Goal: Task Accomplishment & Management: Use online tool/utility

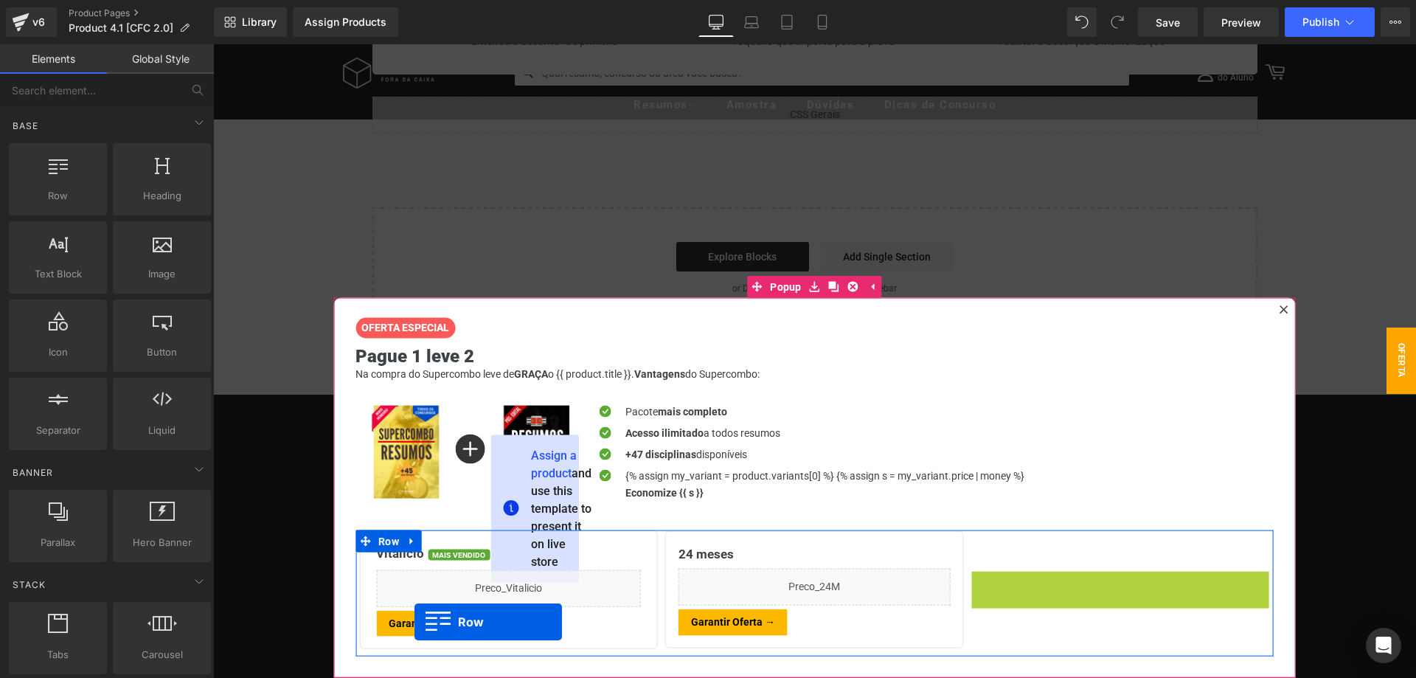
scroll to position [2658, 0]
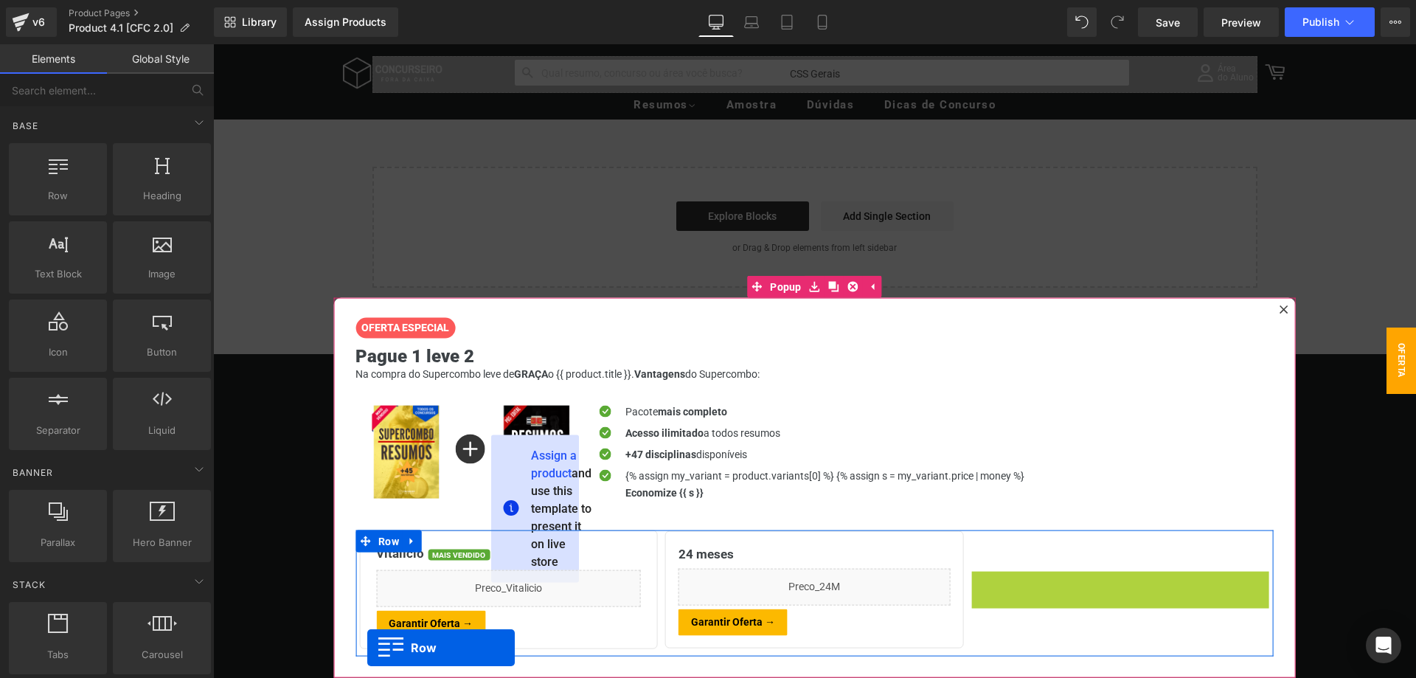
drag, startPoint x: 985, startPoint y: 547, endPoint x: 367, endPoint y: 648, distance: 626.4
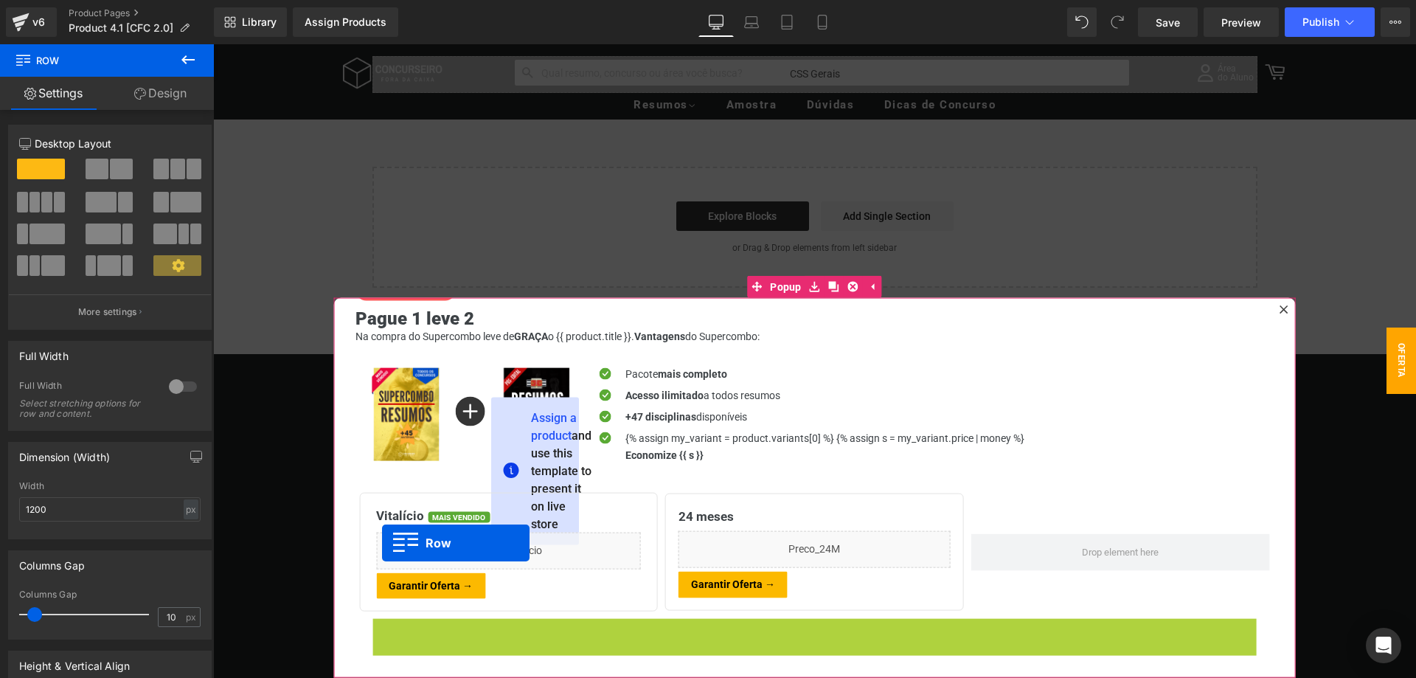
scroll to position [39, 0]
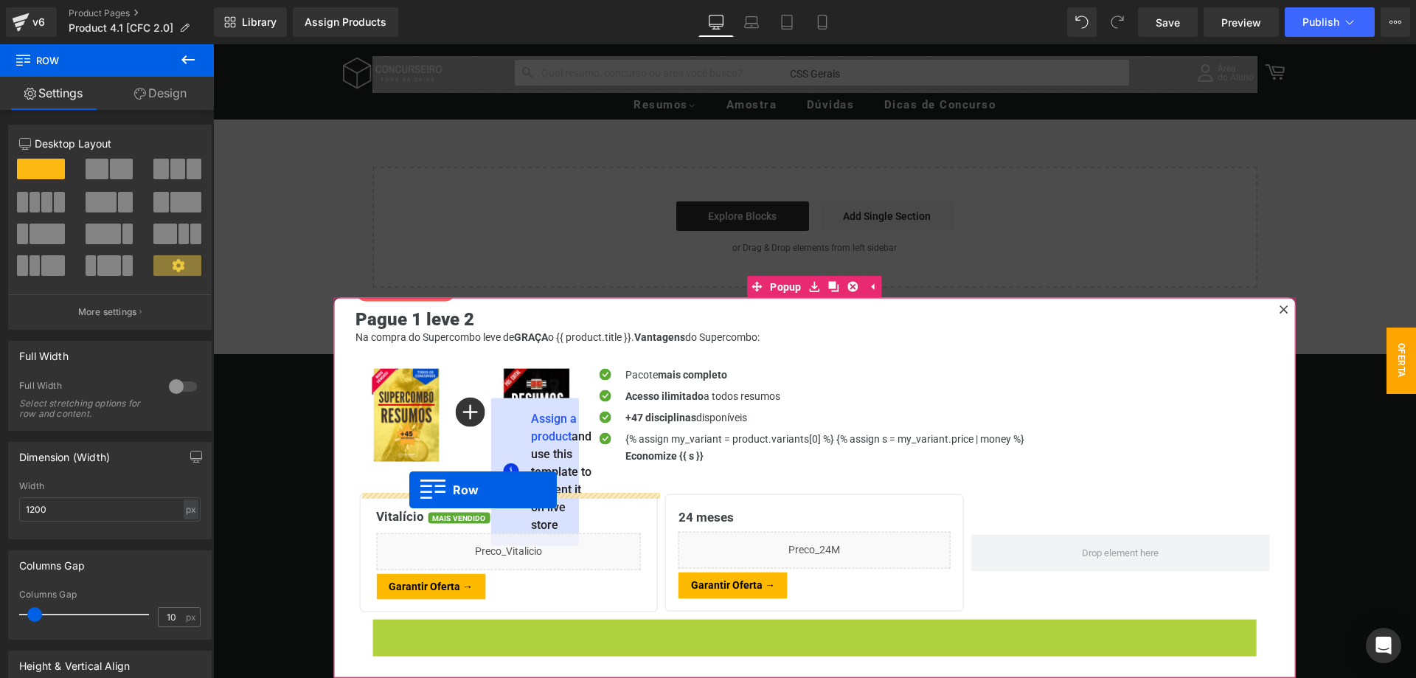
drag, startPoint x: 382, startPoint y: 549, endPoint x: 409, endPoint y: 490, distance: 65.0
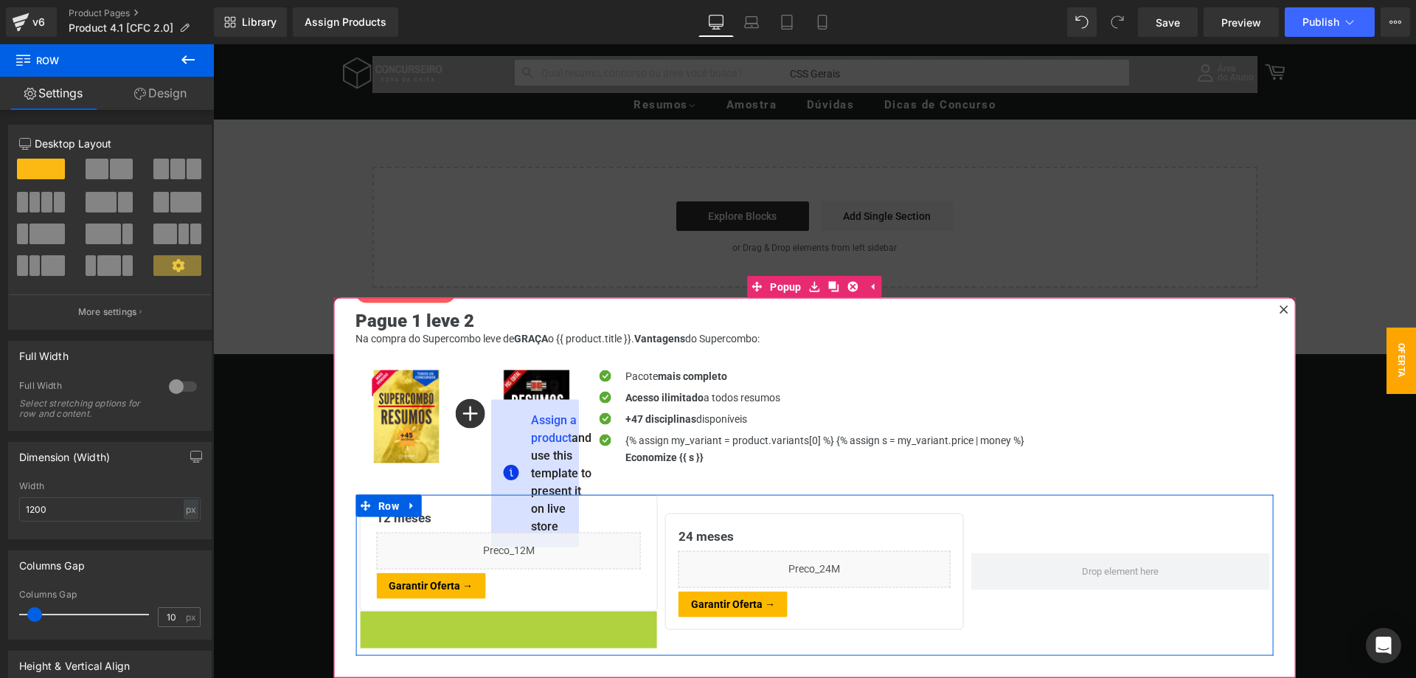
scroll to position [38, 0]
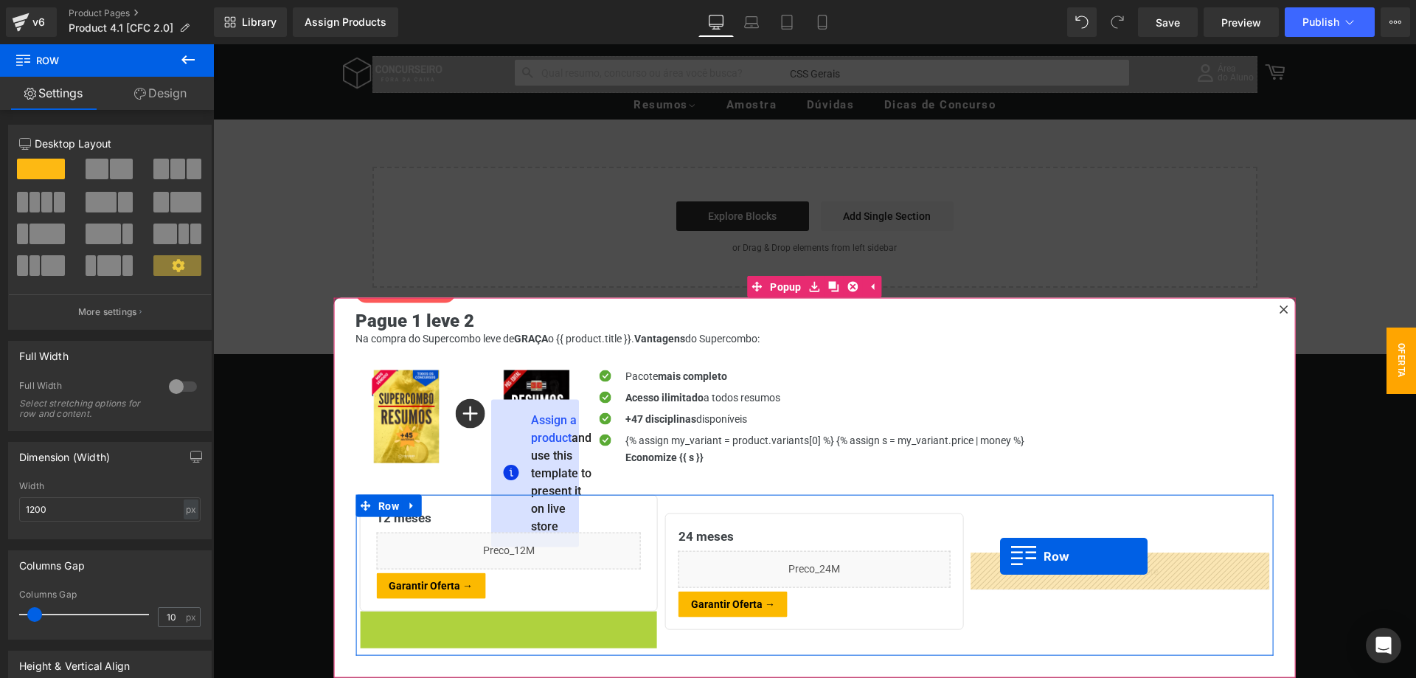
drag, startPoint x: 374, startPoint y: 620, endPoint x: 1000, endPoint y: 556, distance: 629.6
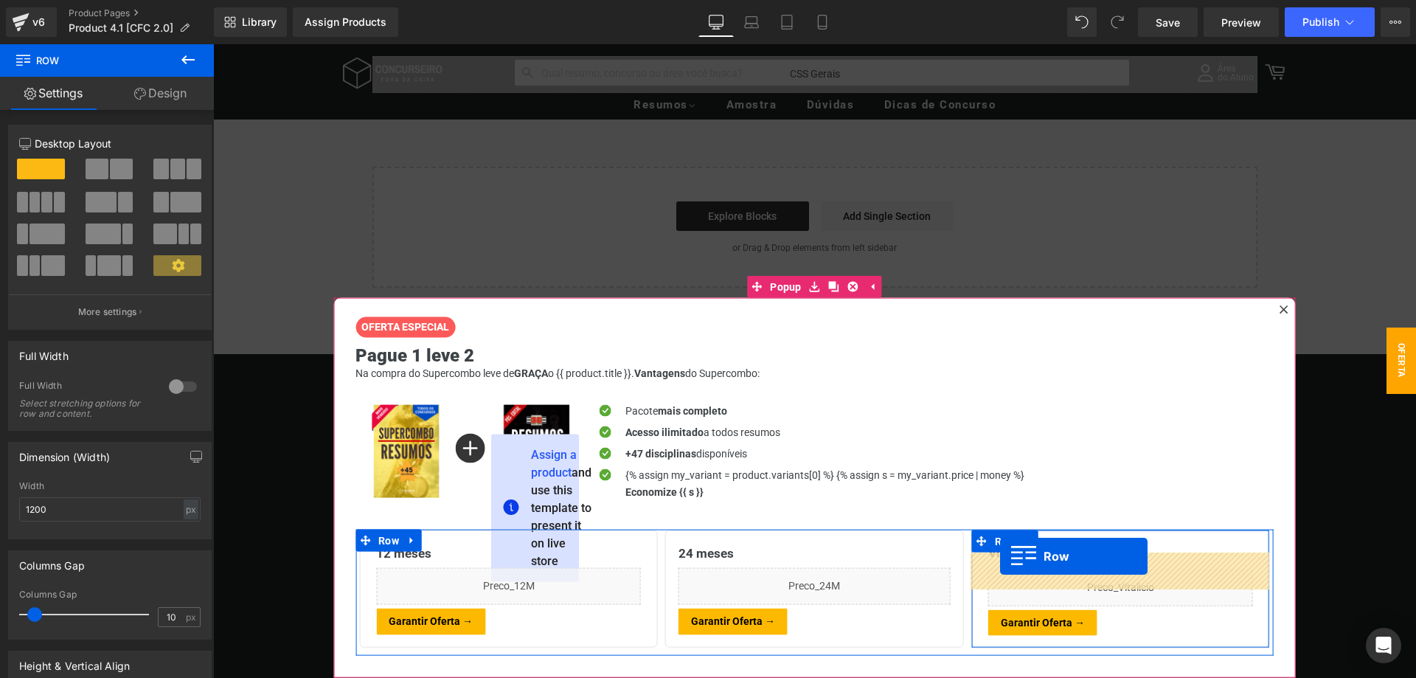
scroll to position [2, 0]
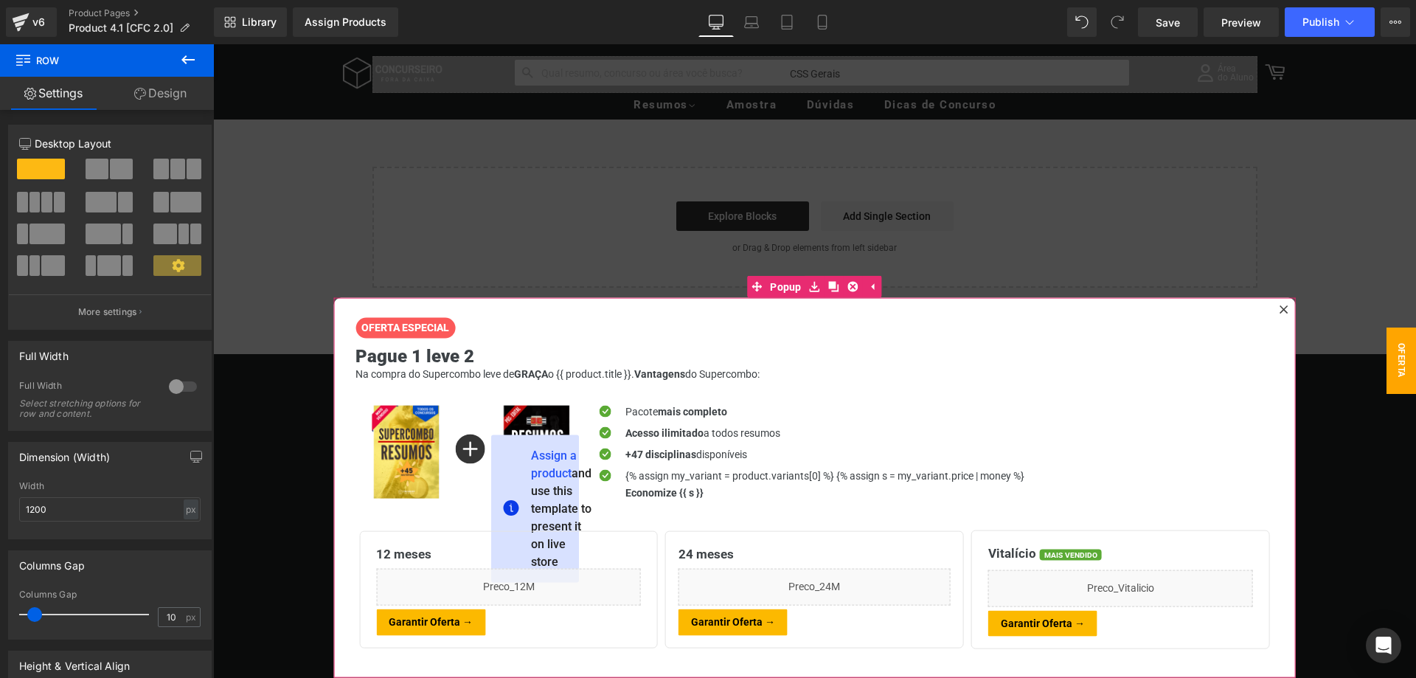
click at [1286, 308] on icon at bounding box center [1284, 309] width 8 height 8
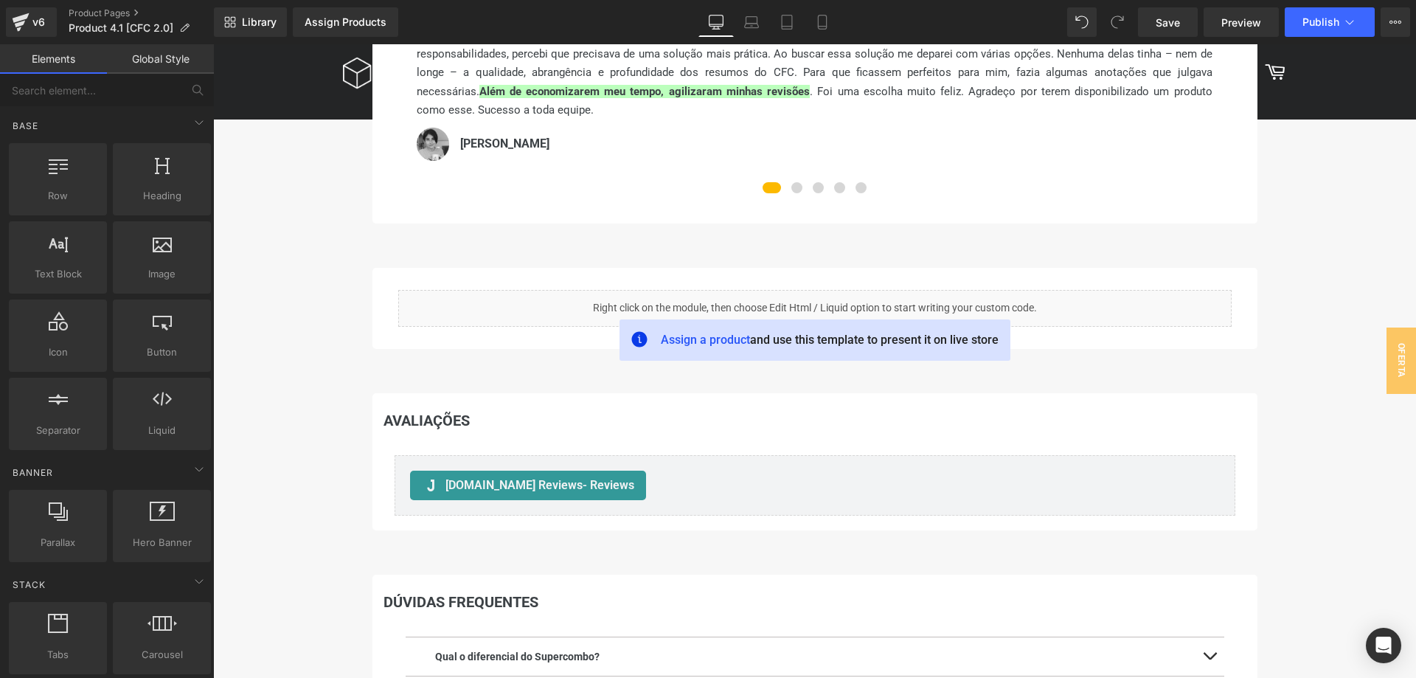
scroll to position [0, 0]
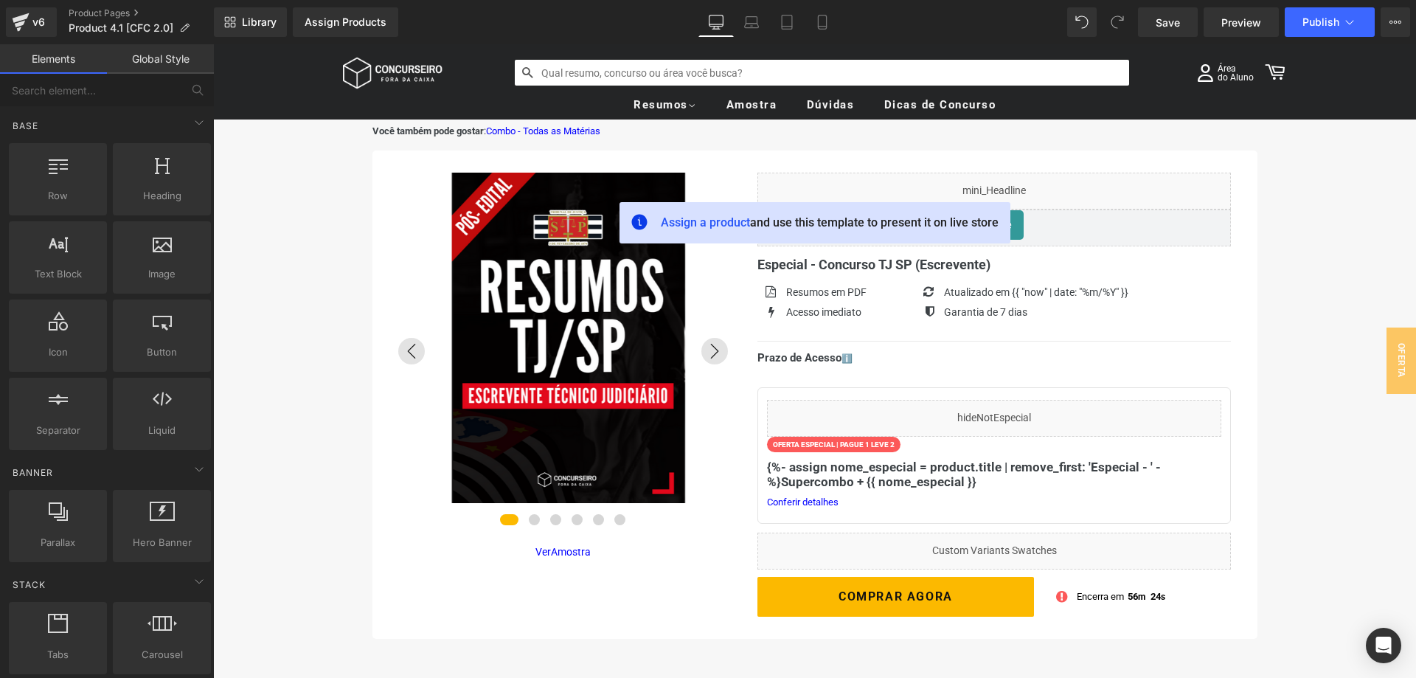
drag, startPoint x: 1322, startPoint y: 602, endPoint x: 1323, endPoint y: 249, distance: 352.6
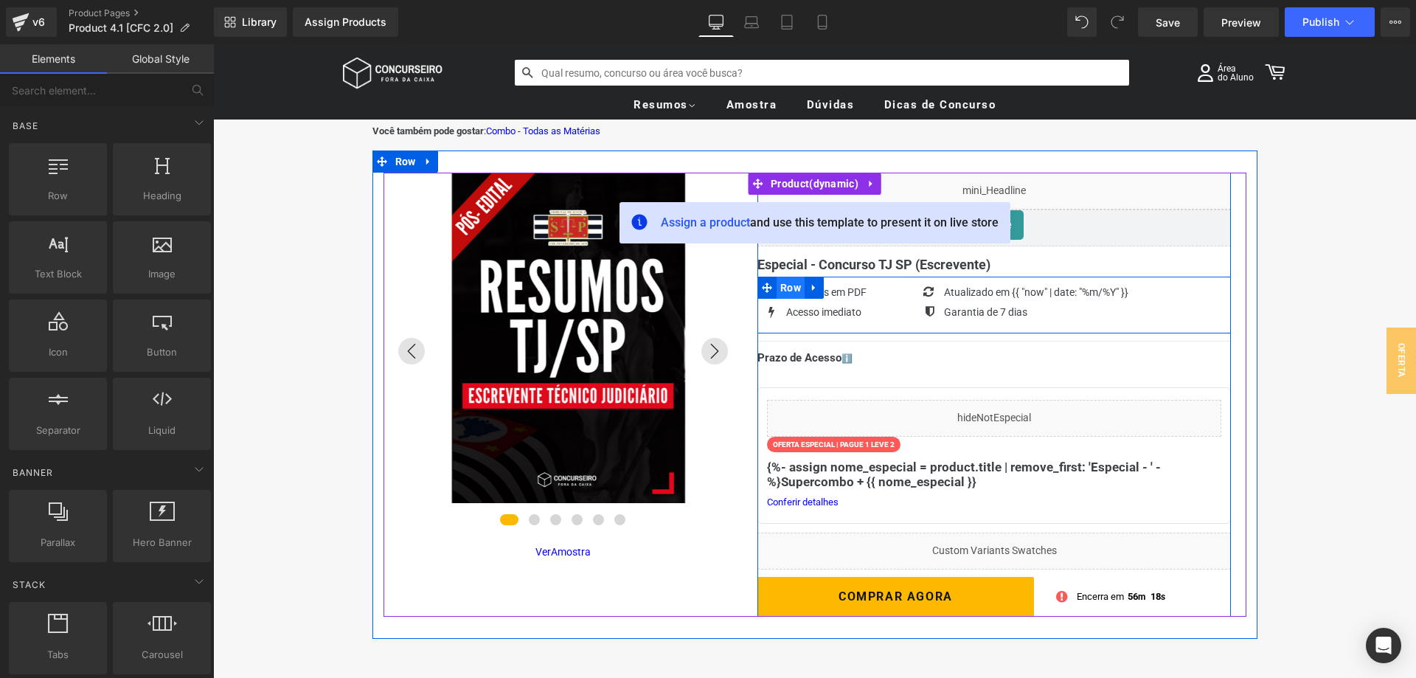
click at [800, 291] on span "Row" at bounding box center [791, 288] width 28 height 22
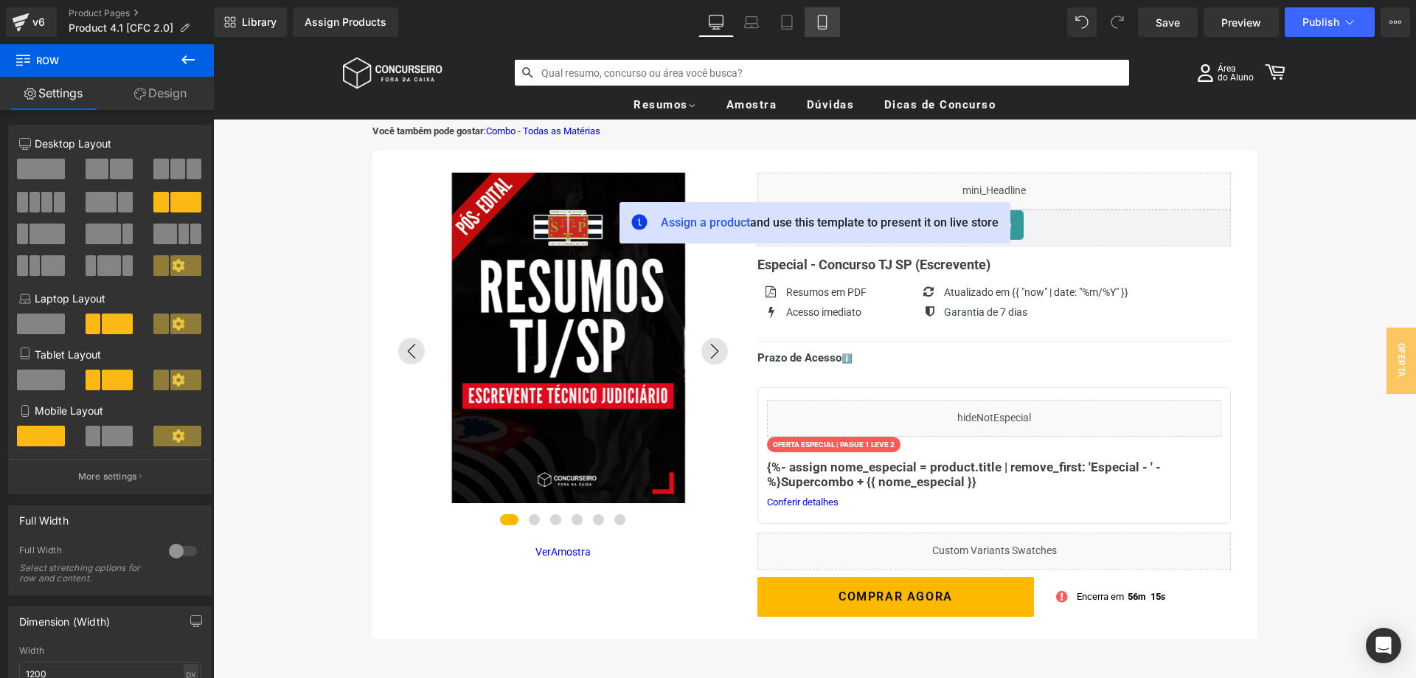
click at [822, 24] on icon at bounding box center [822, 22] width 15 height 15
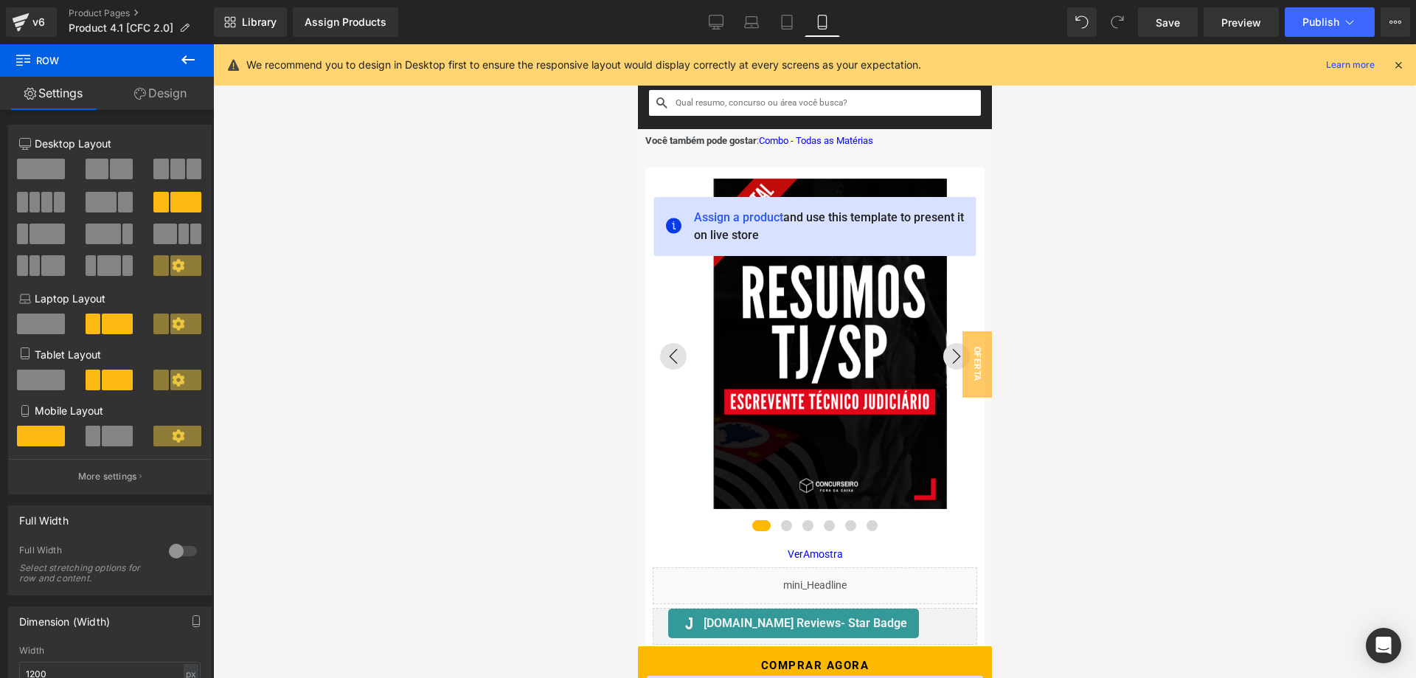
scroll to position [413, 0]
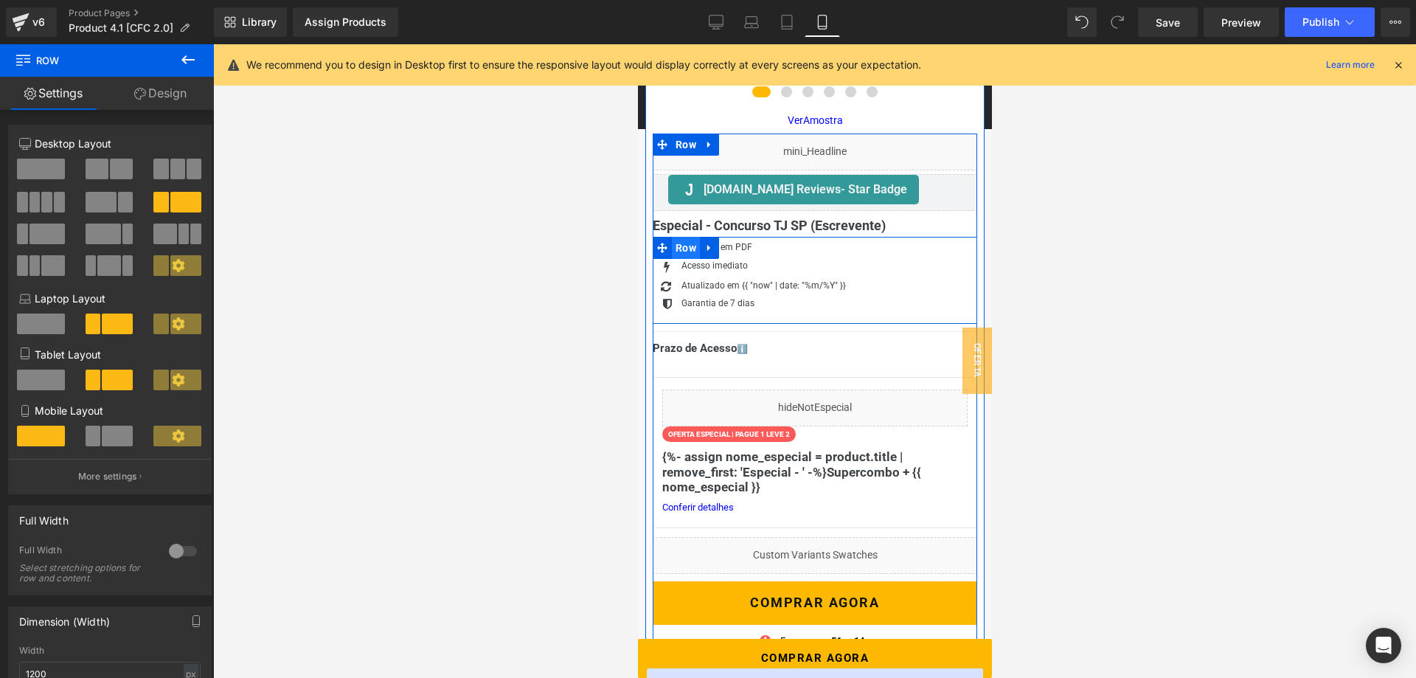
click at [683, 249] on span "Row" at bounding box center [685, 248] width 28 height 22
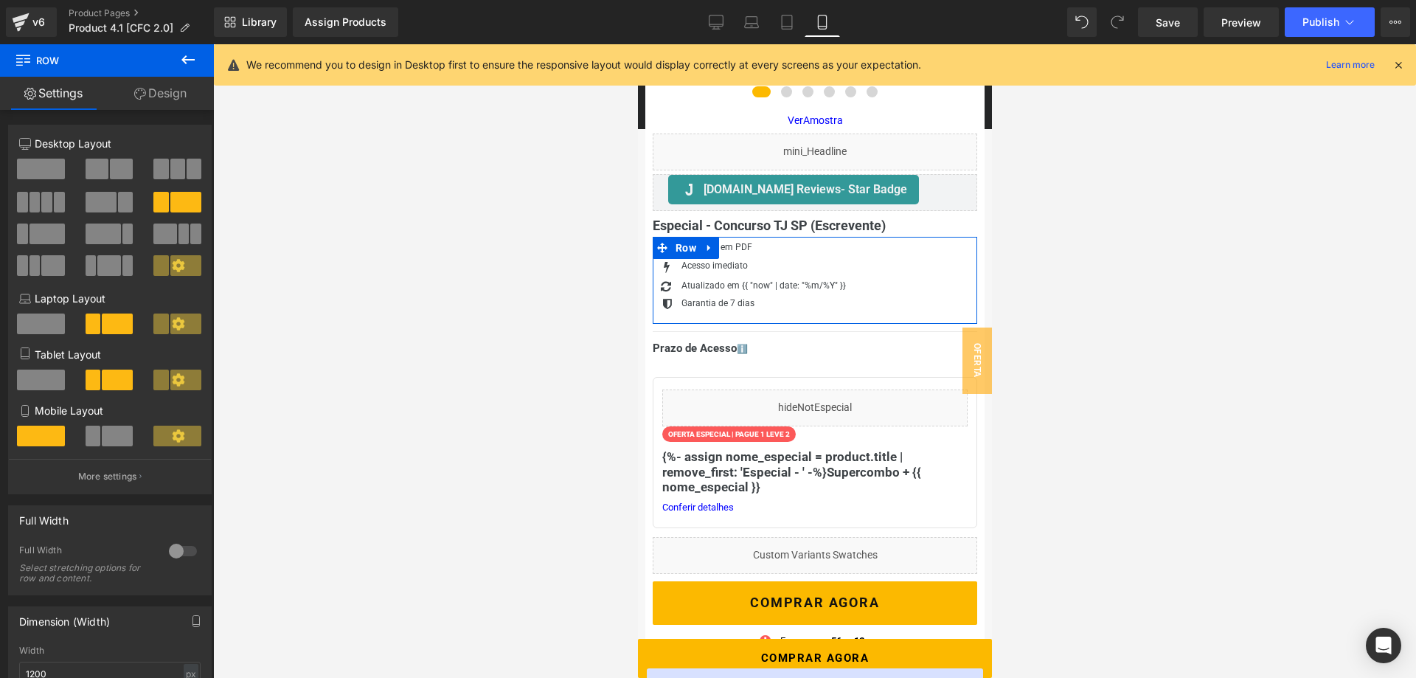
click at [118, 442] on span at bounding box center [117, 436] width 31 height 21
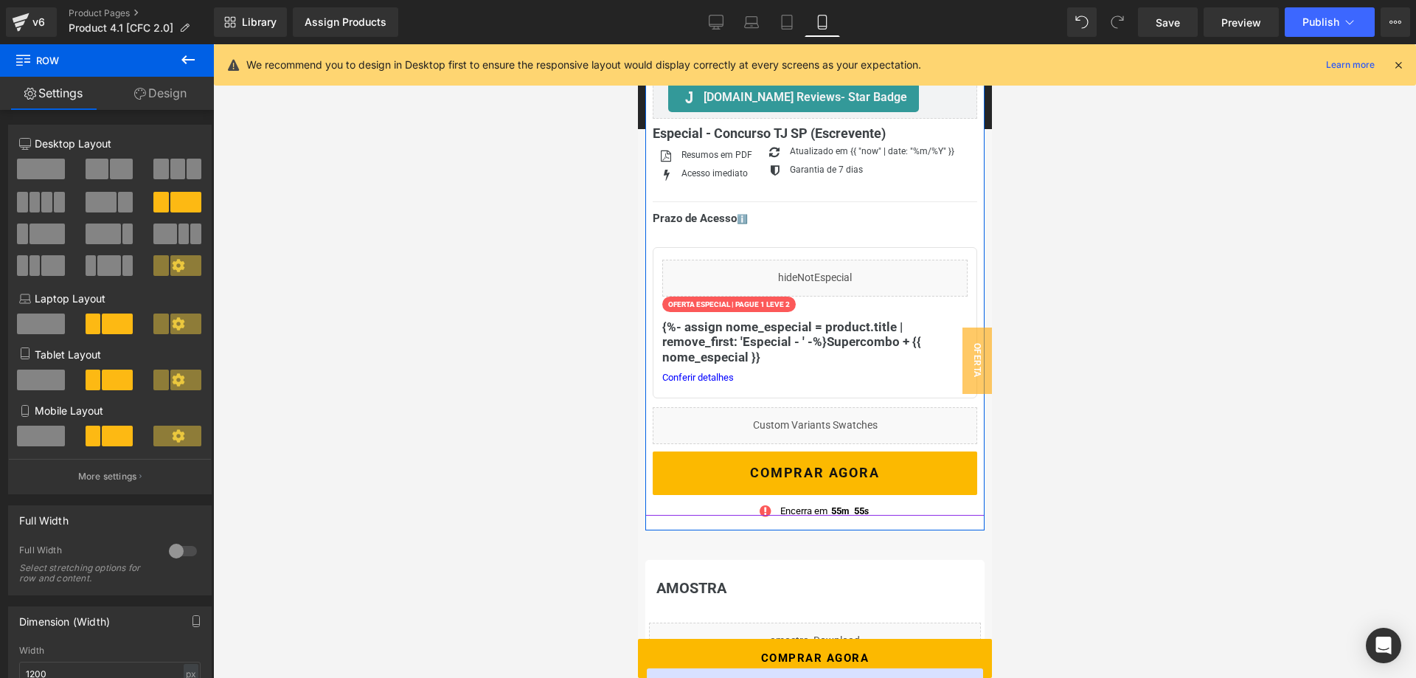
scroll to position [564, 0]
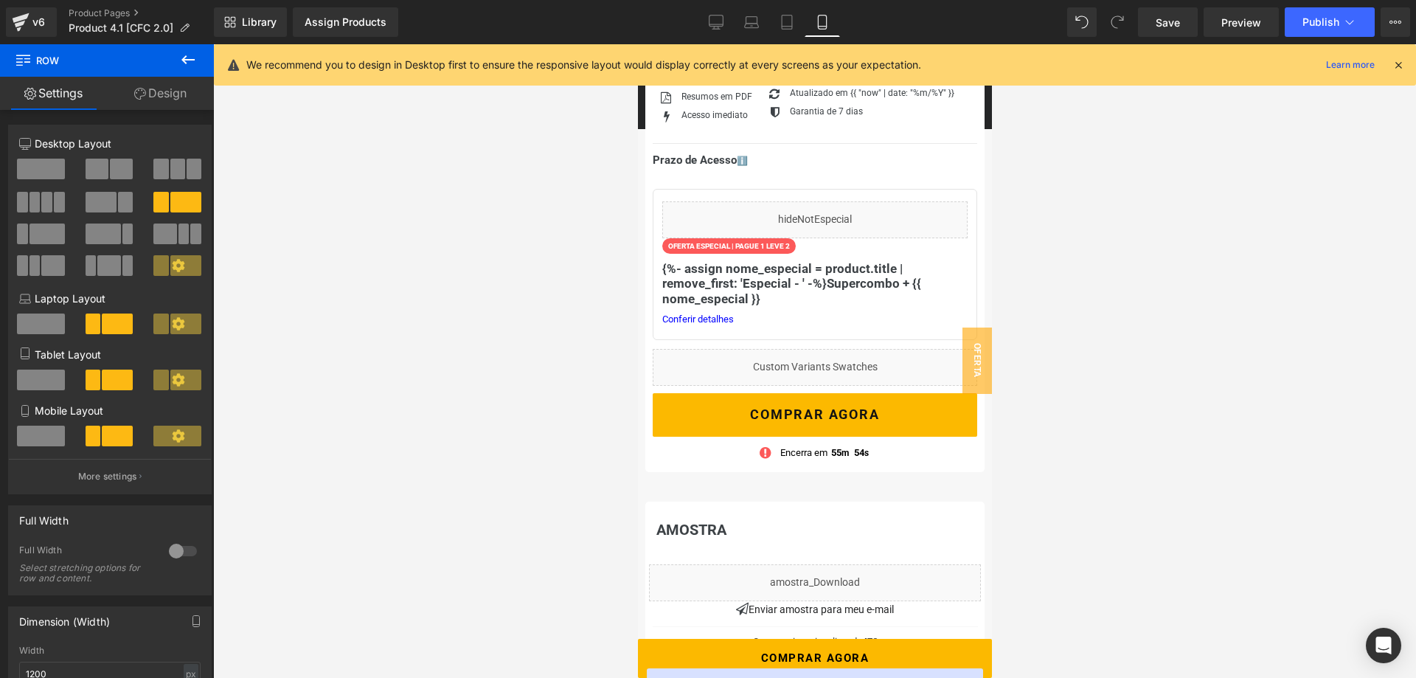
click at [1166, 333] on div at bounding box center [814, 361] width 1203 height 634
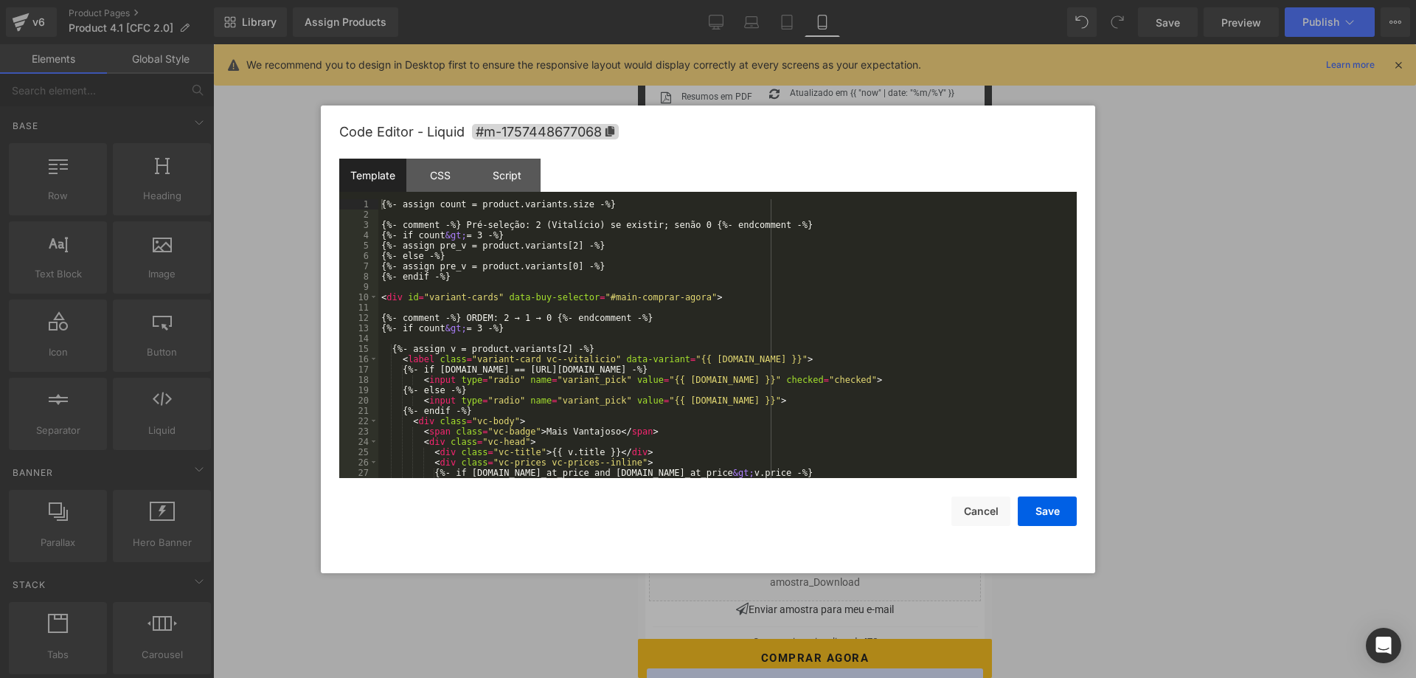
click at [806, 0] on div "Row You are previewing how the will restyle your page. You can not edit Element…" at bounding box center [708, 0] width 1416 height 0
click at [445, 175] on div "CSS" at bounding box center [440, 175] width 67 height 33
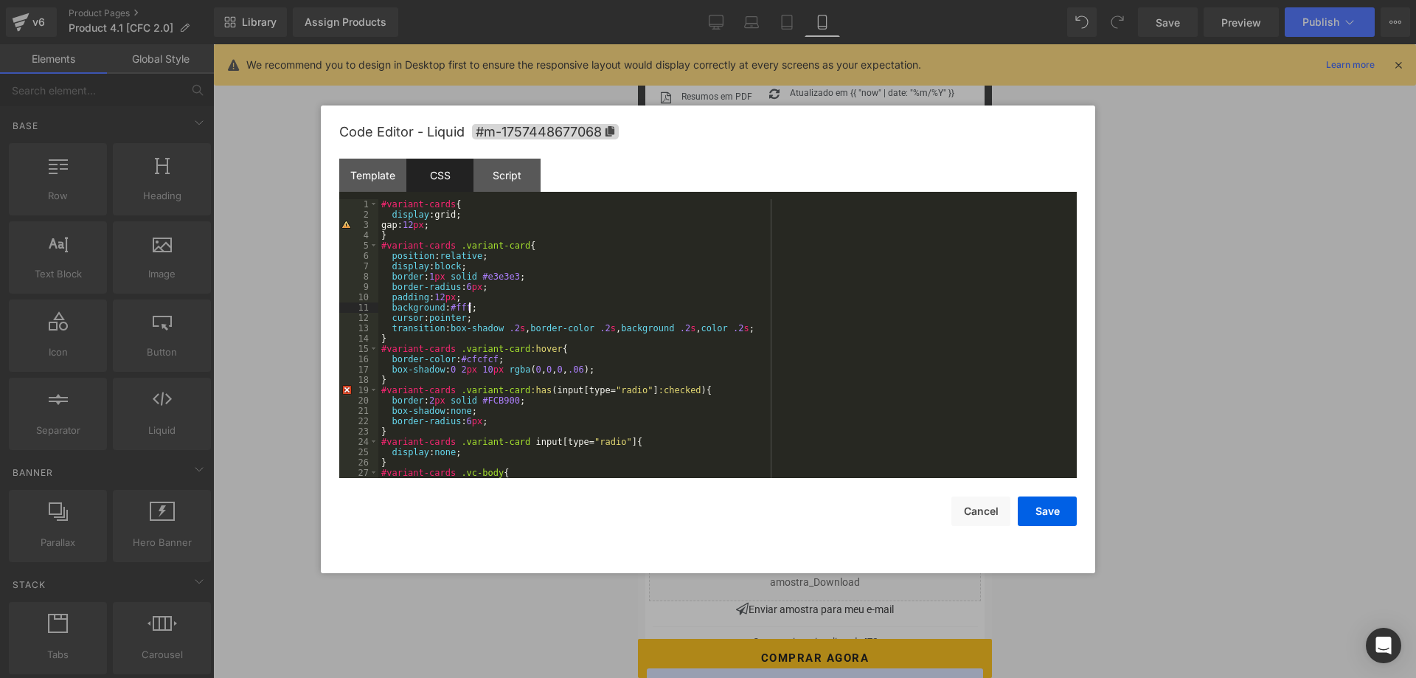
click at [480, 304] on div "#variant-cards { display :grid; gap: 12 px ; } #variant-cards .variant-card { p…" at bounding box center [727, 349] width 699 height 300
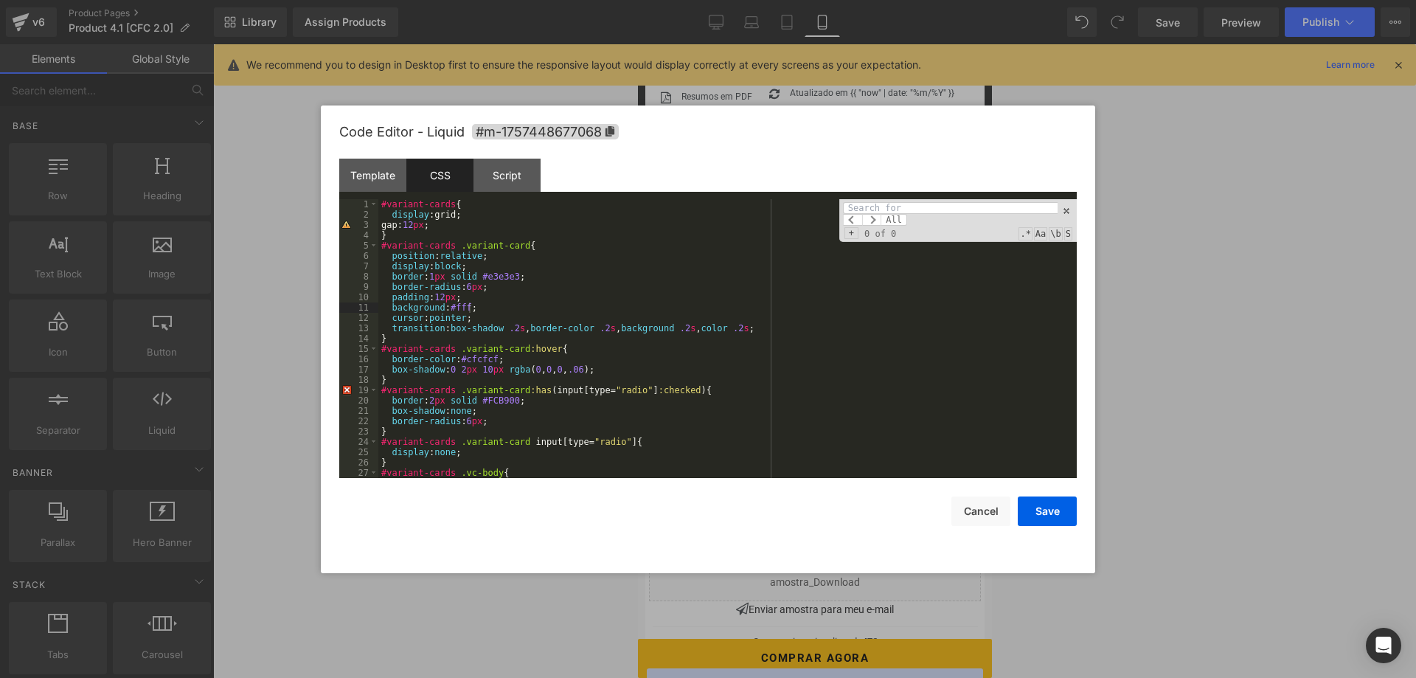
click at [426, 400] on div "#variant-cards { display :grid; gap: 12 px ; } #variant-cards .variant-card { p…" at bounding box center [727, 349] width 699 height 300
click at [434, 387] on div "#variant-cards { display :grid; gap: 12 px ; } #variant-cards .variant-card { p…" at bounding box center [727, 349] width 699 height 300
click at [422, 386] on div "#variant-cards { display :grid; gap: 12 px ; } #variant-cards .variant-card { p…" at bounding box center [727, 349] width 699 height 300
click at [497, 416] on div "#variant-cards { display :grid; gap: 12 px ; } #variant-cards .variant-card { p…" at bounding box center [727, 349] width 699 height 300
paste textarea
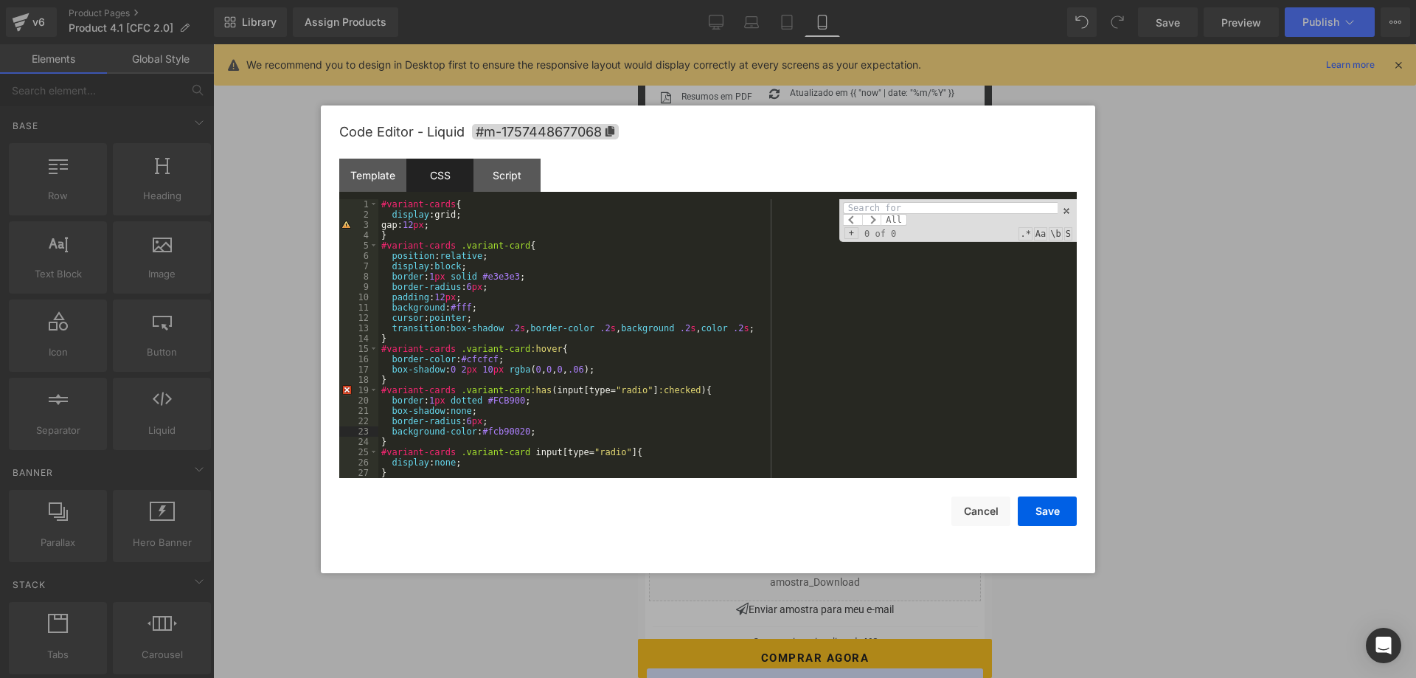
click at [474, 429] on div "#variant-cards { display :grid; gap: 12 px ; } #variant-cards .variant-card { p…" at bounding box center [727, 349] width 699 height 300
click at [542, 432] on div "#variant-cards { display :grid; gap: 12 px ; } #variant-cards .variant-card { p…" at bounding box center [727, 349] width 699 height 300
drag, startPoint x: 480, startPoint y: 433, endPoint x: 523, endPoint y: 432, distance: 43.5
click at [523, 432] on div "#variant-cards { display :grid; gap: 12 px ; } #variant-cards .variant-card { p…" at bounding box center [727, 349] width 699 height 300
click at [542, 437] on div "#variant-cards { display :grid; gap: 12 px ; } #variant-cards .variant-card { p…" at bounding box center [727, 349] width 699 height 300
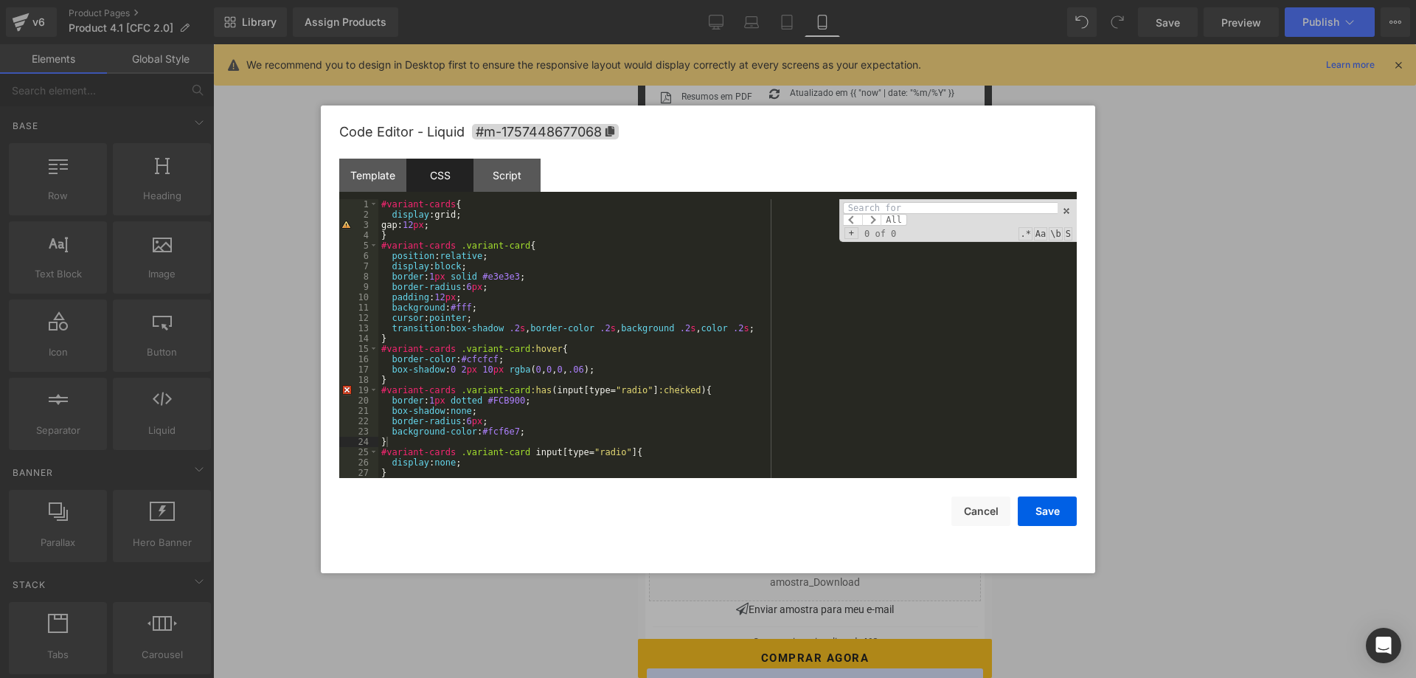
click at [922, 209] on input at bounding box center [950, 208] width 215 height 12
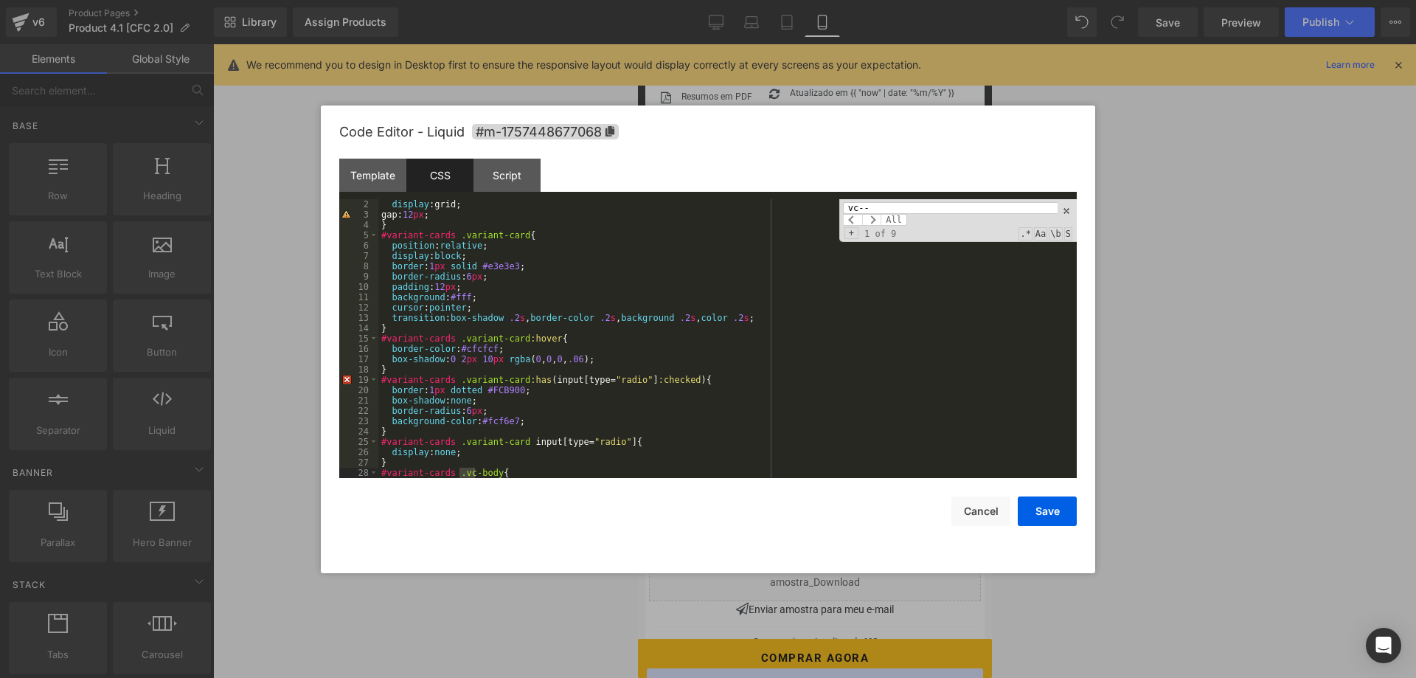
scroll to position [976, 0]
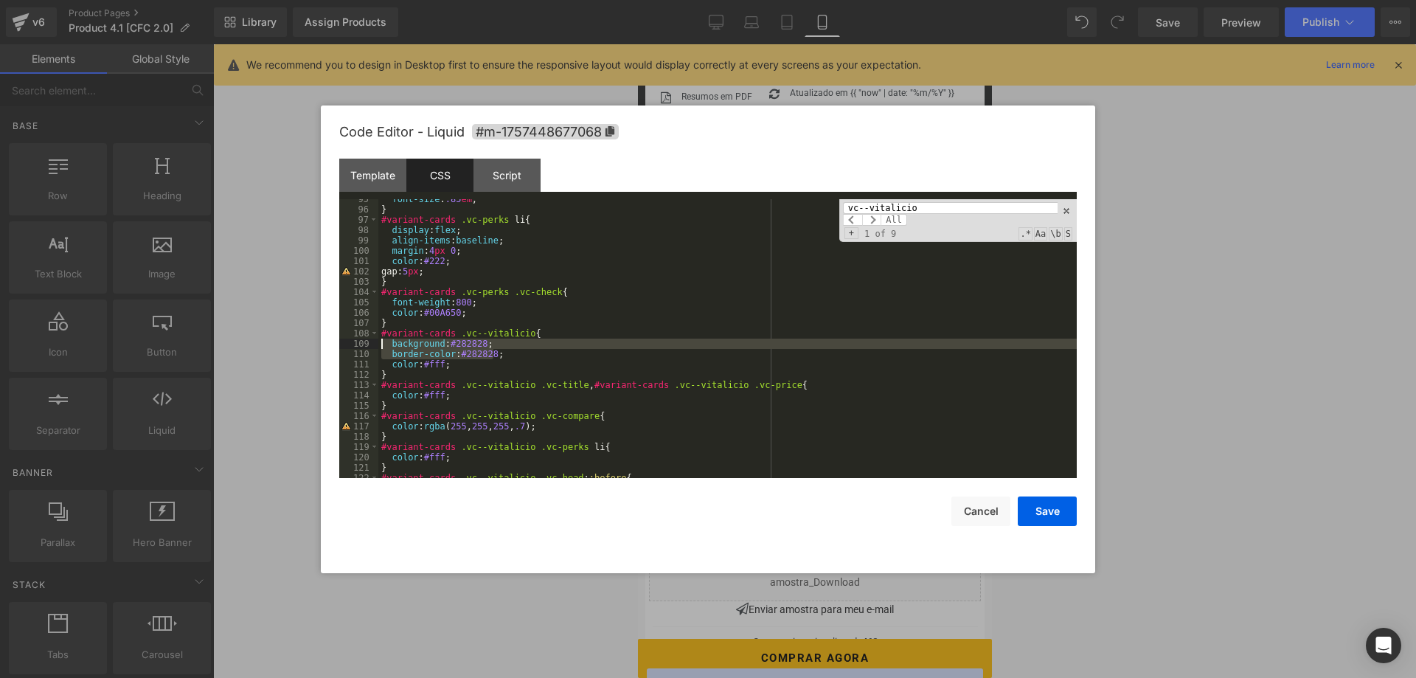
drag, startPoint x: 497, startPoint y: 354, endPoint x: 371, endPoint y: 347, distance: 126.4
click at [378, 347] on div "font-size : .85 em ; } #variant-cards .vc-perks li { display : flex ; align-ite…" at bounding box center [727, 338] width 699 height 279
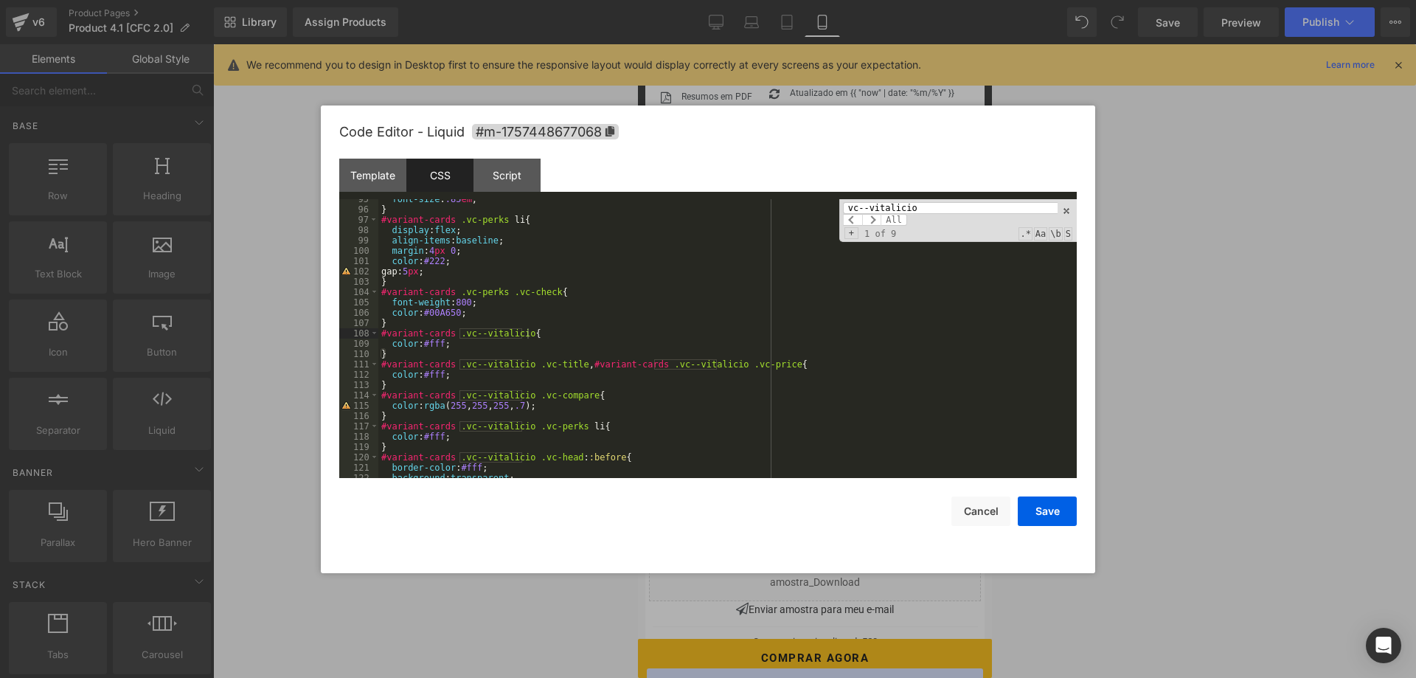
click at [942, 207] on input "vc--vitalicio" at bounding box center [950, 208] width 215 height 12
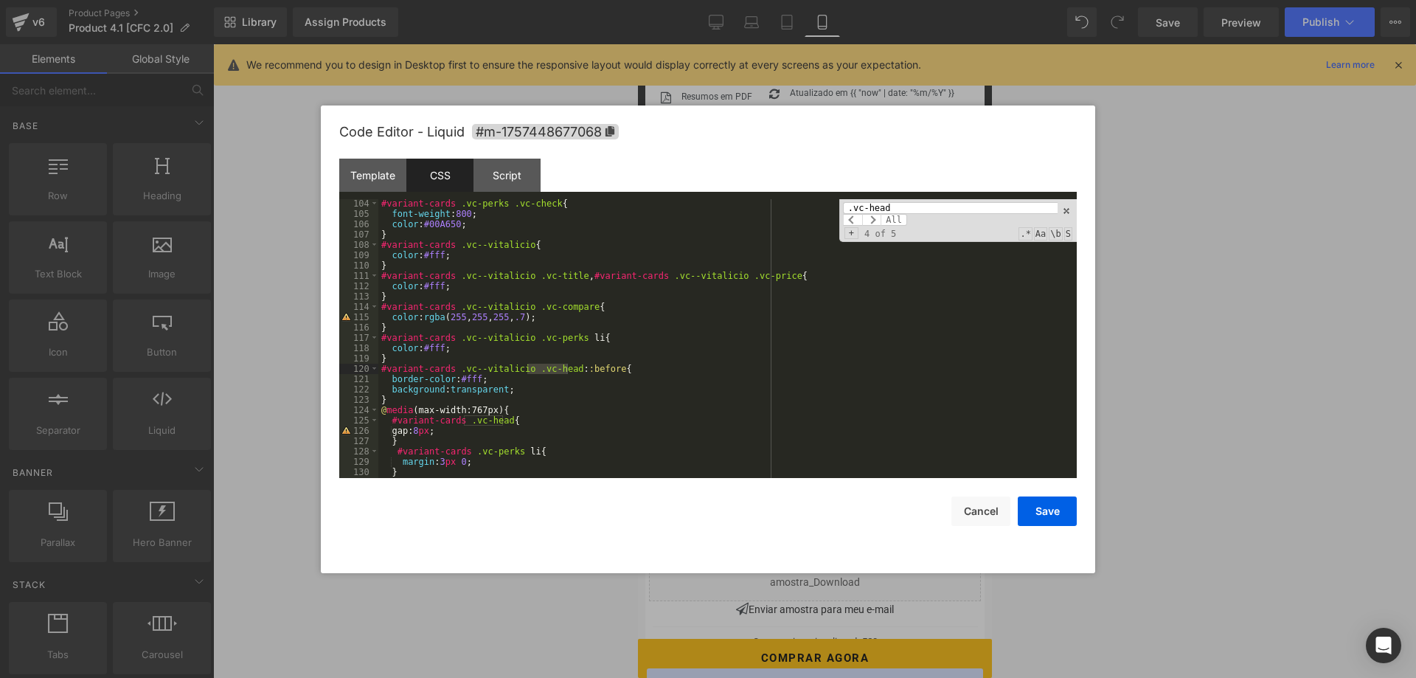
scroll to position [1065, 0]
type input ".vc-head"
click at [464, 378] on div "#variant-cards .vc-perks .vc-check { font-weight : 800 ; color : #00A650 ; } #v…" at bounding box center [727, 348] width 699 height 300
drag, startPoint x: 454, startPoint y: 380, endPoint x: 474, endPoint y: 379, distance: 19.2
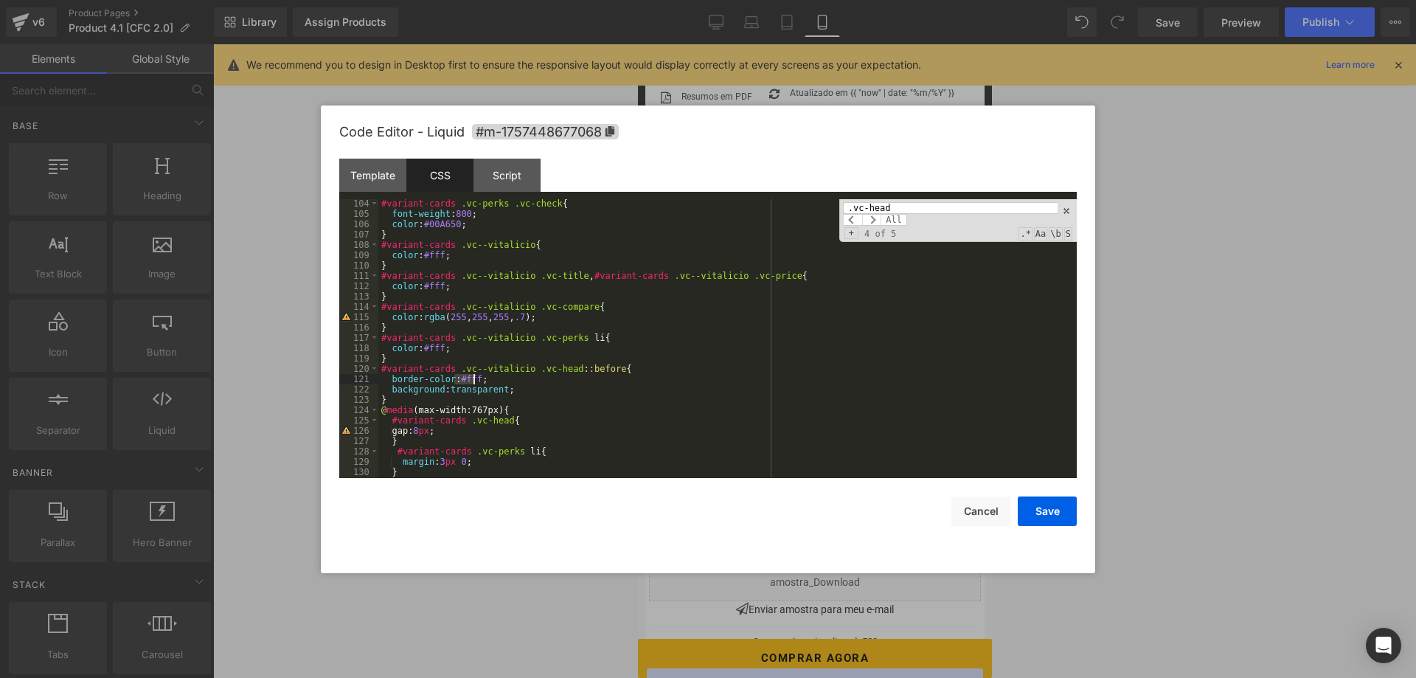
click at [474, 379] on div "#variant-cards .vc-perks .vc-check { font-weight : 800 ; color : #00A650 ; } #v…" at bounding box center [727, 348] width 699 height 300
paste textarea
click at [456, 377] on div "#variant-cards .vc-perks .vc-check { font-weight : 800 ; color : #00A650 ; } #v…" at bounding box center [727, 348] width 699 height 300
click at [504, 376] on div "#variant-cards .vc-perks .vc-check { font-weight : 800 ; color : #00A650 ; } #v…" at bounding box center [727, 348] width 699 height 300
drag, startPoint x: 446, startPoint y: 389, endPoint x: 499, endPoint y: 388, distance: 53.9
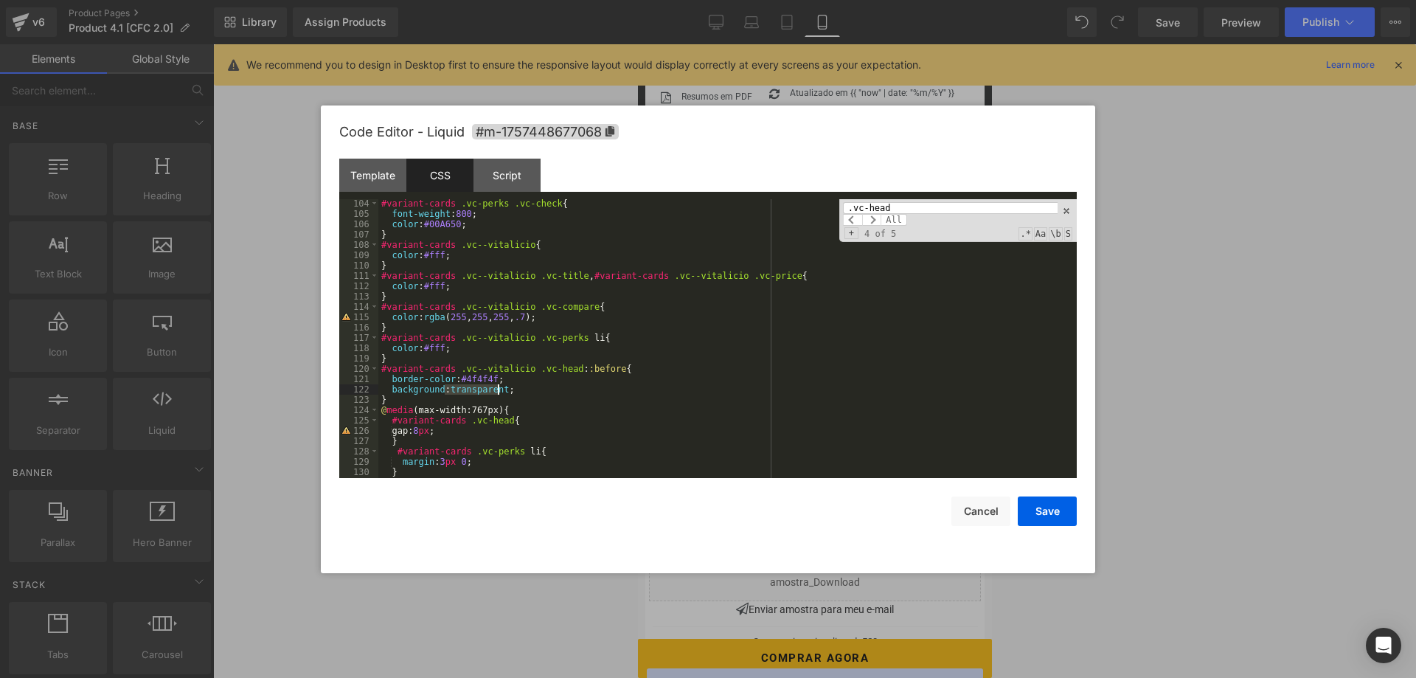
click at [499, 388] on div "#variant-cards .vc-perks .vc-check { font-weight : 800 ; color : #00A650 ; } #v…" at bounding box center [727, 348] width 699 height 300
drag, startPoint x: 420, startPoint y: 286, endPoint x: 438, endPoint y: 286, distance: 18.4
click at [438, 286] on div "#variant-cards .vc-perks .vc-check { font-weight : 800 ; color : #00A650 ; } #v…" at bounding box center [727, 348] width 699 height 300
drag, startPoint x: 444, startPoint y: 389, endPoint x: 467, endPoint y: 389, distance: 22.9
click at [467, 389] on div "#variant-cards .vc-perks .vc-check { font-weight : 800 ; color : #00A650 ; } #v…" at bounding box center [727, 348] width 699 height 300
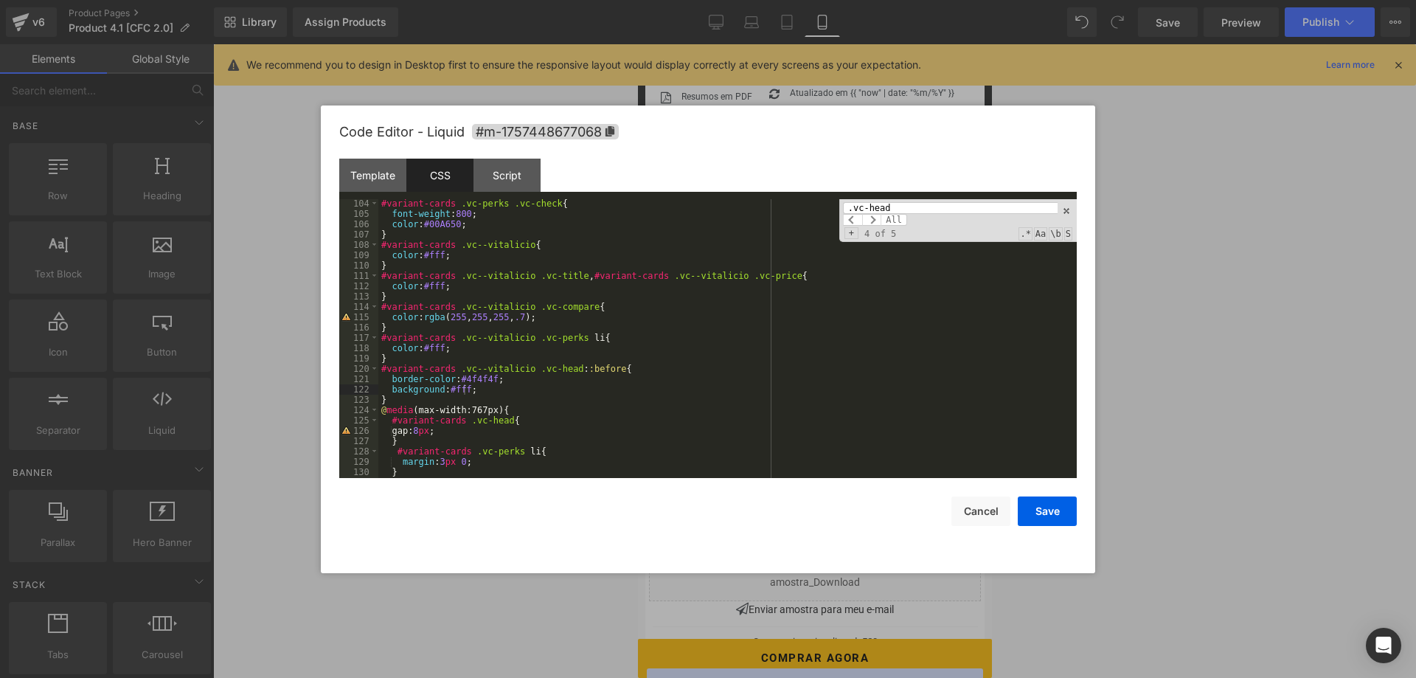
click at [941, 206] on input ".vc-head" at bounding box center [950, 208] width 215 height 12
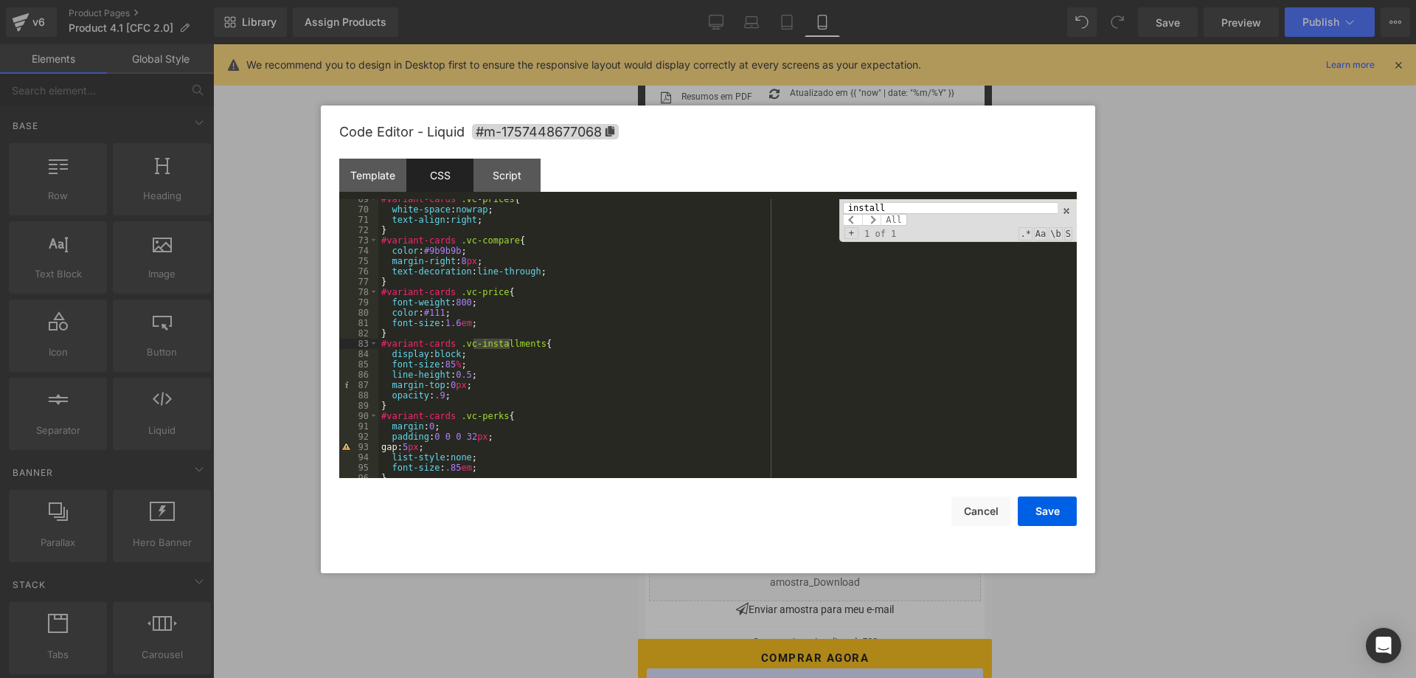
type input "install"
click at [449, 364] on div "#variant-cards .vc-prices { white-space : nowrap ; text-align : right ; } #vari…" at bounding box center [727, 344] width 699 height 300
click at [381, 179] on div "Template" at bounding box center [372, 175] width 67 height 33
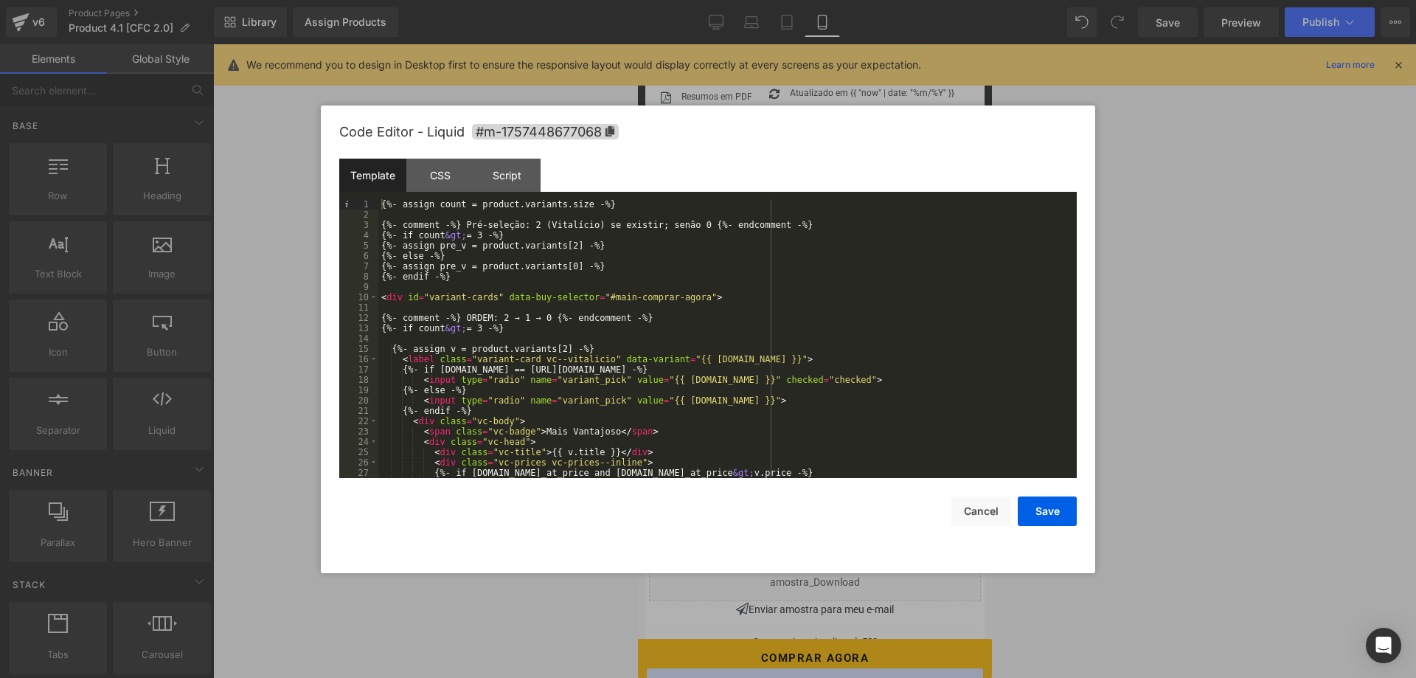
click at [698, 271] on div "{%- assign count = product.variants.size -%} {%- comment -%} Pré-seleção: 2 (Vi…" at bounding box center [727, 349] width 699 height 300
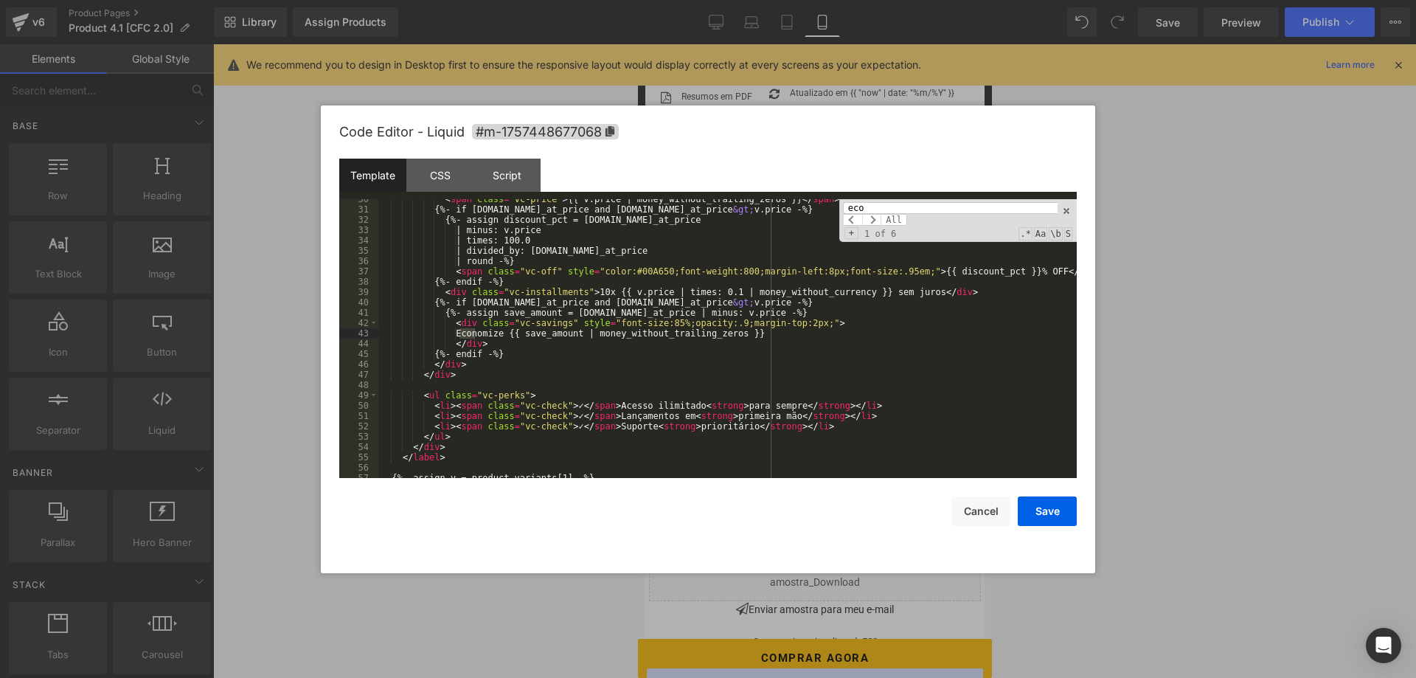
scroll to position [305, 0]
type input "economize"
click at [447, 367] on div "< span class = "vc-price" > {{ v.price | money_without_trailing_zeros }} </ spa…" at bounding box center [727, 344] width 699 height 300
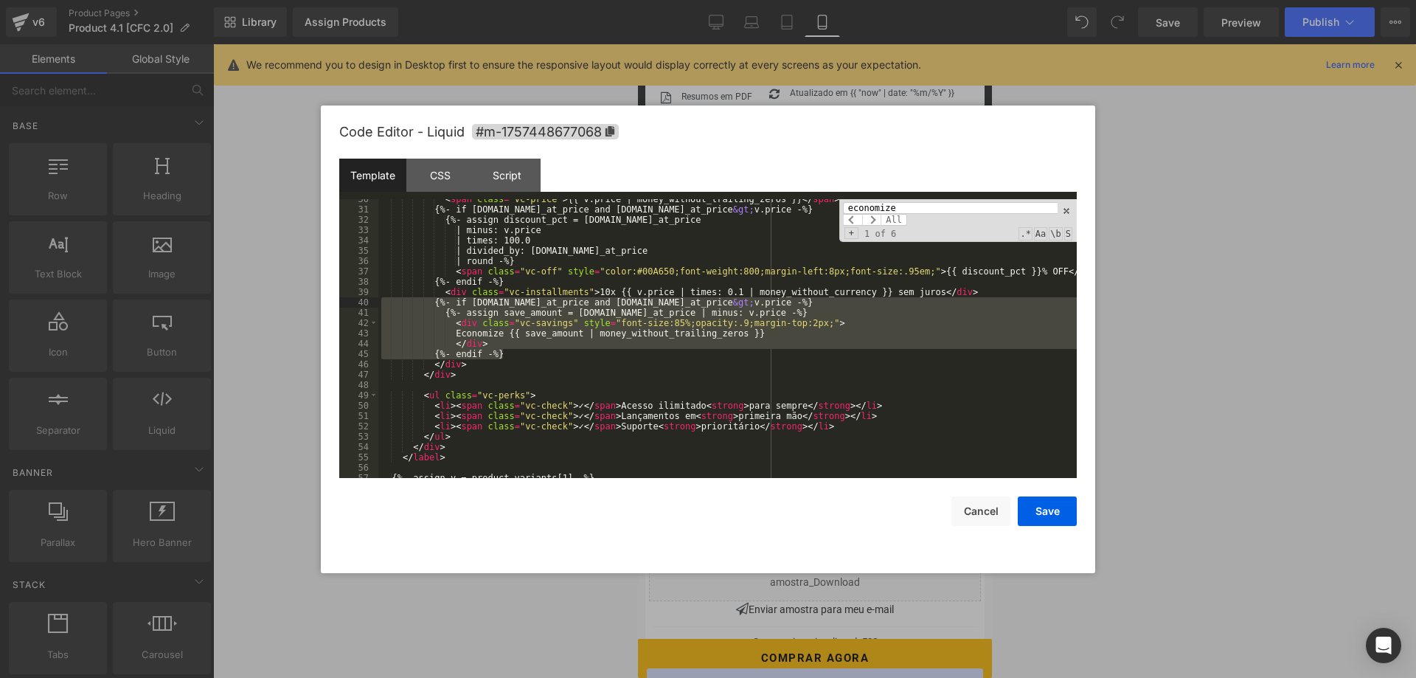
drag, startPoint x: 506, startPoint y: 353, endPoint x: 372, endPoint y: 300, distance: 144.1
click at [378, 300] on div "< span class = "vc-price" > {{ v.price | money_without_trailing_zeros }} </ spa…" at bounding box center [727, 338] width 699 height 279
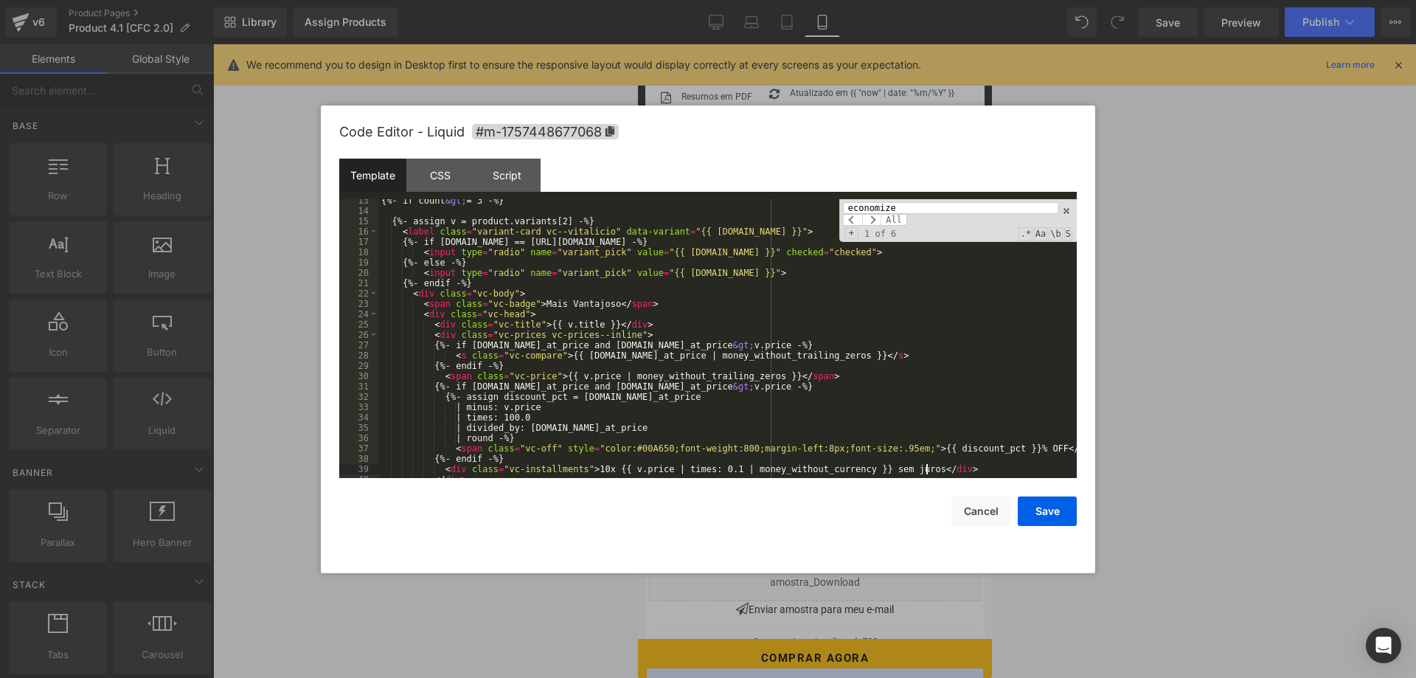
scroll to position [39, 0]
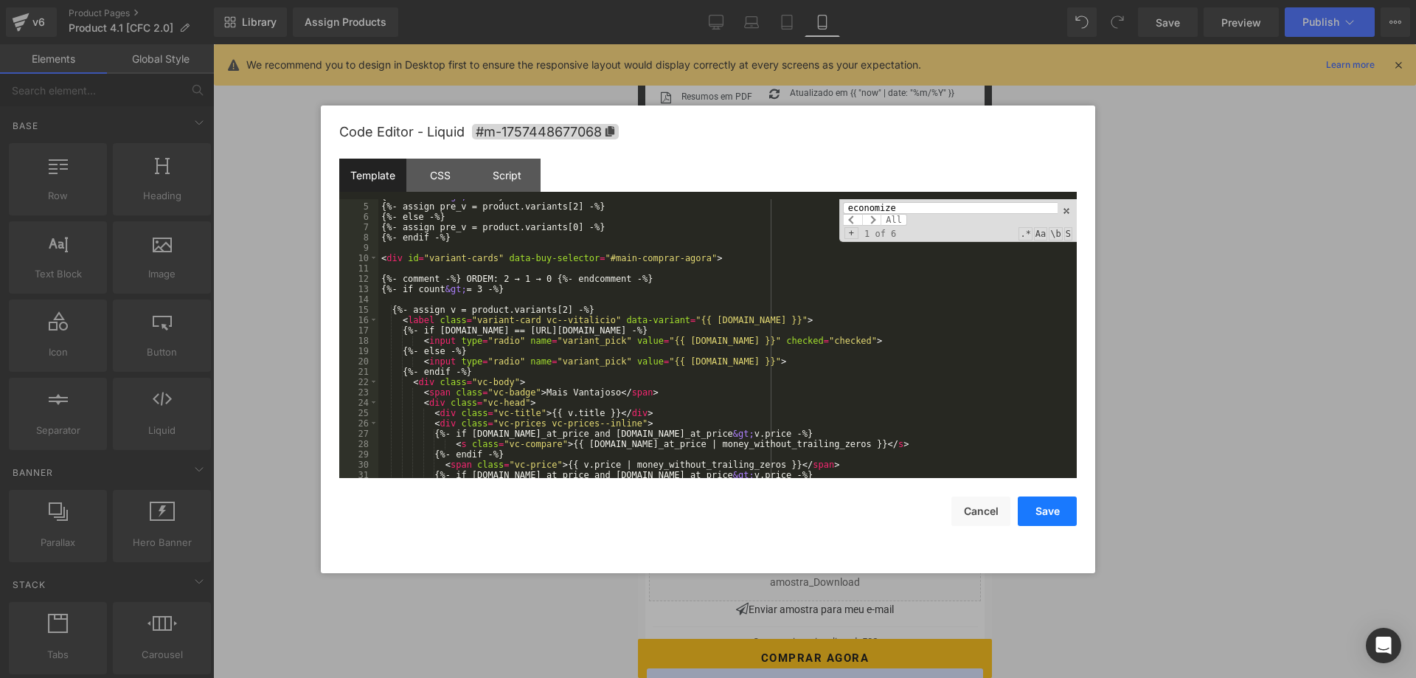
click at [1037, 505] on button "Save" at bounding box center [1047, 512] width 59 height 30
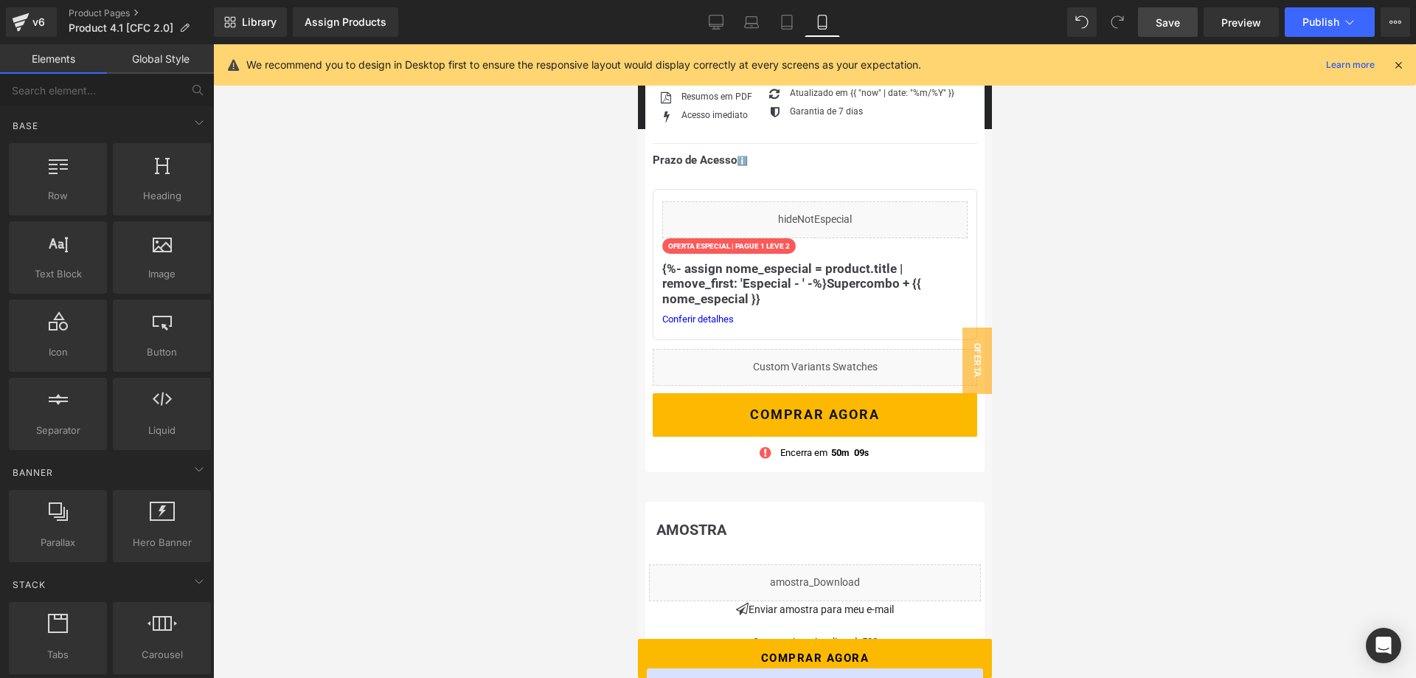
click at [1163, 29] on span "Save" at bounding box center [1168, 22] width 24 height 15
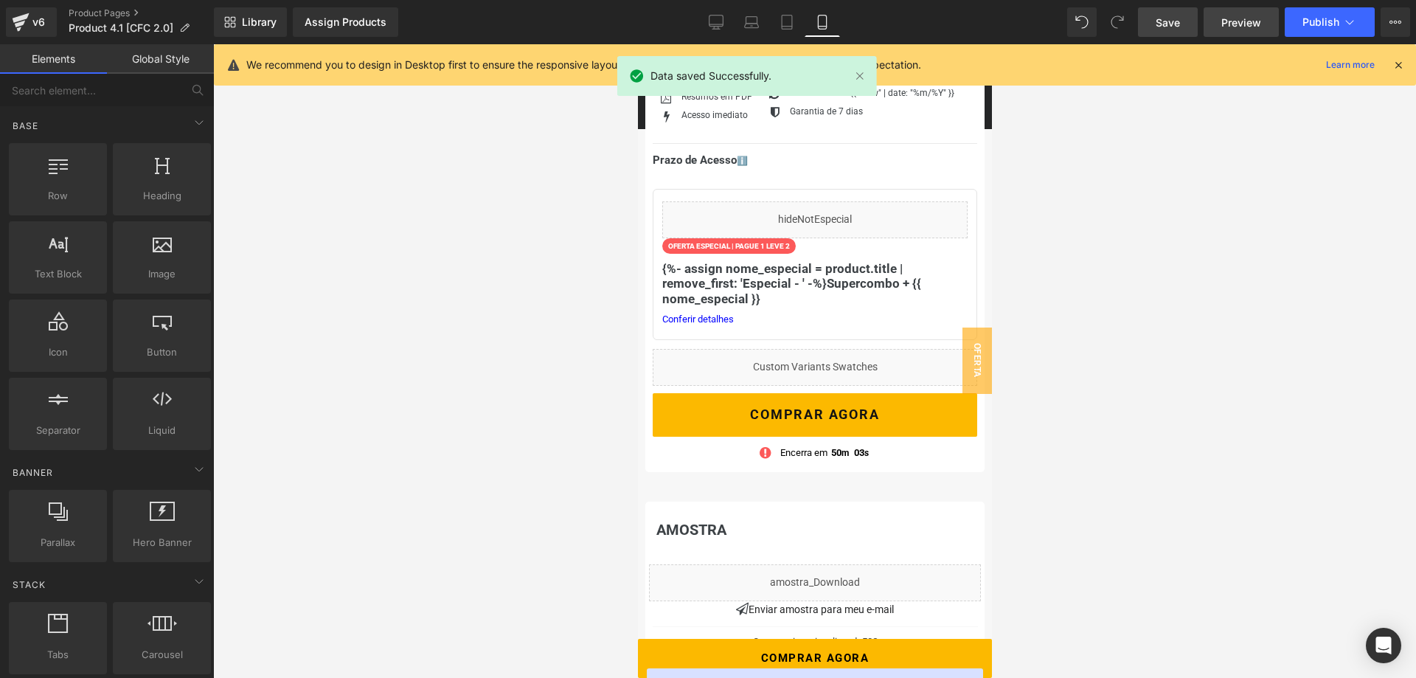
click at [1244, 31] on link "Preview" at bounding box center [1241, 22] width 75 height 30
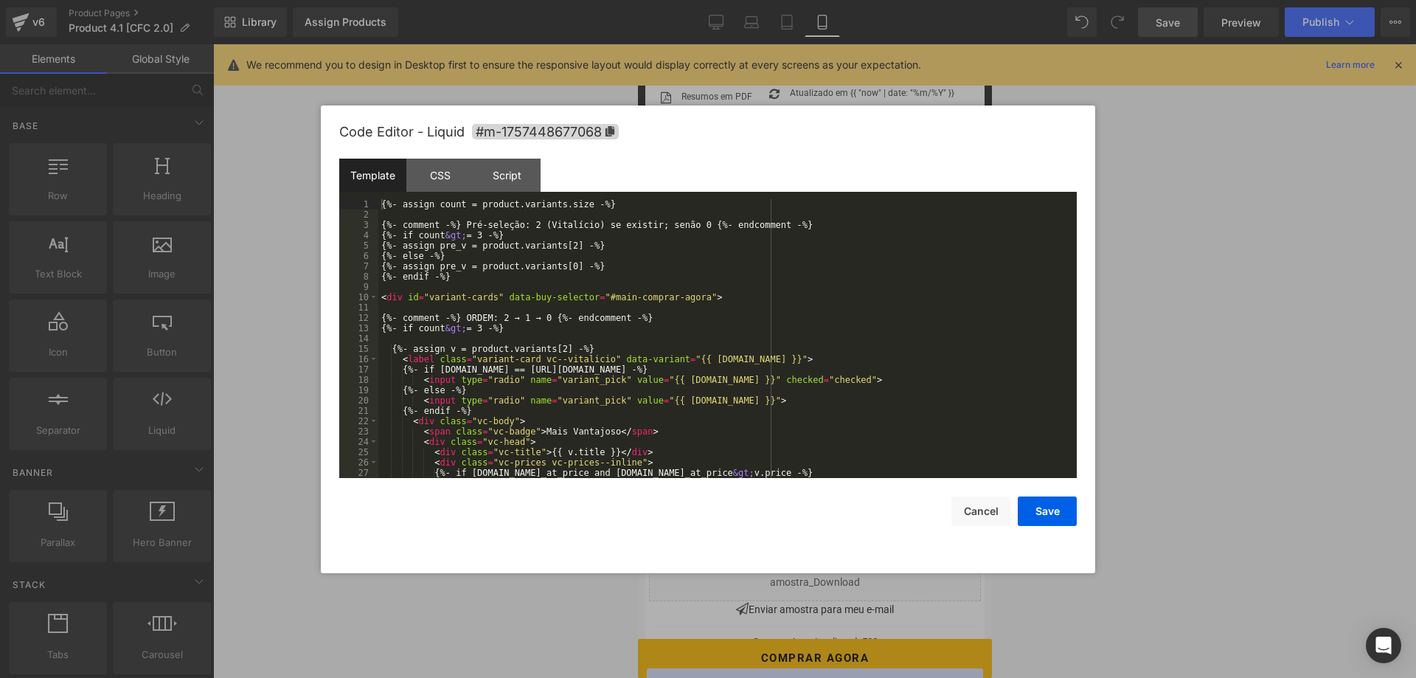
click at [798, 0] on div "Row You are previewing how the will restyle your page. You can not edit Element…" at bounding box center [708, 0] width 1416 height 0
click at [727, 321] on div "{%- assign count = product.variants.size -%} {%- comment -%} Pré-seleção: 2 (Vi…" at bounding box center [727, 349] width 699 height 300
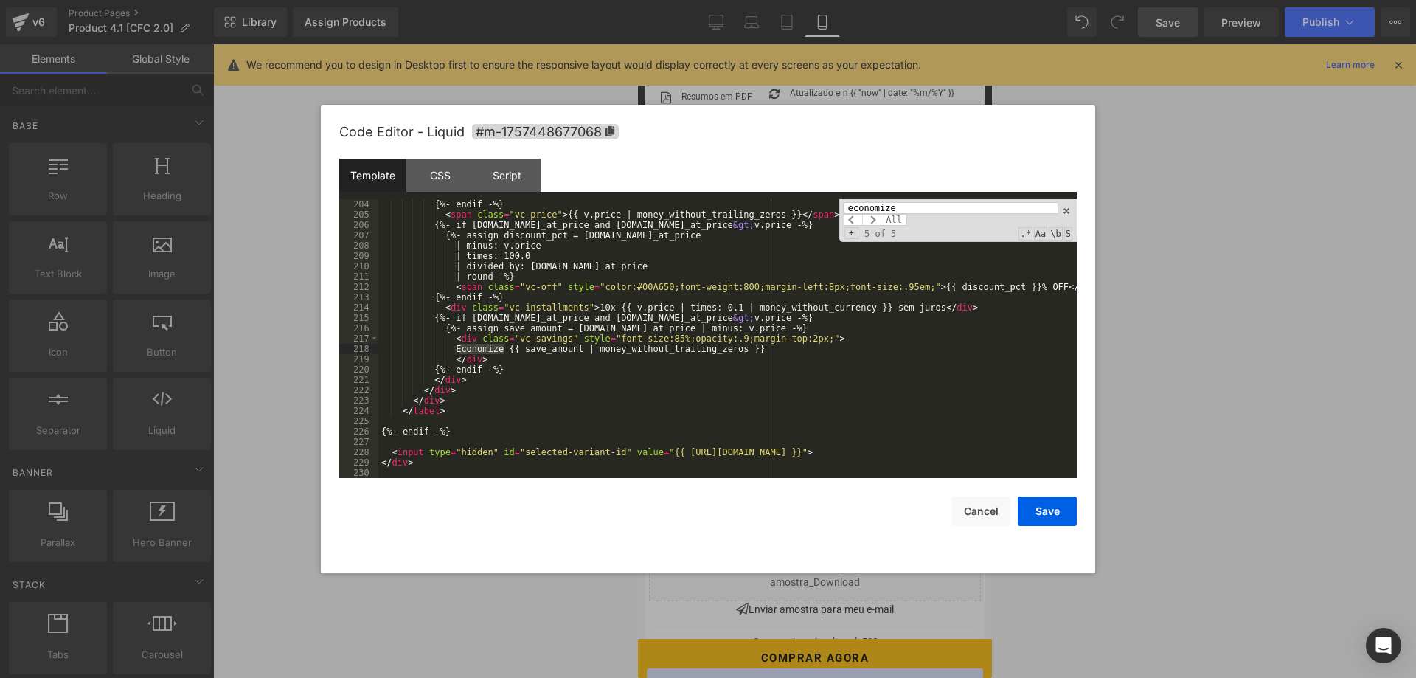
scroll to position [656, 0]
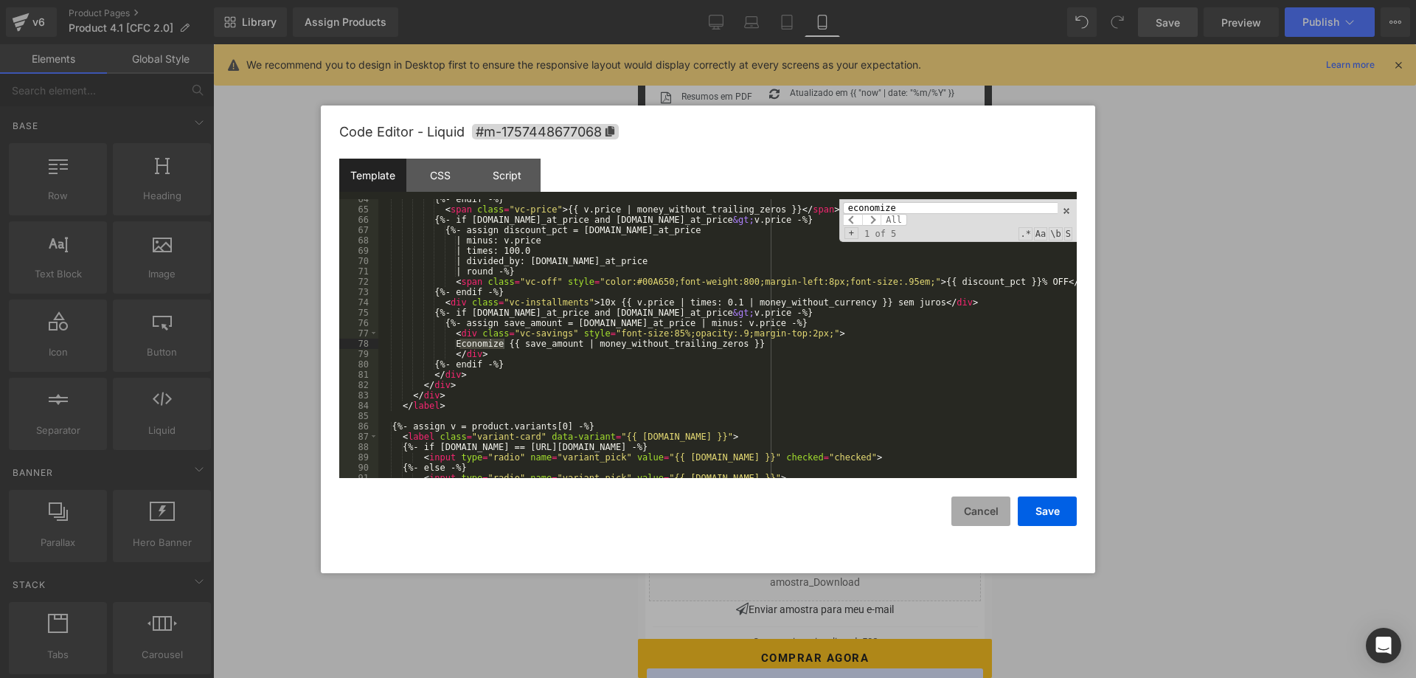
type input "economize"
click at [969, 508] on button "Cancel" at bounding box center [981, 512] width 59 height 30
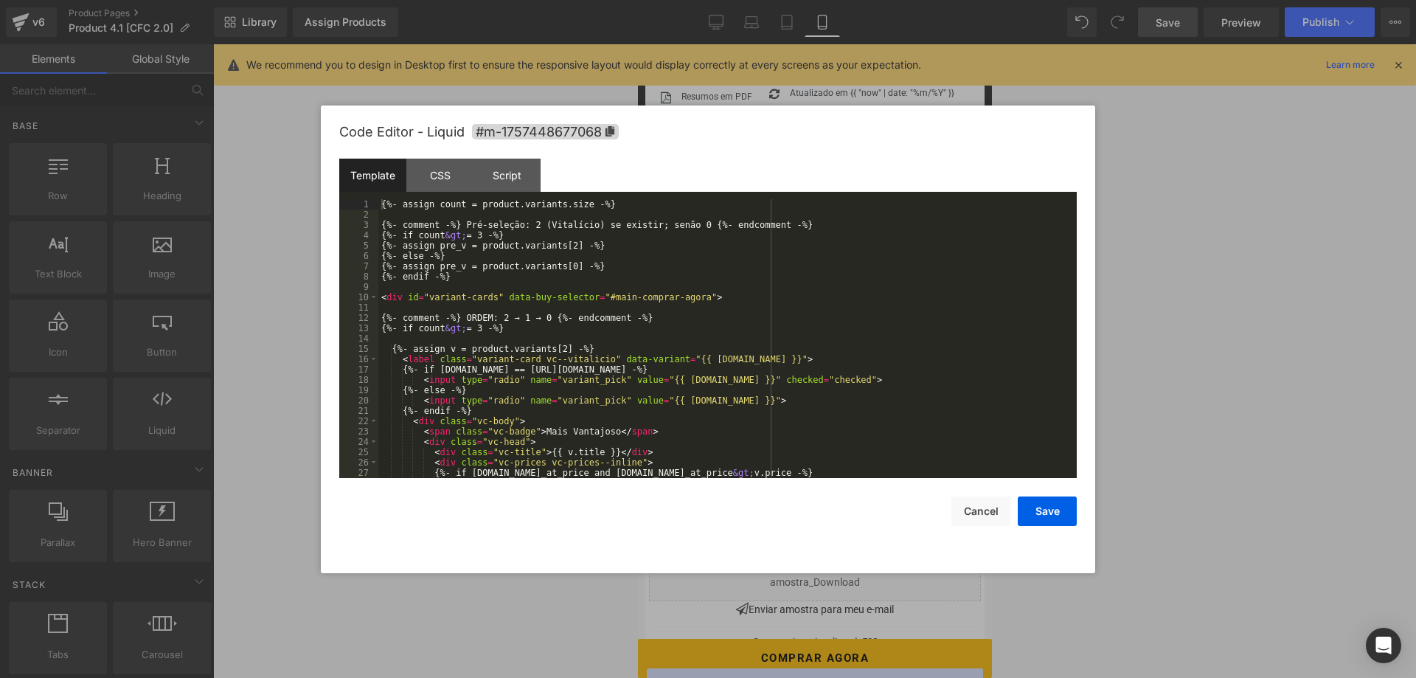
click at [806, 0] on div "Row You are previewing how the will restyle your page. You can not edit Element…" at bounding box center [708, 0] width 1416 height 0
click at [645, 367] on div "{%- assign count = product.variants.size -%} {%- comment -%} Pré-seleção: 2 (Vi…" at bounding box center [727, 349] width 699 height 300
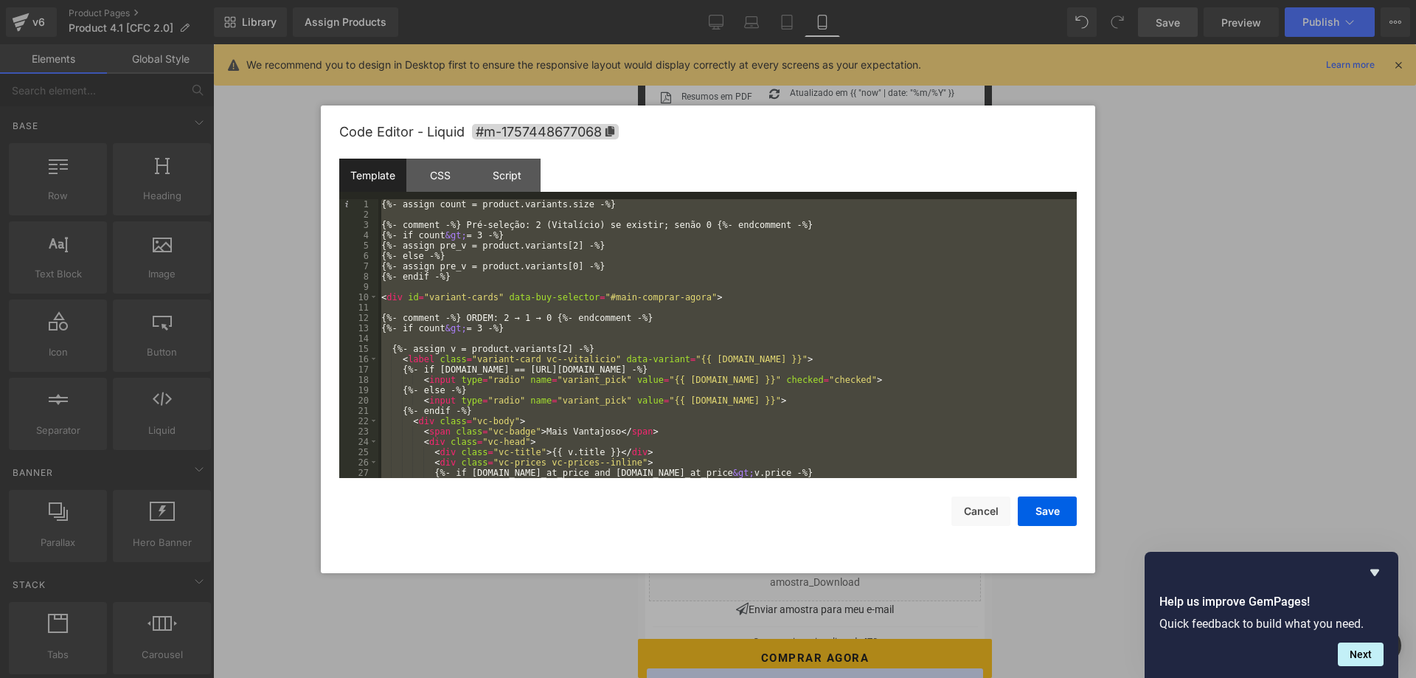
click at [378, 174] on div "Template" at bounding box center [372, 175] width 67 height 33
click at [485, 273] on div "{%- assign count = product.variants.size -%} {%- comment -%} Pré-seleção: 2 (Vi…" at bounding box center [727, 338] width 699 height 279
click at [435, 180] on div "CSS" at bounding box center [440, 175] width 67 height 33
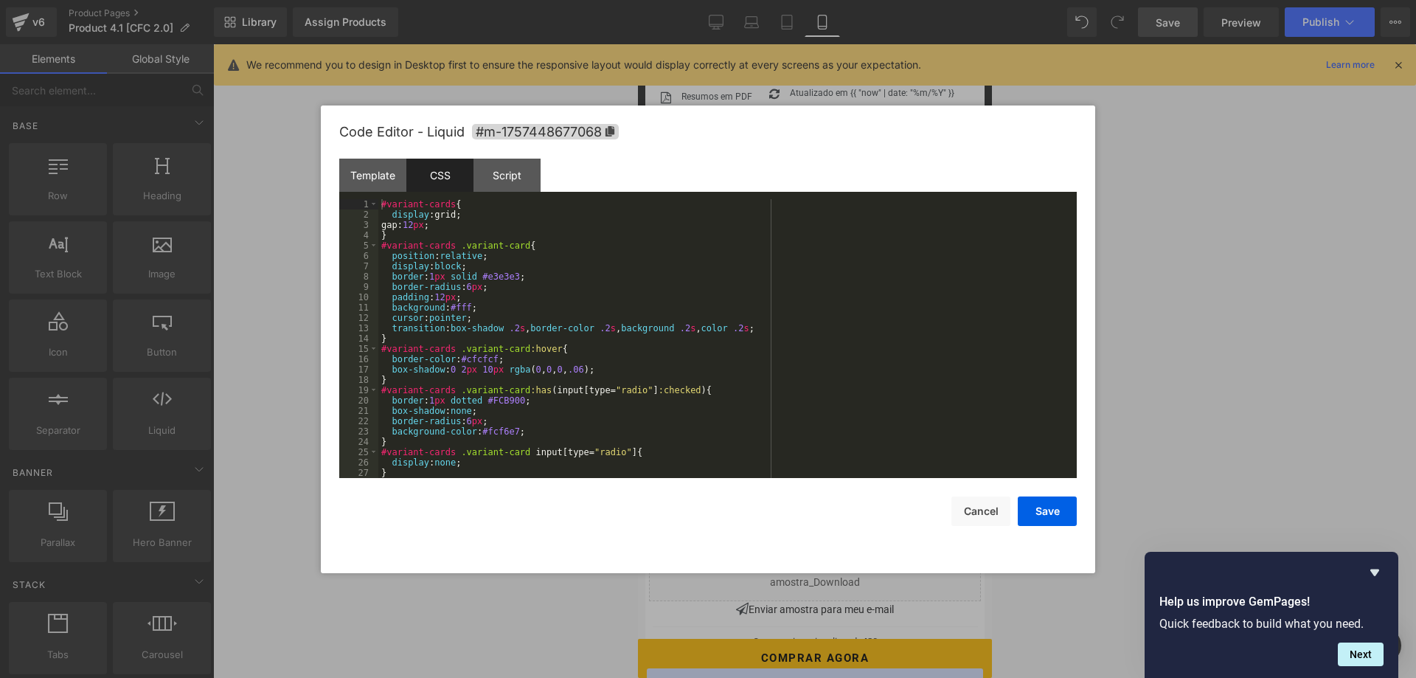
scroll to position [10, 0]
click at [482, 256] on div "#variant-cards { display :grid; gap: 12 px ; } #variant-cards .variant-card { p…" at bounding box center [727, 349] width 699 height 300
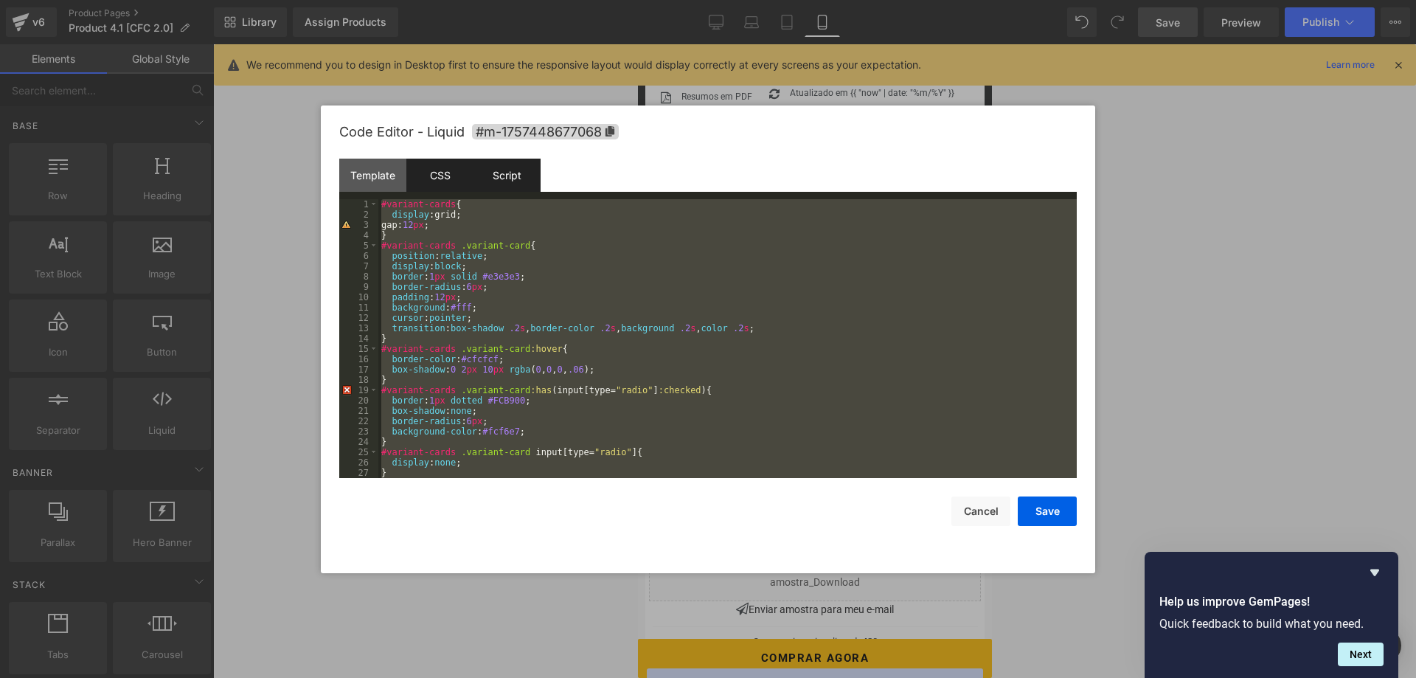
click at [520, 173] on div "Script" at bounding box center [507, 175] width 67 height 33
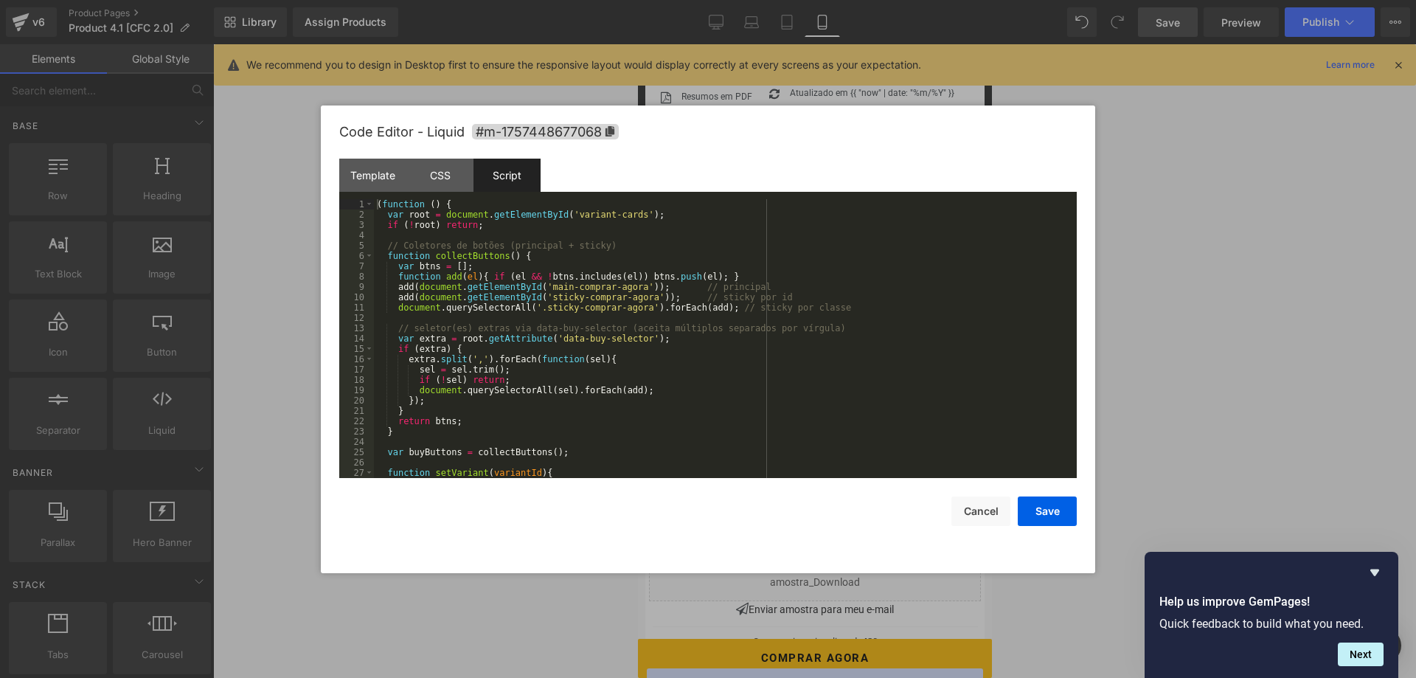
click at [542, 297] on div "( function ( ) { var root = document . getElementById ( 'variant-cards' ) ; if …" at bounding box center [725, 349] width 703 height 300
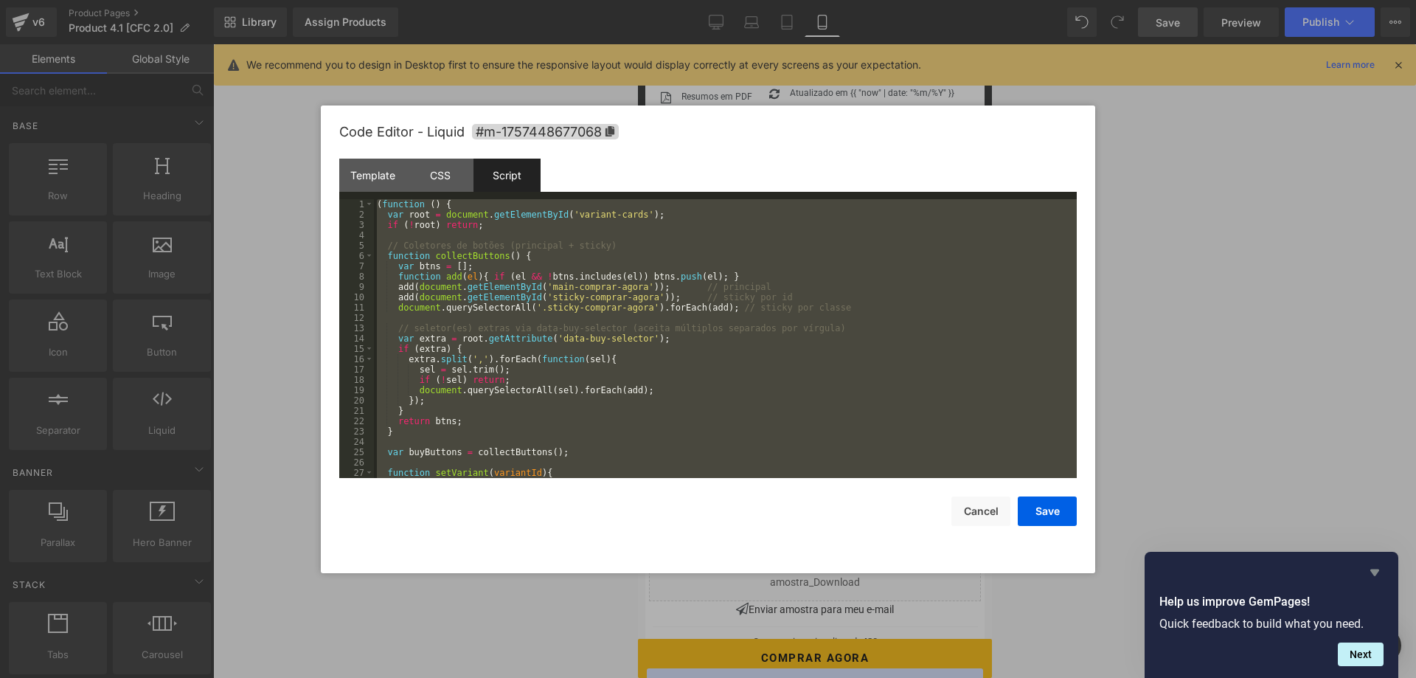
click at [1378, 574] on icon "Hide survey" at bounding box center [1375, 573] width 18 height 18
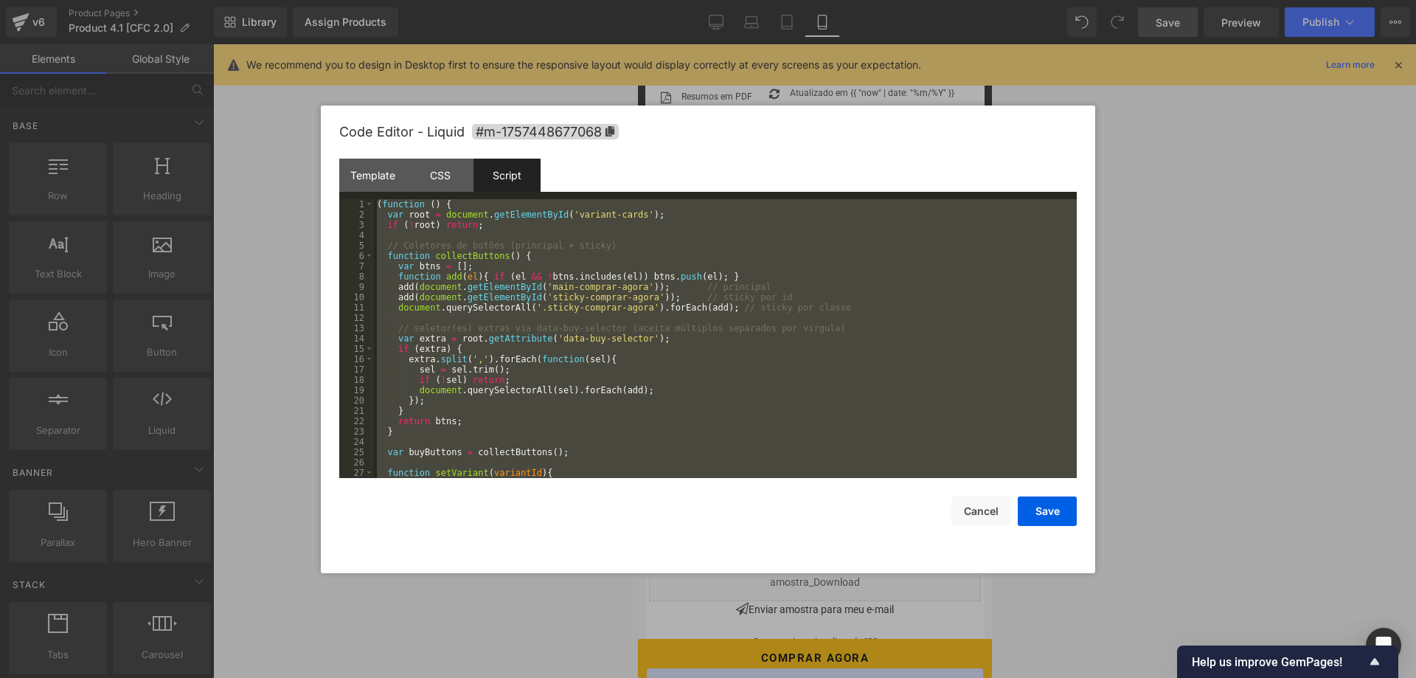
click at [535, 362] on div "( function ( ) { var root = document . getElementById ( 'variant-cards' ) ; if …" at bounding box center [725, 338] width 703 height 279
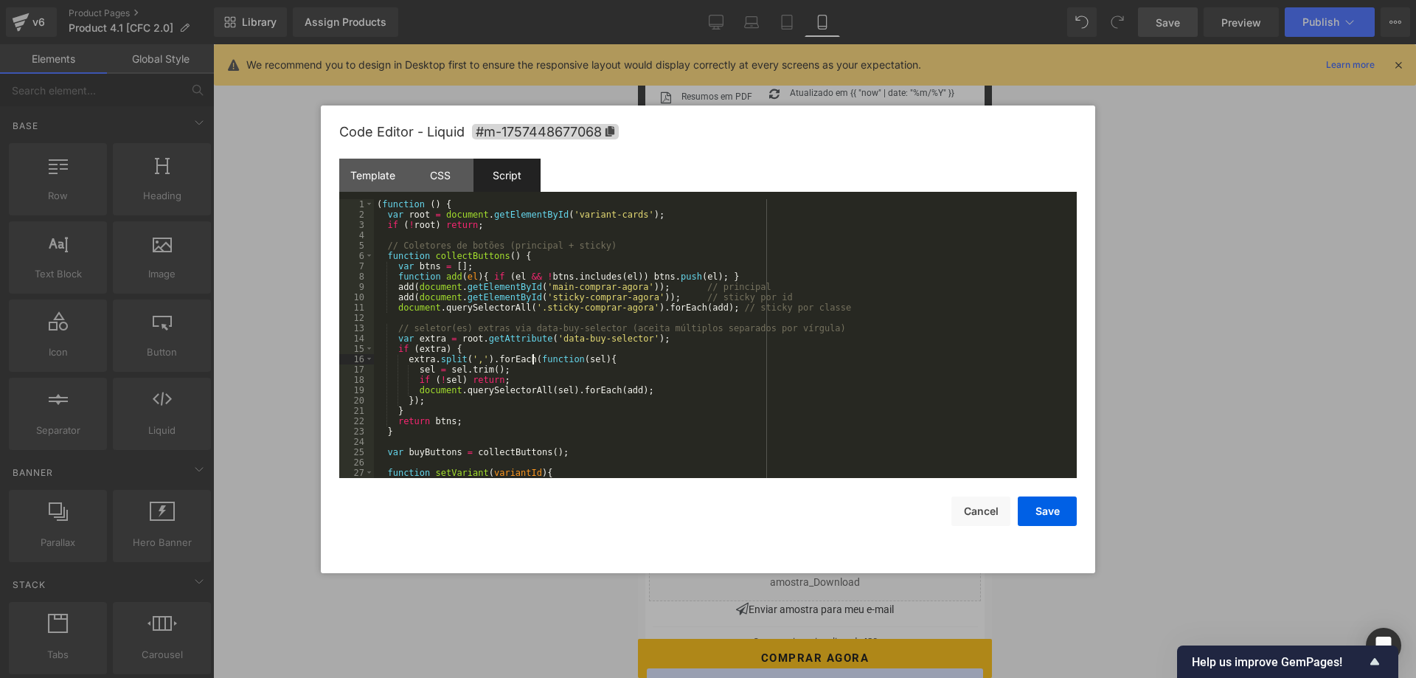
scroll to position [0, 0]
click at [381, 176] on div "Template" at bounding box center [372, 175] width 67 height 33
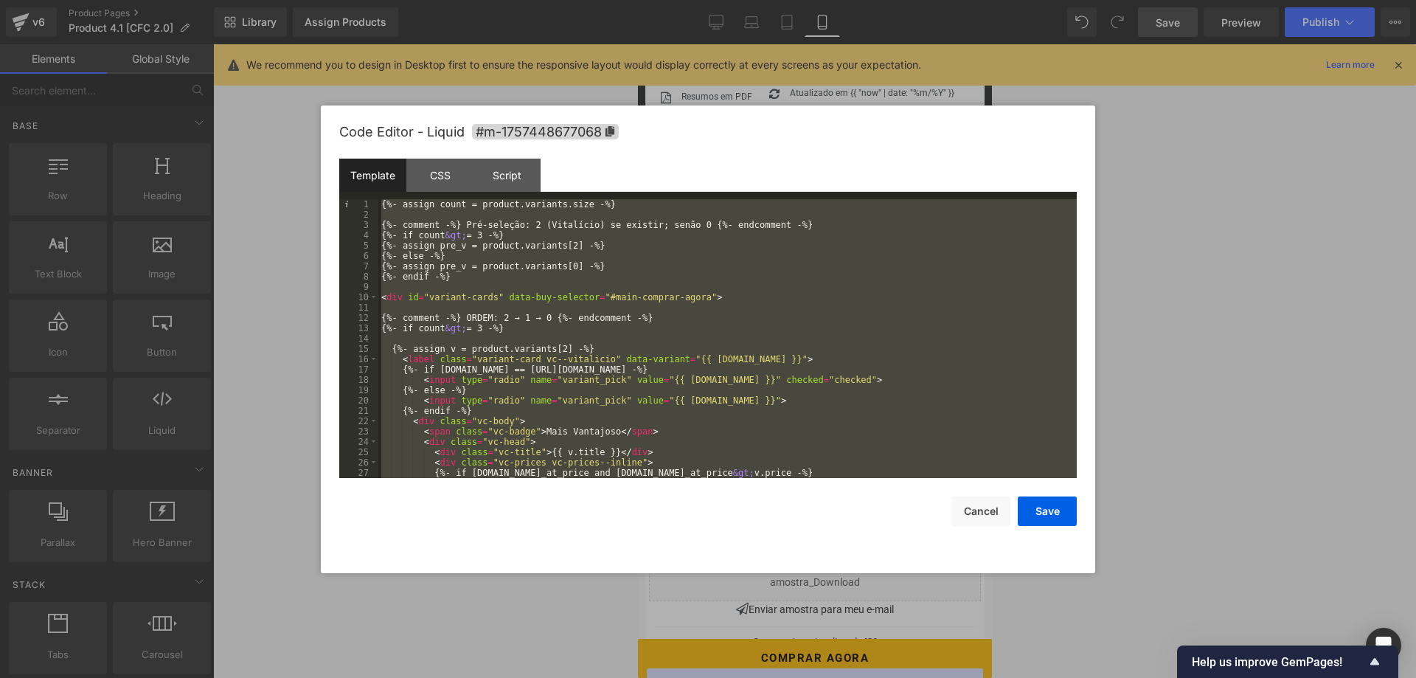
click at [502, 256] on div "{%- assign count = product.variants.size -%} {%- comment -%} Pré-seleção: 2 (Vi…" at bounding box center [727, 338] width 699 height 279
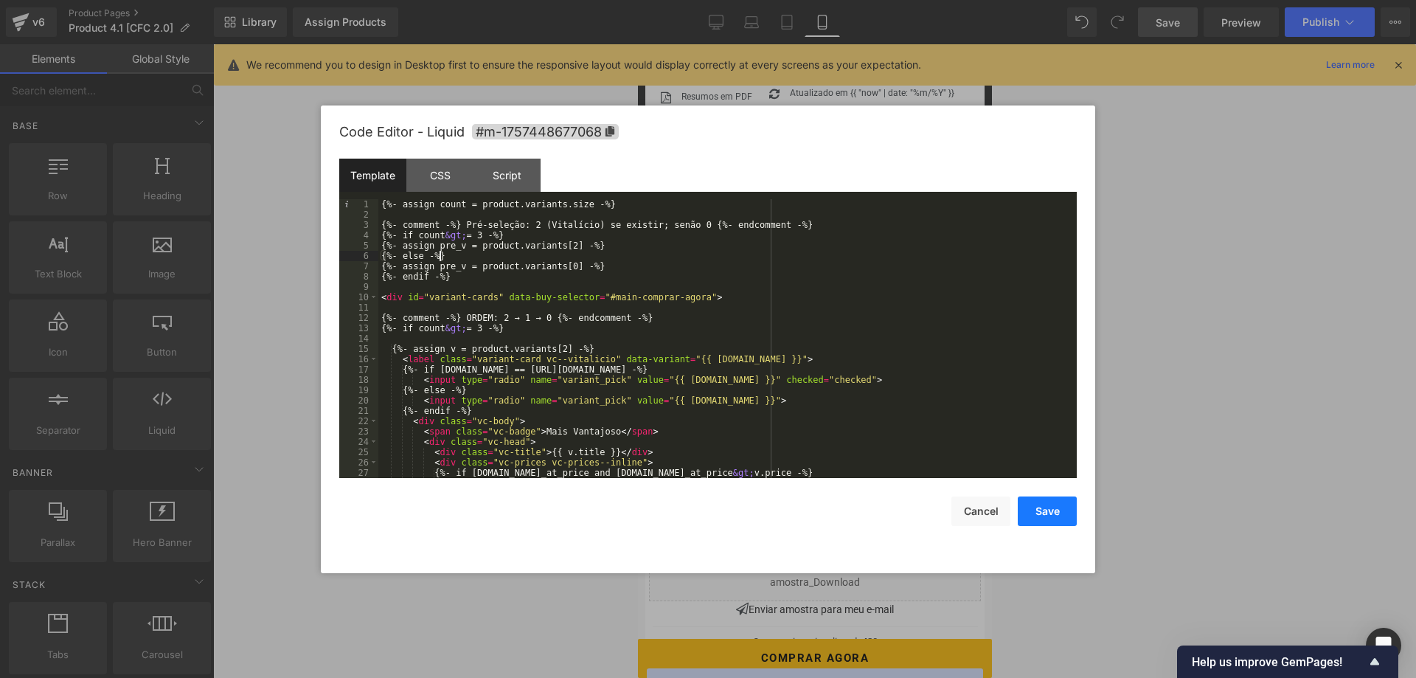
click at [1065, 508] on button "Save" at bounding box center [1047, 512] width 59 height 30
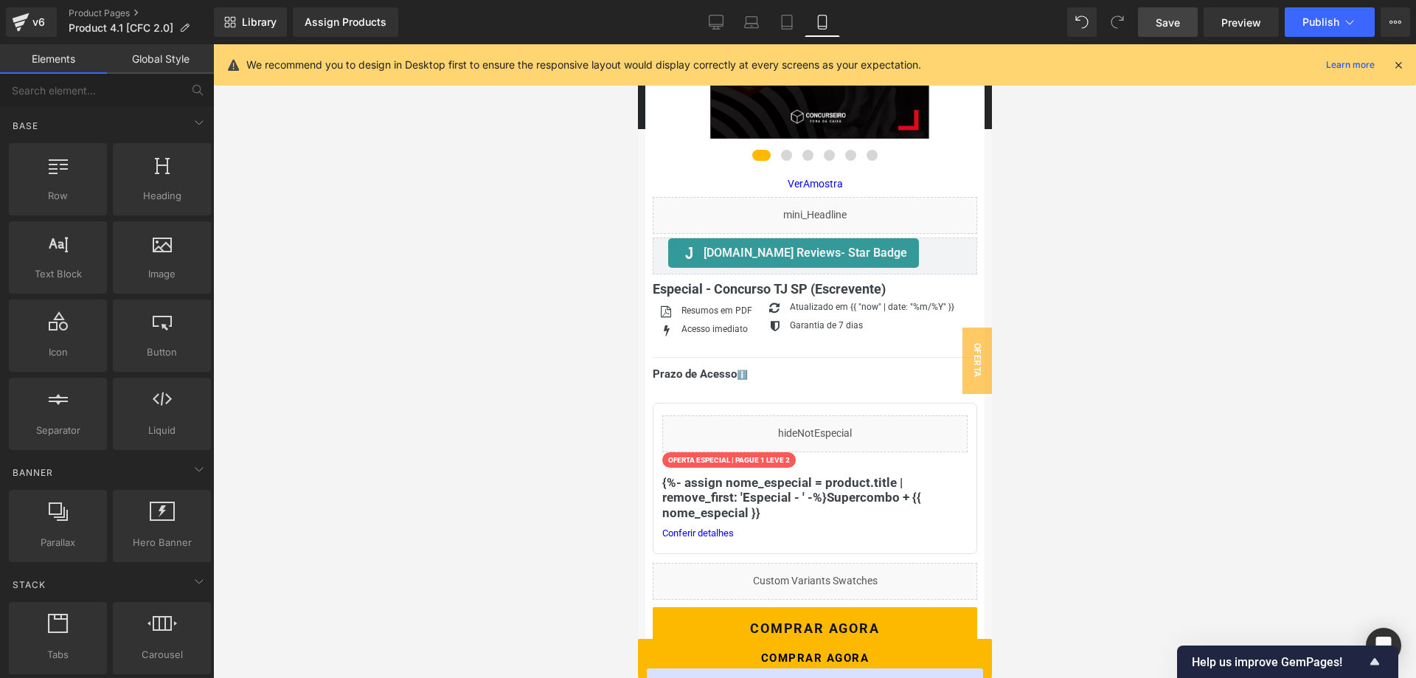
scroll to position [338, 0]
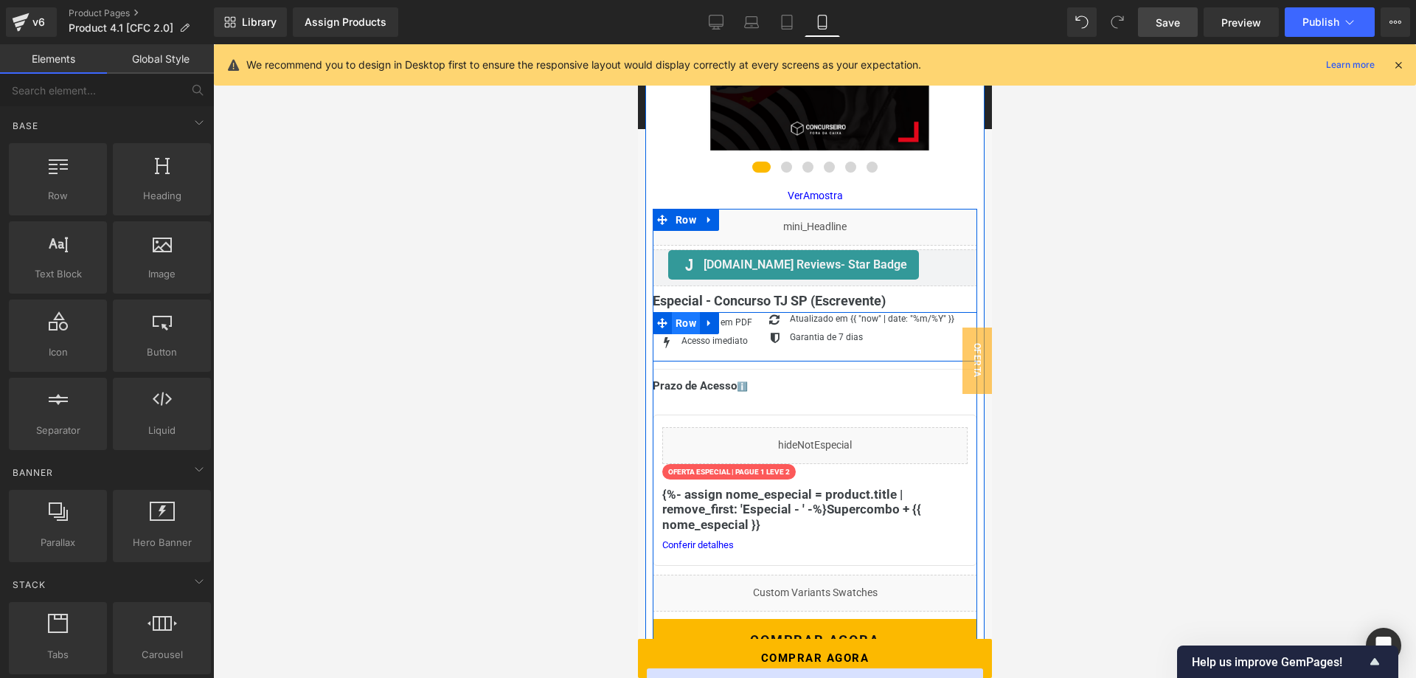
click at [686, 325] on span "Row" at bounding box center [685, 323] width 28 height 22
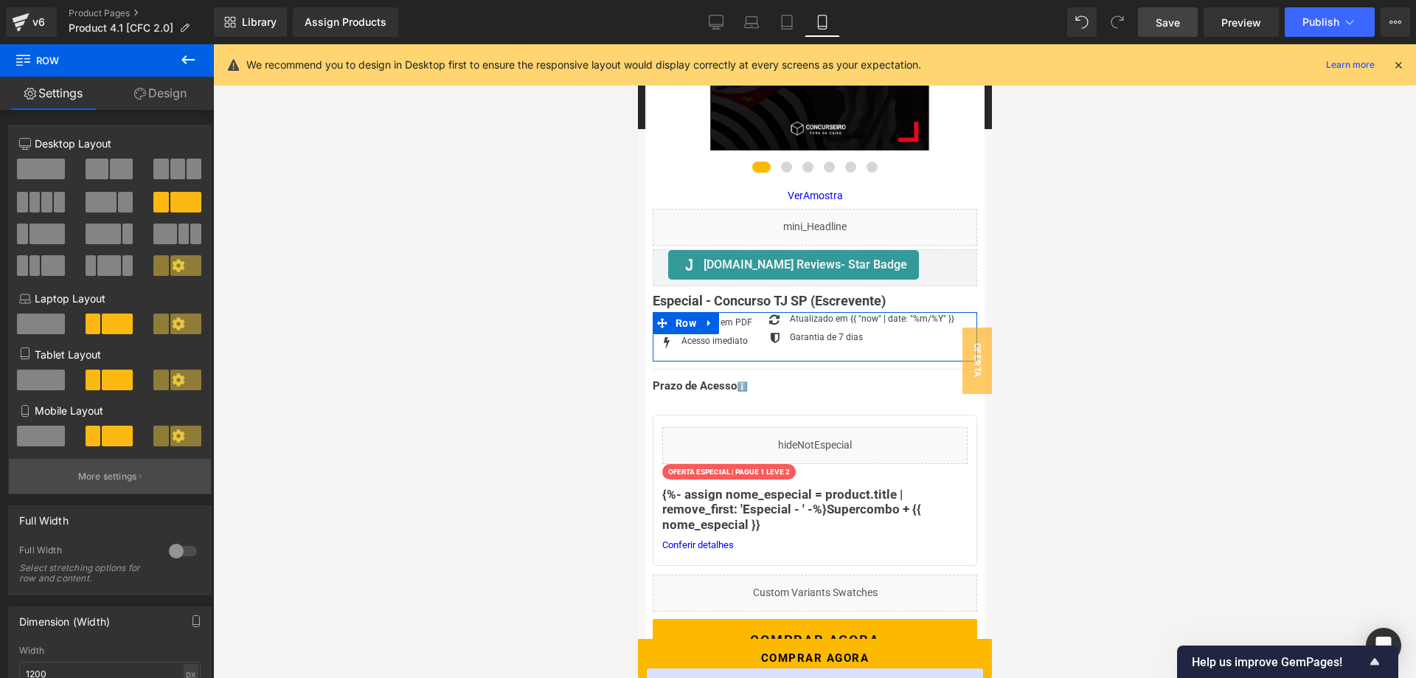
click at [115, 473] on p "More settings" at bounding box center [107, 476] width 59 height 13
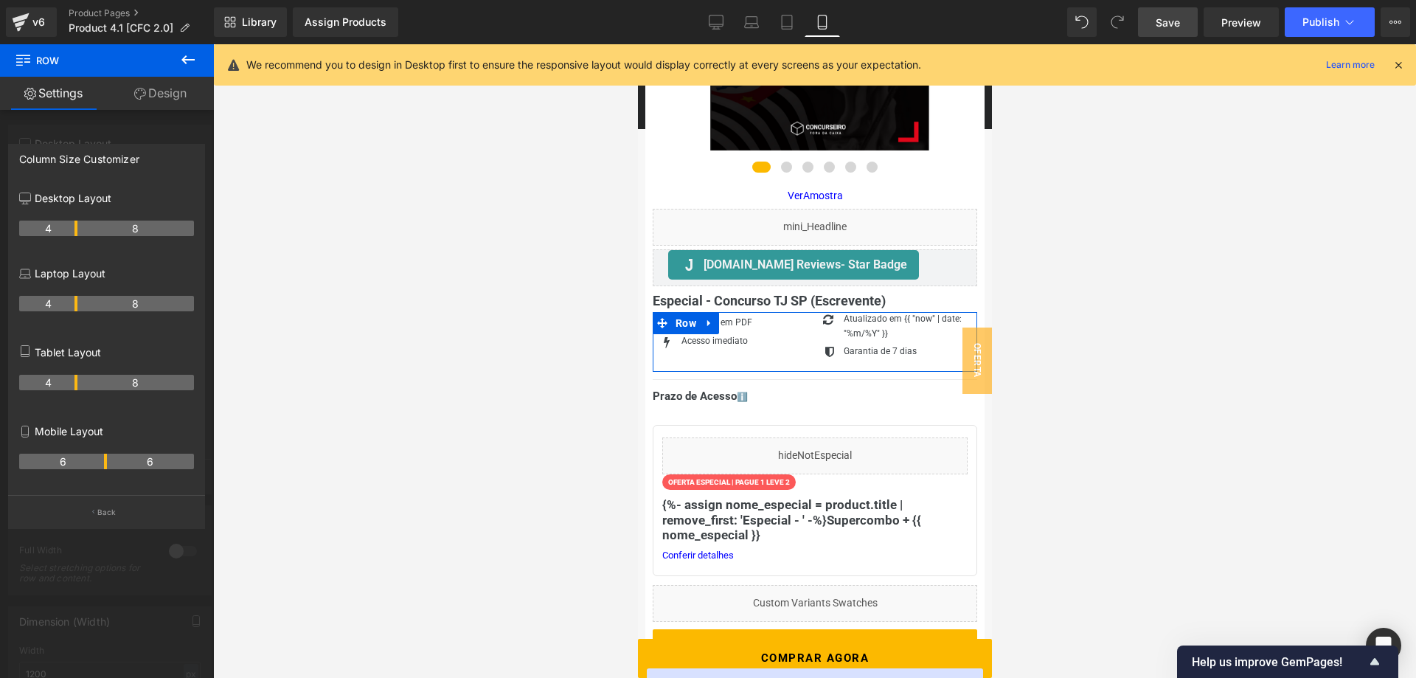
drag, startPoint x: 75, startPoint y: 460, endPoint x: 100, endPoint y: 460, distance: 25.1
click at [100, 460] on th "6" at bounding box center [63, 461] width 88 height 15
drag, startPoint x: 106, startPoint y: 461, endPoint x: 97, endPoint y: 461, distance: 9.6
click at [97, 461] on tr "5 7" at bounding box center [106, 461] width 175 height 15
click at [711, 27] on icon at bounding box center [716, 22] width 15 height 15
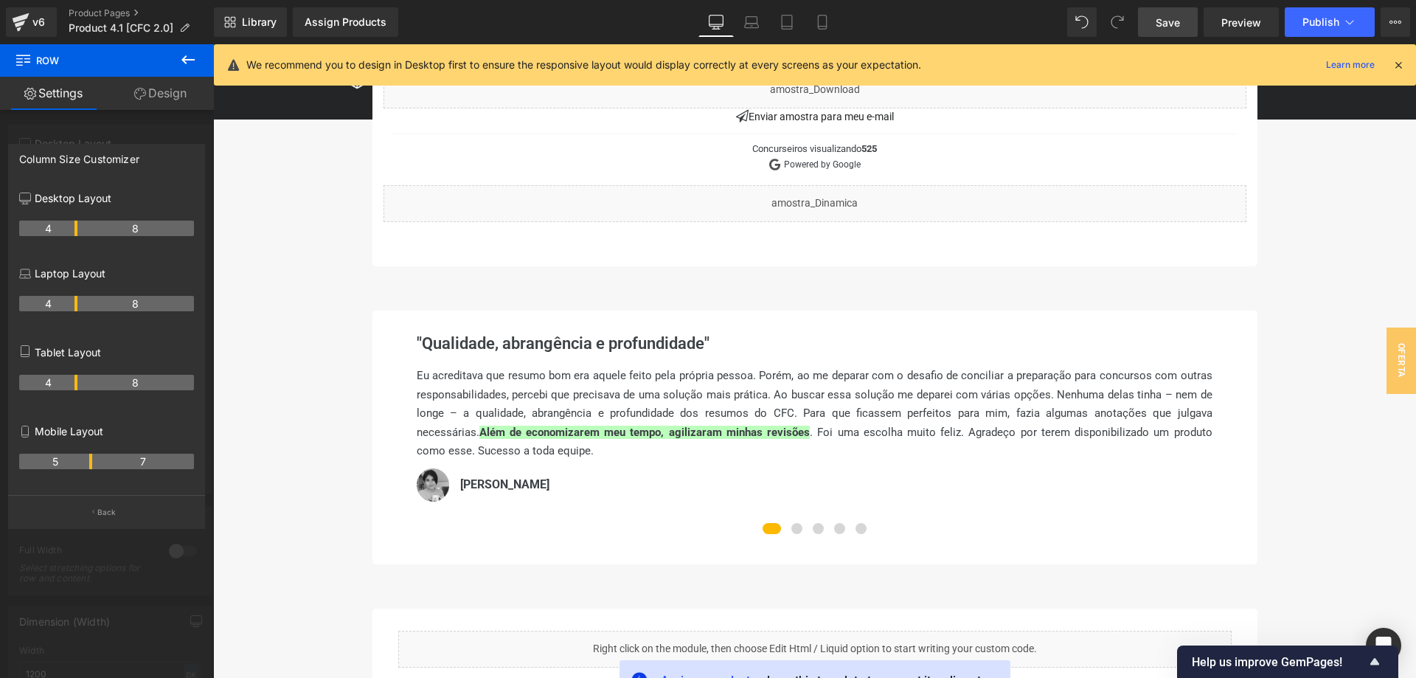
scroll to position [677, 0]
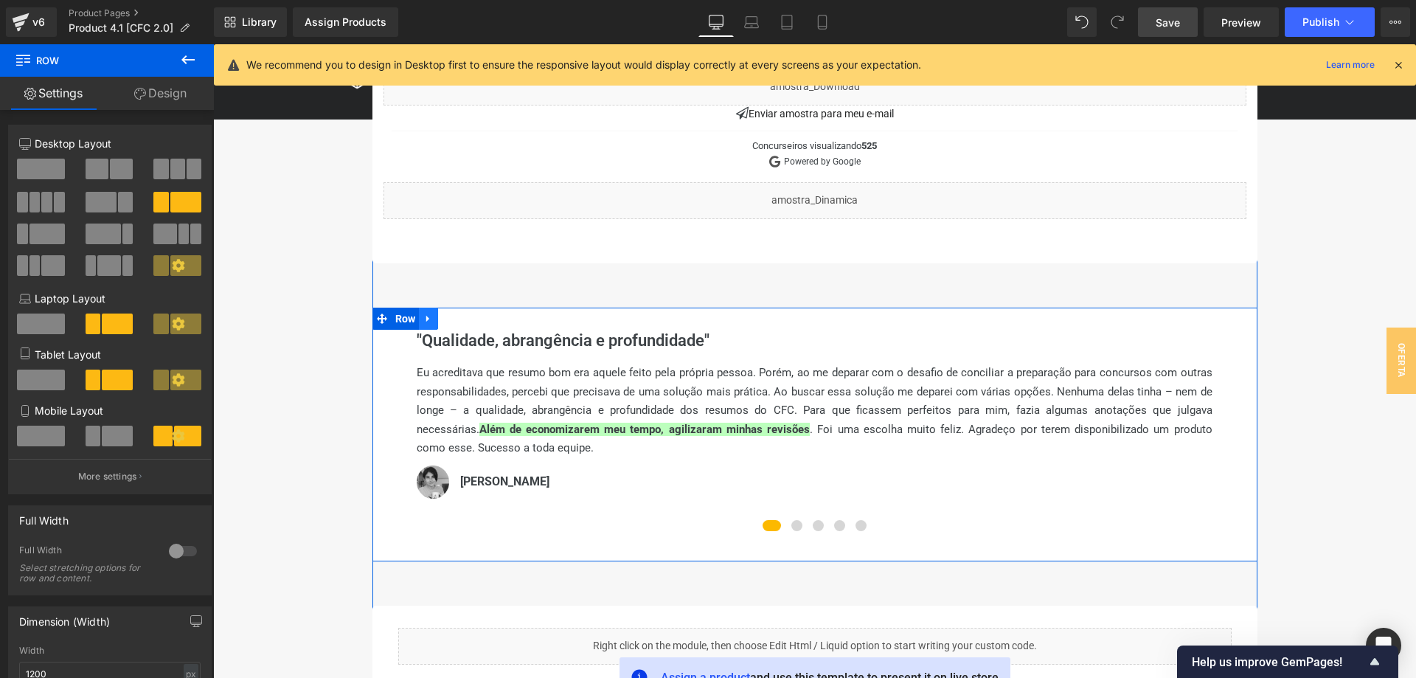
click at [434, 319] on link at bounding box center [428, 319] width 19 height 22
click at [476, 325] on link at bounding box center [466, 319] width 19 height 22
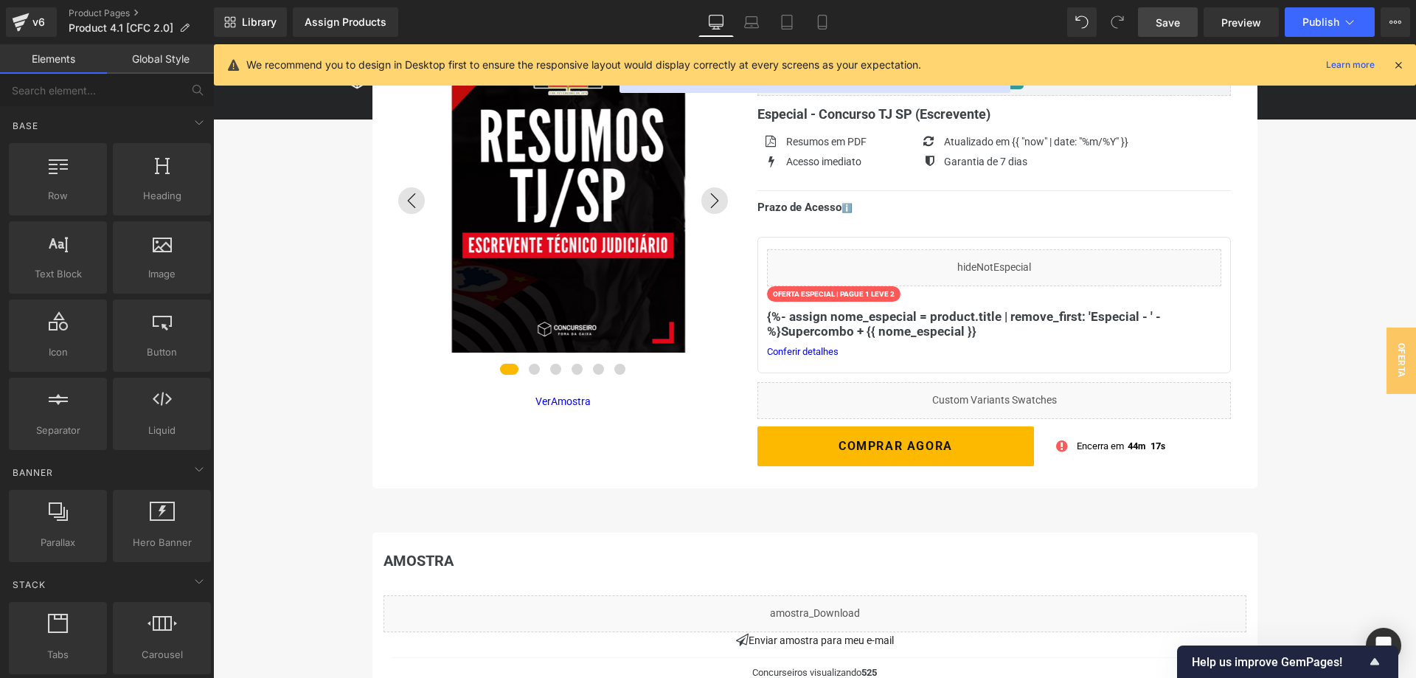
scroll to position [0, 0]
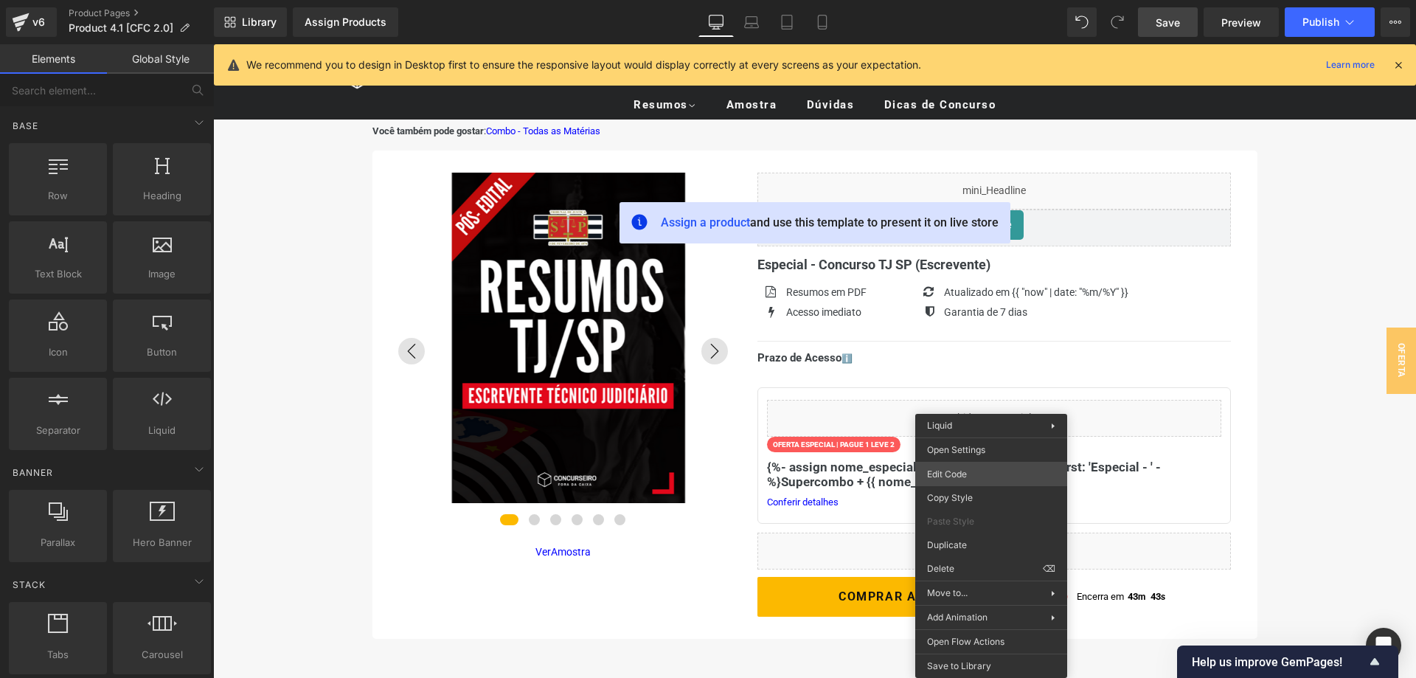
click at [957, 0] on div "Row You are previewing how the will restyle your page. You can not edit Element…" at bounding box center [708, 0] width 1416 height 0
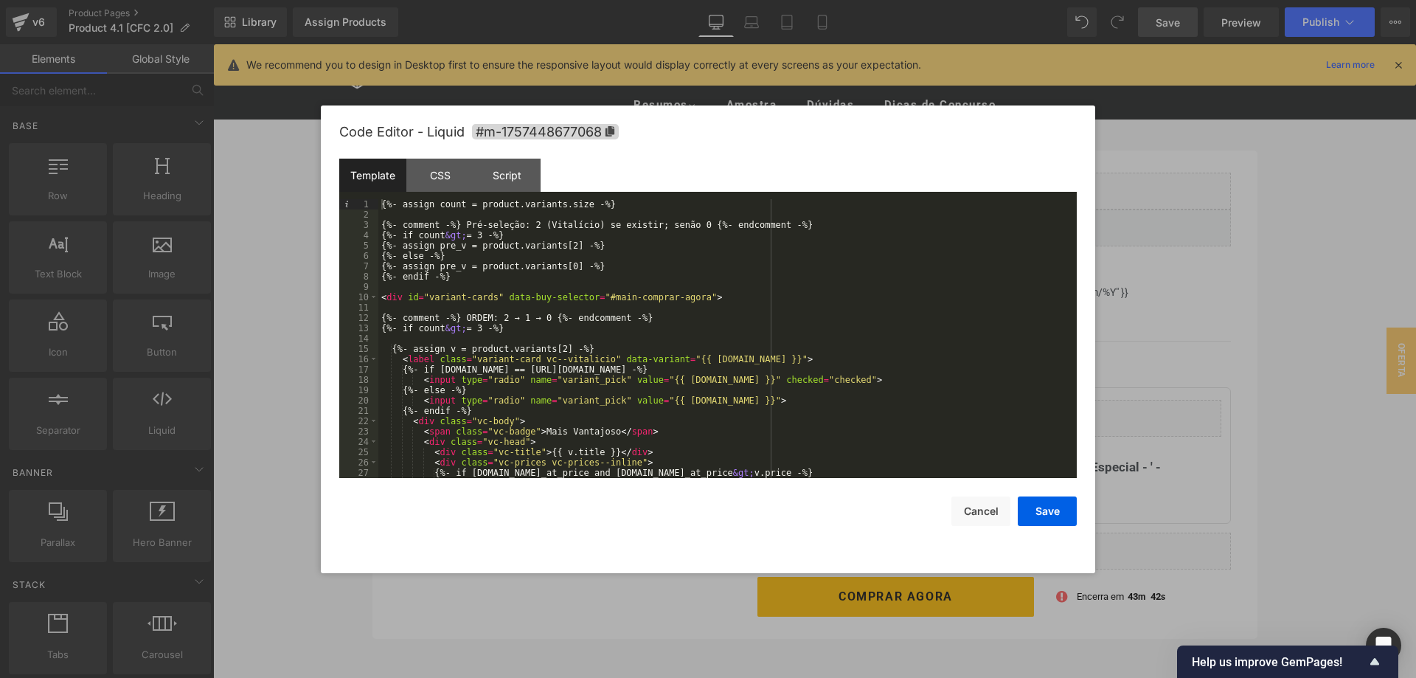
click at [468, 300] on div "{%- assign count = product.variants.size -%} {%- comment -%} Pré-seleção: 2 (Vi…" at bounding box center [727, 349] width 699 height 300
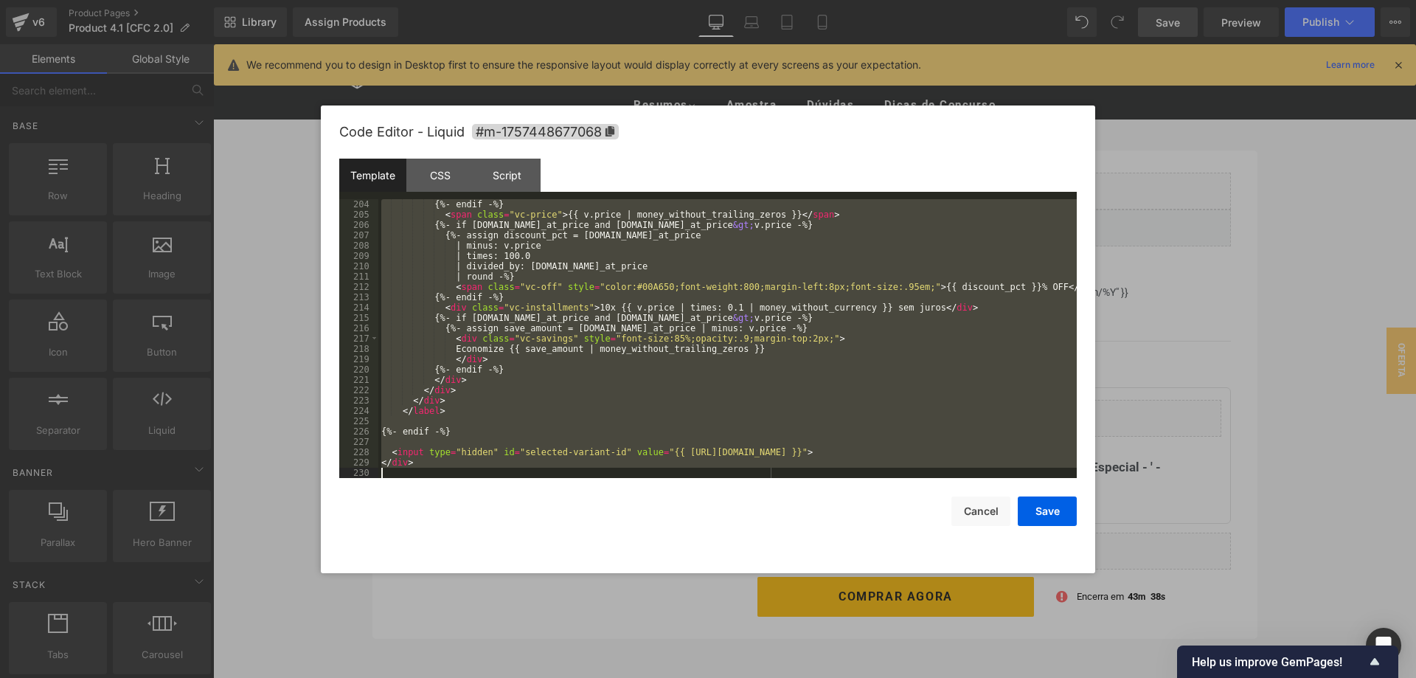
scroll to position [1766, 0]
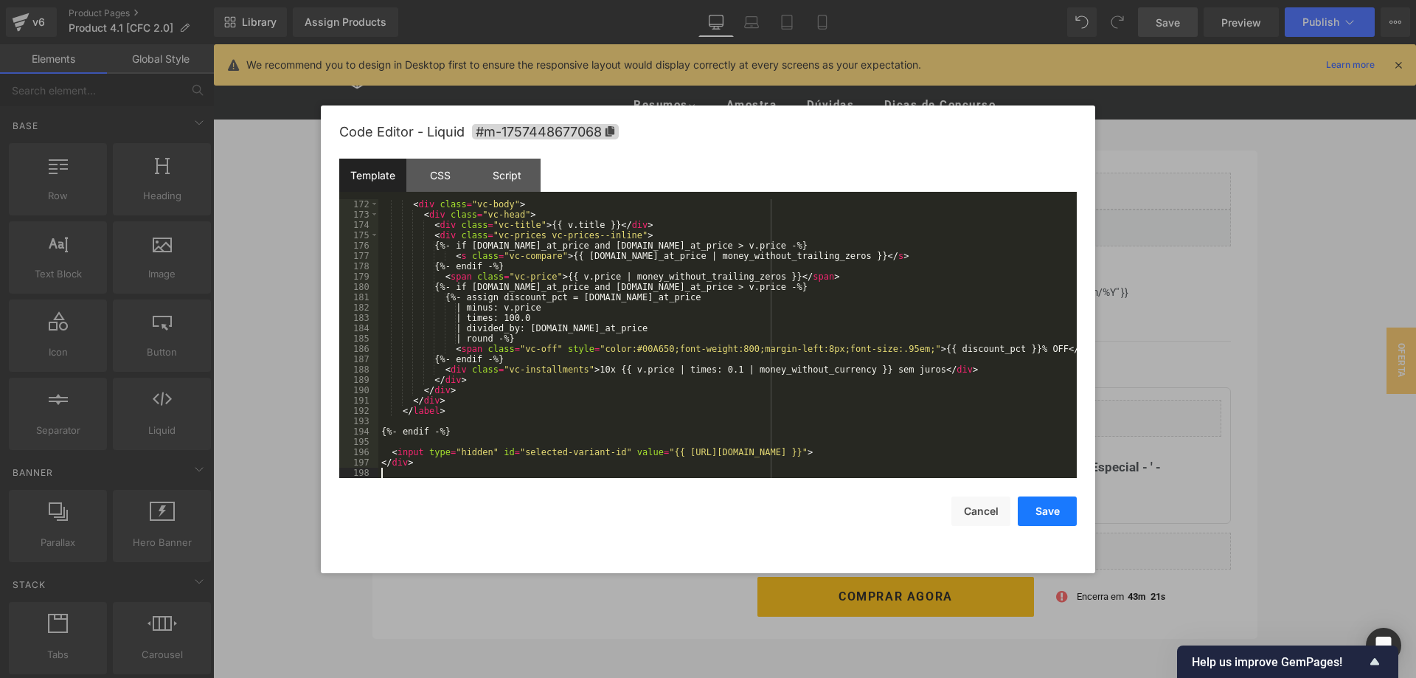
click at [1048, 507] on button "Save" at bounding box center [1047, 512] width 59 height 30
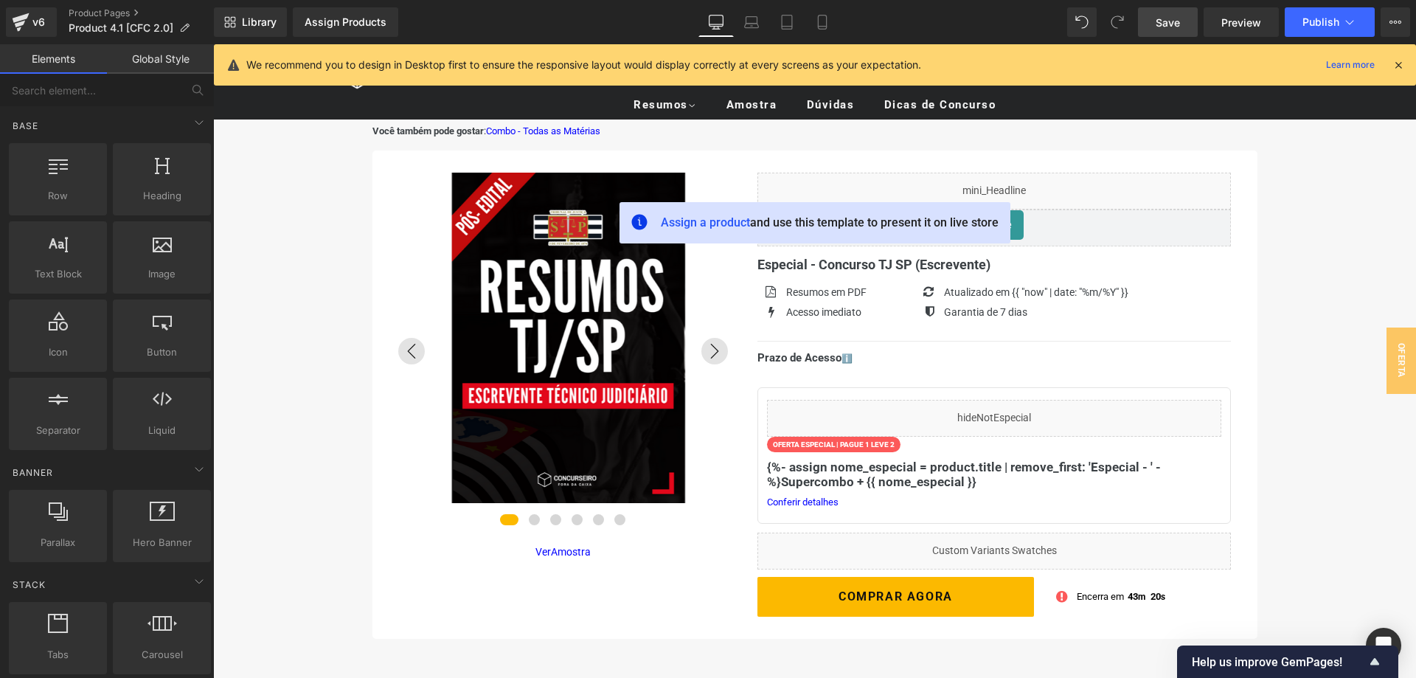
click at [1183, 24] on link "Save" at bounding box center [1168, 22] width 60 height 30
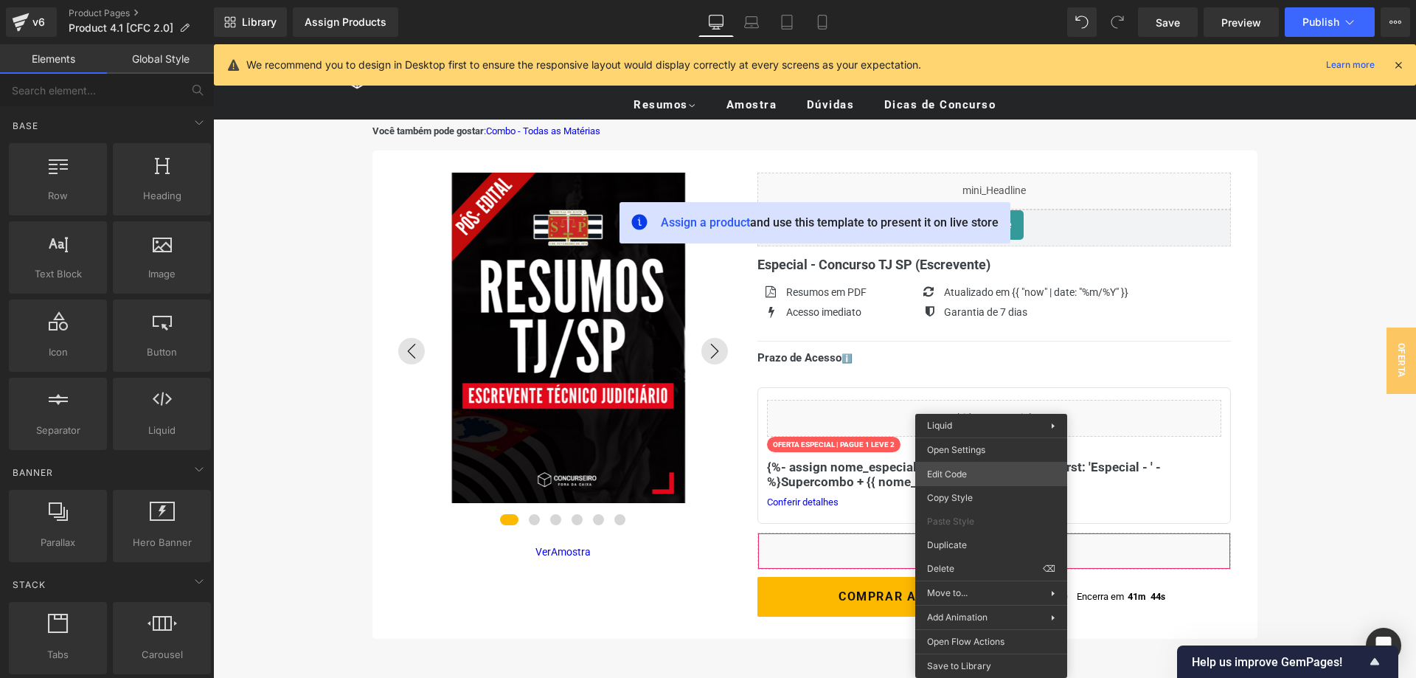
click at [966, 0] on div "Row You are previewing how the will restyle your page. You can not edit Element…" at bounding box center [708, 0] width 1416 height 0
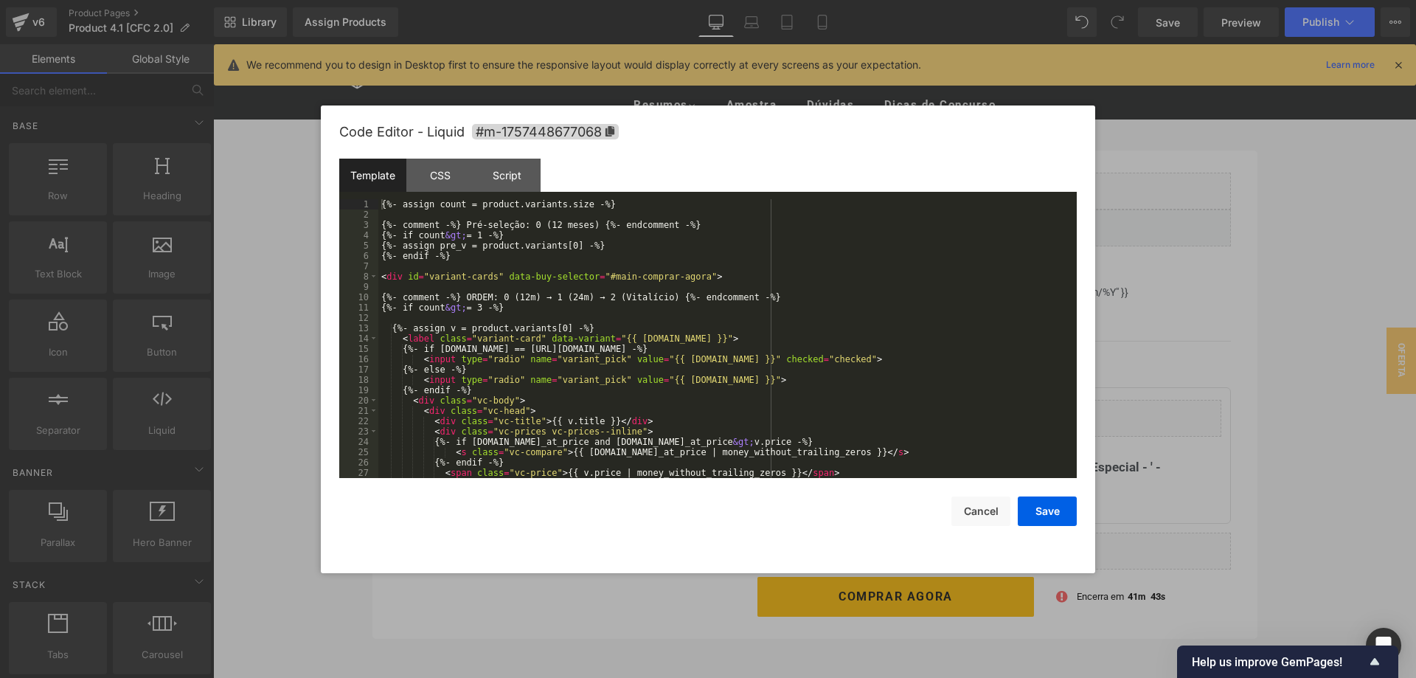
click at [601, 315] on div "{%- assign count = product.variants.size -%} {%- comment -%} Pré-seleção: 0 (12…" at bounding box center [727, 349] width 699 height 300
click at [431, 171] on div "CSS" at bounding box center [440, 175] width 67 height 33
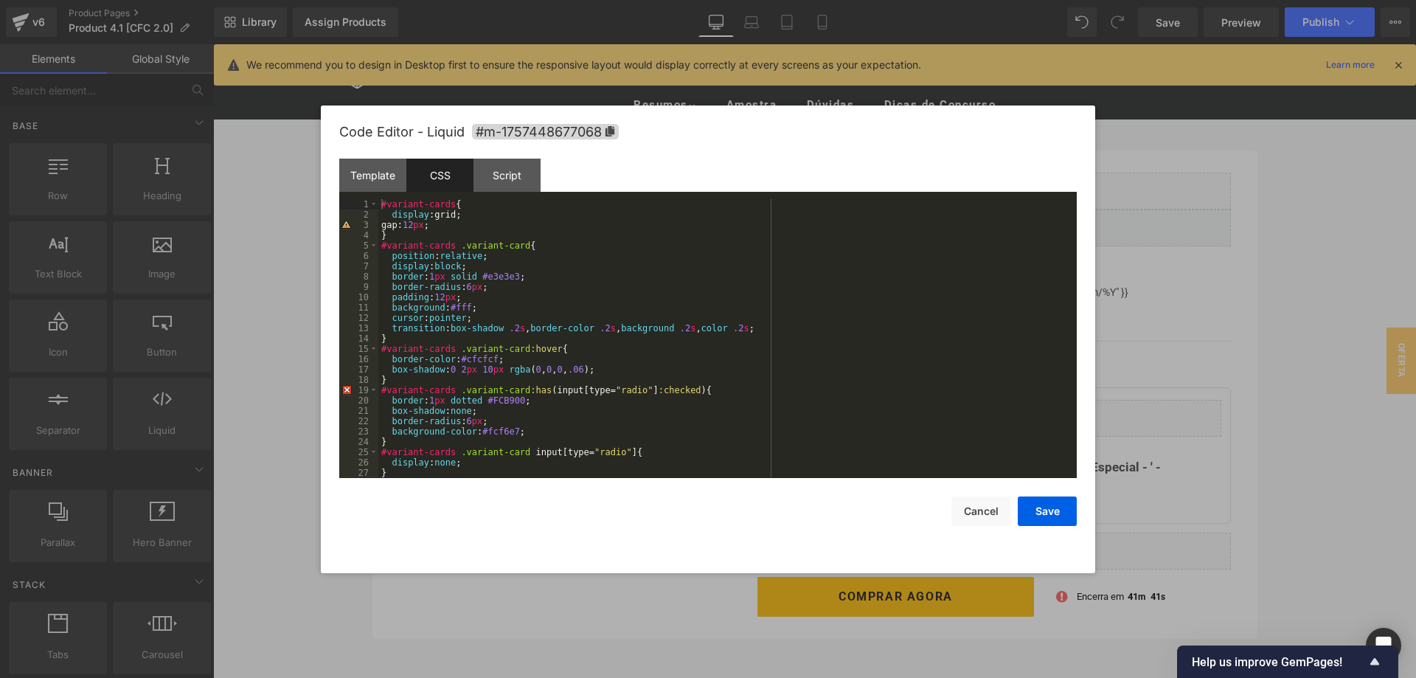
click at [584, 314] on div "#variant-cards { display :grid; gap: 12 px ; } #variant-cards .variant-card { p…" at bounding box center [727, 349] width 699 height 300
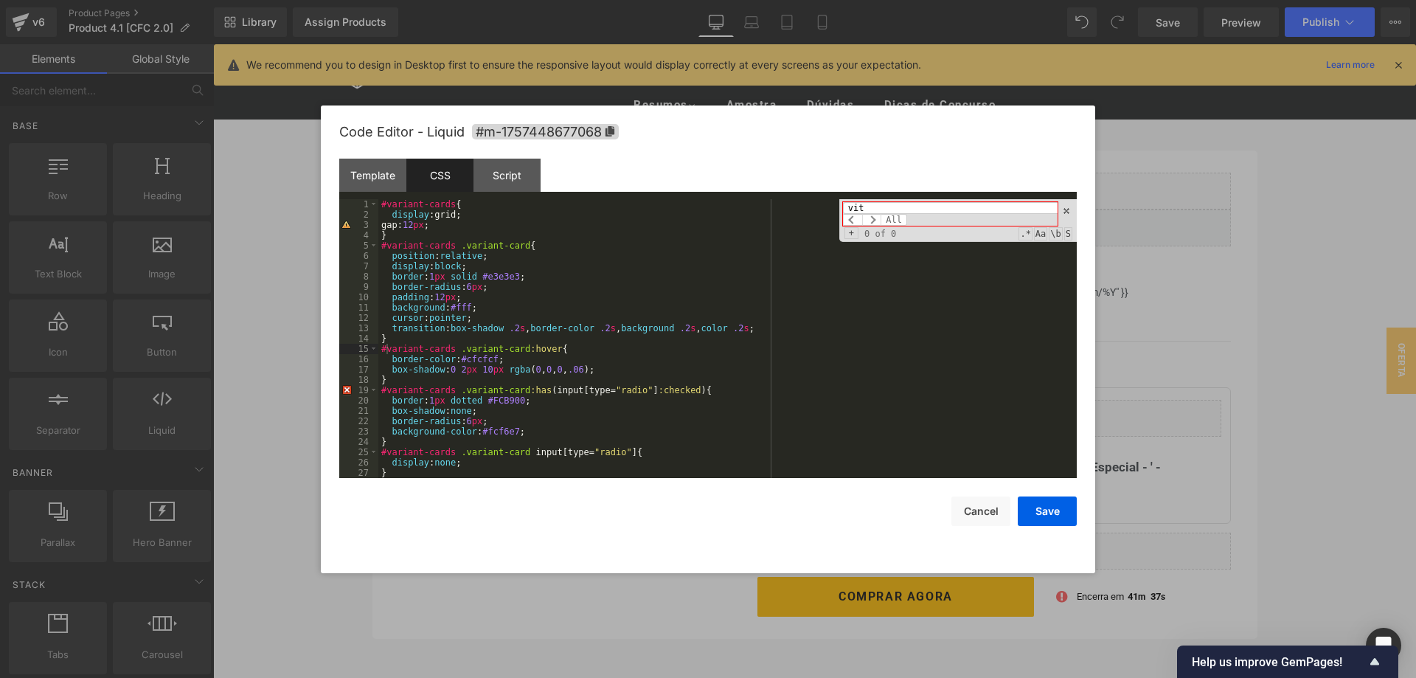
scroll to position [976, 0]
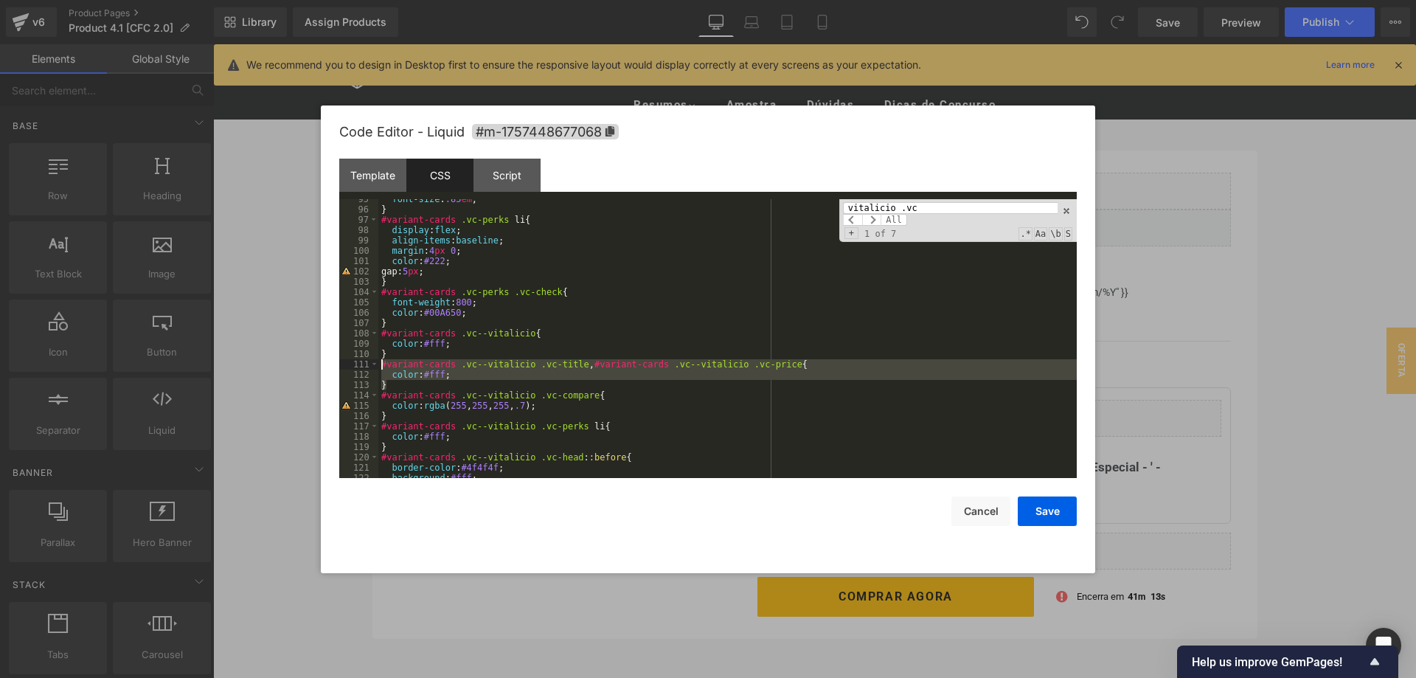
drag, startPoint x: 390, startPoint y: 386, endPoint x: 373, endPoint y: 368, distance: 24.5
click at [378, 368] on div "font-size : .85 em ; } #variant-cards .vc-perks li { display : flex ; align-ite…" at bounding box center [727, 338] width 699 height 279
click at [401, 382] on div "font-size : .85 em ; } #variant-cards .vc-perks li { display : flex ; align-ite…" at bounding box center [727, 338] width 699 height 279
drag, startPoint x: 390, startPoint y: 383, endPoint x: 379, endPoint y: 367, distance: 18.6
click at [379, 367] on div "font-size : .85 em ; } #variant-cards .vc-perks li { display : flex ; align-ite…" at bounding box center [727, 344] width 699 height 300
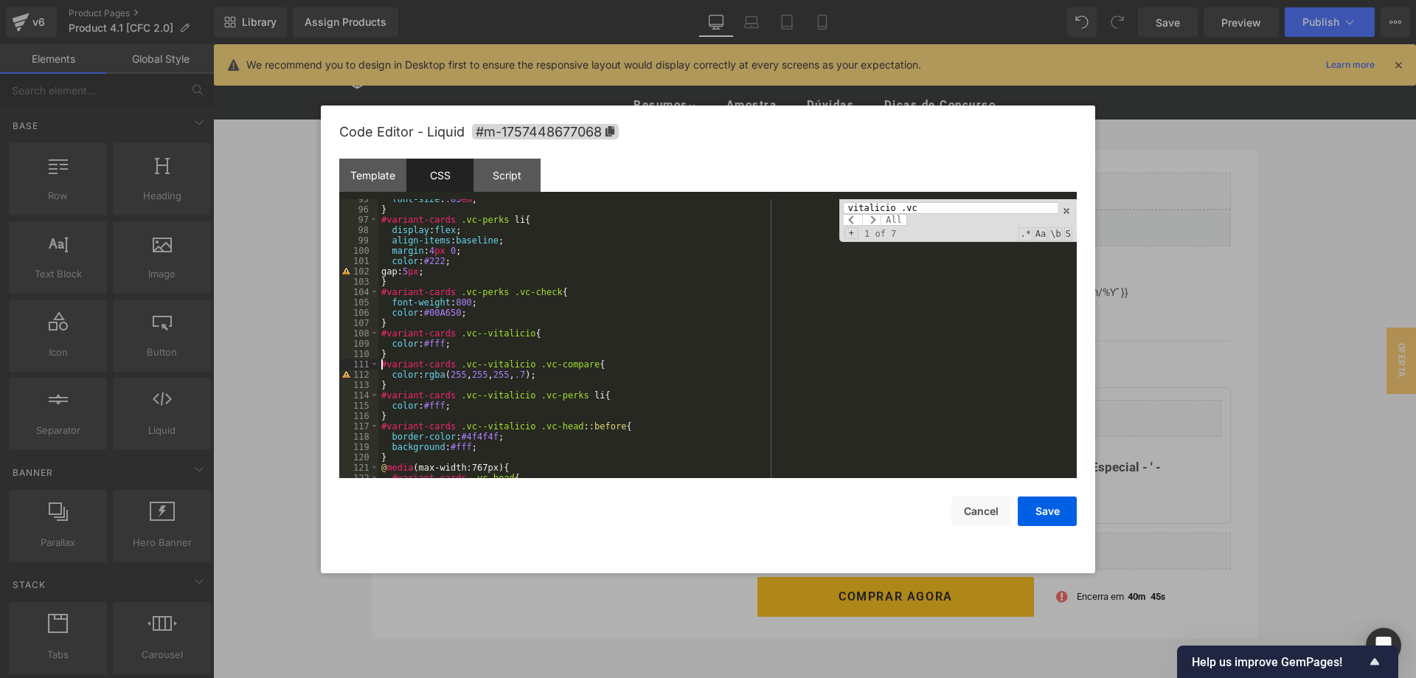
click at [913, 203] on input "vitalicio .vc" at bounding box center [950, 208] width 215 height 12
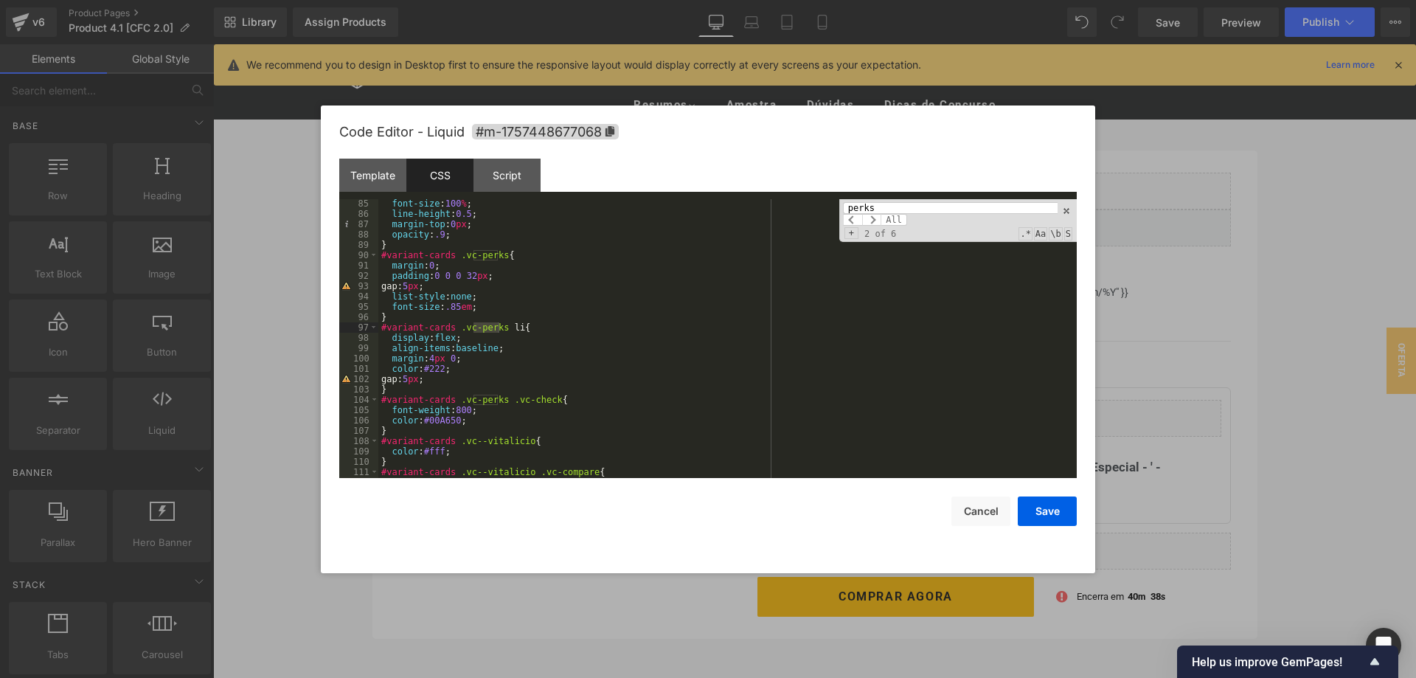
scroll to position [868, 0]
type input "perks"
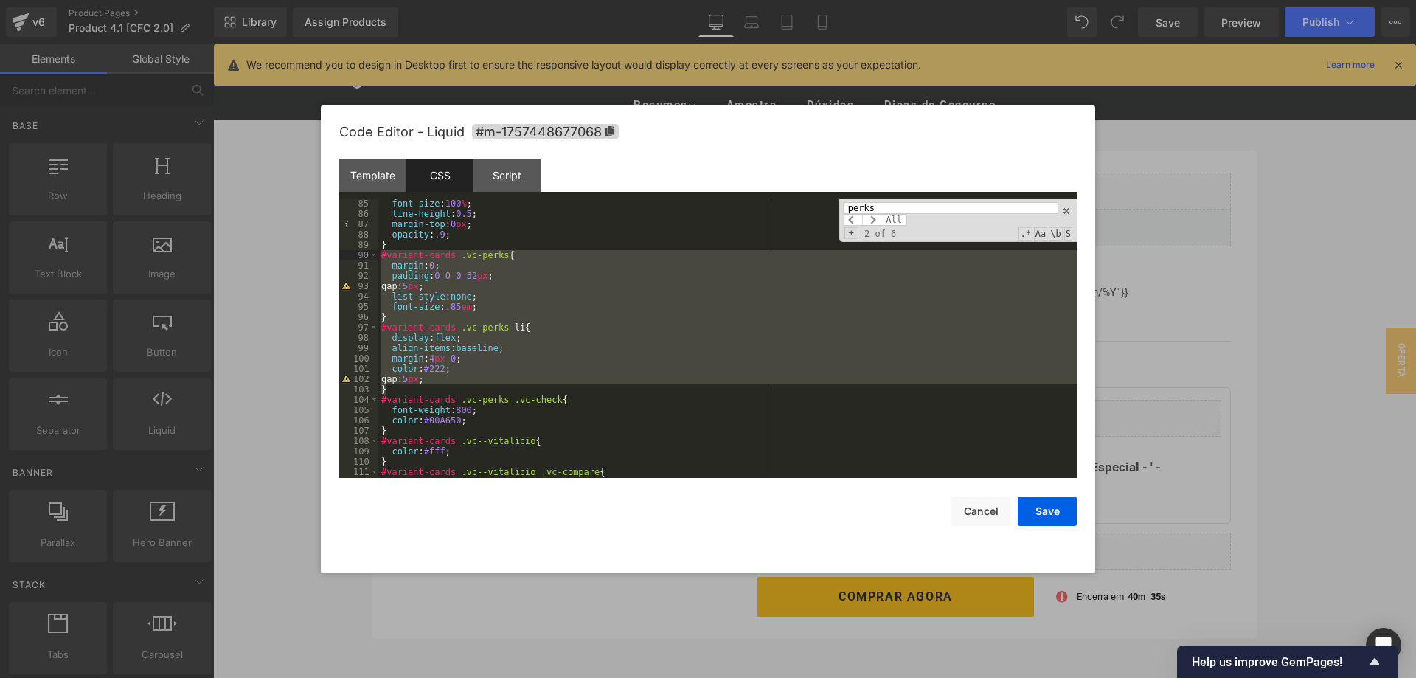
drag, startPoint x: 387, startPoint y: 388, endPoint x: 374, endPoint y: 255, distance: 134.1
click at [378, 255] on div "font-size : 100 % ; line-height : 0.5 ; margin-top : 0 px ; opacity : .9 ; } #v…" at bounding box center [727, 338] width 699 height 279
click at [380, 174] on div "Template" at bounding box center [372, 175] width 67 height 33
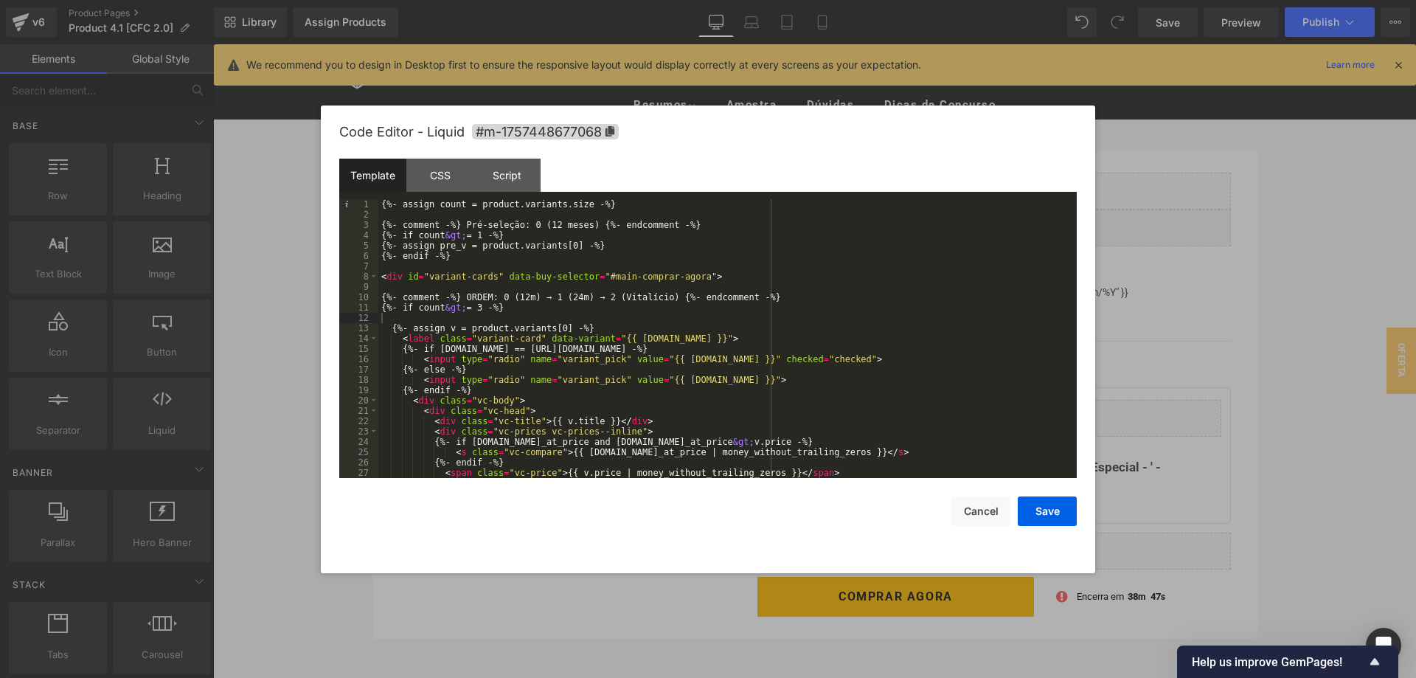
click at [716, 290] on div "{%- assign count = product.variants.size -%} {%- comment -%} Pré-seleção: 0 (12…" at bounding box center [727, 349] width 699 height 300
click at [526, 381] on div "{%- assign count = product.variants.size -%} {%- comment -%} Pré-seleção: 0 (12…" at bounding box center [727, 349] width 699 height 300
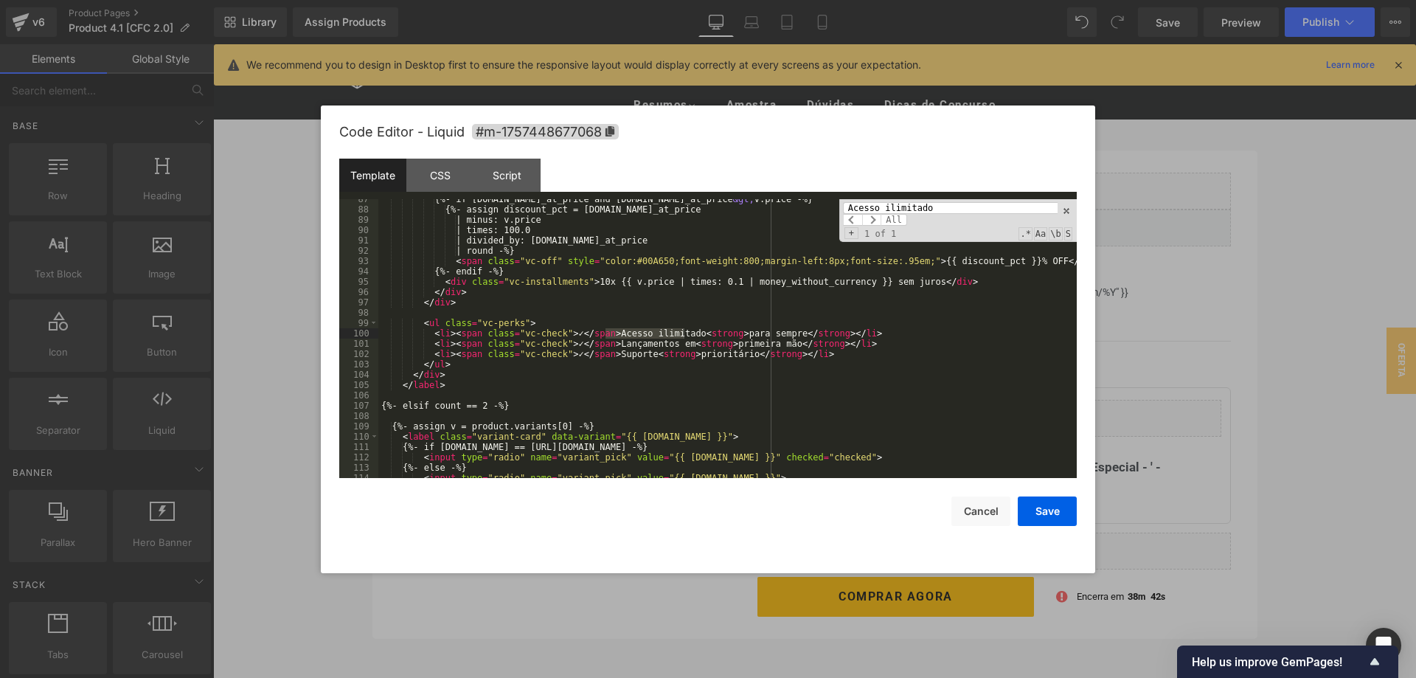
scroll to position [893, 0]
type input "Acesso ilimitado"
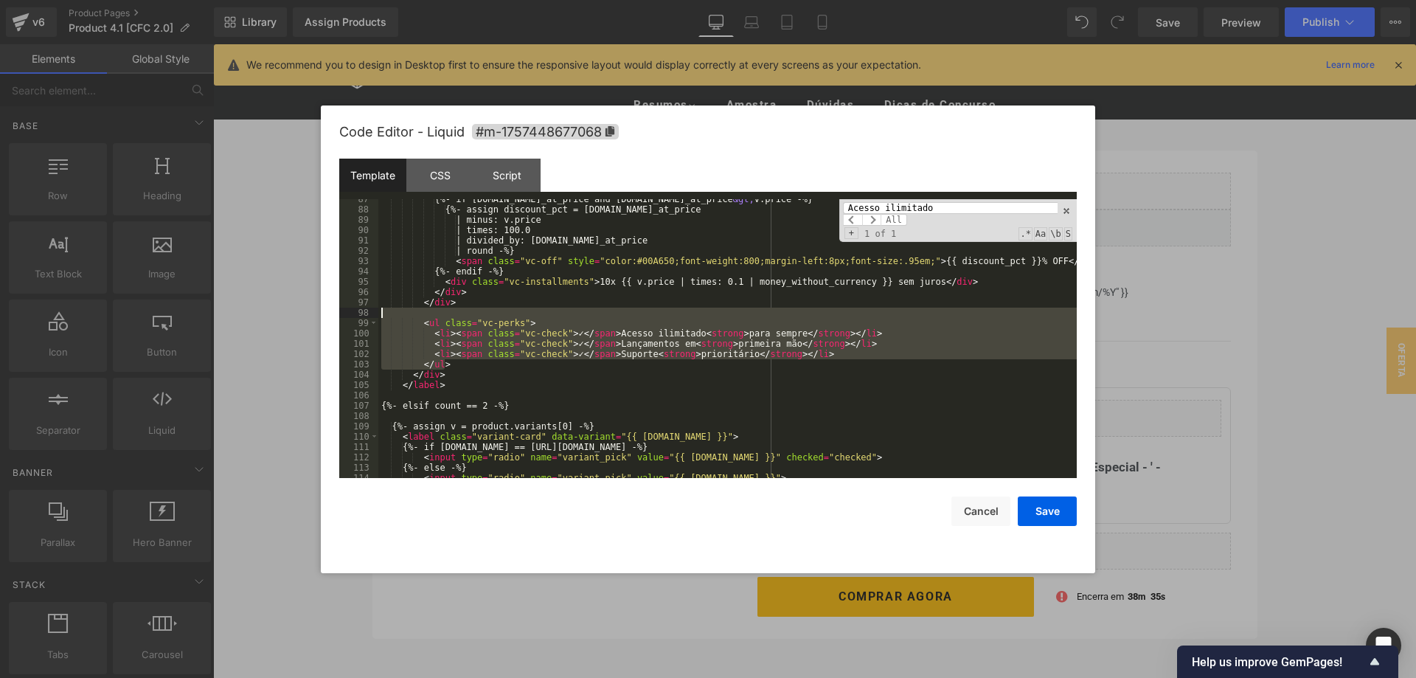
drag, startPoint x: 441, startPoint y: 362, endPoint x: 359, endPoint y: 311, distance: 96.0
click at [378, 311] on div "{%- if [DOMAIN_NAME]_at_price and [DOMAIN_NAME]_at_price &gt; v.price -%} {%- a…" at bounding box center [727, 338] width 699 height 279
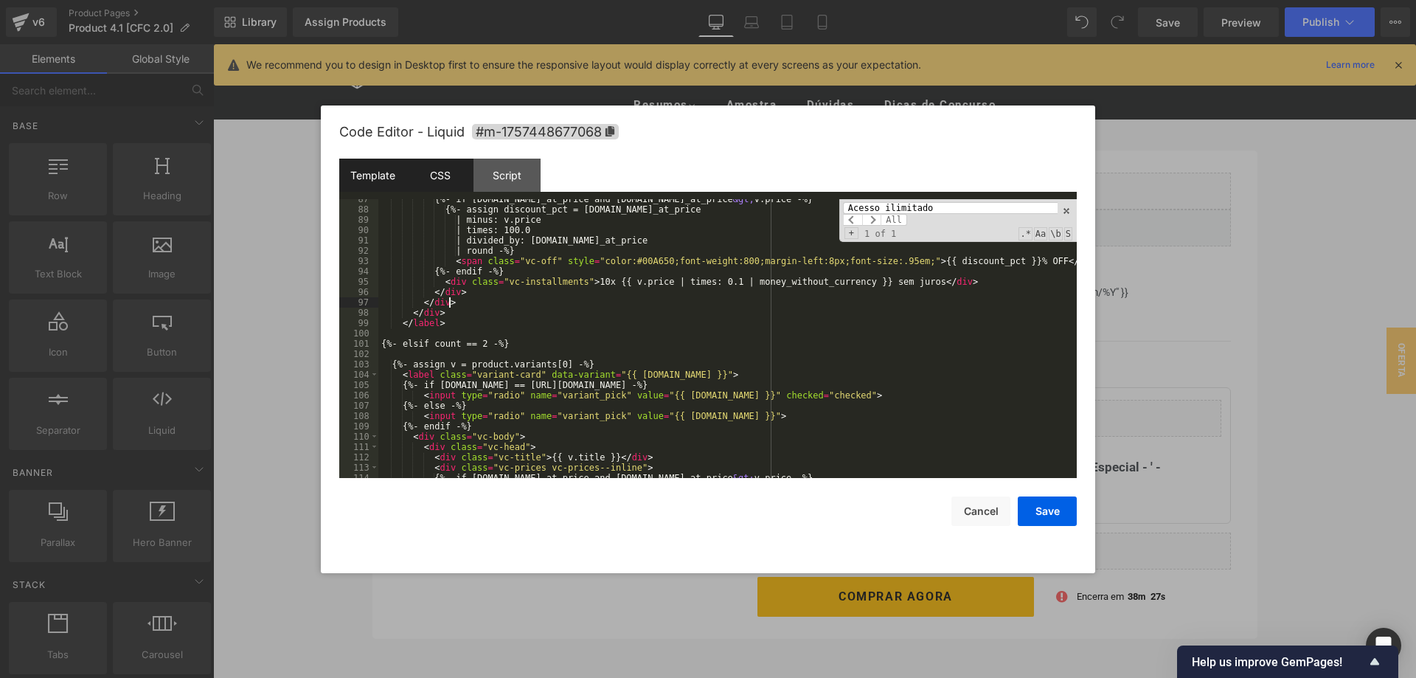
click at [429, 175] on div "CSS" at bounding box center [440, 175] width 67 height 33
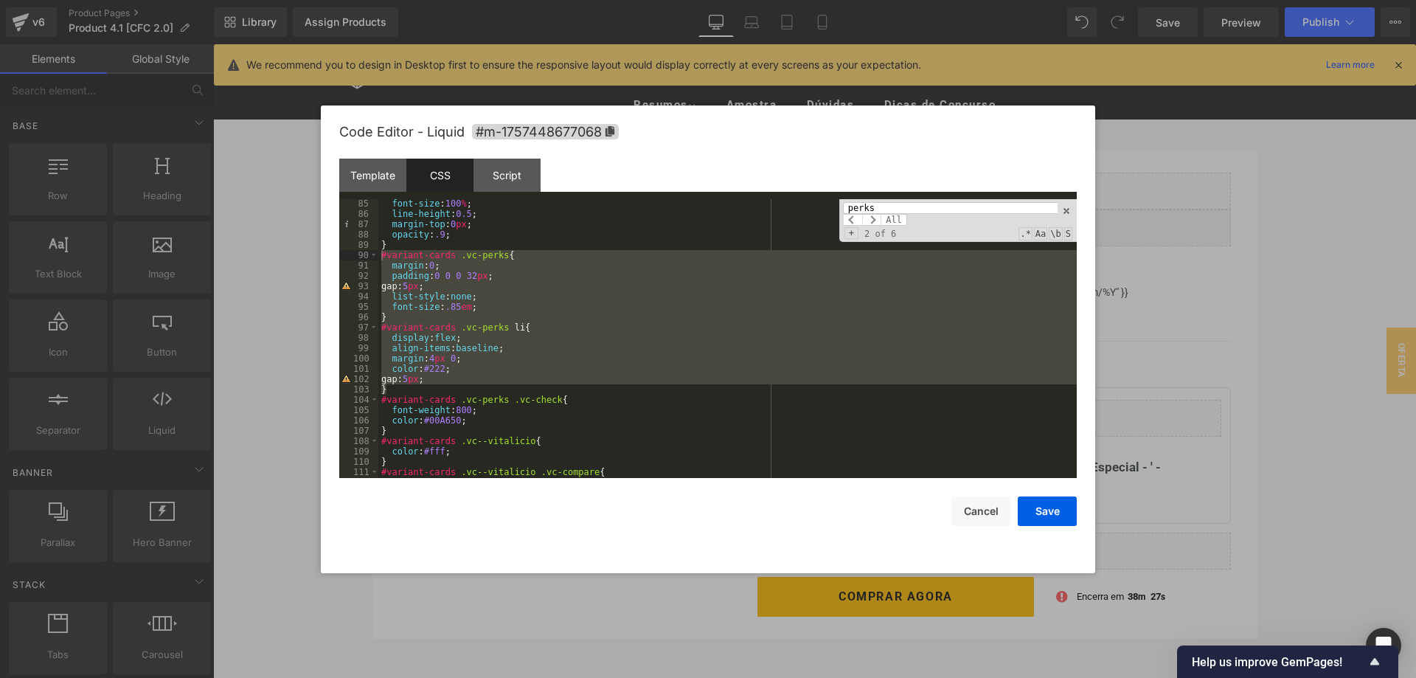
scroll to position [10, 0]
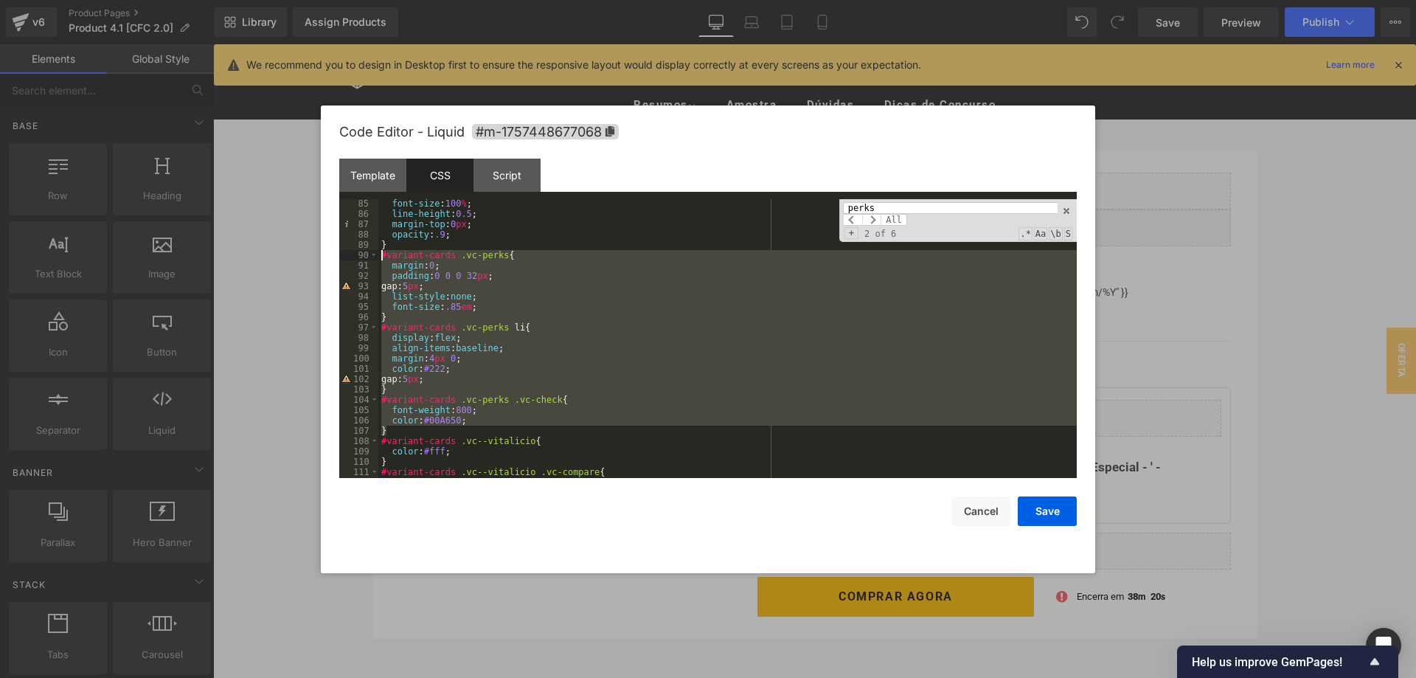
drag, startPoint x: 384, startPoint y: 432, endPoint x: 360, endPoint y: 257, distance: 176.5
click at [378, 257] on div "font-size : 100 % ; line-height : 0.5 ; margin-top : 0 px ; opacity : .9 ; } #v…" at bounding box center [727, 338] width 699 height 279
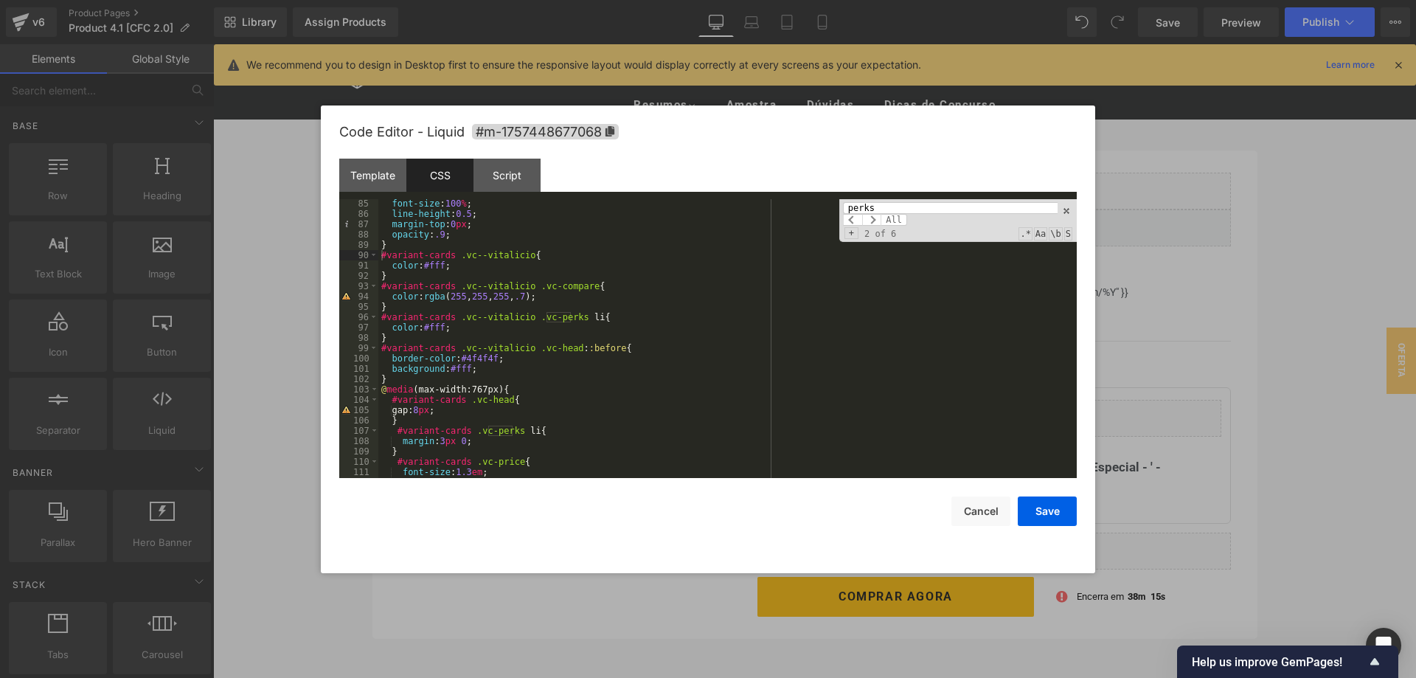
click at [882, 203] on input "perks" at bounding box center [950, 208] width 215 height 12
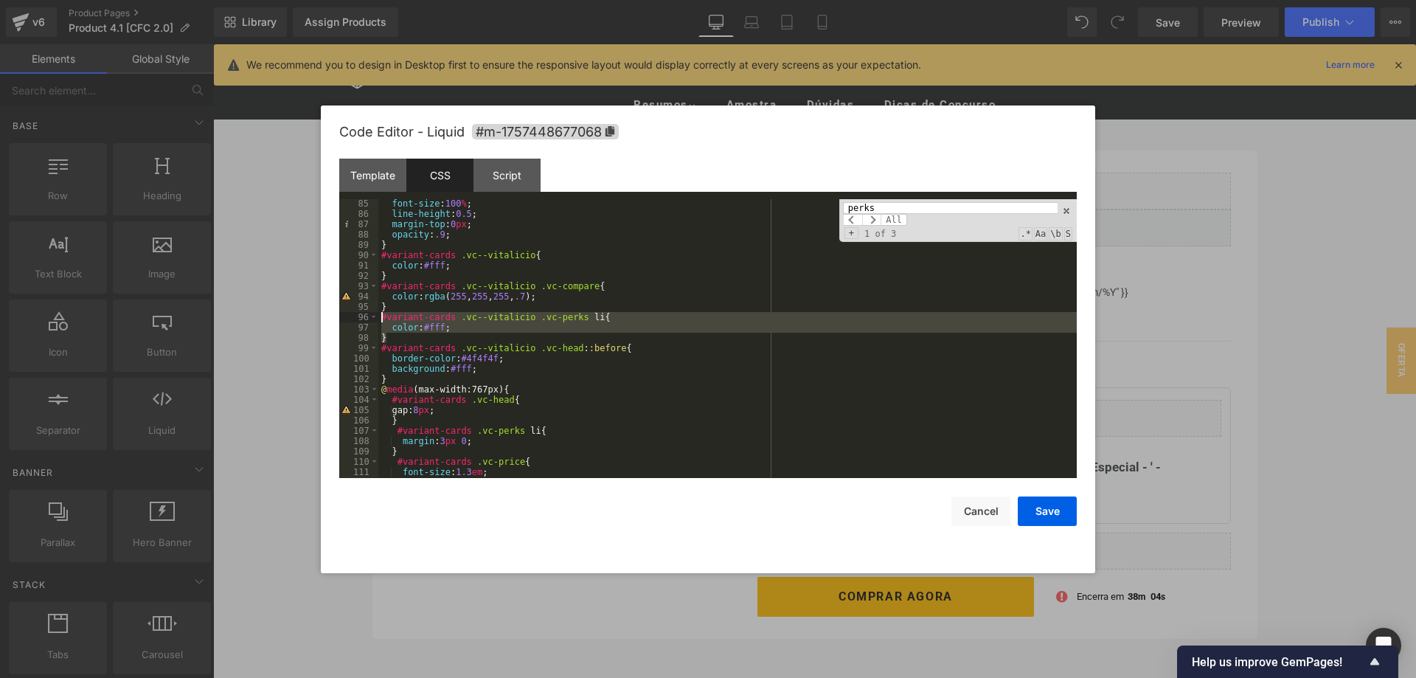
drag, startPoint x: 386, startPoint y: 336, endPoint x: 372, endPoint y: 320, distance: 21.4
click at [378, 320] on div "font-size : 100 % ; line-height : 0.5 ; margin-top : 0 px ; opacity : .9 ; } #v…" at bounding box center [727, 338] width 699 height 279
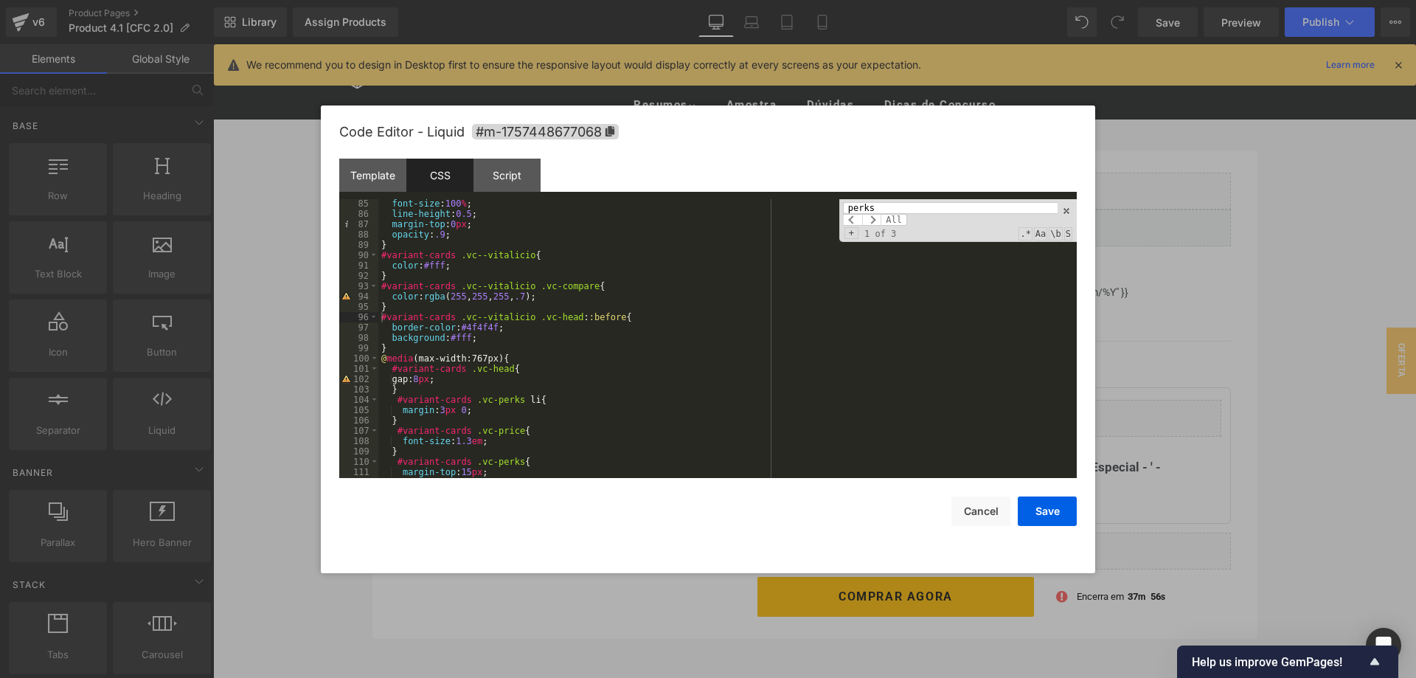
click at [955, 206] on input "perks" at bounding box center [950, 208] width 215 height 12
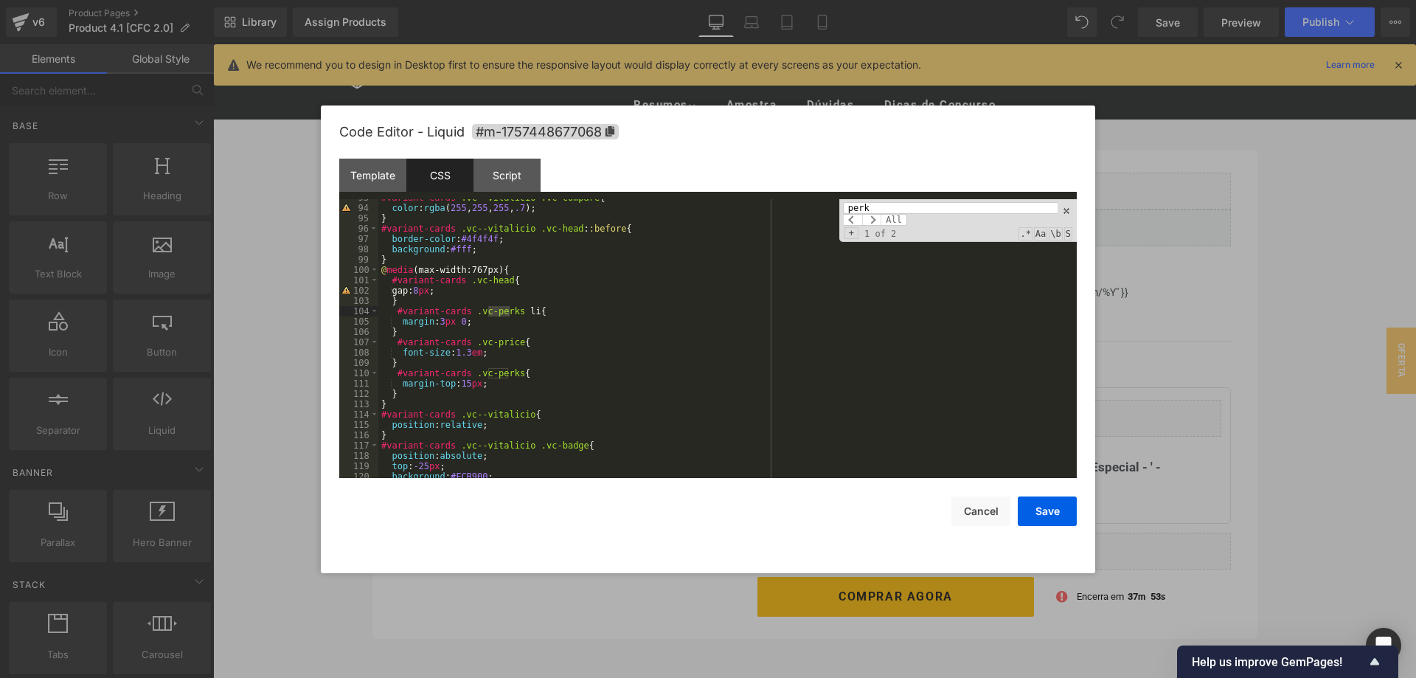
scroll to position [957, 0]
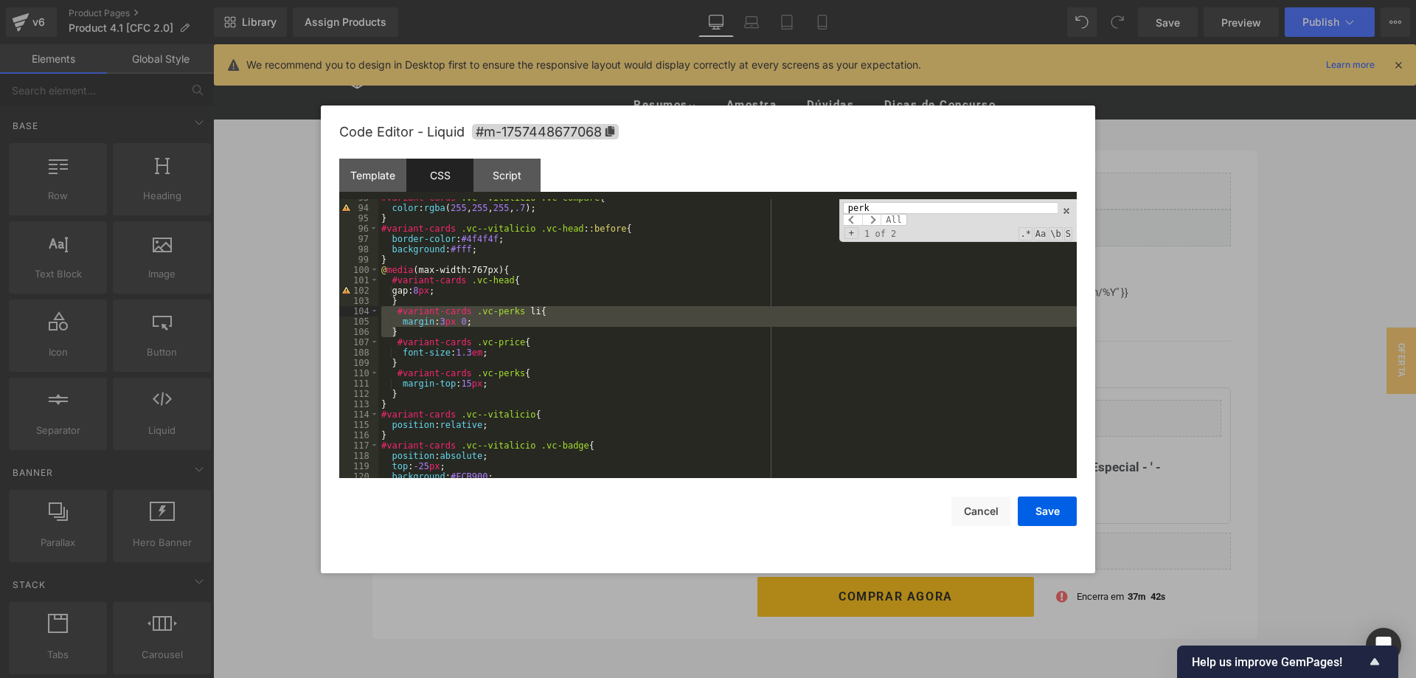
drag, startPoint x: 401, startPoint y: 333, endPoint x: 373, endPoint y: 314, distance: 32.9
click at [378, 314] on div "#variant-cards .vc--vitalicio .vc-compare { color : rgba ( 255 , 255 , 255 , .7…" at bounding box center [727, 338] width 699 height 279
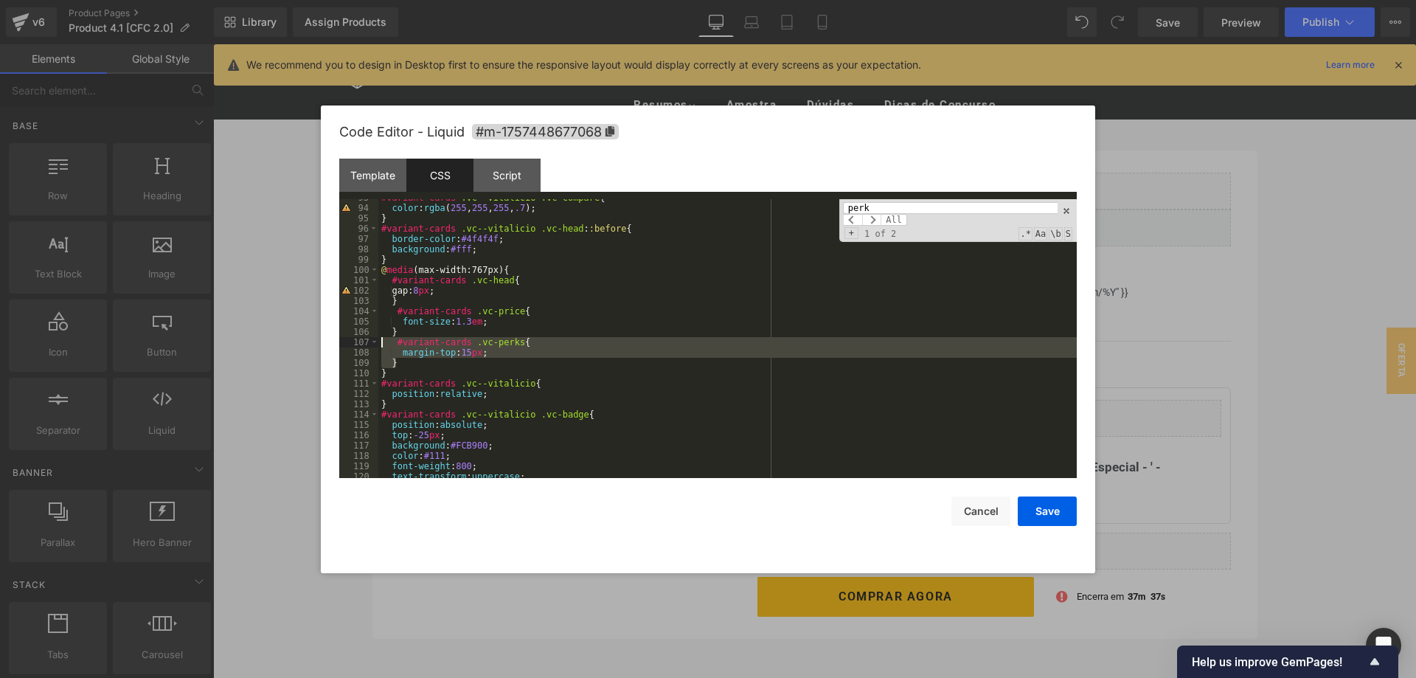
drag, startPoint x: 407, startPoint y: 364, endPoint x: 367, endPoint y: 344, distance: 44.5
click at [378, 344] on div "#variant-cards .vc--vitalicio .vc-compare { color : rgba ( 255 , 255 , 255 , .7…" at bounding box center [727, 338] width 699 height 279
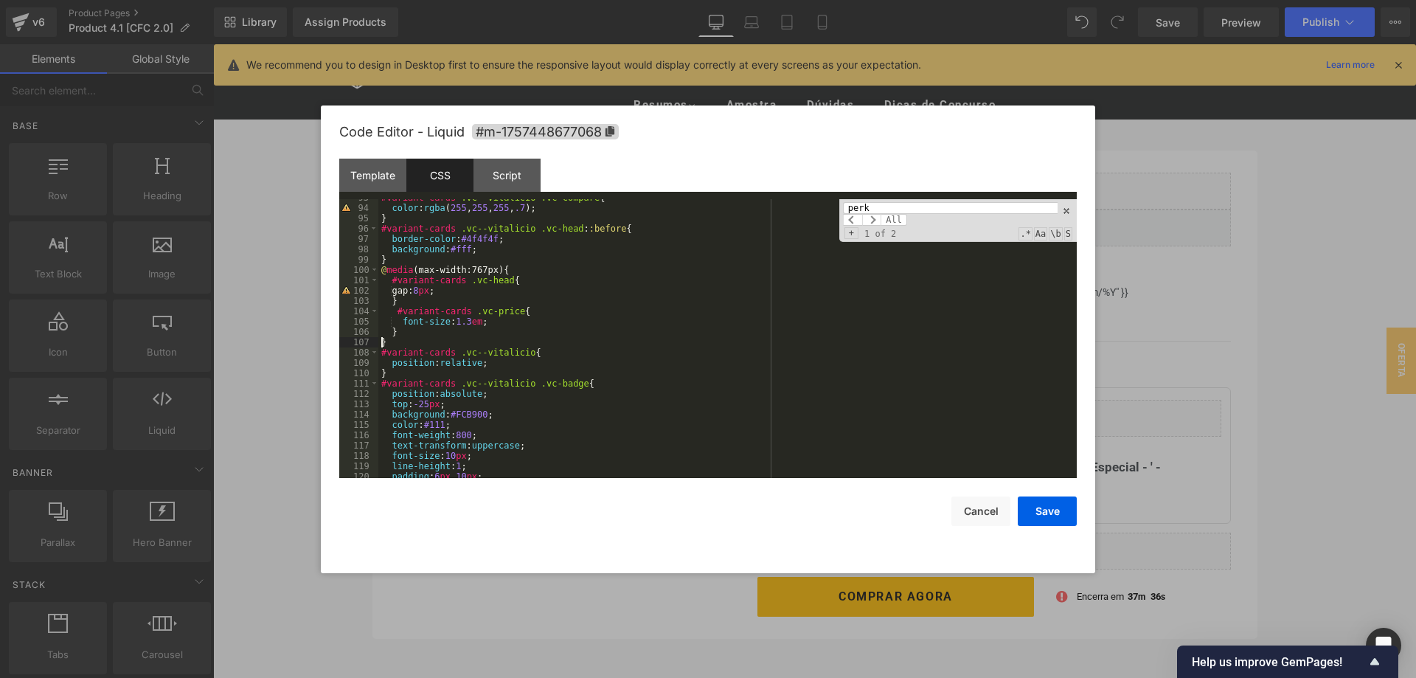
click at [630, 340] on div "#variant-cards .vc--vitalicio .vc-compare { color : rgba ( 255 , 255 , 255 , .7…" at bounding box center [727, 343] width 699 height 300
click at [919, 207] on input "perk" at bounding box center [950, 208] width 215 height 12
click at [1067, 208] on span at bounding box center [1067, 211] width 10 height 10
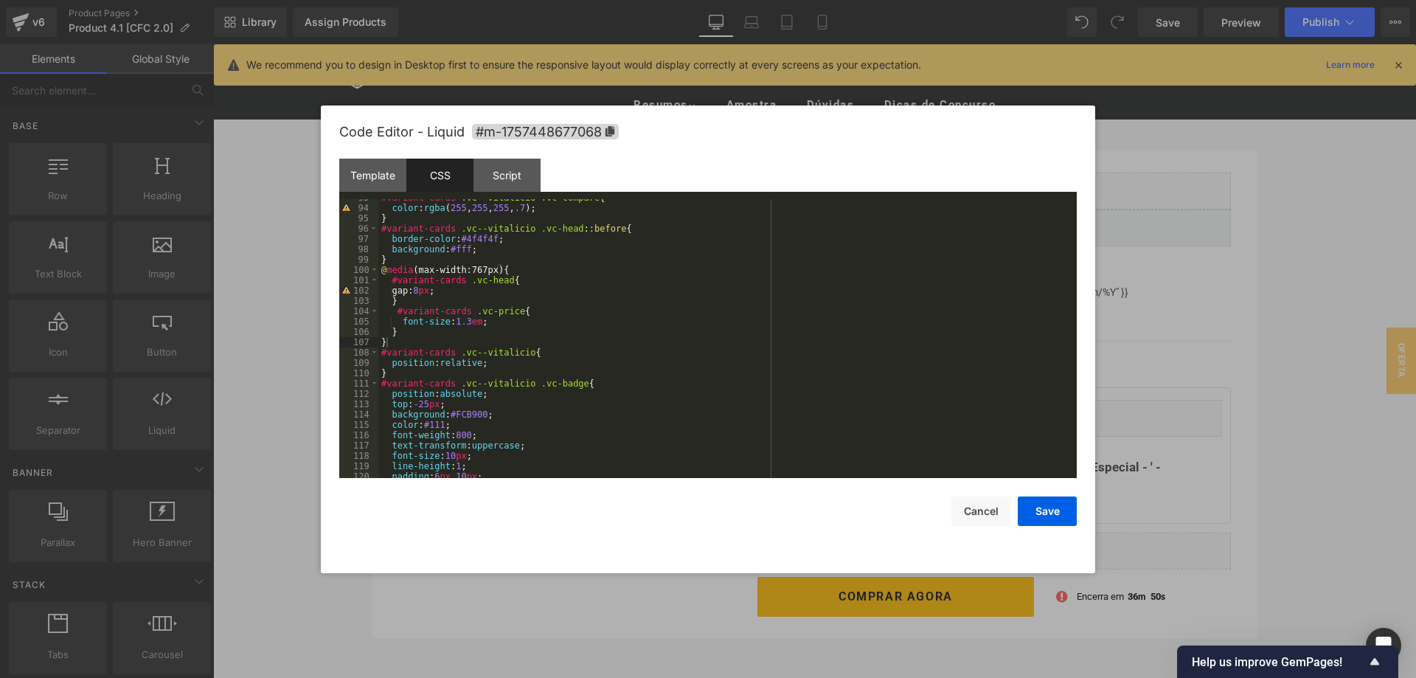
click at [665, 325] on div "#variant-cards .vc--vitalicio .vc-compare { color : rgba ( 255 , 255 , 255 , .7…" at bounding box center [727, 343] width 699 height 300
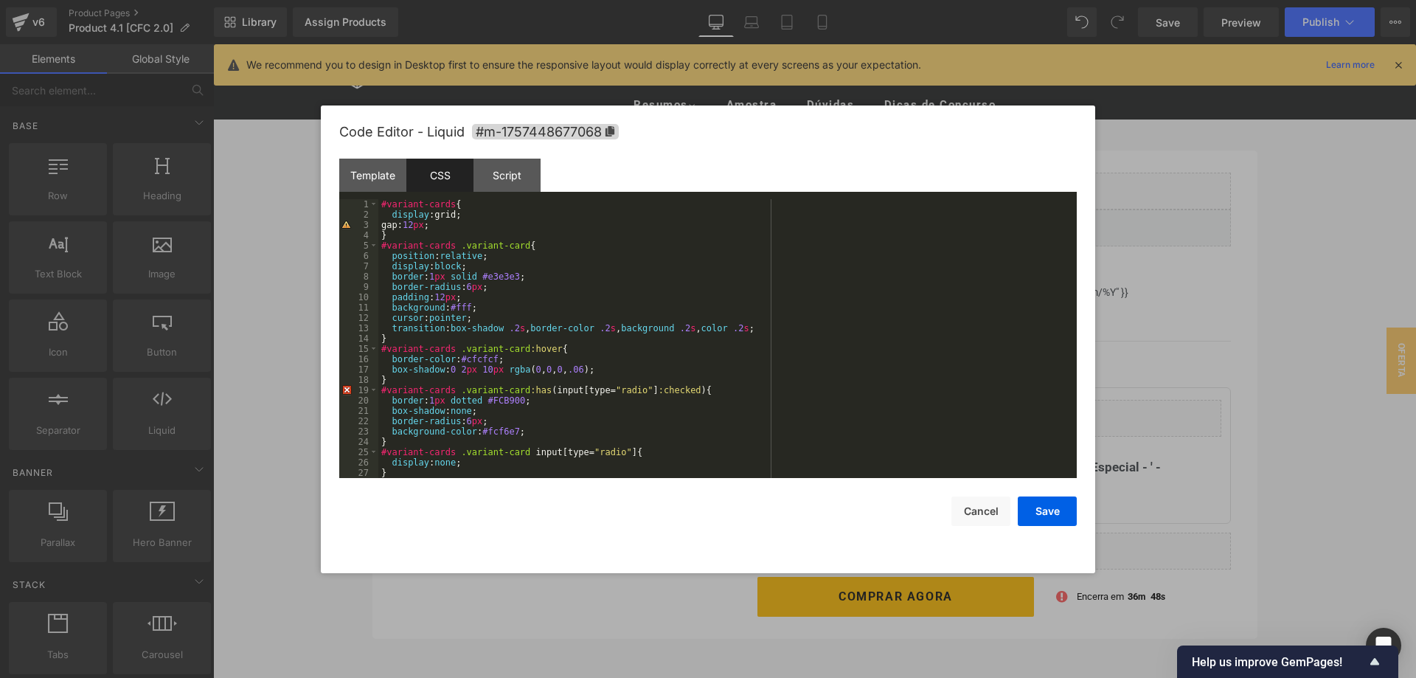
scroll to position [0, 0]
click at [665, 325] on div "#variant-cards { display :grid; gap: 12 px ; } #variant-cards .variant-card { p…" at bounding box center [727, 349] width 699 height 300
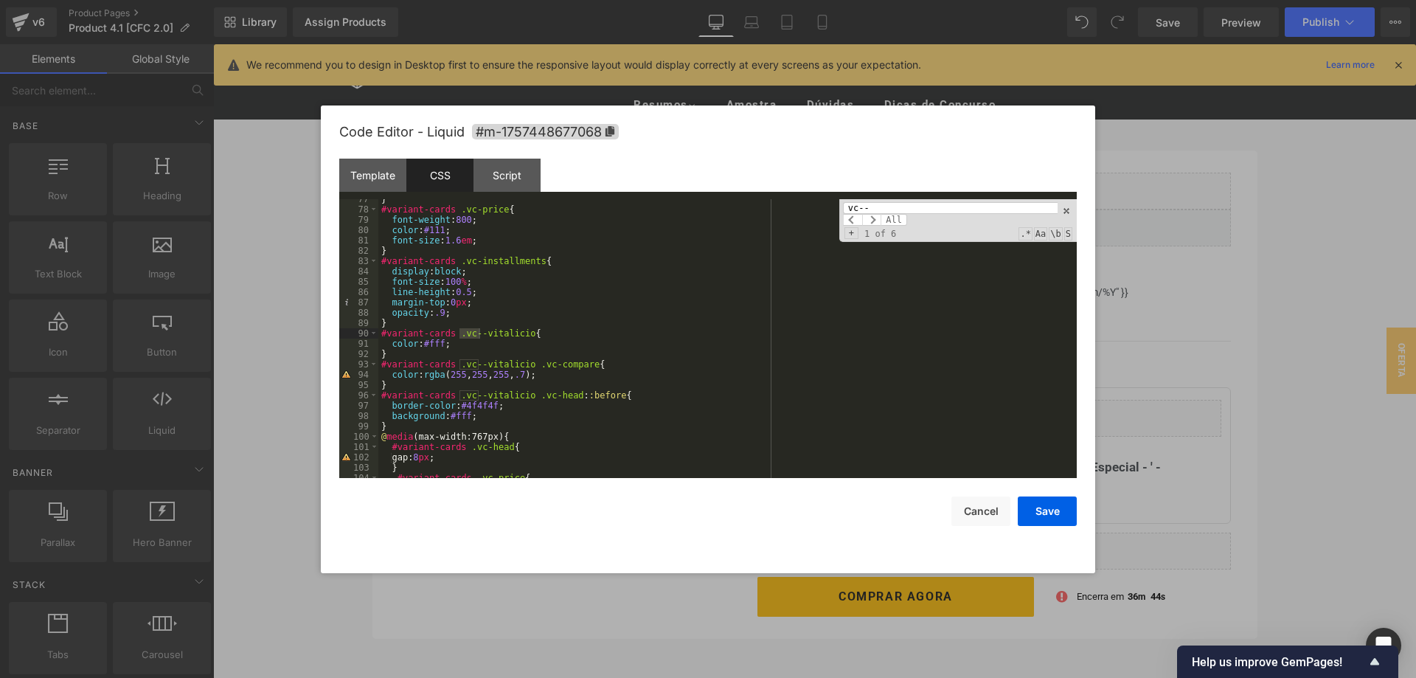
scroll to position [790, 0]
type input "vc--vital"
click at [390, 184] on div "Template" at bounding box center [372, 175] width 67 height 33
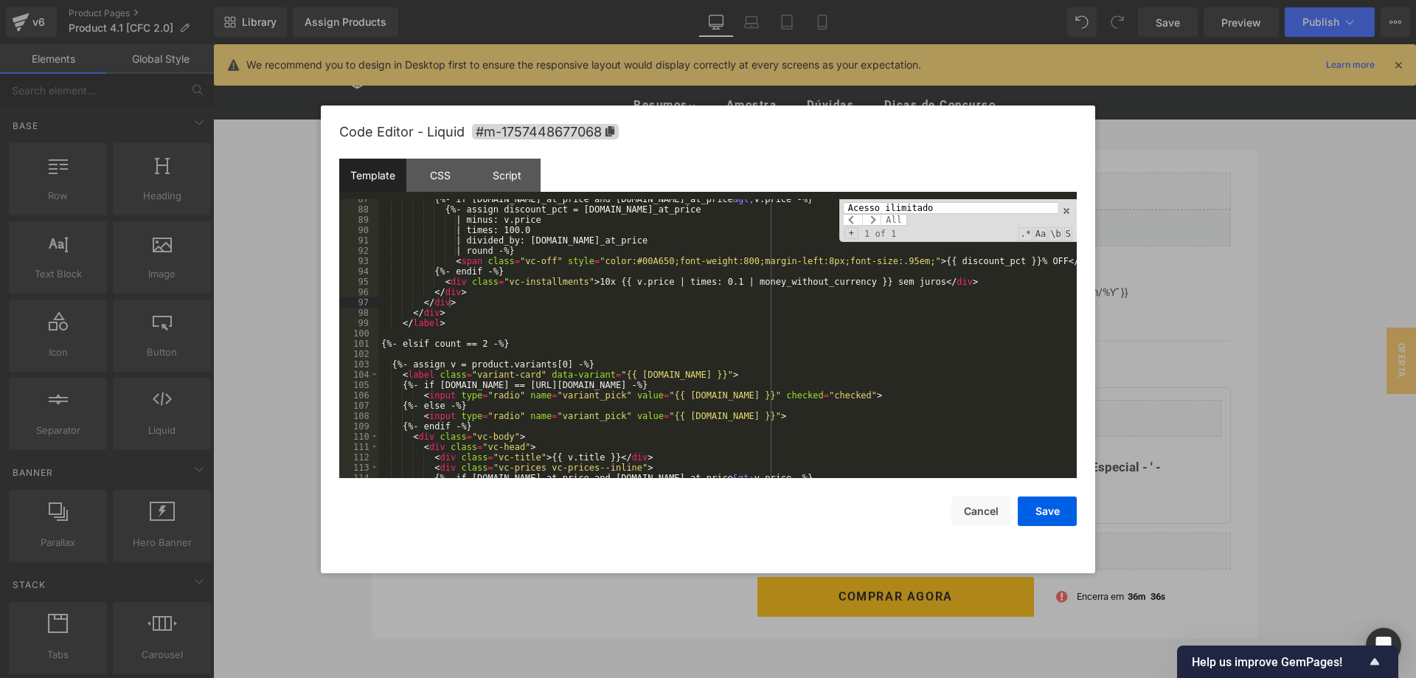
scroll to position [893, 0]
click at [525, 325] on div "{%- if [DOMAIN_NAME]_at_price and [DOMAIN_NAME]_at_price &gt; v.price -%} {%- a…" at bounding box center [727, 344] width 699 height 300
click at [652, 353] on div "{%- if [DOMAIN_NAME]_at_price and [DOMAIN_NAME]_at_price &gt; v.price -%} {%- a…" at bounding box center [727, 344] width 699 height 300
paste input "<label class="variant-card vc--vitalicio" data-variant="{{ [DOMAIN_NAME] }}">"
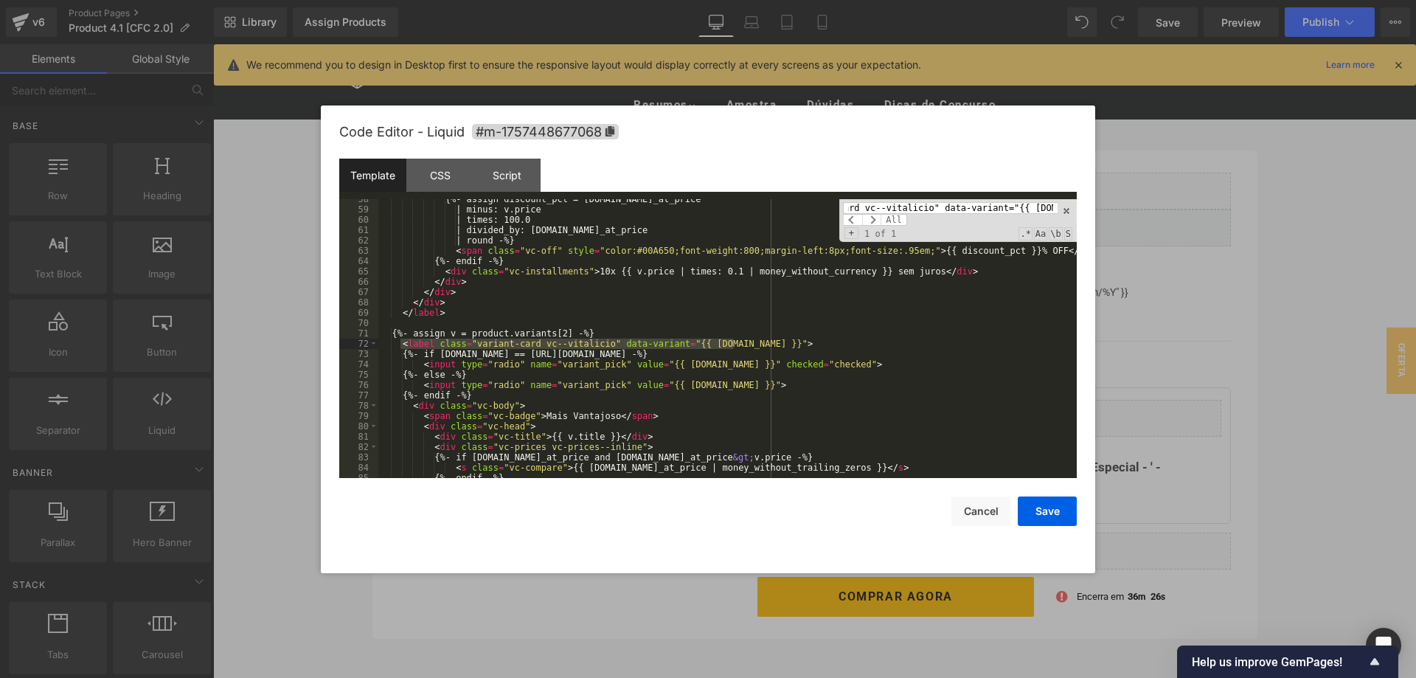
type input "<label class="variant-card vc--vitalicio" data-variant="{{ [DOMAIN_NAME] }}">"
click at [738, 341] on div "{%- assign discount_pct = [DOMAIN_NAME]_at_price | minus: v.price | times: 100.…" at bounding box center [727, 344] width 699 height 300
drag, startPoint x: 736, startPoint y: 342, endPoint x: 402, endPoint y: 347, distance: 334.2
click at [402, 347] on div "{%- assign discount_pct = [DOMAIN_NAME]_at_price | minus: v.price | times: 100.…" at bounding box center [727, 344] width 699 height 300
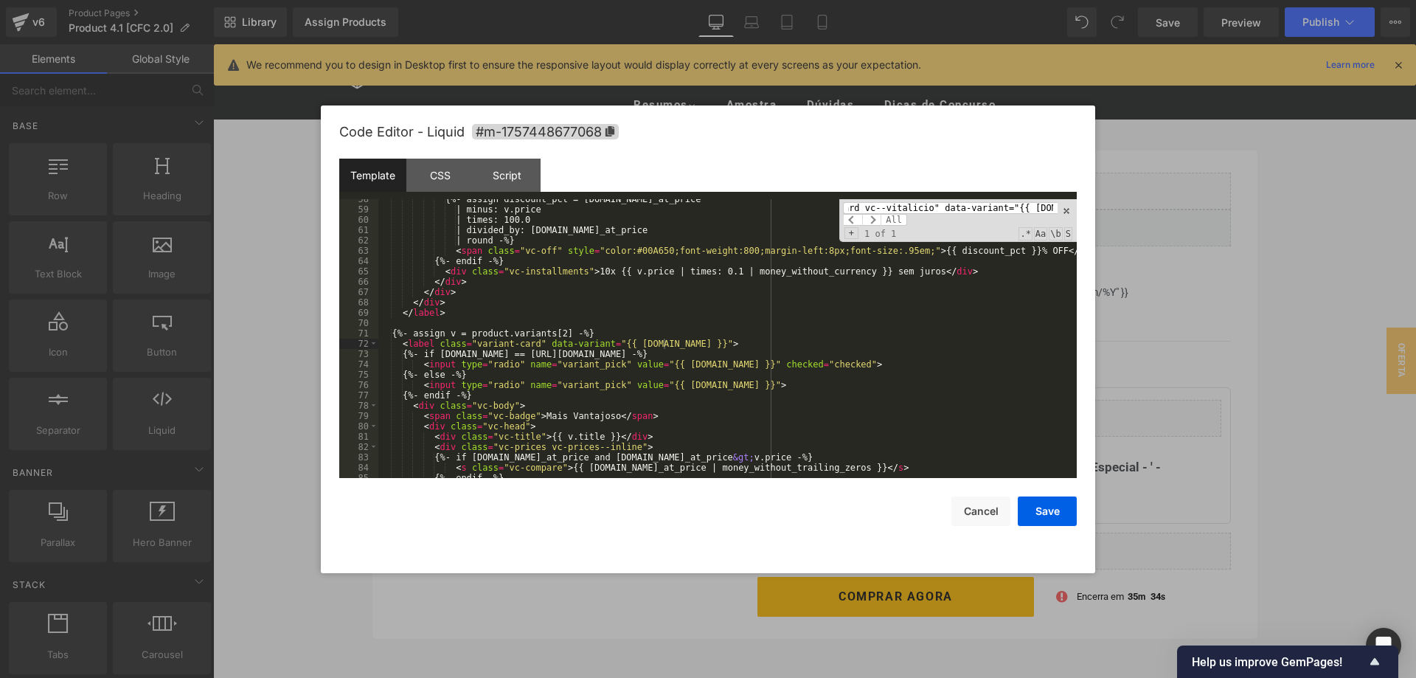
click at [924, 212] on input "<label class="variant-card vc--vitalicio" data-variant="{{ [DOMAIN_NAME] }}">" at bounding box center [950, 208] width 215 height 12
click at [441, 173] on div "CSS" at bounding box center [440, 175] width 67 height 33
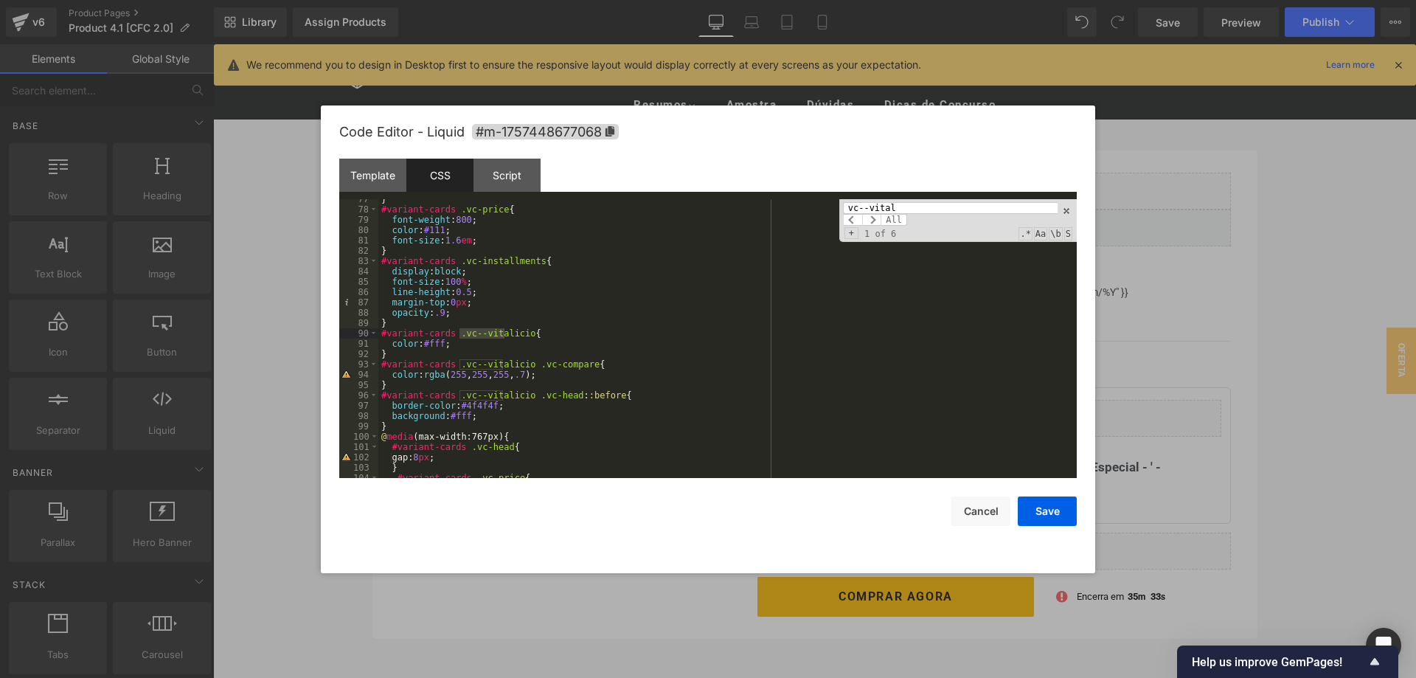
click at [913, 204] on input "vc--vital" at bounding box center [950, 208] width 215 height 12
paste input "icio"
type input "vc--vitalicio"
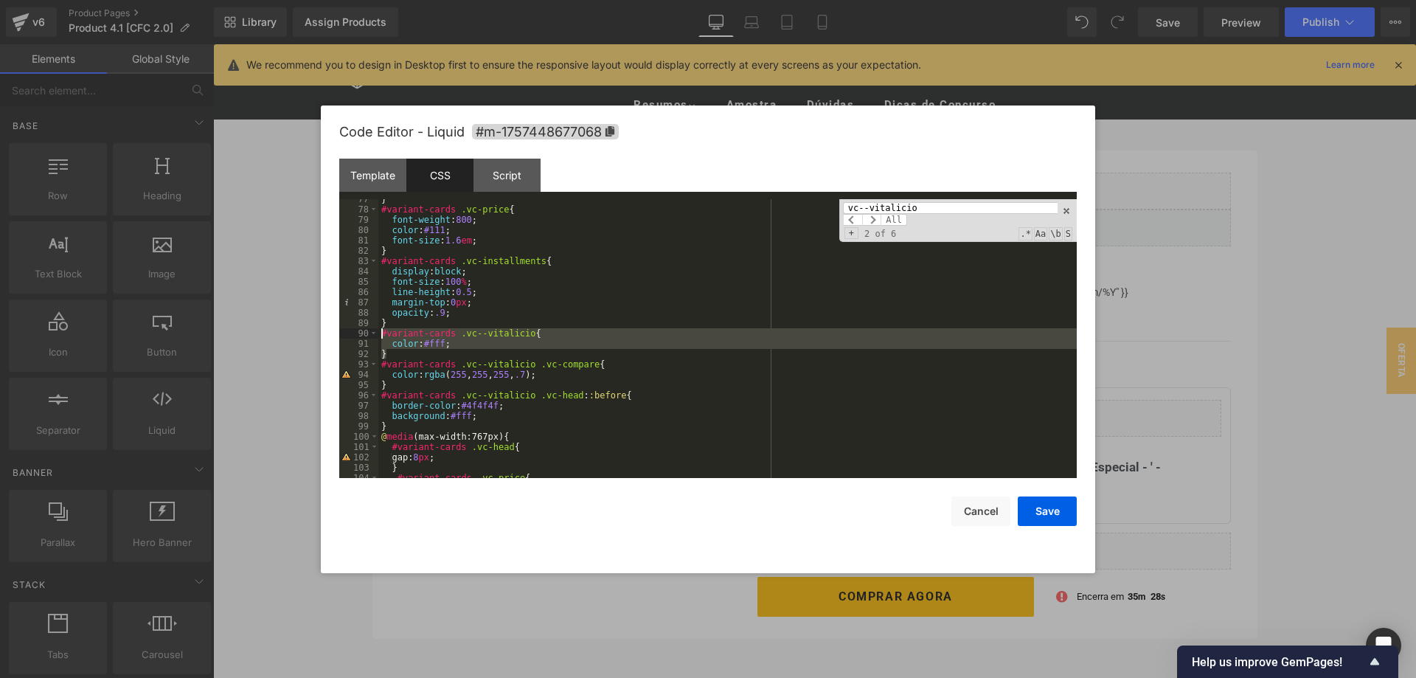
drag, startPoint x: 389, startPoint y: 355, endPoint x: 378, endPoint y: 337, distance: 20.9
click at [378, 337] on div "} #variant-cards .vc-price { font-weight : 800 ; color : #111 ; font-size : 1.6…" at bounding box center [727, 338] width 699 height 279
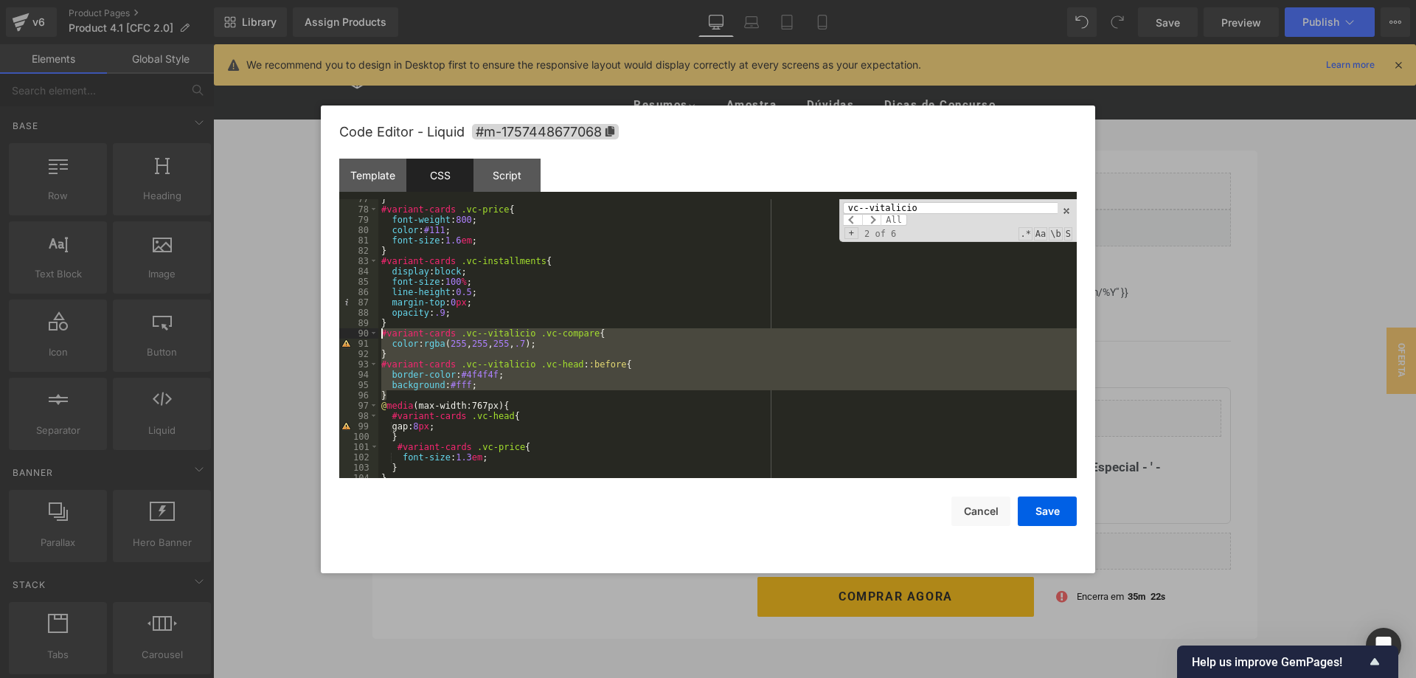
drag, startPoint x: 390, startPoint y: 393, endPoint x: 377, endPoint y: 336, distance: 58.2
click at [378, 336] on div "} #variant-cards .vc-price { font-weight : 800 ; color : #111 ; font-size : 1.6…" at bounding box center [727, 338] width 699 height 279
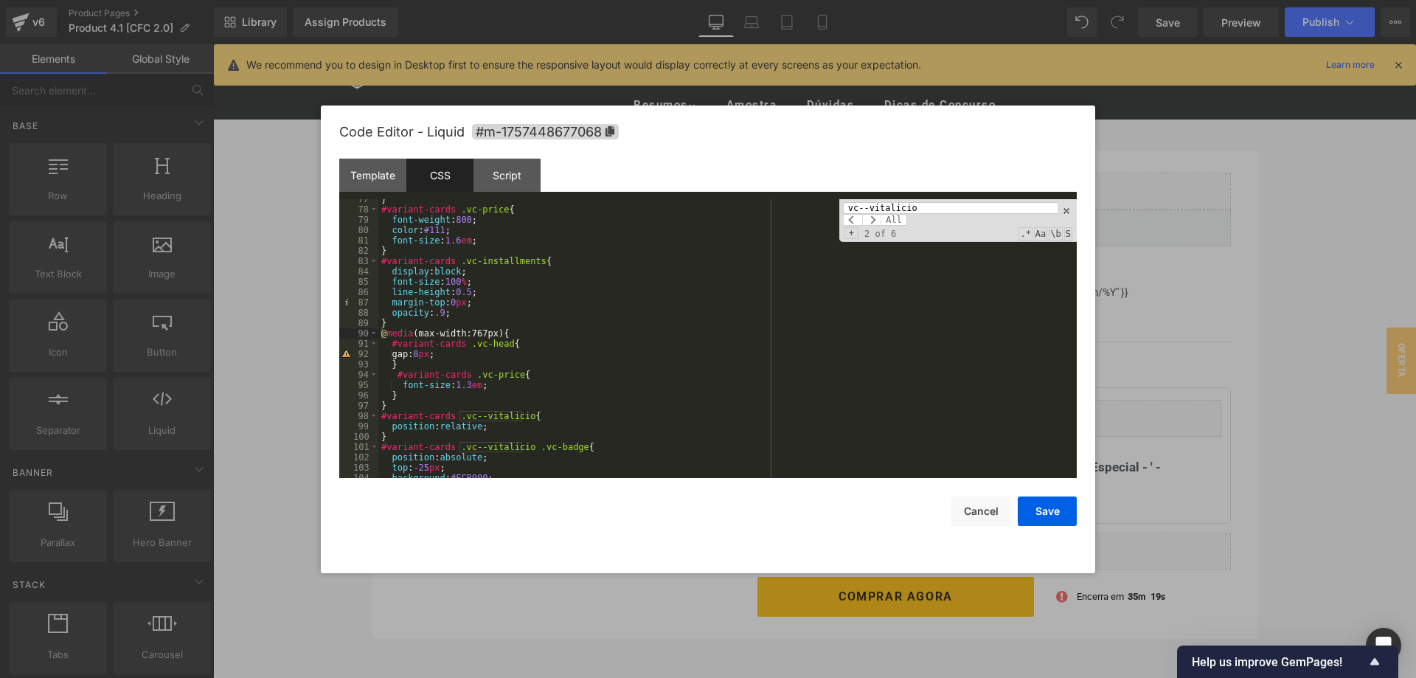
click at [926, 210] on input "vc--vitalicio" at bounding box center [950, 208] width 215 height 12
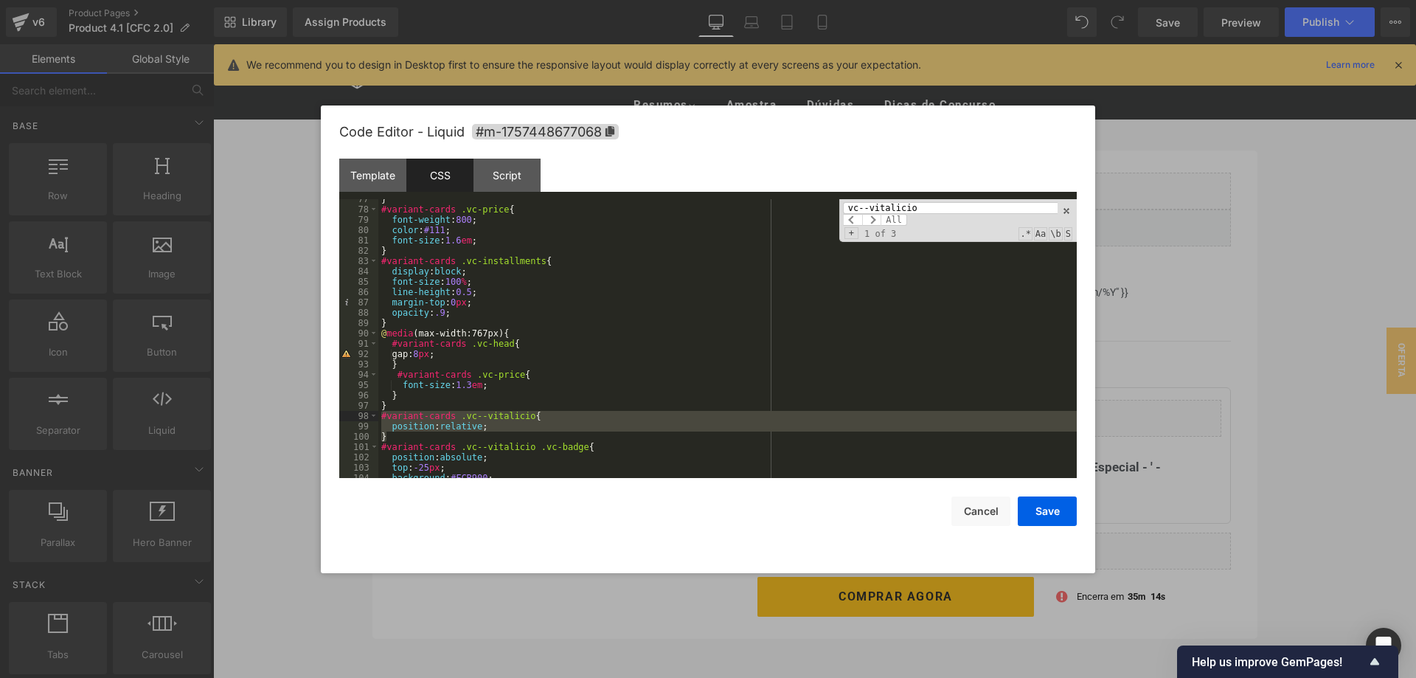
drag, startPoint x: 388, startPoint y: 435, endPoint x: 381, endPoint y: 418, distance: 18.5
click at [381, 418] on div "} #variant-cards .vc-price { font-weight : 800 ; color : #111 ; font-size : 1.6…" at bounding box center [727, 344] width 699 height 300
click at [398, 432] on div "} #variant-cards .vc-price { font-weight : 800 ; color : #111 ; font-size : 1.6…" at bounding box center [727, 338] width 699 height 279
drag, startPoint x: 387, startPoint y: 434, endPoint x: 381, endPoint y: 419, distance: 16.2
click at [381, 419] on div "} #variant-cards .vc-price { font-weight : 800 ; color : #111 ; font-size : 1.6…" at bounding box center [727, 344] width 699 height 300
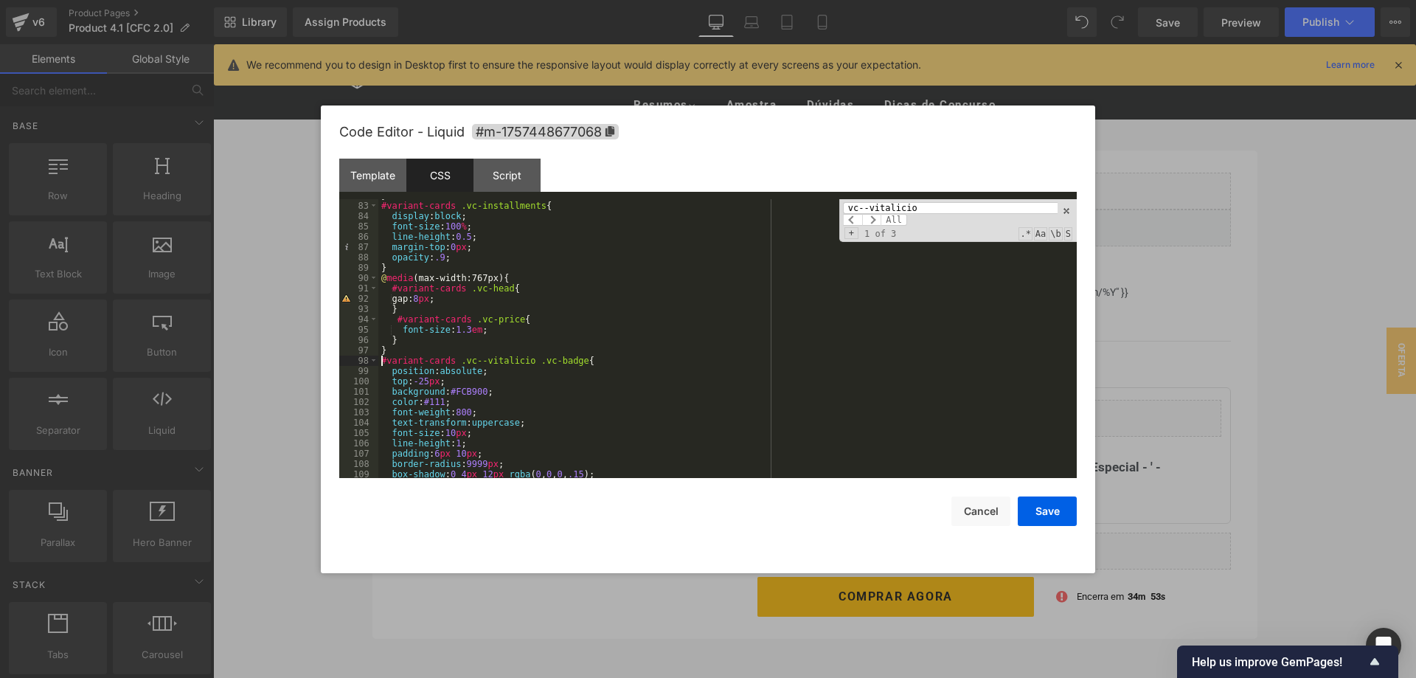
scroll to position [934, 0]
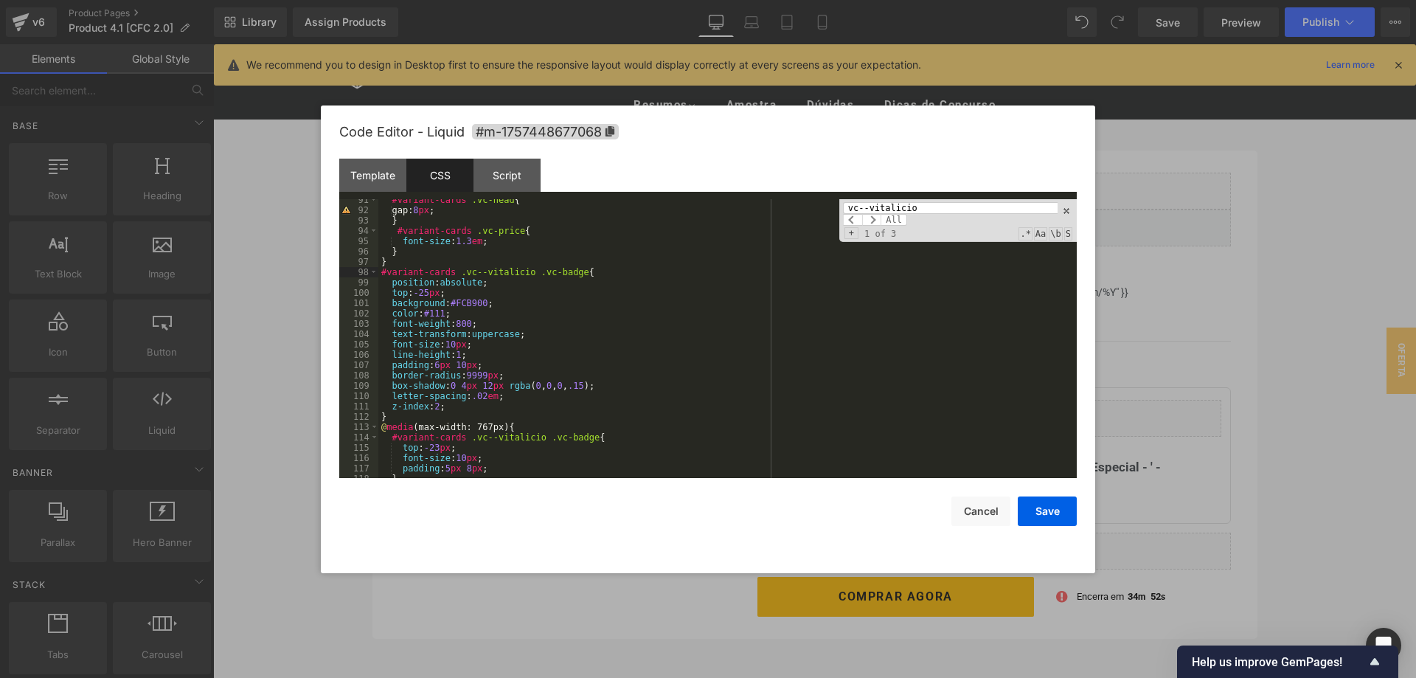
click at [947, 209] on input "vc--vitalicio" at bounding box center [950, 208] width 215 height 12
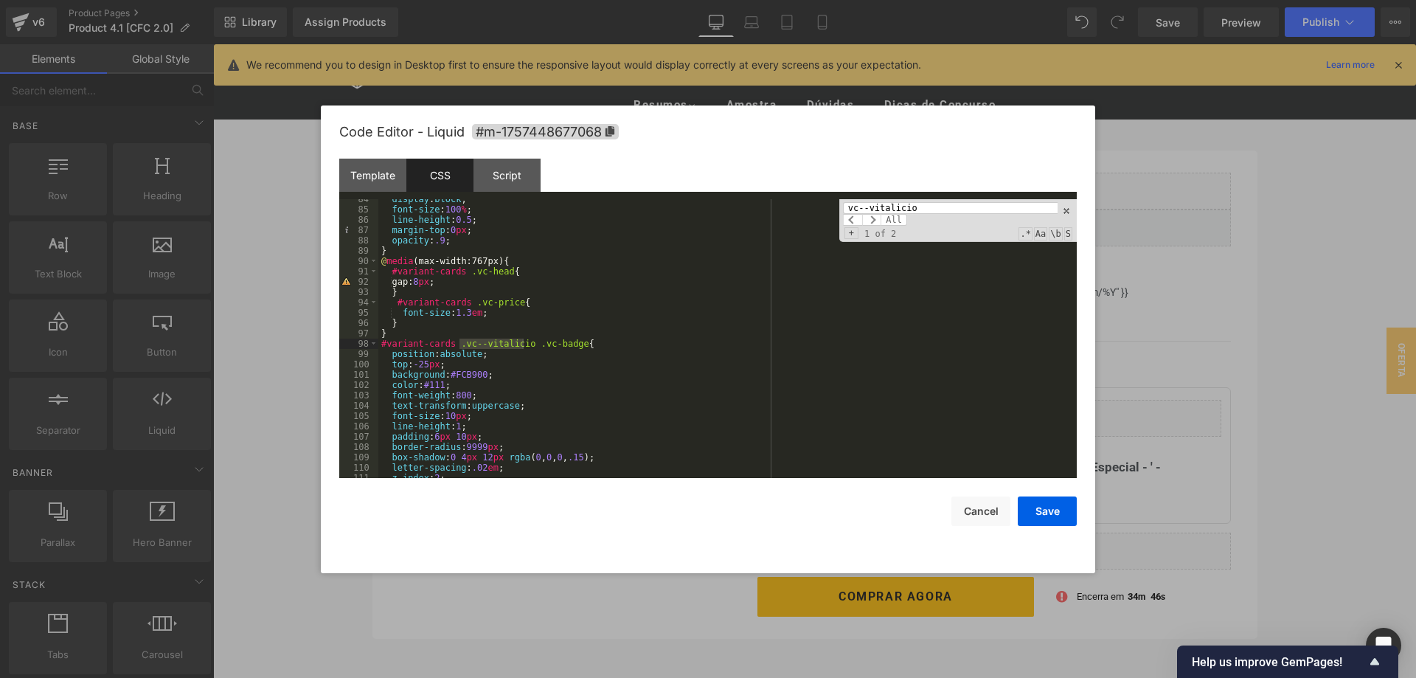
scroll to position [862, 0]
click at [859, 357] on div "display : block ; font-size : 100 % ; line-height : 0.5 ; margin-top : 0 px ; o…" at bounding box center [727, 344] width 699 height 300
click at [1035, 510] on button "Save" at bounding box center [1047, 512] width 59 height 30
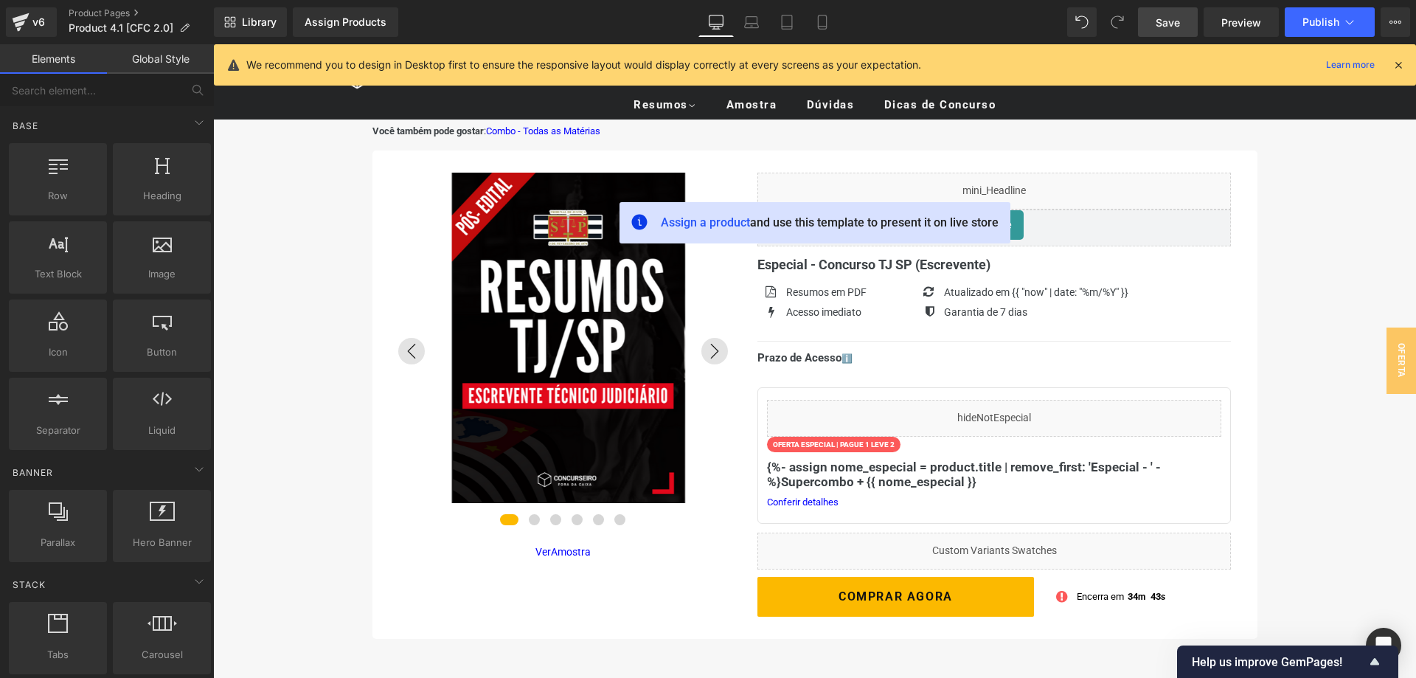
click at [1165, 22] on span "Save" at bounding box center [1168, 22] width 24 height 15
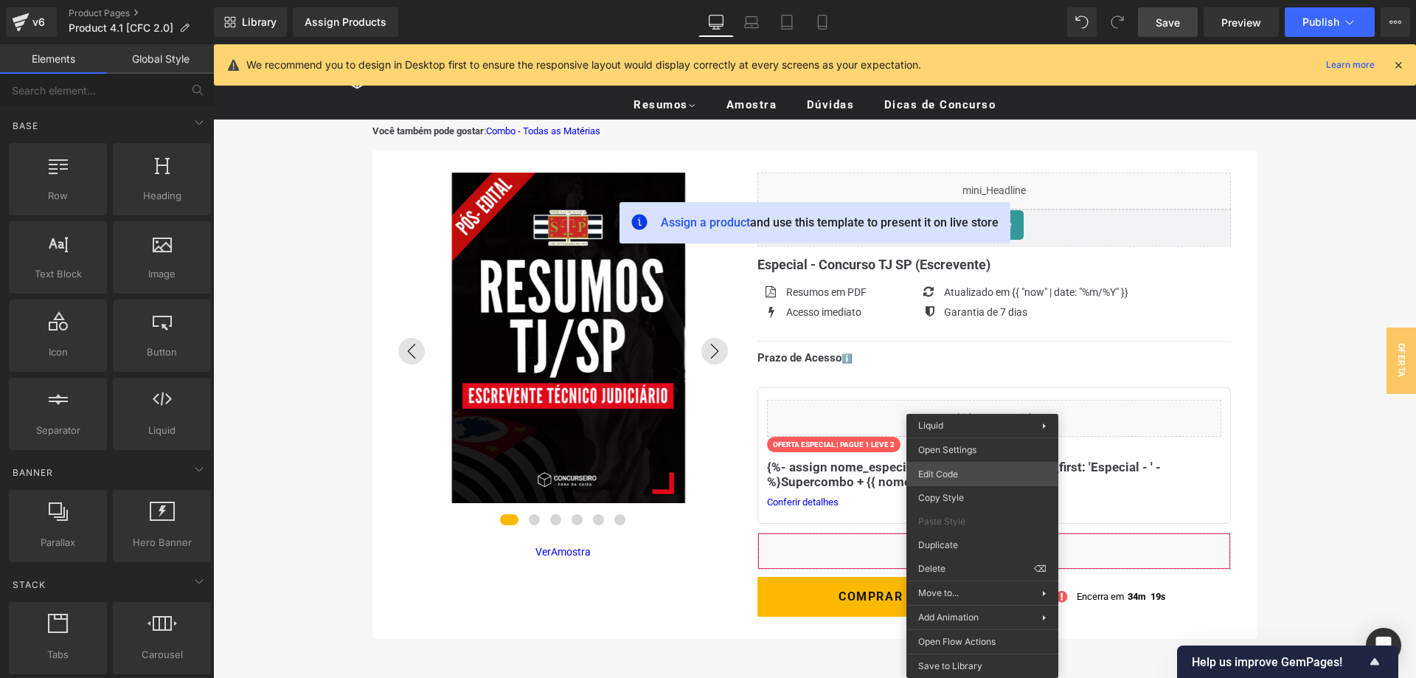
click at [949, 0] on div "Row You are previewing how the will restyle your page. You can not edit Element…" at bounding box center [708, 0] width 1416 height 0
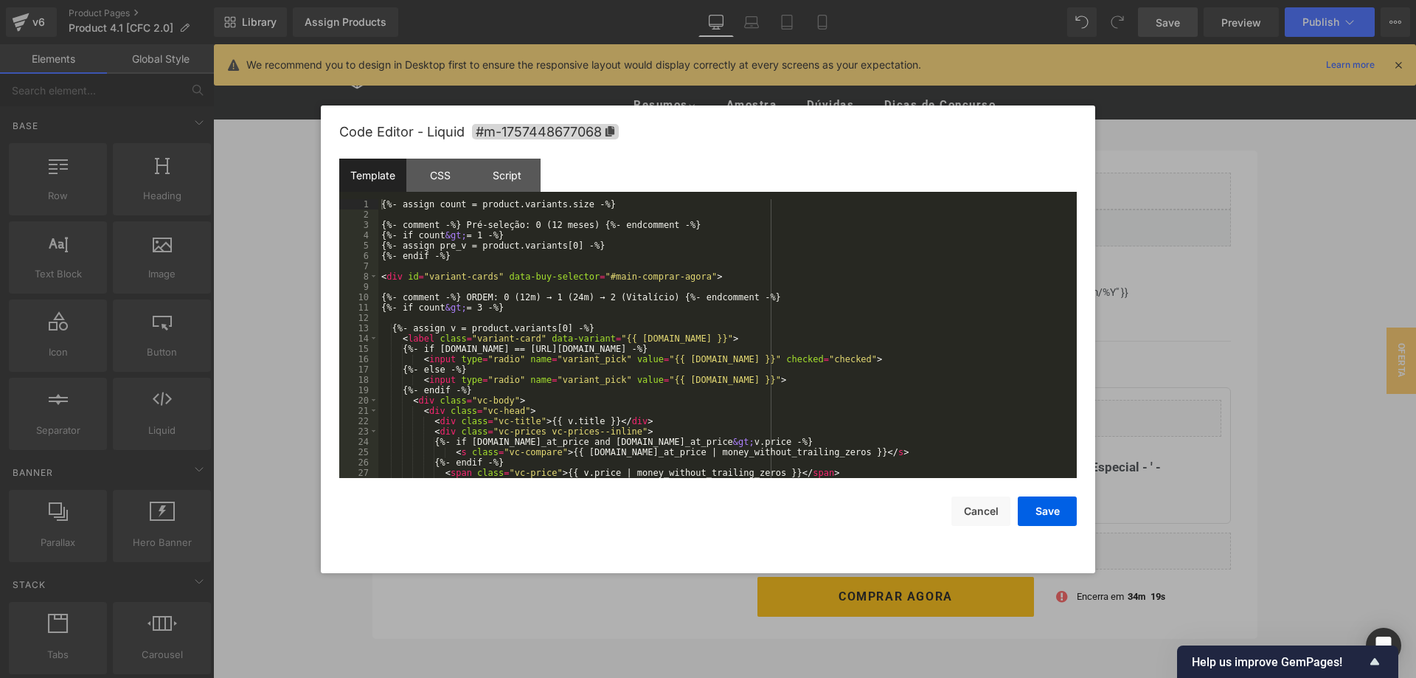
scroll to position [10, 0]
click at [542, 348] on div "{%- assign count = product.variants.size -%} {%- comment -%} Pré-seleção: 0 (12…" at bounding box center [727, 349] width 699 height 300
click at [440, 171] on div "CSS" at bounding box center [440, 175] width 67 height 33
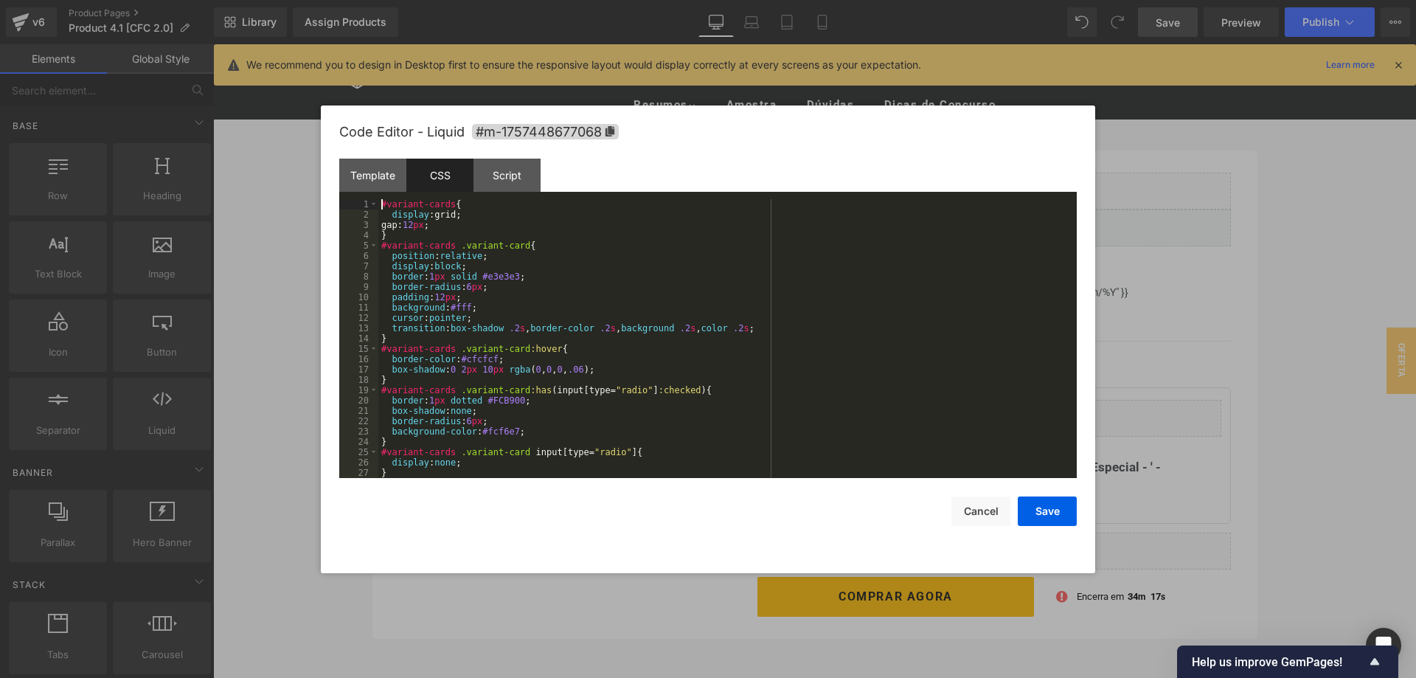
click at [482, 310] on div "#variant-cards { display :grid; gap: 12 px ; } #variant-cards .variant-card { p…" at bounding box center [727, 349] width 699 height 300
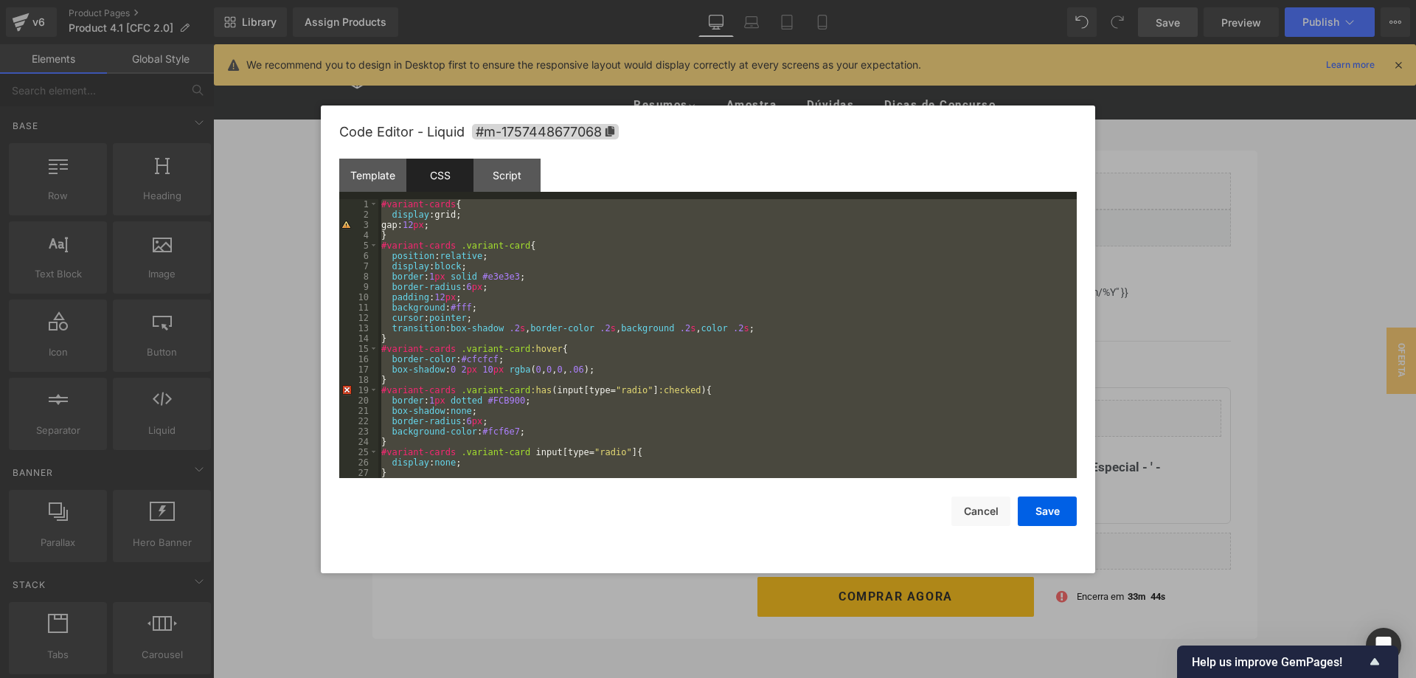
click at [562, 378] on div "#variant-cards { display :grid; gap: 12 px ; } #variant-cards .variant-card { p…" at bounding box center [727, 338] width 699 height 279
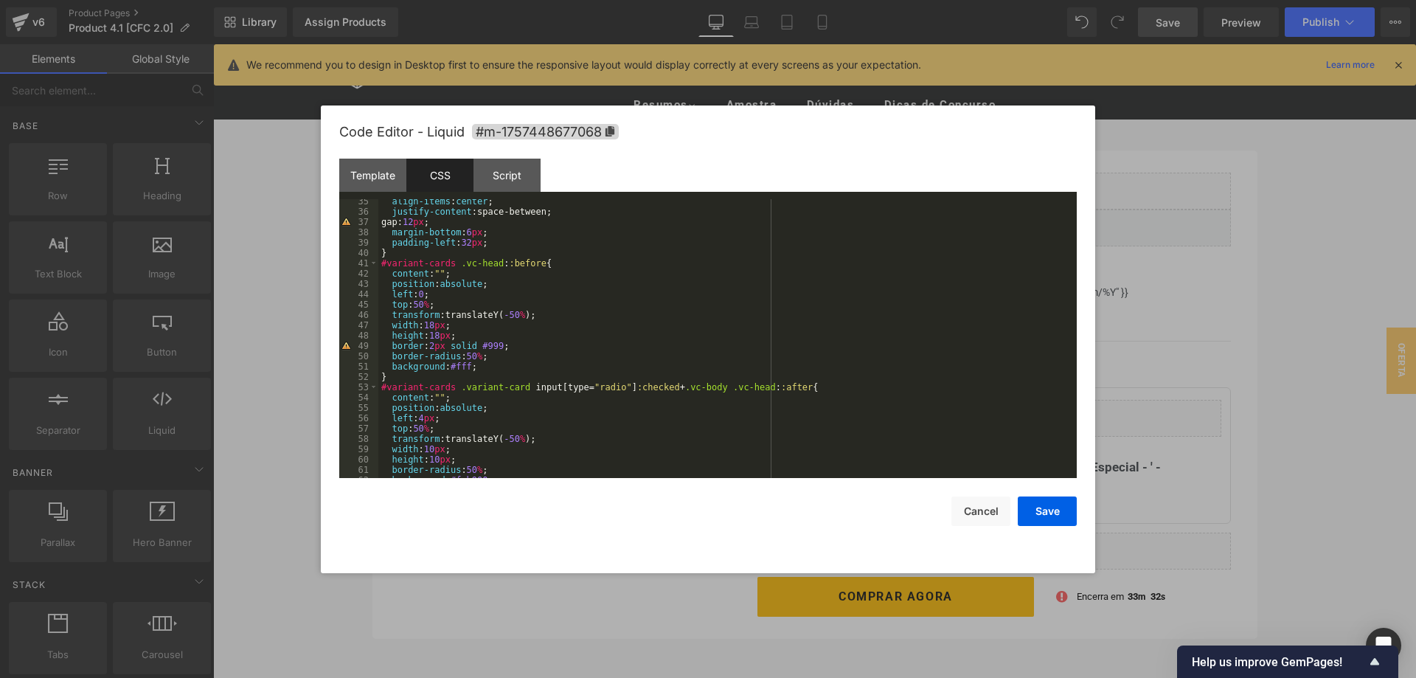
scroll to position [0, 0]
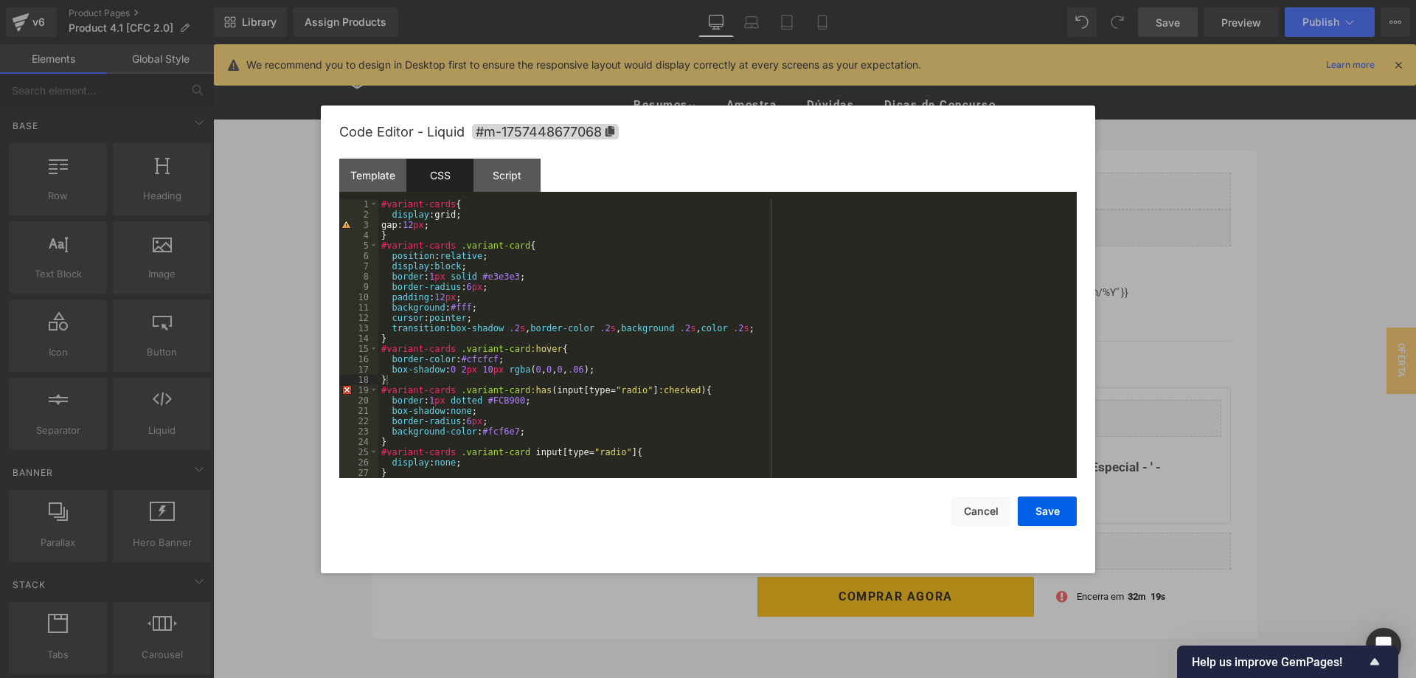
click at [643, 305] on div "#variant-cards { display :grid; gap: 12 px ; } #variant-cards .variant-card { p…" at bounding box center [727, 349] width 699 height 300
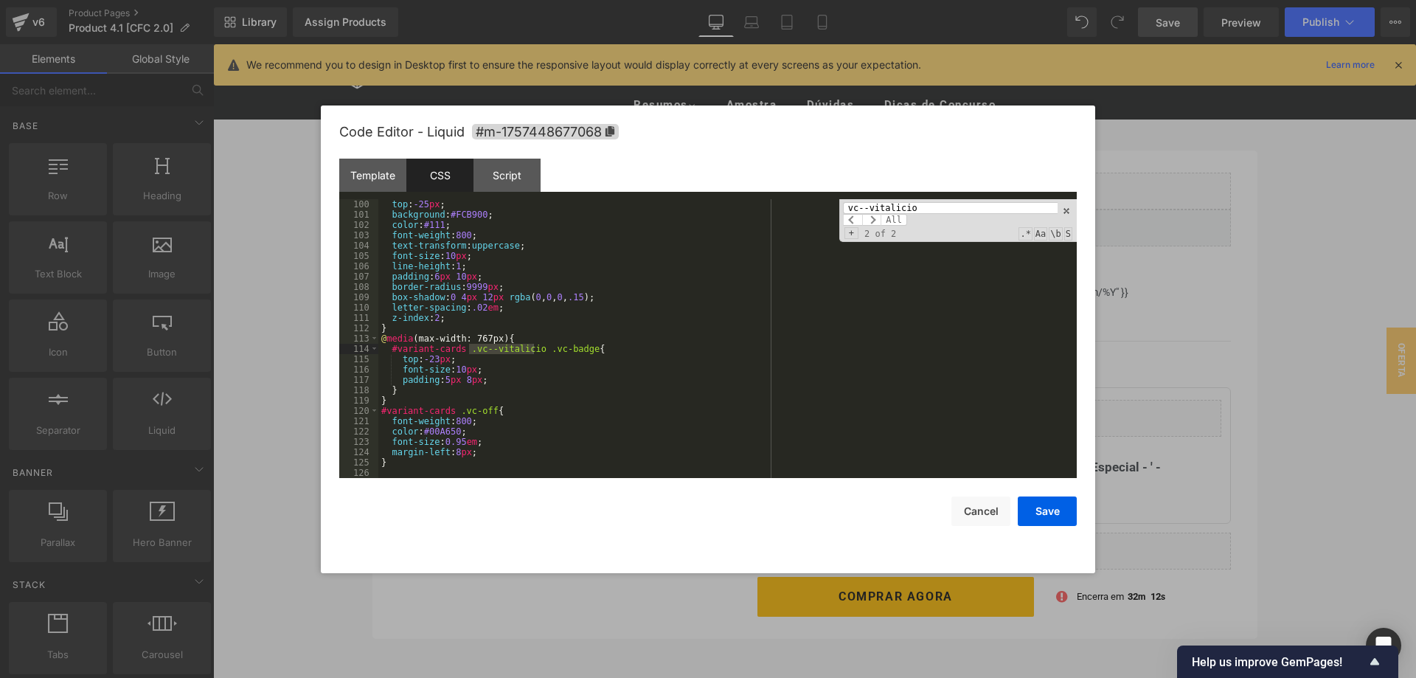
scroll to position [1023, 0]
type input "vc--vitalicio"
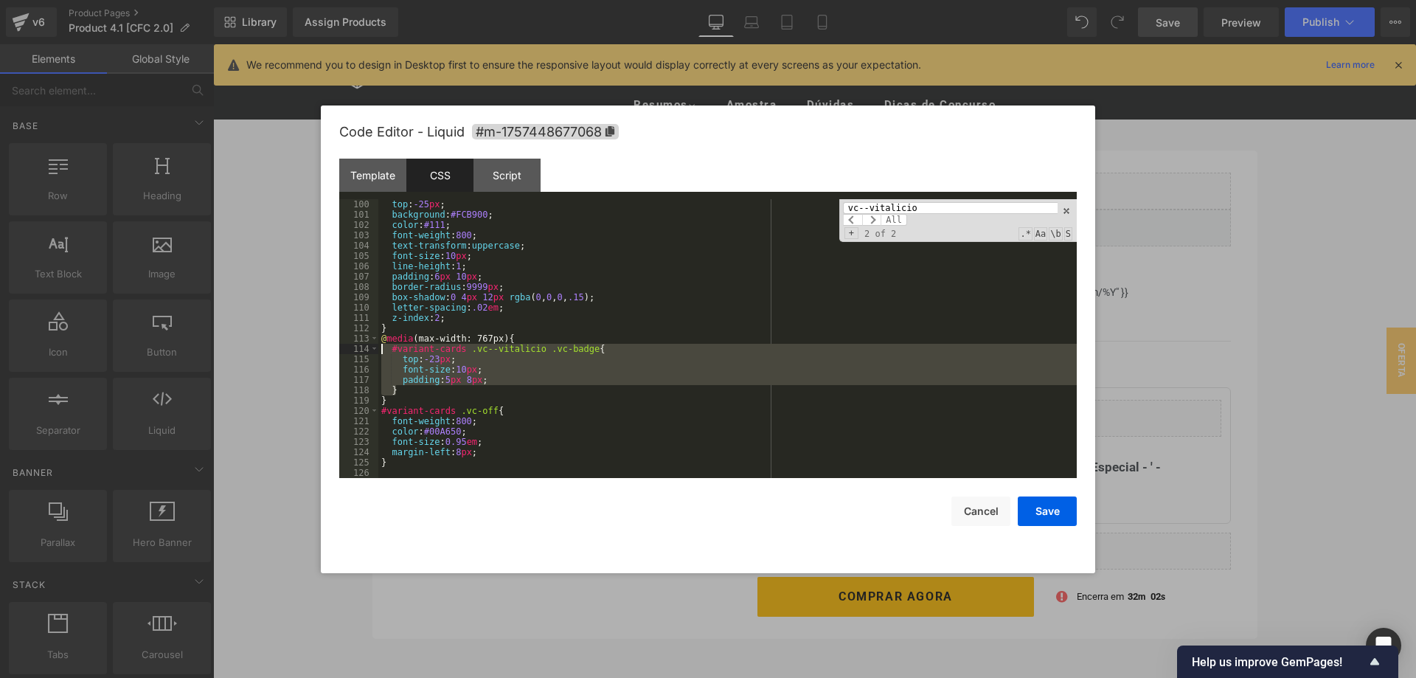
drag, startPoint x: 398, startPoint y: 390, endPoint x: 367, endPoint y: 351, distance: 49.3
click at [378, 351] on div "top : -25 px ; background : #FCB900 ; color : #111 ; font-weight : 800 ; text-t…" at bounding box center [727, 338] width 699 height 279
click at [420, 390] on div "top : -25 px ; background : #FCB900 ; color : #111 ; font-weight : 800 ; text-t…" at bounding box center [727, 338] width 699 height 279
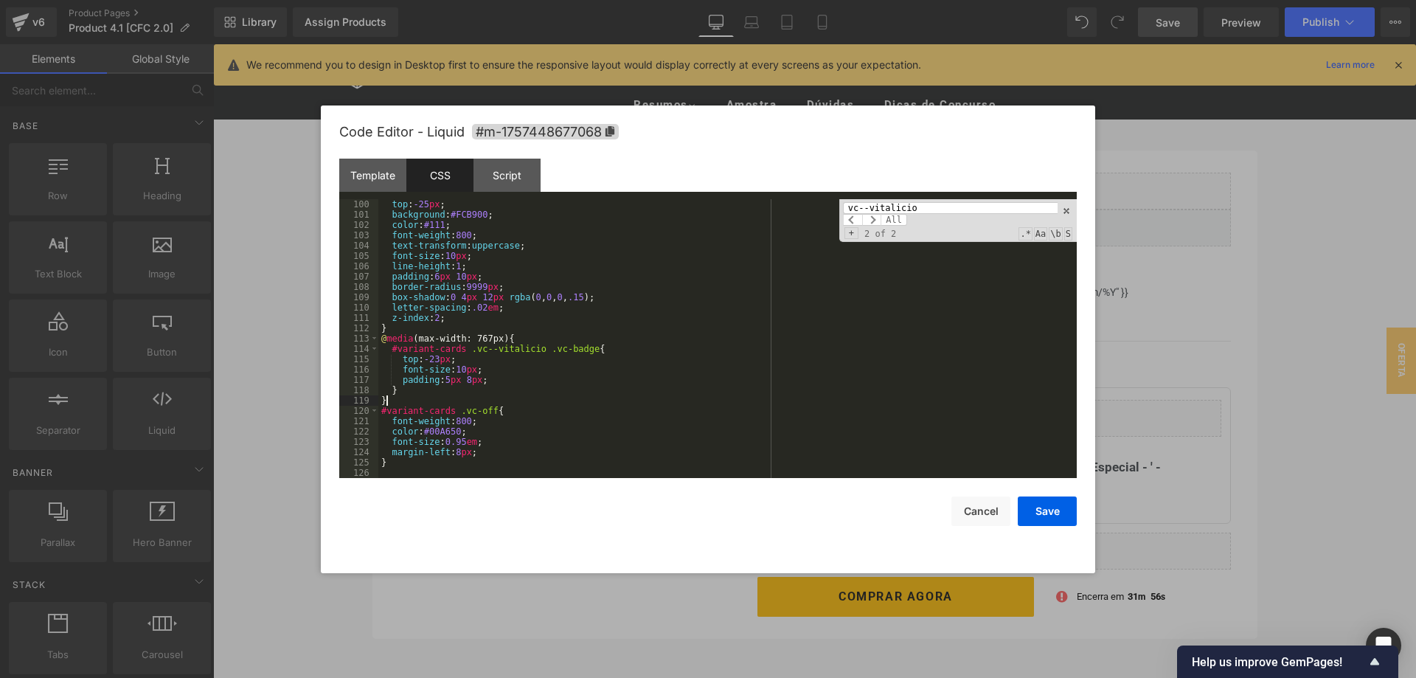
click at [386, 399] on div "top : -25 px ; background : #FCB900 ; color : #111 ; font-weight : 800 ; text-t…" at bounding box center [727, 349] width 699 height 300
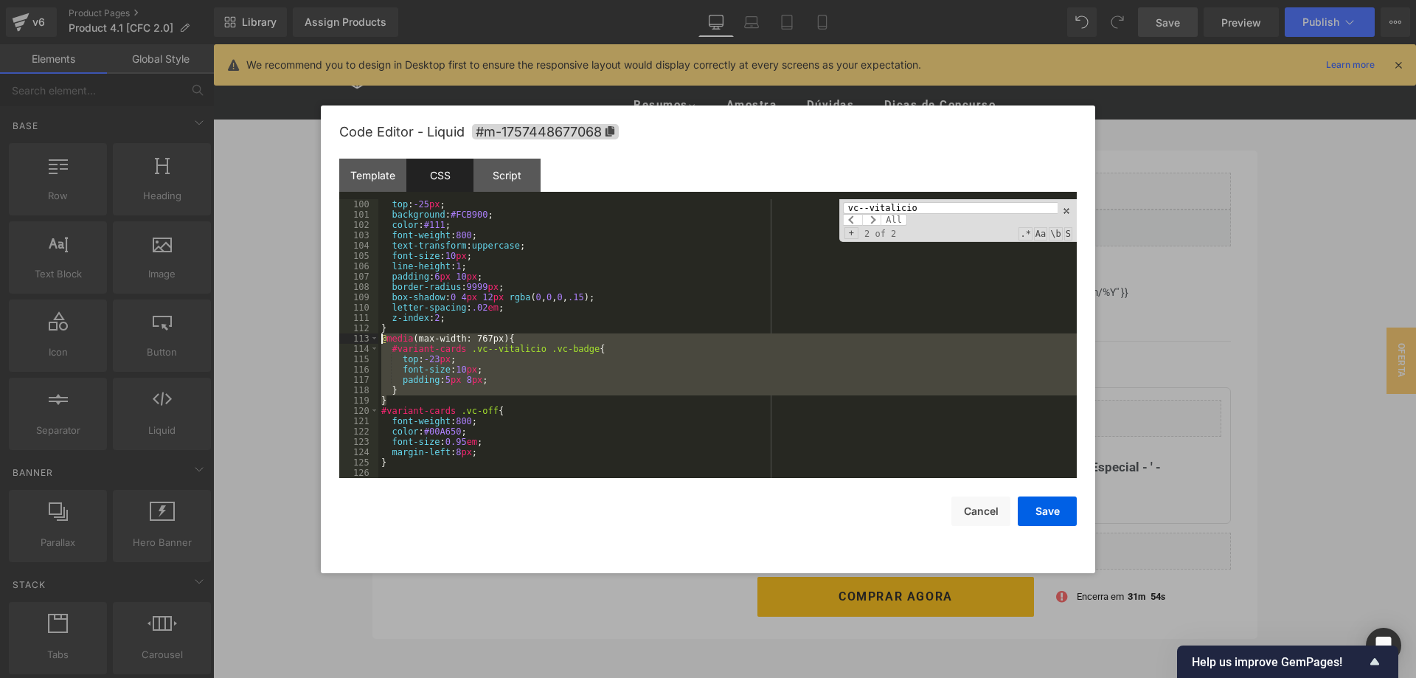
drag, startPoint x: 388, startPoint y: 398, endPoint x: 374, endPoint y: 340, distance: 59.9
click at [378, 340] on div "top : -25 px ; background : #FCB900 ; color : #111 ; font-weight : 800 ; text-t…" at bounding box center [727, 338] width 699 height 279
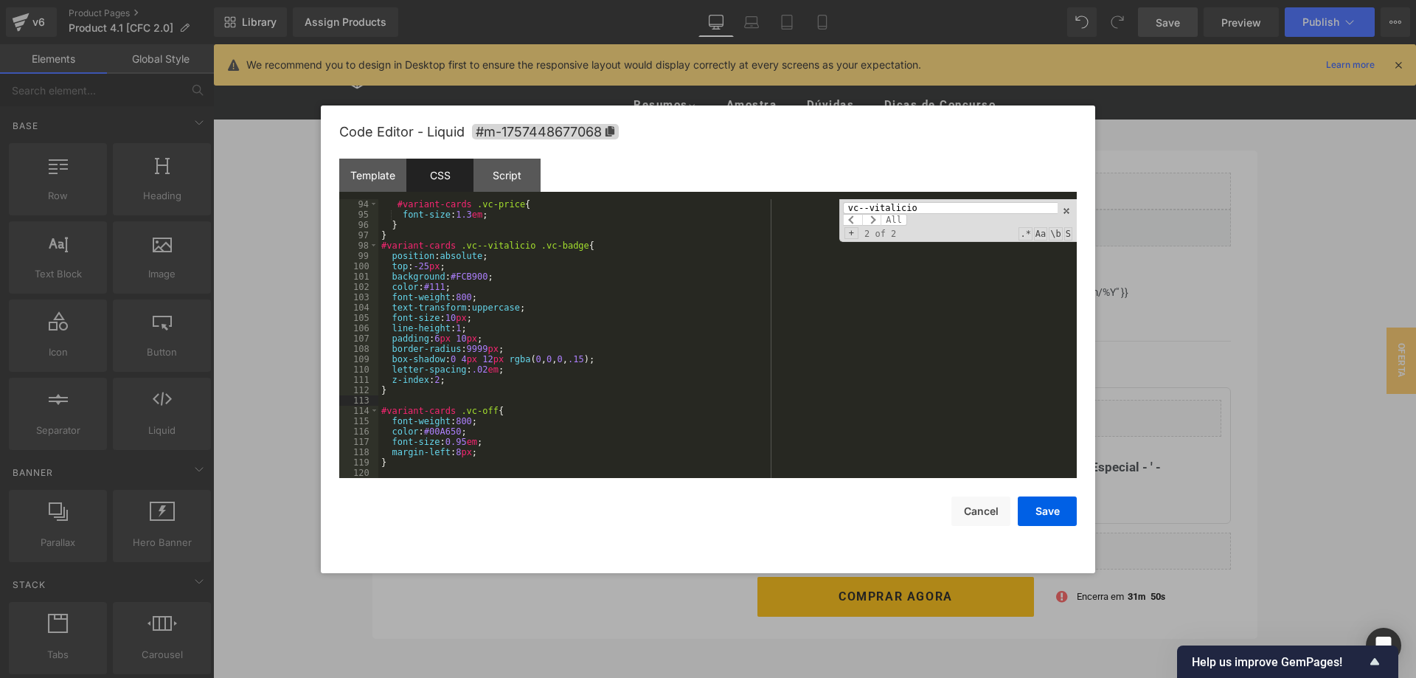
scroll to position [950, 0]
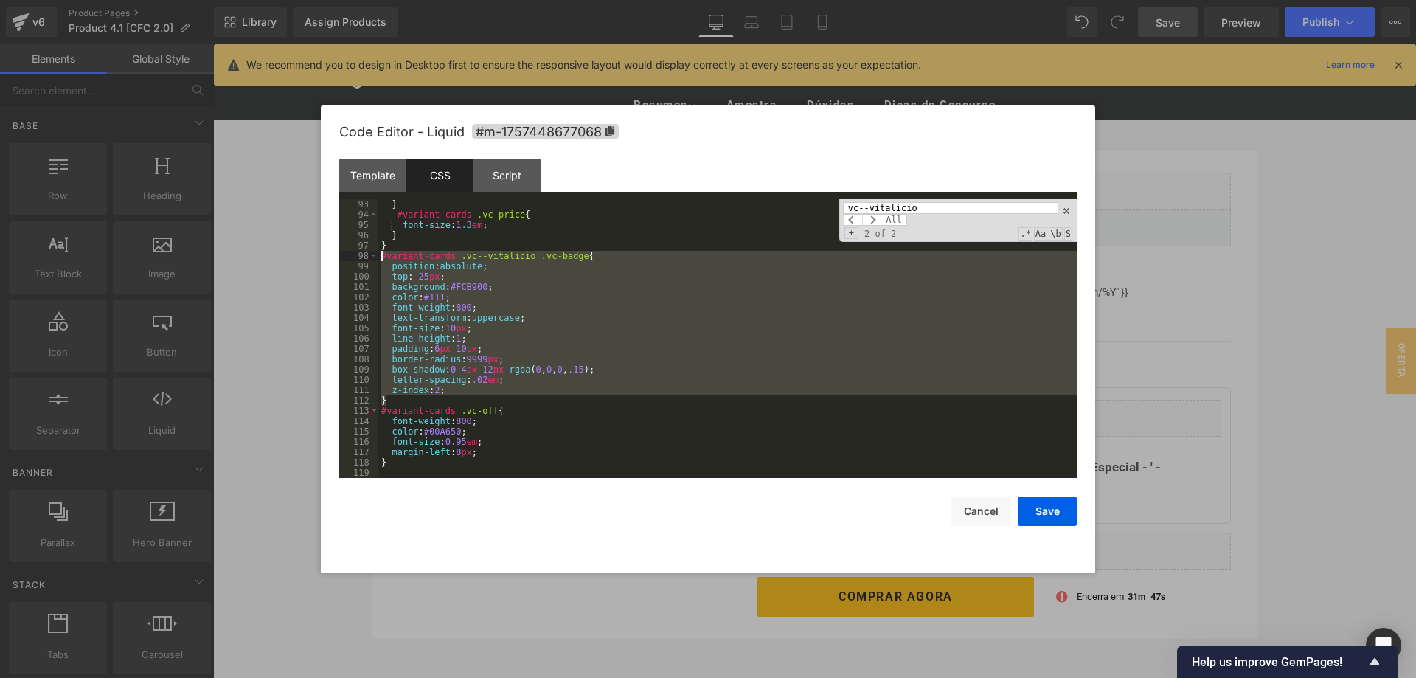
drag, startPoint x: 387, startPoint y: 365, endPoint x: 370, endPoint y: 257, distance: 109.0
click at [378, 257] on div "} #variant-cards .vc-price { font-size : 1.3 em ; } } #variant-cards .vc--vital…" at bounding box center [727, 338] width 699 height 279
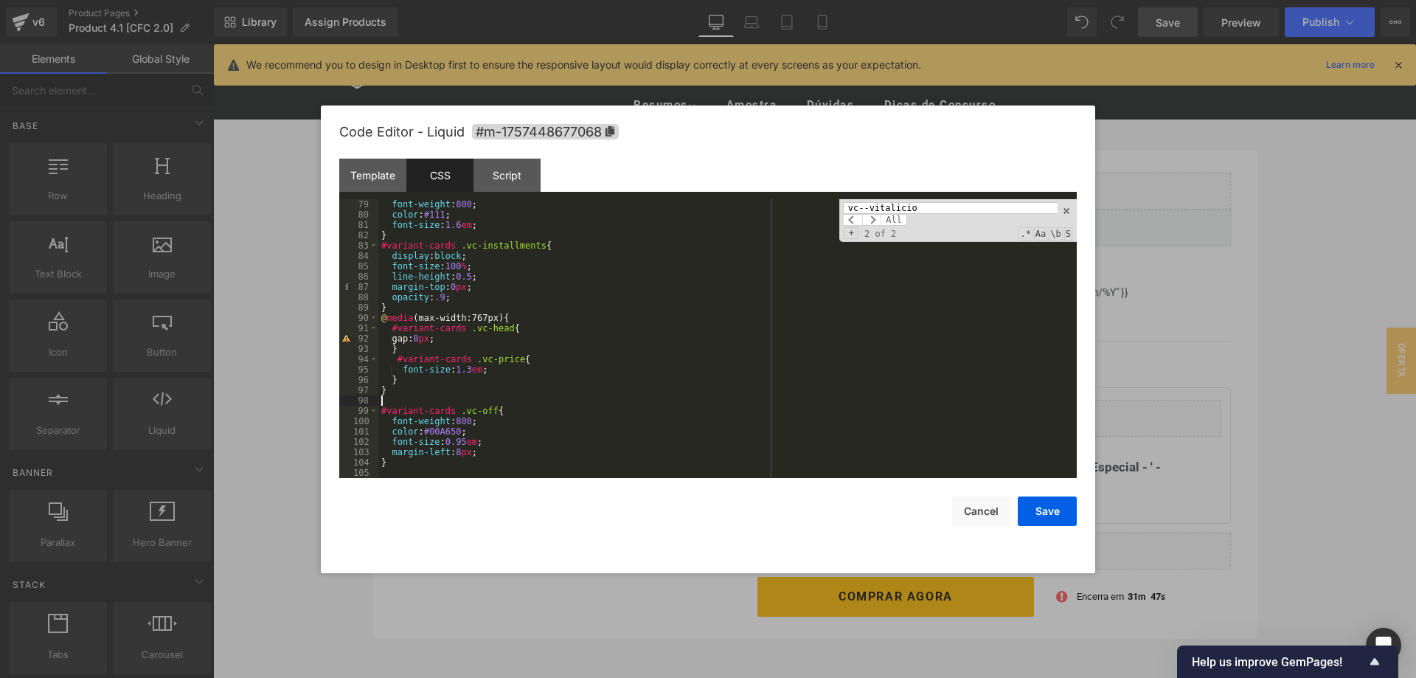
scroll to position [795, 0]
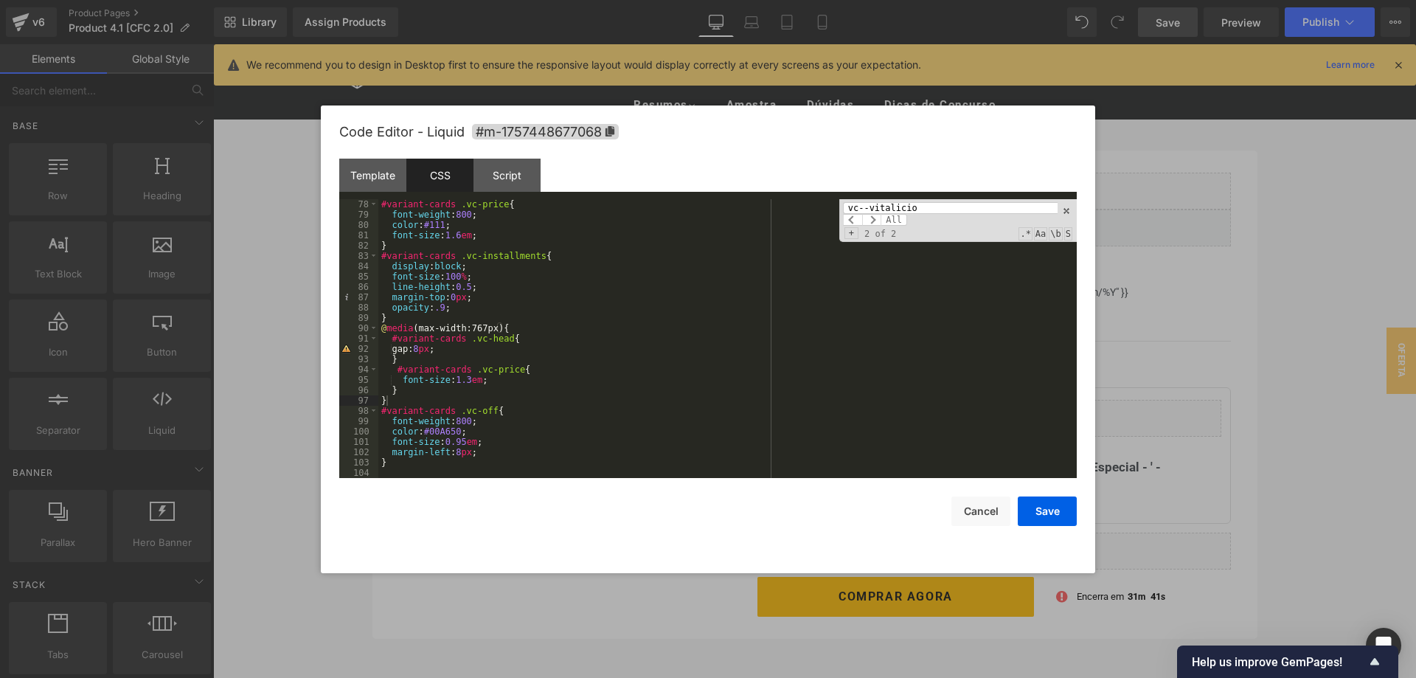
click at [524, 421] on div "#variant-cards .vc-price { font-weight : 800 ; color : #111 ; font-size : 1.6 e…" at bounding box center [727, 349] width 699 height 300
click at [441, 467] on div "#variant-cards .vc-price { font-weight : 800 ; color : #111 ; font-size : 1.6 e…" at bounding box center [727, 349] width 699 height 300
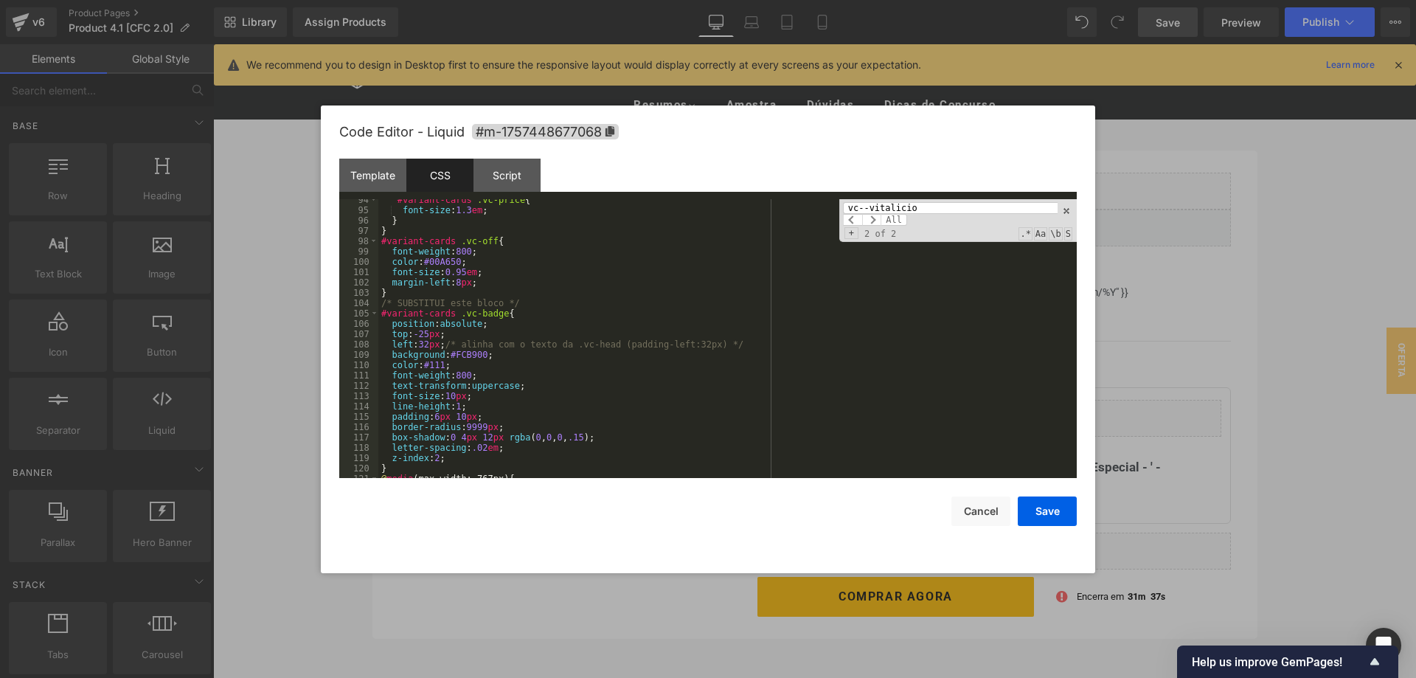
scroll to position [876, 0]
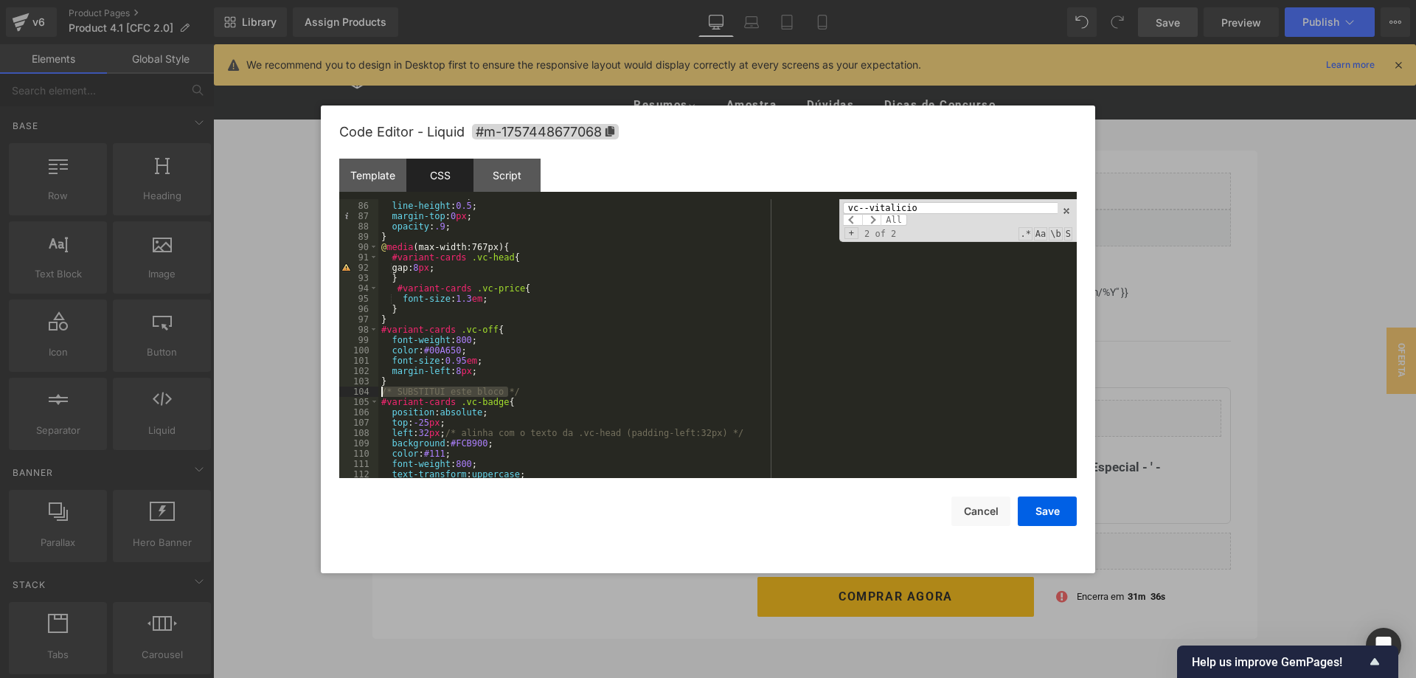
drag, startPoint x: 477, startPoint y: 392, endPoint x: 378, endPoint y: 392, distance: 99.6
click at [378, 392] on div "font-size : 100 % ; line-height : 0.5 ; margin-top : 0 px ; opacity : .9 ; } @ …" at bounding box center [727, 338] width 699 height 279
click at [1064, 511] on button "Save" at bounding box center [1047, 512] width 59 height 30
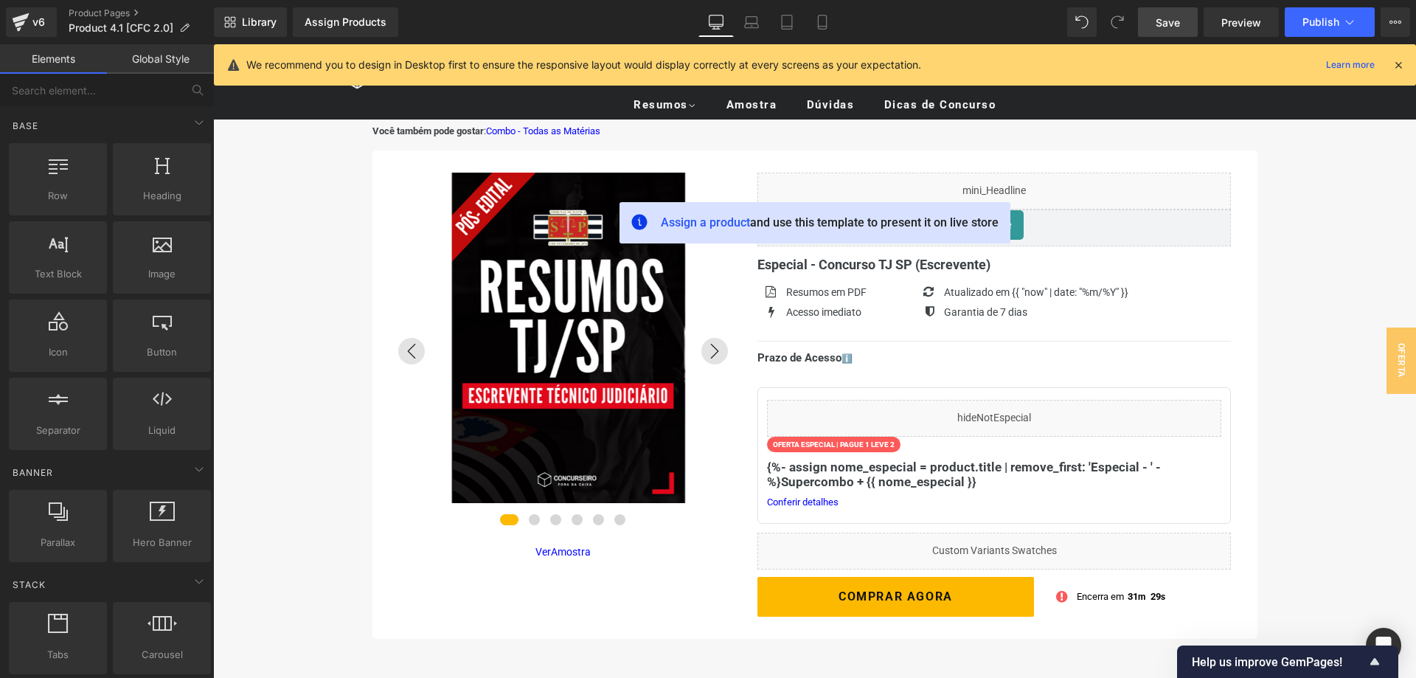
click at [1165, 22] on span "Save" at bounding box center [1168, 22] width 24 height 15
click at [824, 22] on icon at bounding box center [822, 22] width 15 height 15
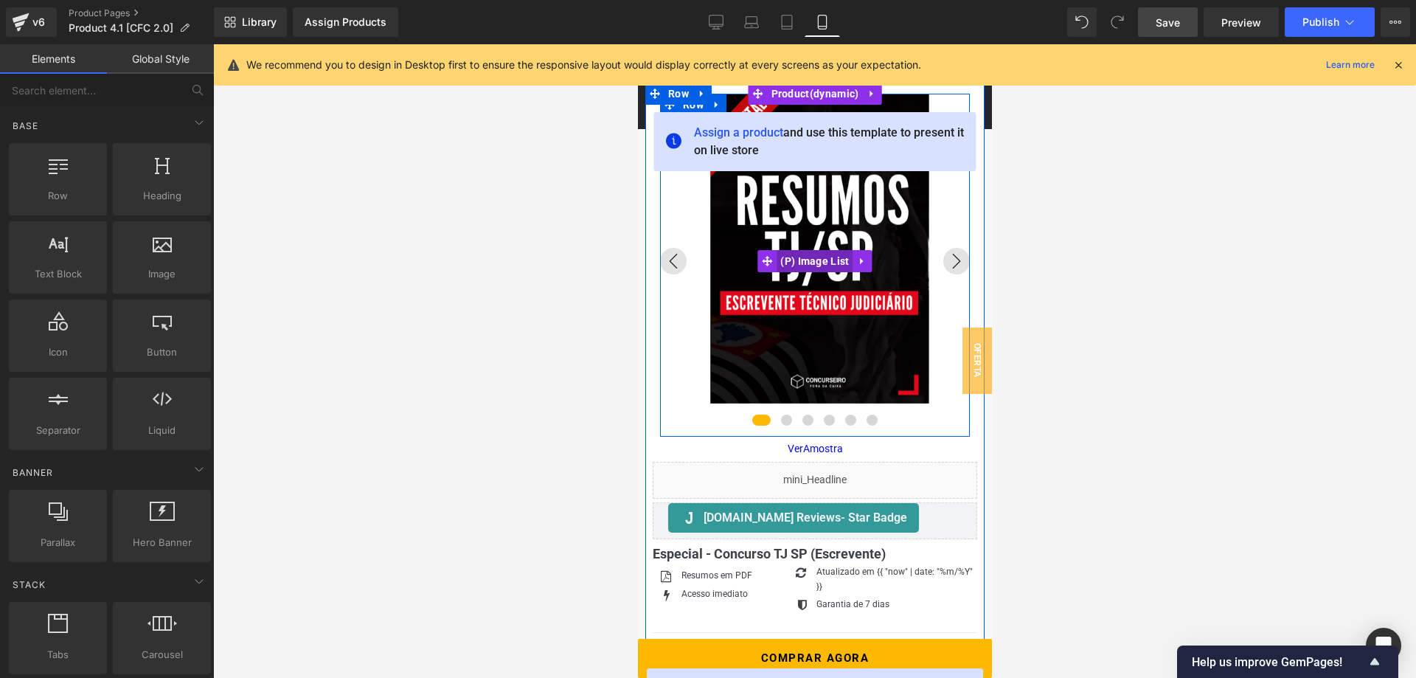
click at [817, 260] on span "(P) Image List" at bounding box center [814, 261] width 76 height 22
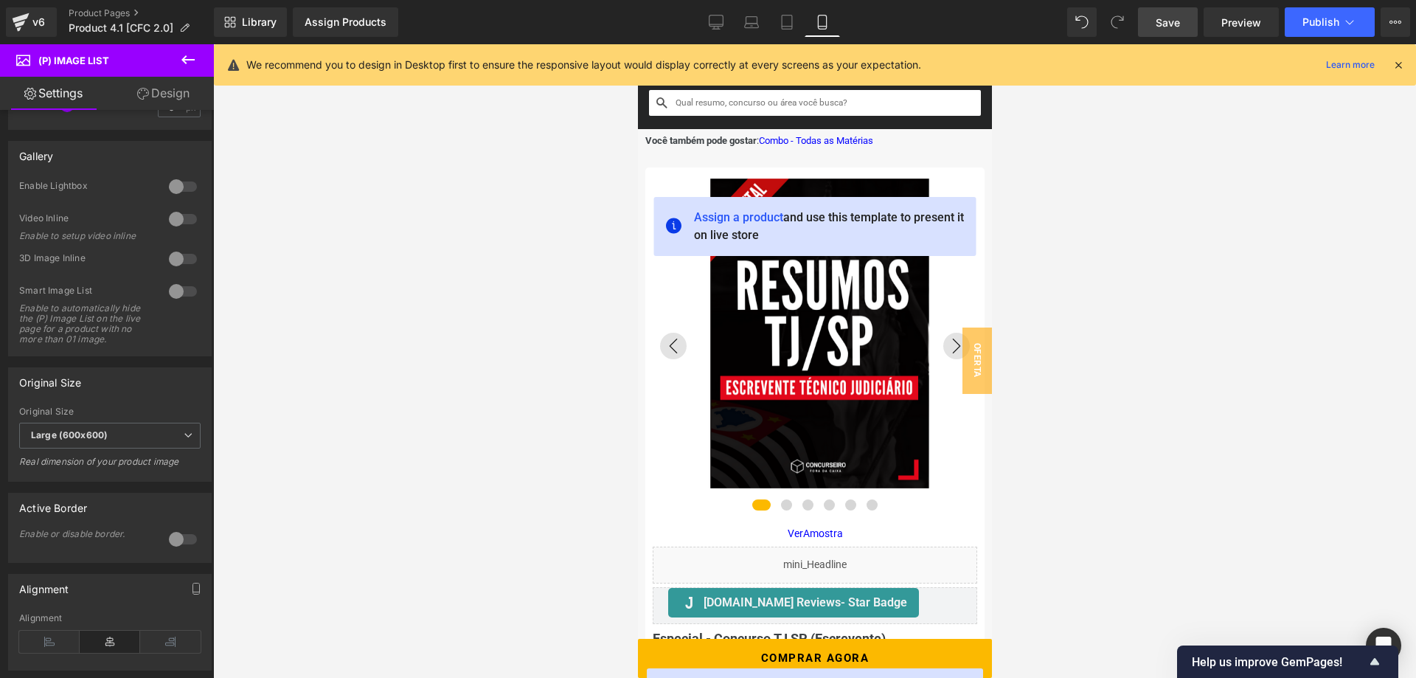
scroll to position [452, 0]
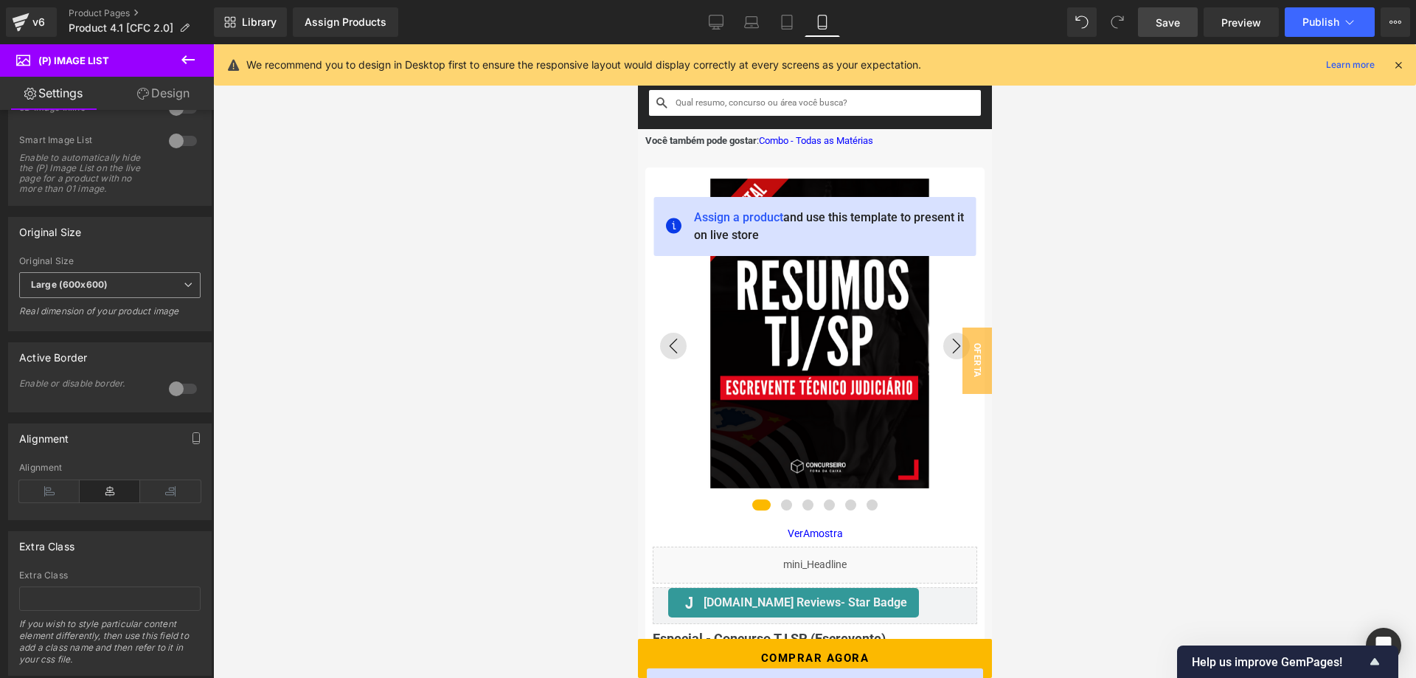
click at [153, 280] on span "Large (600x600)" at bounding box center [109, 285] width 181 height 26
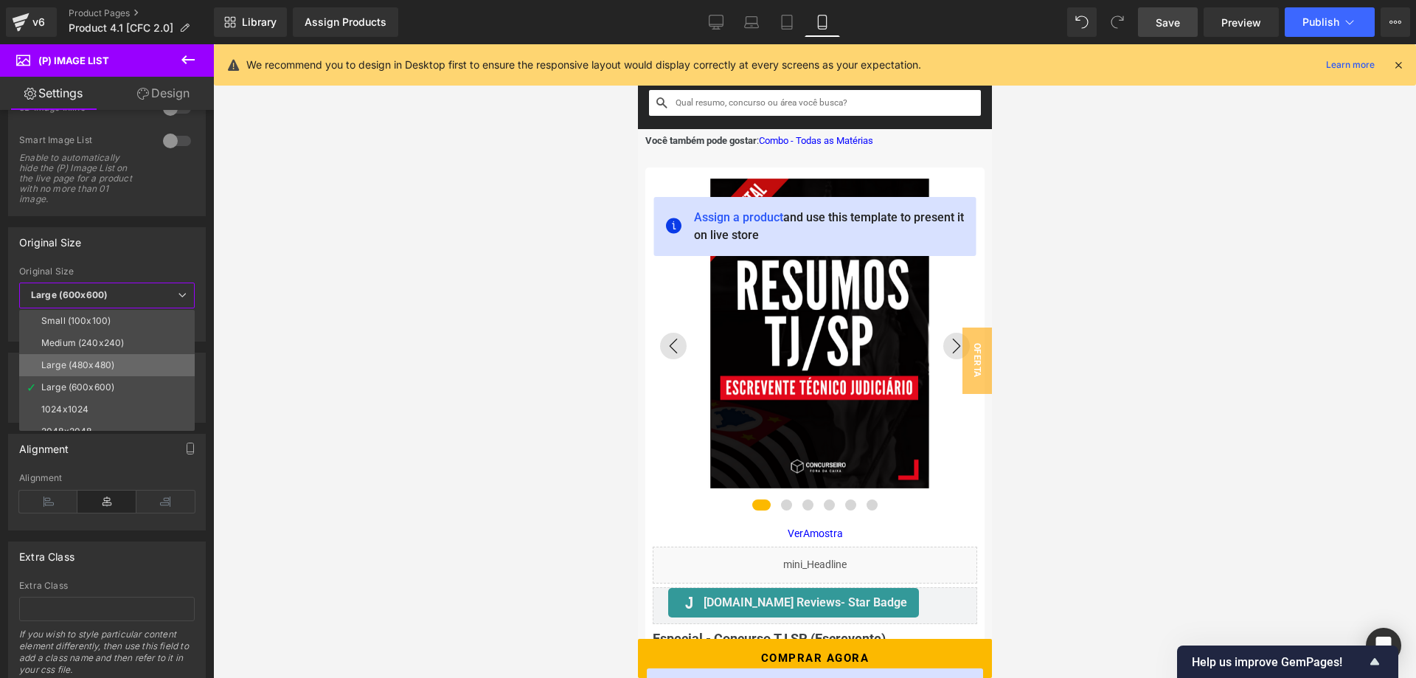
click at [124, 366] on li "Large (480x480)" at bounding box center [110, 365] width 182 height 22
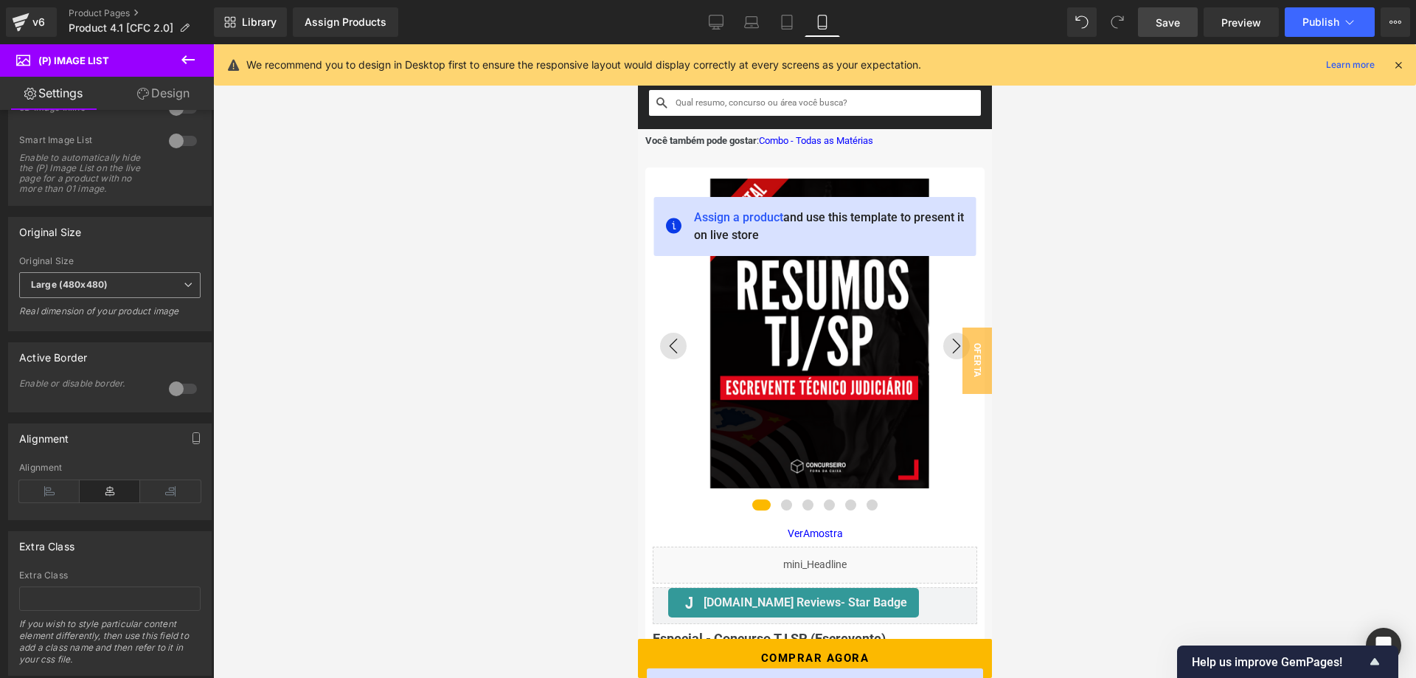
click at [128, 286] on span "Large (480x480)" at bounding box center [109, 285] width 181 height 26
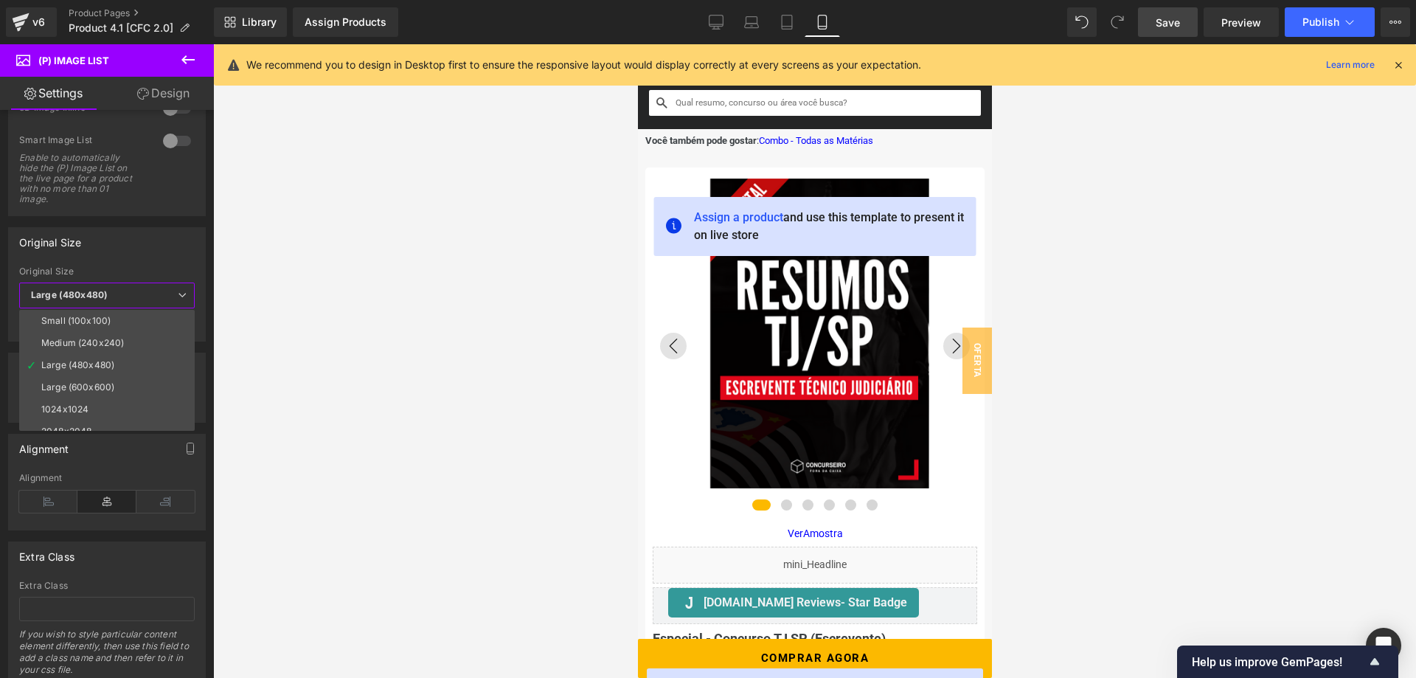
click at [148, 259] on div "Original Size Small (100x100) Medium (240x240) Large (480x480) Large (600x600) …" at bounding box center [107, 284] width 198 height 114
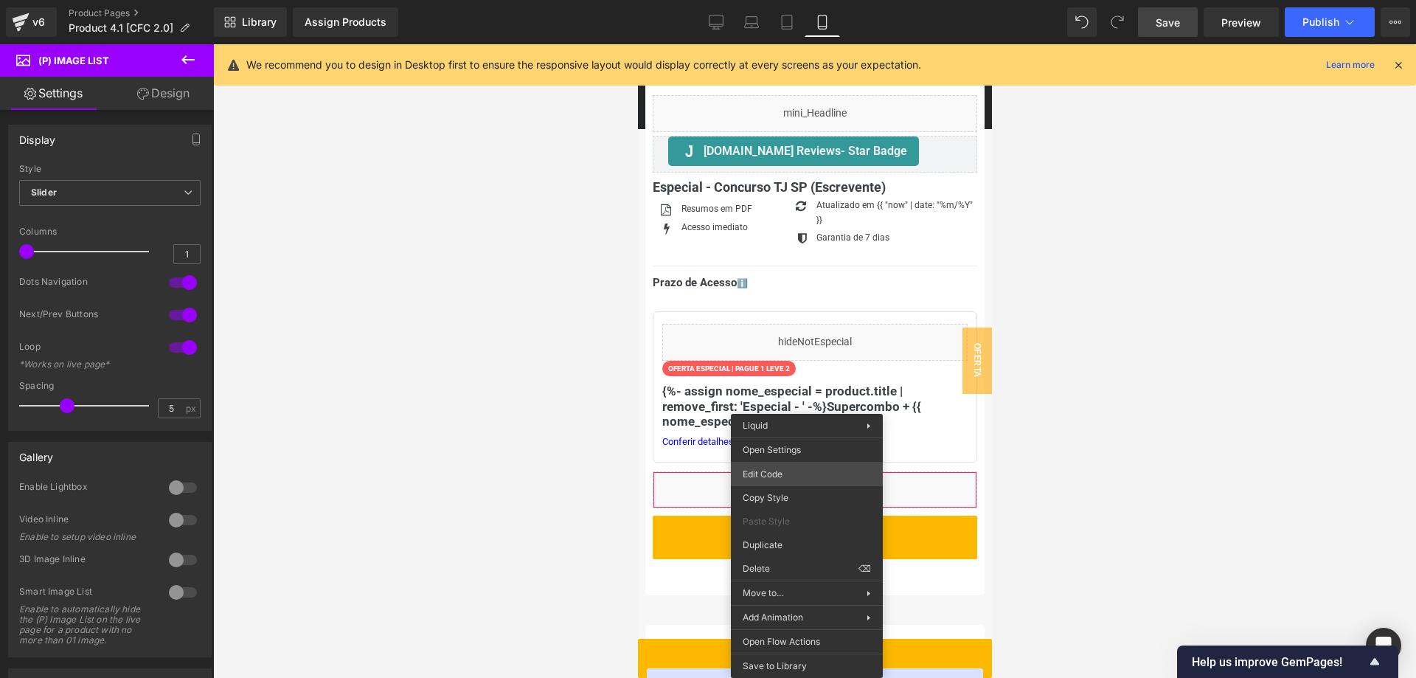
click at [789, 0] on div "(P) Image List You are previewing how the will restyle your page. You can not e…" at bounding box center [708, 0] width 1416 height 0
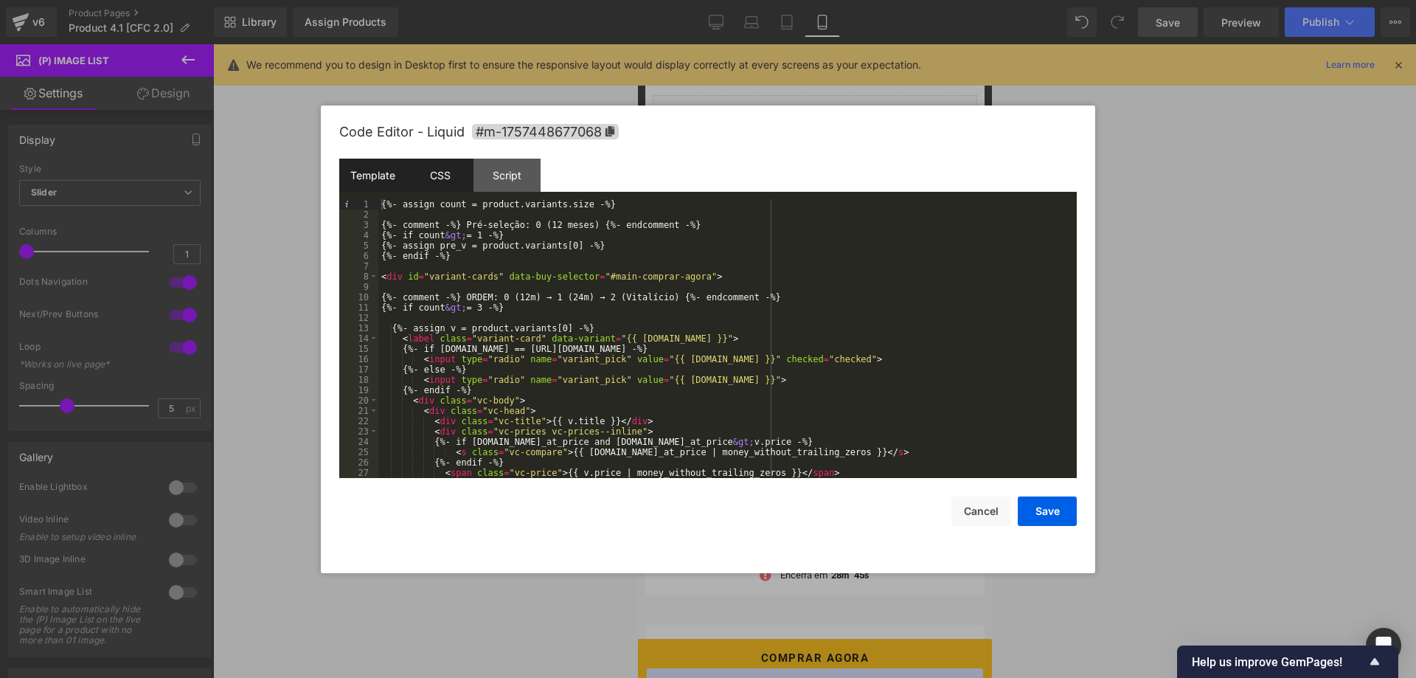
click at [443, 180] on div "CSS" at bounding box center [440, 175] width 67 height 33
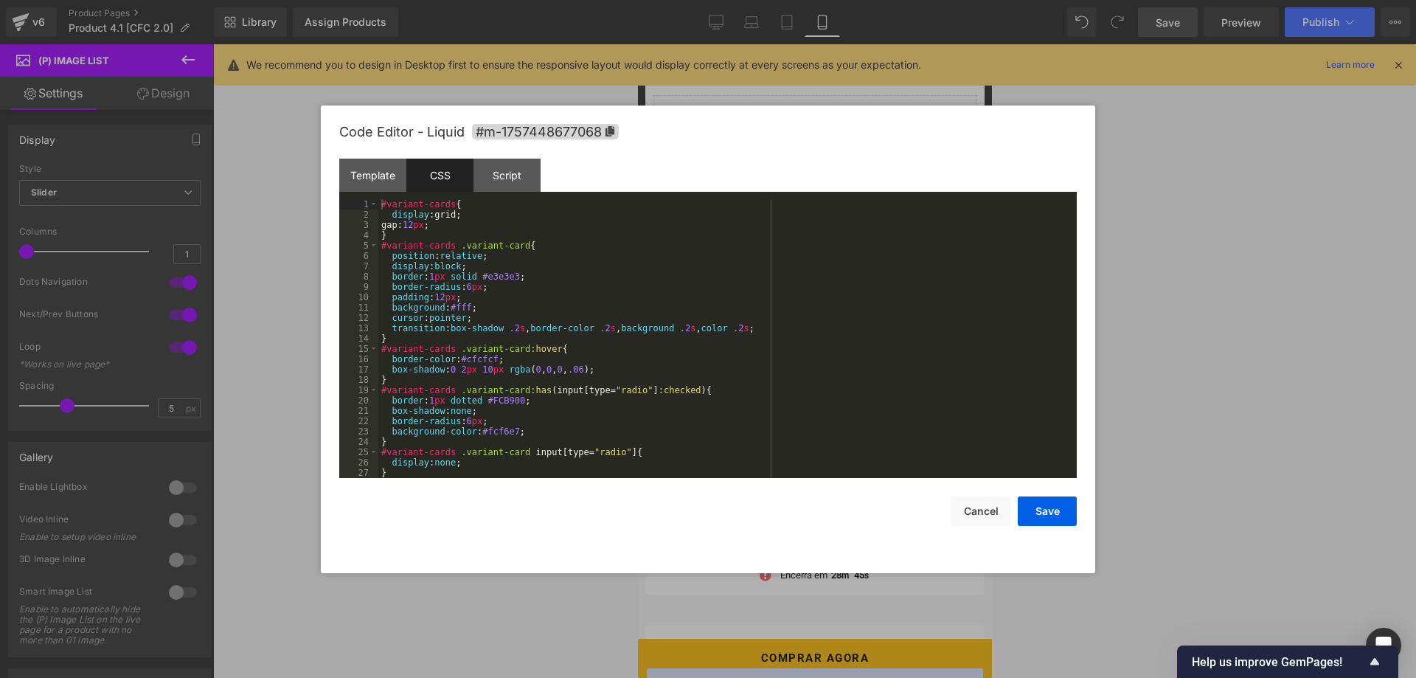
click at [477, 329] on div "#variant-cards { display :grid; gap: 12 px ; } #variant-cards .variant-card { p…" at bounding box center [727, 349] width 699 height 300
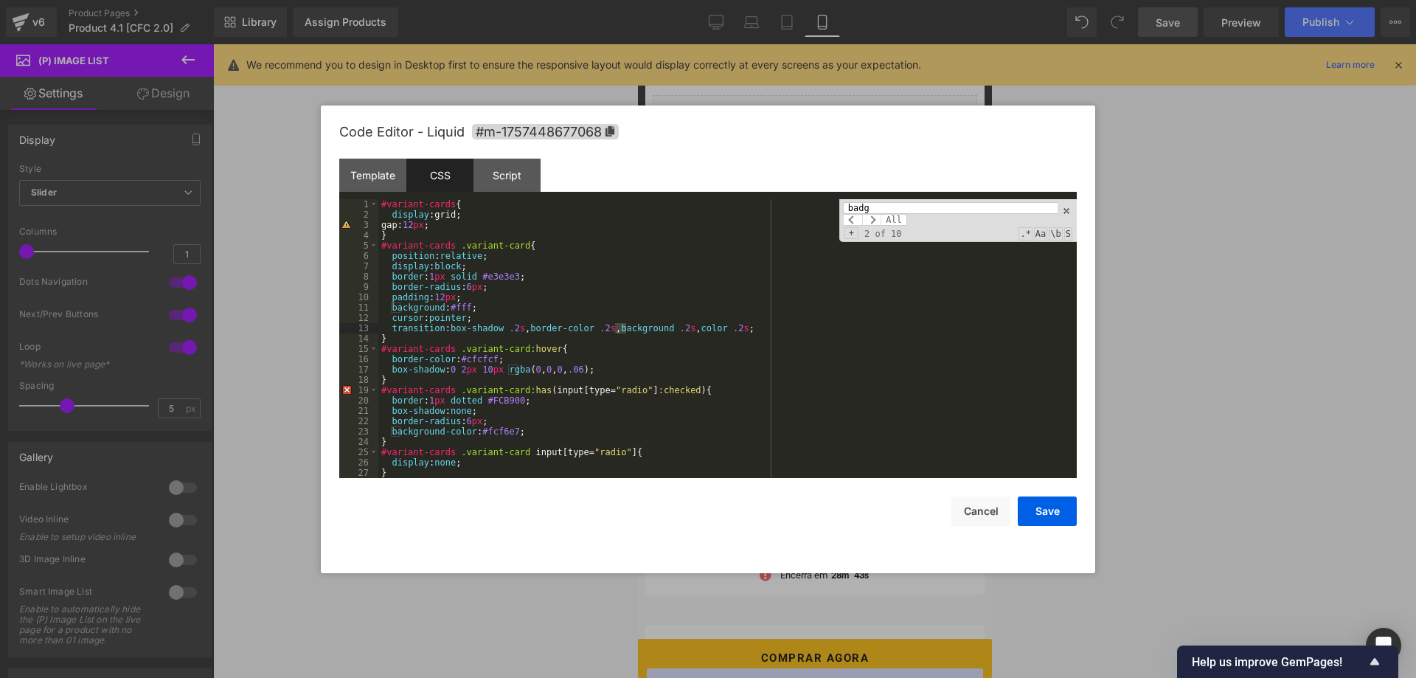
scroll to position [935, 0]
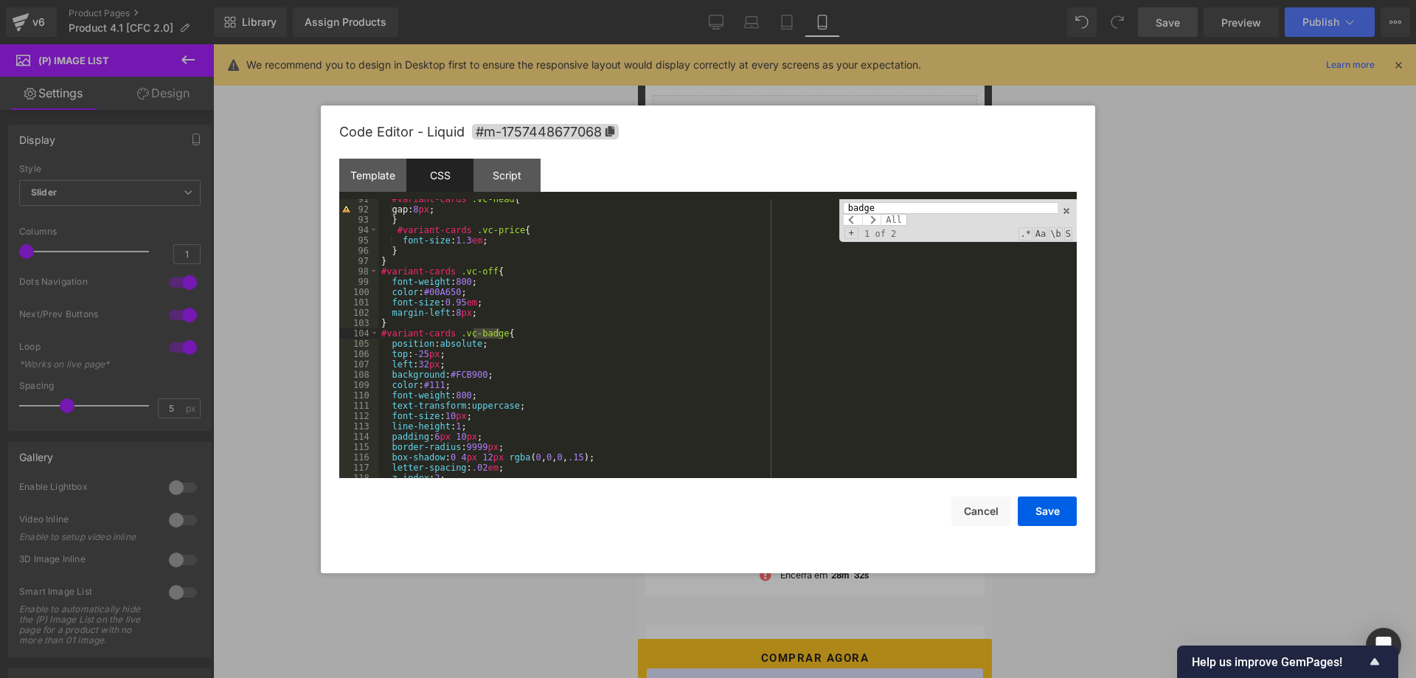
type input "badge"
click at [422, 364] on div "#variant-cards .vc-head { gap: 8 px ; } #variant-cards .vc-price { font-size : …" at bounding box center [727, 344] width 699 height 300
click at [771, 308] on div "#variant-cards .vc-head { gap: 8 px ; } #variant-cards .vc-price { font-size : …" at bounding box center [727, 344] width 699 height 300
click at [890, 208] on input "badge" at bounding box center [950, 208] width 215 height 12
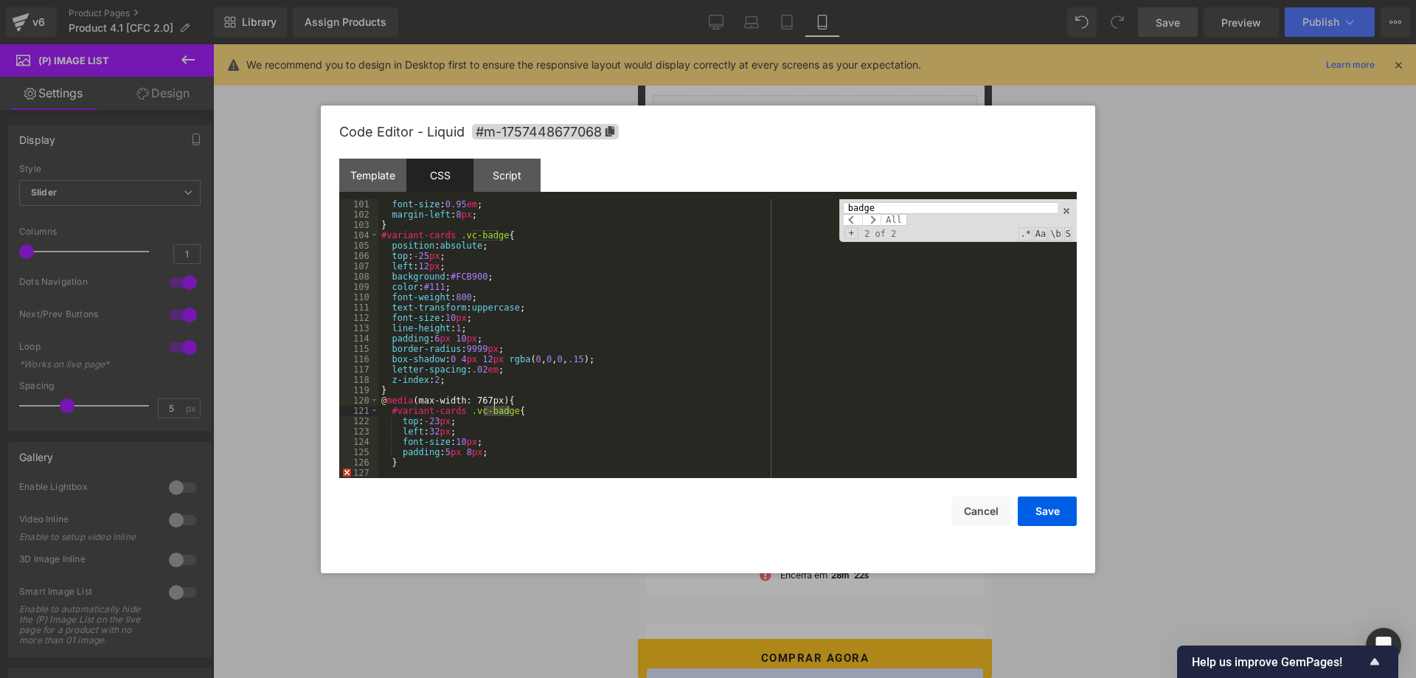
click at [433, 432] on div "font-size : 0.95 em ; margin-left : 8 px ; } #variant-cards .vc-badge { positio…" at bounding box center [727, 349] width 699 height 300
click at [426, 452] on div "font-size : 0.95 em ; margin-left : 8 px ; } #variant-cards .vc-badge { positio…" at bounding box center [727, 349] width 699 height 300
click at [423, 470] on div "font-size : 0.95 em ; margin-left : 8 px ; } #variant-cards .vc-badge { positio…" at bounding box center [727, 349] width 699 height 300
click at [1055, 510] on button "Save" at bounding box center [1047, 512] width 59 height 30
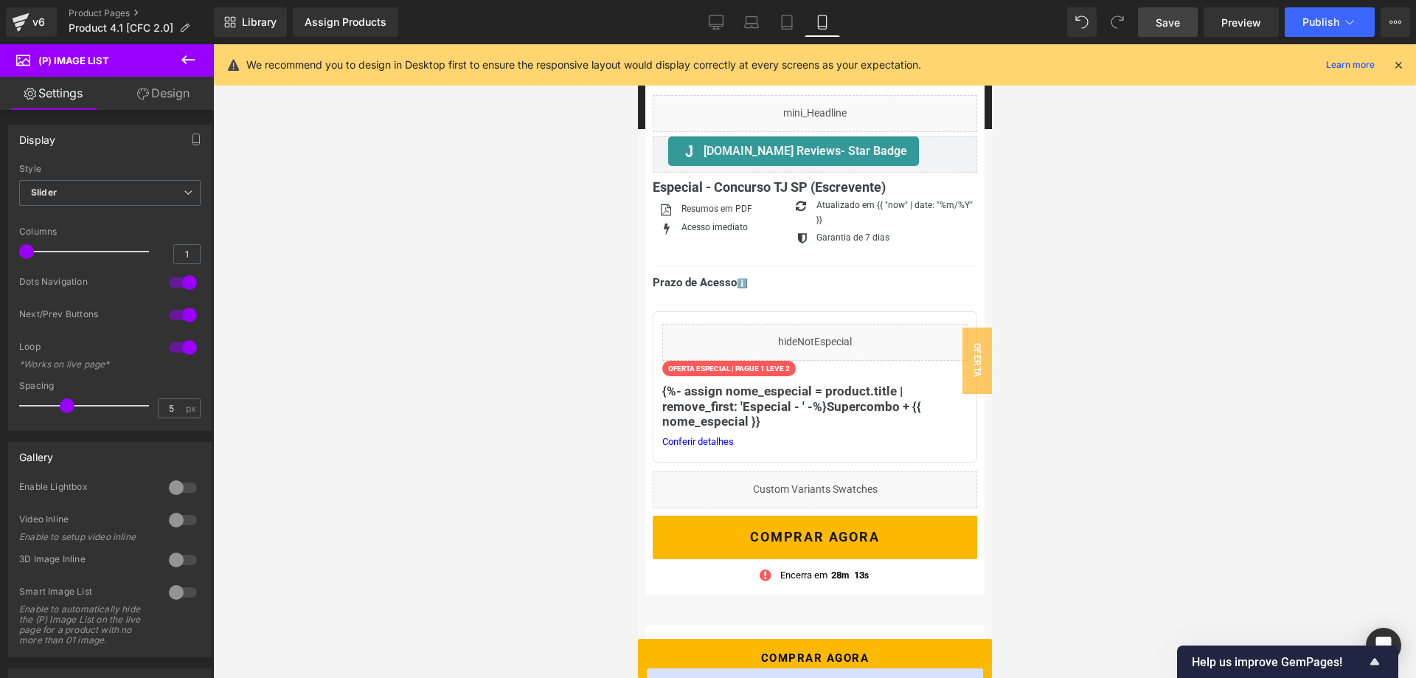
click at [1165, 16] on span "Save" at bounding box center [1168, 22] width 24 height 15
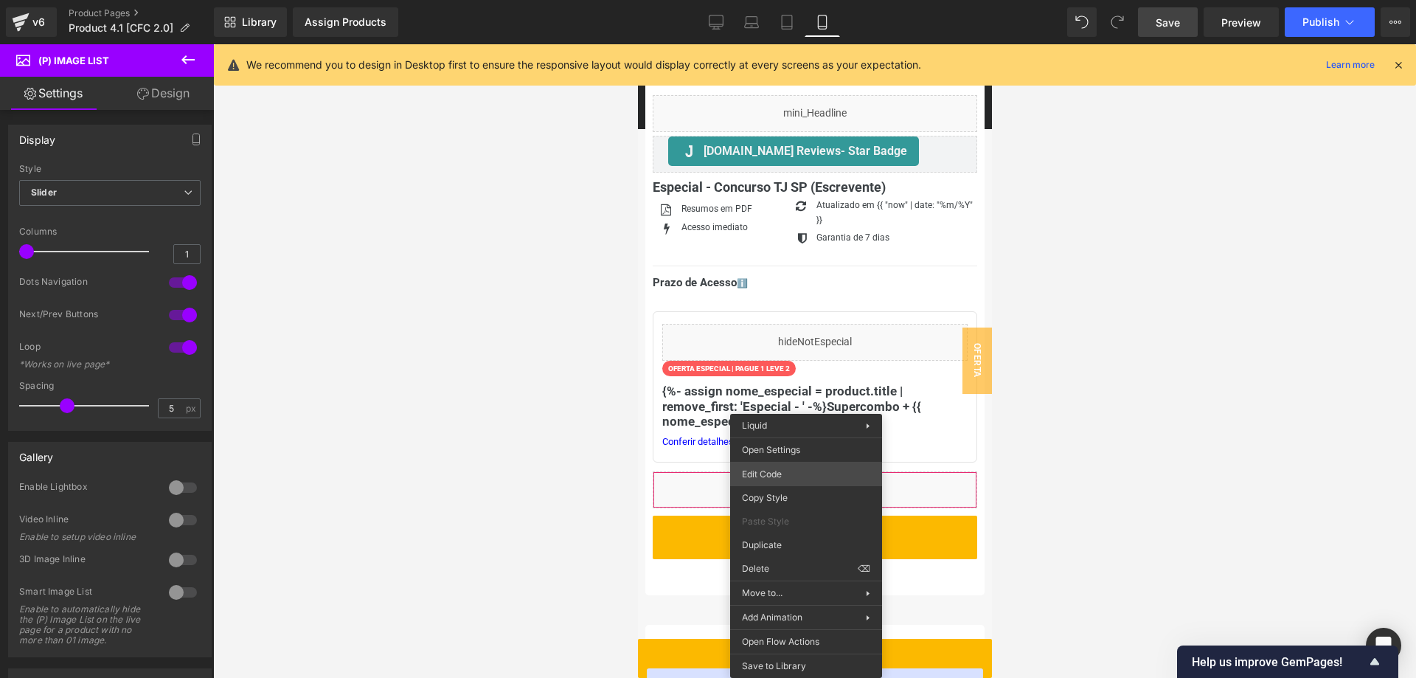
click at [795, 0] on div "(P) Image List You are previewing how the will restyle your page. You can not e…" at bounding box center [708, 0] width 1416 height 0
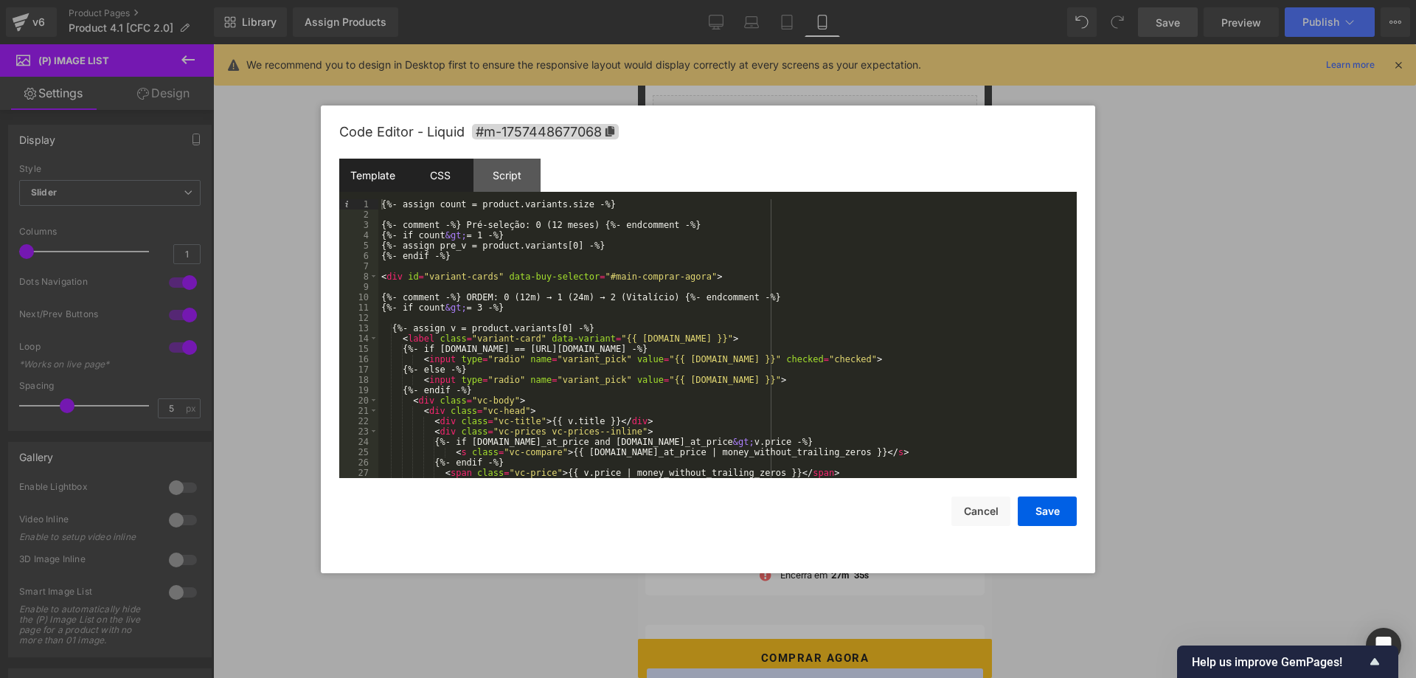
click at [457, 176] on div "CSS" at bounding box center [440, 175] width 67 height 33
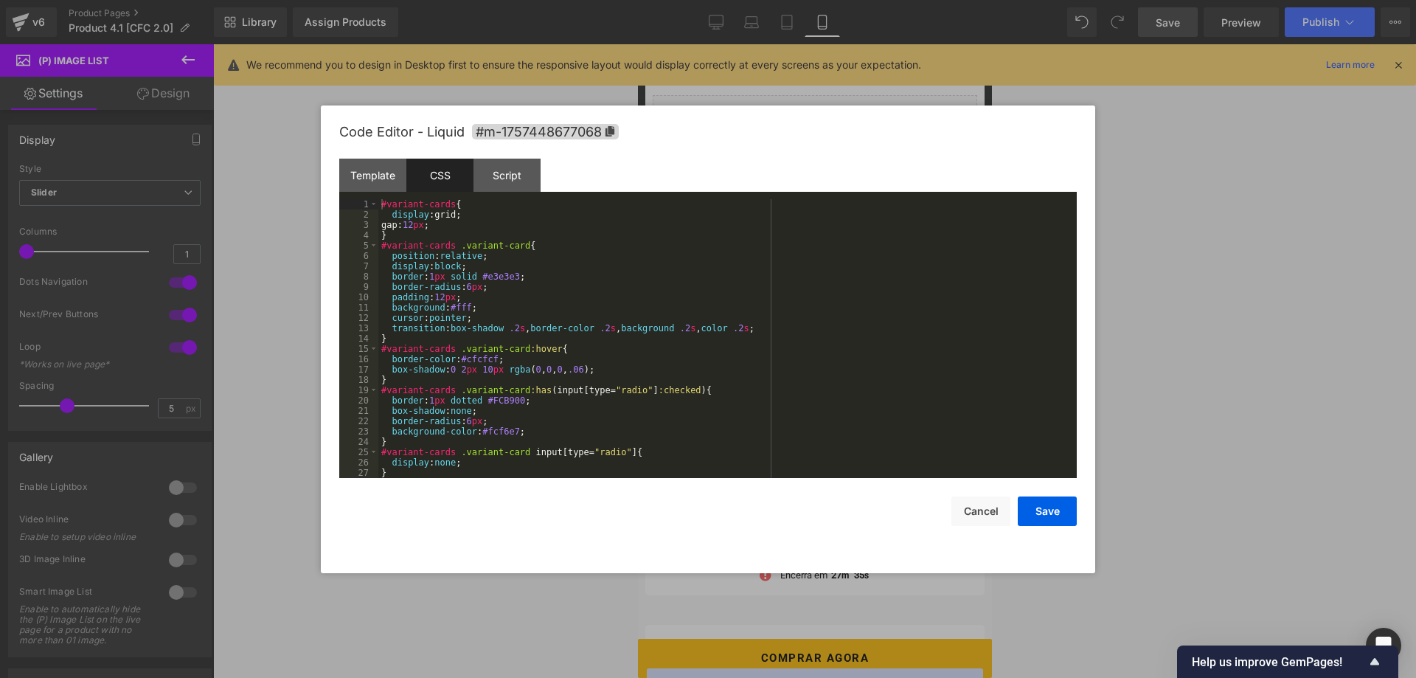
click at [541, 292] on div "#variant-cards { display :grid; gap: 12 px ; } #variant-cards .variant-card { p…" at bounding box center [727, 349] width 699 height 300
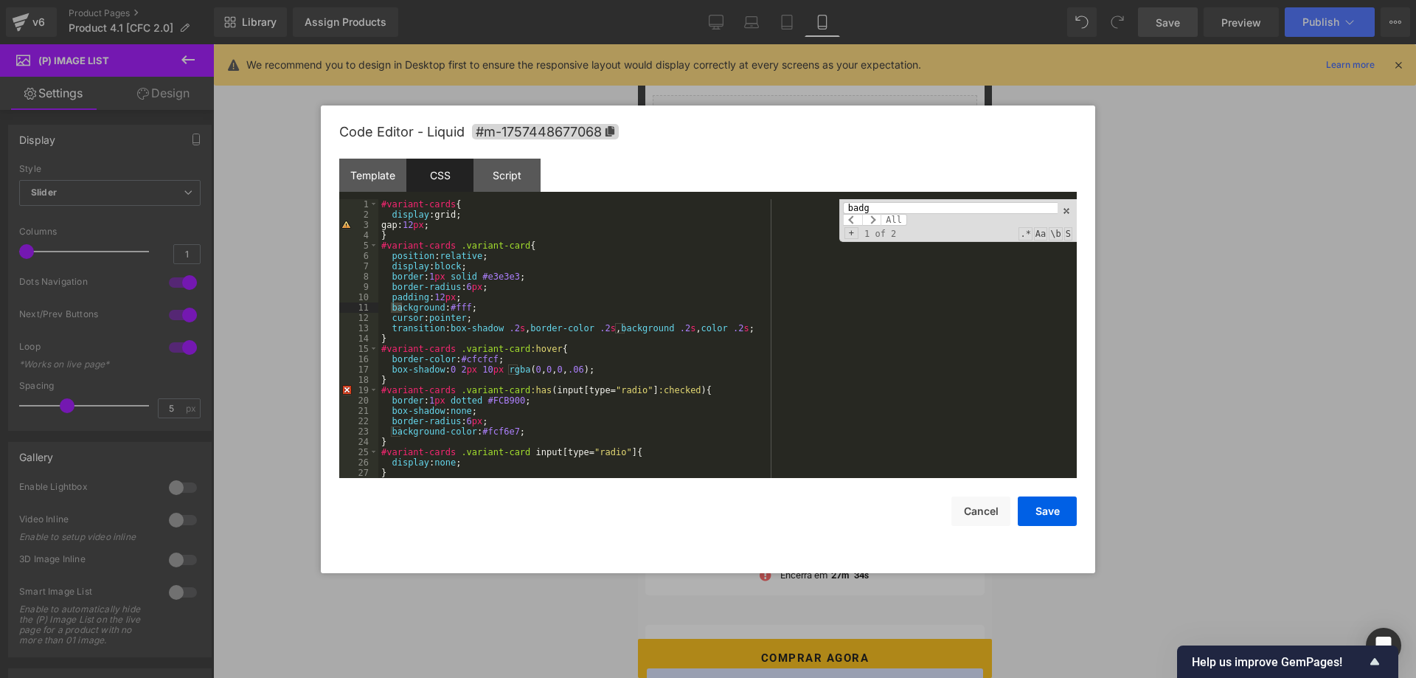
scroll to position [935, 0]
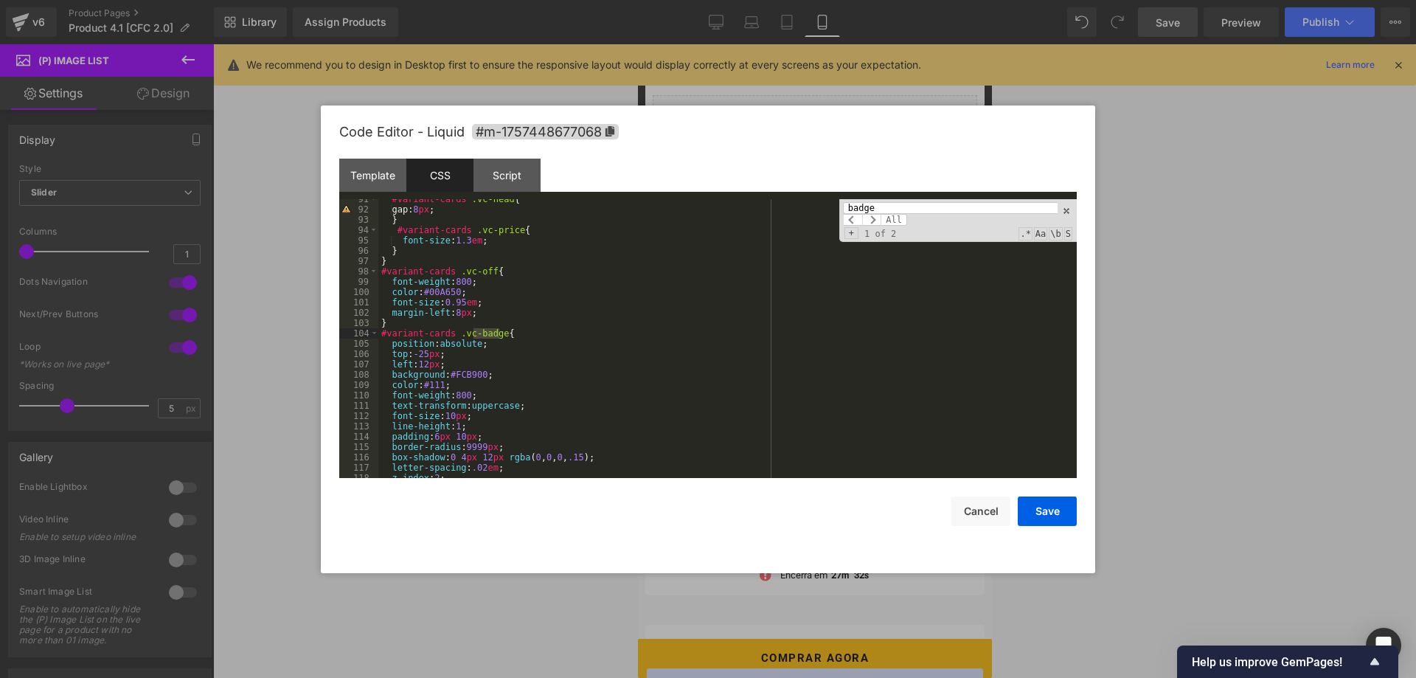
type input "badge"
drag, startPoint x: 419, startPoint y: 364, endPoint x: 376, endPoint y: 364, distance: 43.5
click at [378, 364] on div "#variant-cards .vc-head { gap: 8 px ; } #variant-cards .vc-price { font-size : …" at bounding box center [727, 338] width 699 height 279
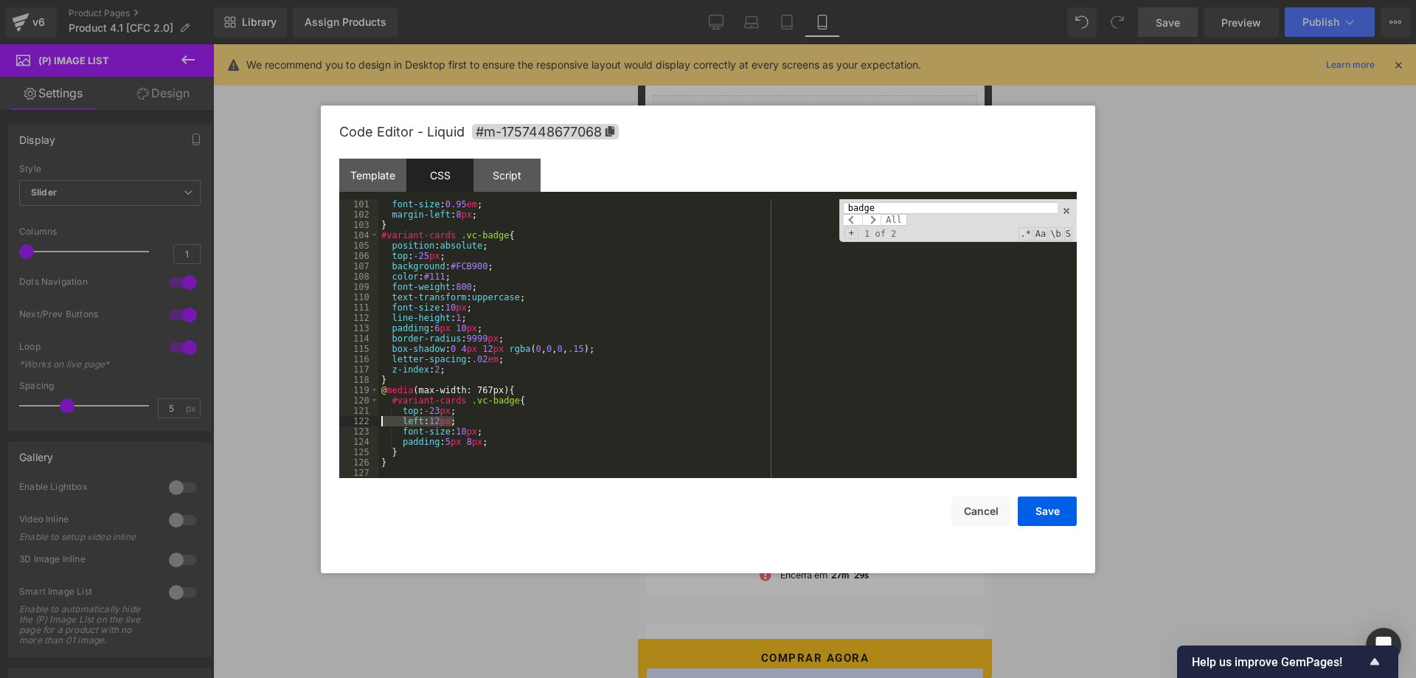
drag, startPoint x: 449, startPoint y: 421, endPoint x: 370, endPoint y: 424, distance: 78.3
click at [378, 424] on div "font-size : 0.95 em ; margin-left : 8 px ; } #variant-cards .vc-badge { positio…" at bounding box center [727, 338] width 699 height 279
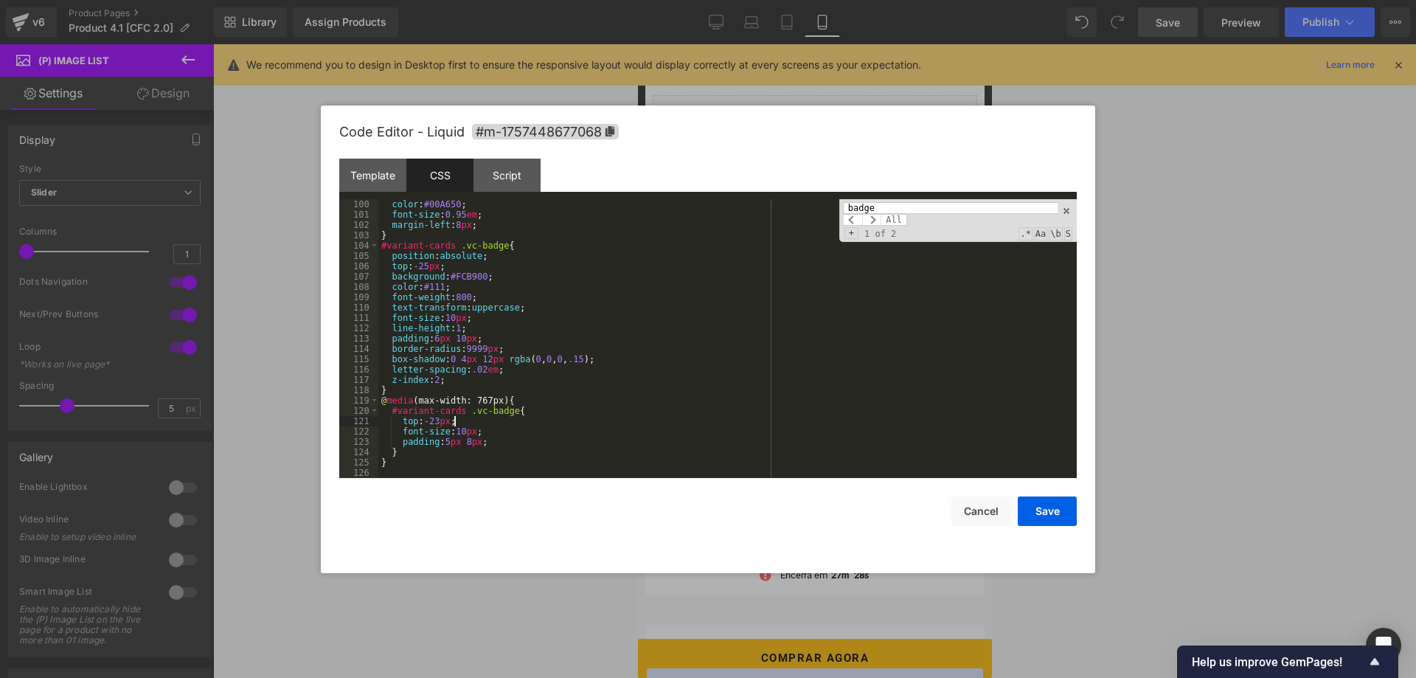
scroll to position [1023, 0]
click at [1032, 502] on button "Save" at bounding box center [1047, 512] width 59 height 30
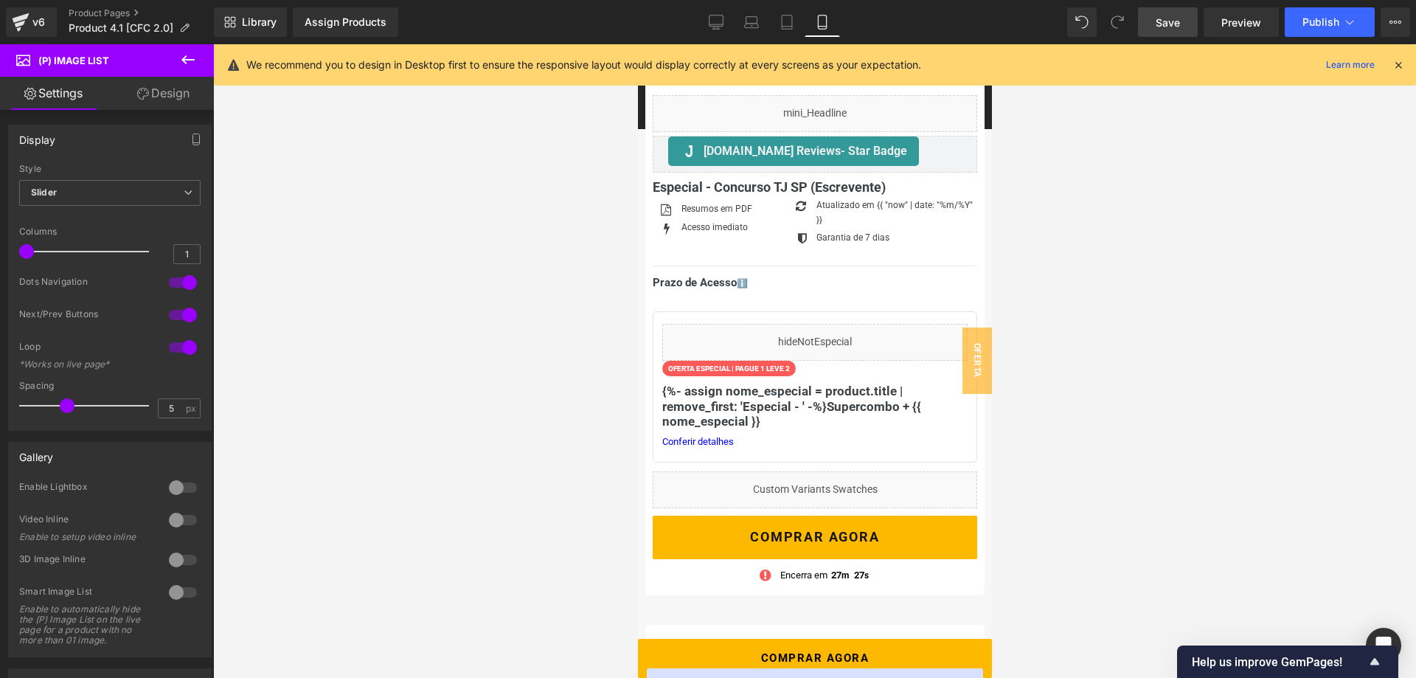
drag, startPoint x: 1183, startPoint y: 24, endPoint x: 278, endPoint y: 165, distance: 915.4
click at [1183, 24] on link "Save" at bounding box center [1168, 22] width 60 height 30
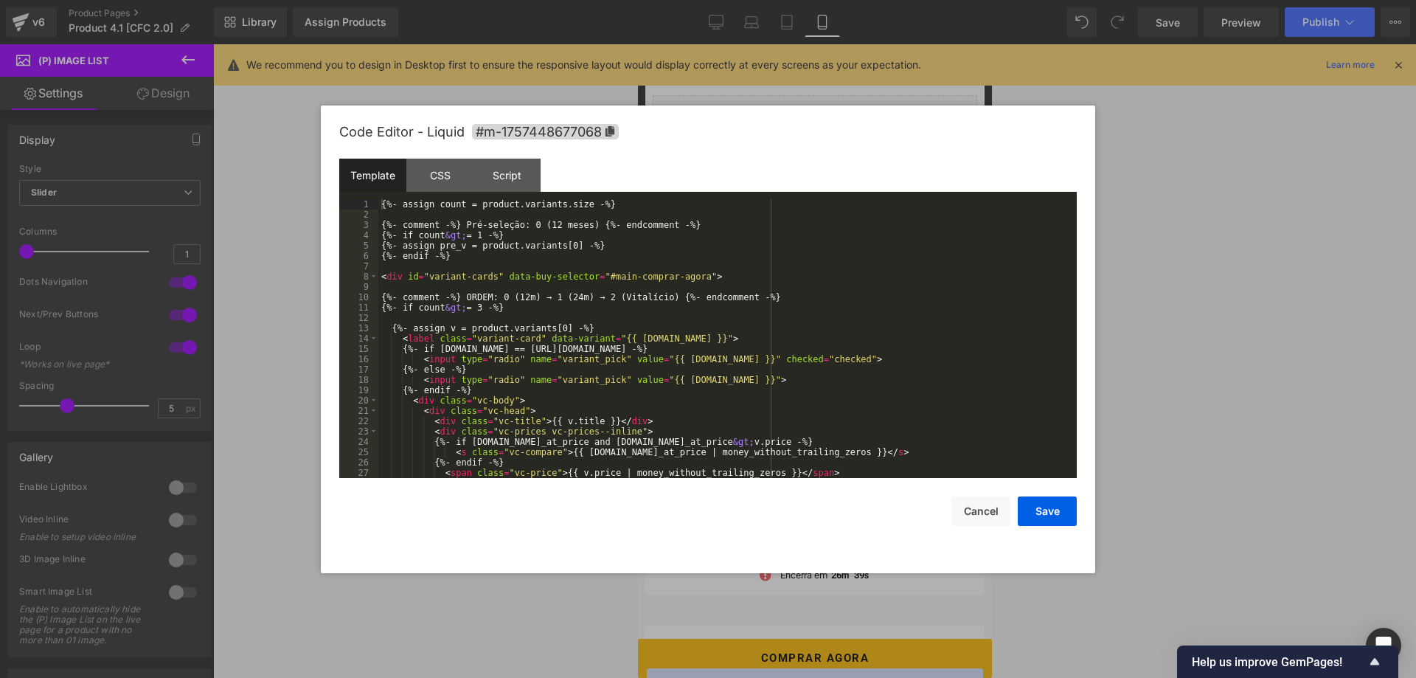
click at [798, 0] on div "(P) Image List You are previewing how the will restyle your page. You can not e…" at bounding box center [708, 0] width 1416 height 0
click at [450, 176] on div "CSS" at bounding box center [440, 175] width 67 height 33
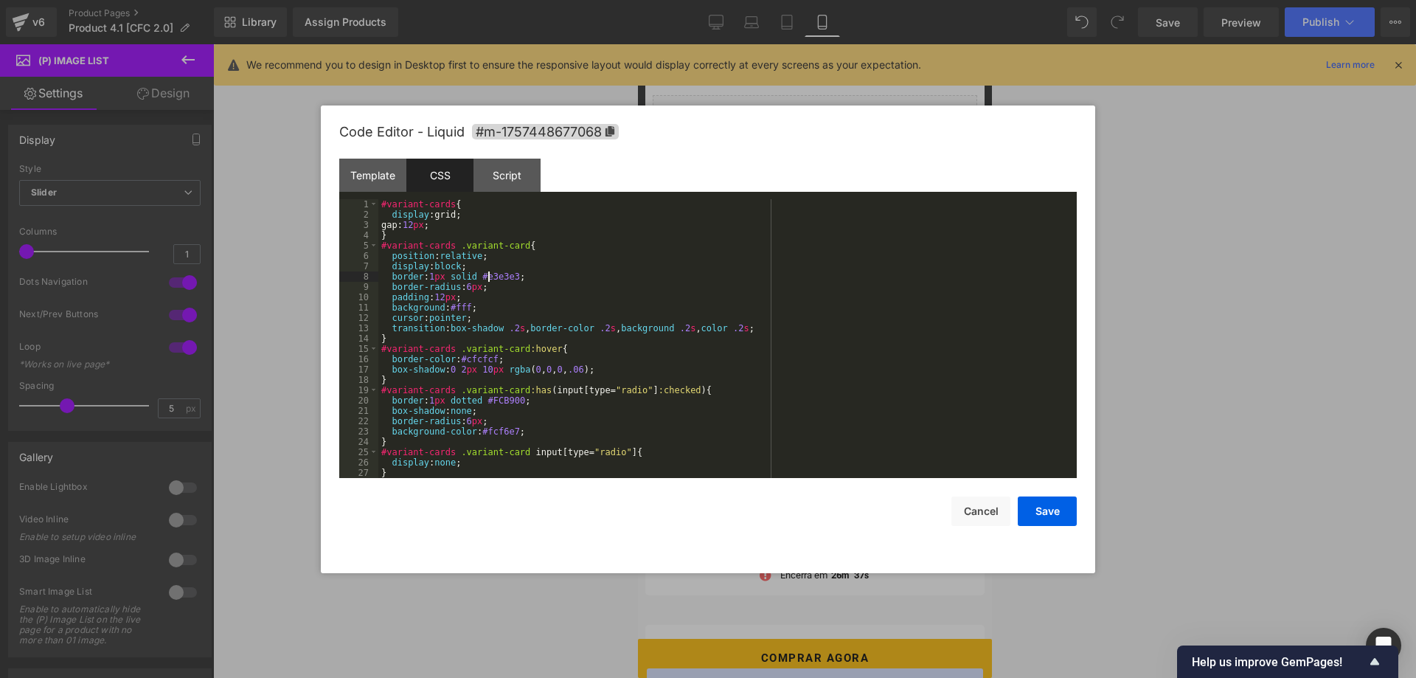
click at [487, 279] on div "#variant-cards { display :grid; gap: 12 px ; } #variant-cards .variant-card { p…" at bounding box center [727, 349] width 699 height 300
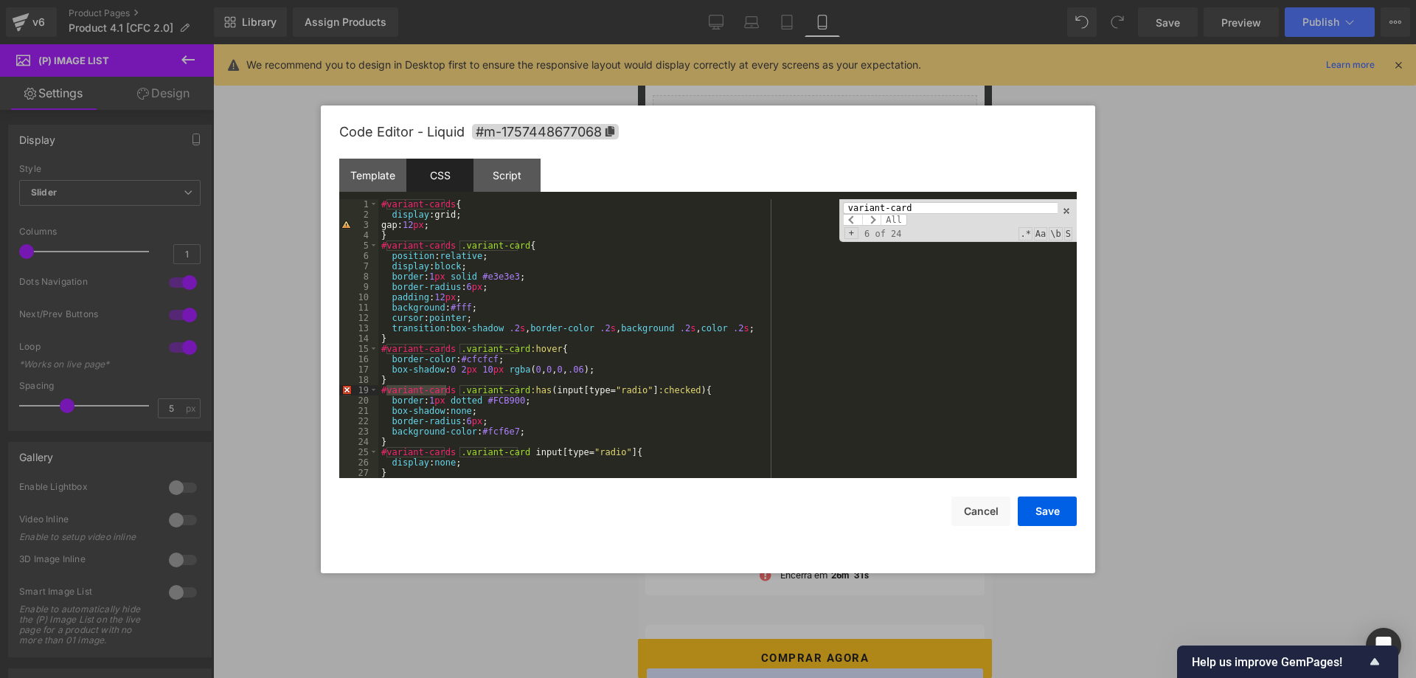
type input "variant-card"
click at [439, 292] on div "#variant-cards { display :grid; gap: 12 px ; } #variant-cards .variant-card { p…" at bounding box center [727, 349] width 699 height 300
click at [951, 207] on input "variant-card" at bounding box center [950, 208] width 215 height 12
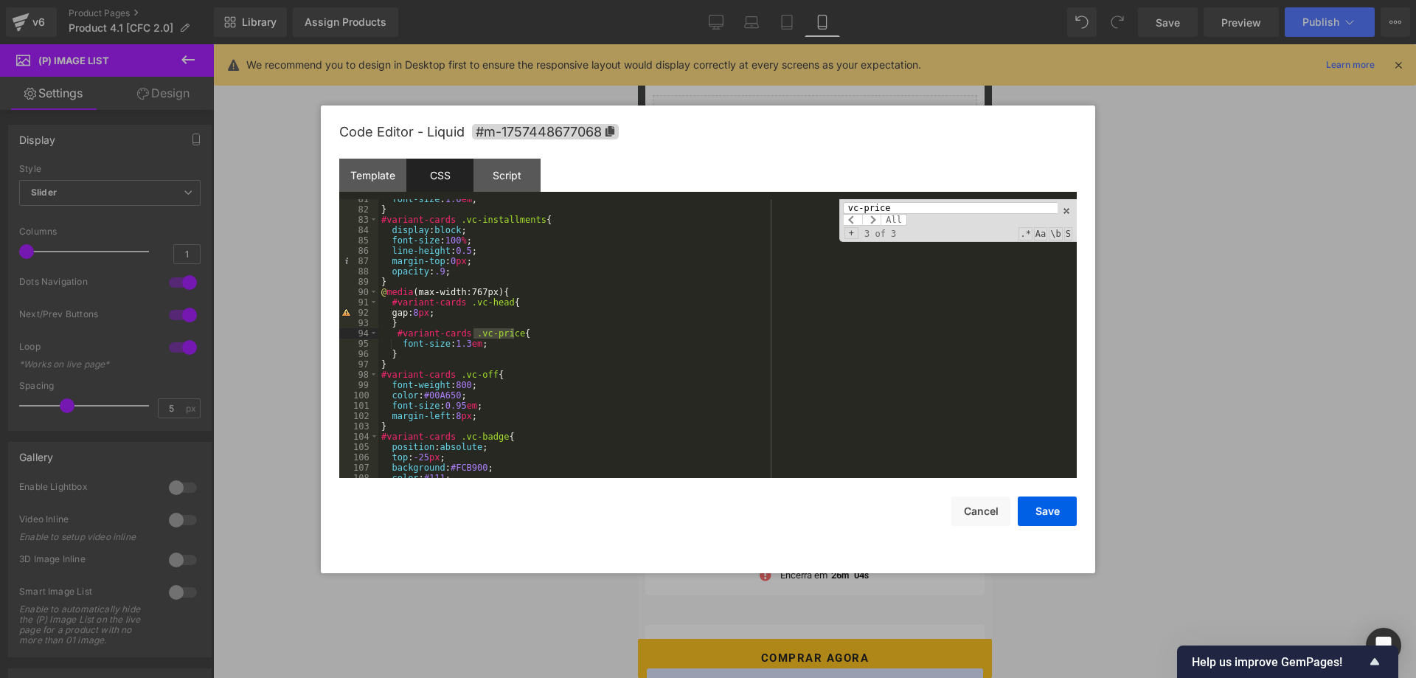
scroll to position [831, 0]
type input "vc-price"
click at [466, 347] on div "font-size : 1.6 em ; } #variant-cards .vc-installments { display : block ; font…" at bounding box center [727, 344] width 699 height 300
click at [899, 204] on input "vc-price" at bounding box center [950, 208] width 215 height 12
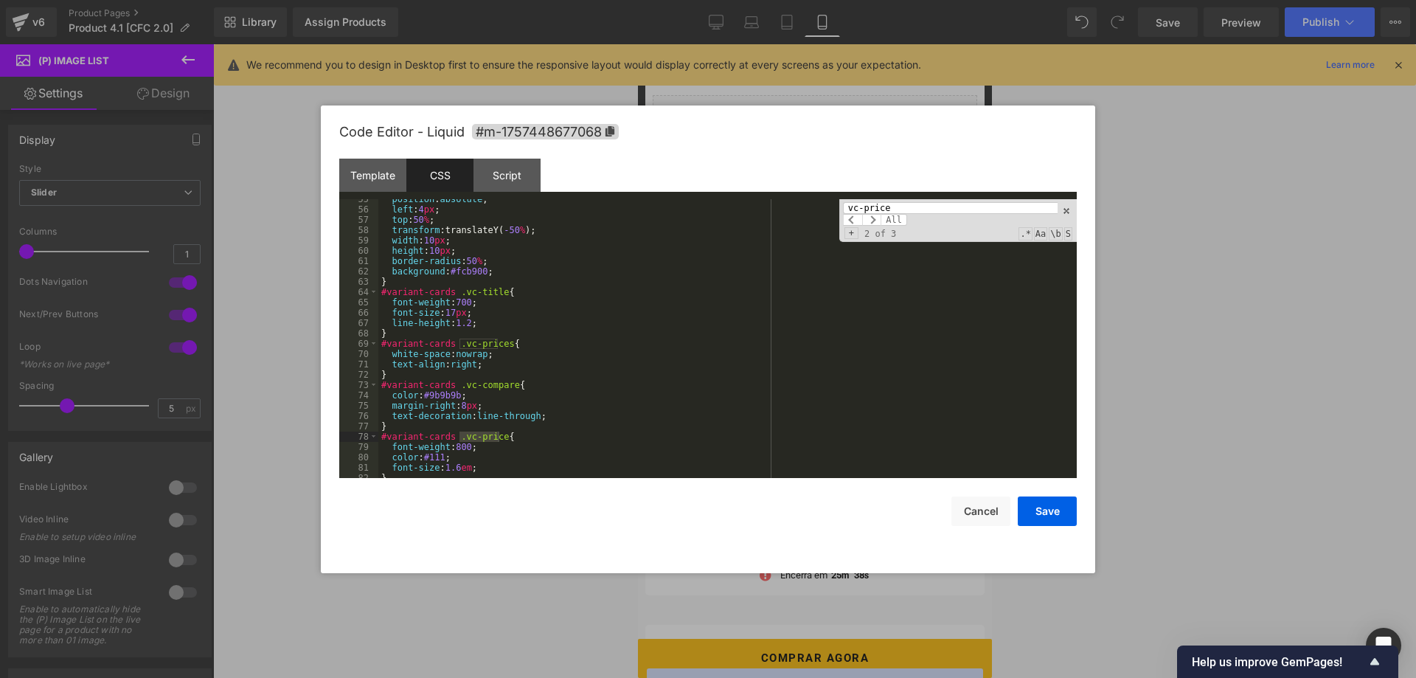
scroll to position [651, 0]
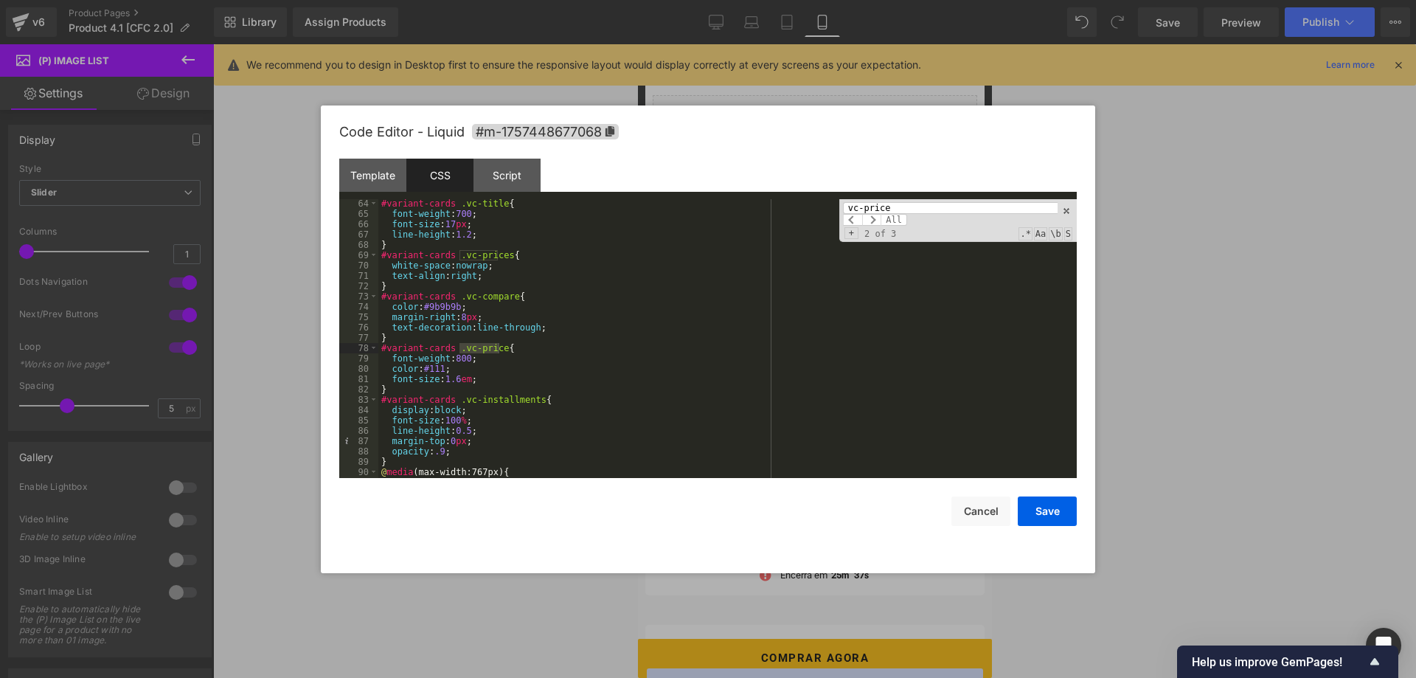
click at [454, 378] on div "#variant-cards .vc-title { font-weight : 700 ; font-size : 17 px ; line-height …" at bounding box center [727, 348] width 699 height 300
click at [907, 204] on input "vc-price" at bounding box center [950, 208] width 215 height 12
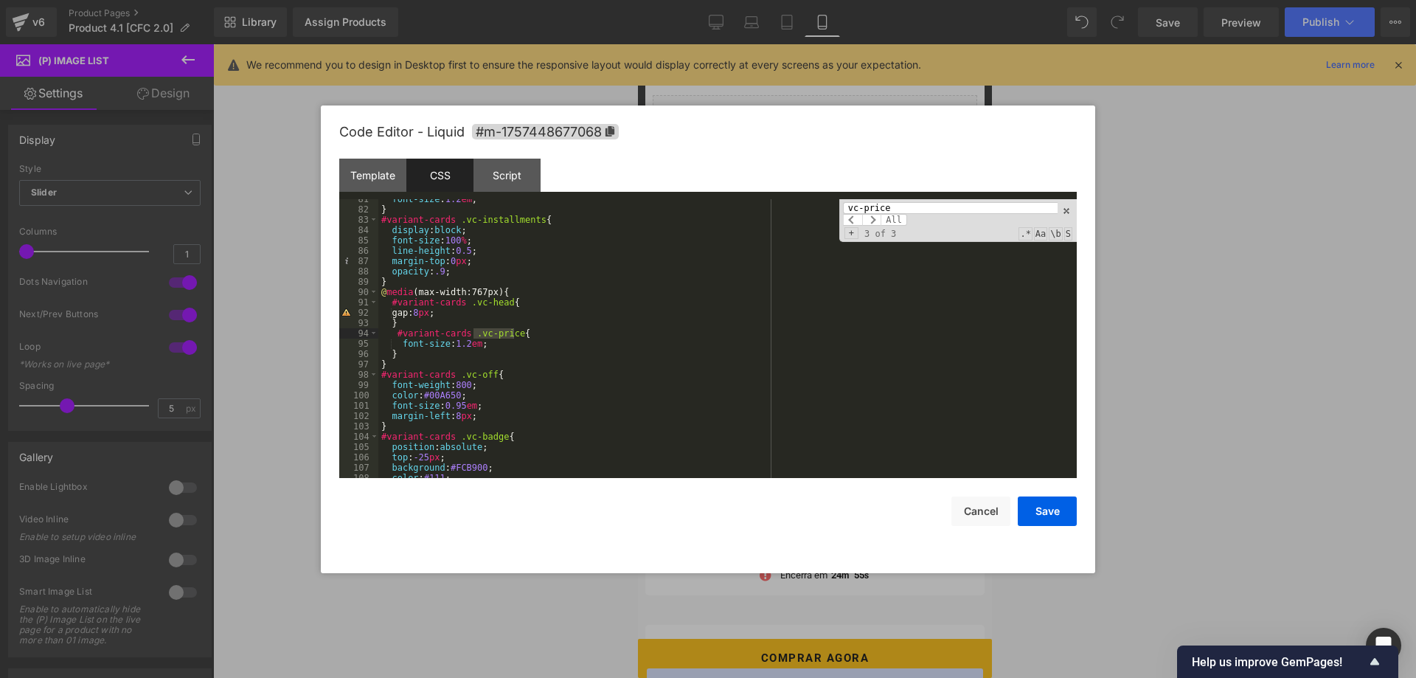
click at [890, 206] on input "vc-price" at bounding box center [950, 208] width 215 height 12
type input "vc-install"
click at [463, 249] on div "font-size : 1.2 em ; } #variant-cards .vc-installments { display : block ; font…" at bounding box center [727, 344] width 699 height 300
click at [1050, 511] on button "Save" at bounding box center [1047, 512] width 59 height 30
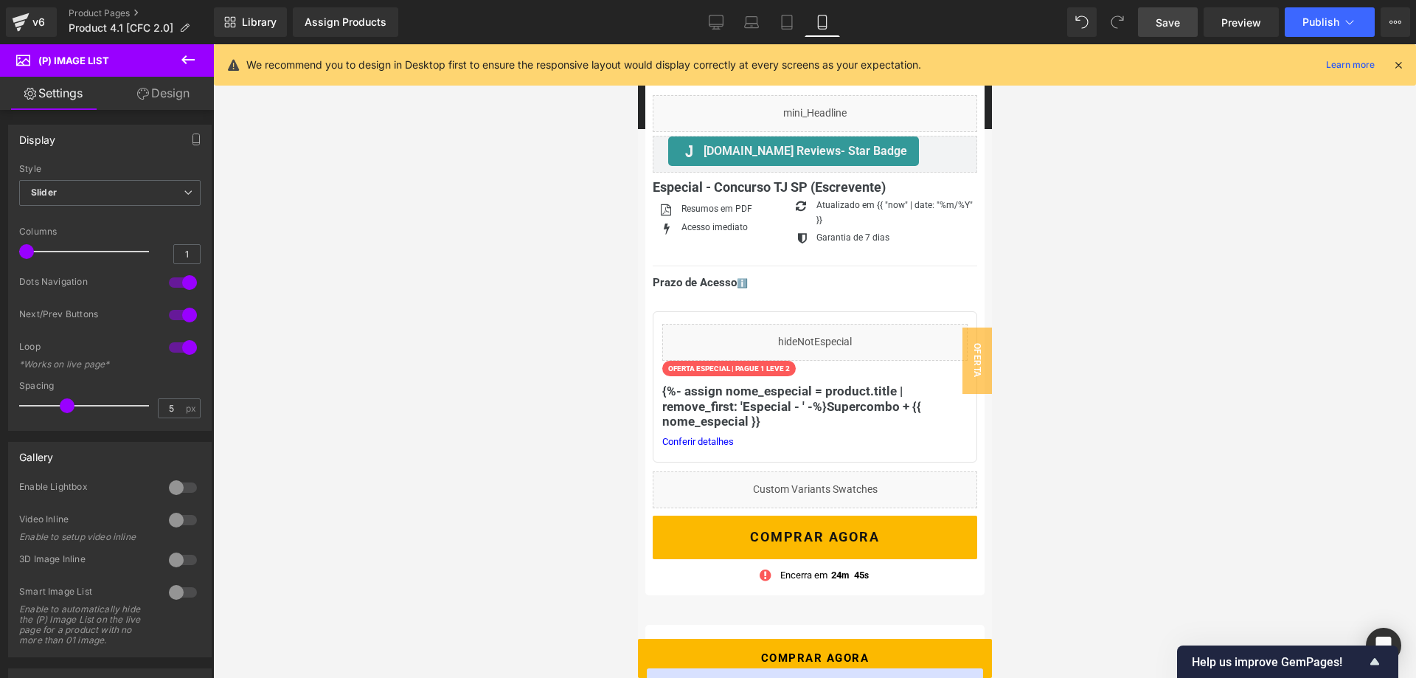
click at [1187, 17] on link "Save" at bounding box center [1168, 22] width 60 height 30
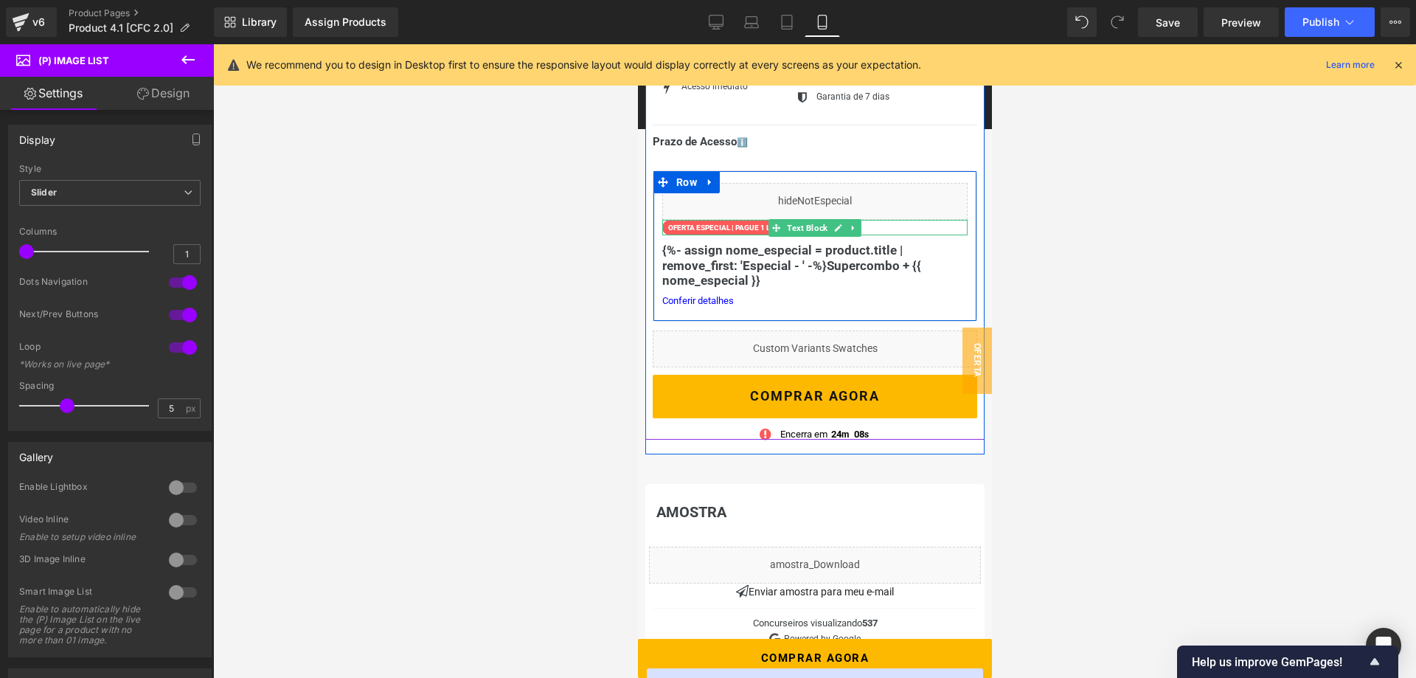
scroll to position [677, 0]
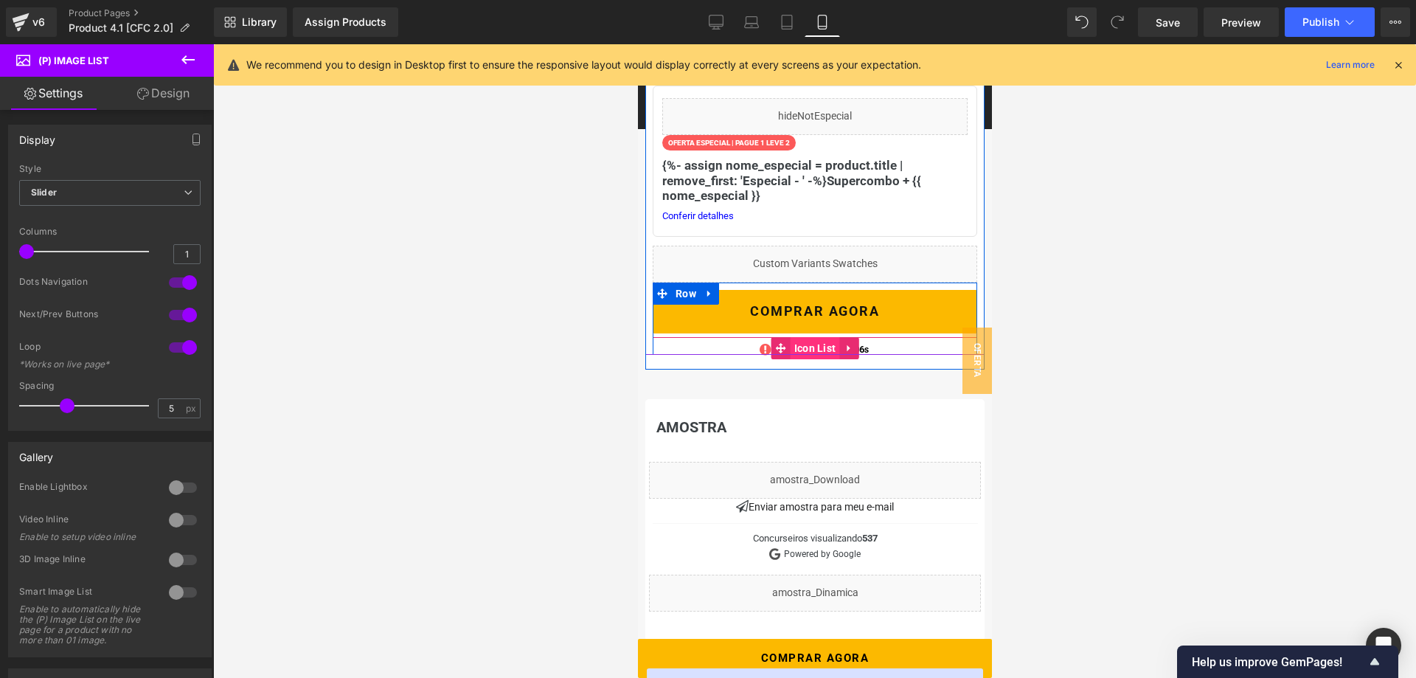
click at [814, 350] on span "Icon List" at bounding box center [814, 348] width 49 height 22
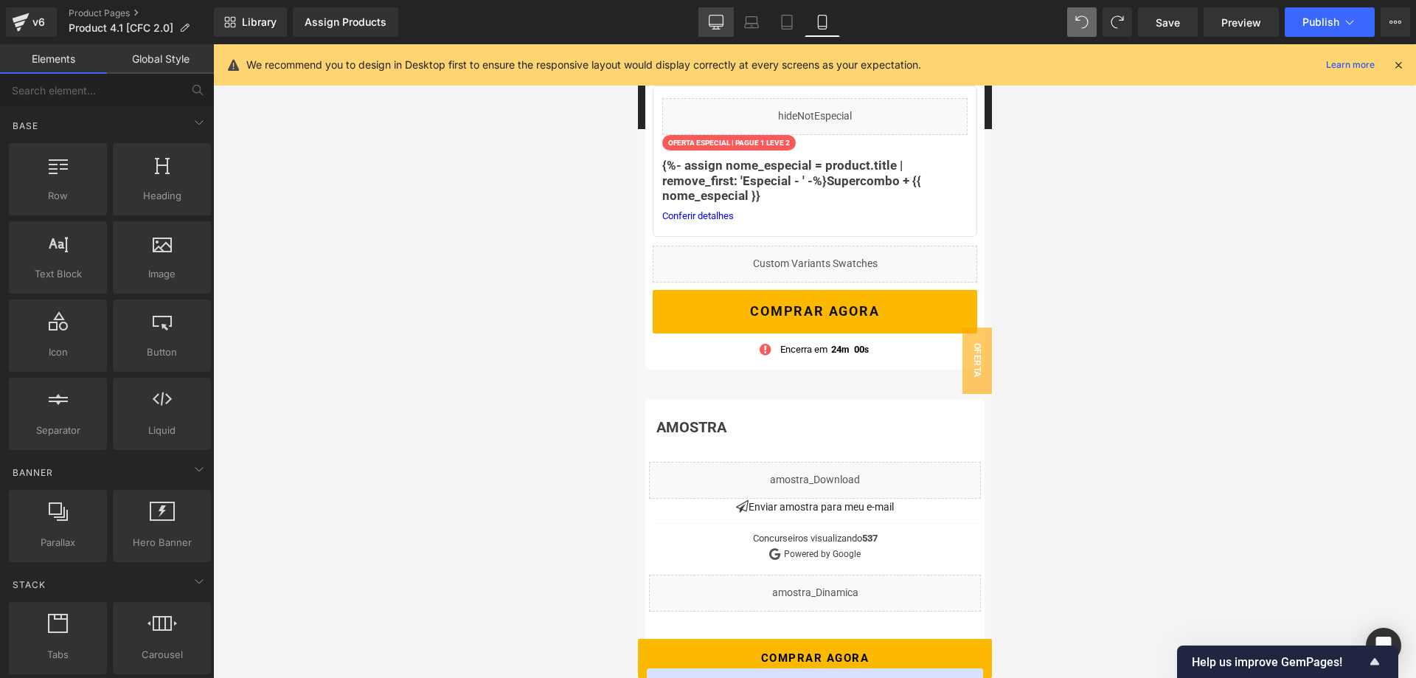
click at [711, 22] on icon at bounding box center [716, 22] width 15 height 15
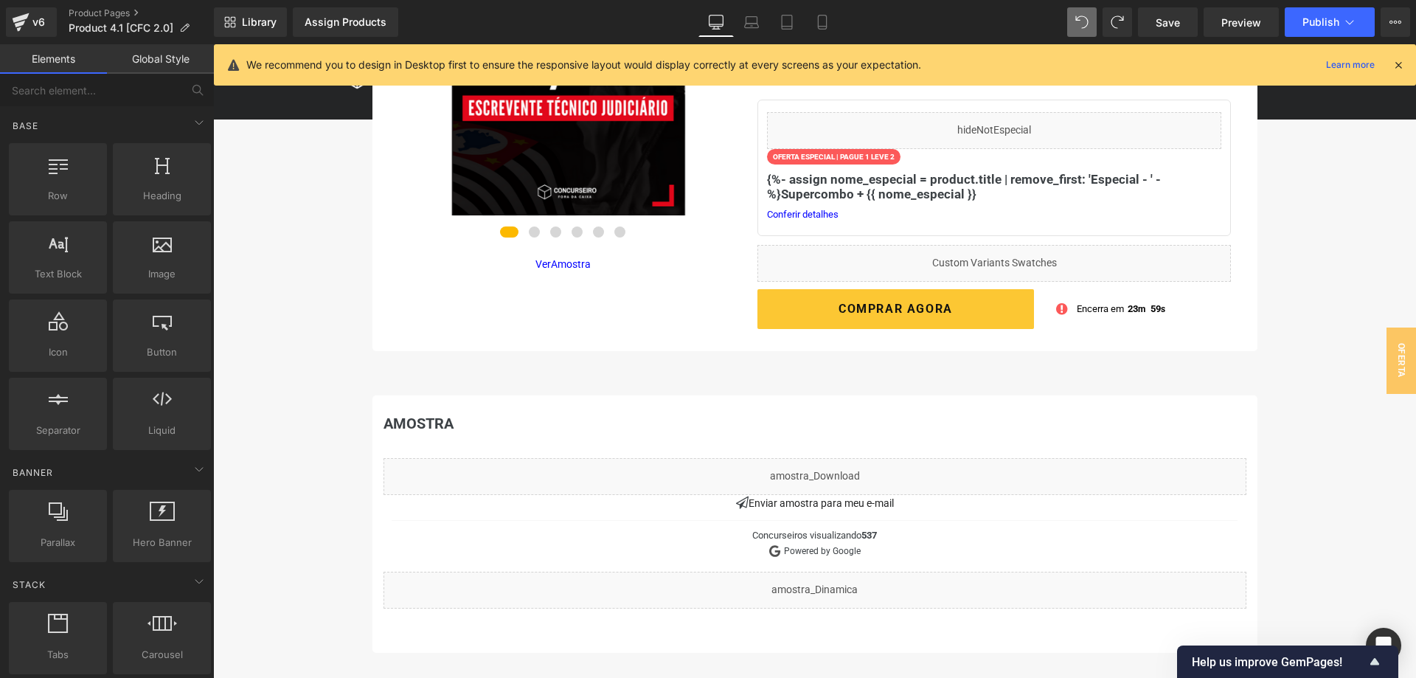
scroll to position [241, 0]
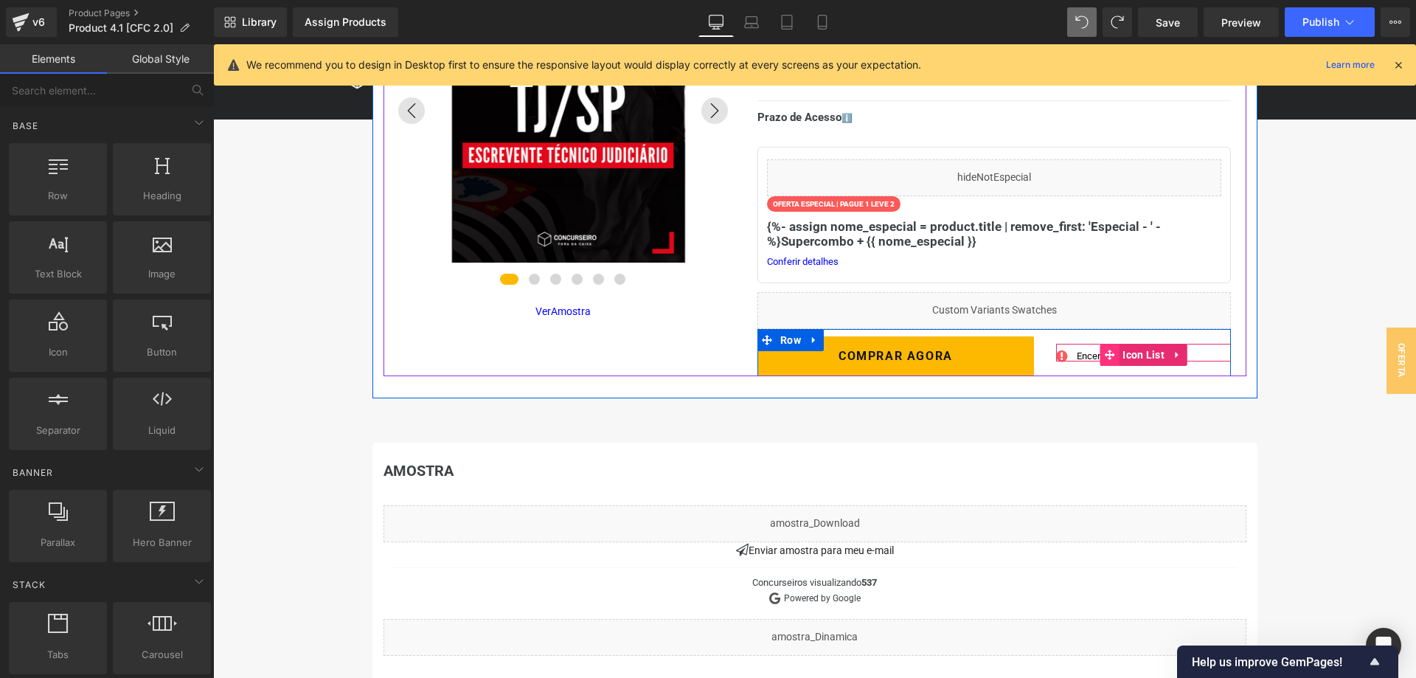
click at [1110, 353] on icon at bounding box center [1109, 355] width 10 height 10
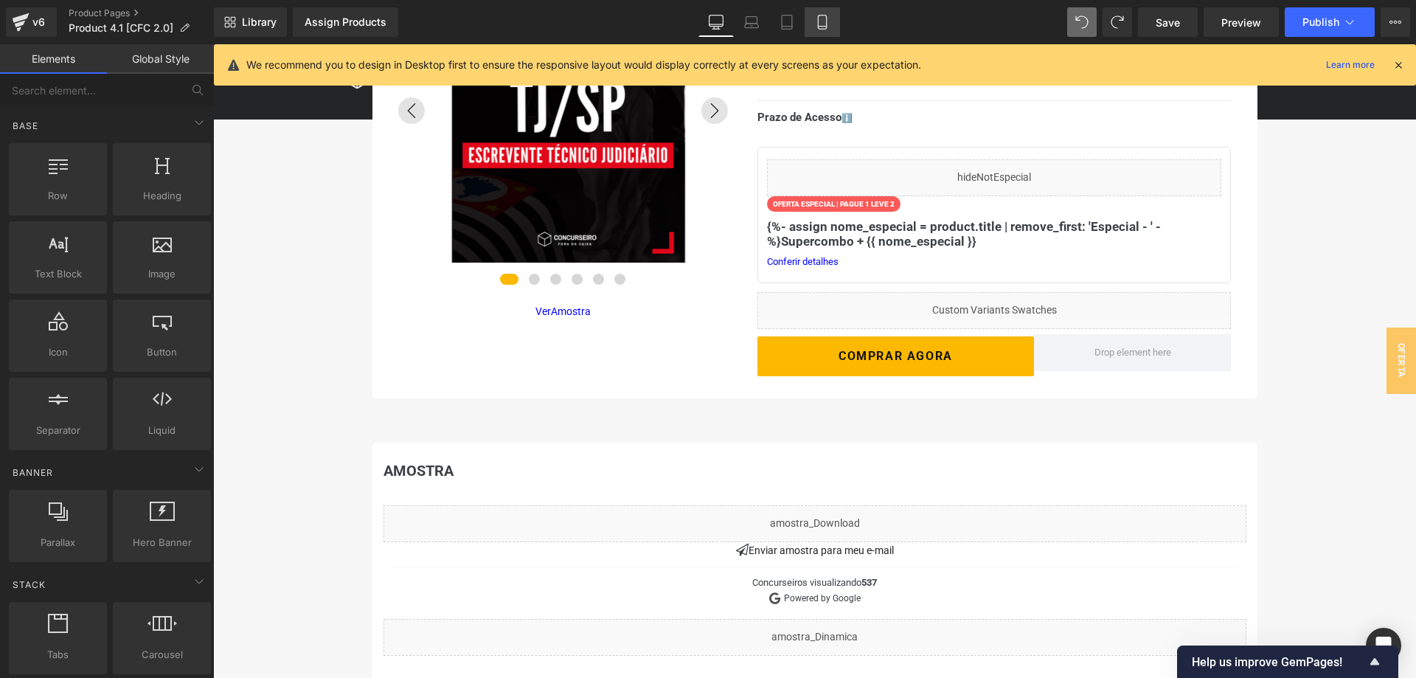
click at [826, 28] on icon at bounding box center [822, 22] width 15 height 15
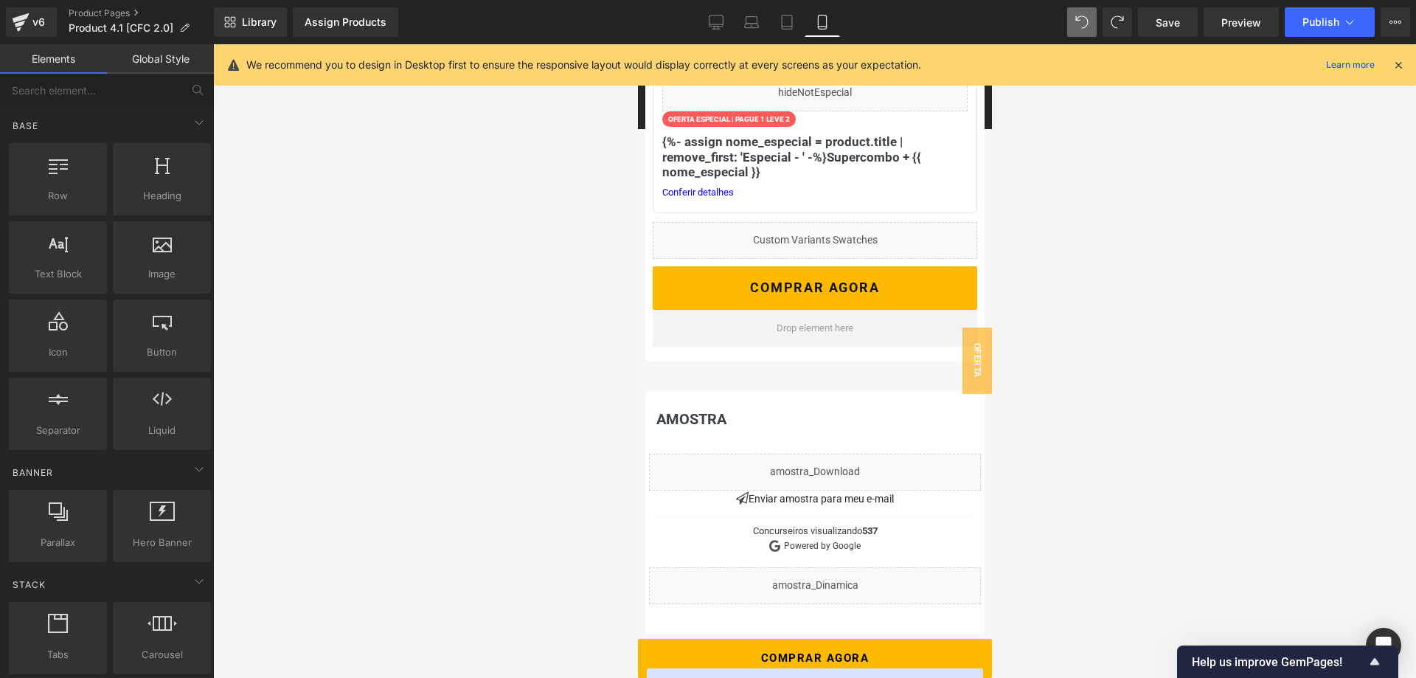
scroll to position [657, 0]
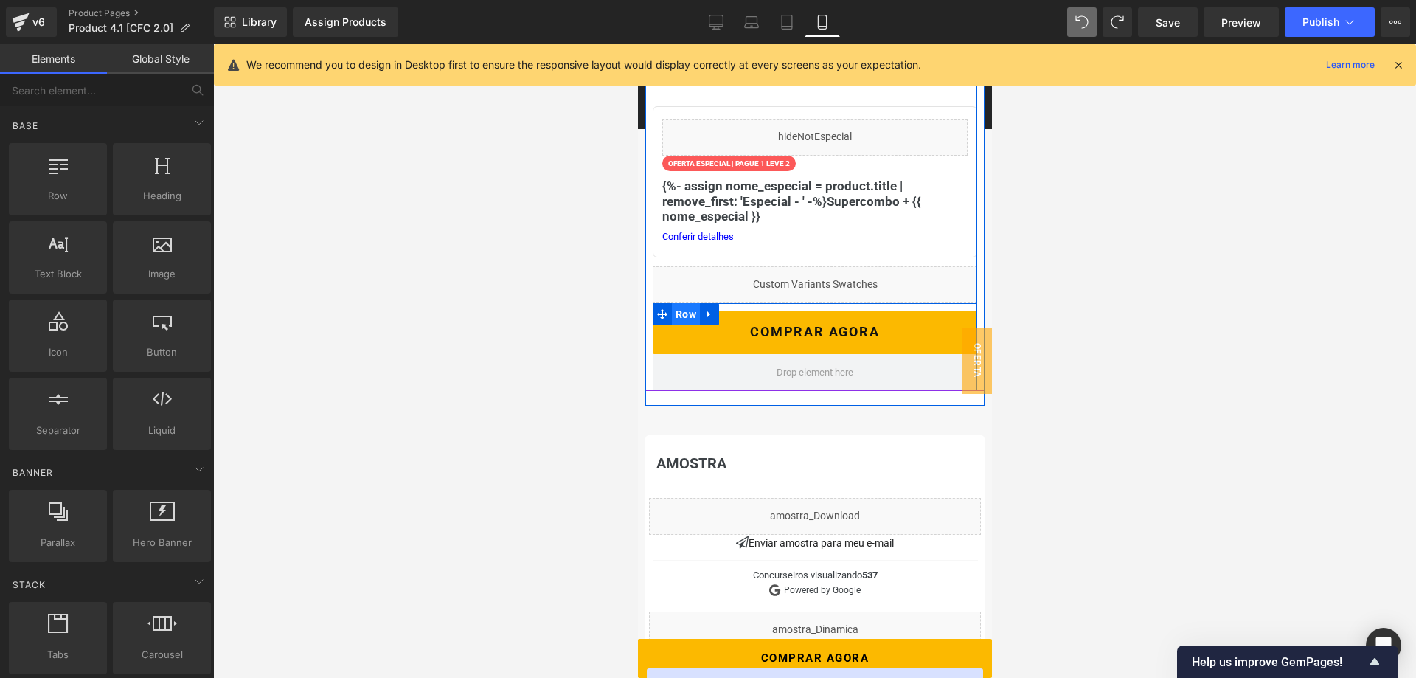
click at [691, 317] on span "Row" at bounding box center [685, 314] width 28 height 22
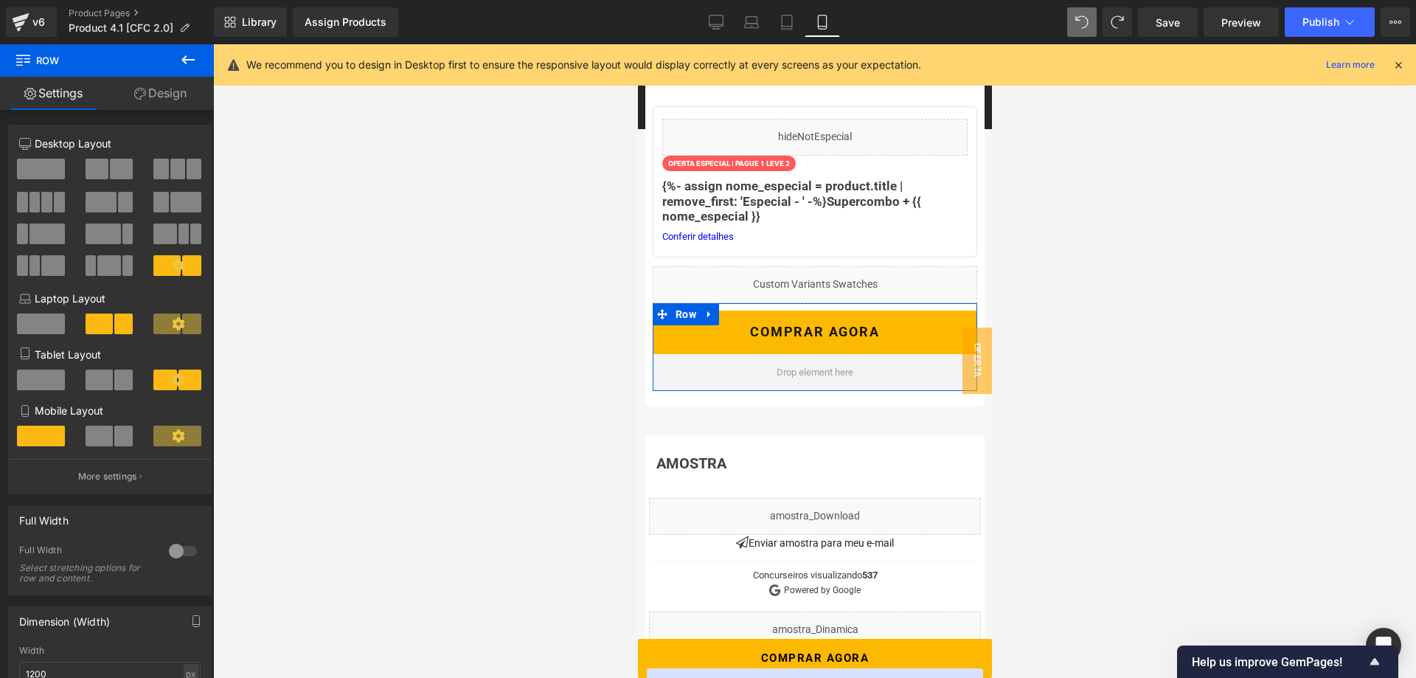
click at [41, 437] on span at bounding box center [41, 436] width 48 height 21
click at [93, 477] on p "More settings" at bounding box center [107, 476] width 59 height 13
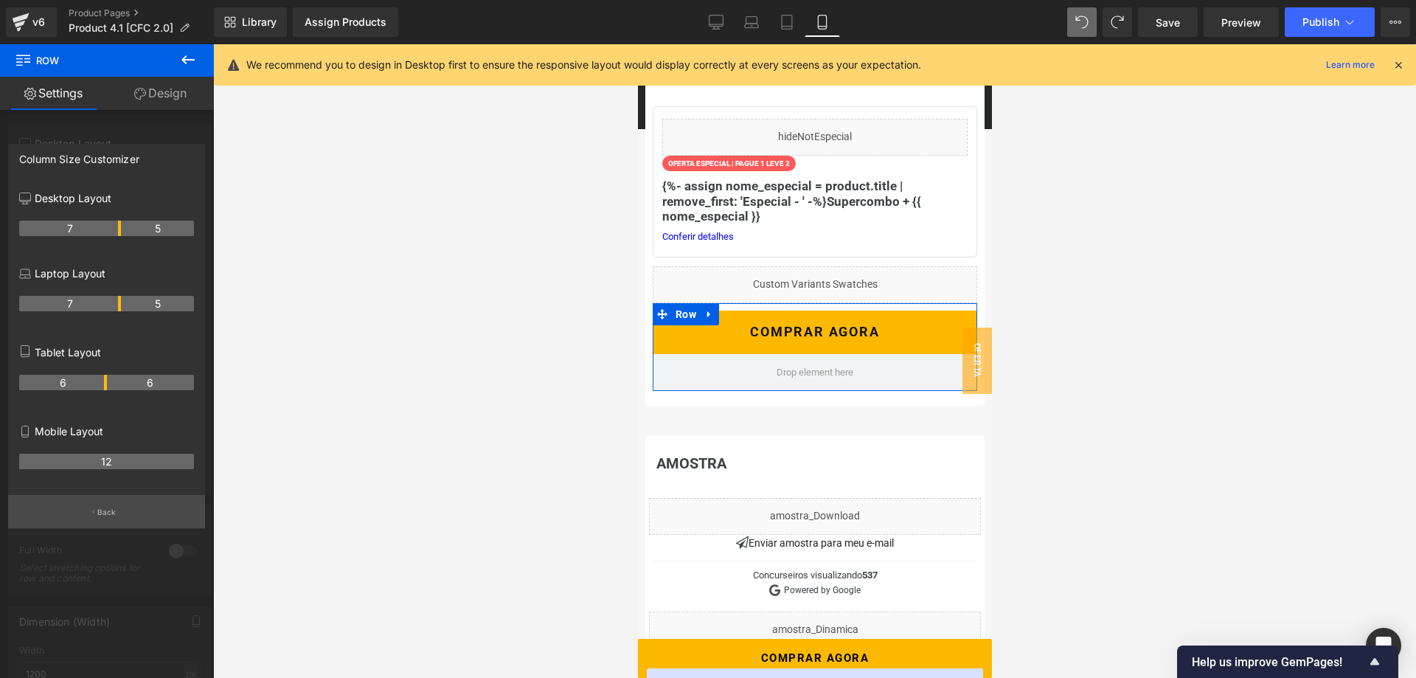
click at [108, 510] on p "Back" at bounding box center [106, 512] width 19 height 11
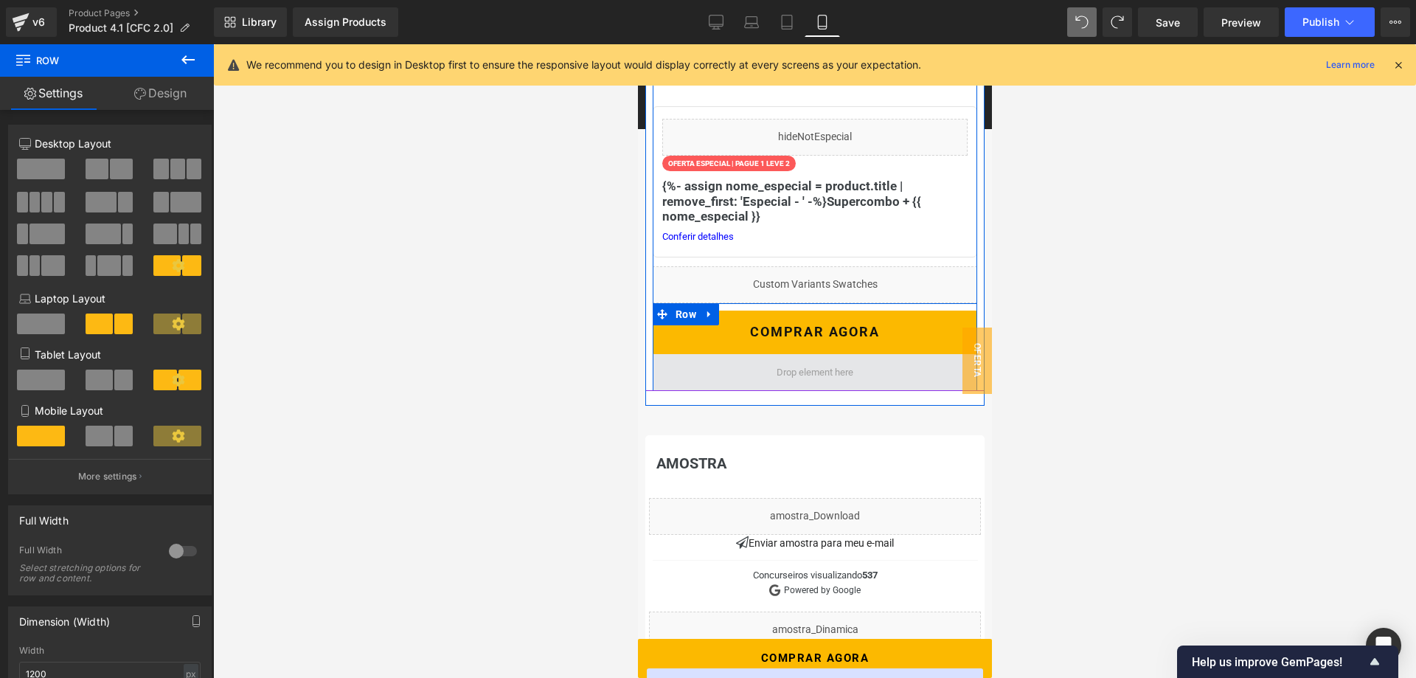
click at [797, 370] on span at bounding box center [814, 373] width 87 height 24
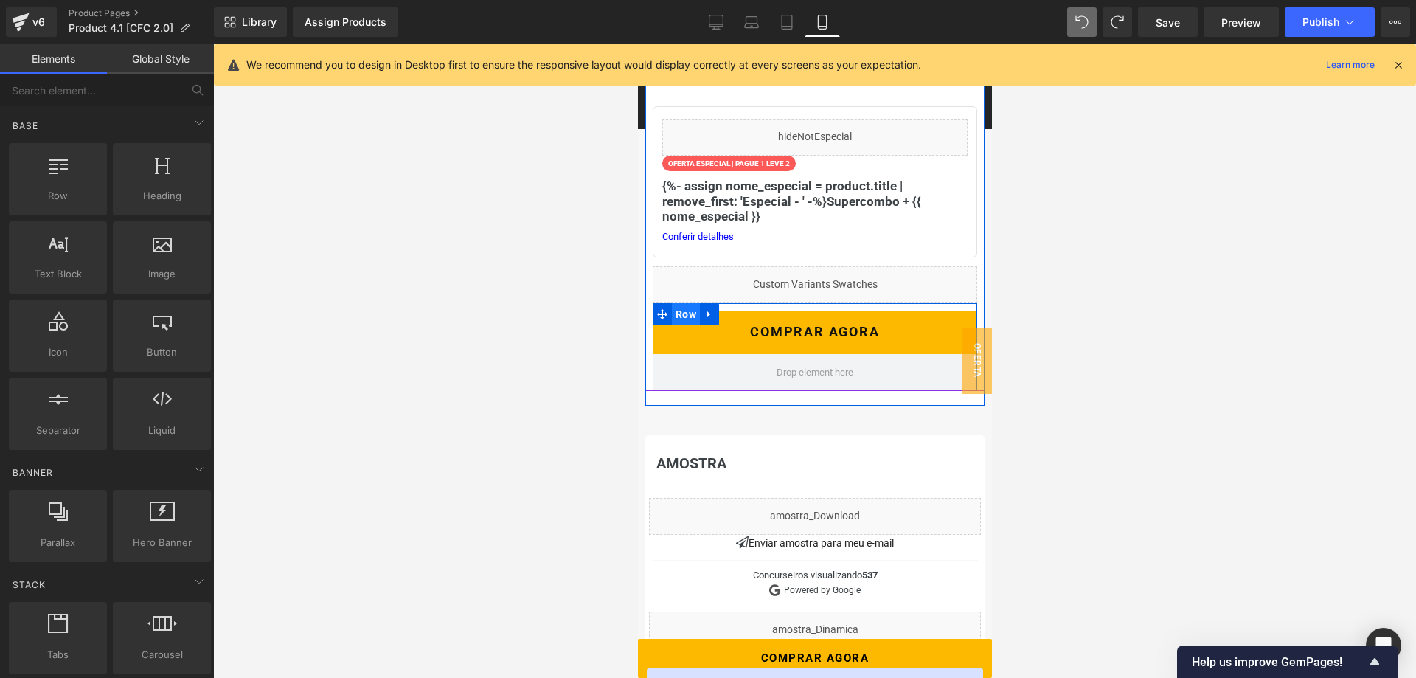
click at [691, 316] on span "Row" at bounding box center [685, 314] width 28 height 22
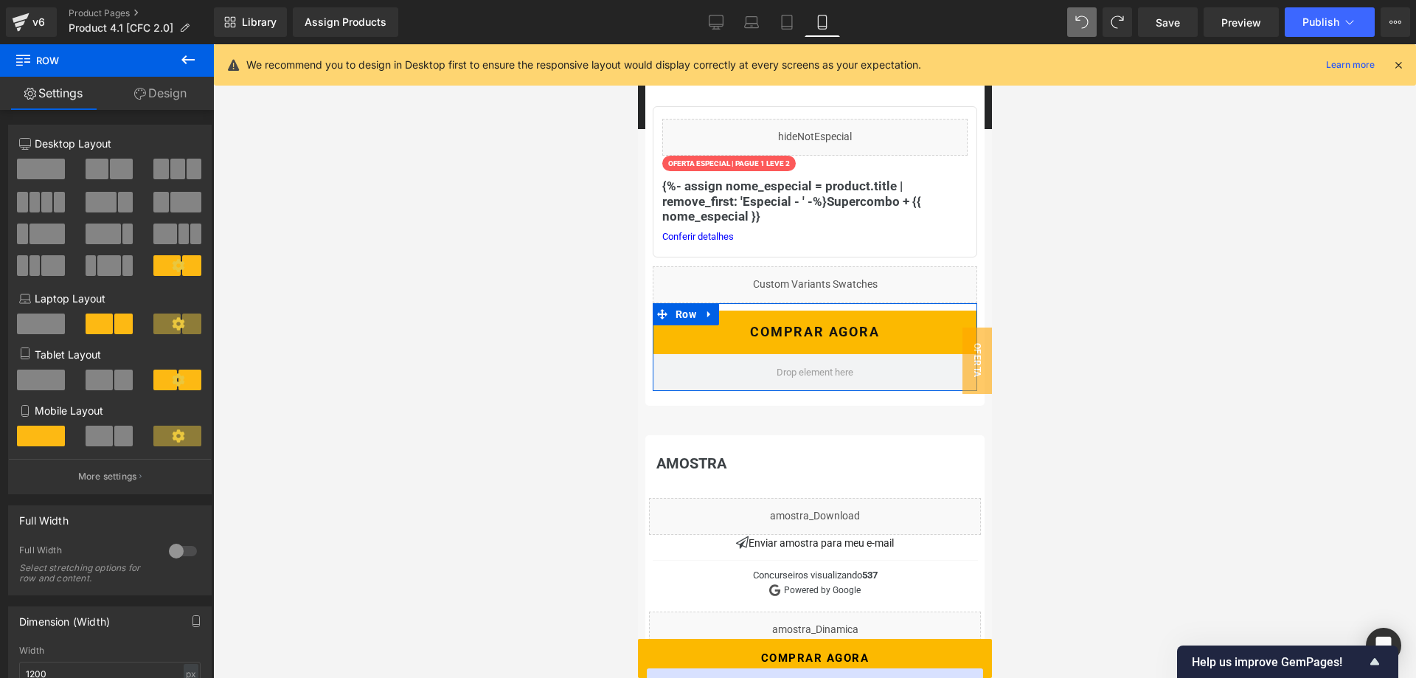
click at [112, 437] on span at bounding box center [99, 436] width 27 height 21
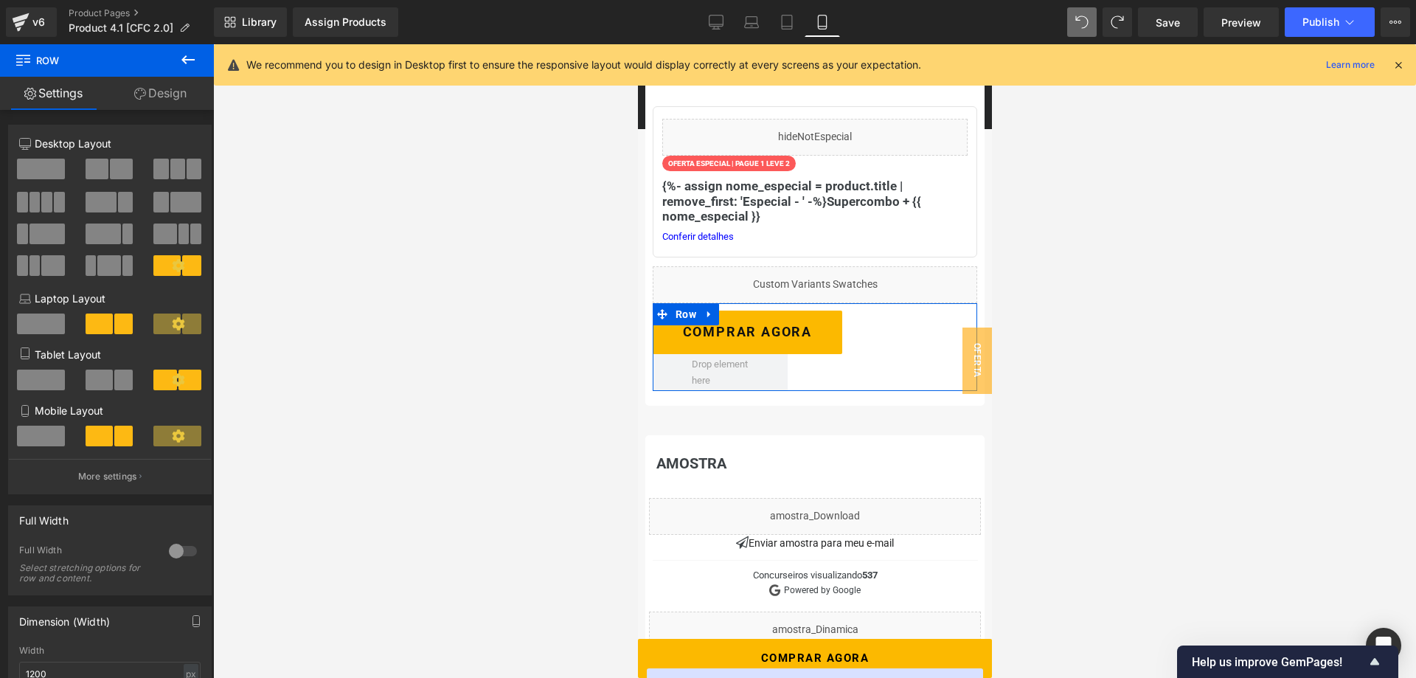
click at [55, 435] on span at bounding box center [41, 436] width 48 height 21
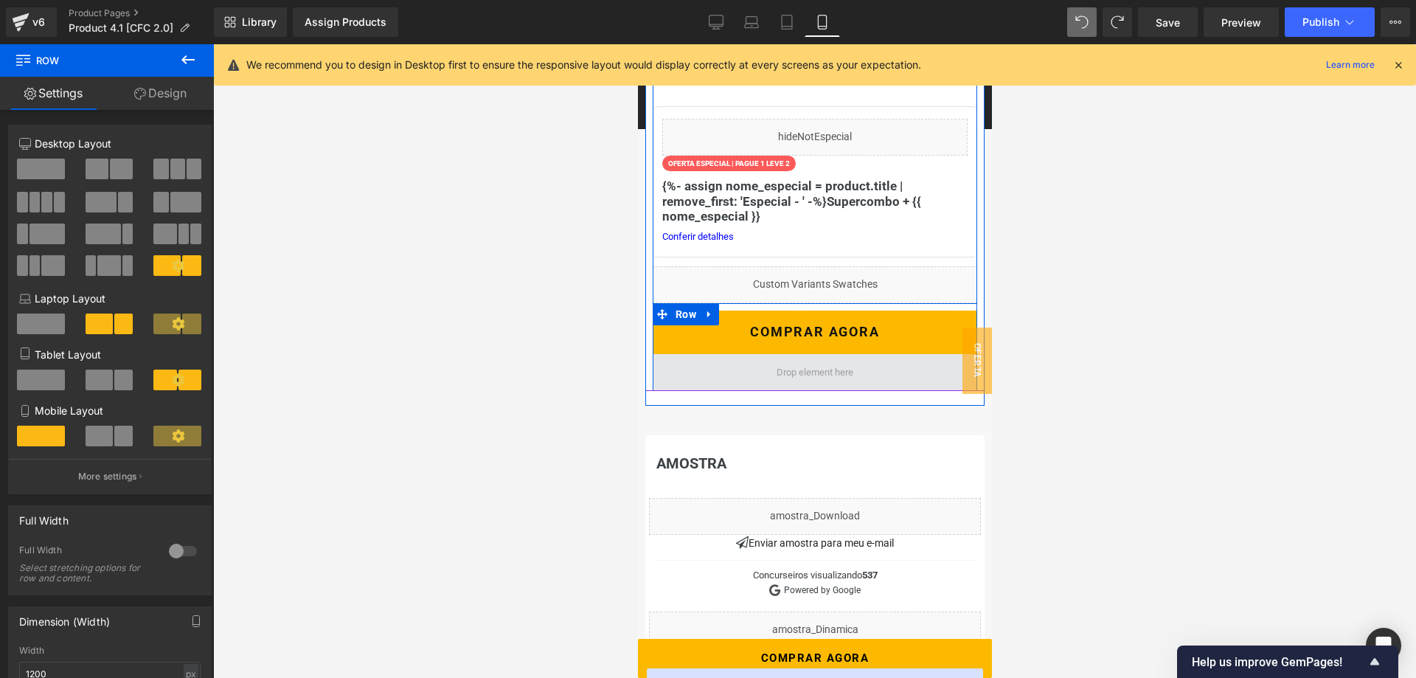
click at [778, 372] on span at bounding box center [814, 373] width 87 height 24
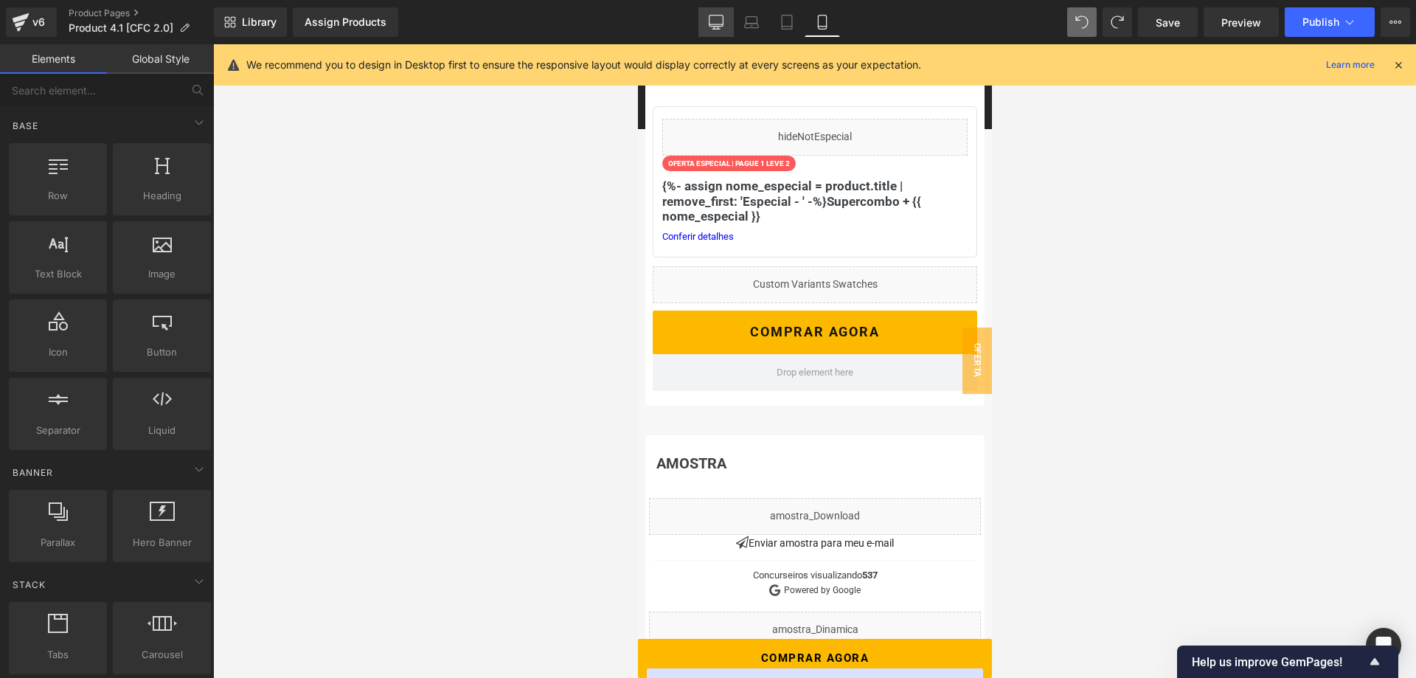
click at [724, 21] on link "Desktop" at bounding box center [716, 22] width 35 height 30
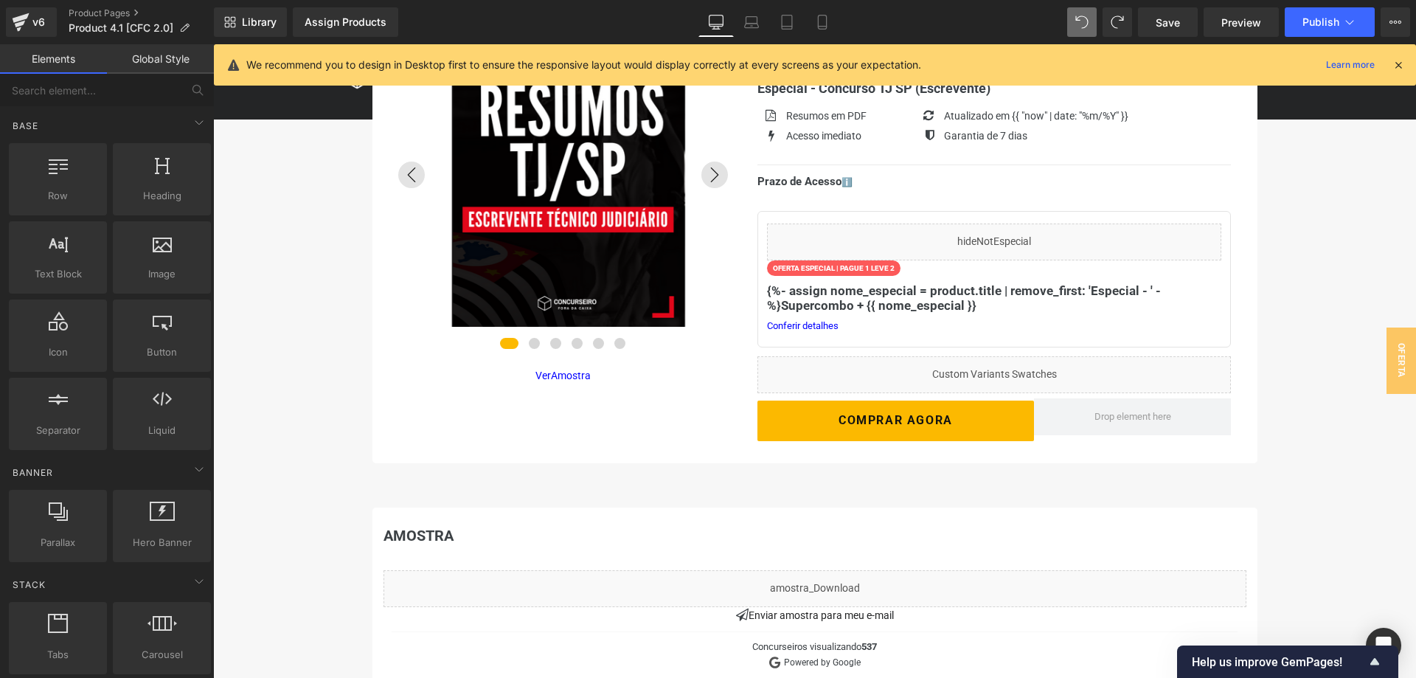
scroll to position [165, 0]
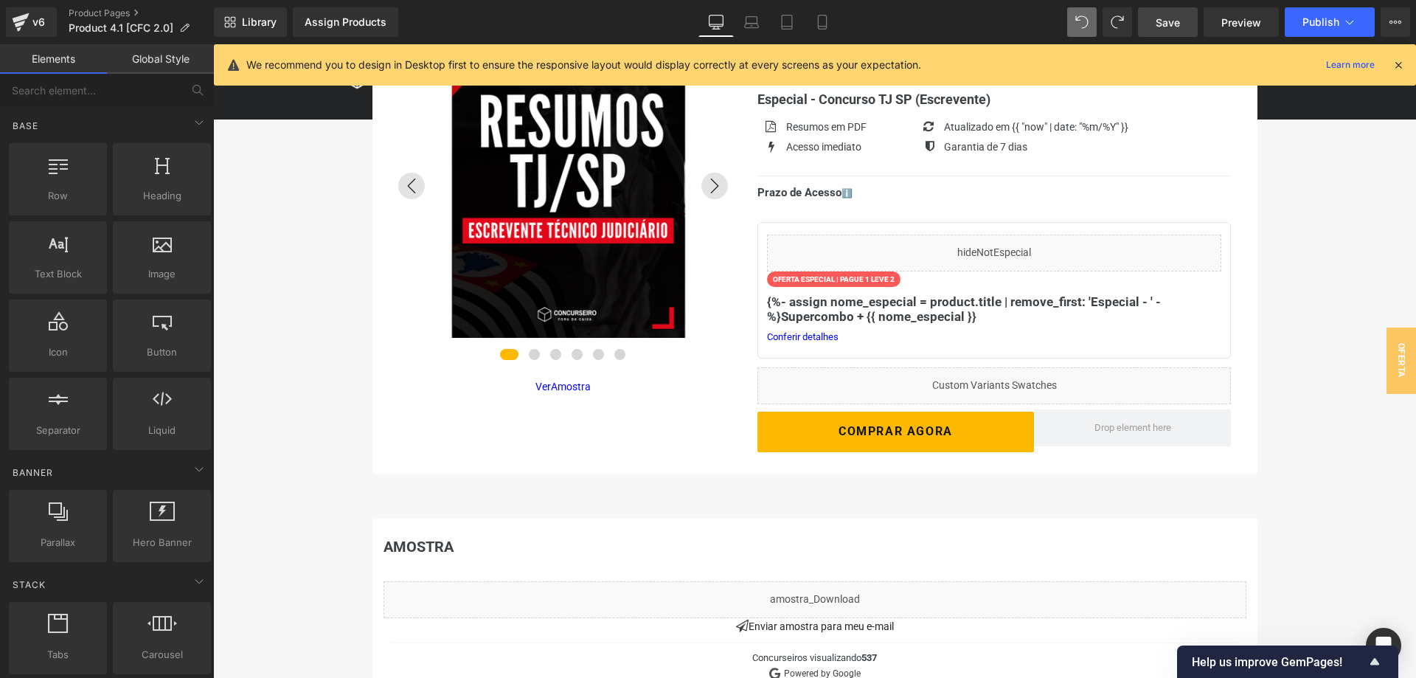
click at [1166, 16] on span "Save" at bounding box center [1168, 22] width 24 height 15
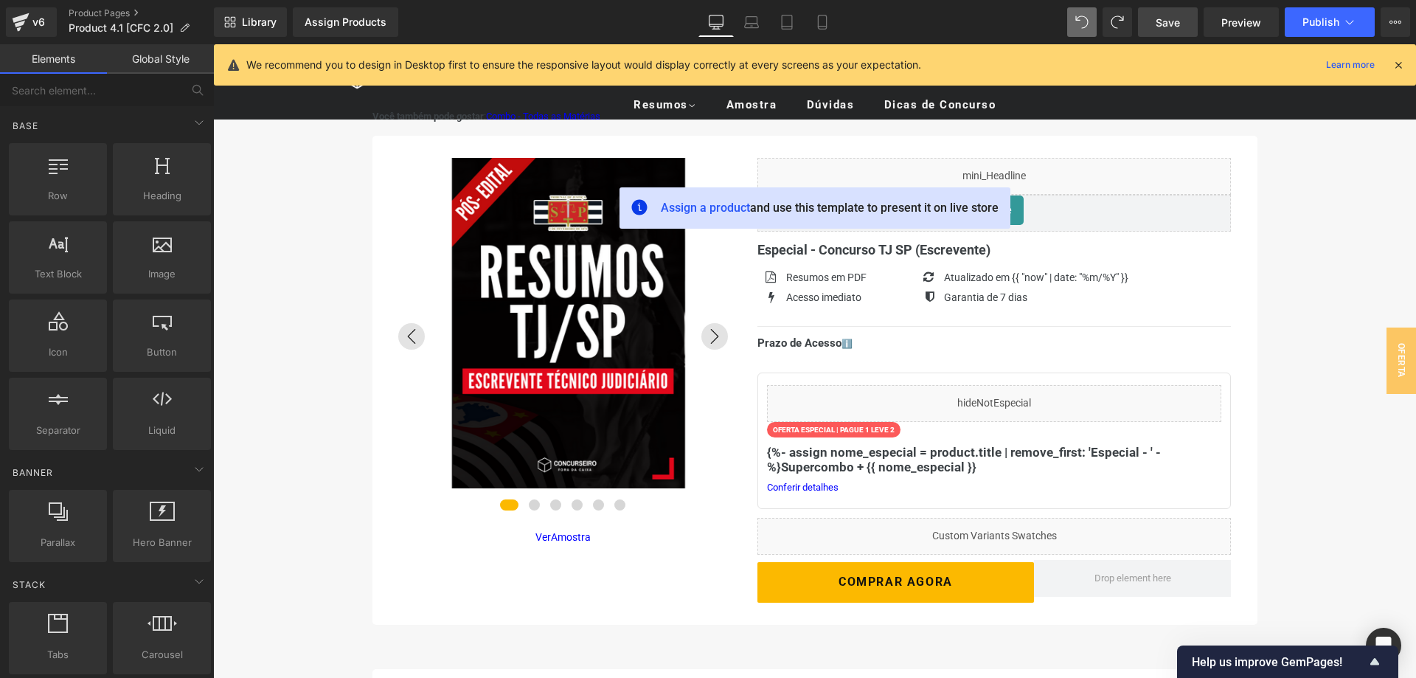
scroll to position [0, 0]
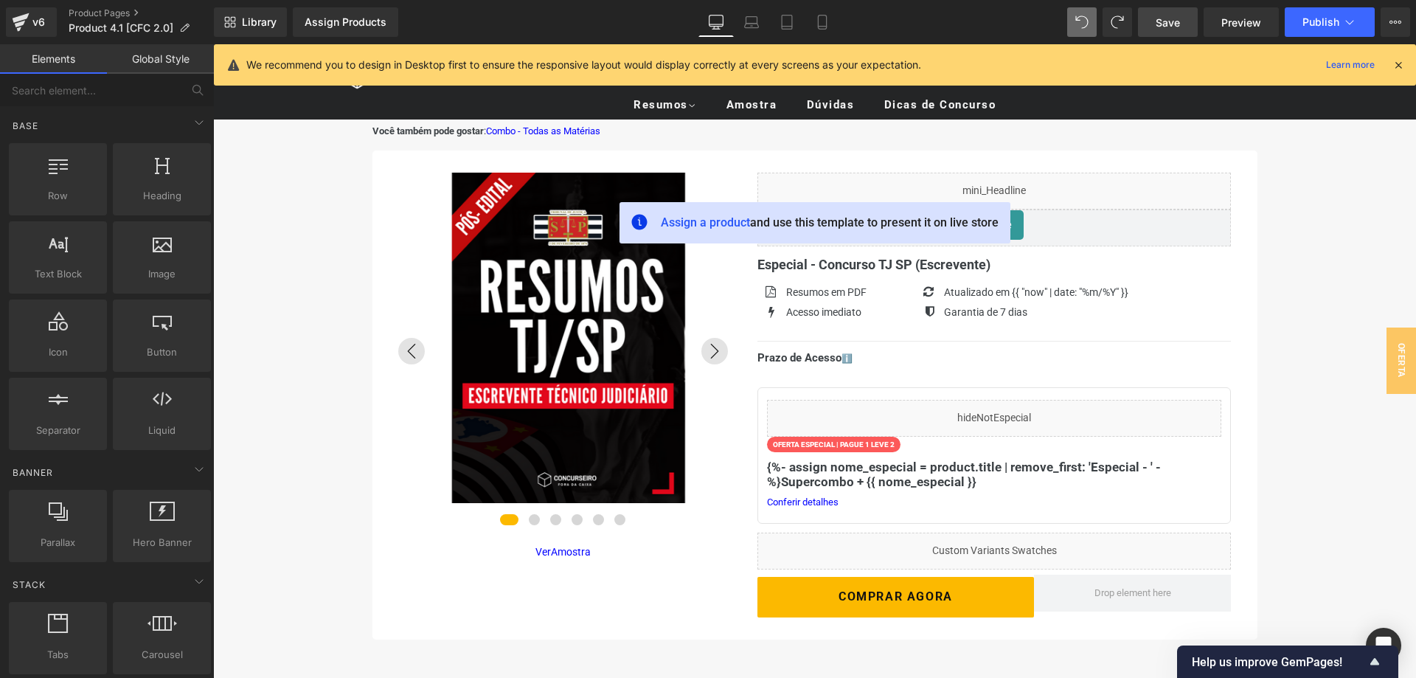
click at [1398, 66] on icon at bounding box center [1398, 64] width 13 height 13
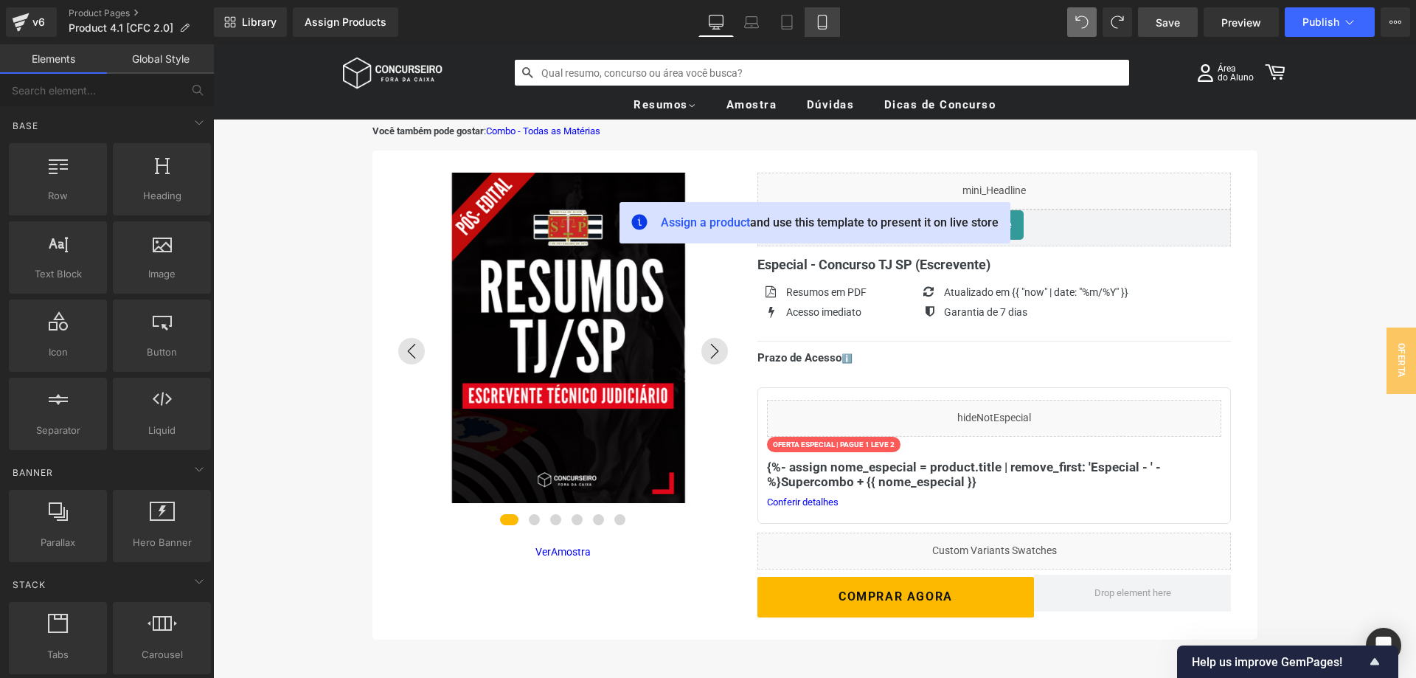
click at [817, 28] on icon at bounding box center [822, 22] width 15 height 15
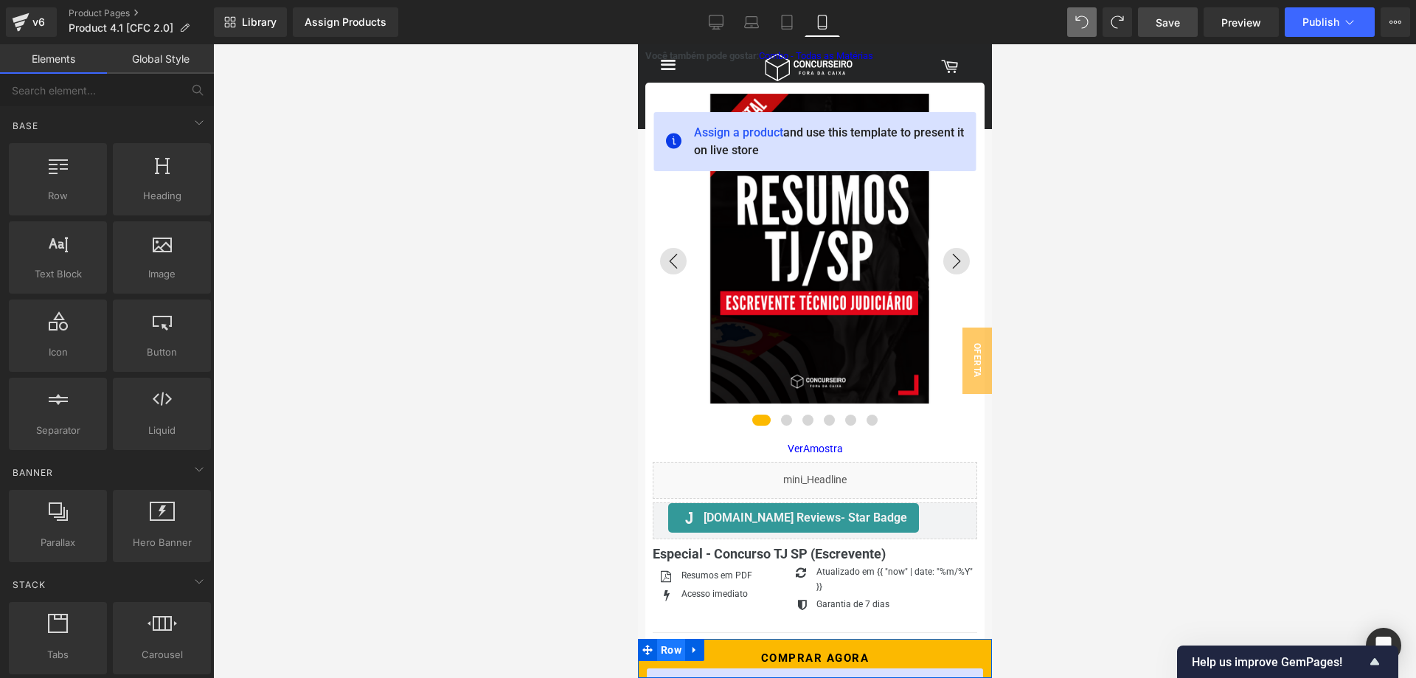
click at [674, 651] on span "Row" at bounding box center [671, 650] width 28 height 22
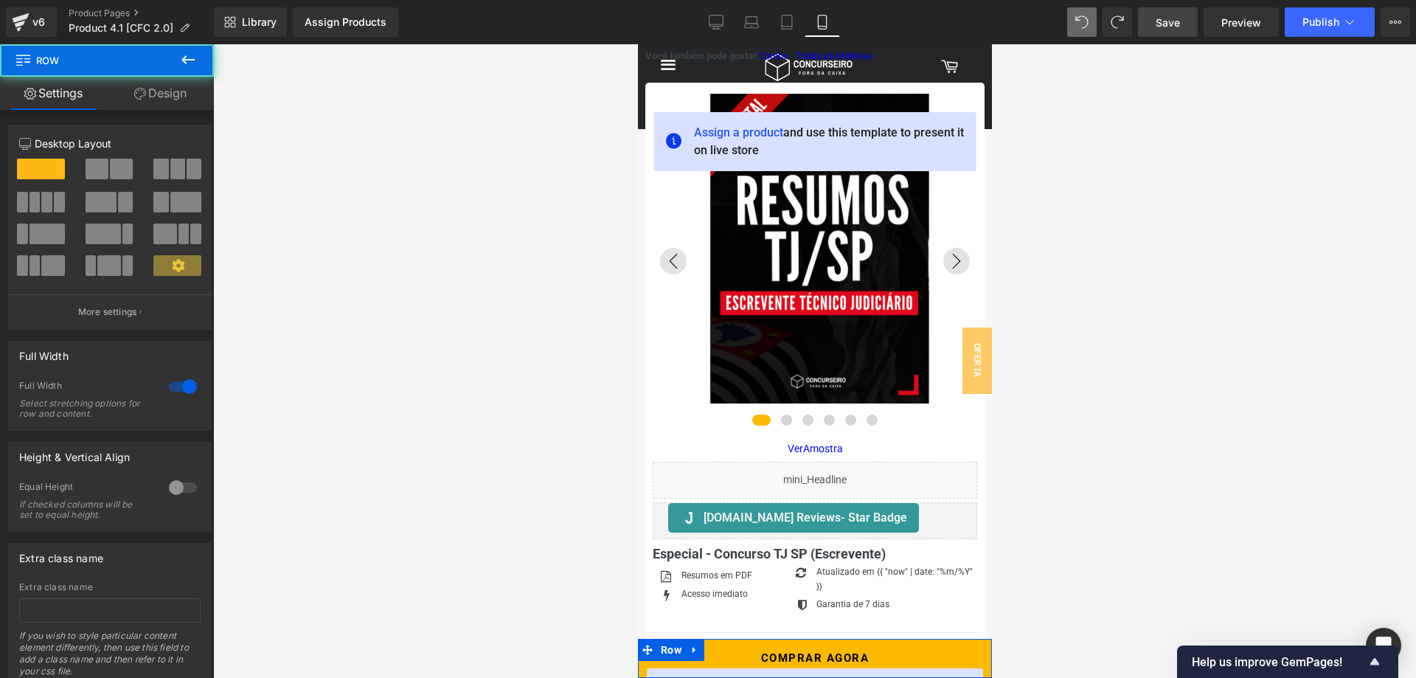
click at [169, 80] on link "Design" at bounding box center [160, 93] width 107 height 33
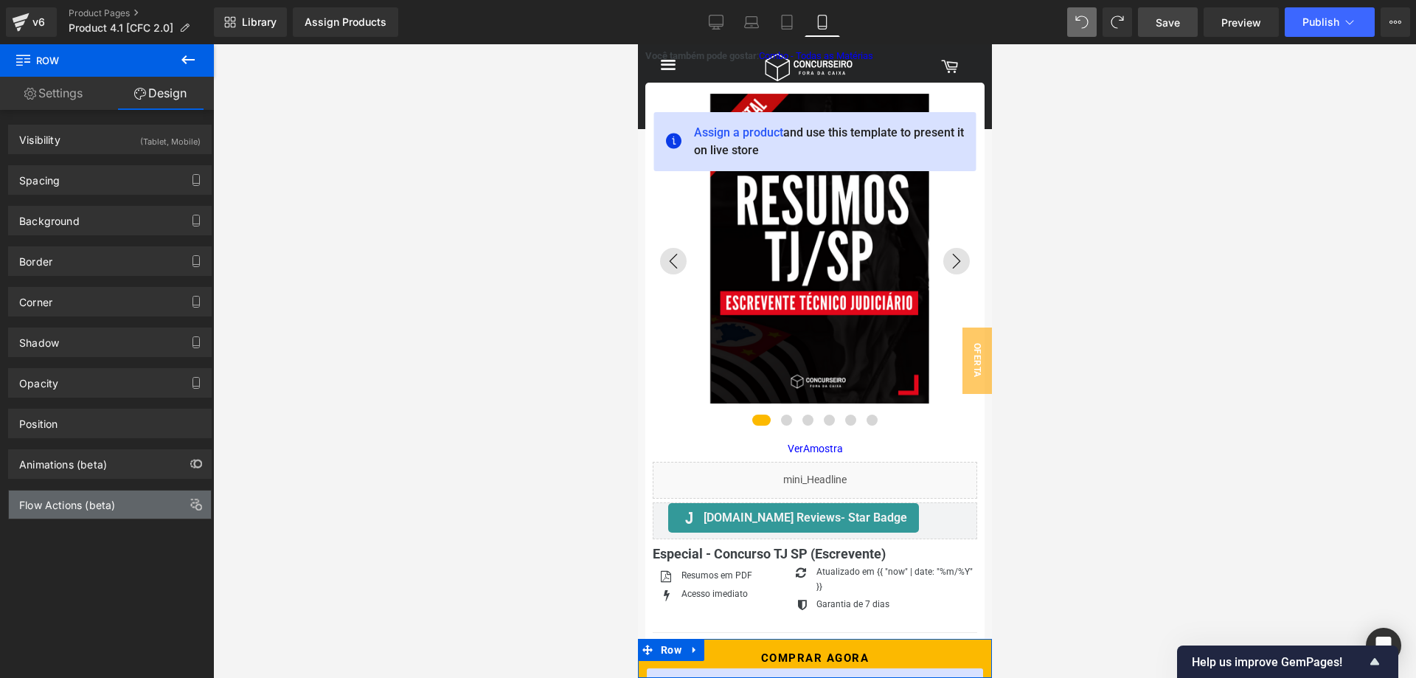
click at [94, 502] on div "Flow Actions (beta)" at bounding box center [67, 501] width 96 height 21
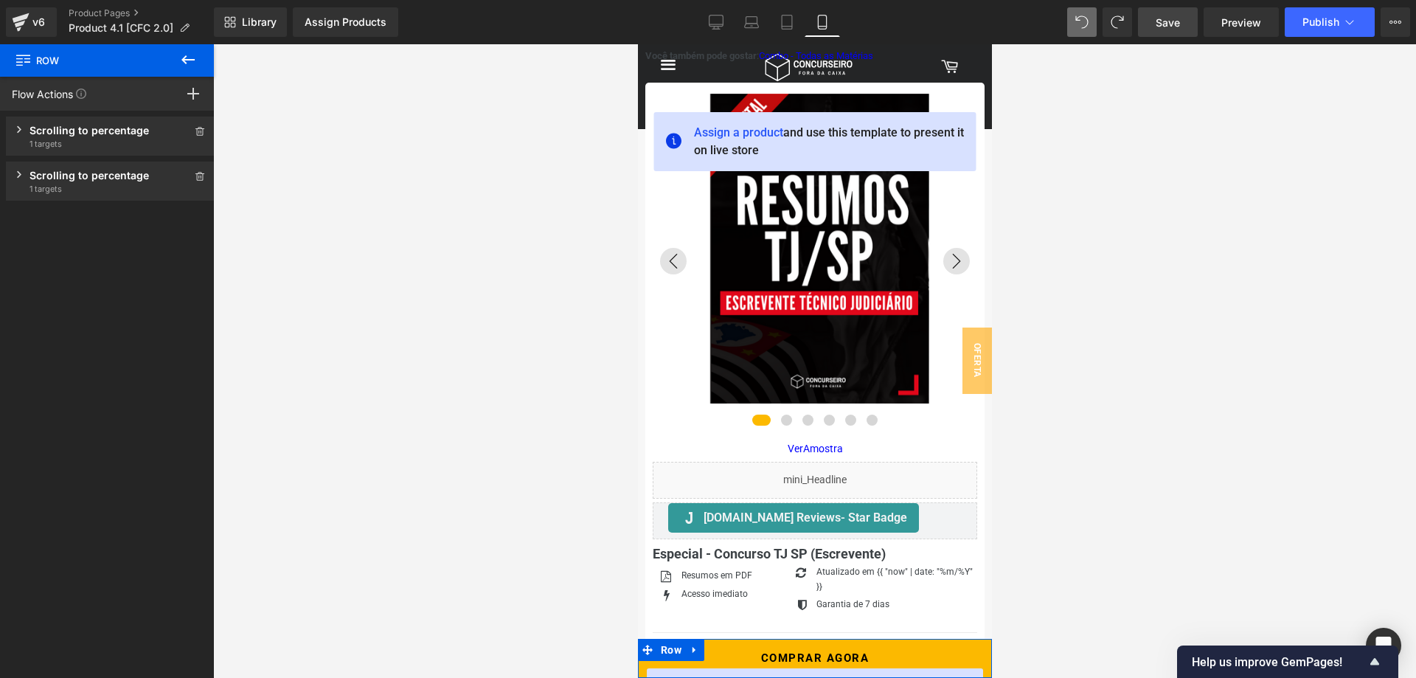
click at [22, 130] on div "Scrolling to percentage Show when the user scrolls to a percentage of the way d…" at bounding box center [110, 136] width 209 height 39
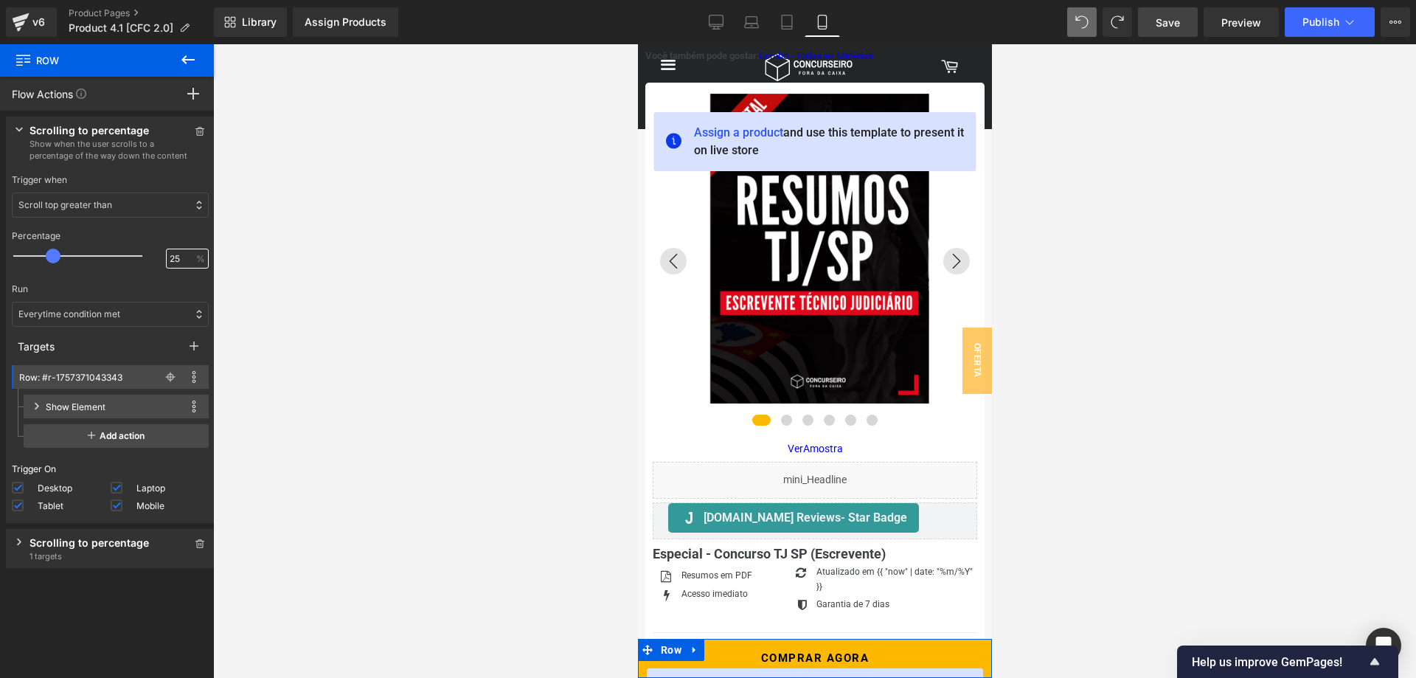
click at [182, 259] on input "25" at bounding box center [180, 258] width 20 height 13
type input "2"
type input "0"
type input "15"
click at [152, 224] on div "Percentage 15 15 %" at bounding box center [110, 250] width 209 height 53
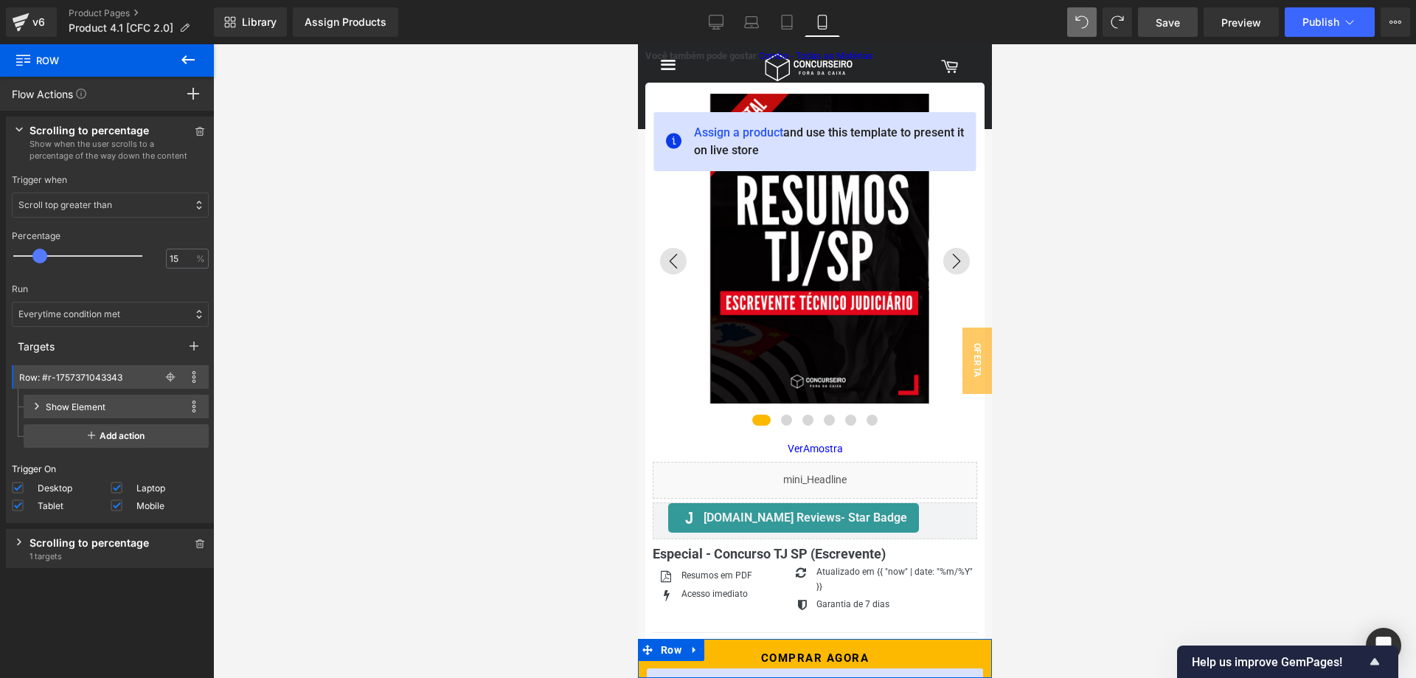
click at [91, 540] on div "Scrolling to percentage" at bounding box center [111, 542] width 162 height 15
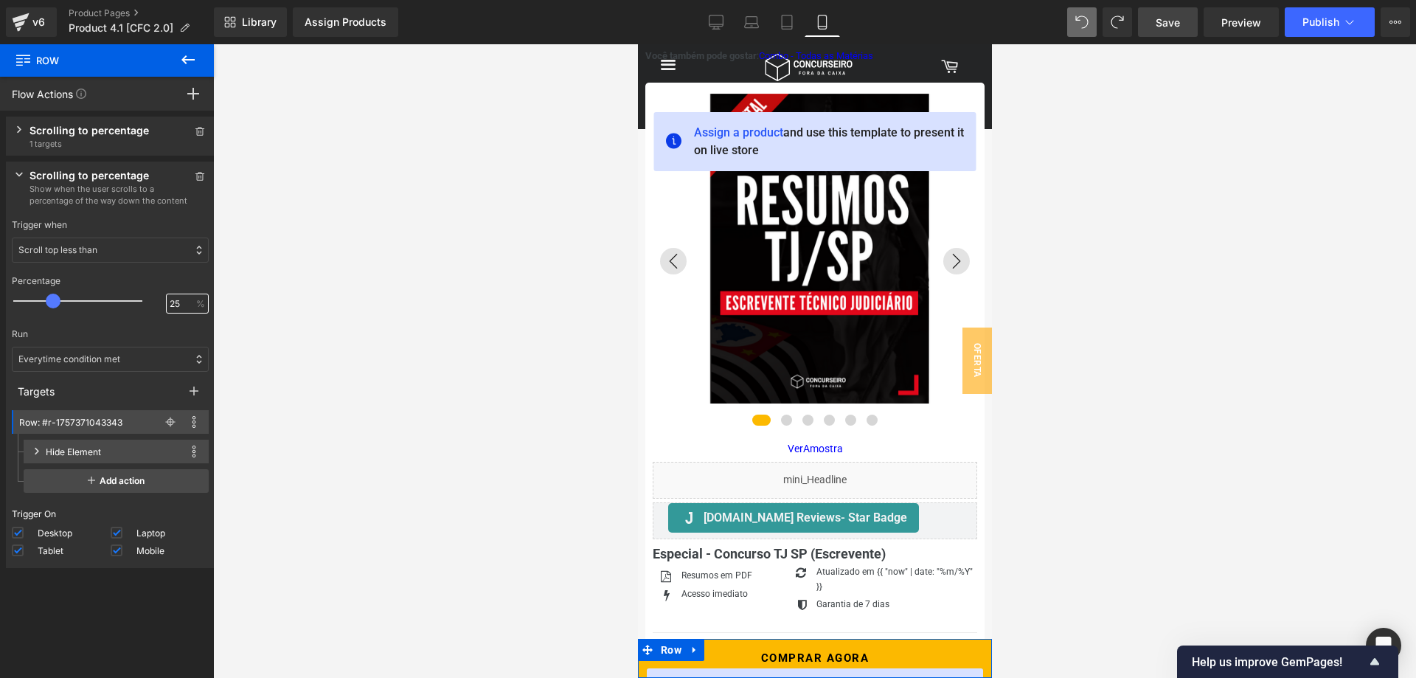
click at [176, 307] on input "25" at bounding box center [180, 303] width 20 height 13
click at [157, 268] on div "Trigger when Scroll top greater than Scroll top less than Scroll top less than …" at bounding box center [110, 240] width 209 height 56
click at [1180, 20] on span "Save" at bounding box center [1168, 22] width 24 height 15
click at [176, 305] on input "15" at bounding box center [180, 303] width 20 height 13
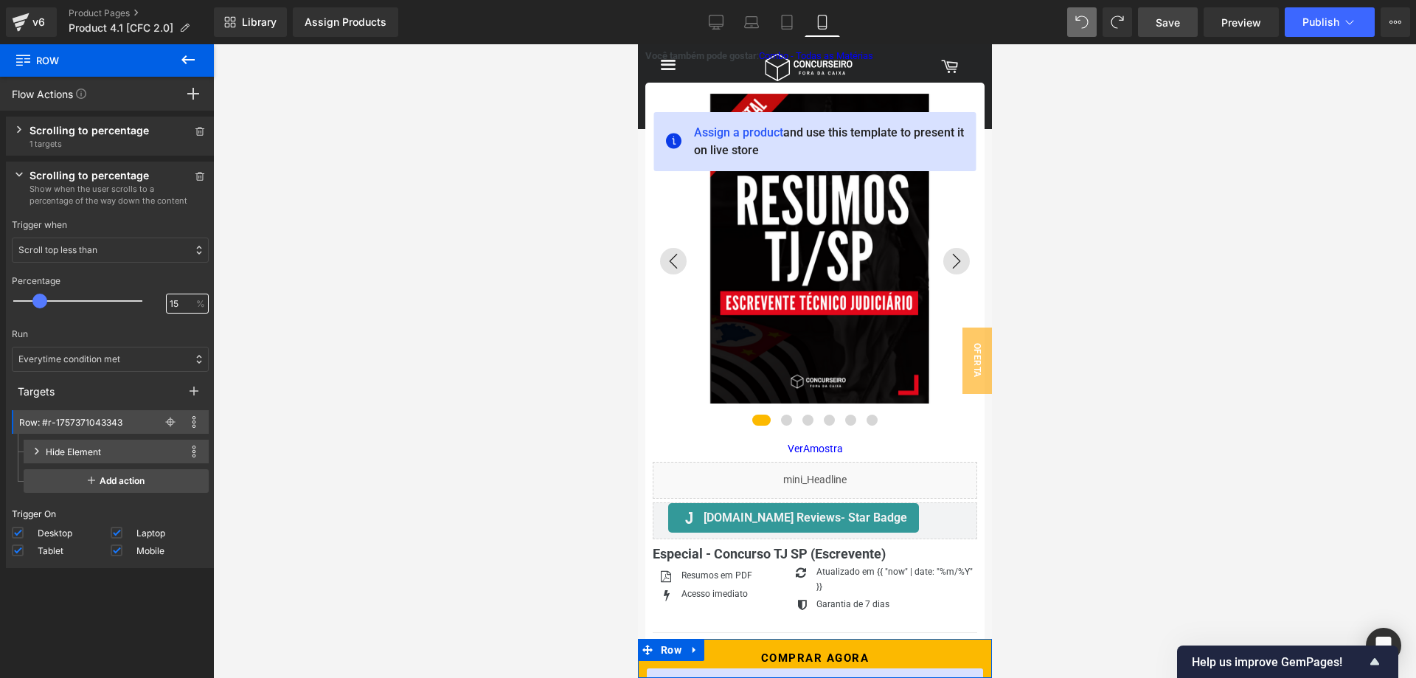
click at [176, 305] on input "15" at bounding box center [180, 303] width 20 height 13
type input "20"
click at [23, 132] on div "Scrolling to percentage Show when the user scrolls to a percentage of the way d…" at bounding box center [110, 136] width 209 height 39
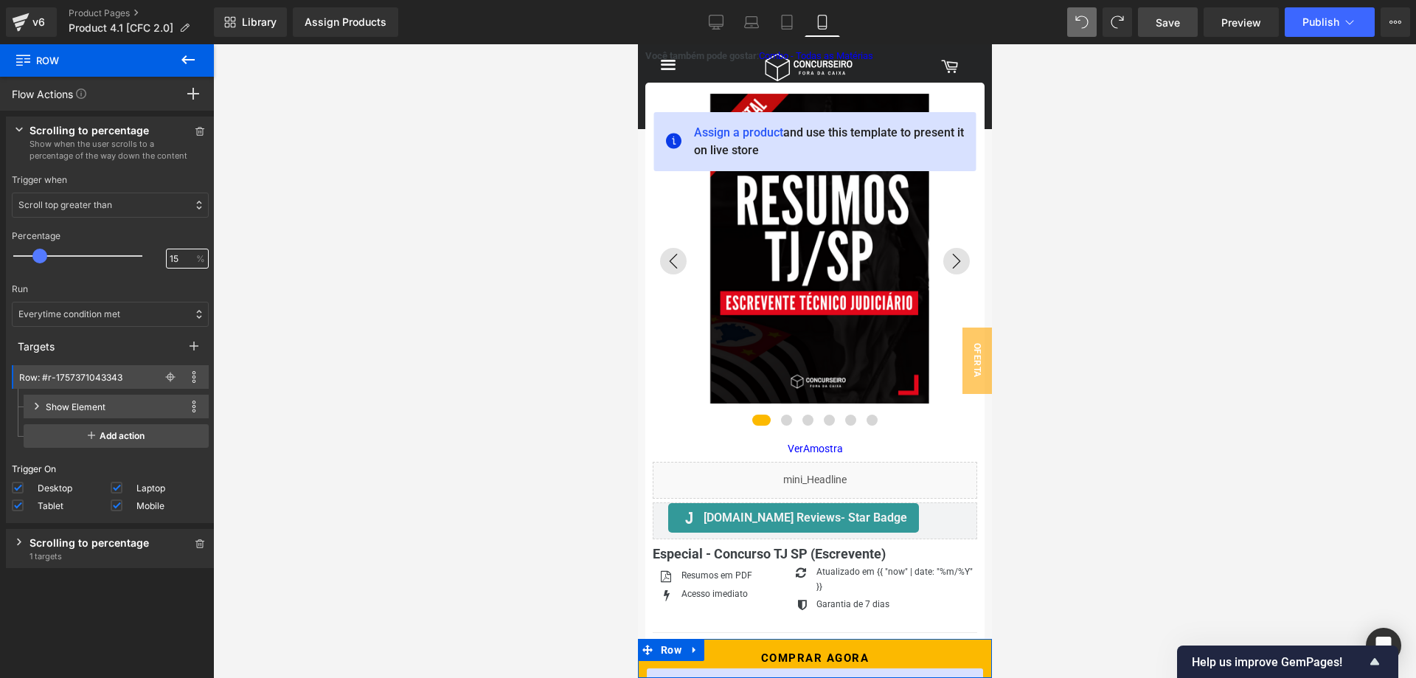
click at [175, 260] on input "15" at bounding box center [180, 258] width 20 height 13
type input "20"
click at [146, 172] on div "Trigger when Scroll top greater than Scroll top less than Scroll top greater th…" at bounding box center [110, 195] width 209 height 56
click at [190, 58] on icon at bounding box center [188, 60] width 18 height 18
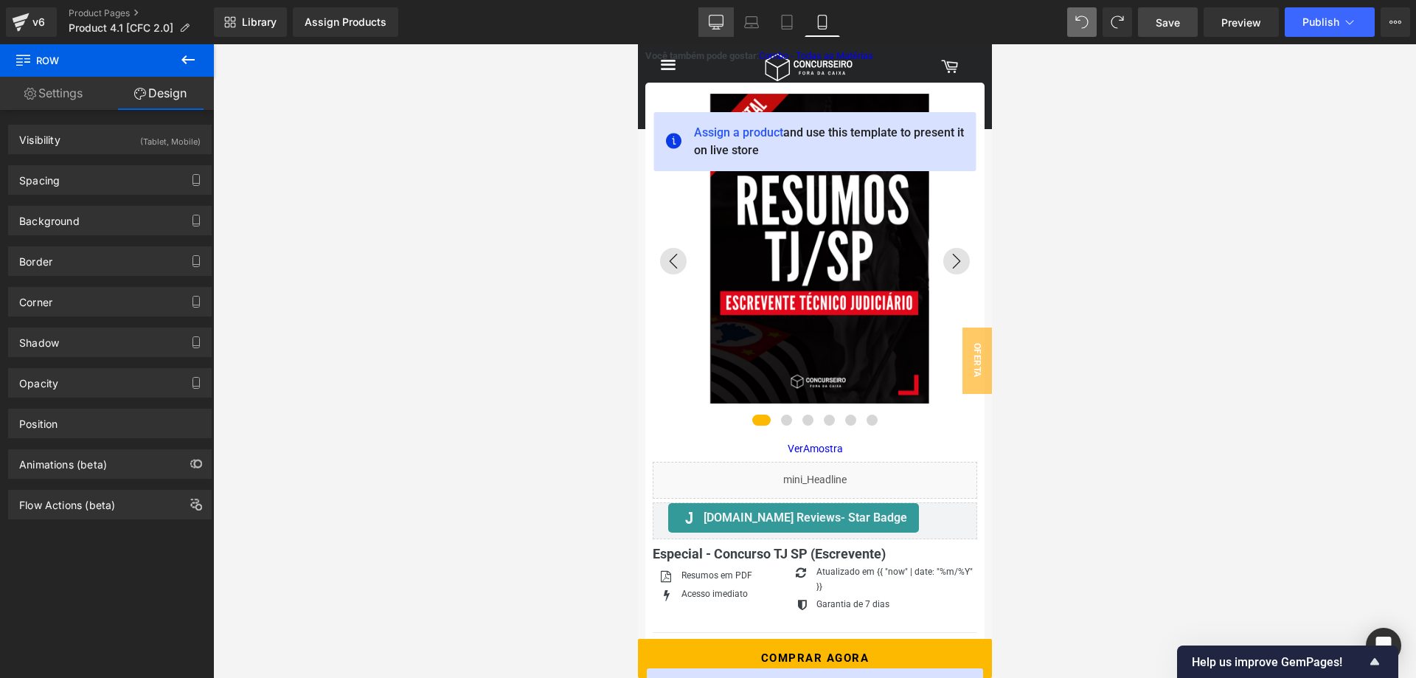
click at [723, 28] on icon at bounding box center [716, 22] width 15 height 15
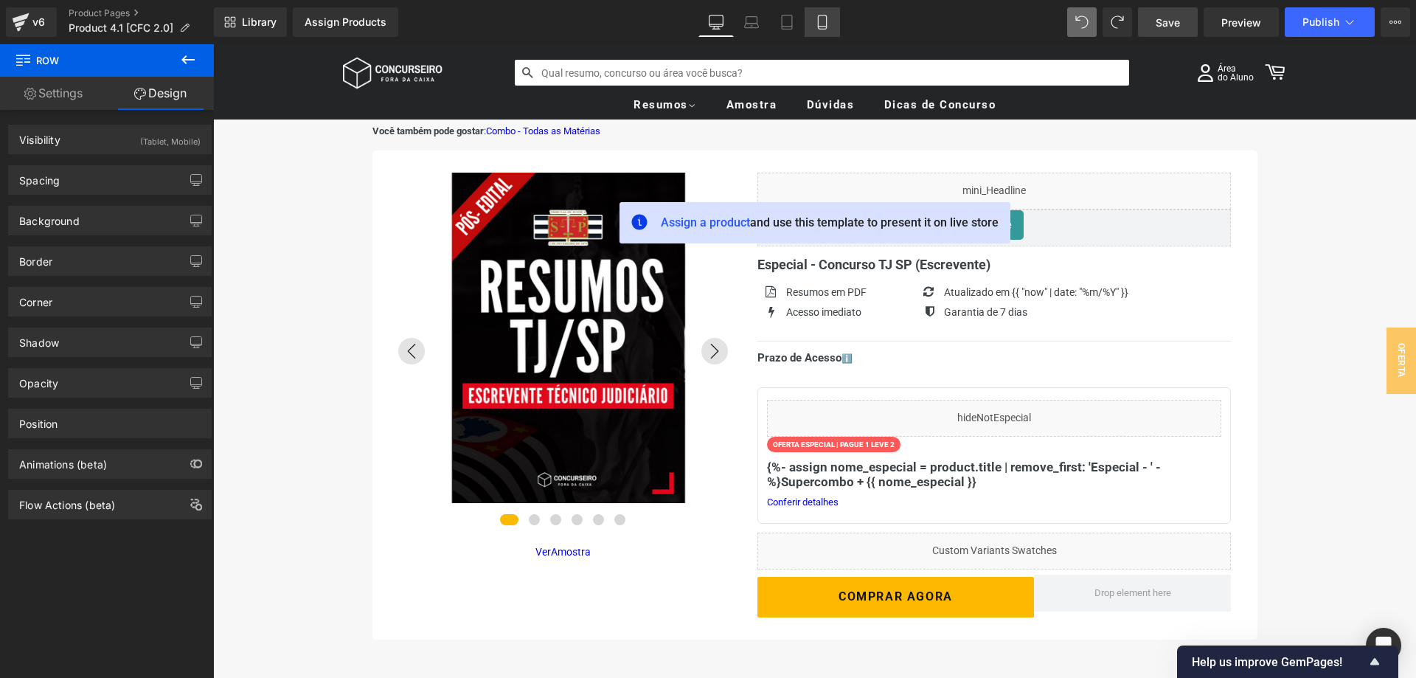
click at [831, 20] on link "Mobile" at bounding box center [822, 22] width 35 height 30
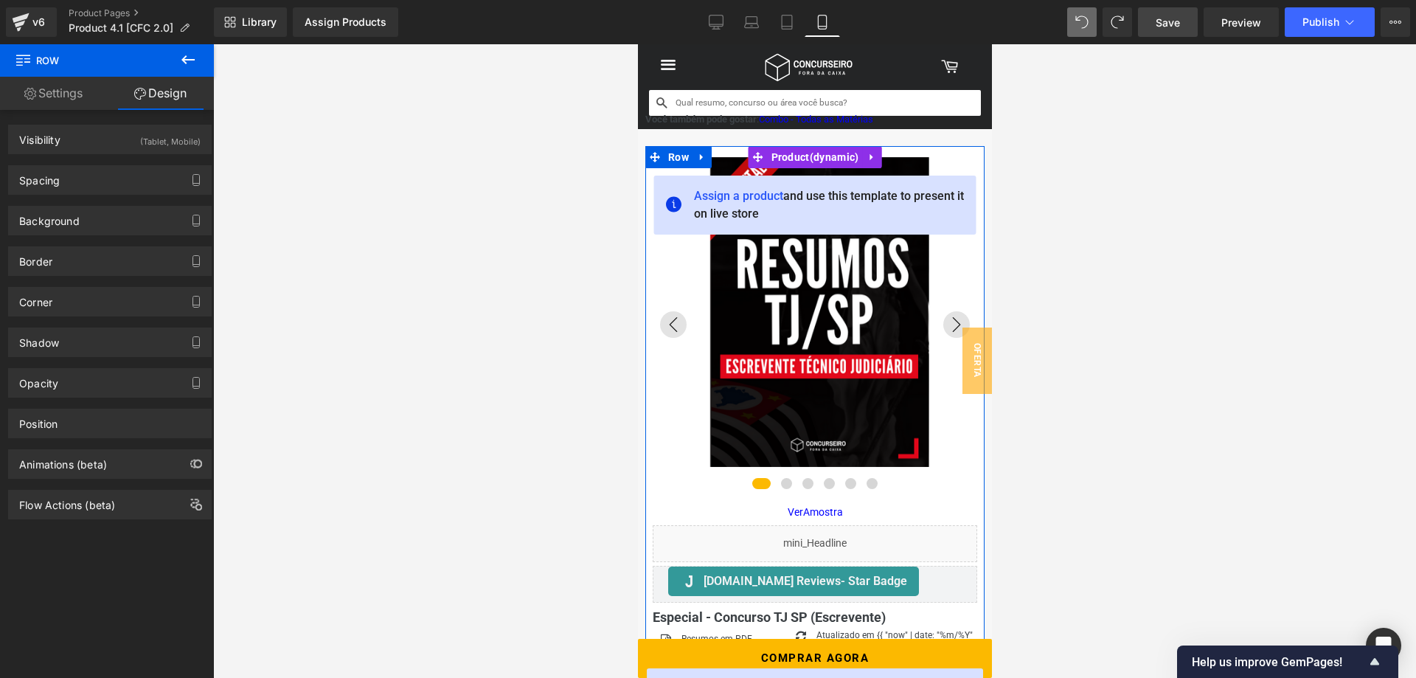
scroll to position [4, 0]
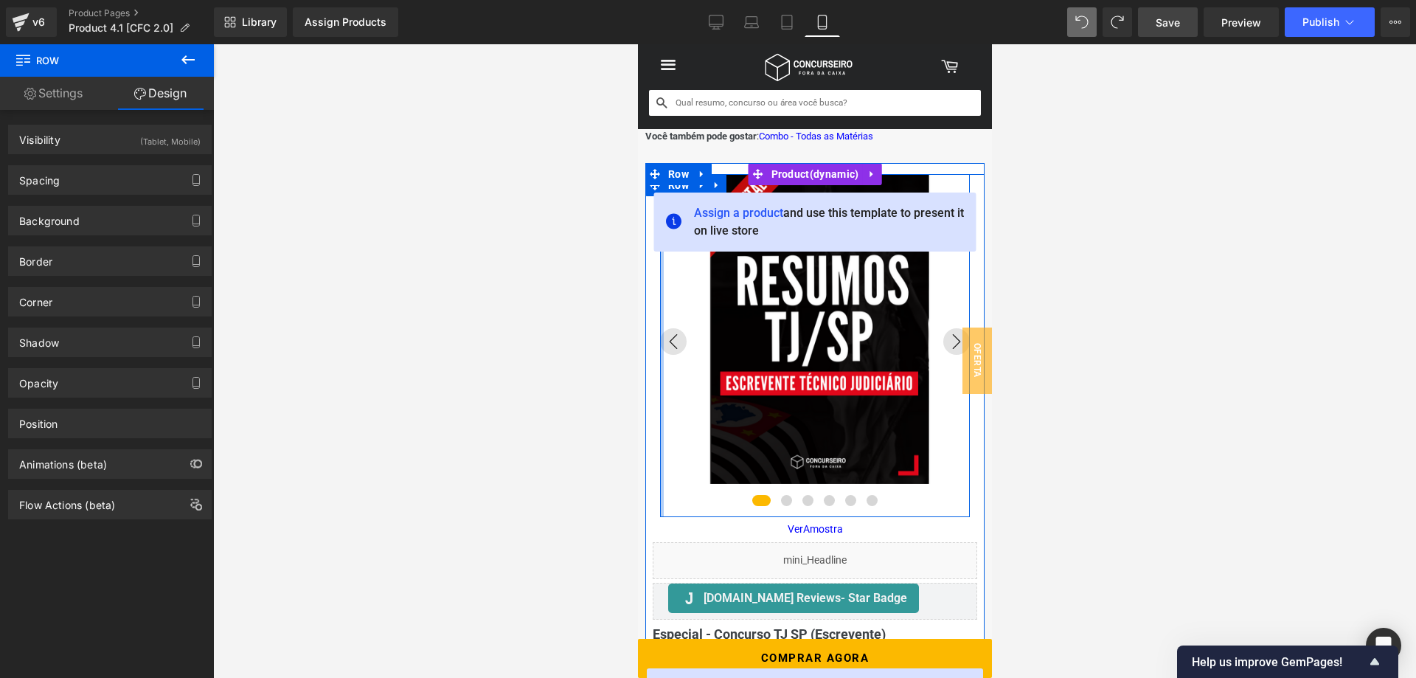
click at [661, 488] on div at bounding box center [662, 345] width 4 height 343
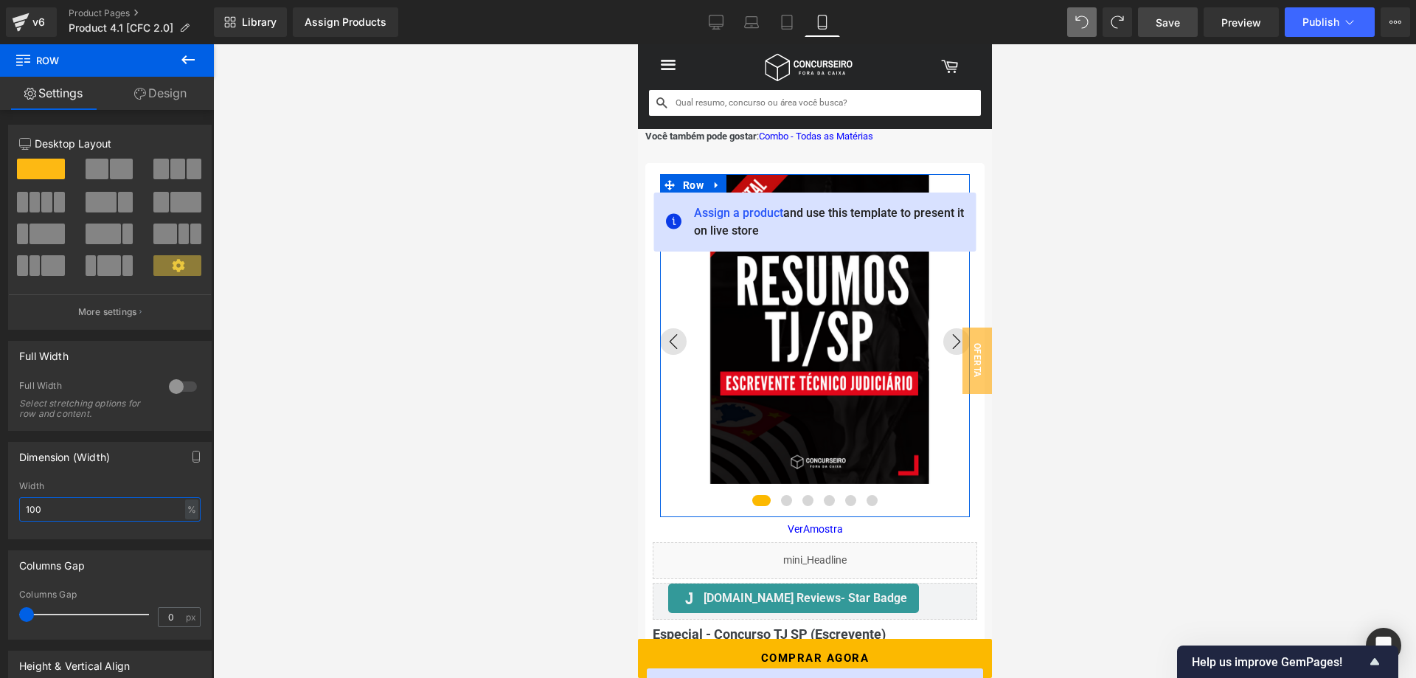
click at [102, 513] on input "100" at bounding box center [109, 509] width 181 height 24
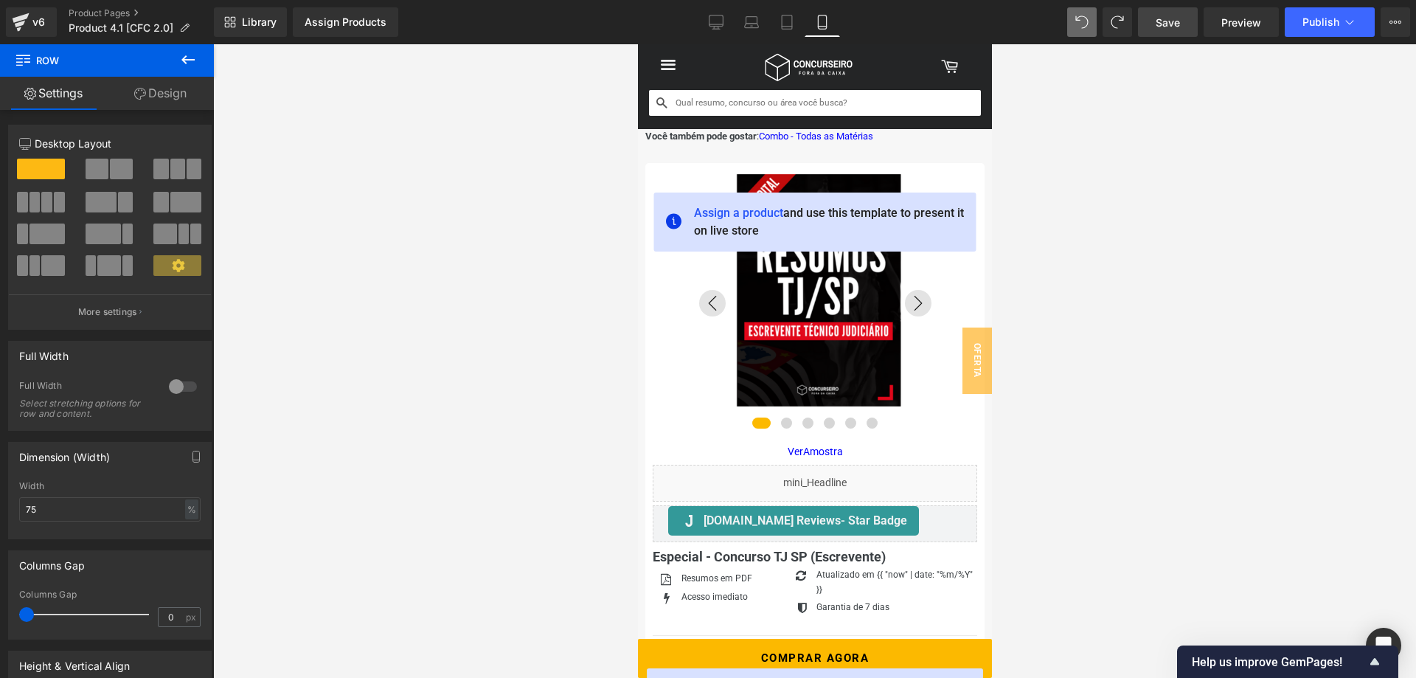
click at [1168, 26] on span "Save" at bounding box center [1168, 22] width 24 height 15
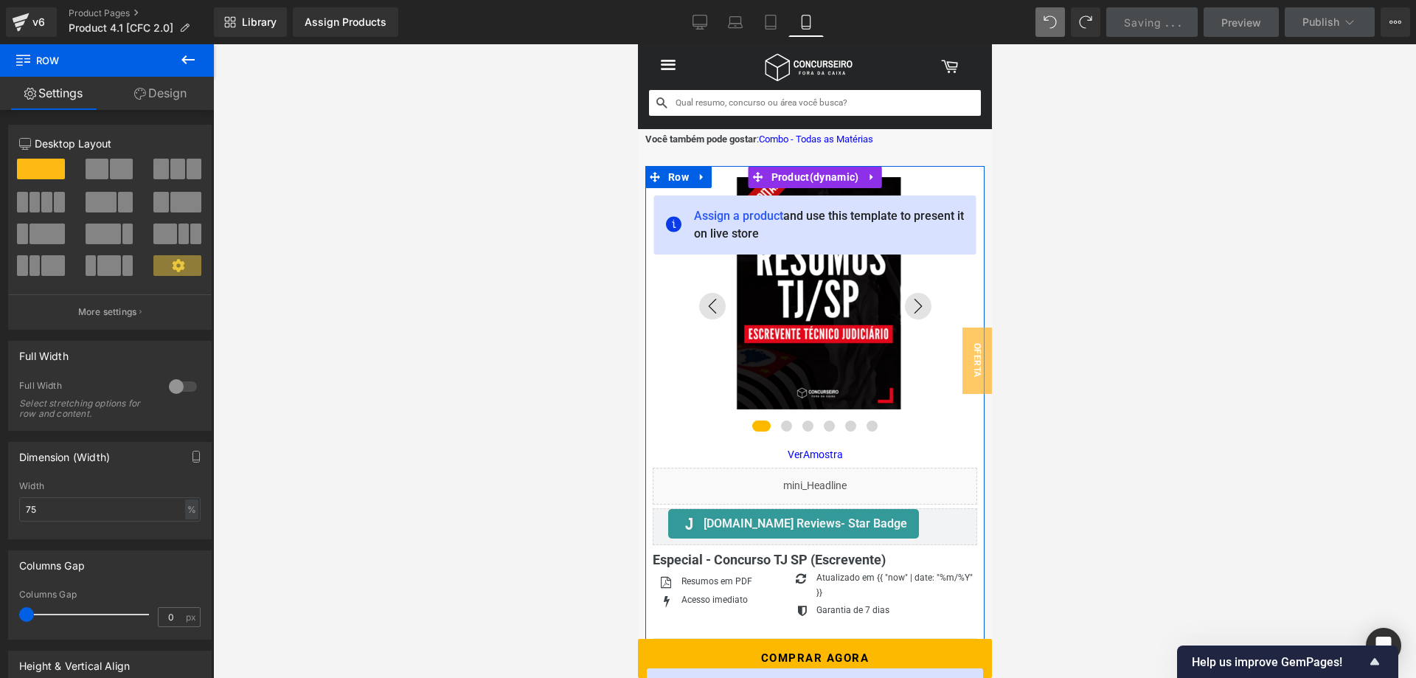
scroll to position [0, 0]
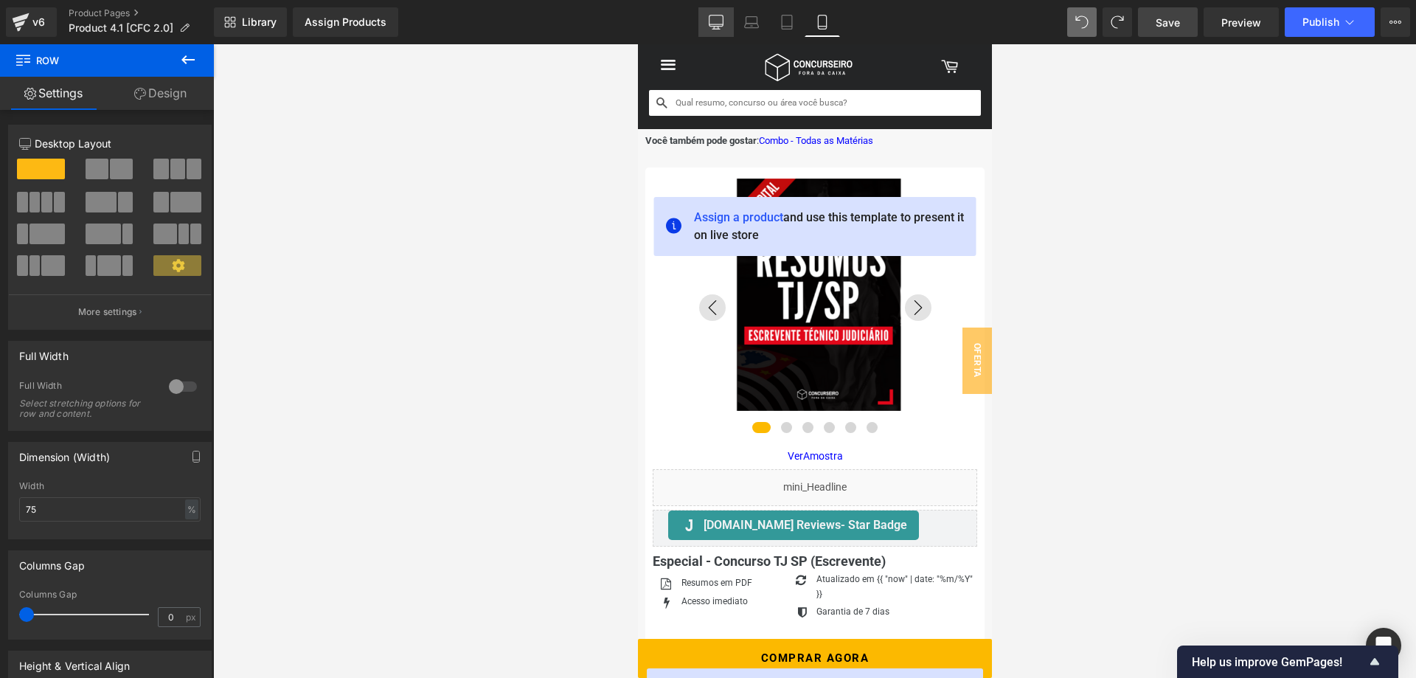
click at [716, 24] on icon at bounding box center [717, 24] width 14 height 0
type input "100"
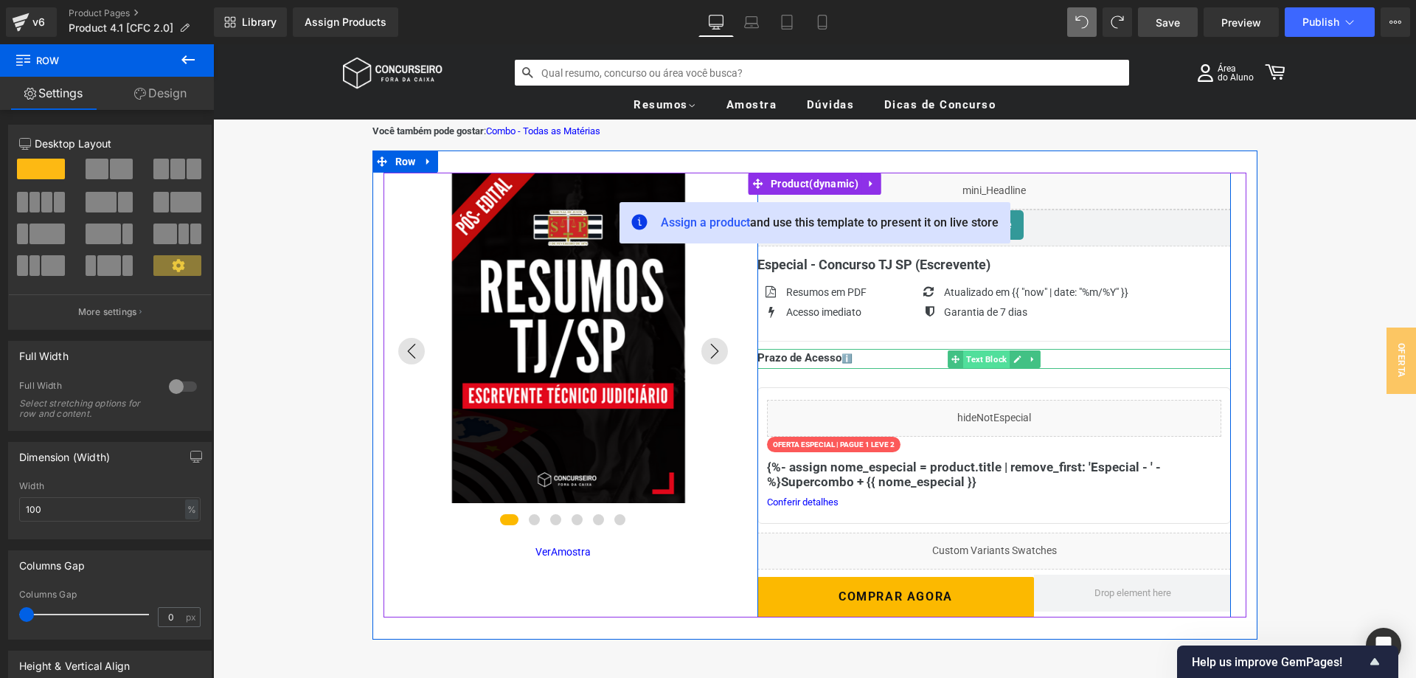
click at [979, 358] on span "Text Block" at bounding box center [987, 359] width 46 height 18
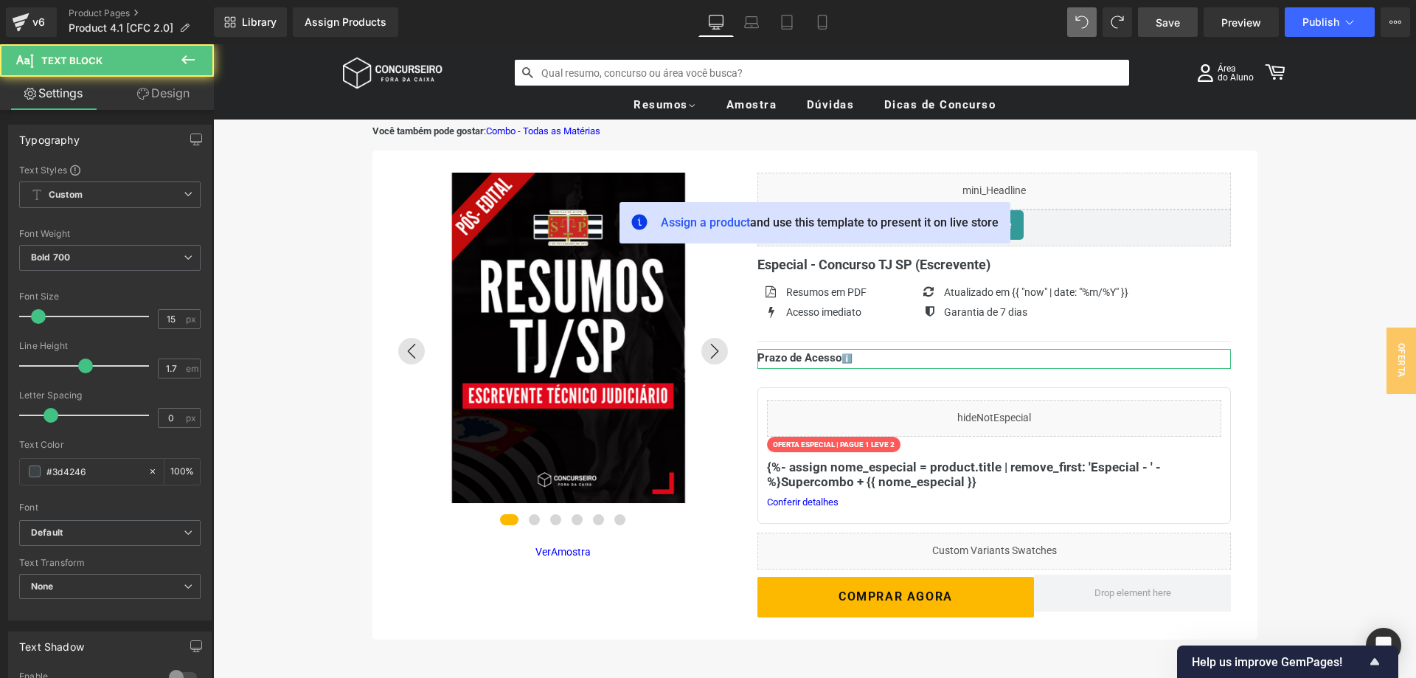
click at [182, 94] on link "Design" at bounding box center [163, 93] width 107 height 33
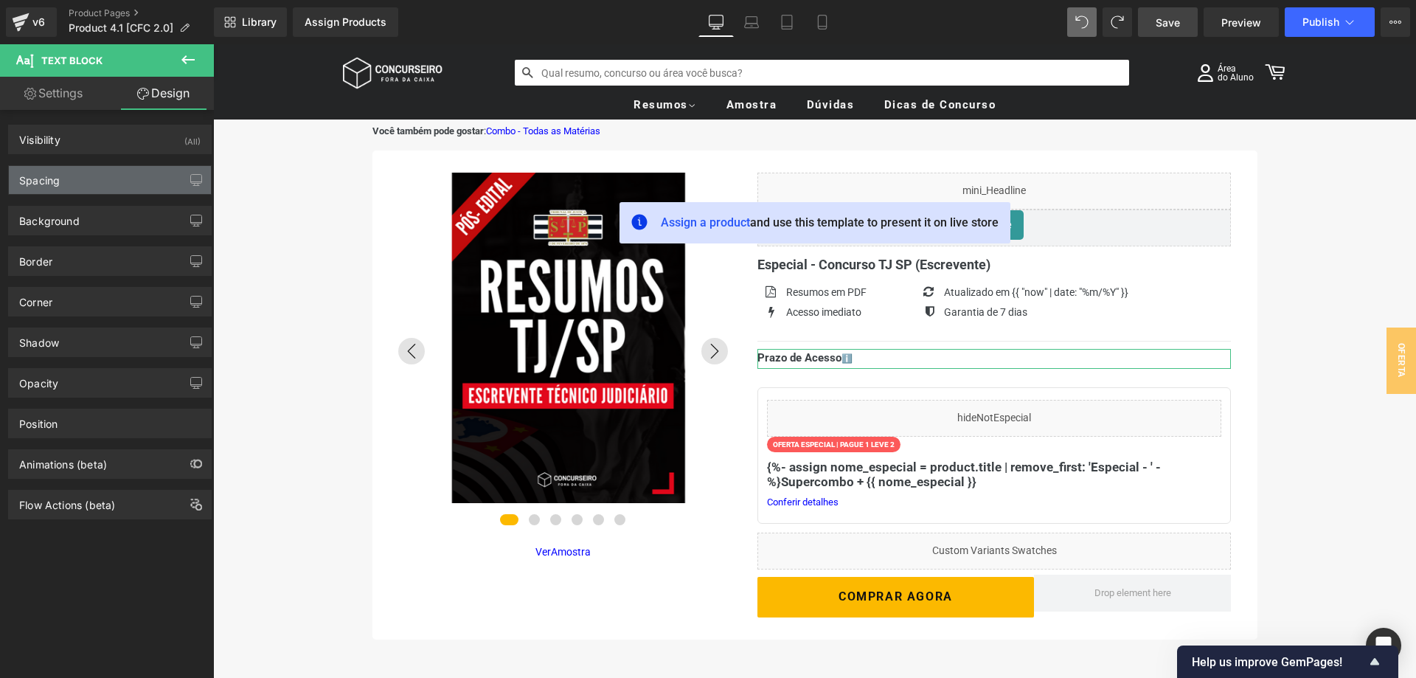
click at [97, 181] on div "Spacing" at bounding box center [110, 180] width 202 height 28
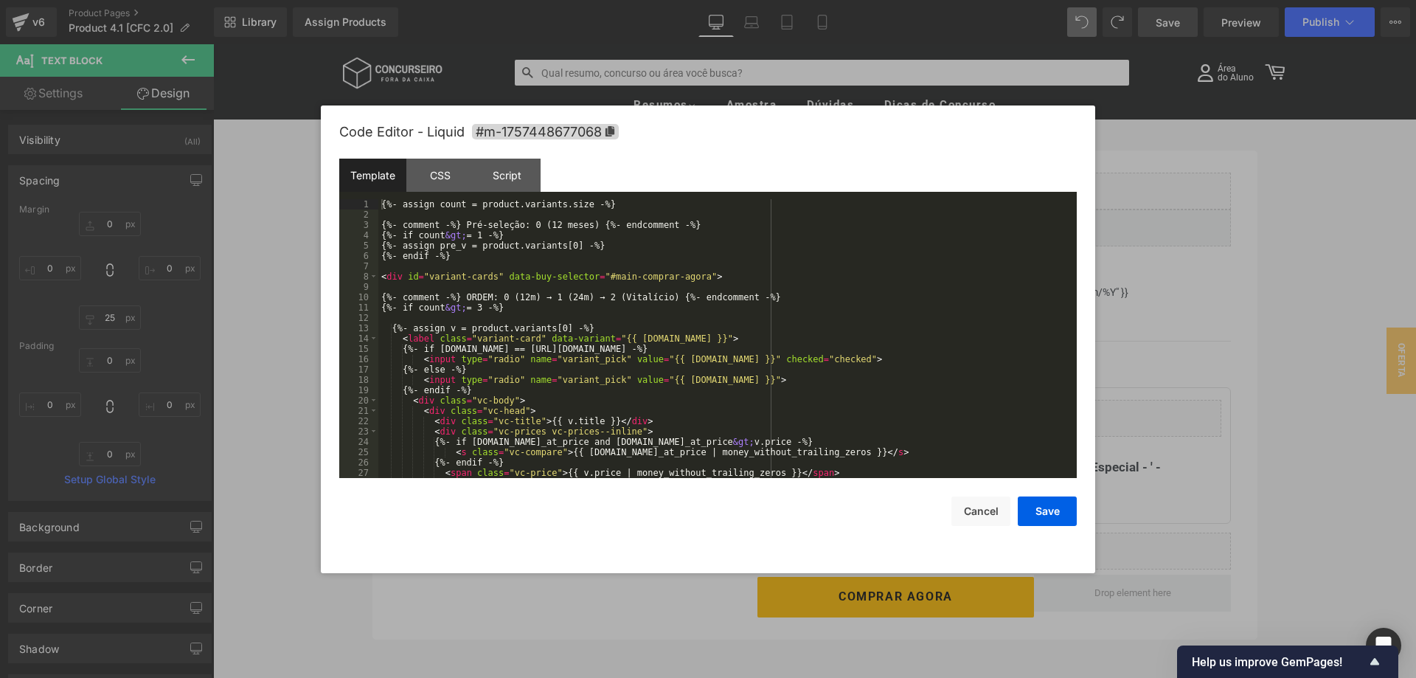
click at [955, 0] on div "Text Block You are previewing how the will restyle your page. You can not edit …" at bounding box center [708, 0] width 1416 height 0
click at [432, 183] on div "CSS" at bounding box center [440, 175] width 67 height 33
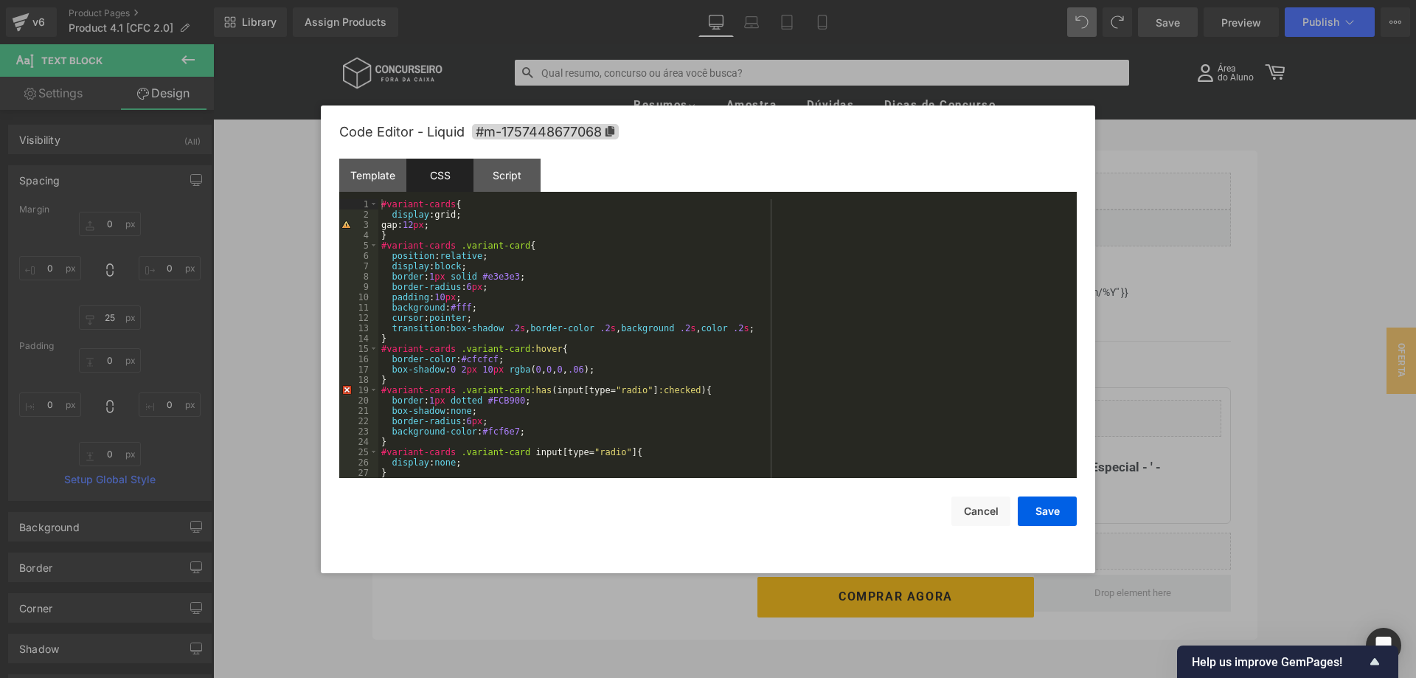
drag, startPoint x: 420, startPoint y: 223, endPoint x: 424, endPoint y: 215, distance: 9.2
click at [420, 221] on div "#variant-cards { display :grid; gap: 12 px ; } #variant-cards .variant-card { p…" at bounding box center [727, 349] width 699 height 300
click at [929, 448] on div "#variant-cards { display :grid; gap: 20 px ; } #variant-cards .variant-card { p…" at bounding box center [727, 349] width 699 height 300
click at [1040, 509] on button "Save" at bounding box center [1047, 512] width 59 height 30
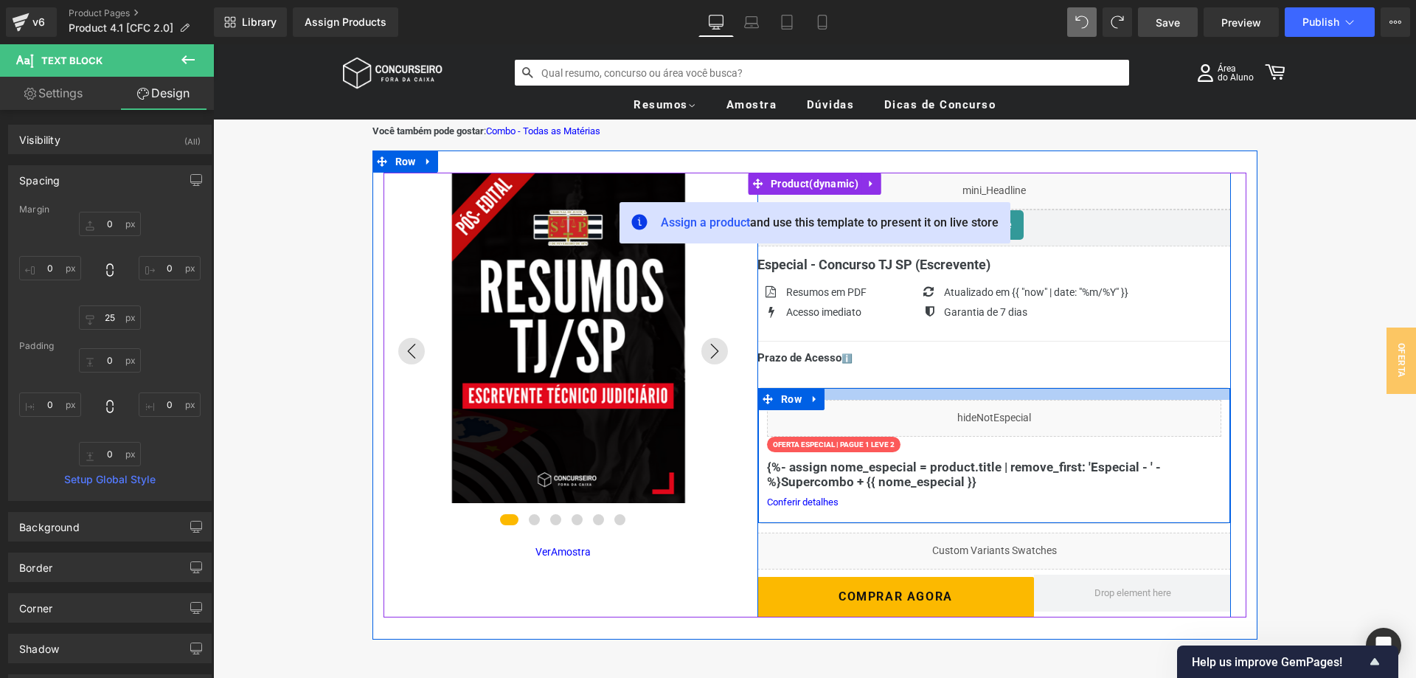
click at [840, 389] on div at bounding box center [994, 394] width 472 height 12
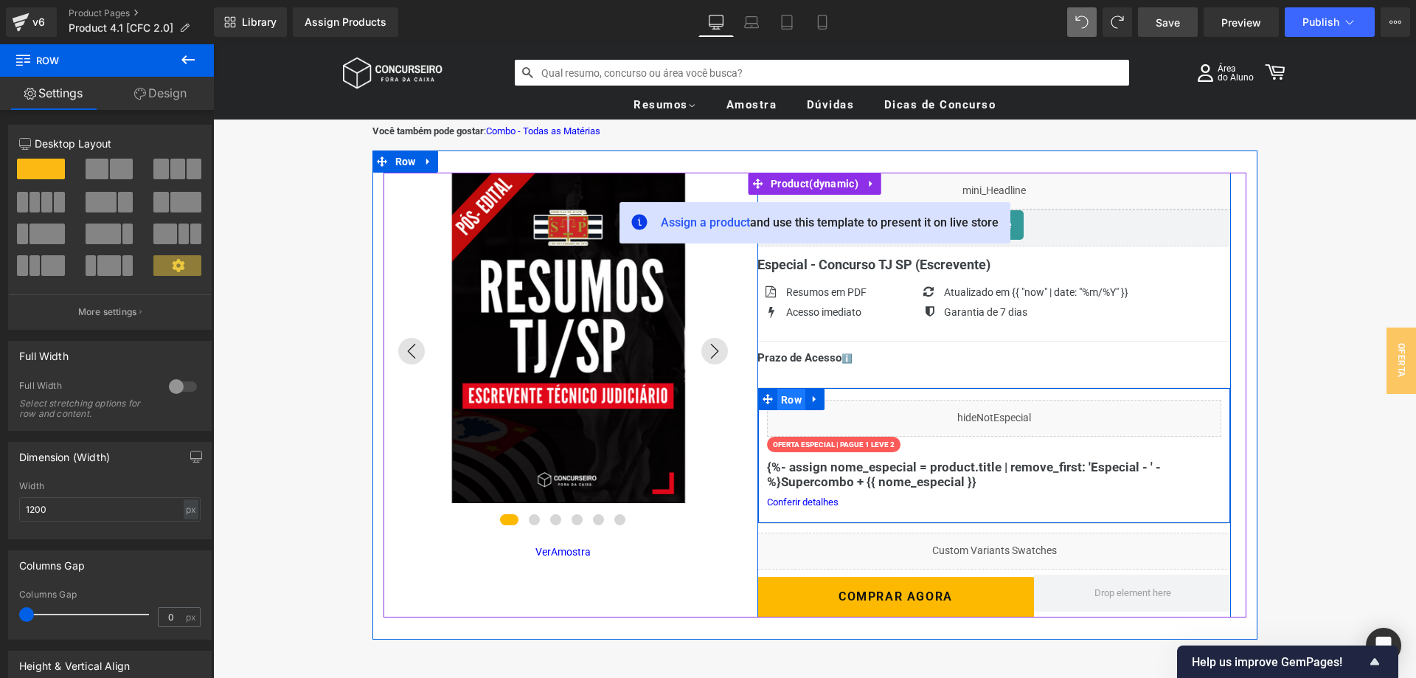
click at [797, 394] on span "Row" at bounding box center [792, 400] width 28 height 22
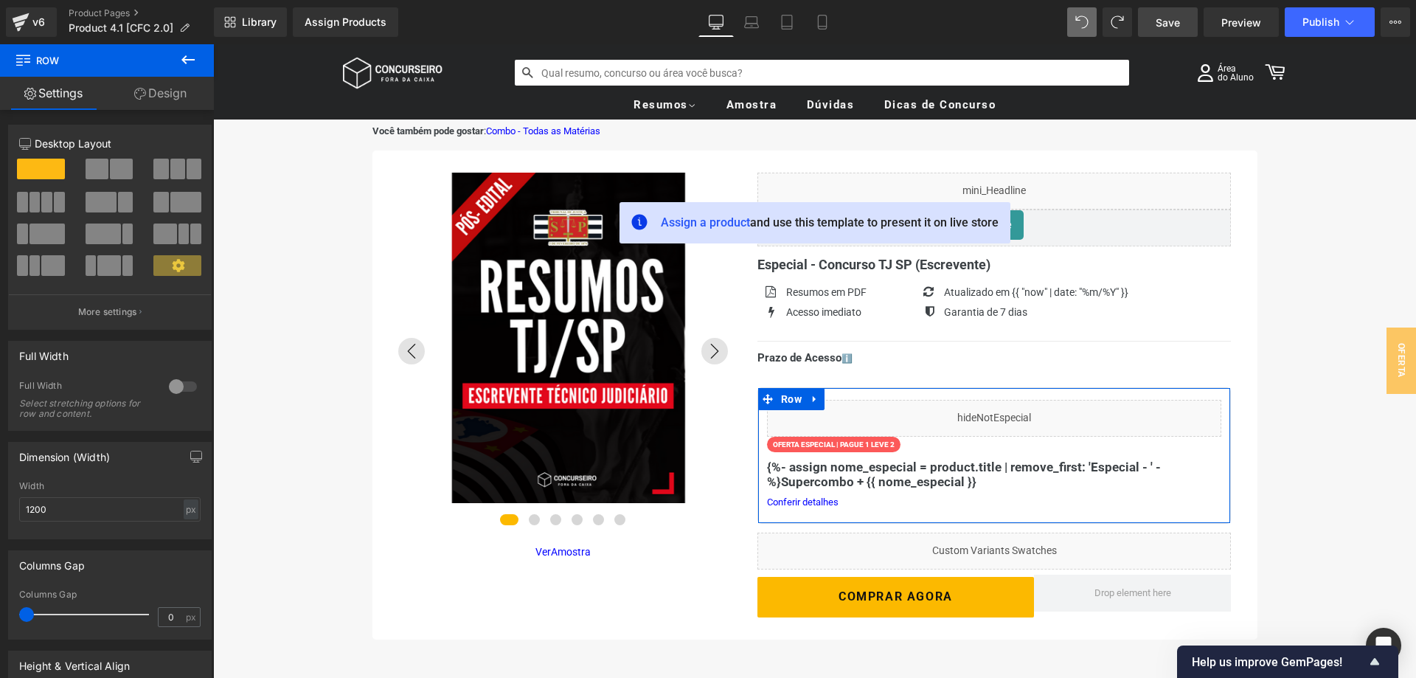
click at [147, 97] on link "Design" at bounding box center [160, 93] width 107 height 33
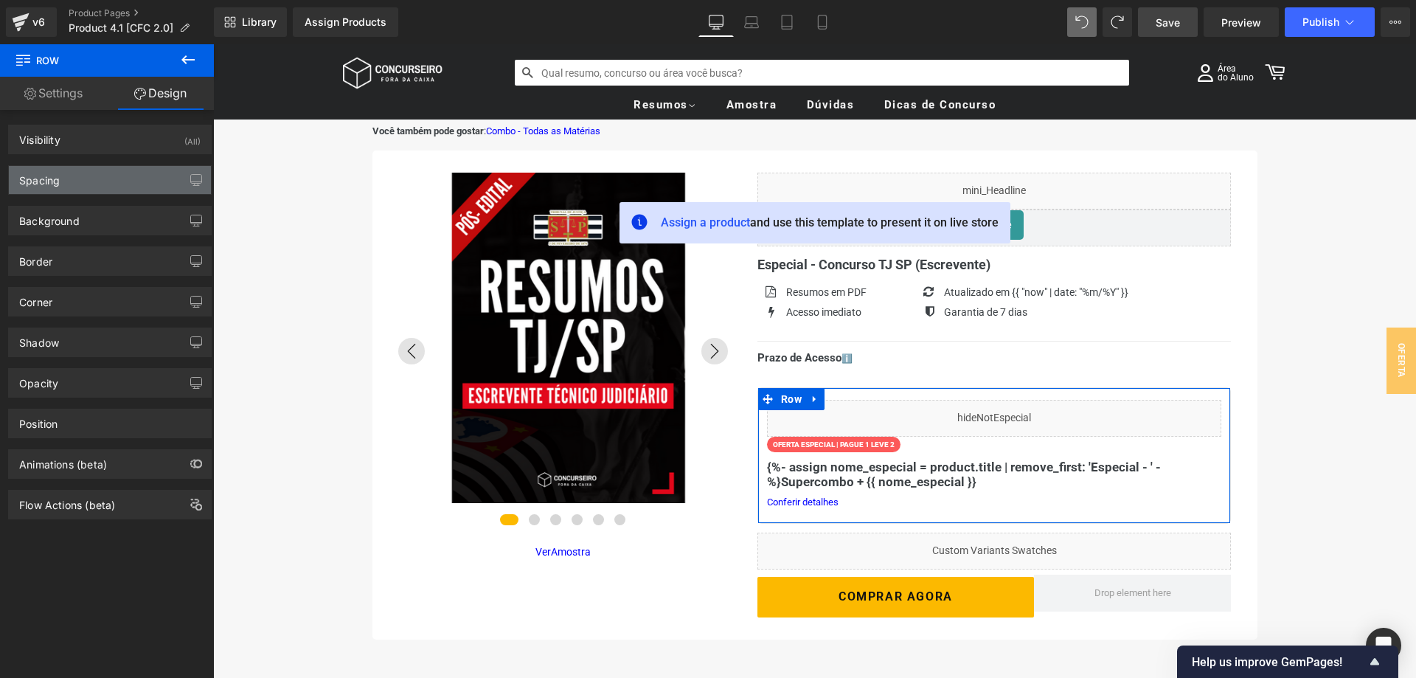
click at [94, 182] on div "Spacing" at bounding box center [110, 180] width 202 height 28
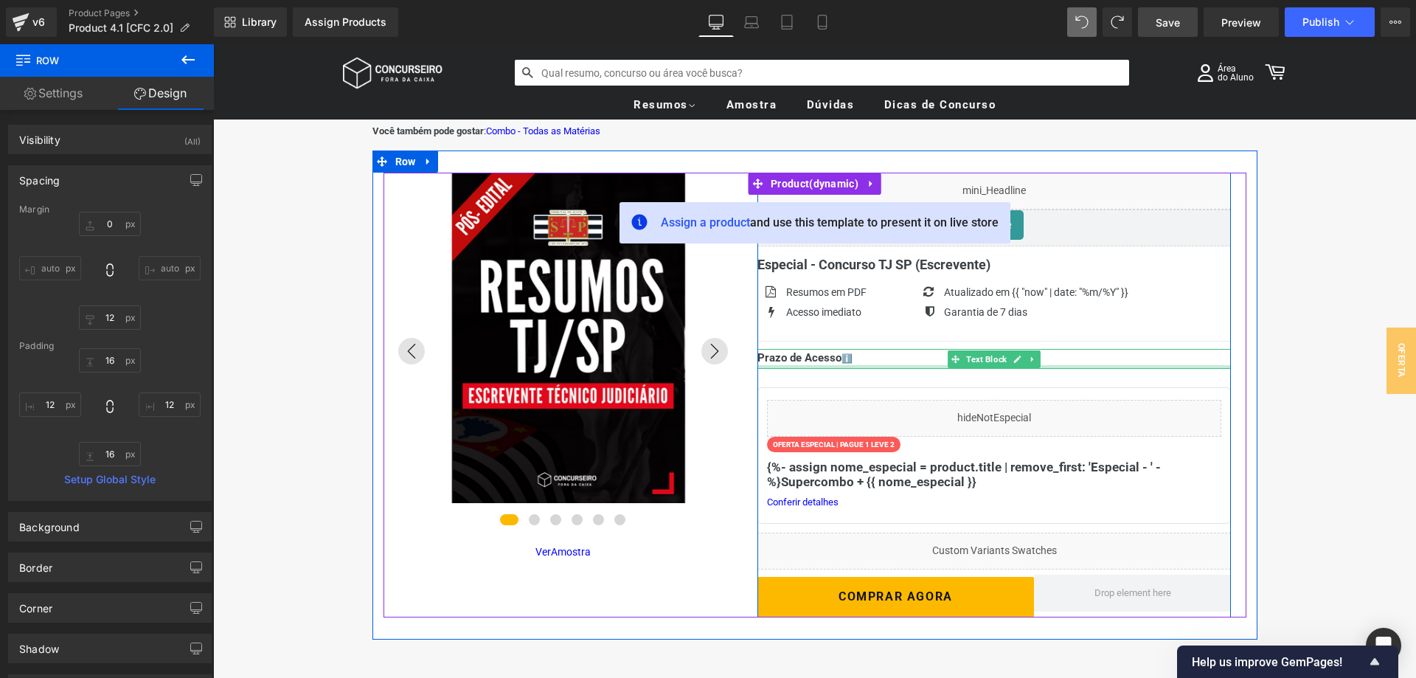
click at [817, 365] on div at bounding box center [995, 367] width 474 height 4
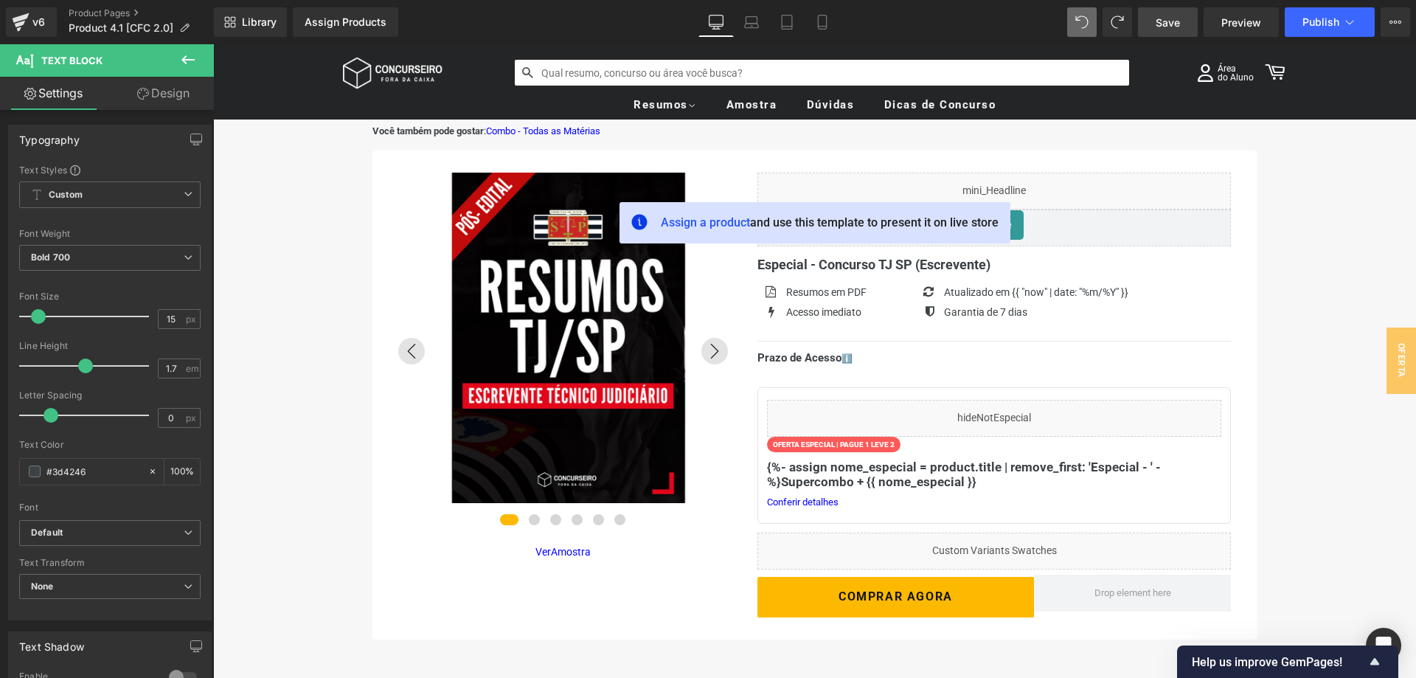
click at [179, 94] on link "Design" at bounding box center [163, 93] width 107 height 33
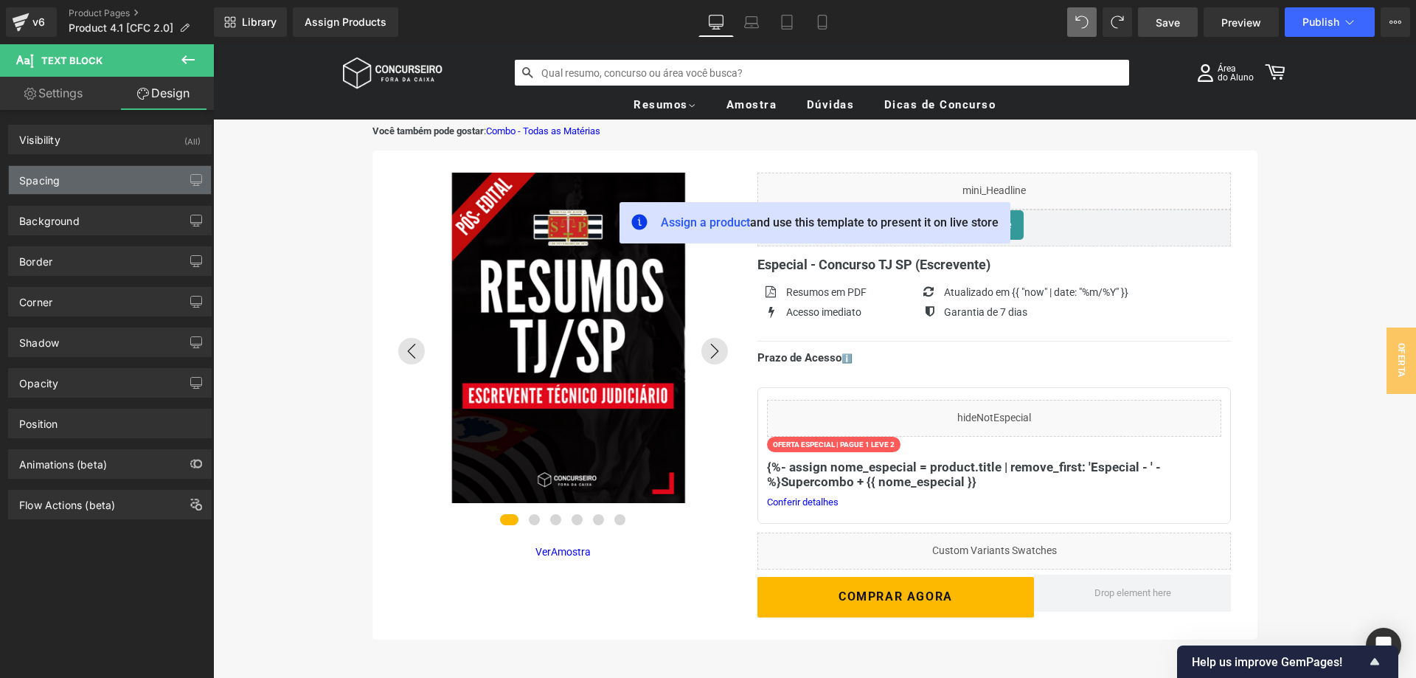
click at [68, 181] on div "Spacing" at bounding box center [110, 180] width 202 height 28
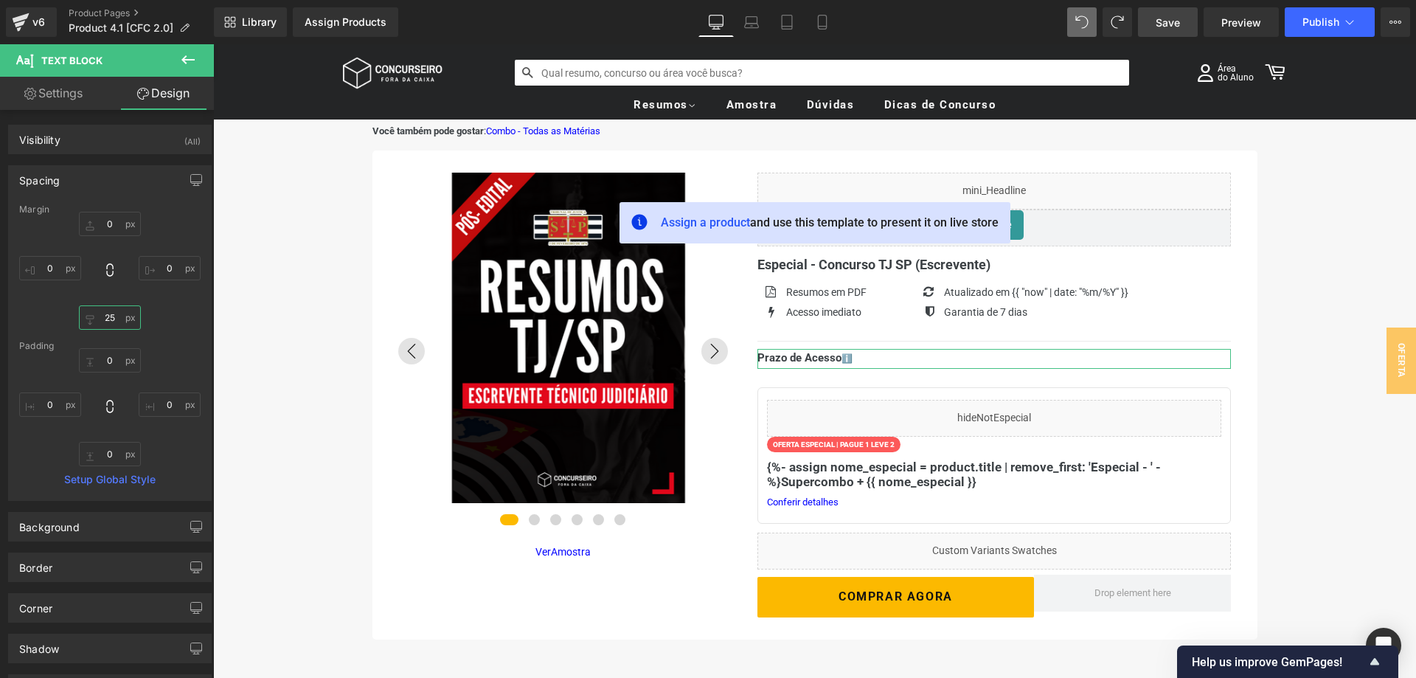
click at [108, 314] on input "25" at bounding box center [110, 317] width 62 height 24
click at [109, 314] on input "25" at bounding box center [110, 317] width 62 height 24
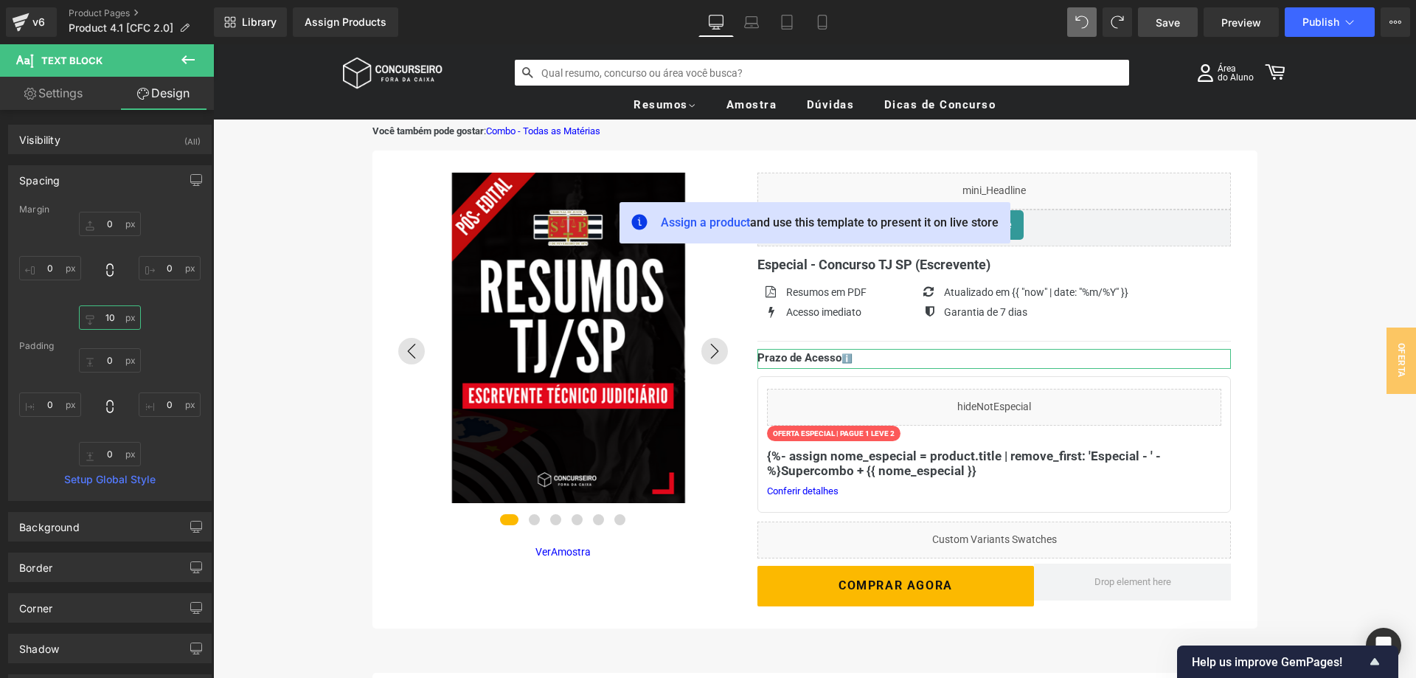
type input "10"
click at [173, 312] on div "0px 0 0px 0 10 10 0px 0" at bounding box center [109, 271] width 181 height 118
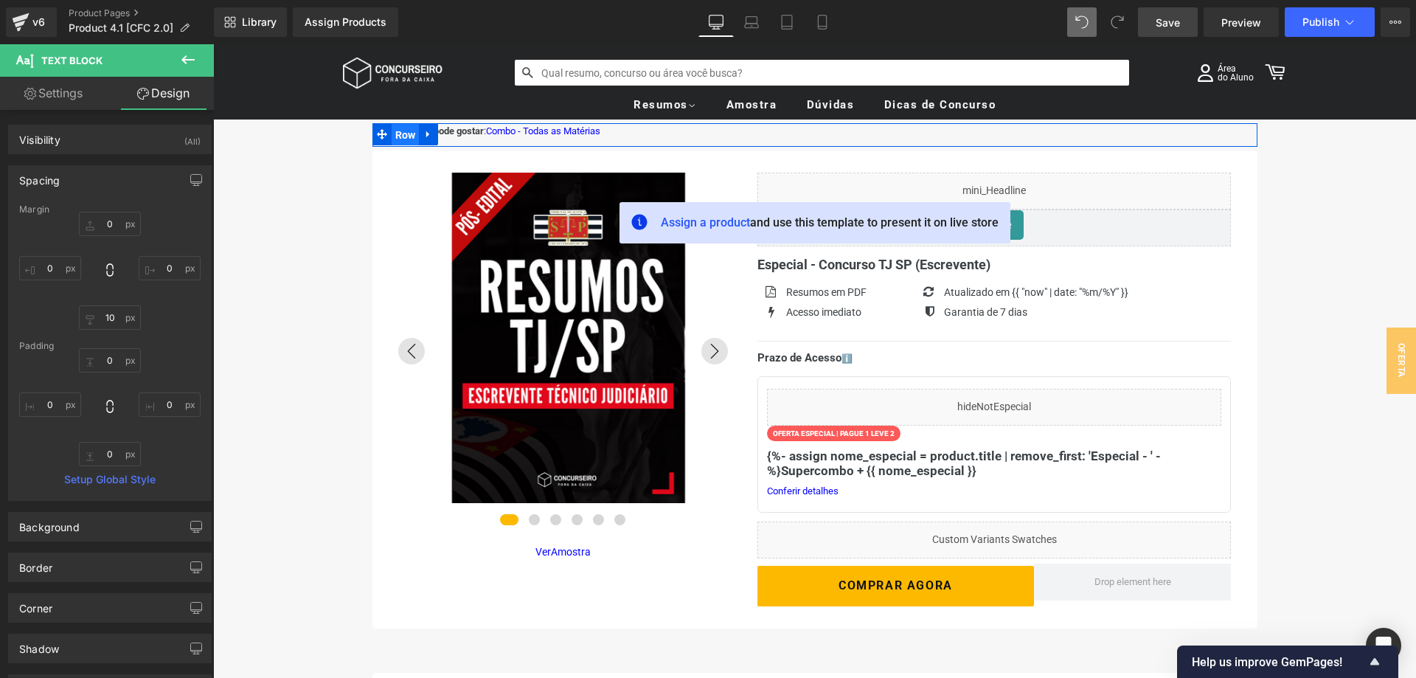
click at [405, 130] on span "Row" at bounding box center [406, 135] width 28 height 22
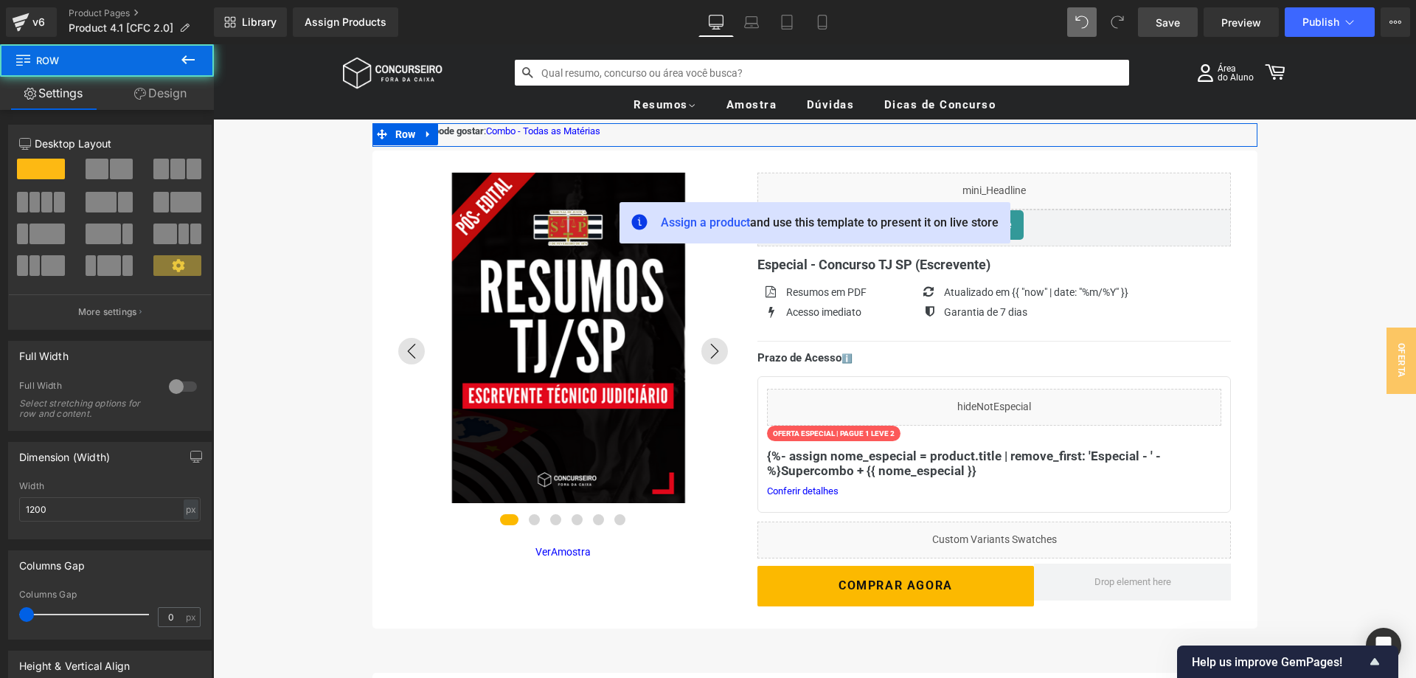
click at [155, 94] on link "Design" at bounding box center [160, 93] width 107 height 33
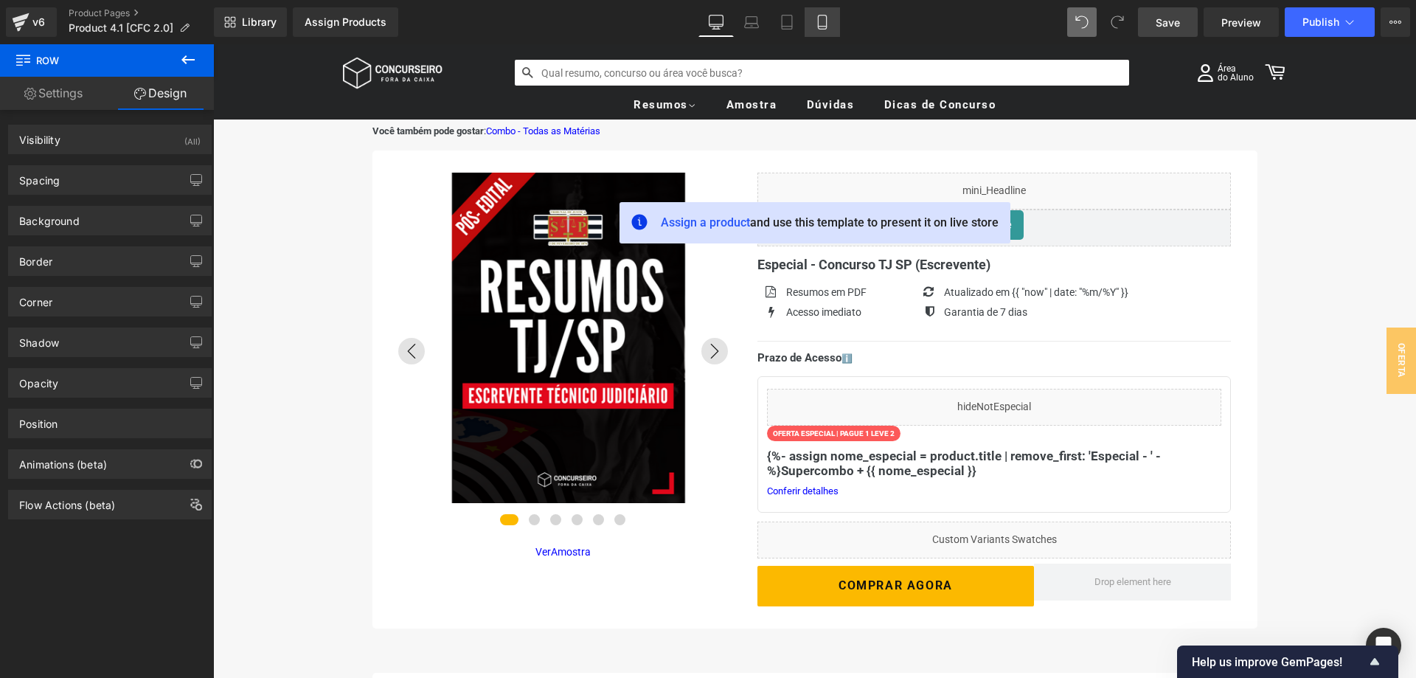
click at [828, 31] on link "Mobile" at bounding box center [822, 22] width 35 height 30
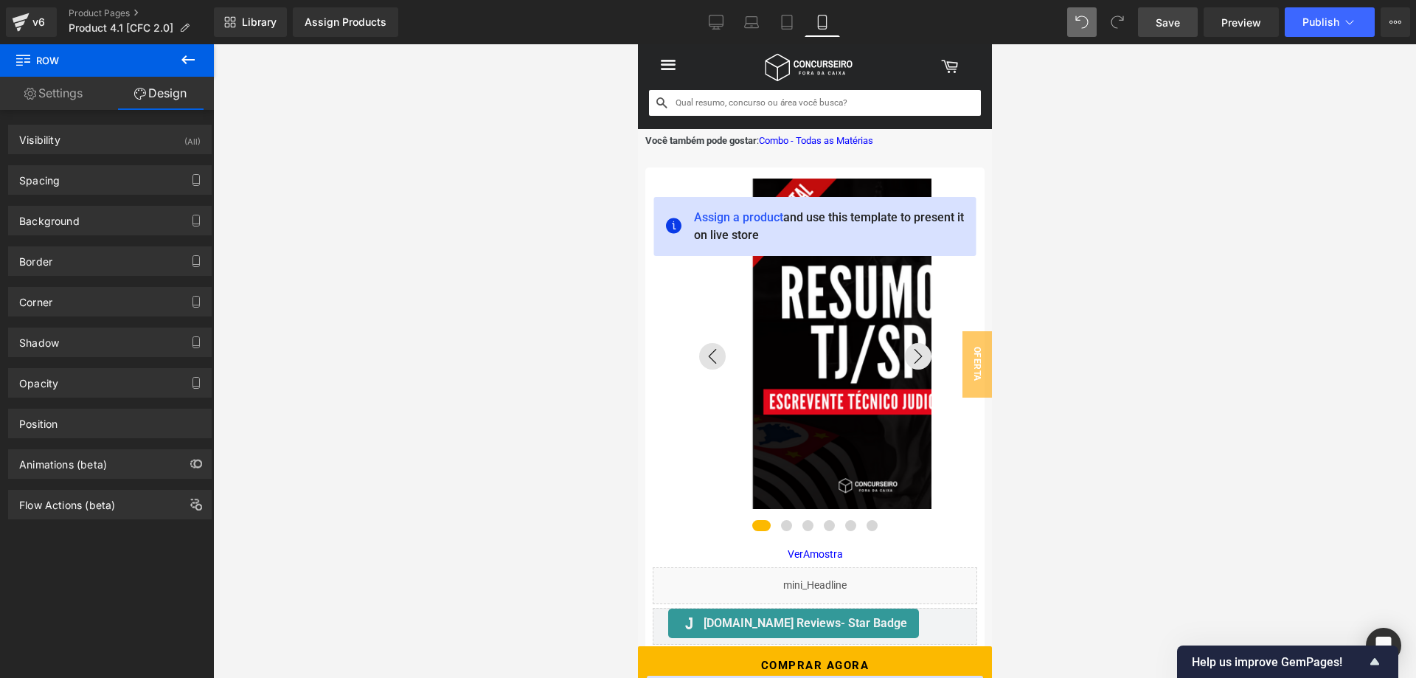
scroll to position [10, 0]
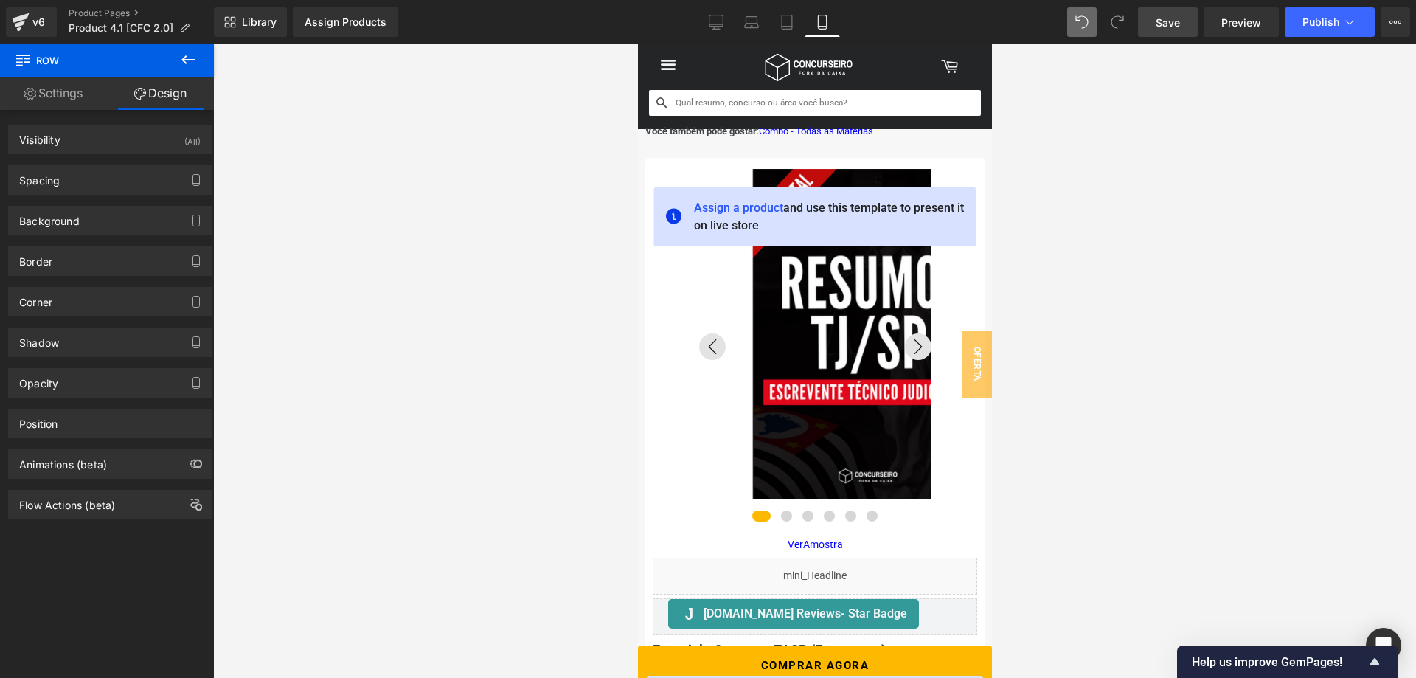
type input "5"
type input "0"
type input "10"
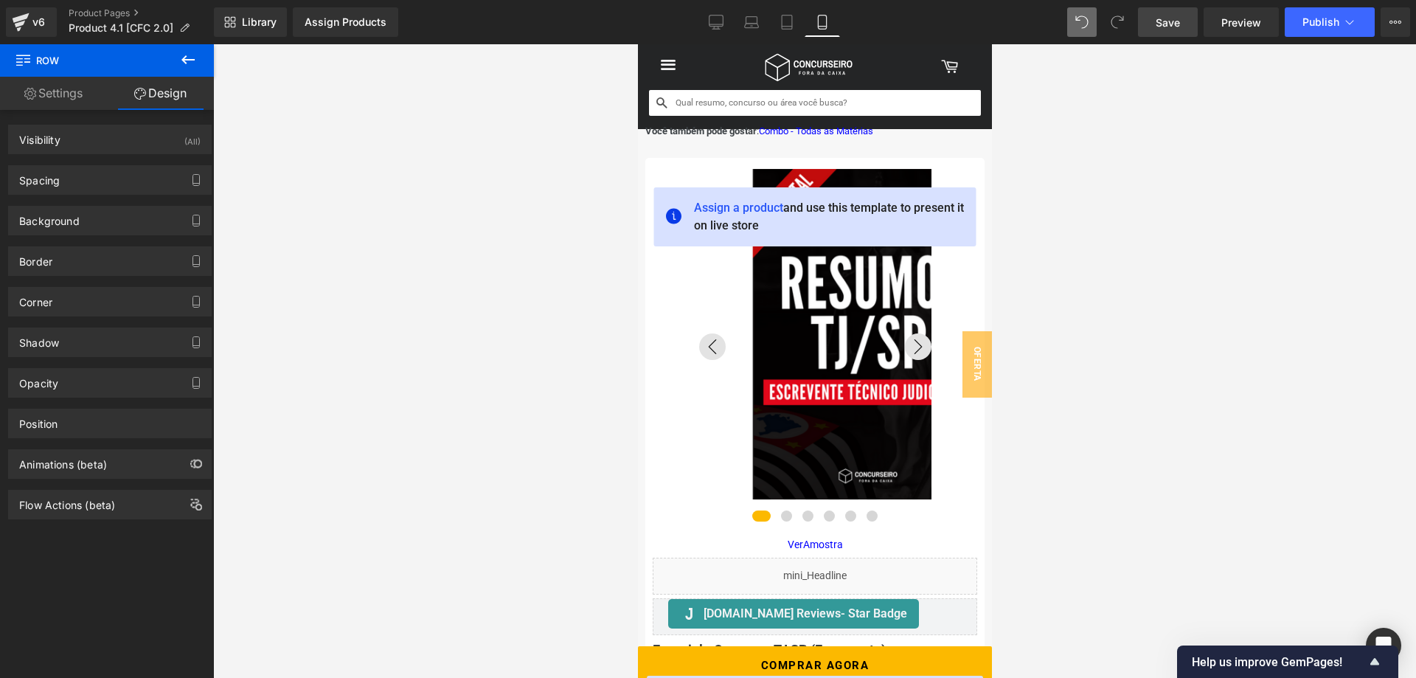
type input "0"
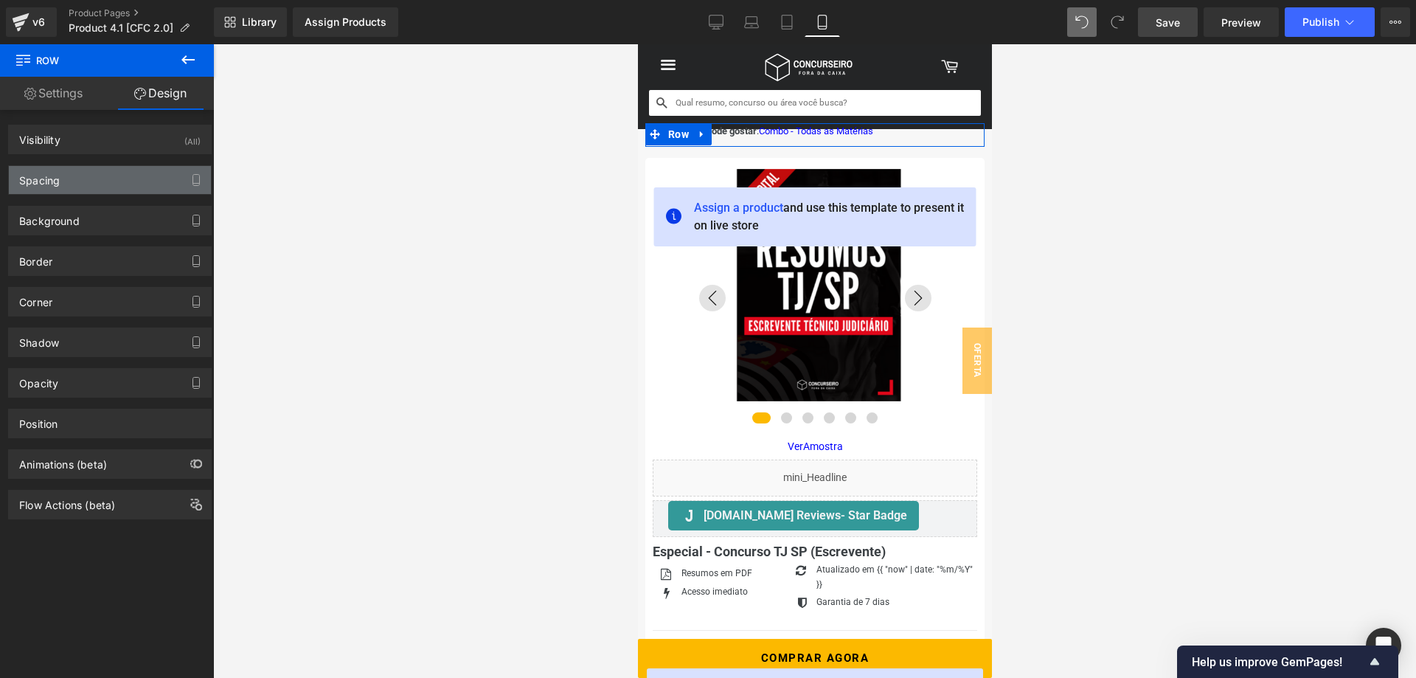
click at [117, 175] on div "Spacing" at bounding box center [110, 180] width 202 height 28
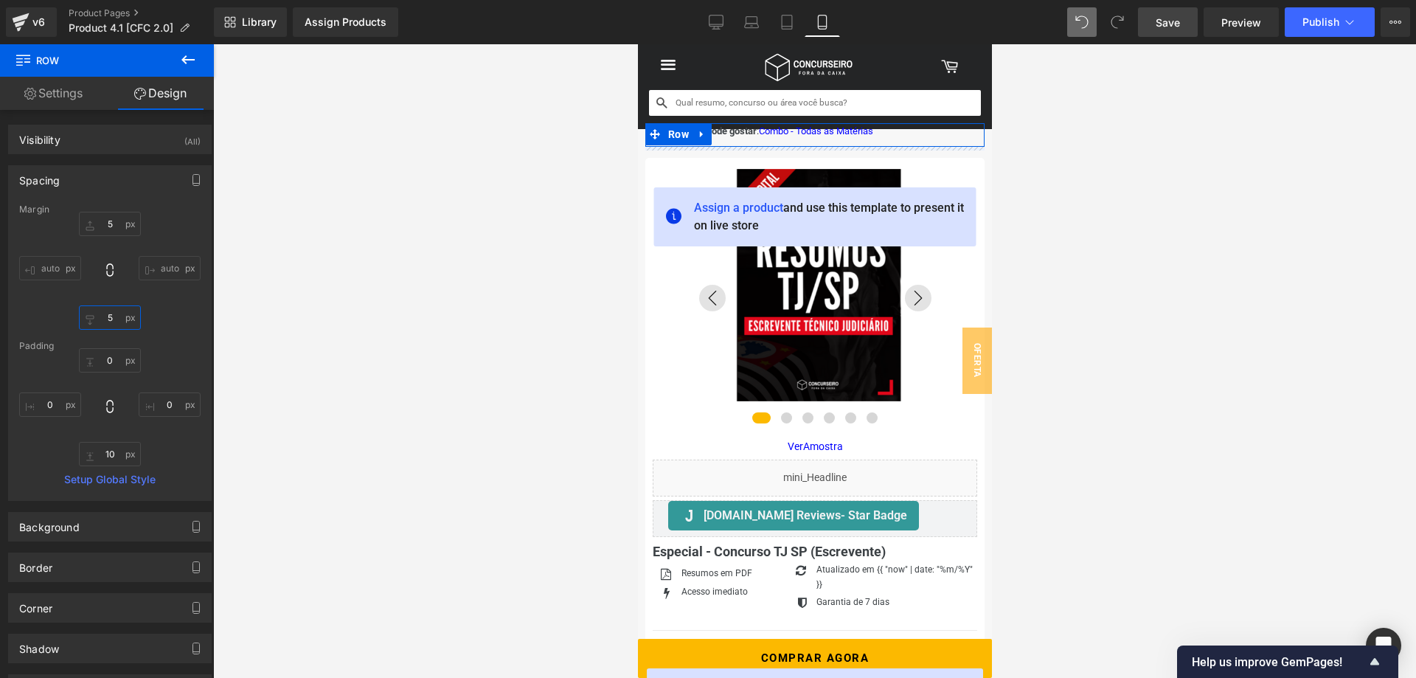
click at [112, 322] on input "5" at bounding box center [110, 317] width 62 height 24
click at [108, 321] on input "5" at bounding box center [110, 317] width 62 height 24
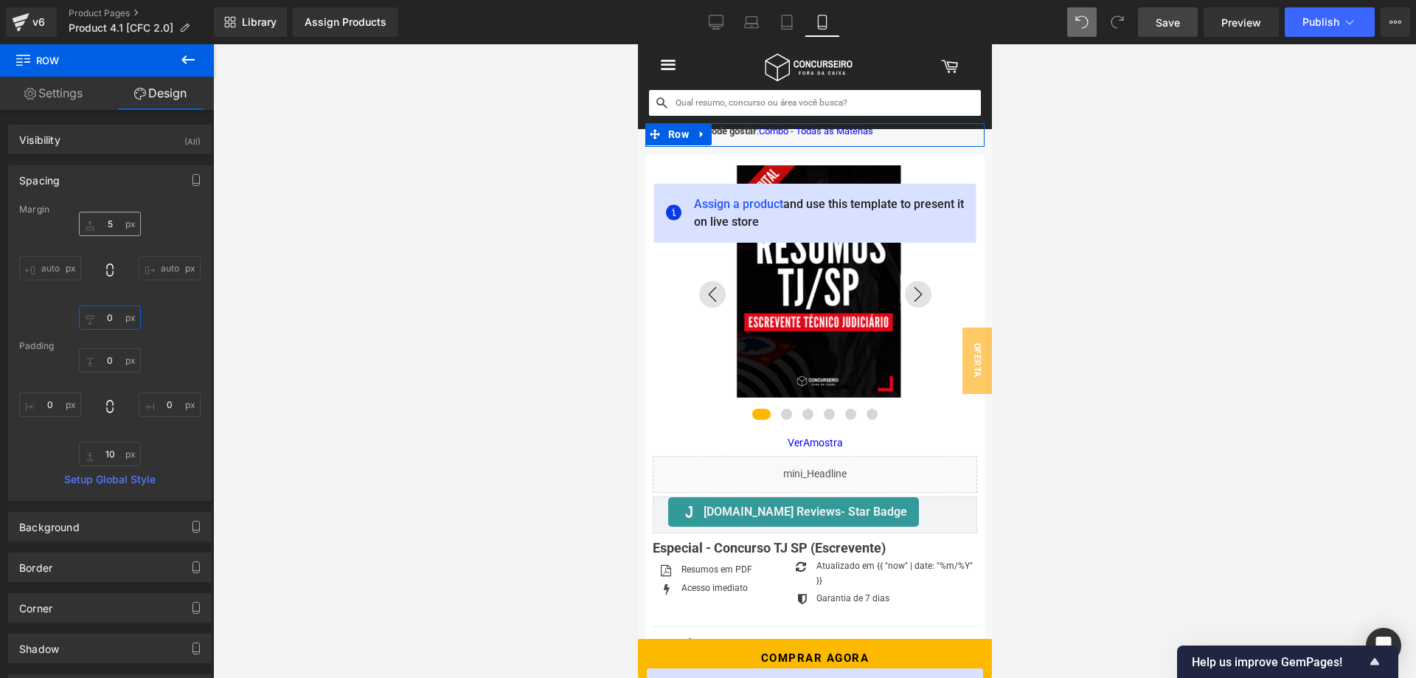
type input "0"
click at [108, 219] on input "5" at bounding box center [110, 224] width 62 height 24
type input "0"
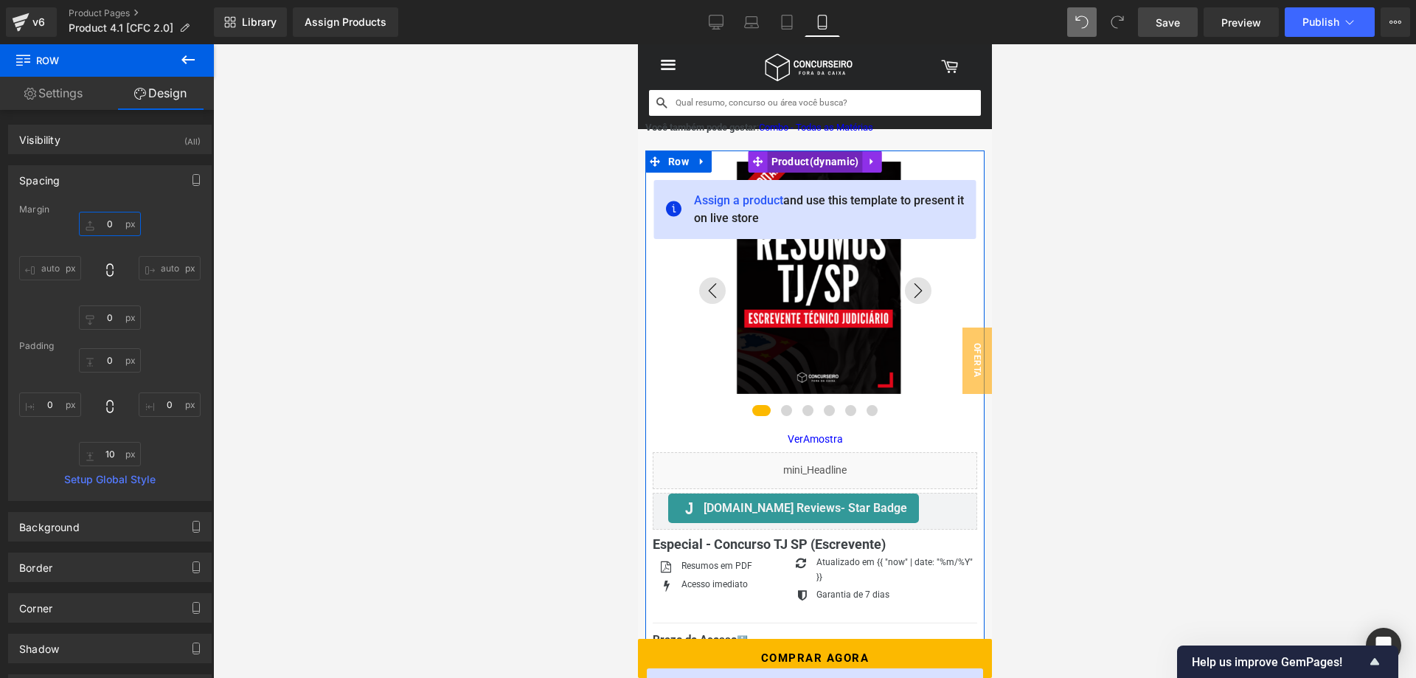
scroll to position [0, 0]
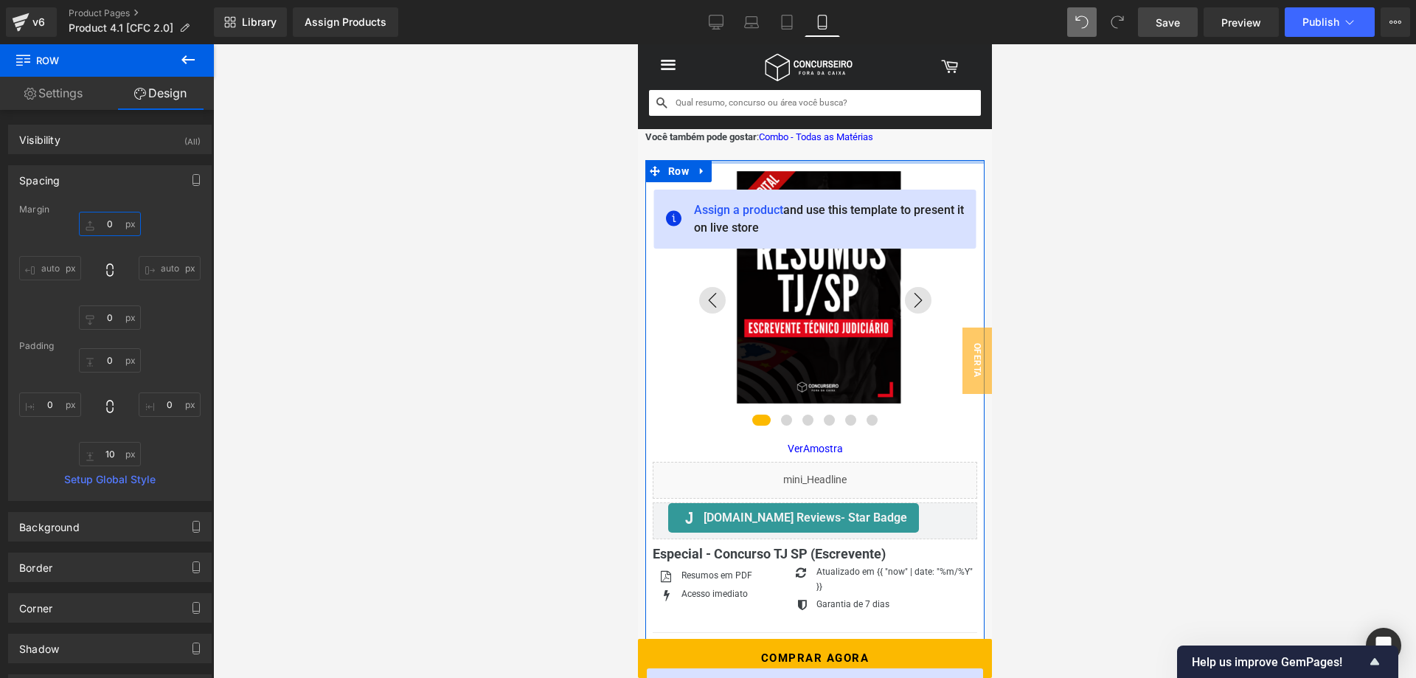
click at [739, 161] on div at bounding box center [814, 162] width 339 height 4
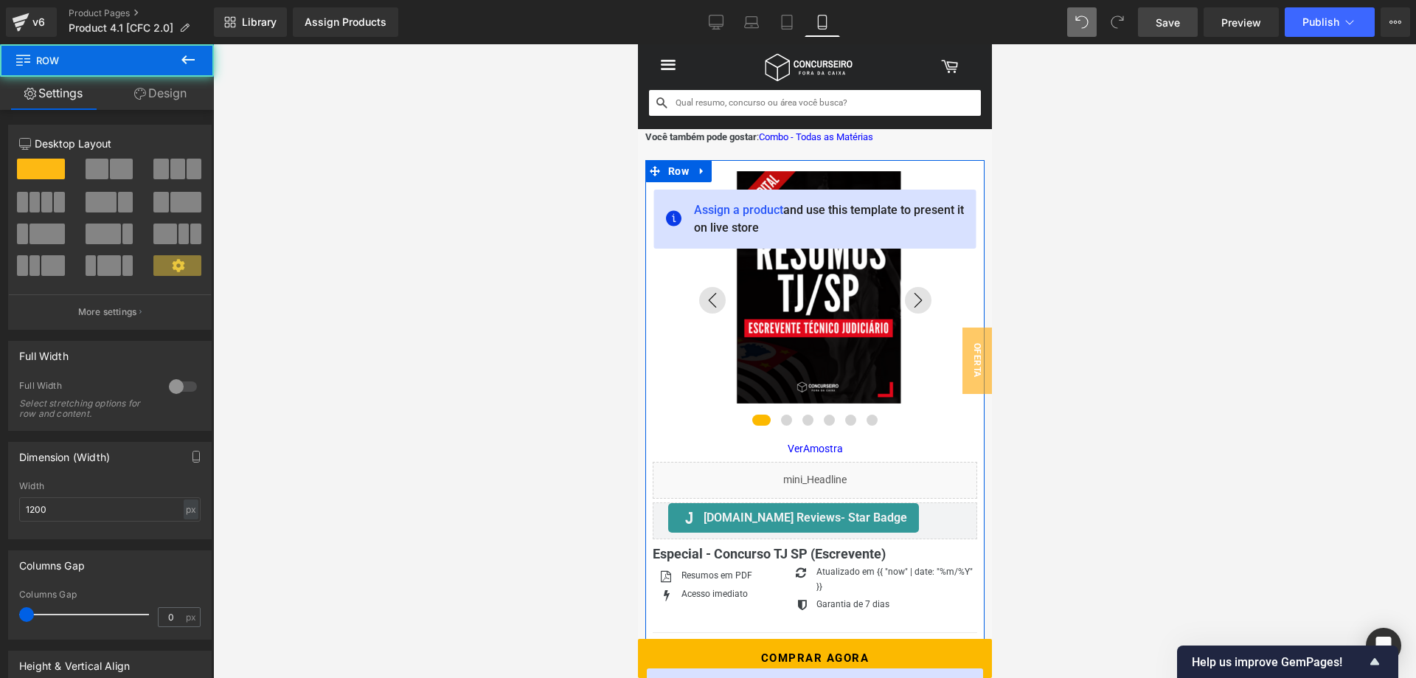
click at [157, 91] on link "Design" at bounding box center [160, 93] width 107 height 33
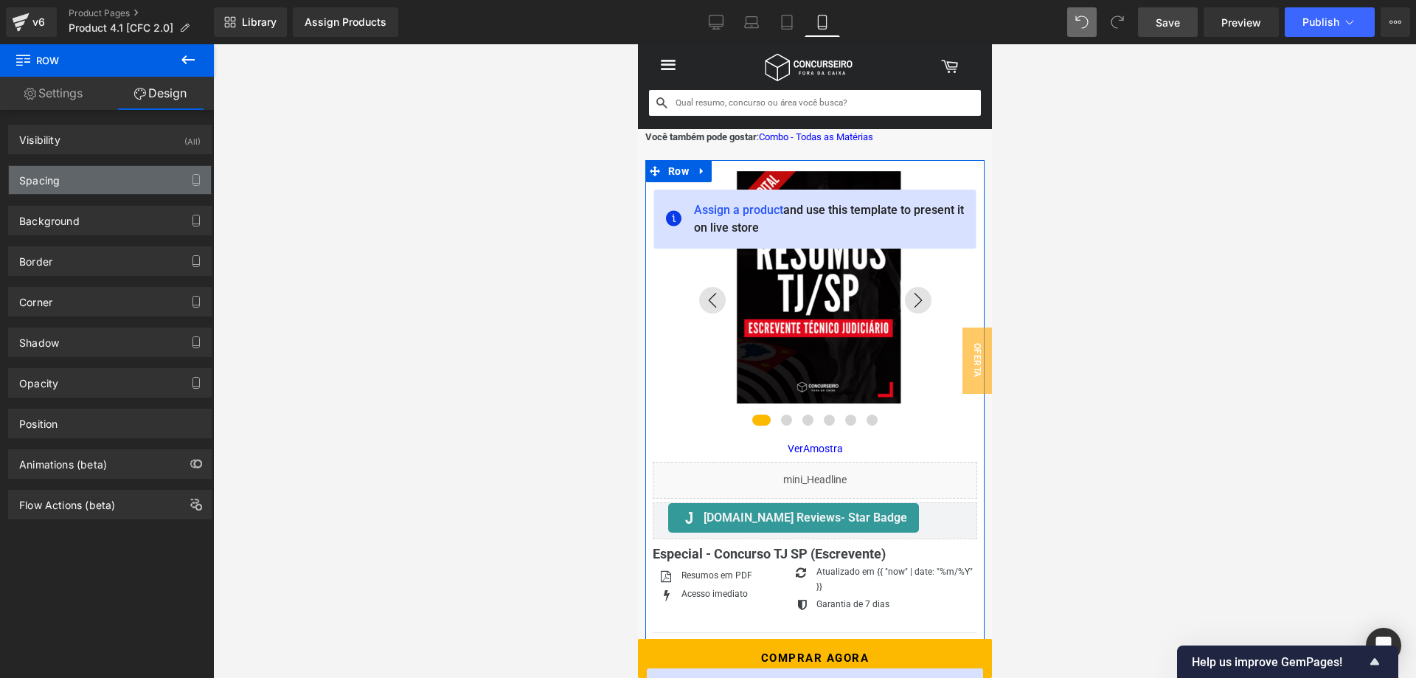
click at [104, 187] on div "Spacing" at bounding box center [110, 180] width 202 height 28
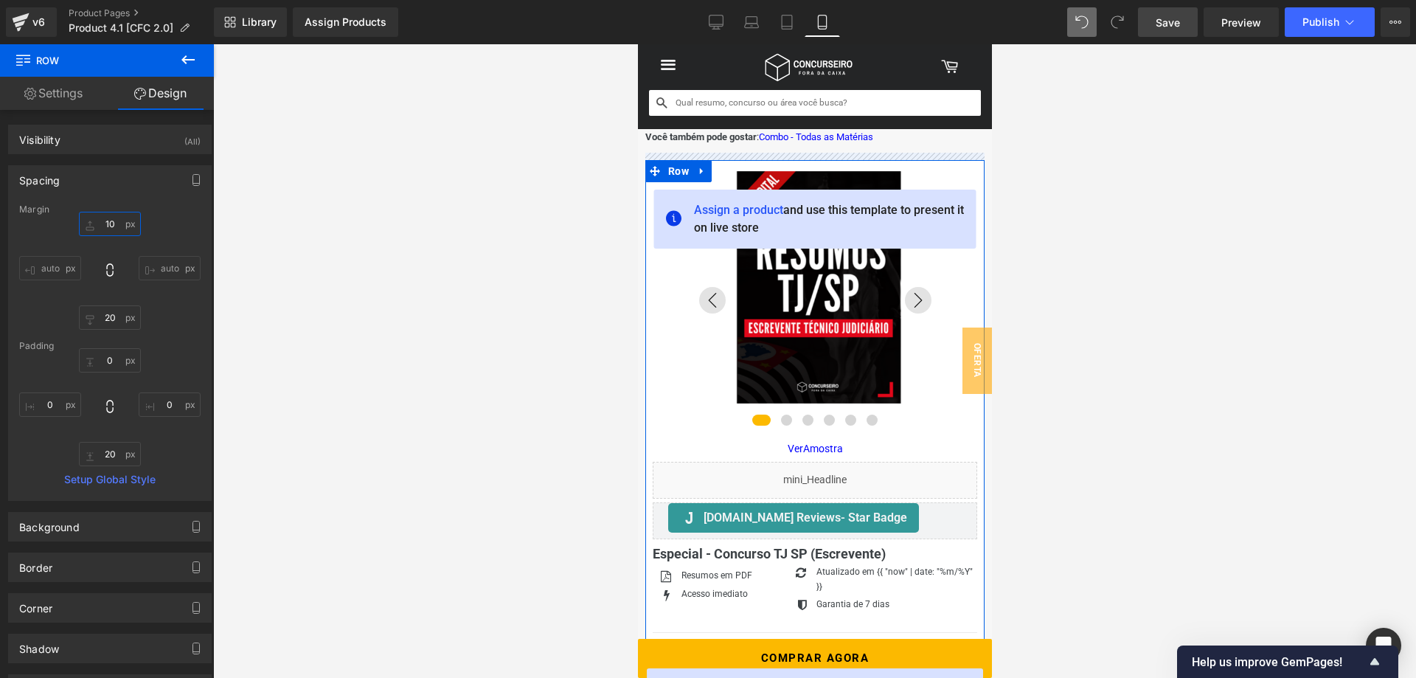
click at [114, 226] on input "10" at bounding box center [110, 224] width 62 height 24
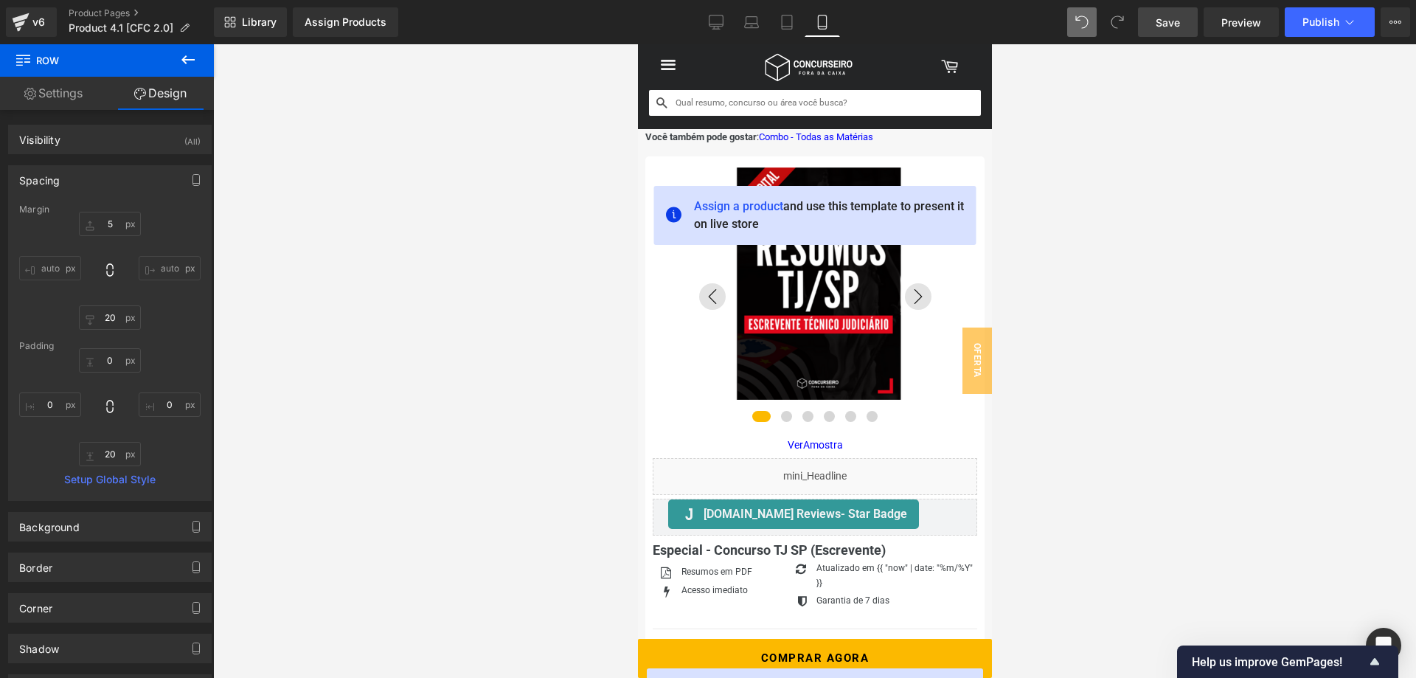
click at [1184, 23] on link "Save" at bounding box center [1168, 22] width 60 height 30
click at [717, 23] on icon at bounding box center [716, 22] width 15 height 15
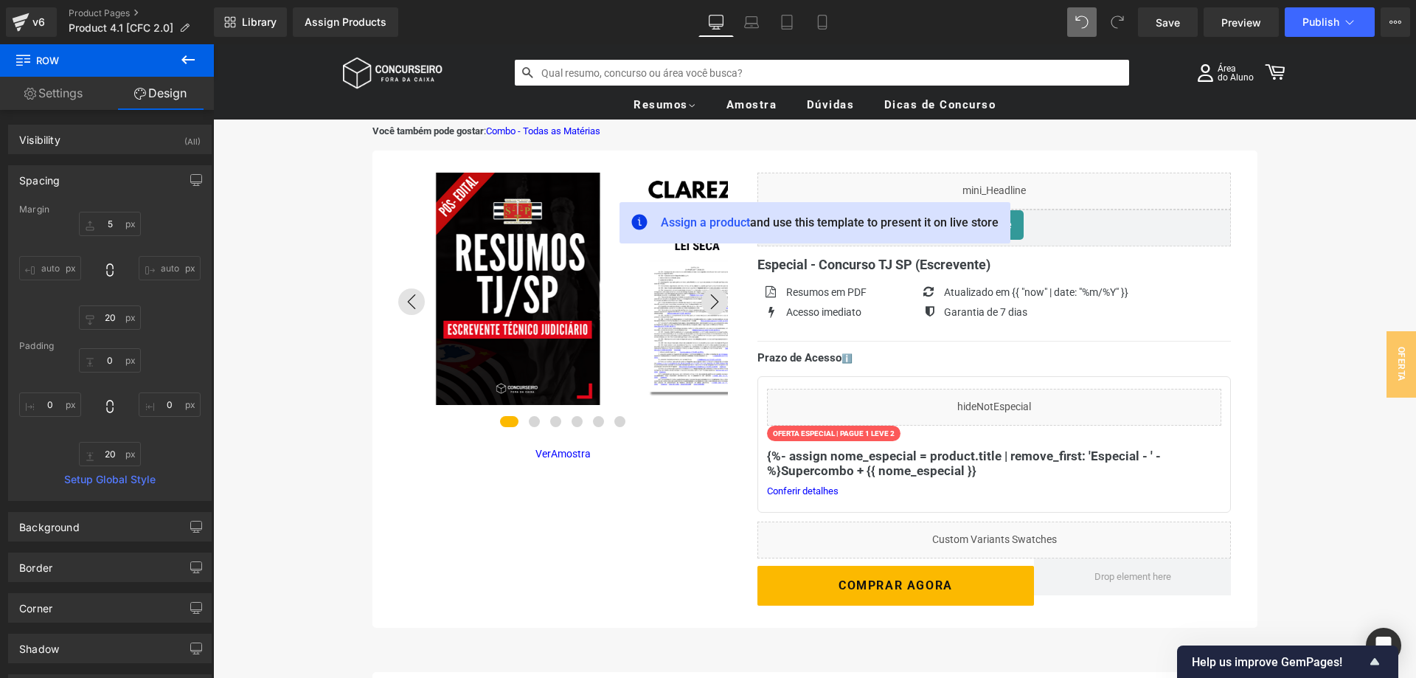
type input "0"
type input "30"
type input "15"
type input "30"
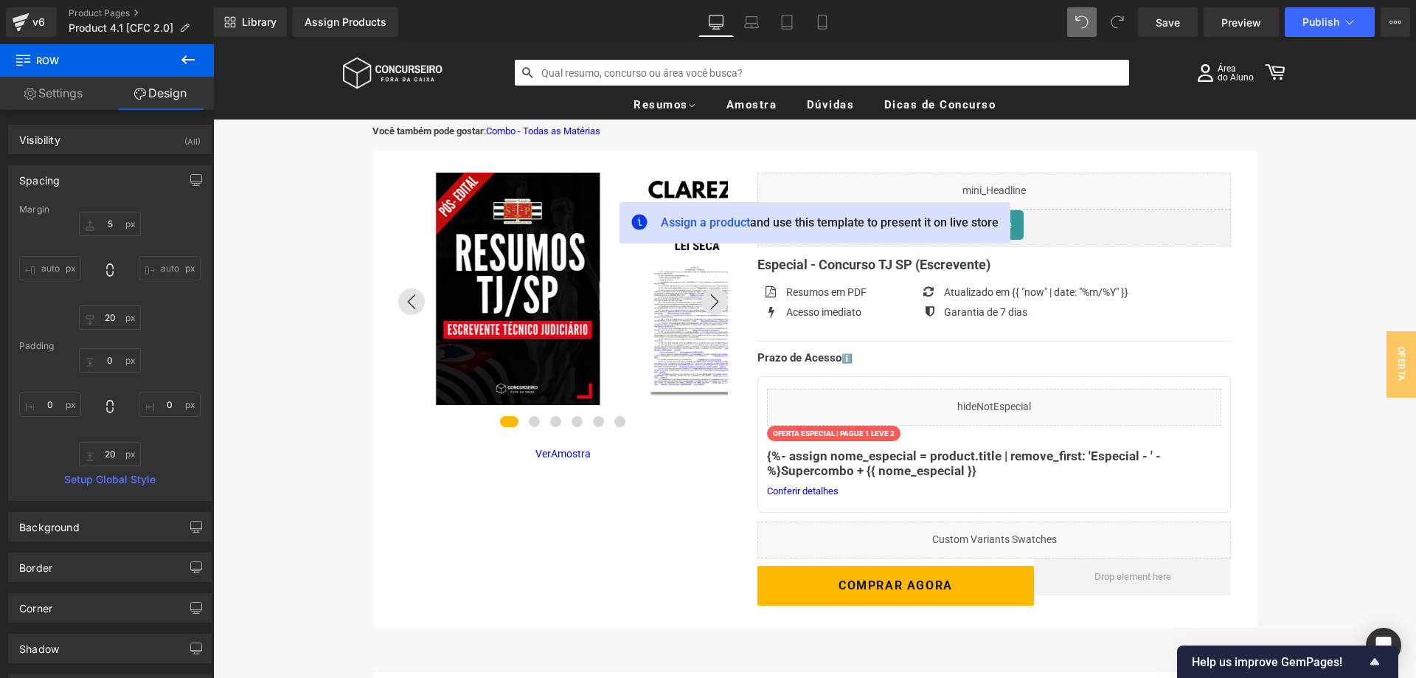
type input "15"
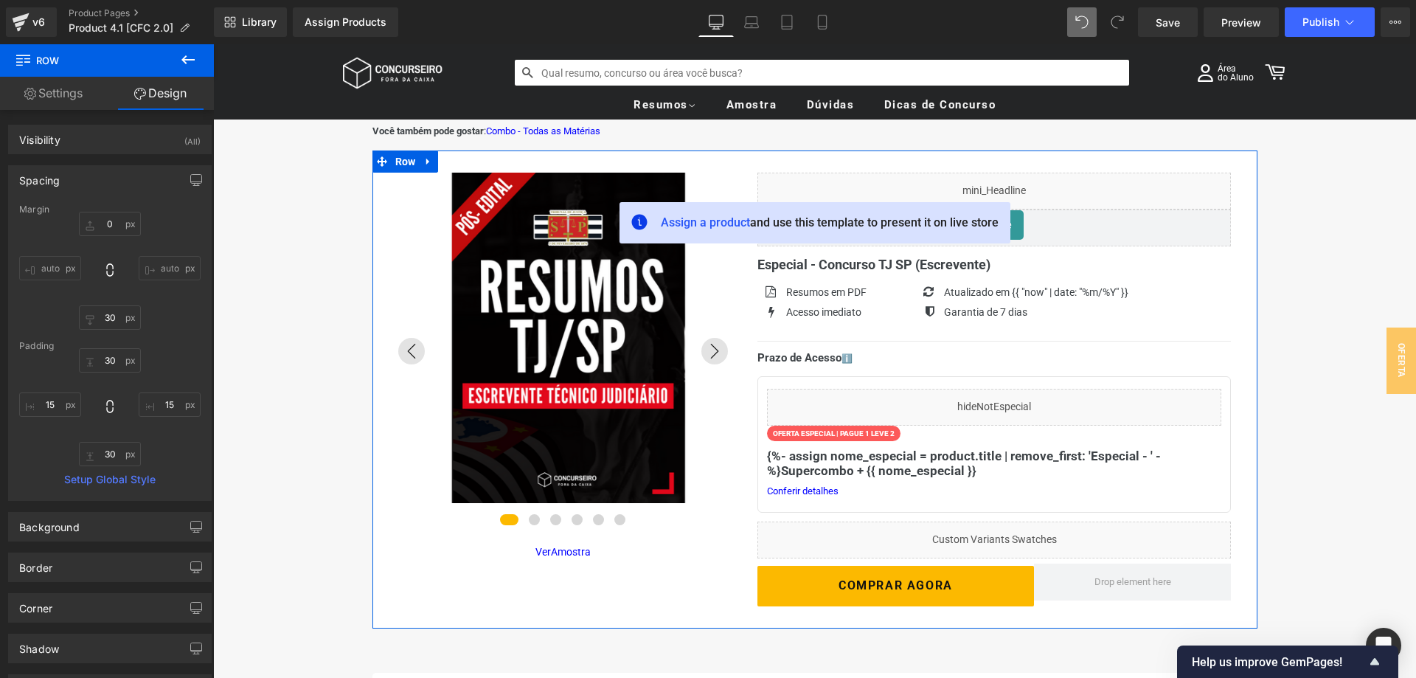
click at [1054, 159] on div "Assign a product and use this template to present it on live store" at bounding box center [815, 389] width 885 height 477
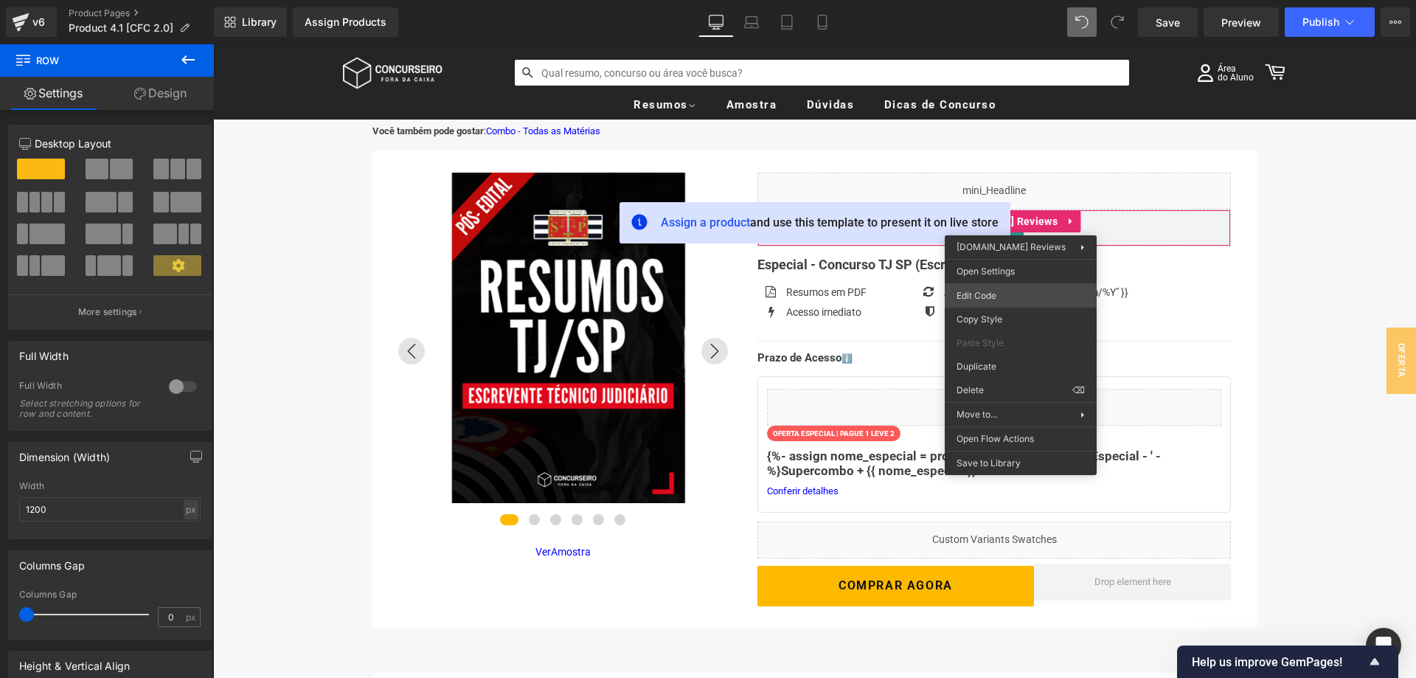
click at [1006, 0] on div "Row You are previewing how the will restyle your page. You can not edit Element…" at bounding box center [708, 0] width 1416 height 0
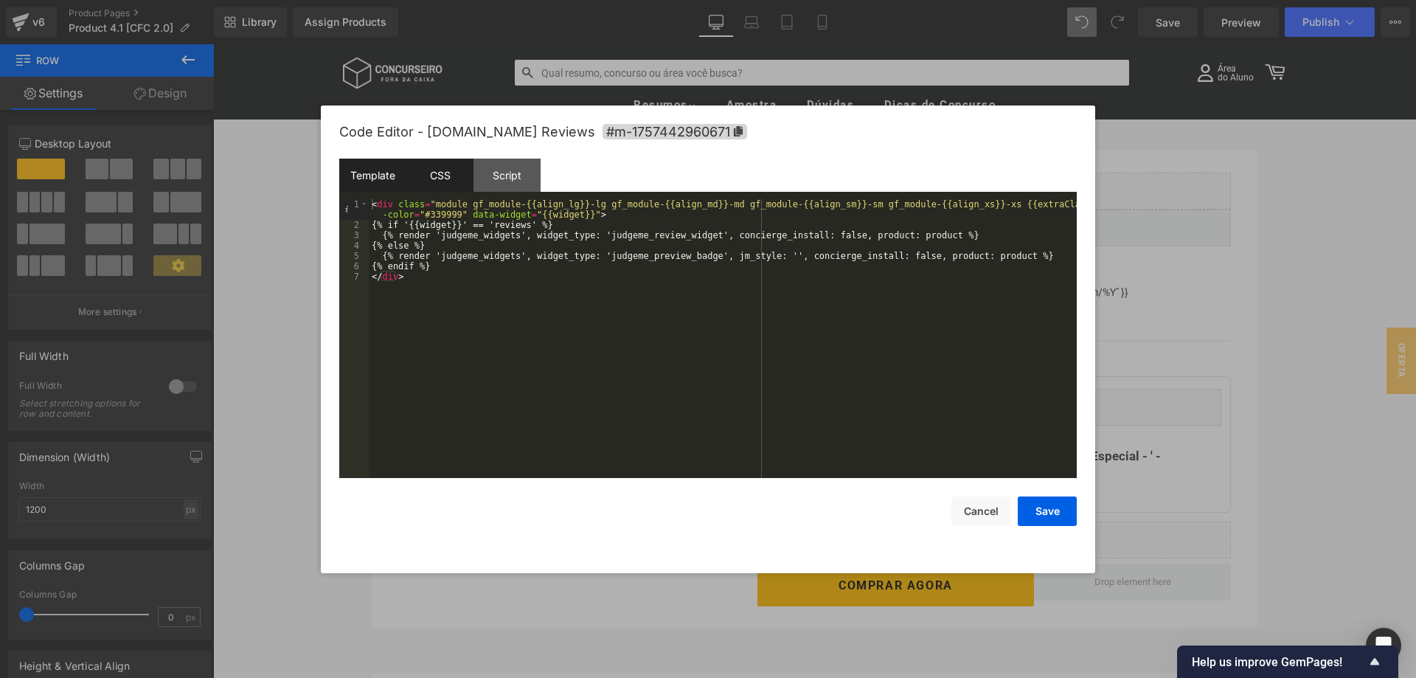
click at [443, 185] on div "CSS" at bounding box center [440, 175] width 67 height 33
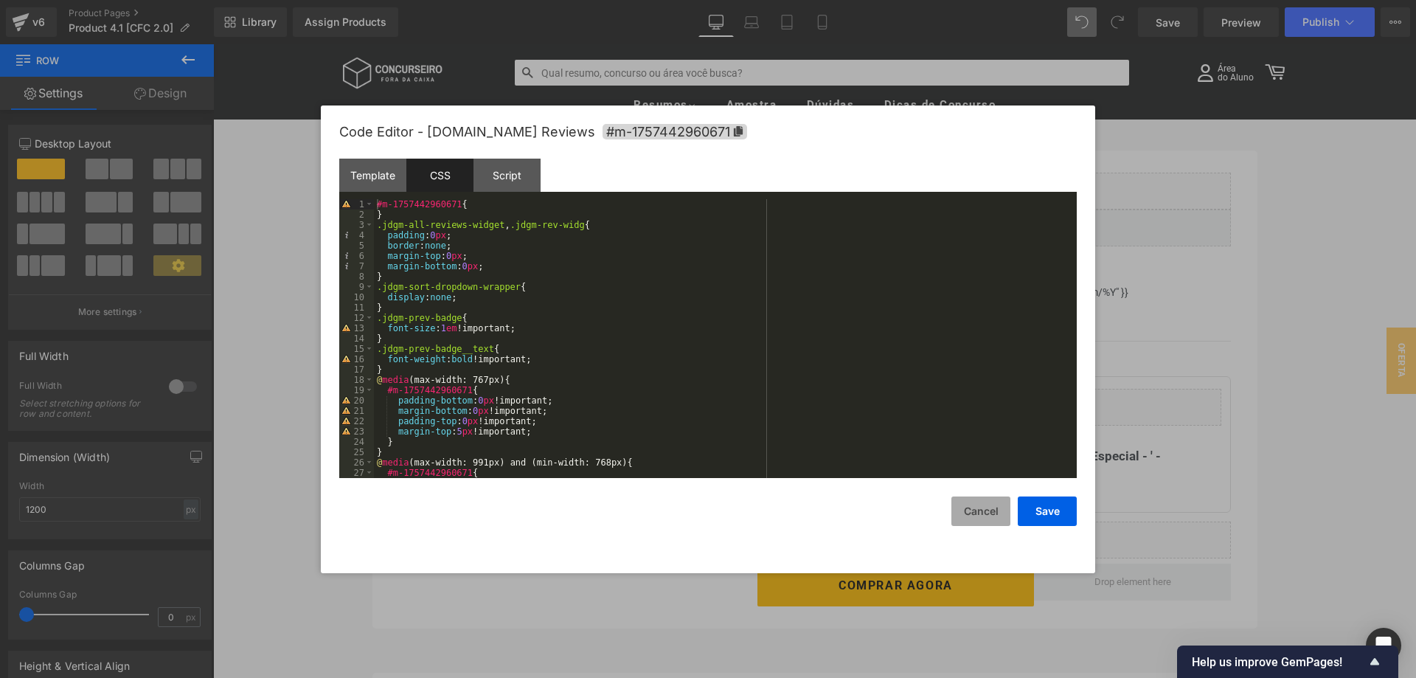
click at [983, 514] on button "Cancel" at bounding box center [981, 512] width 59 height 30
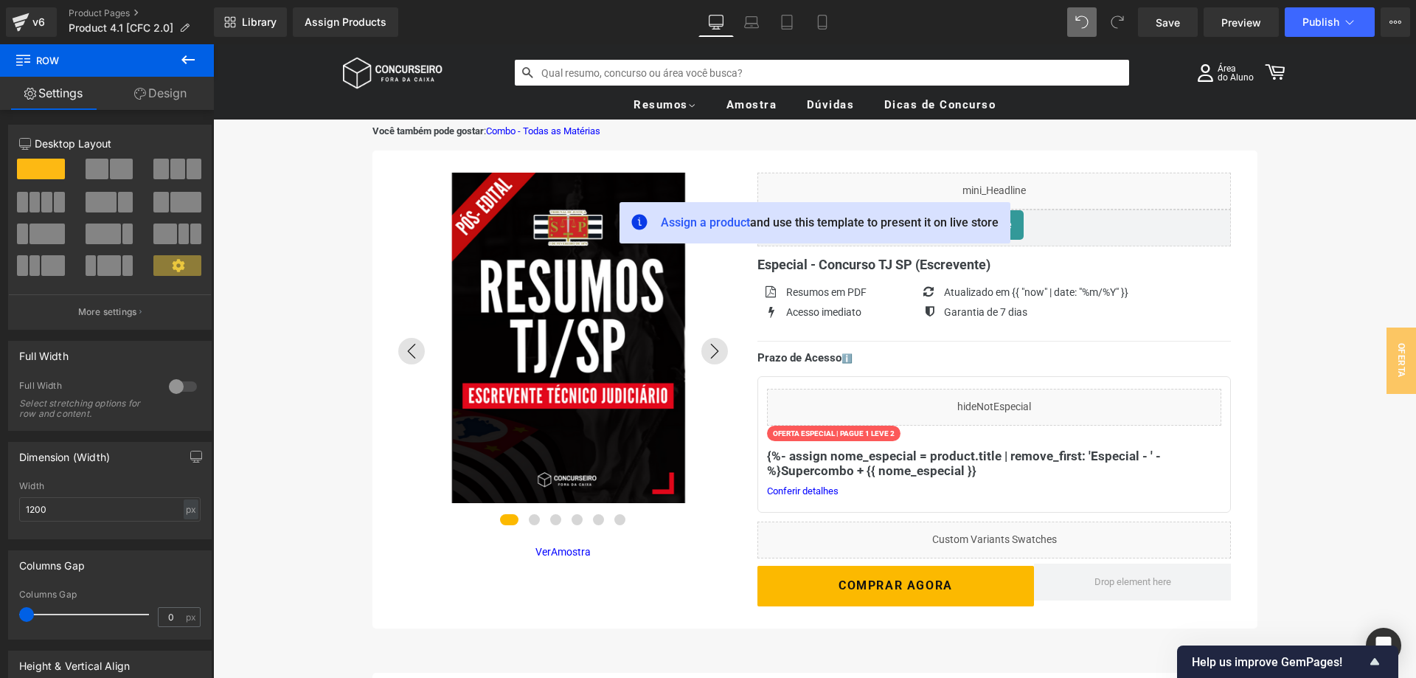
click at [198, 61] on button at bounding box center [188, 60] width 52 height 32
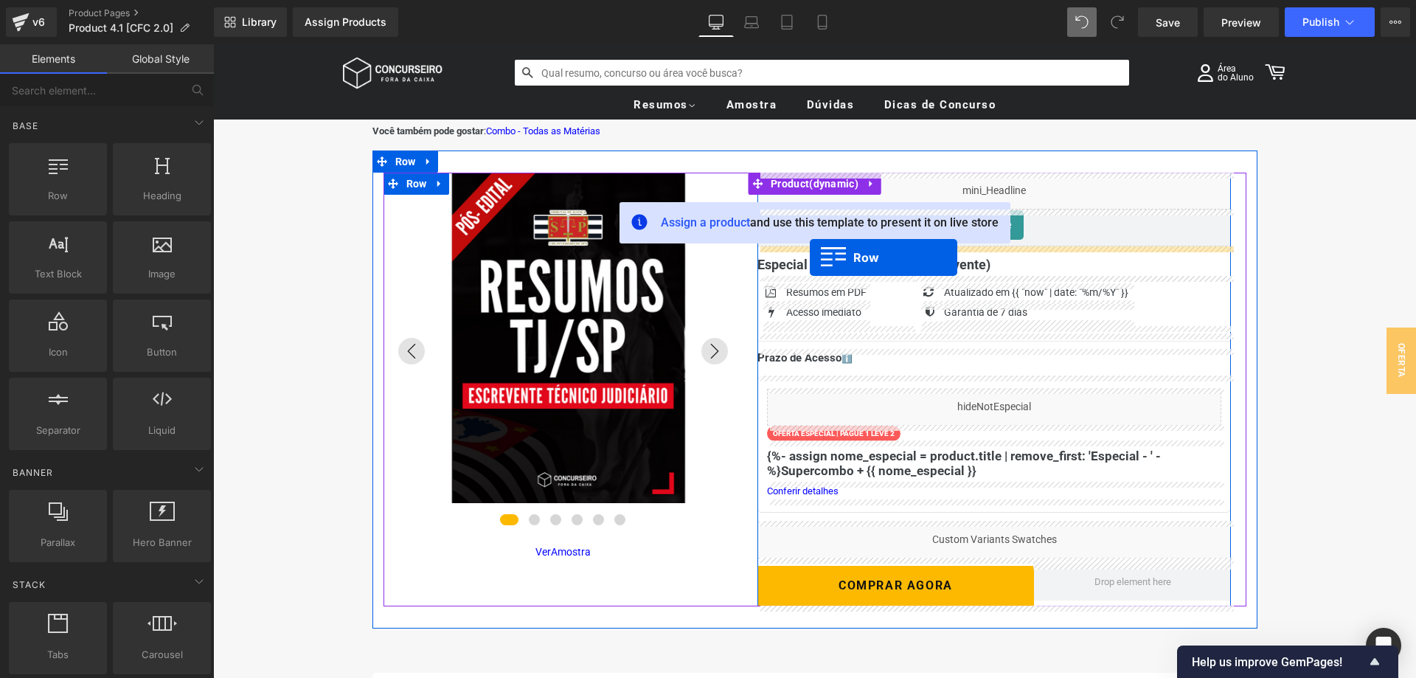
drag, startPoint x: 277, startPoint y: 217, endPoint x: 810, endPoint y: 257, distance: 534.9
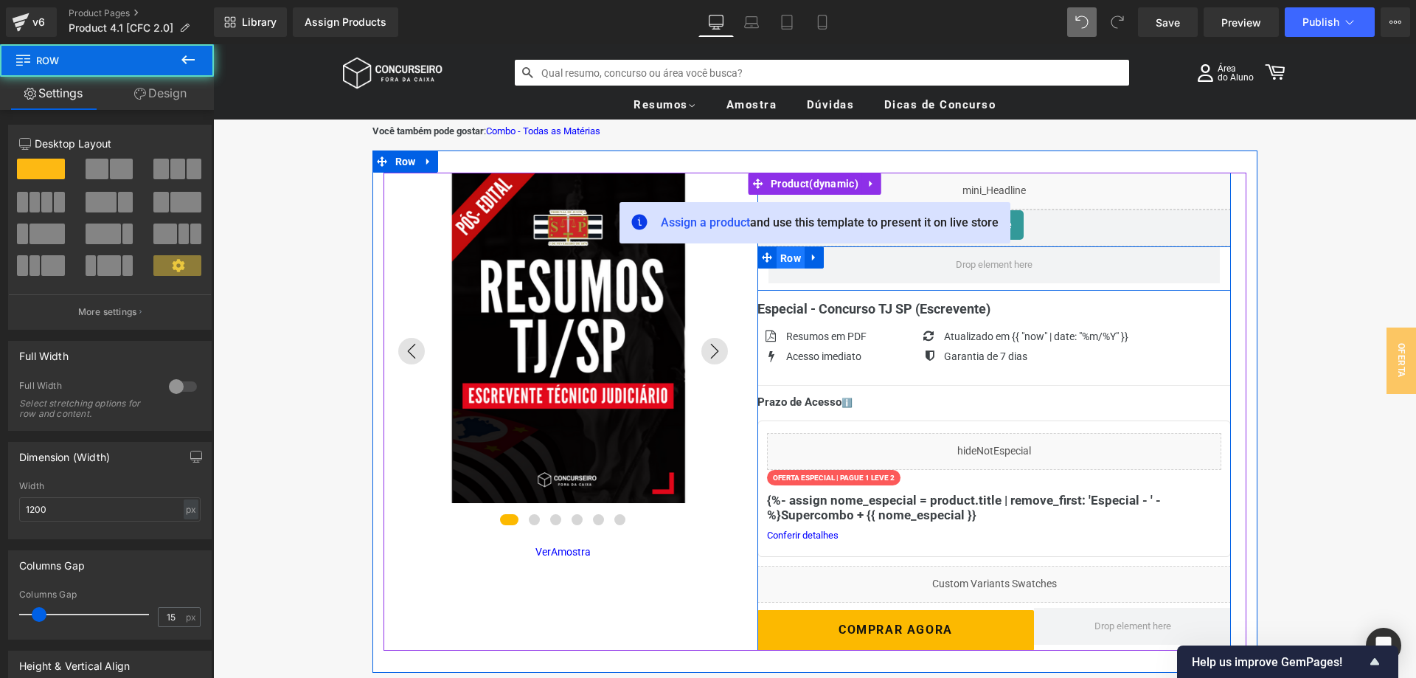
click at [792, 260] on span "Row" at bounding box center [791, 258] width 28 height 22
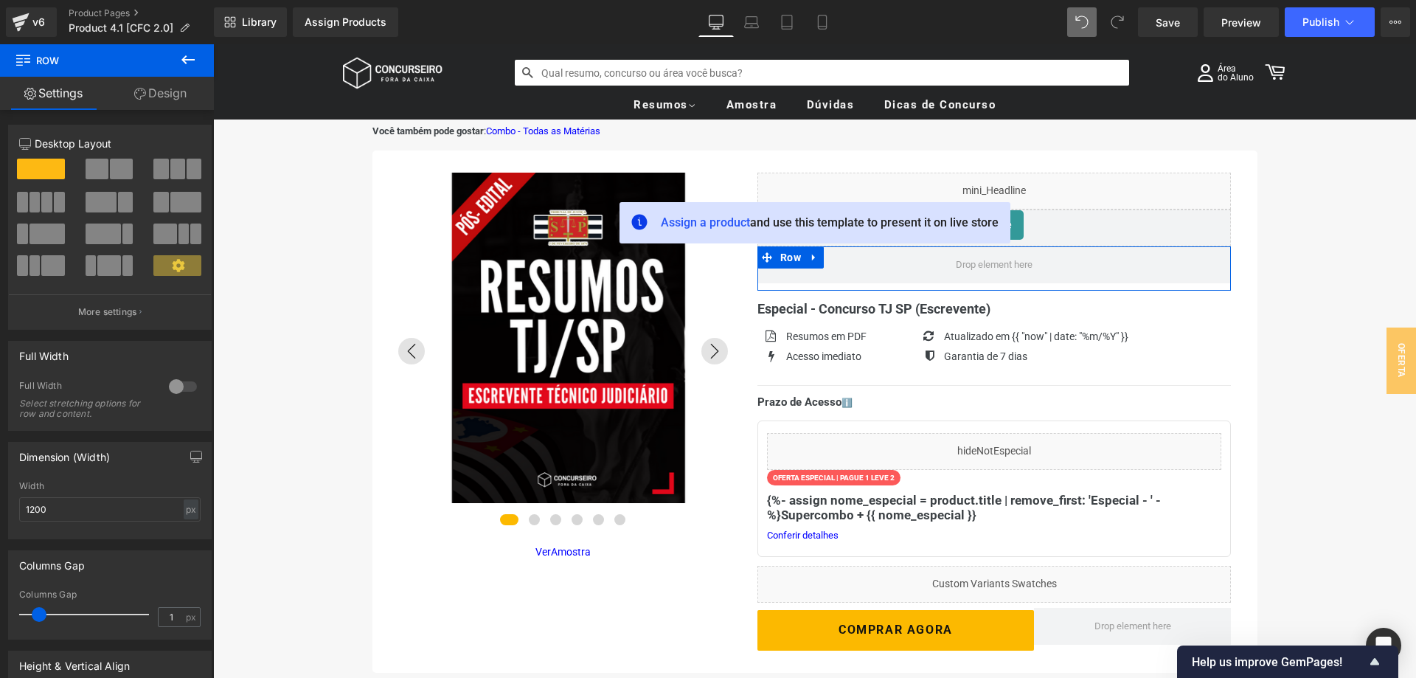
type input "0"
drag, startPoint x: 41, startPoint y: 615, endPoint x: 19, endPoint y: 613, distance: 21.4
click at [19, 613] on div "Columns Gap 0 px" at bounding box center [109, 613] width 181 height 49
click at [118, 314] on p "More settings" at bounding box center [107, 311] width 59 height 13
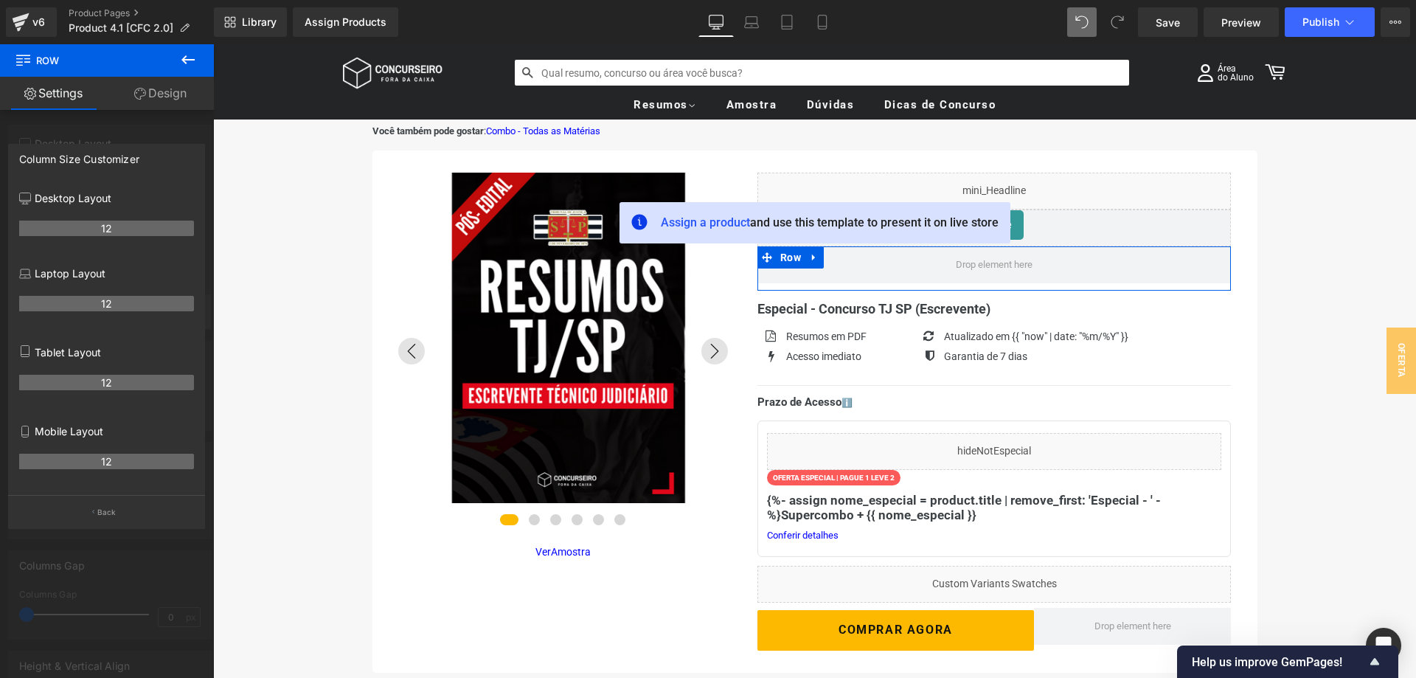
drag, startPoint x: 112, startPoint y: 511, endPoint x: 113, endPoint y: 316, distance: 194.8
click at [112, 505] on button "Back" at bounding box center [106, 511] width 197 height 33
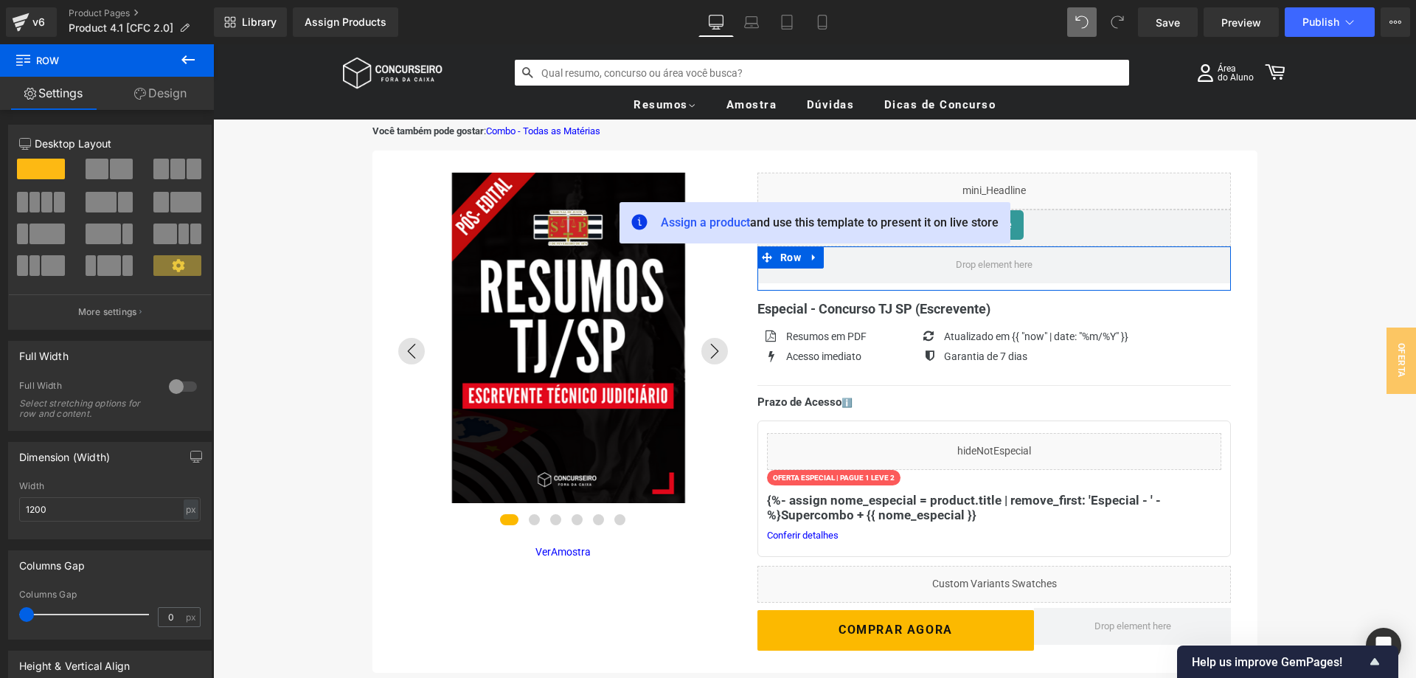
click at [109, 172] on button at bounding box center [110, 169] width 49 height 21
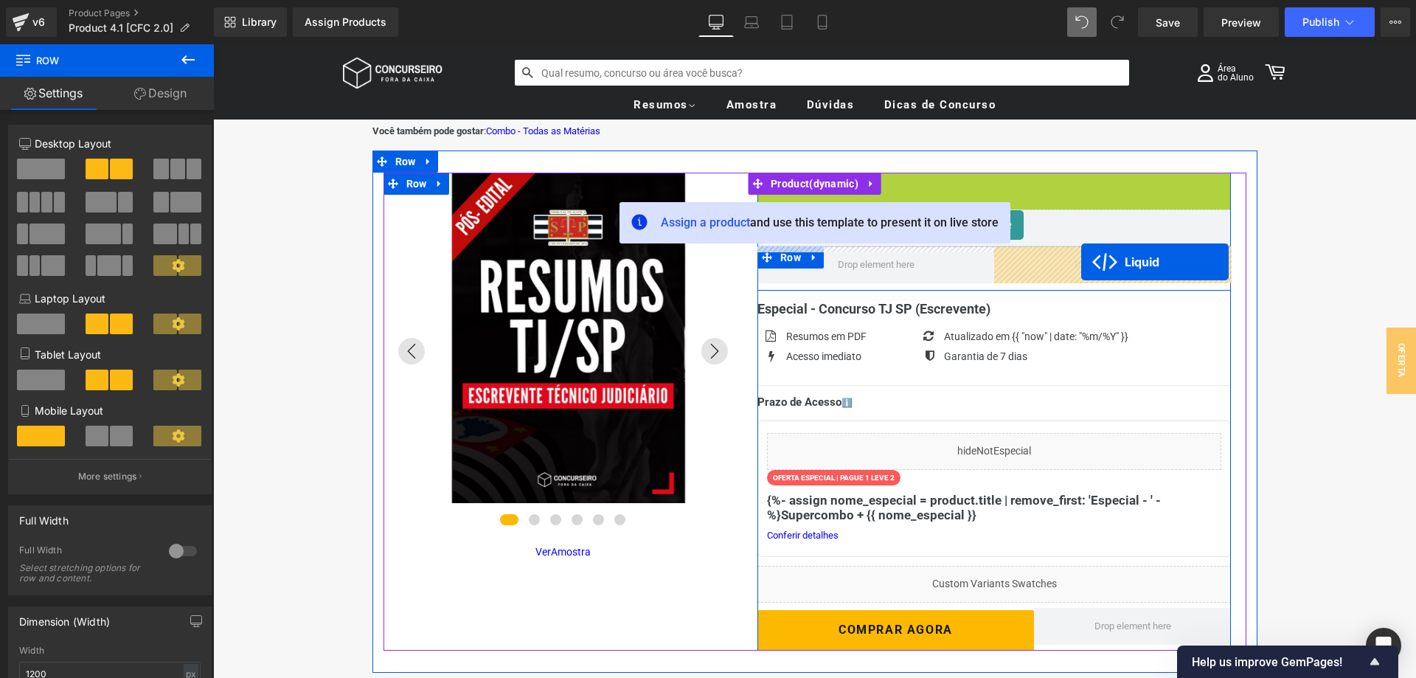
drag, startPoint x: 958, startPoint y: 182, endPoint x: 1082, endPoint y: 262, distance: 147.3
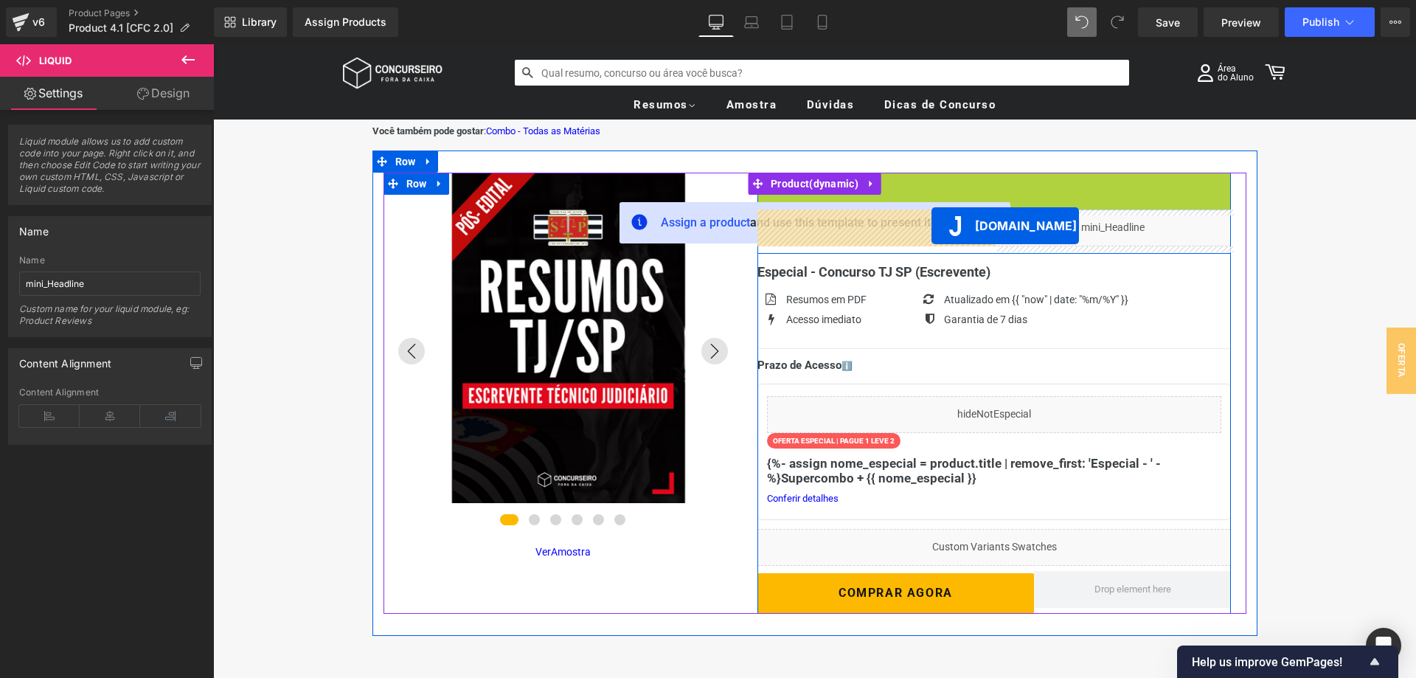
drag, startPoint x: 935, startPoint y: 182, endPoint x: 932, endPoint y: 226, distance: 43.7
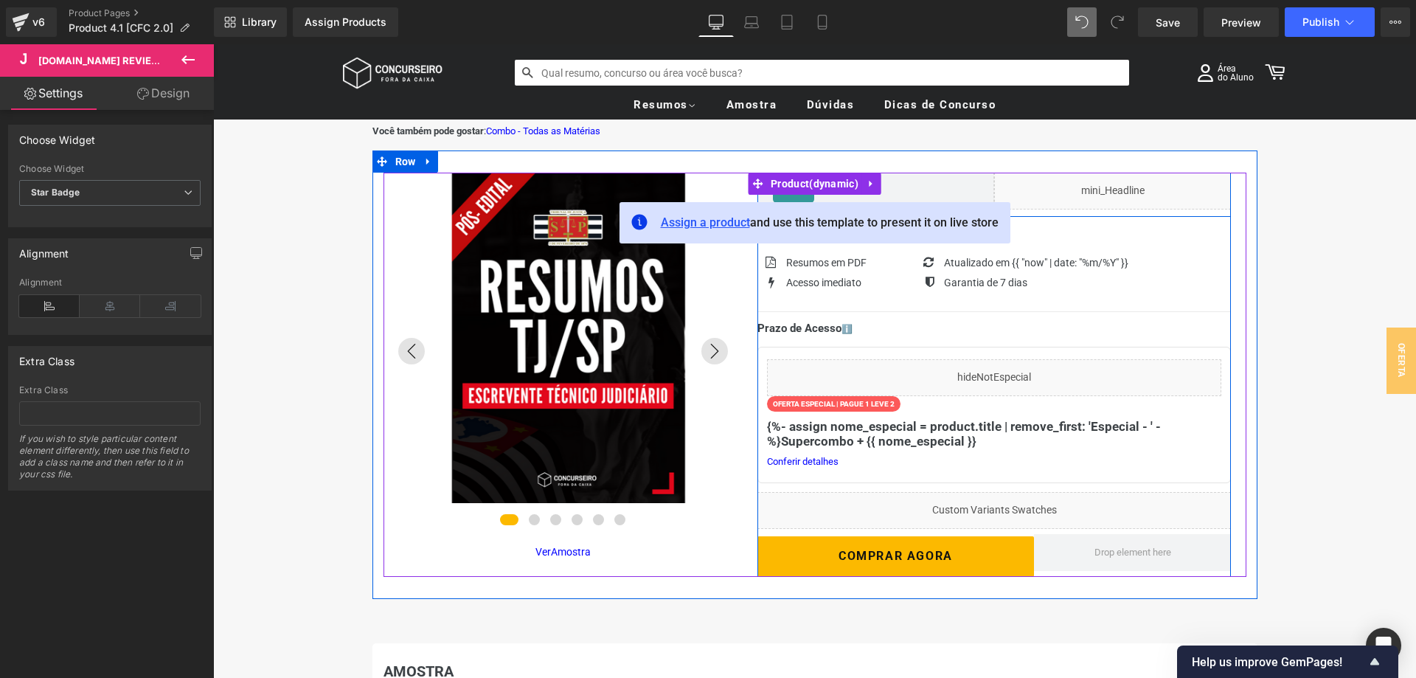
click at [693, 222] on span "Assign a product" at bounding box center [705, 222] width 89 height 14
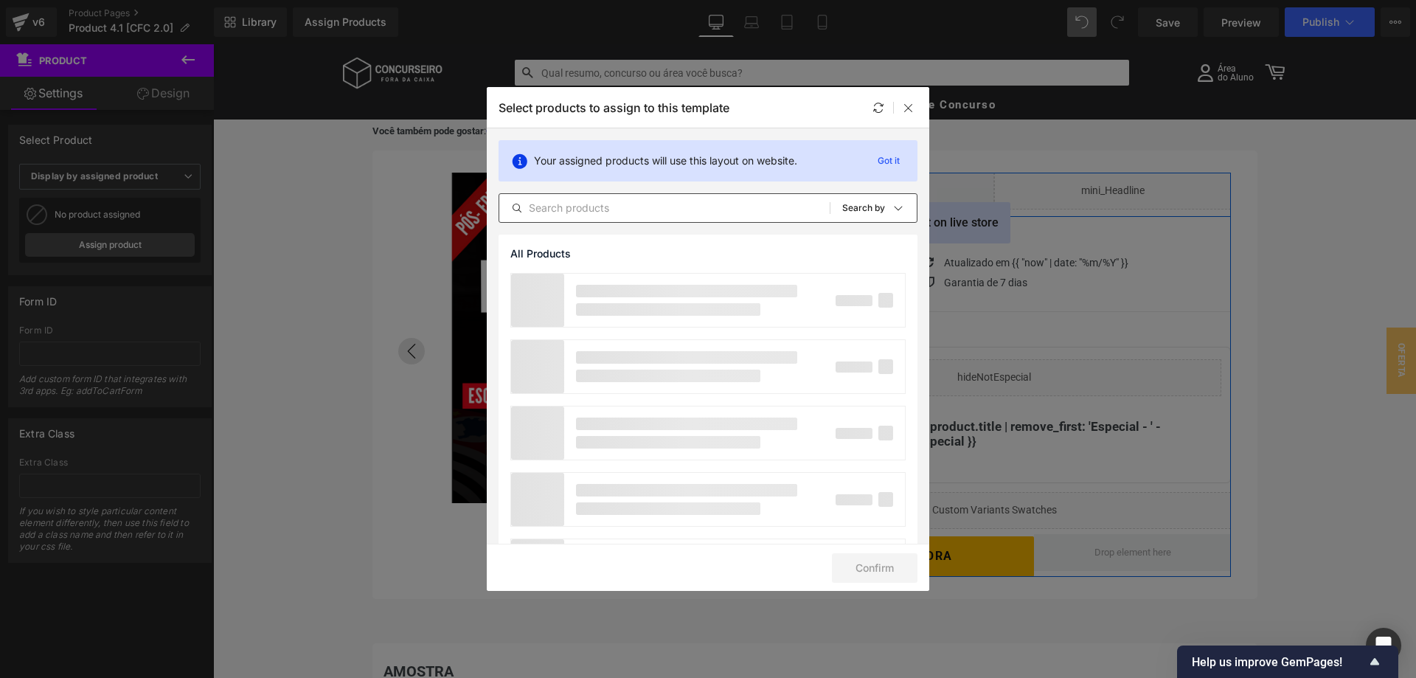
click at [567, 211] on input "text" at bounding box center [664, 208] width 331 height 18
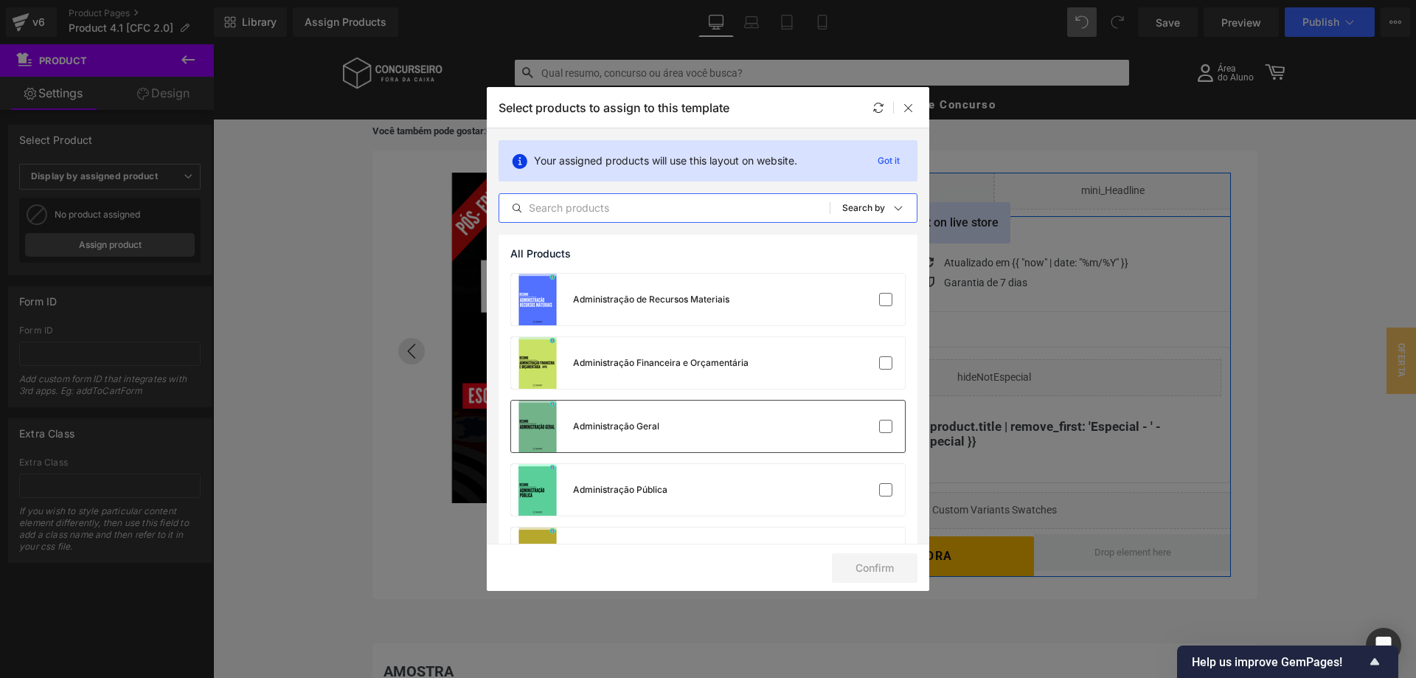
click at [699, 407] on div "Administração Geral" at bounding box center [708, 427] width 394 height 52
click at [887, 422] on label at bounding box center [885, 426] width 13 height 13
click at [886, 426] on input "checkbox" at bounding box center [886, 426] width 0 height 0
click at [722, 210] on input "text" at bounding box center [664, 208] width 331 height 18
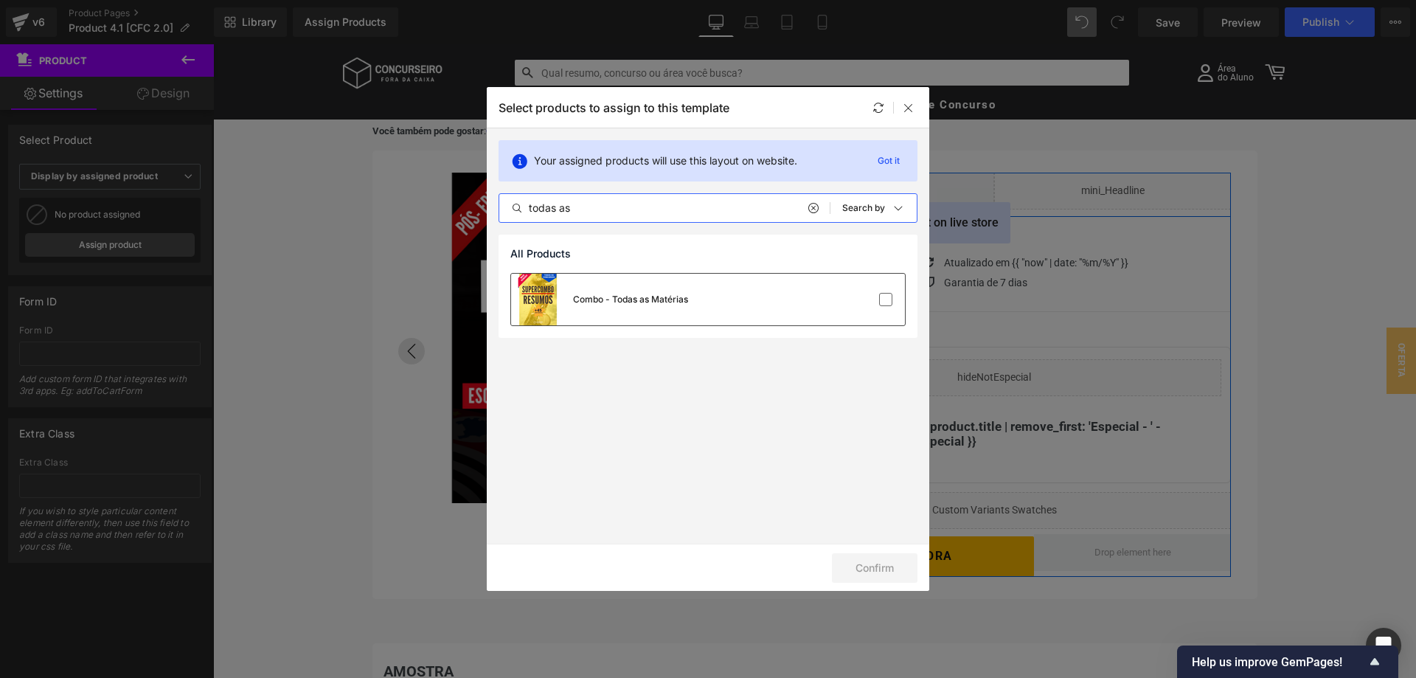
type input "todas as"
click at [810, 309] on div "Combo - Todas as Matérias" at bounding box center [708, 300] width 394 height 52
click at [885, 567] on button "Confirm" at bounding box center [875, 568] width 86 height 30
click at [909, 100] on div at bounding box center [909, 108] width 18 height 18
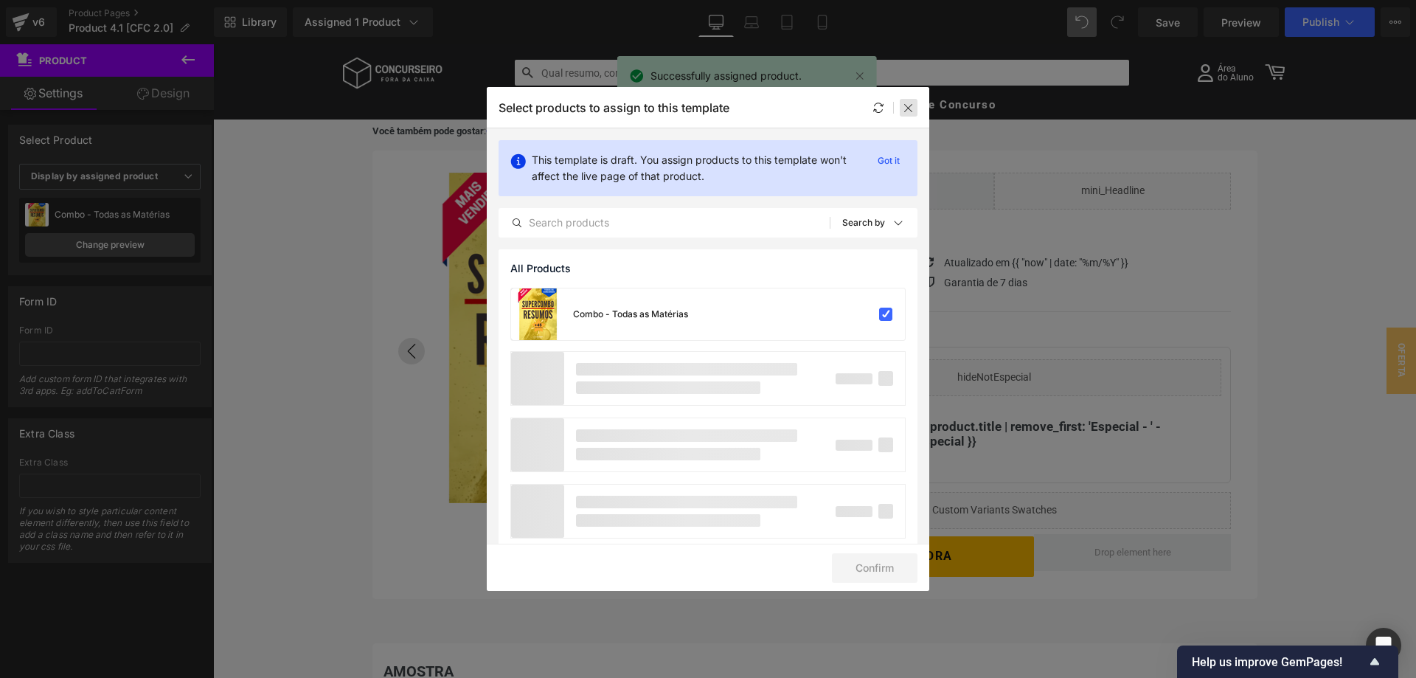
click at [910, 109] on icon at bounding box center [909, 108] width 12 height 12
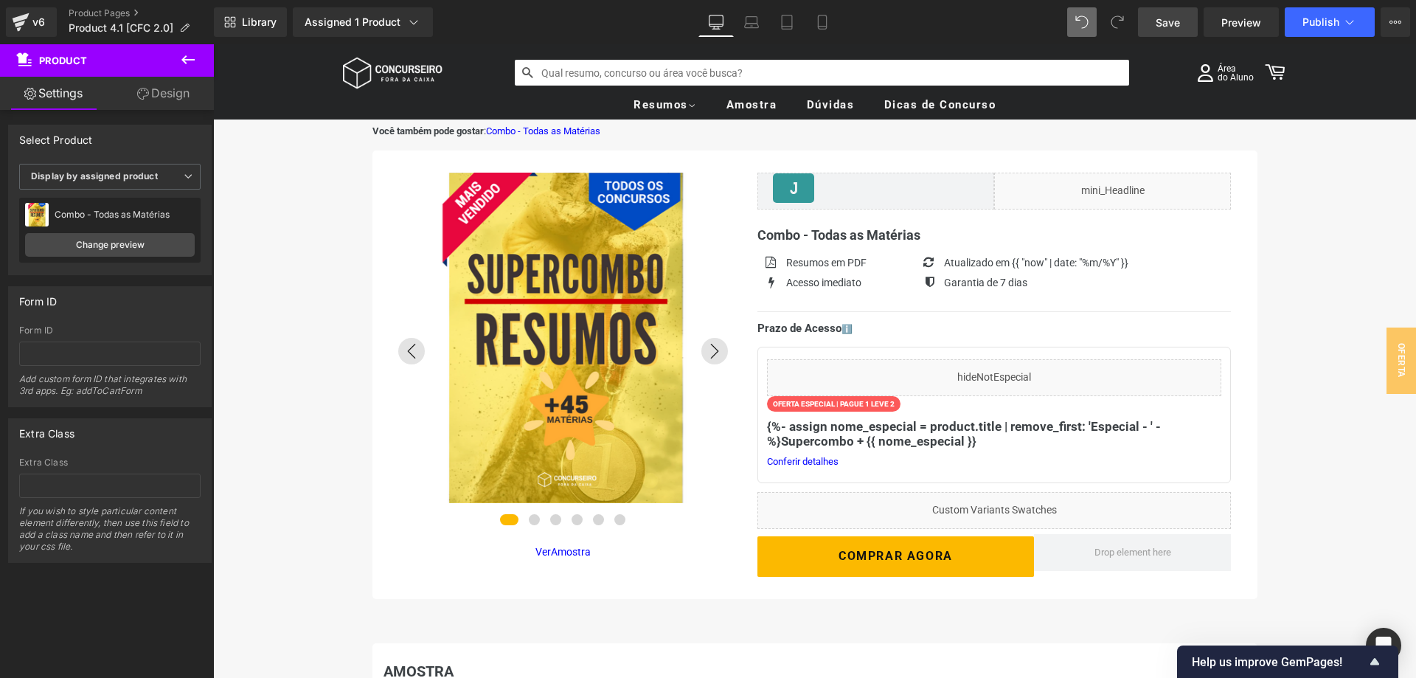
click at [1162, 27] on span "Save" at bounding box center [1168, 22] width 24 height 15
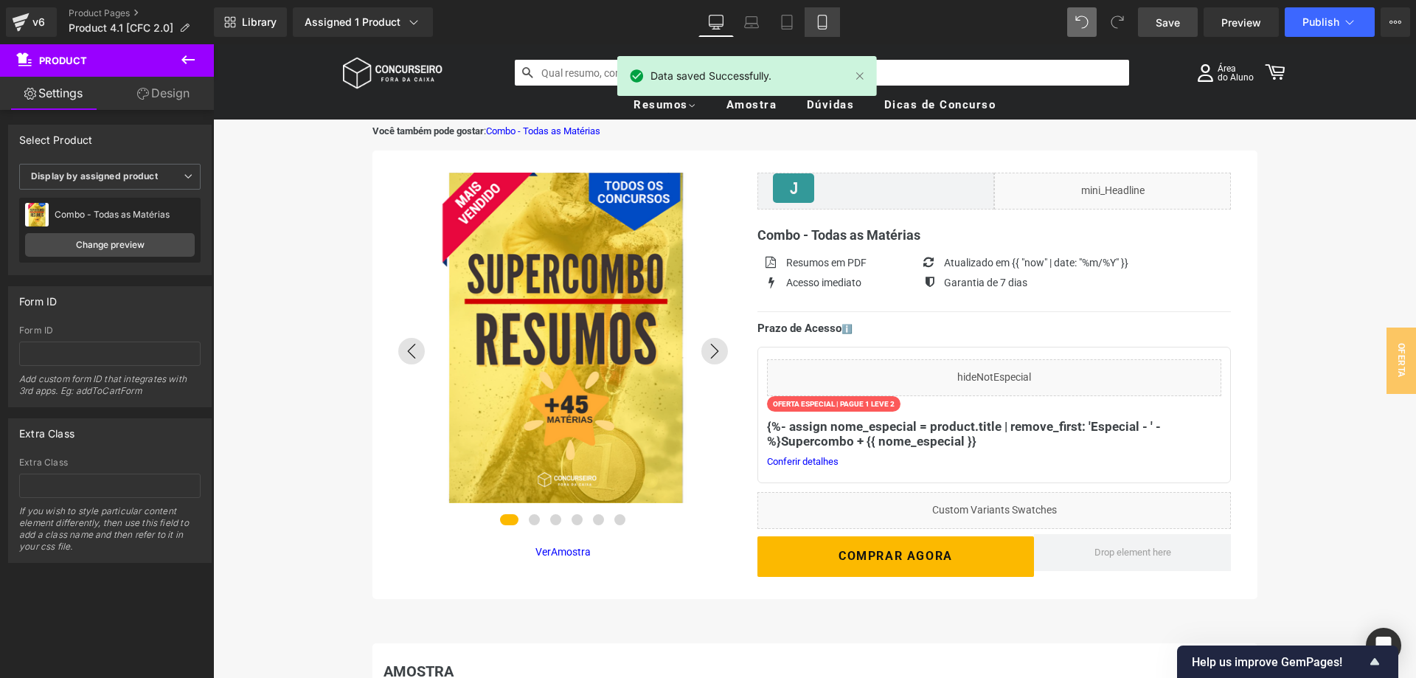
click at [823, 28] on icon at bounding box center [822, 22] width 15 height 15
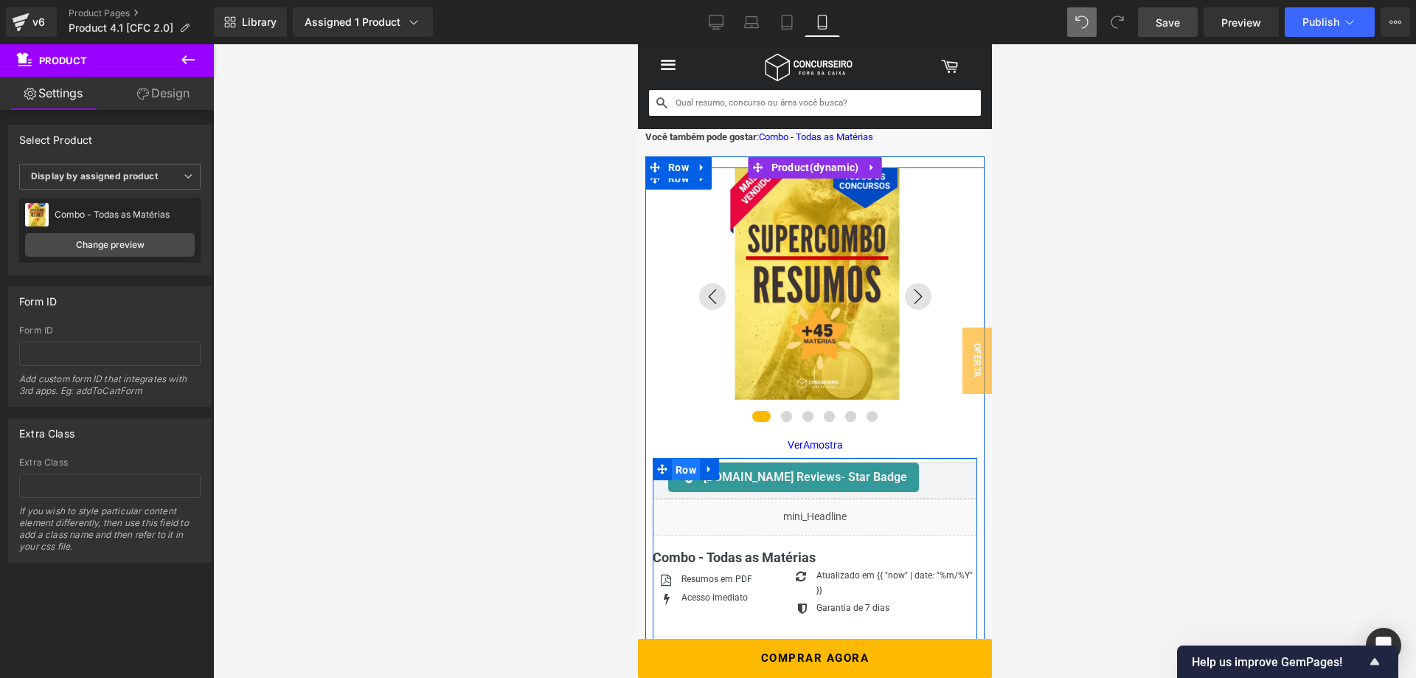
click at [683, 467] on span "Row" at bounding box center [685, 470] width 28 height 22
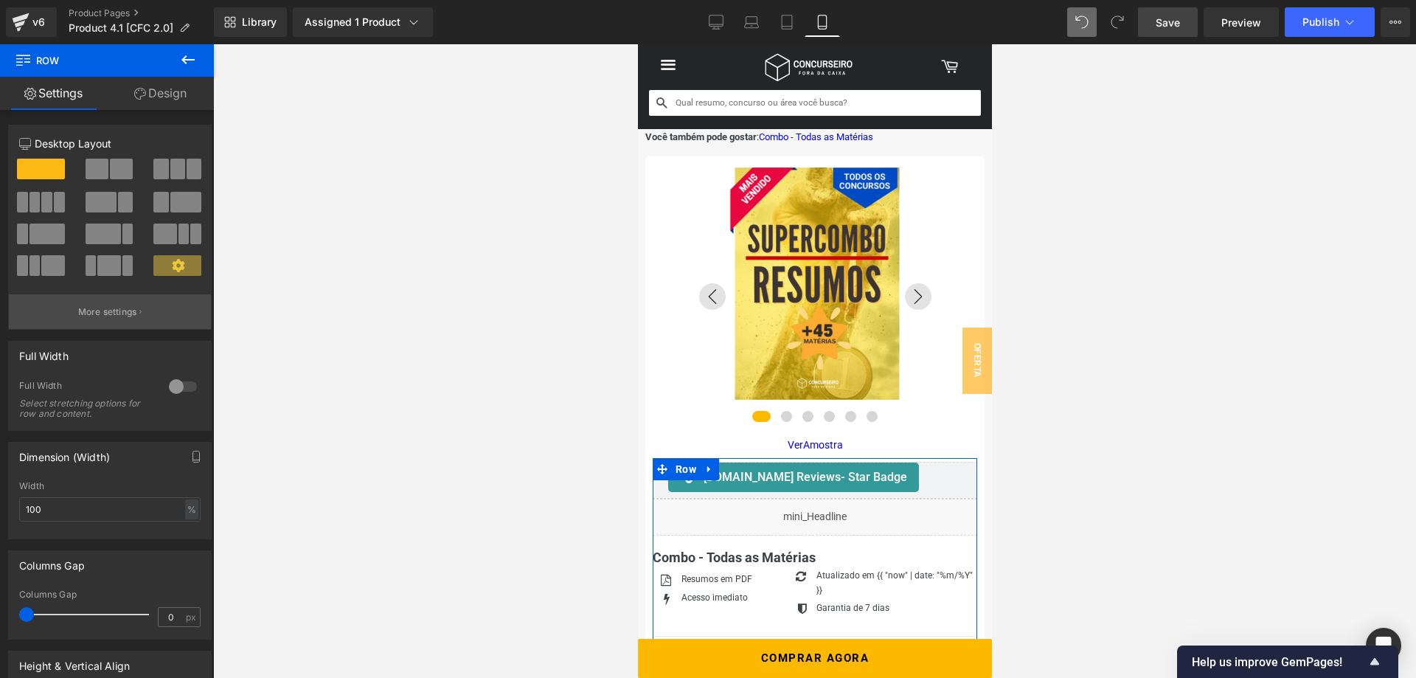
click at [109, 312] on p "More settings" at bounding box center [107, 311] width 59 height 13
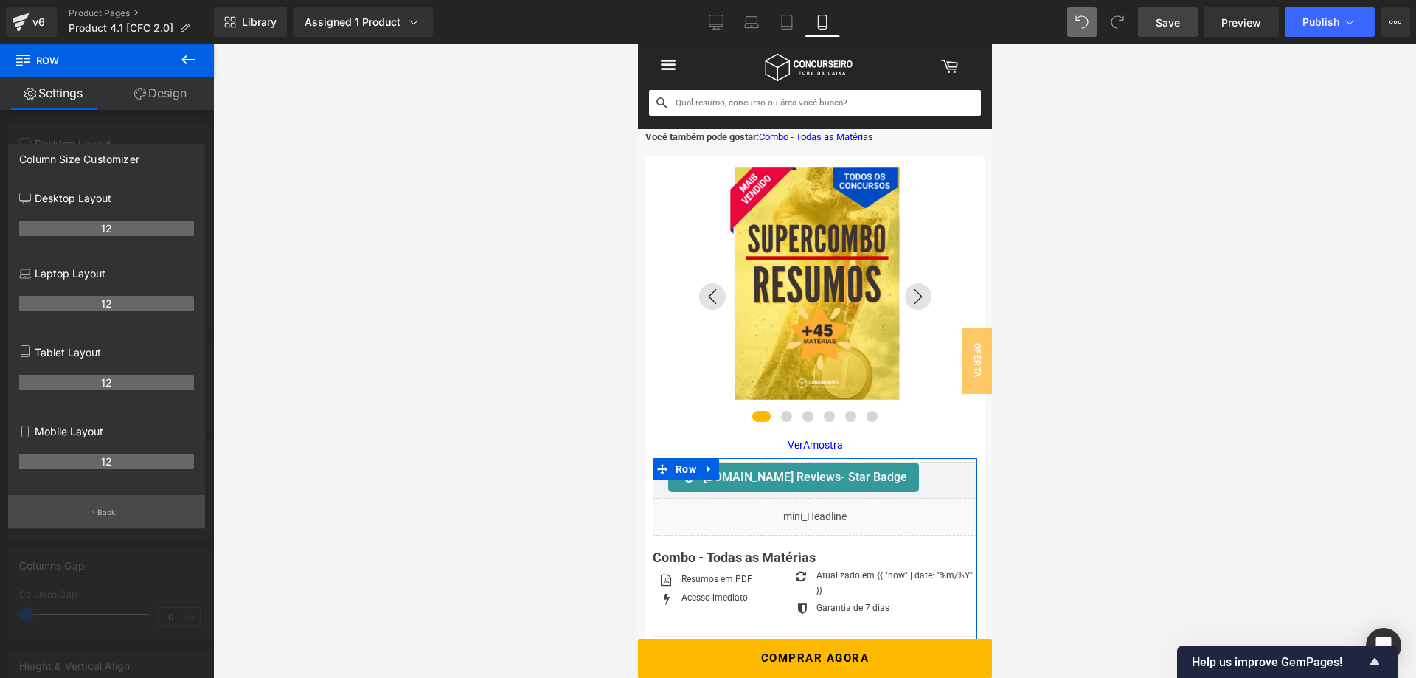
click at [108, 504] on button "Back" at bounding box center [106, 511] width 197 height 33
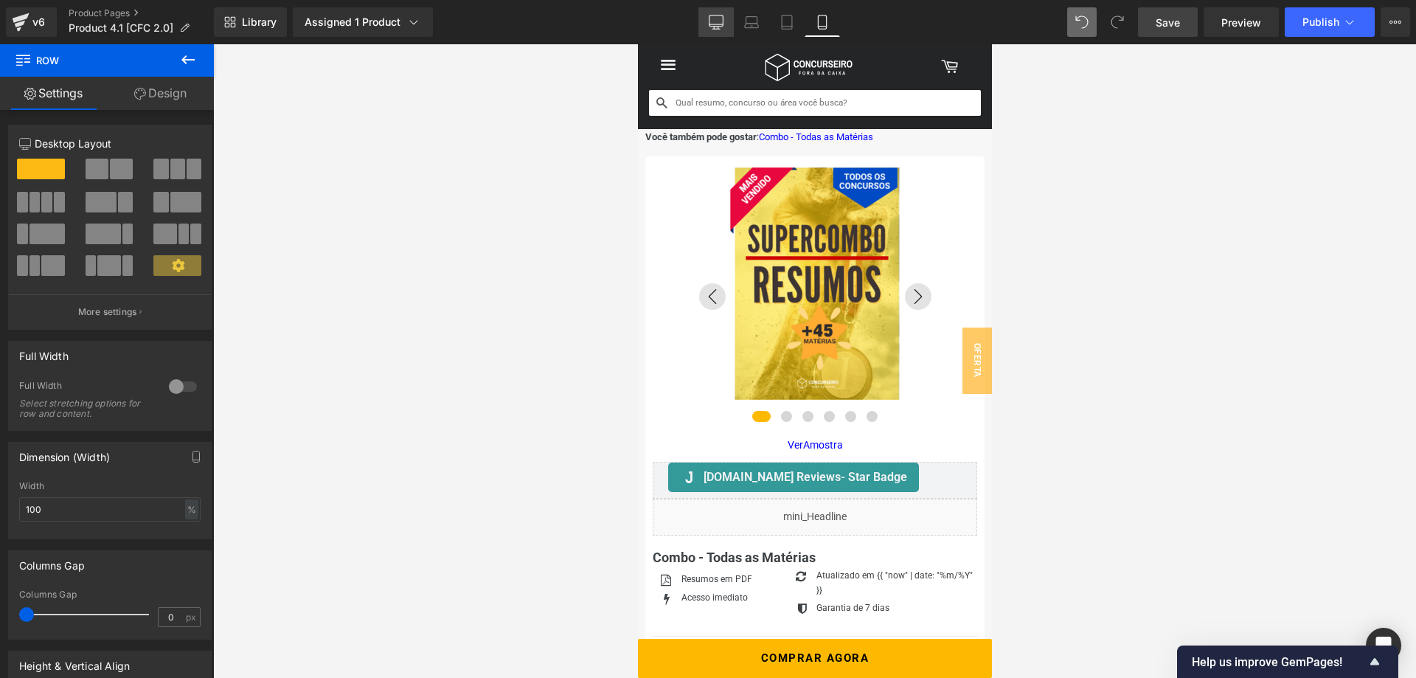
click at [713, 27] on icon at bounding box center [717, 20] width 14 height 11
type input "1200"
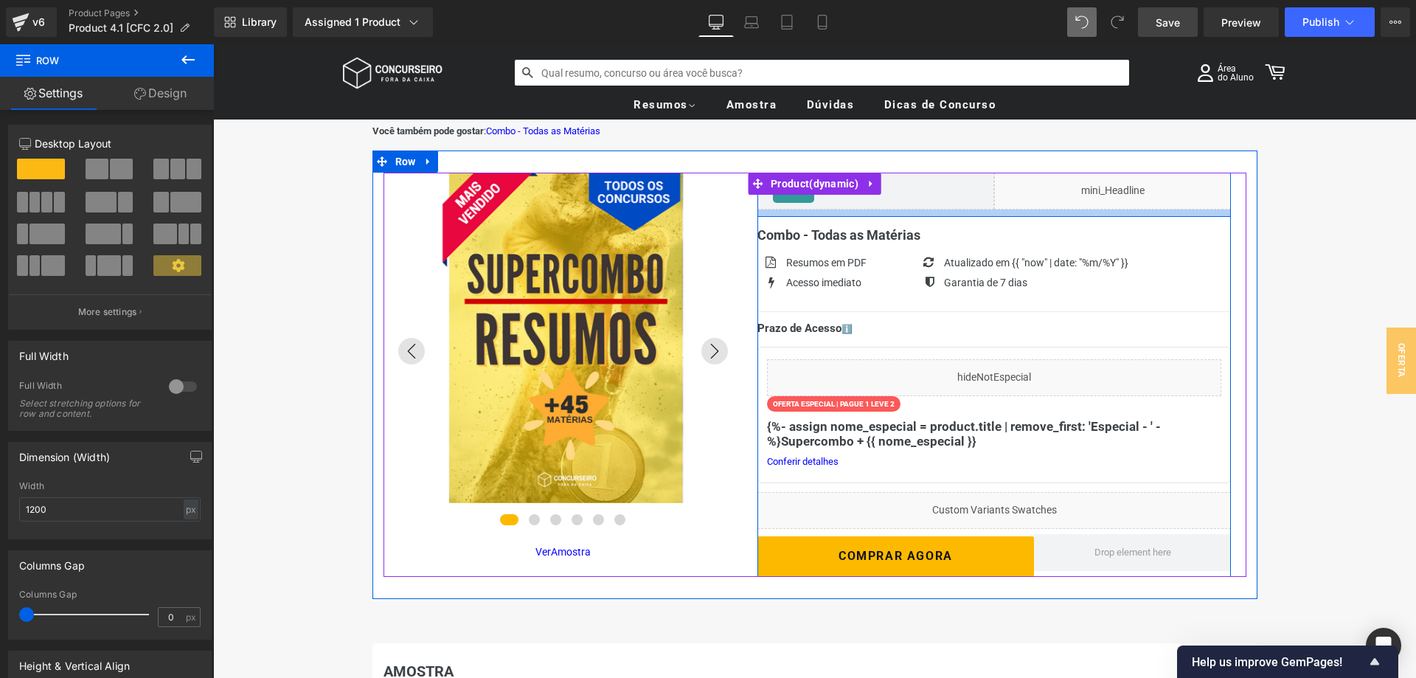
click at [892, 215] on div at bounding box center [995, 213] width 474 height 7
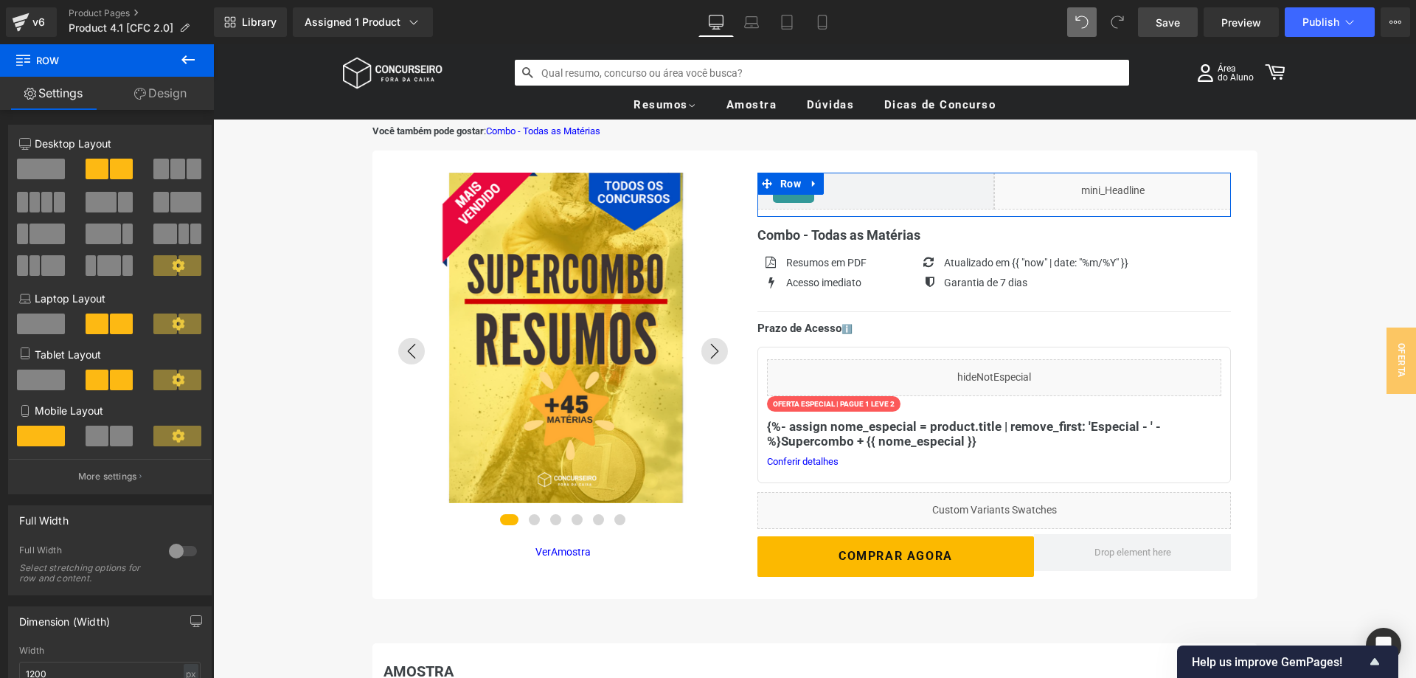
click at [105, 430] on span at bounding box center [97, 436] width 23 height 21
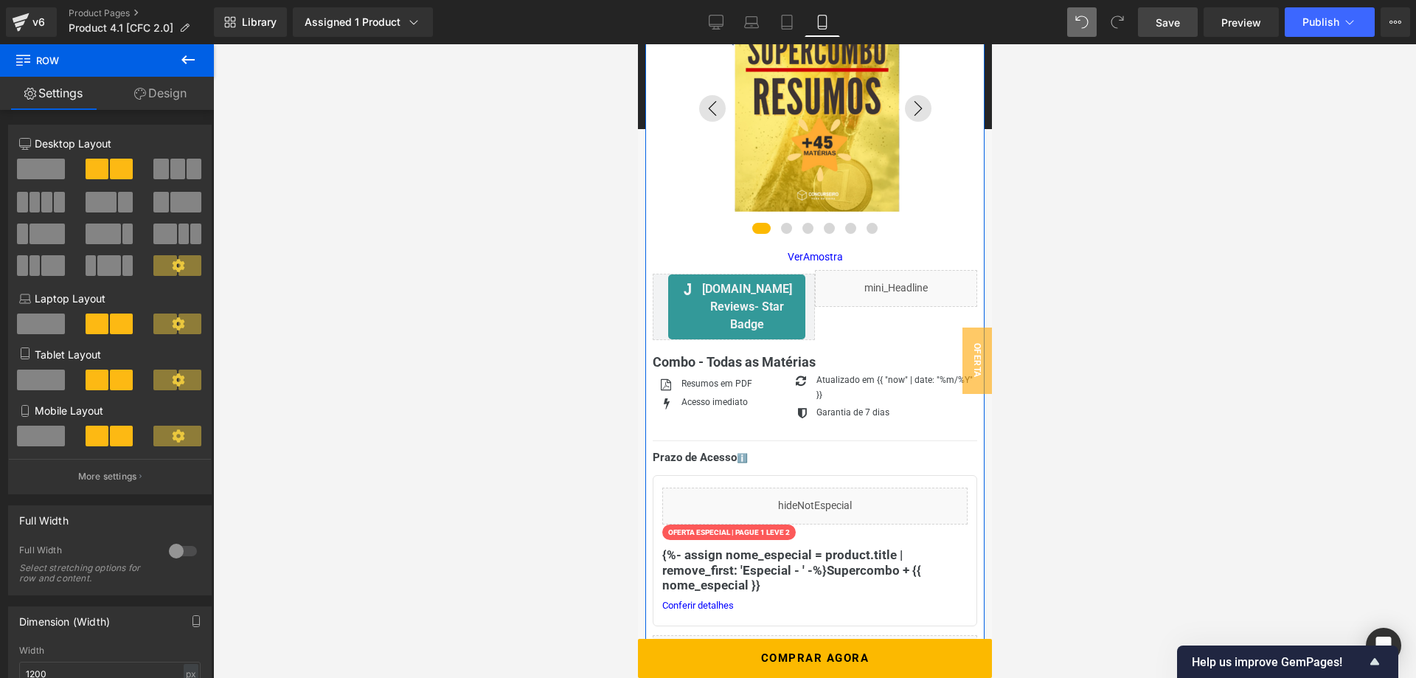
scroll to position [157, 0]
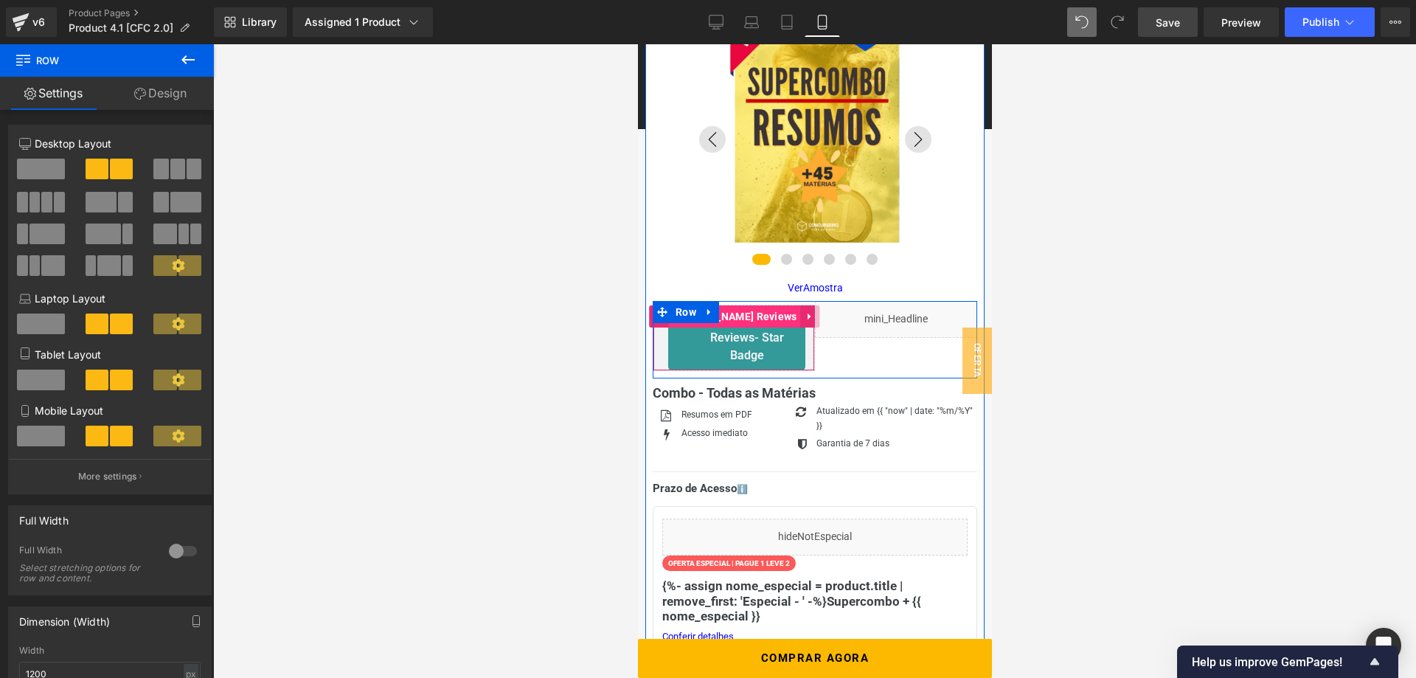
click at [738, 321] on span "[DOMAIN_NAME] Reviews" at bounding box center [734, 316] width 132 height 22
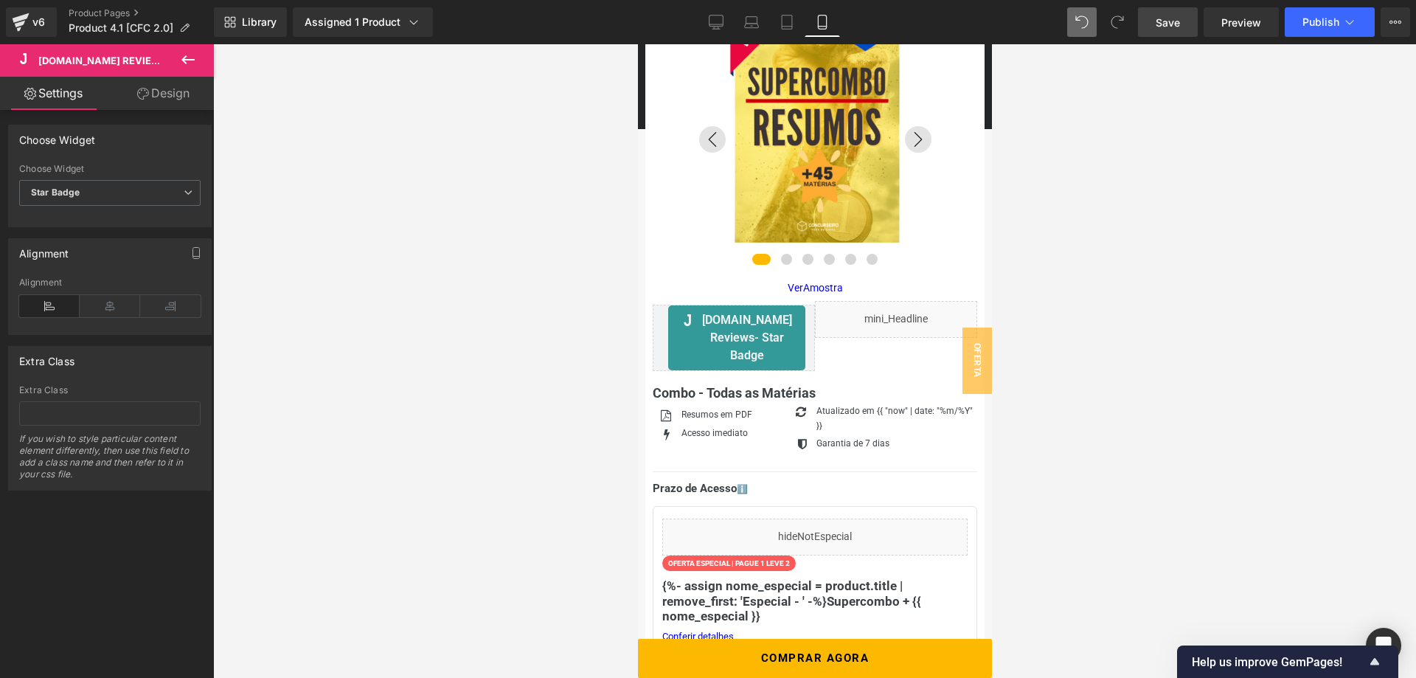
click at [1161, 21] on span "Save" at bounding box center [1168, 22] width 24 height 15
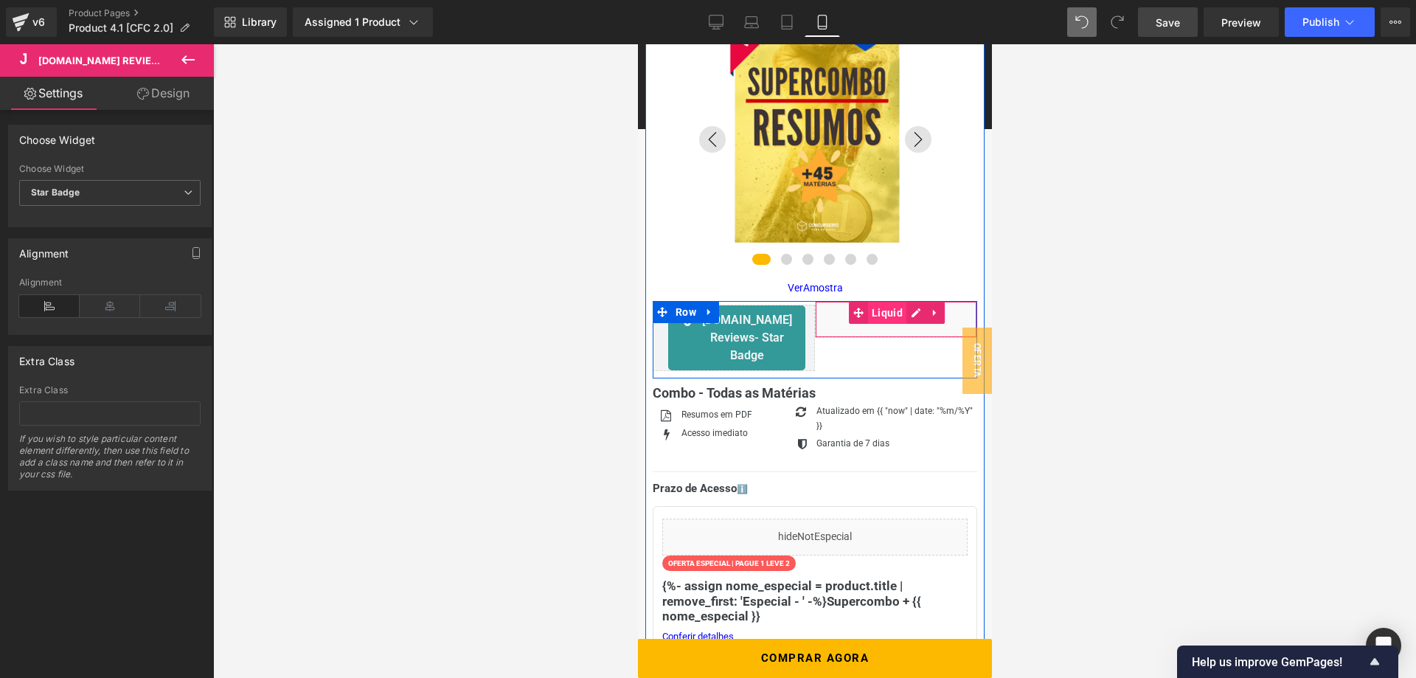
click at [889, 314] on span "Liquid" at bounding box center [887, 313] width 38 height 22
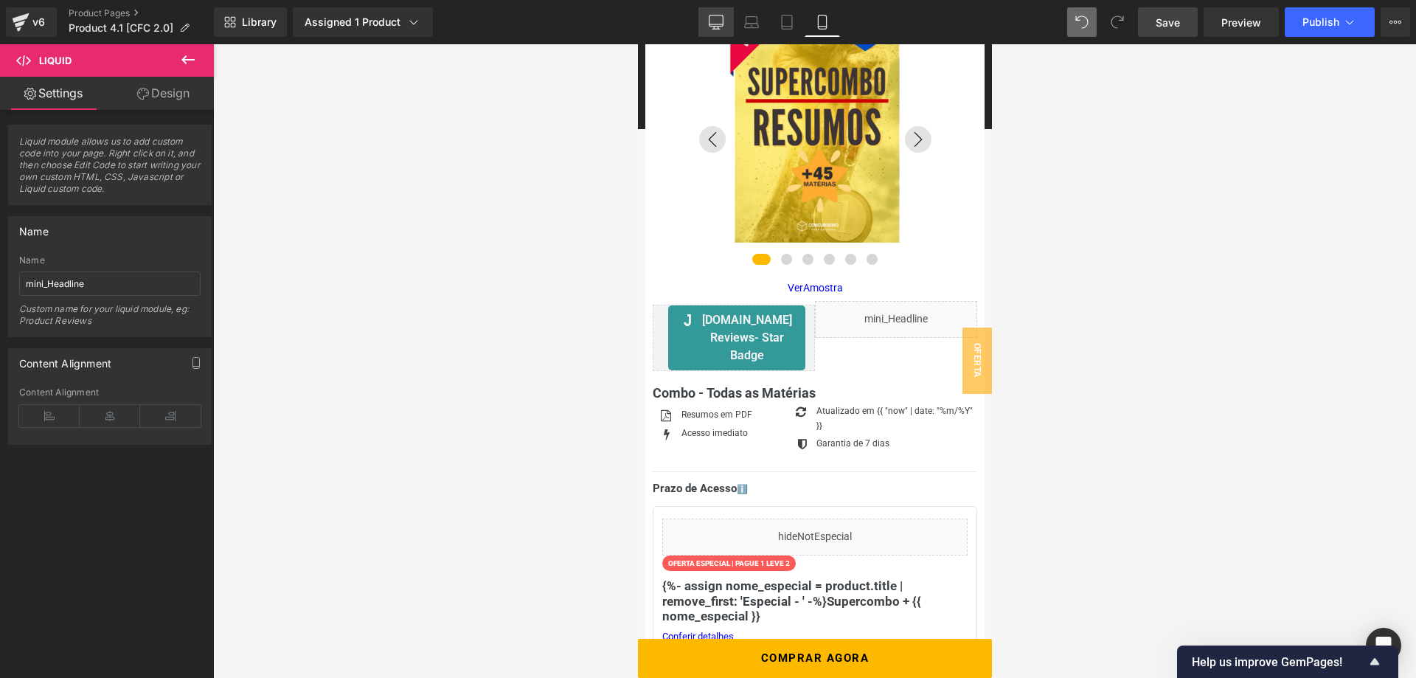
click at [722, 24] on icon at bounding box center [717, 24] width 14 height 0
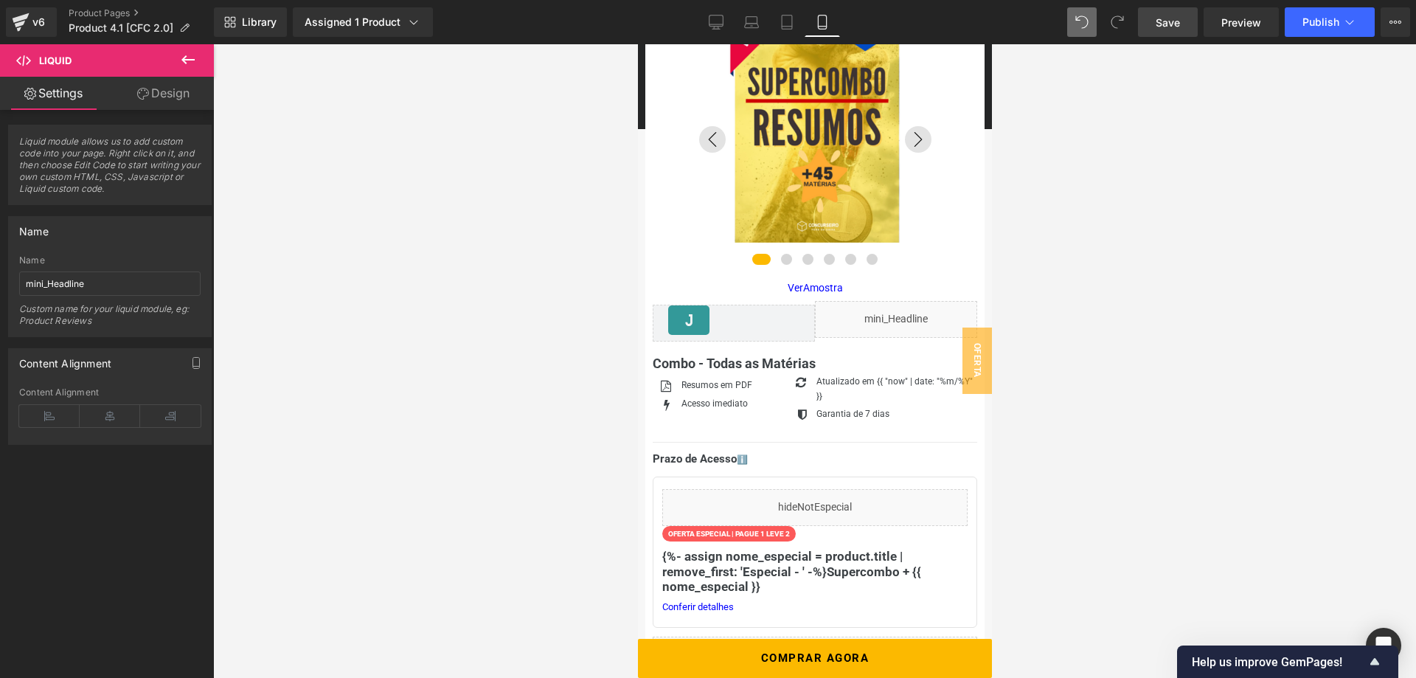
scroll to position [0, 0]
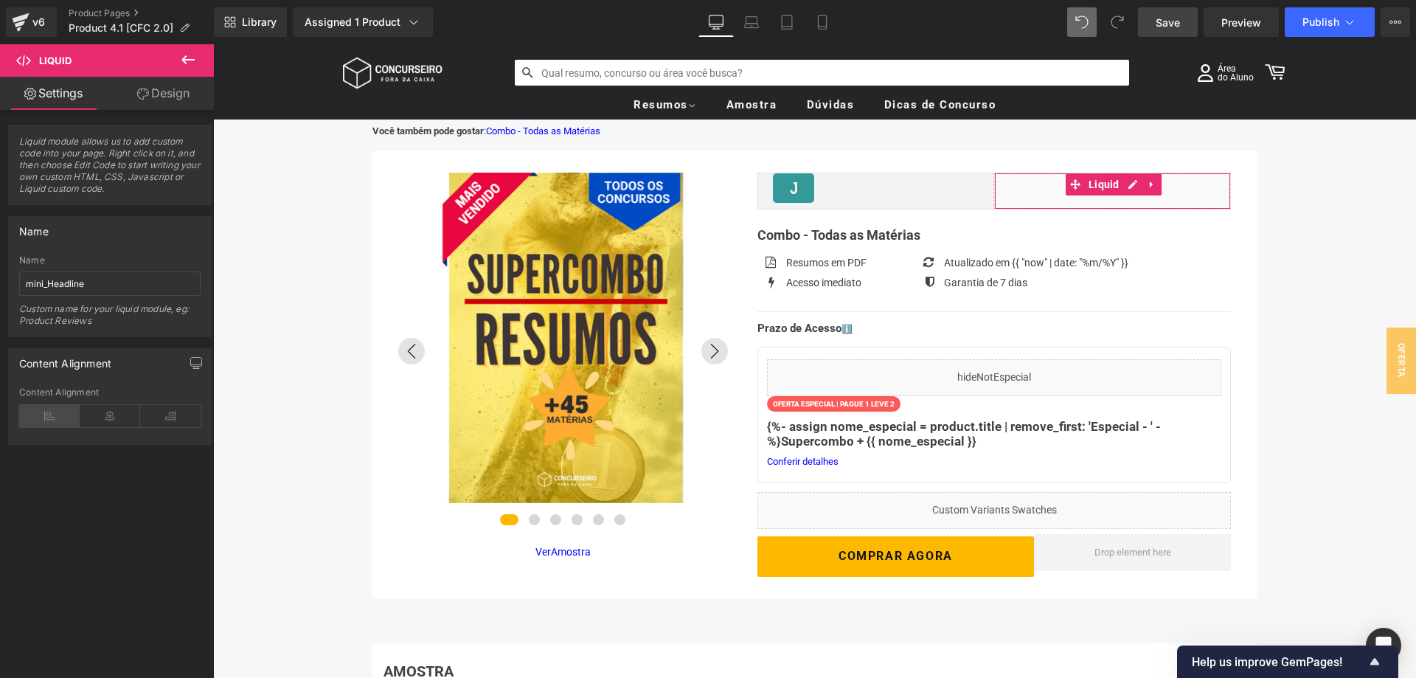
click at [65, 412] on icon at bounding box center [49, 416] width 60 height 22
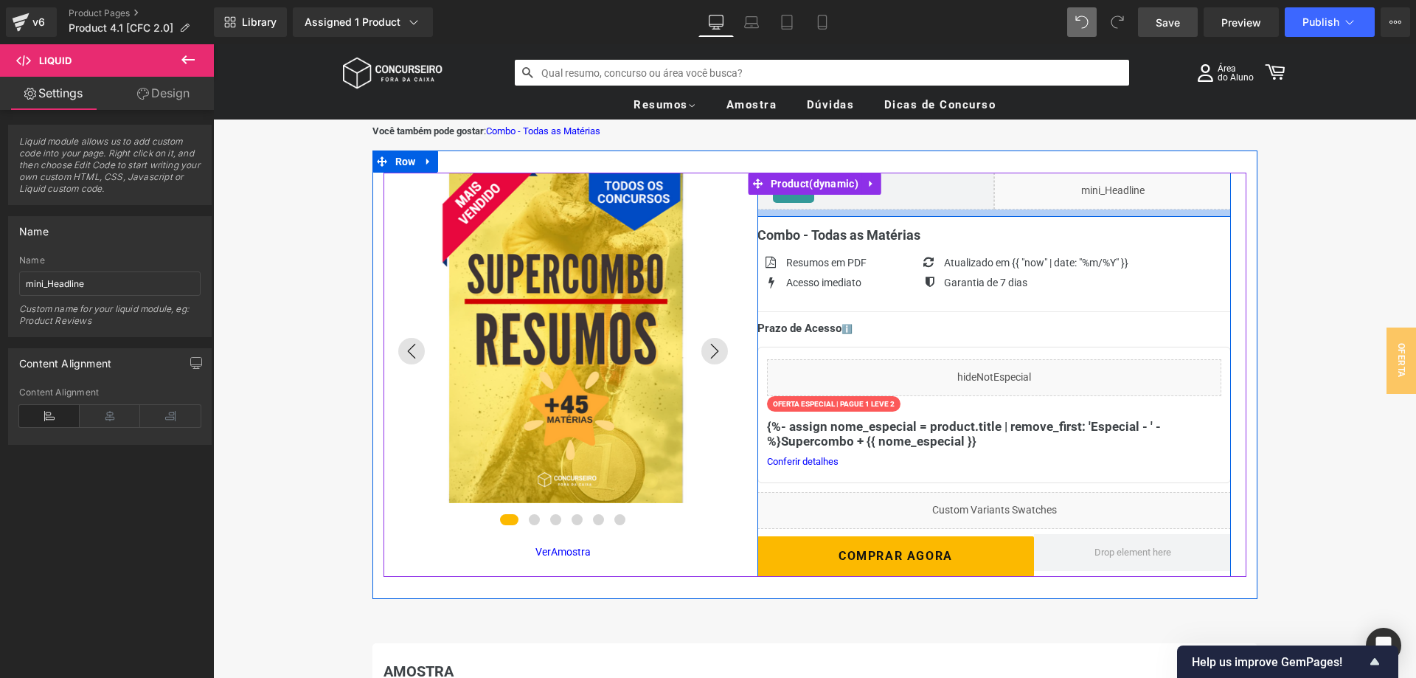
click at [785, 212] on div at bounding box center [995, 213] width 474 height 7
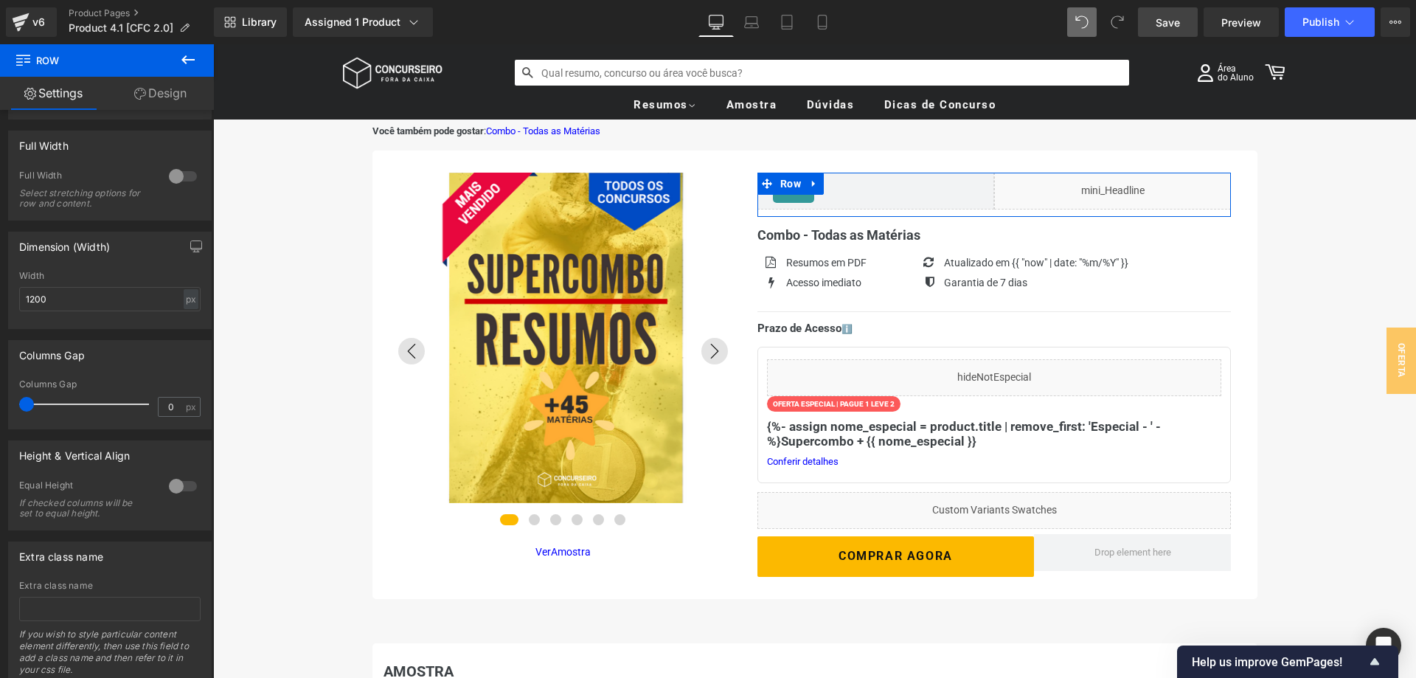
scroll to position [413, 0]
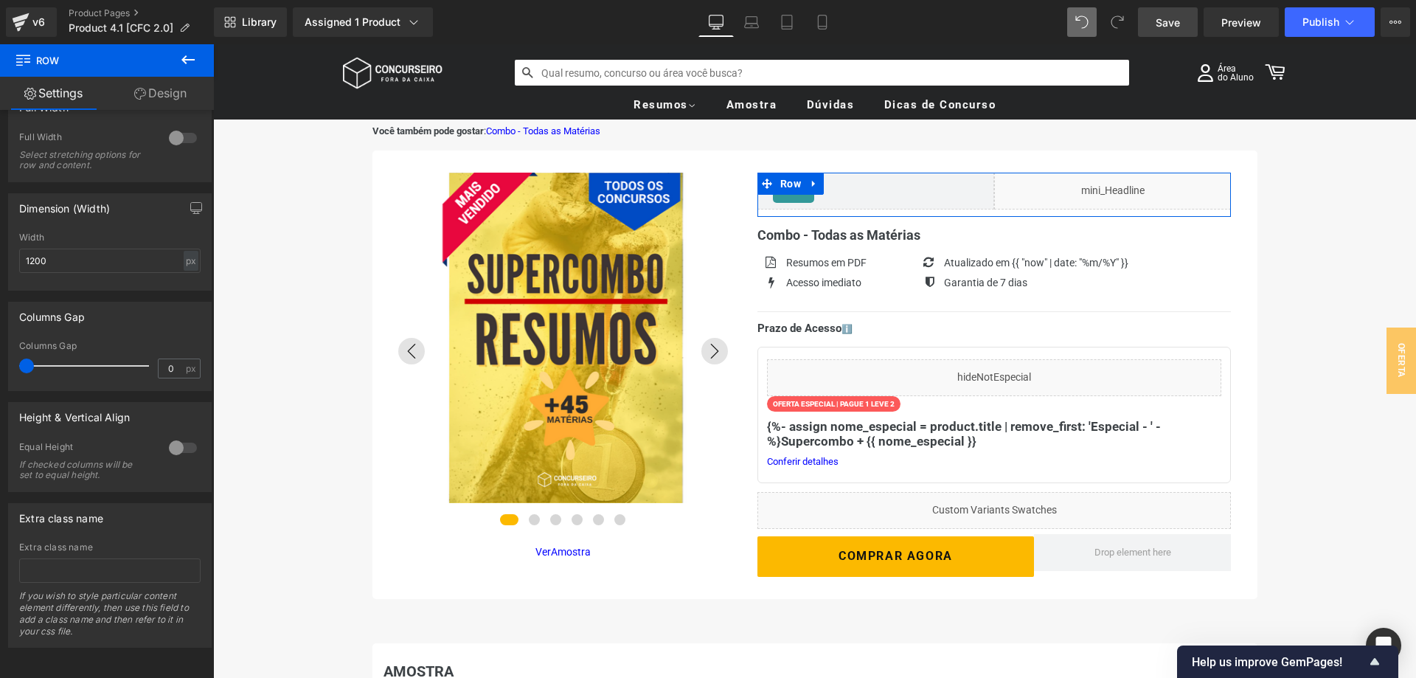
click at [178, 451] on div at bounding box center [182, 448] width 35 height 24
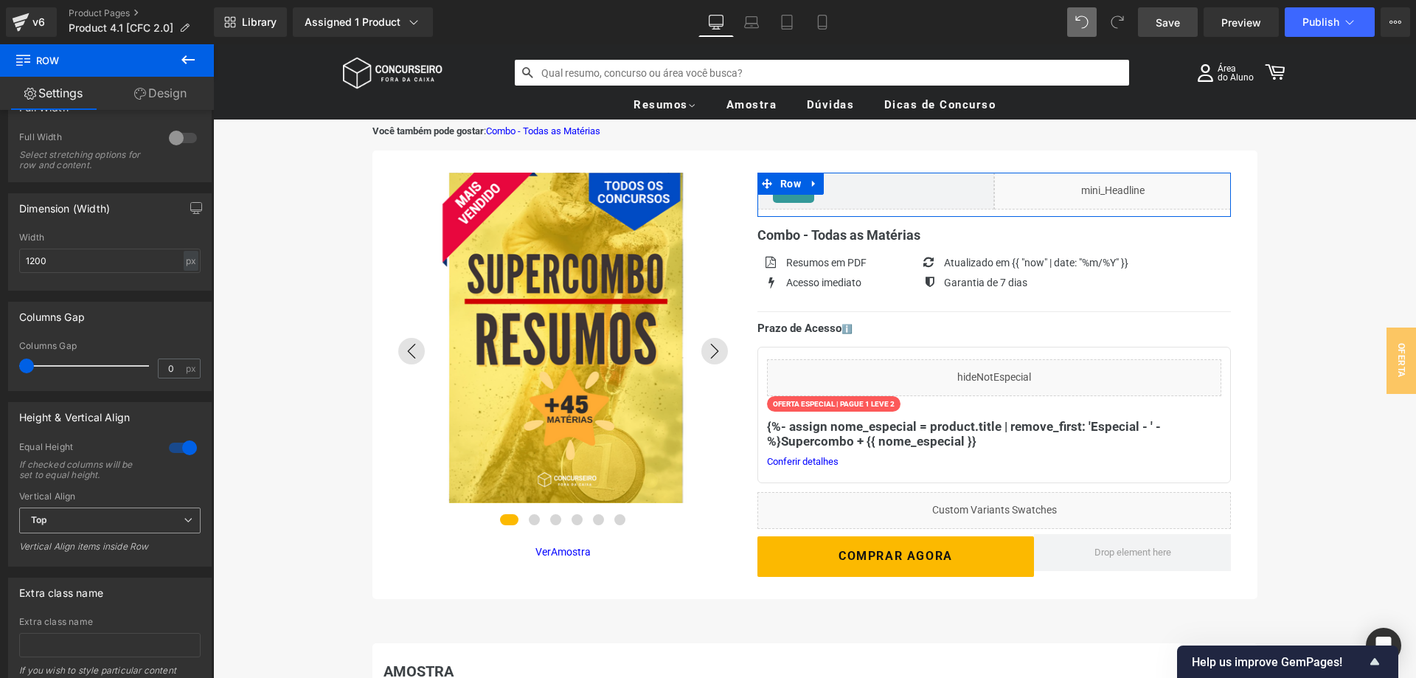
click at [141, 516] on span "Top" at bounding box center [109, 521] width 181 height 26
click at [126, 566] on li "Middle" at bounding box center [107, 569] width 176 height 22
click at [168, 89] on link "Design" at bounding box center [160, 93] width 107 height 33
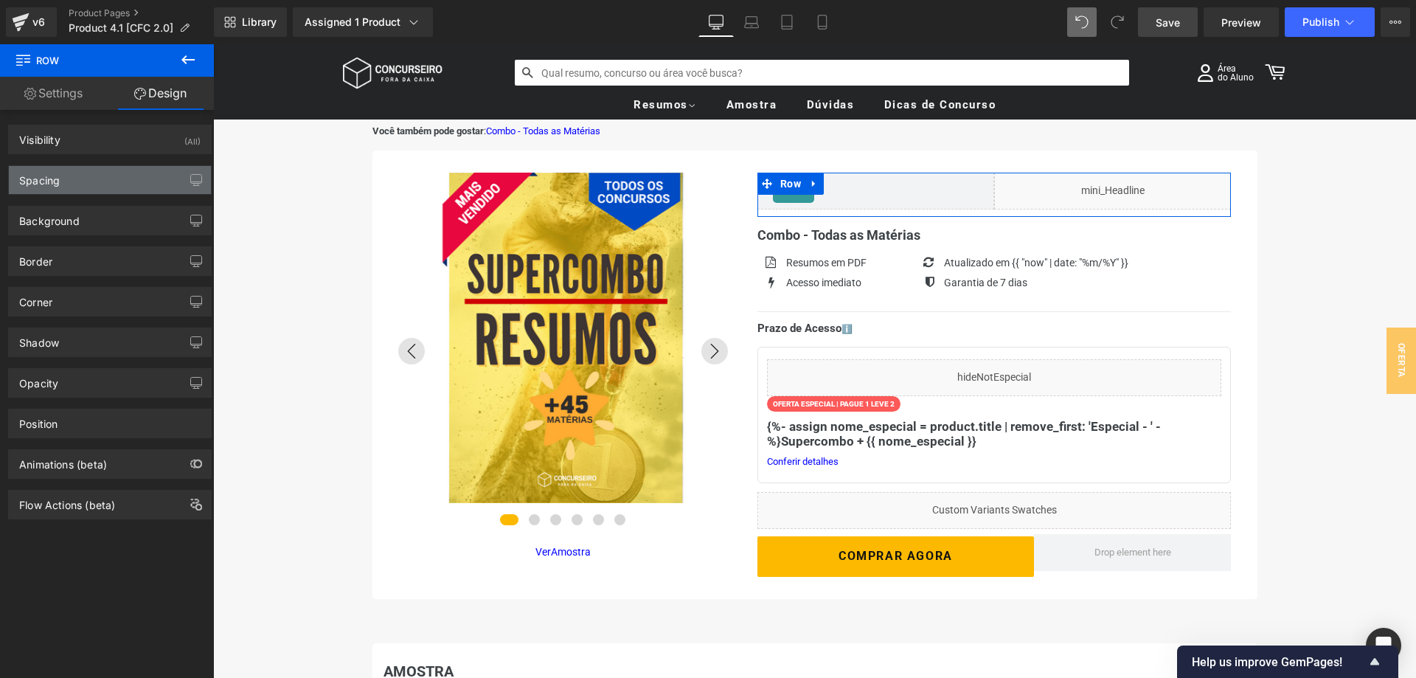
click at [70, 178] on div "Spacing" at bounding box center [110, 180] width 202 height 28
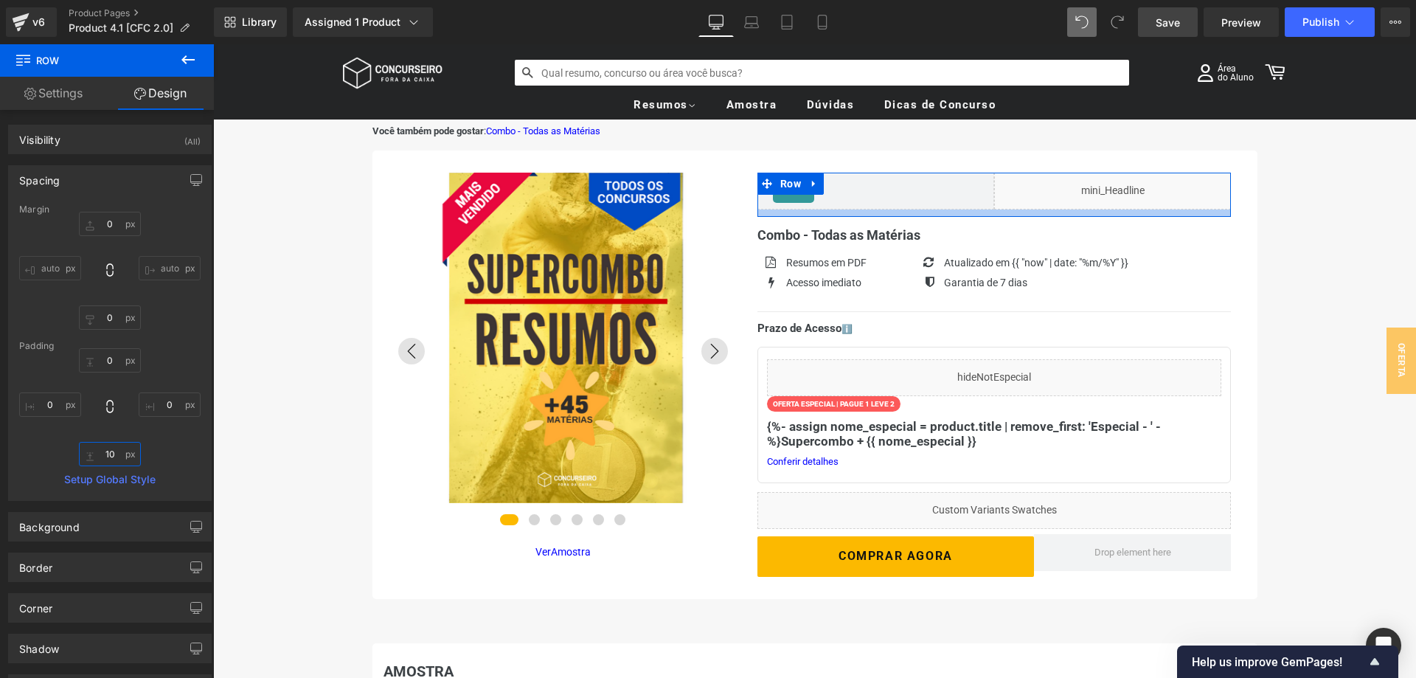
click at [112, 446] on input "10" at bounding box center [110, 454] width 62 height 24
click at [113, 450] on input "10" at bounding box center [110, 454] width 62 height 24
type input "1"
click at [179, 445] on div "0px 0 0px 0 0px 0" at bounding box center [109, 407] width 181 height 118
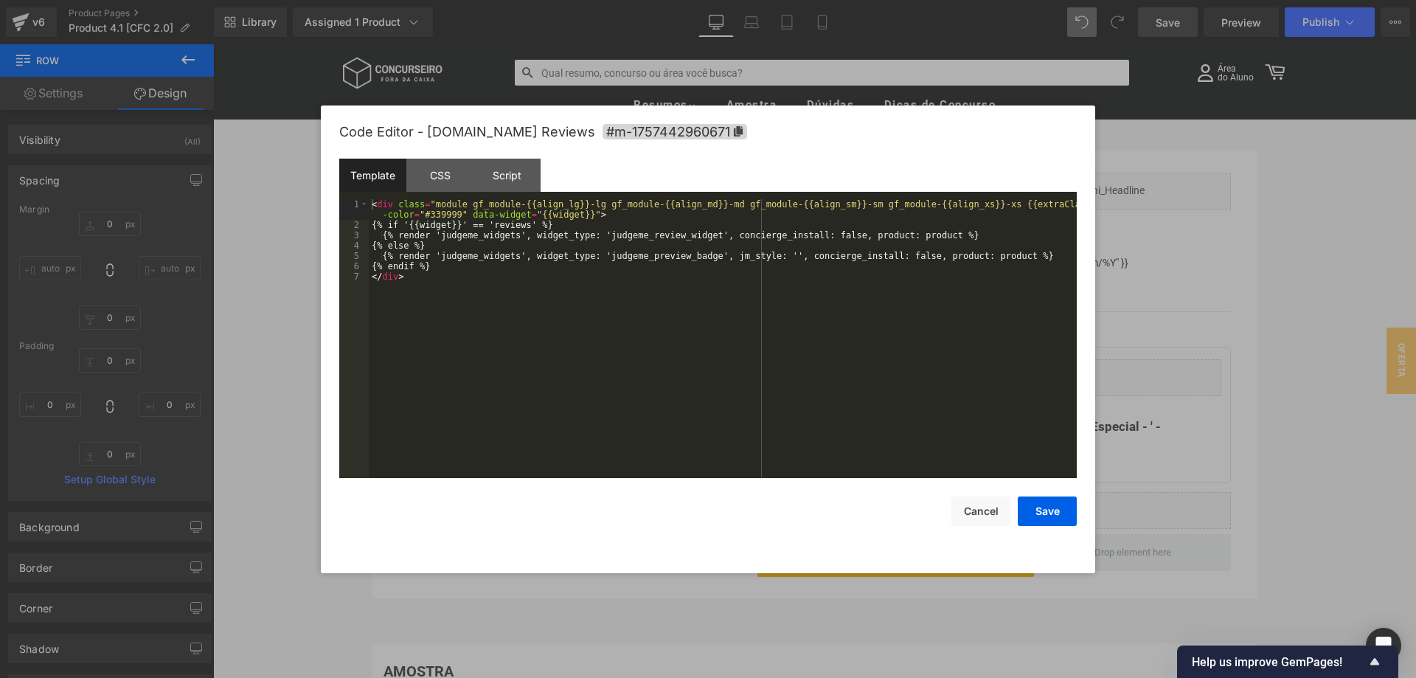
click at [872, 0] on div "Liquid You are previewing how the will restyle your page. You can not edit Elem…" at bounding box center [708, 0] width 1416 height 0
click at [977, 507] on button "Cancel" at bounding box center [981, 512] width 59 height 30
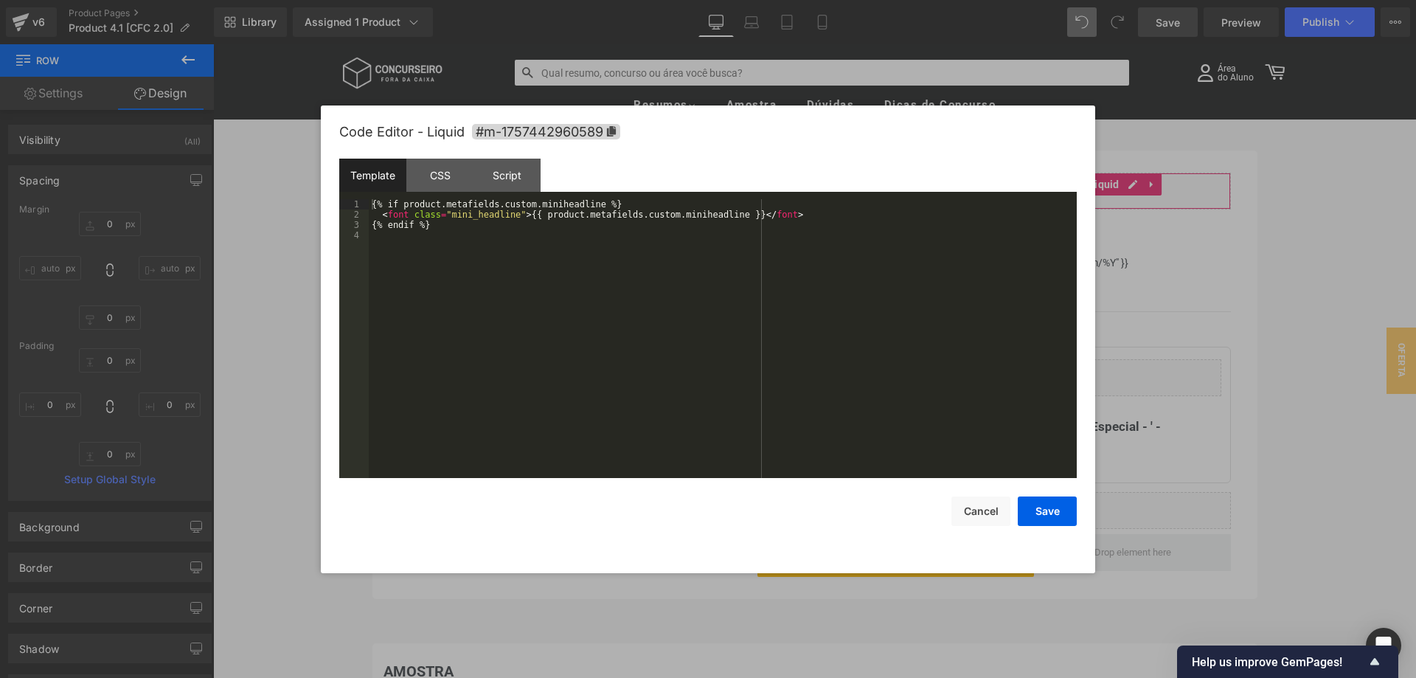
click at [1047, 0] on div "Liquid You are previewing how the will restyle your page. You can not edit Elem…" at bounding box center [708, 0] width 1416 height 0
click at [427, 171] on div "CSS" at bounding box center [440, 175] width 67 height 33
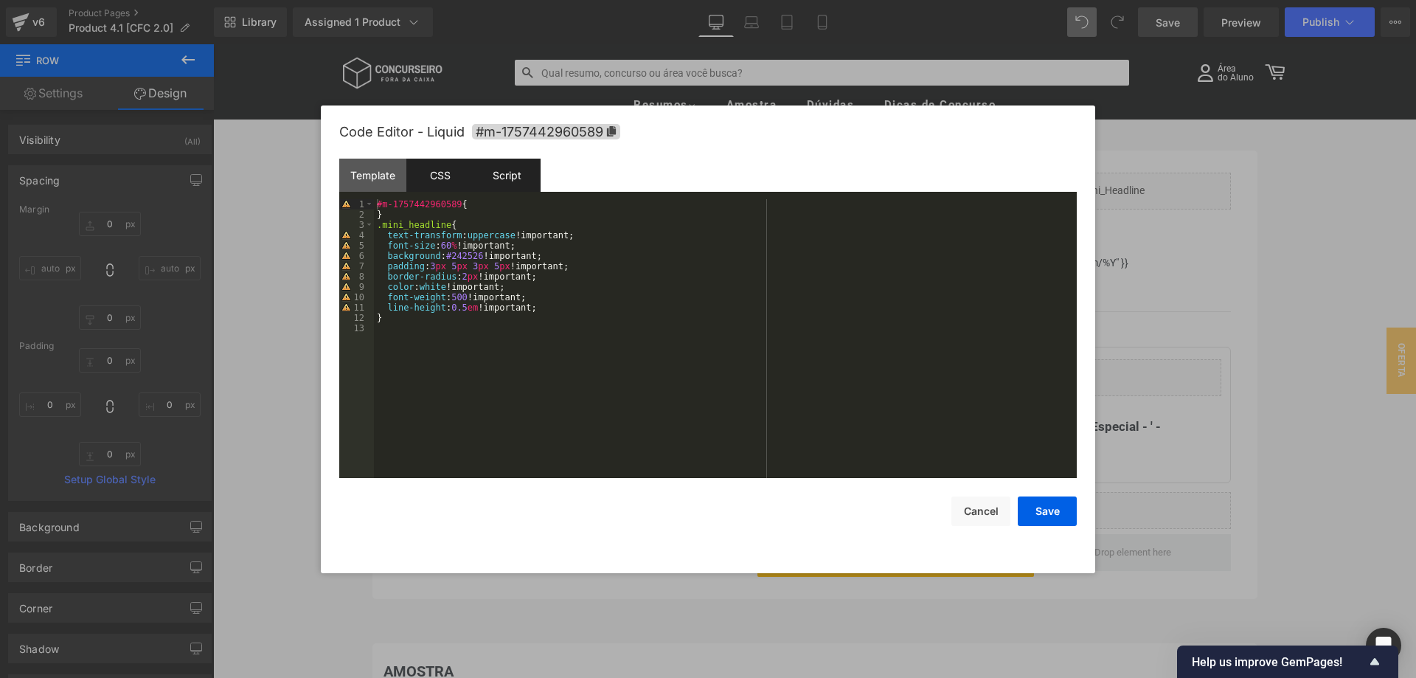
click at [508, 173] on div "Script" at bounding box center [507, 175] width 67 height 33
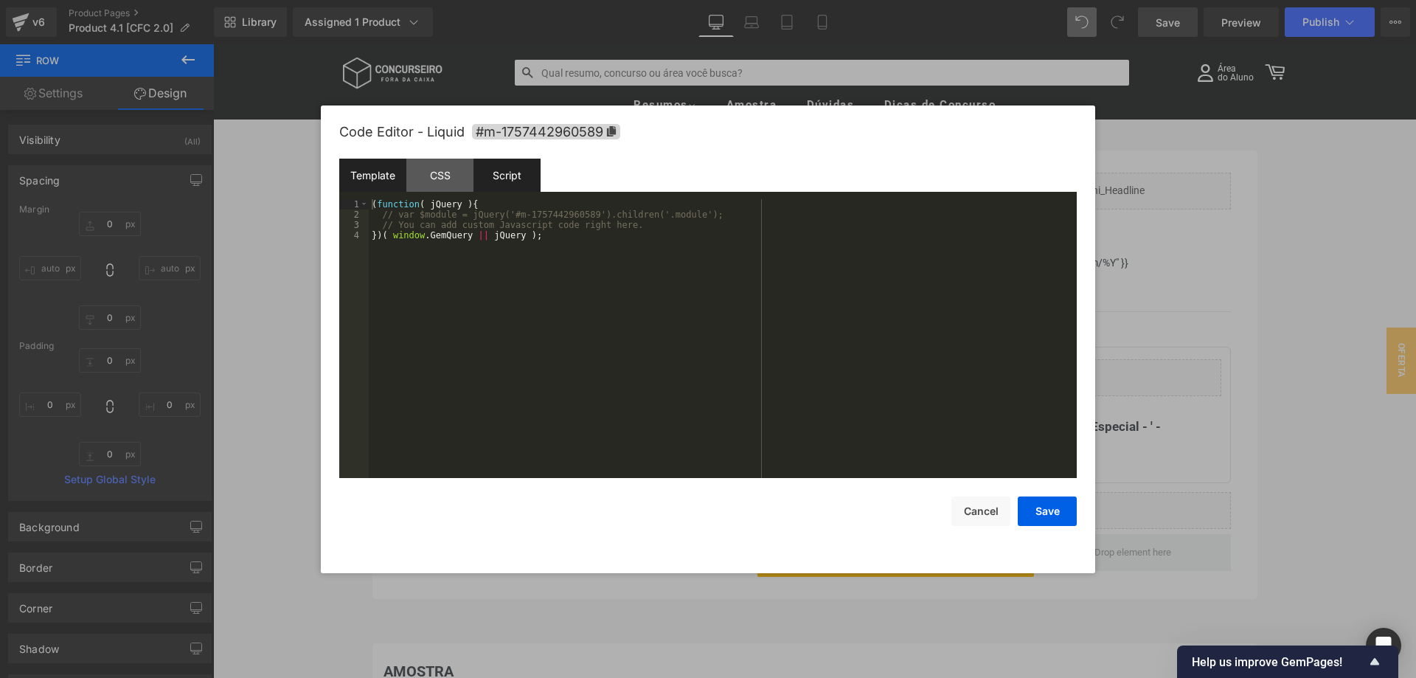
click at [381, 169] on div "Template" at bounding box center [372, 175] width 67 height 33
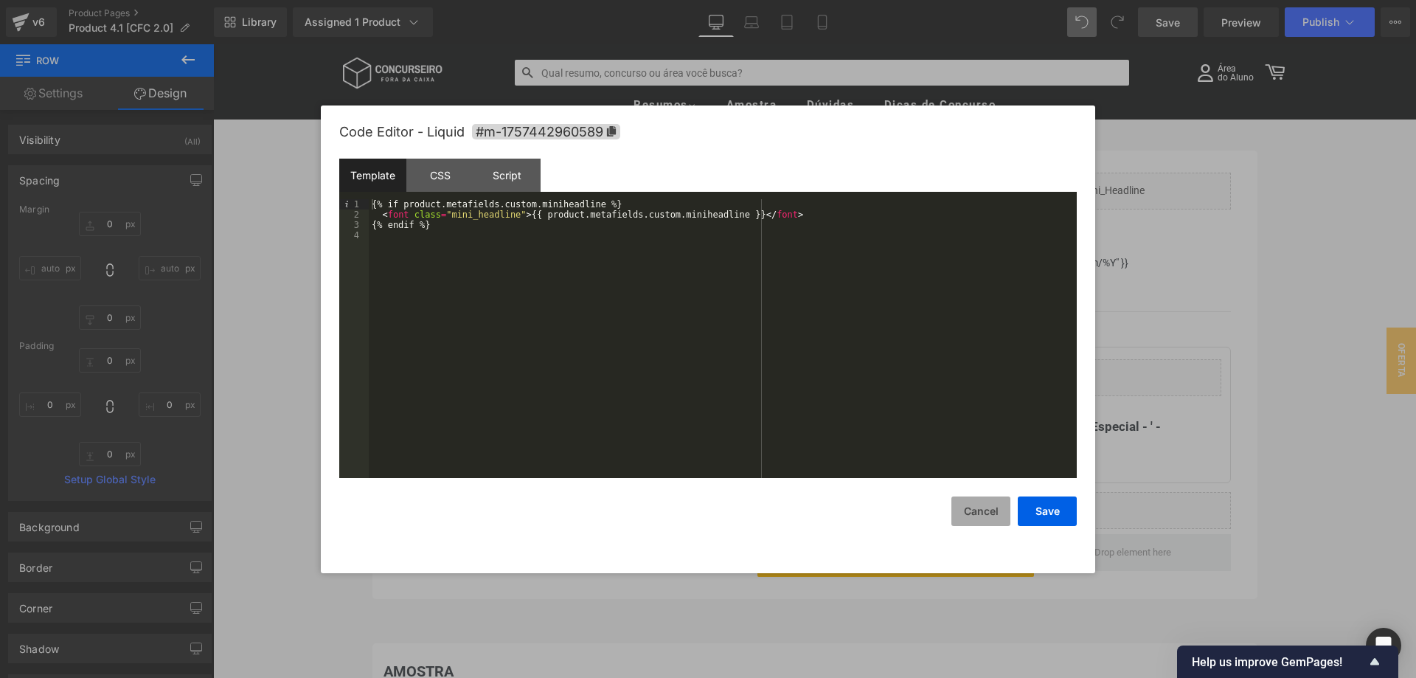
click at [977, 519] on button "Cancel" at bounding box center [981, 512] width 59 height 30
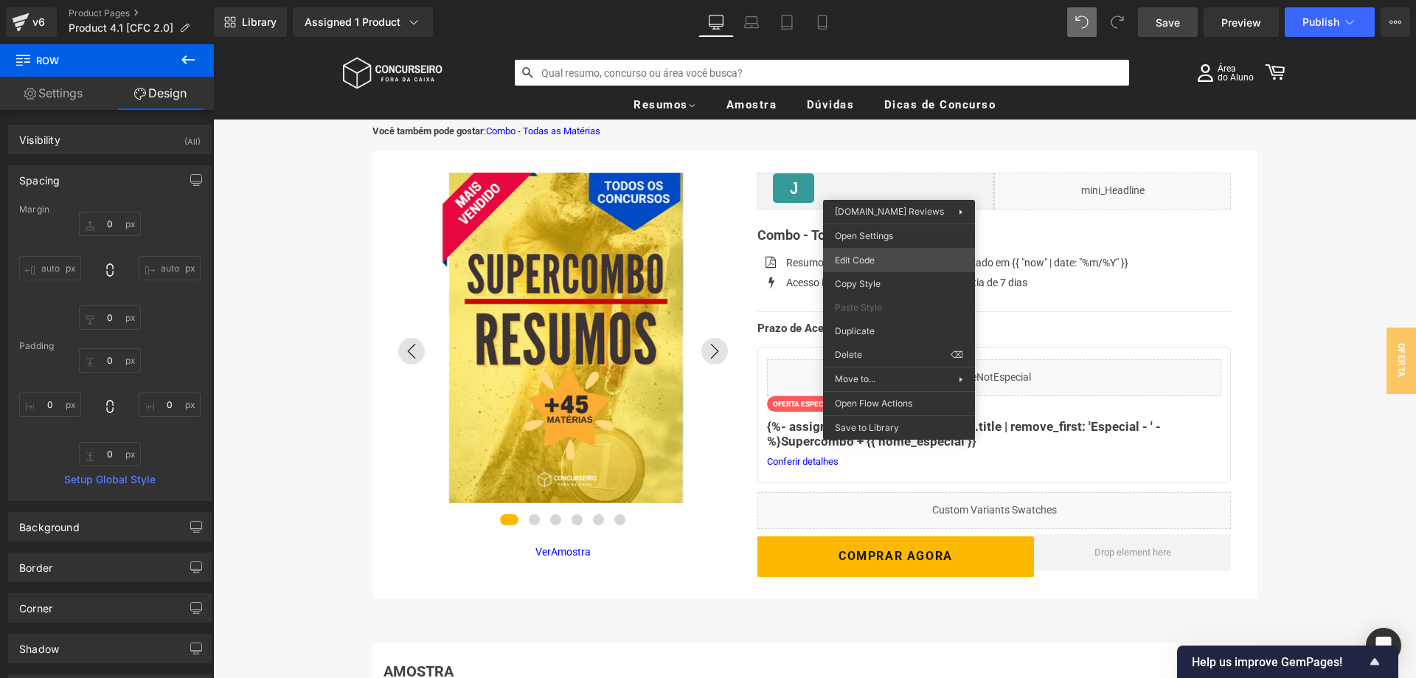
click at [882, 0] on div "Liquid You are previewing how the will restyle your page. You can not edit Elem…" at bounding box center [708, 0] width 1416 height 0
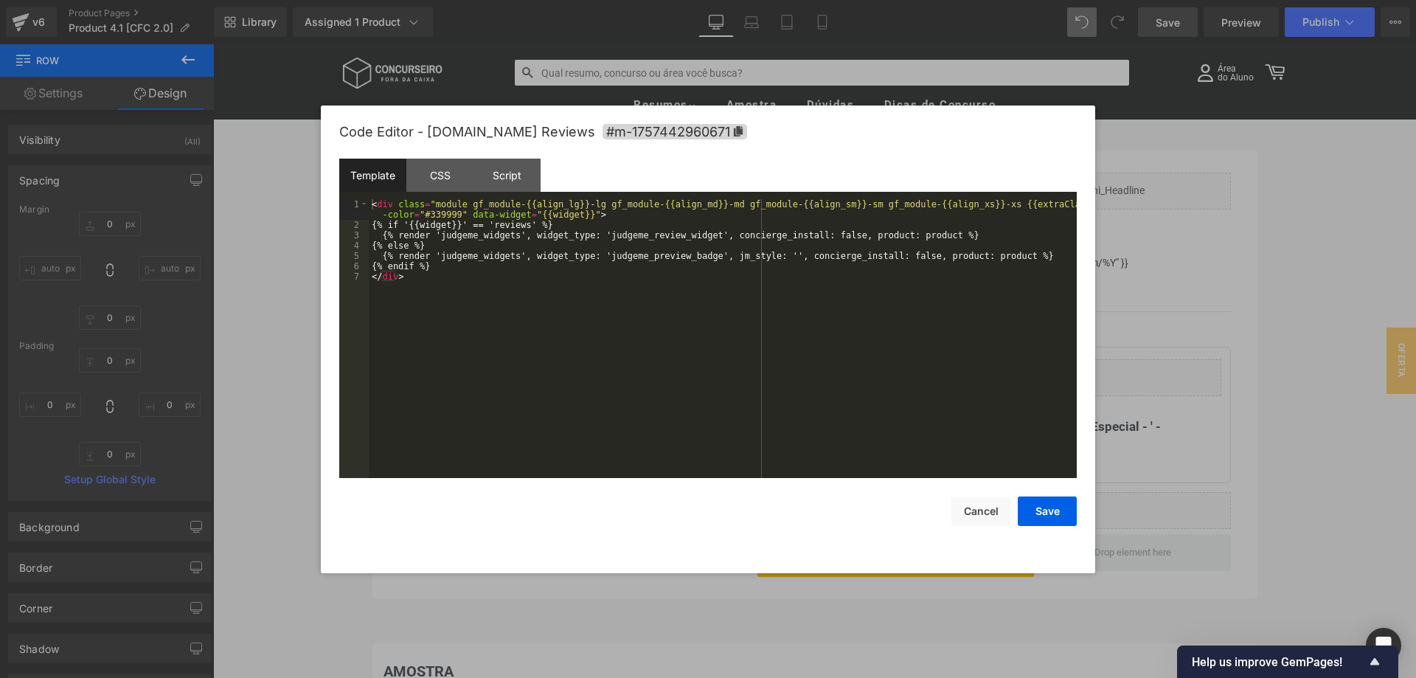
click at [555, 280] on div "< div class = "module gf_module-{{align_lg}}-lg gf_module-{{align_md}}-md gf_mo…" at bounding box center [723, 354] width 708 height 310
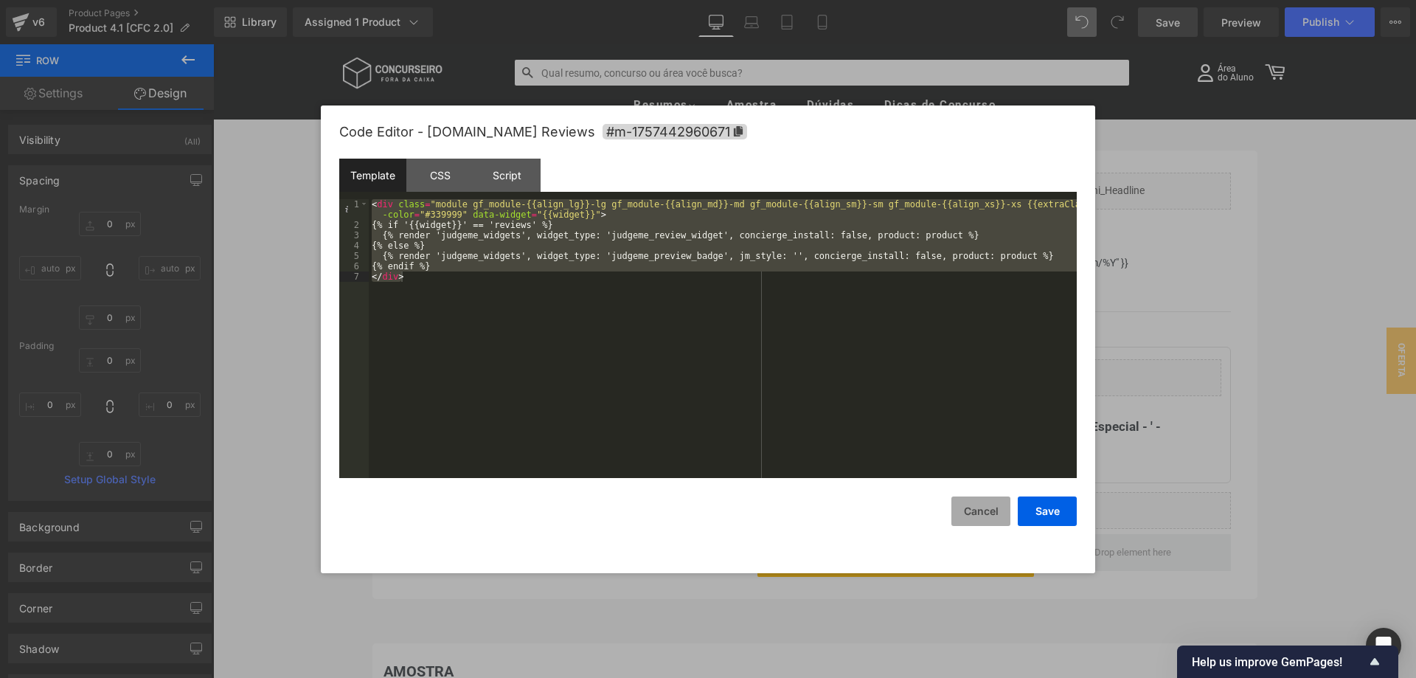
click at [987, 519] on button "Cancel" at bounding box center [981, 512] width 59 height 30
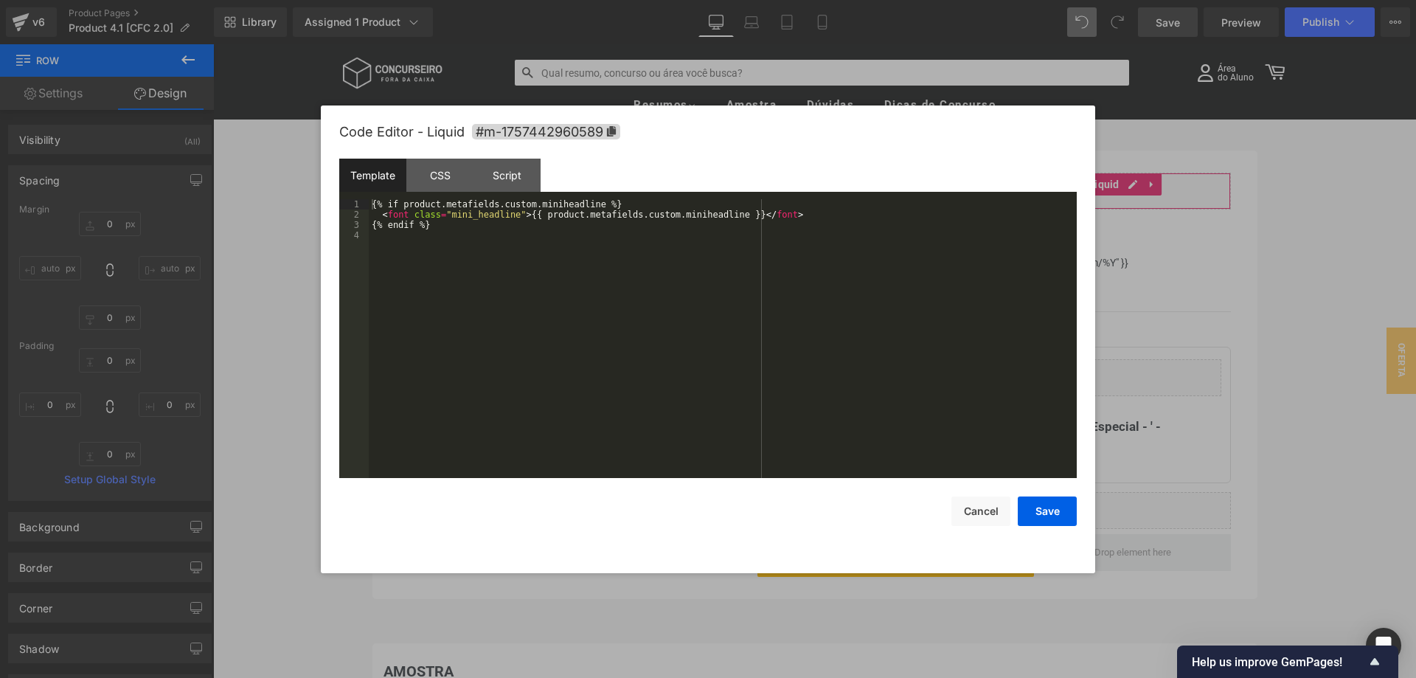
click at [1047, 0] on div "Liquid You are previewing how the will restyle your page. You can not edit Elem…" at bounding box center [708, 0] width 1416 height 0
click at [595, 252] on div "{% if product.metafields.custom.miniheadline %} < font class = "mini_headline" …" at bounding box center [723, 349] width 708 height 300
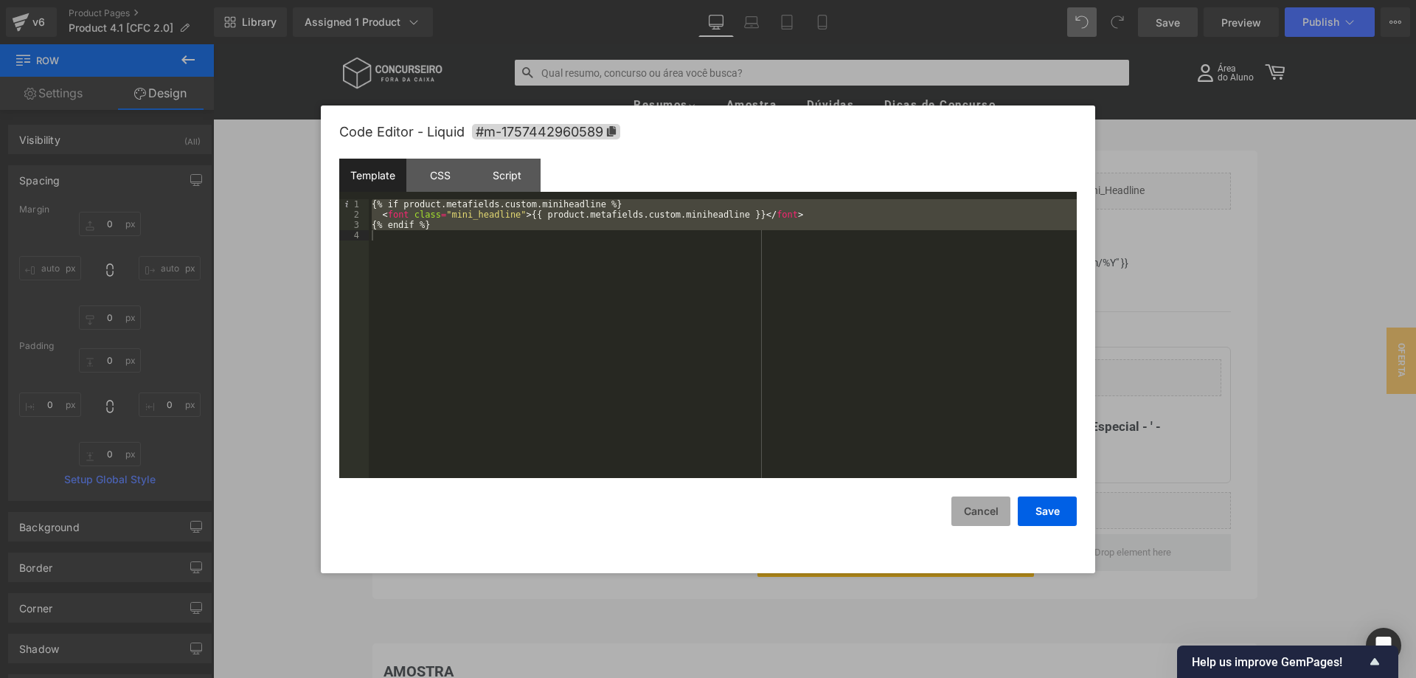
click at [983, 516] on button "Cancel" at bounding box center [981, 512] width 59 height 30
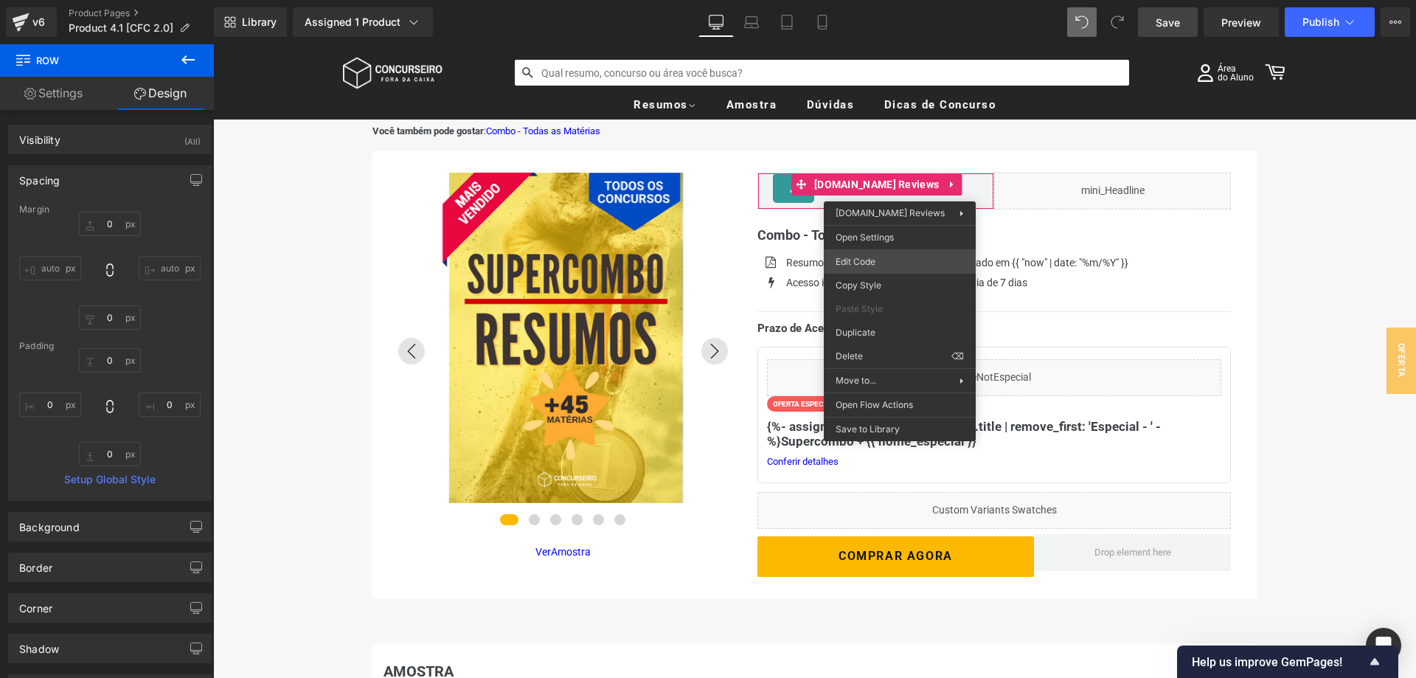
click at [867, 0] on div "Liquid You are previewing how the will restyle your page. You can not edit Elem…" at bounding box center [708, 0] width 1416 height 0
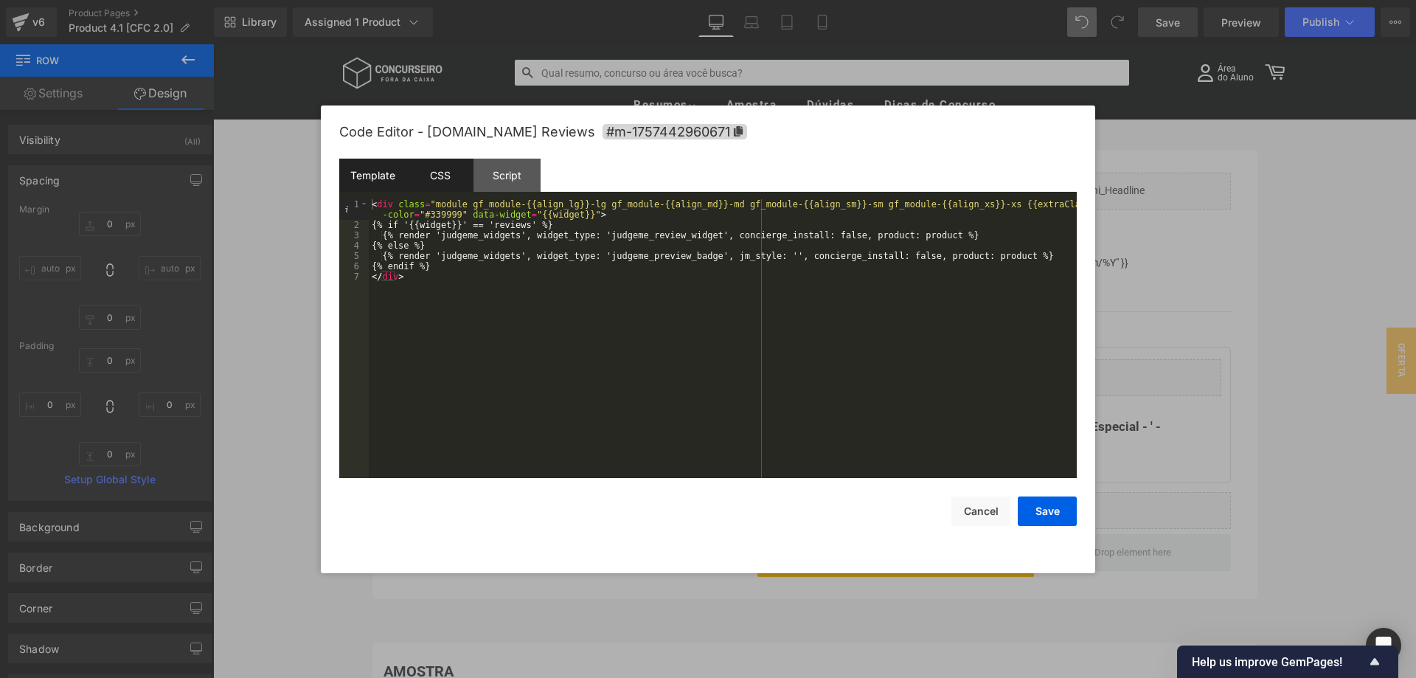
click at [427, 181] on div "CSS" at bounding box center [440, 175] width 67 height 33
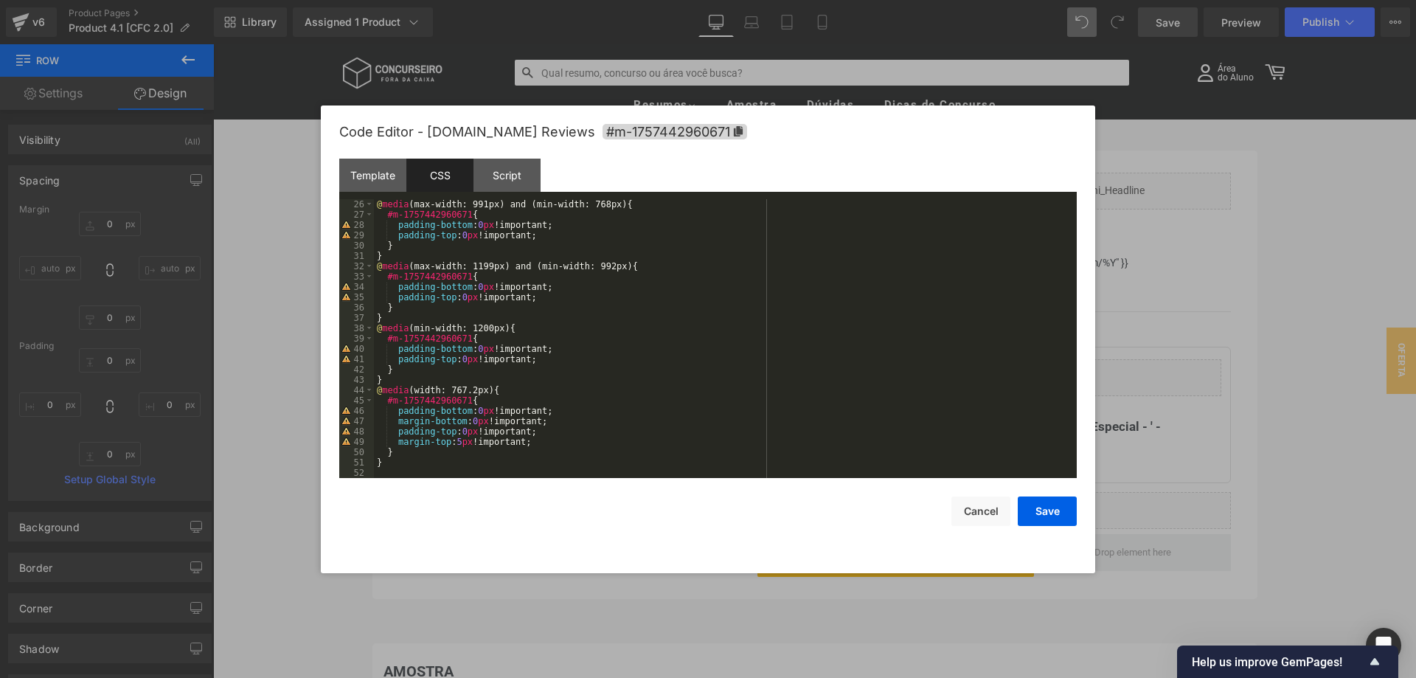
scroll to position [258, 0]
click at [956, 511] on button "Cancel" at bounding box center [981, 512] width 59 height 30
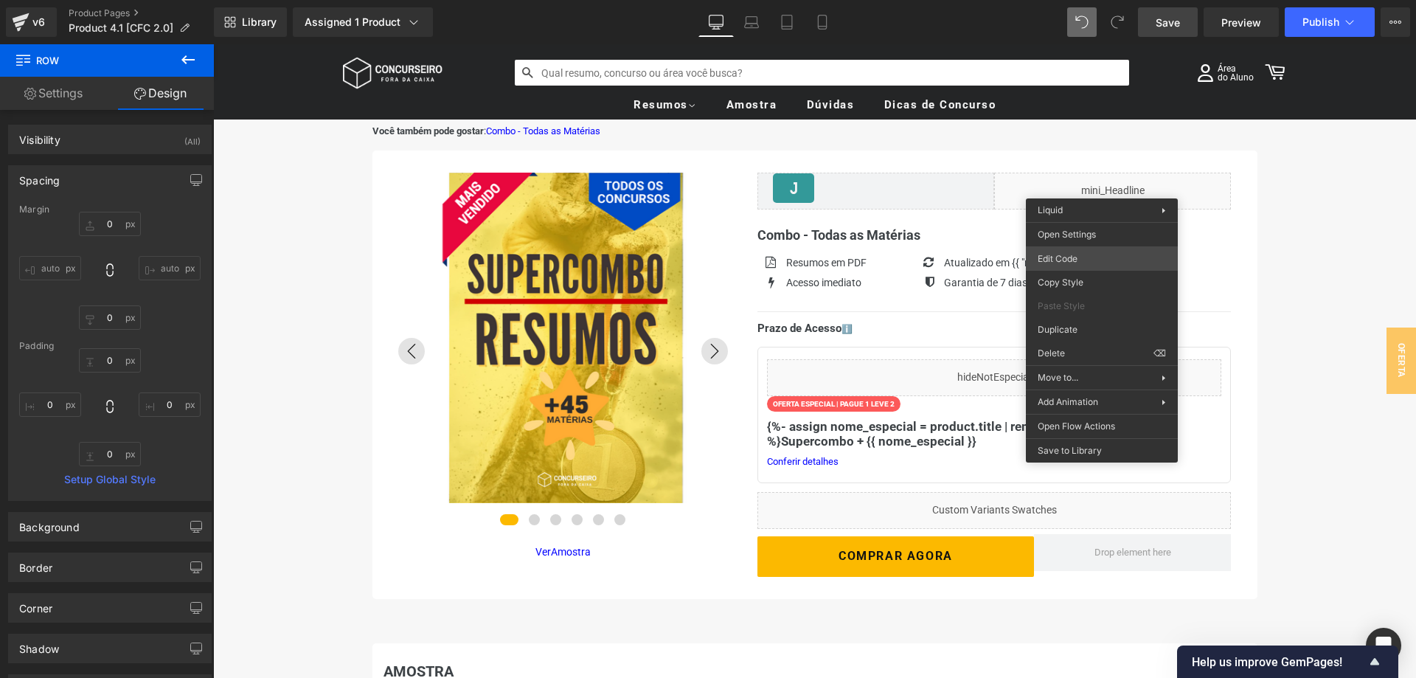
click at [1076, 0] on div "Liquid You are previewing how the will restyle your page. You can not edit Elem…" at bounding box center [708, 0] width 1416 height 0
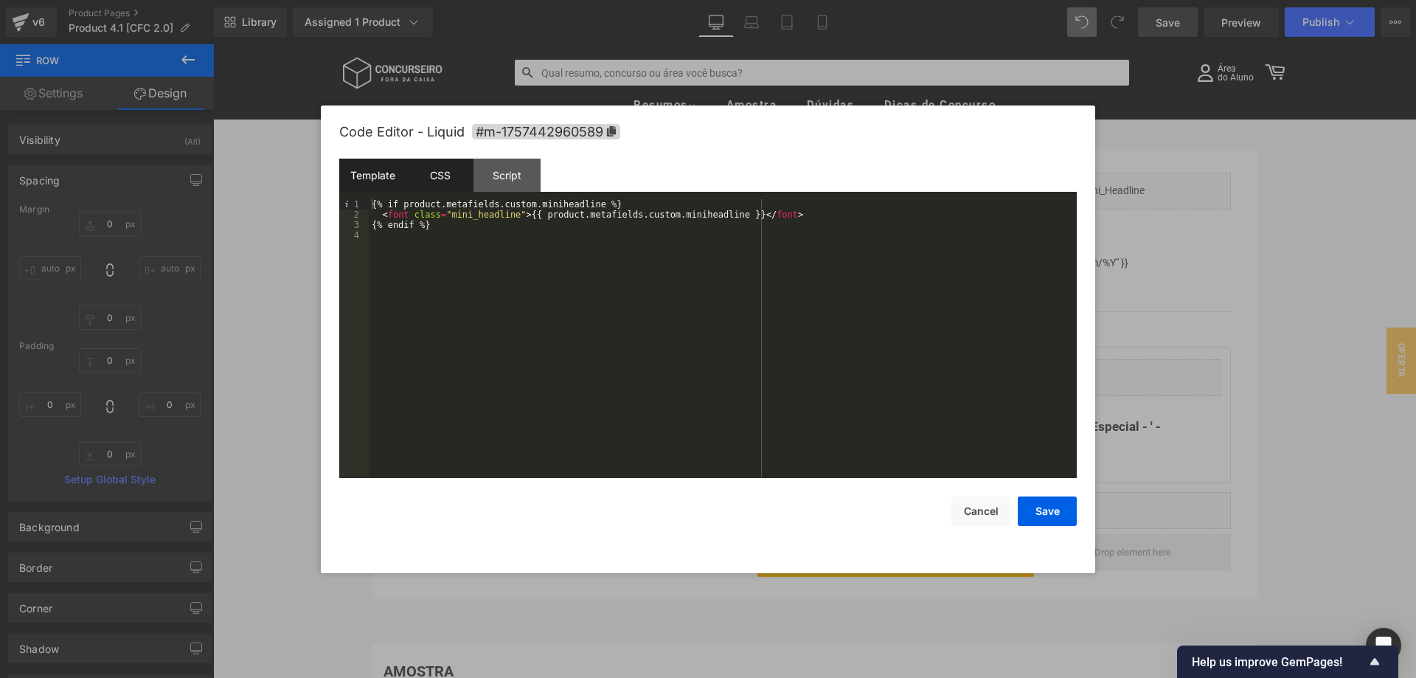
click at [429, 169] on div "CSS" at bounding box center [440, 175] width 67 height 33
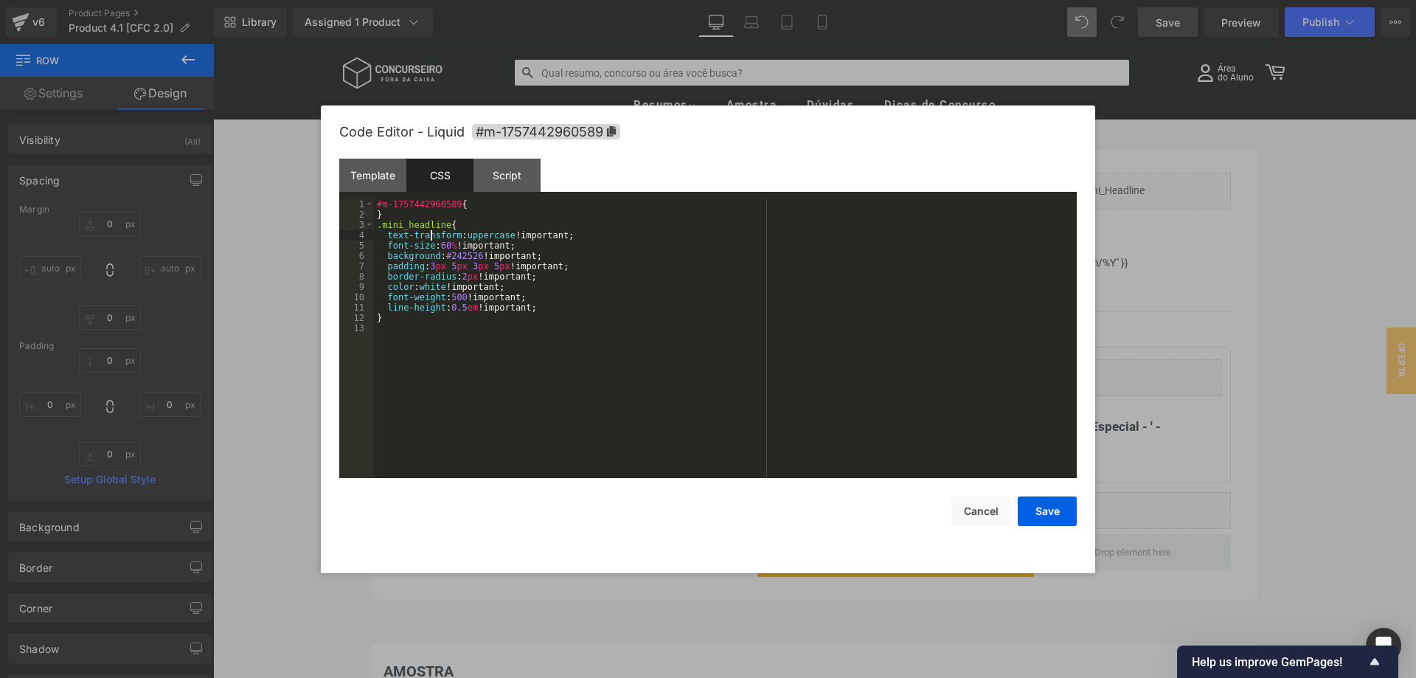
click at [431, 238] on div "#m-1757442960589 { } .mini_headline { text-transform : uppercase !important; fo…" at bounding box center [725, 349] width 703 height 300
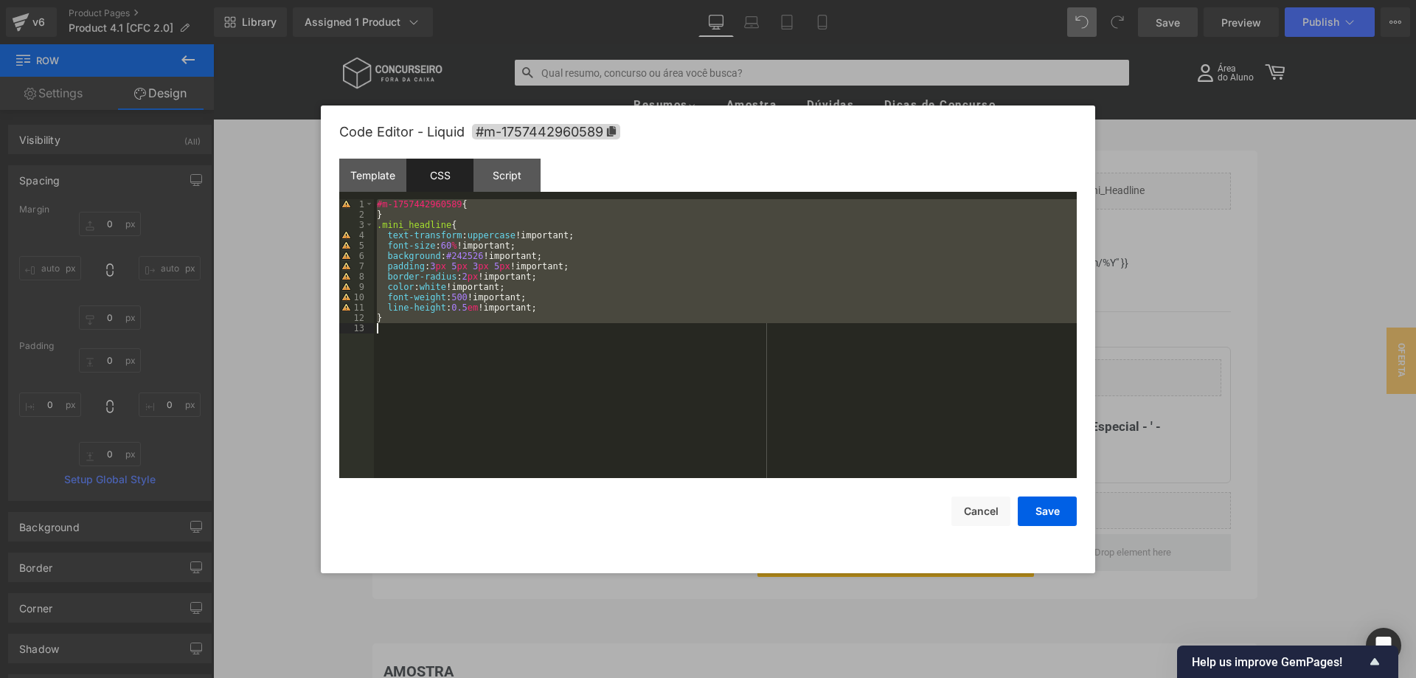
click at [528, 332] on div "#m-1757442960589 { } .mini_headline { text-transform : uppercase !important; fo…" at bounding box center [725, 338] width 703 height 279
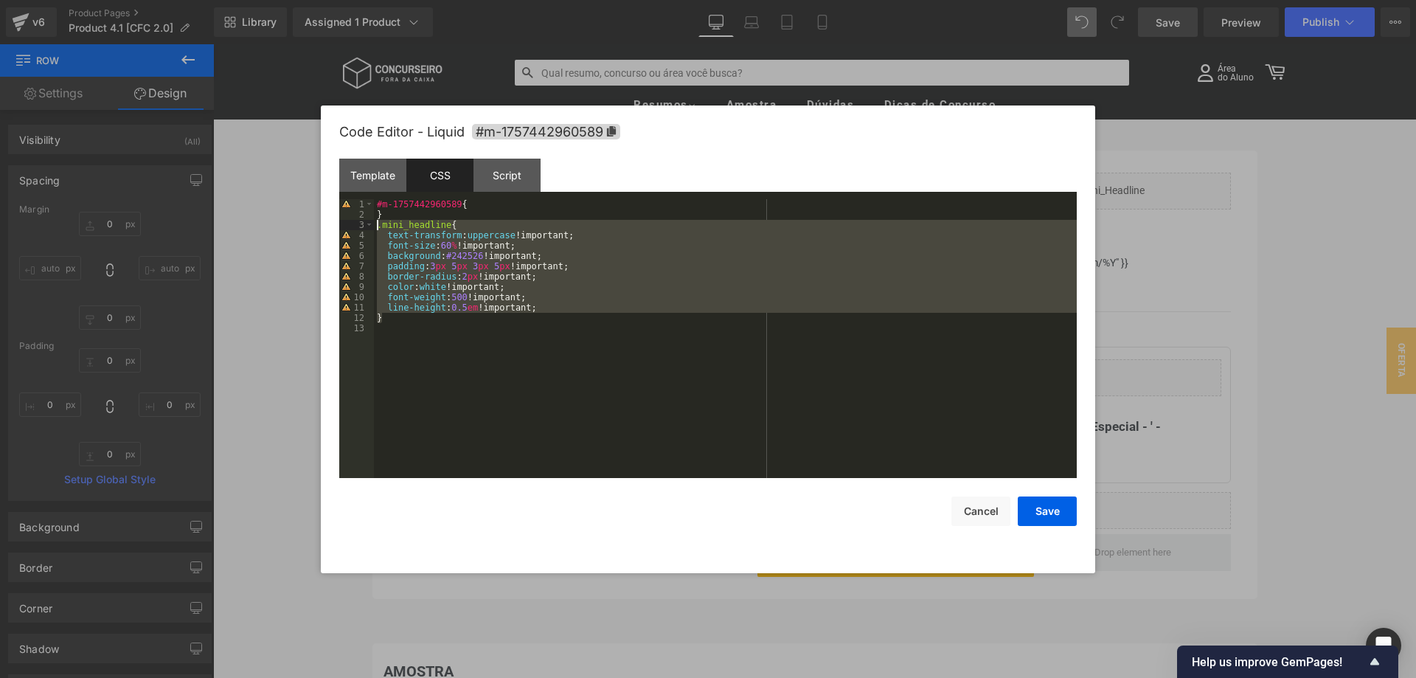
drag, startPoint x: 390, startPoint y: 318, endPoint x: 363, endPoint y: 227, distance: 94.8
click at [374, 227] on div "#m-1757442960589 { } .mini_headline { text-transform : uppercase !important; fo…" at bounding box center [725, 338] width 703 height 279
click at [980, 509] on button "Cancel" at bounding box center [981, 512] width 59 height 30
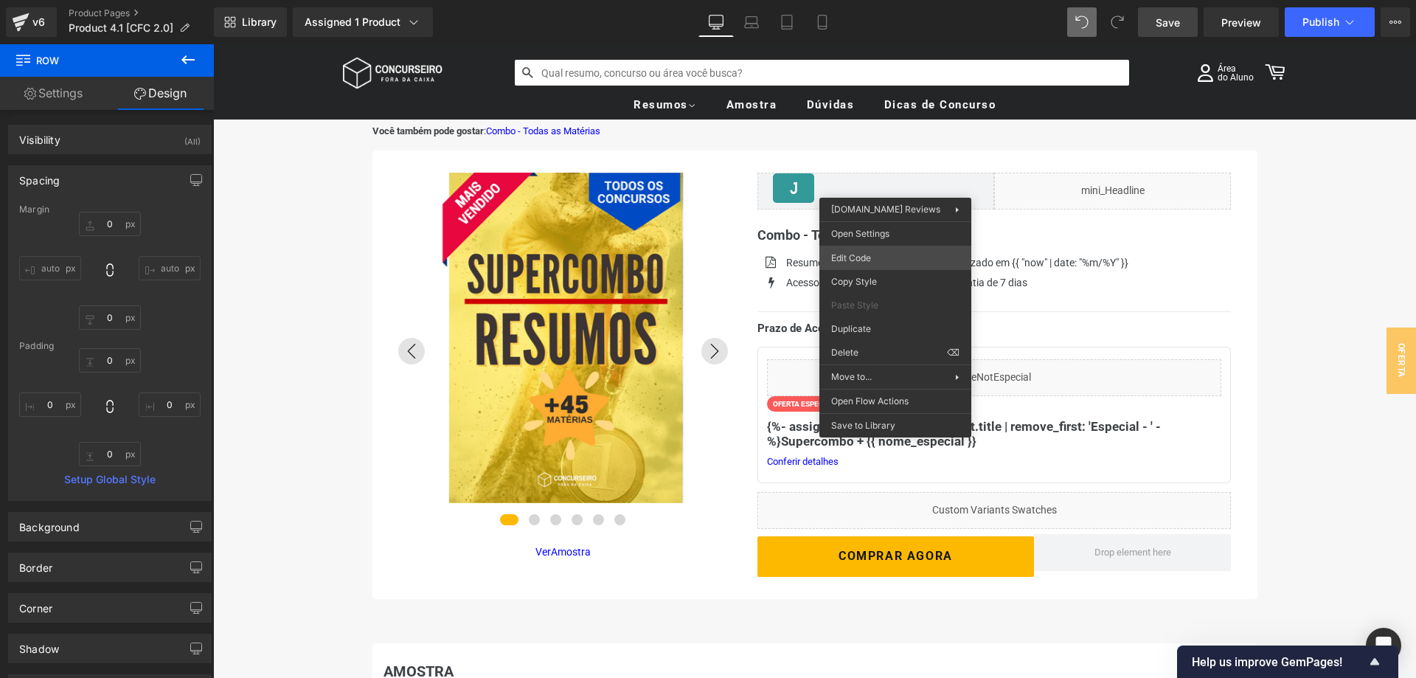
click at [882, 0] on div "Liquid You are previewing how the will restyle your page. You can not edit Elem…" at bounding box center [708, 0] width 1416 height 0
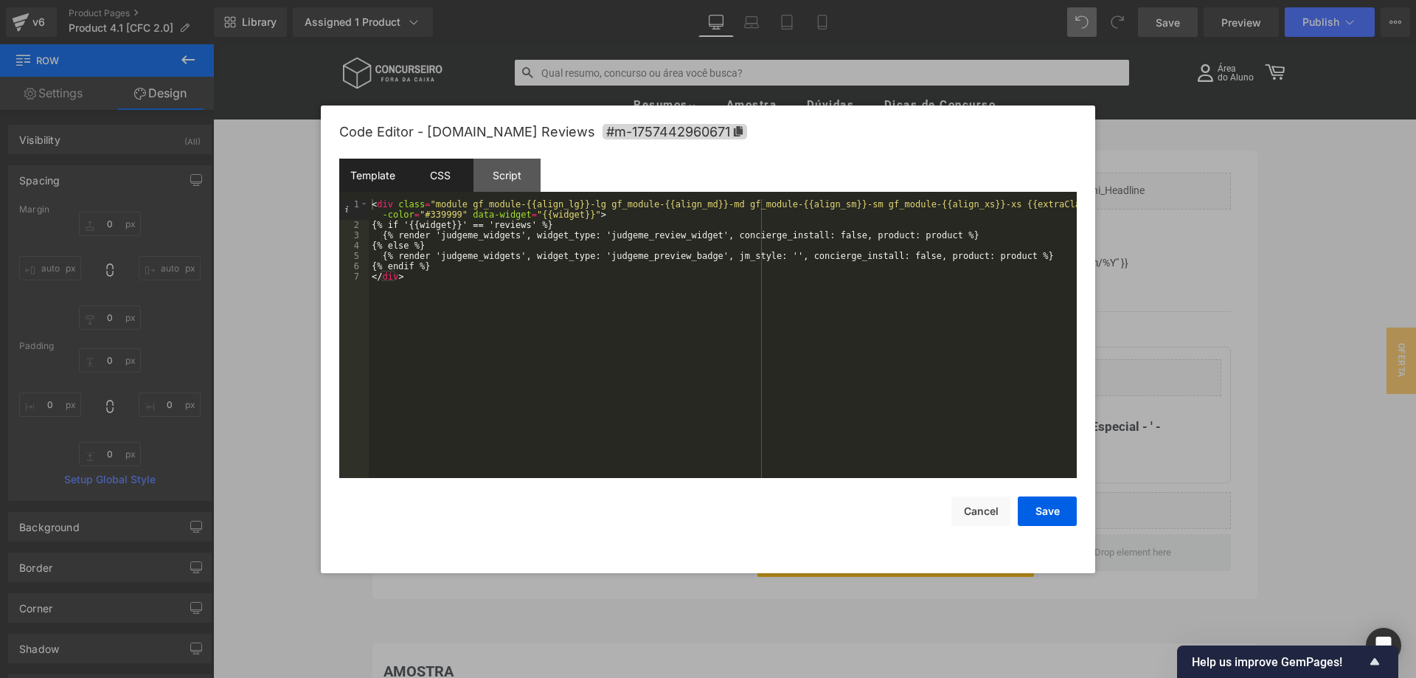
click at [435, 167] on div "CSS" at bounding box center [440, 175] width 67 height 33
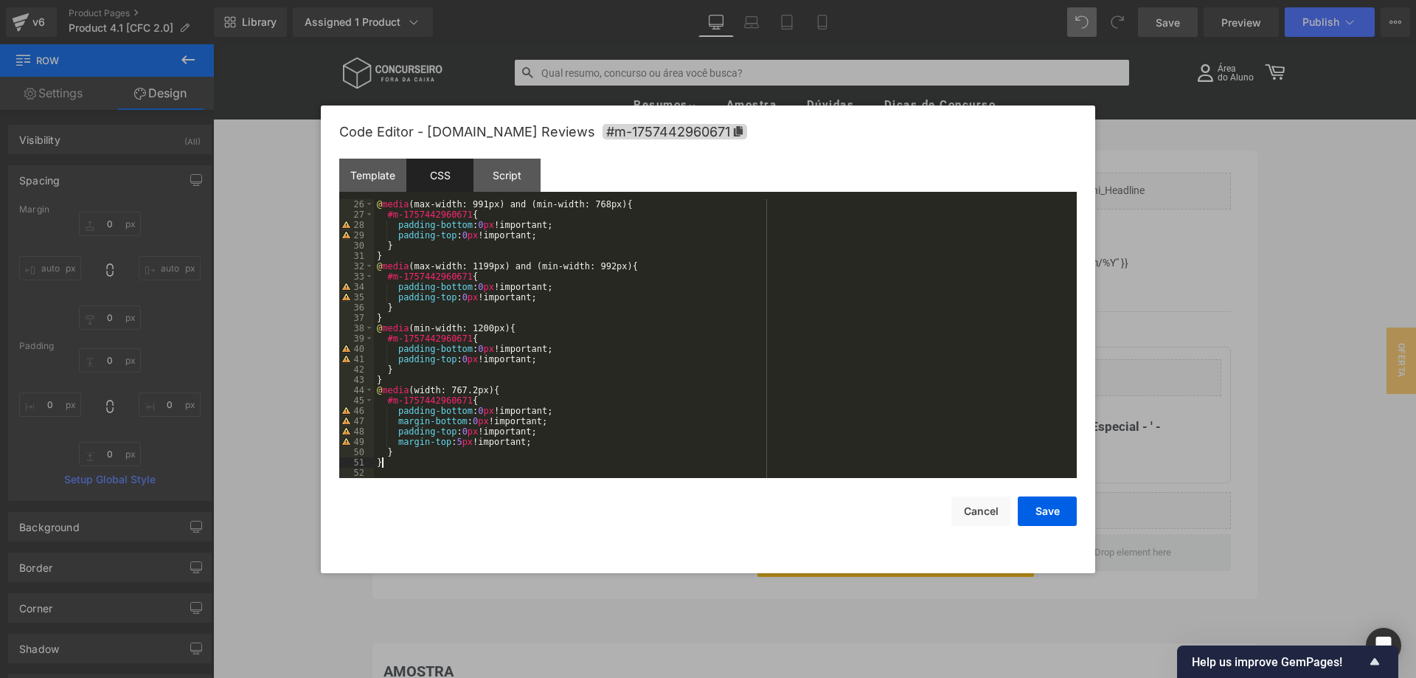
click at [406, 465] on div "@ media (max-width: 991px) and (min-width: 768px) { #m-1757442960671 { padding-…" at bounding box center [725, 349] width 703 height 300
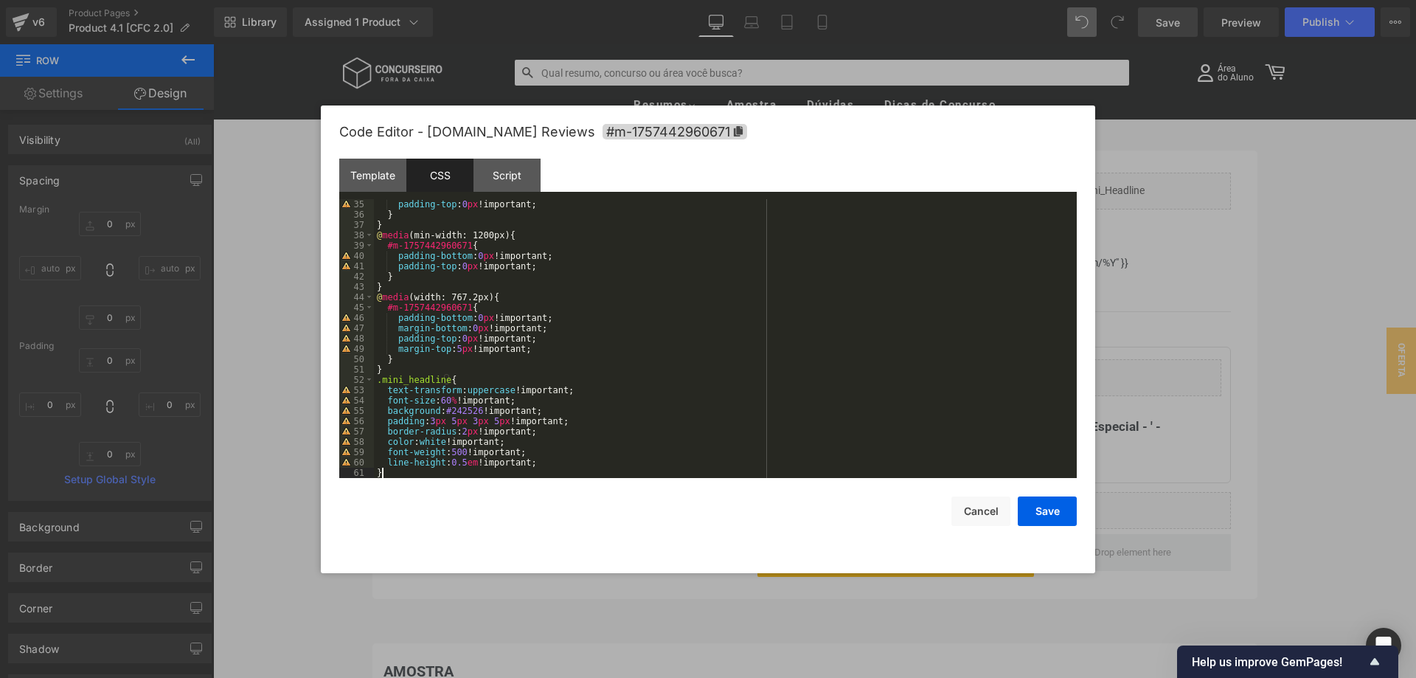
scroll to position [0, 0]
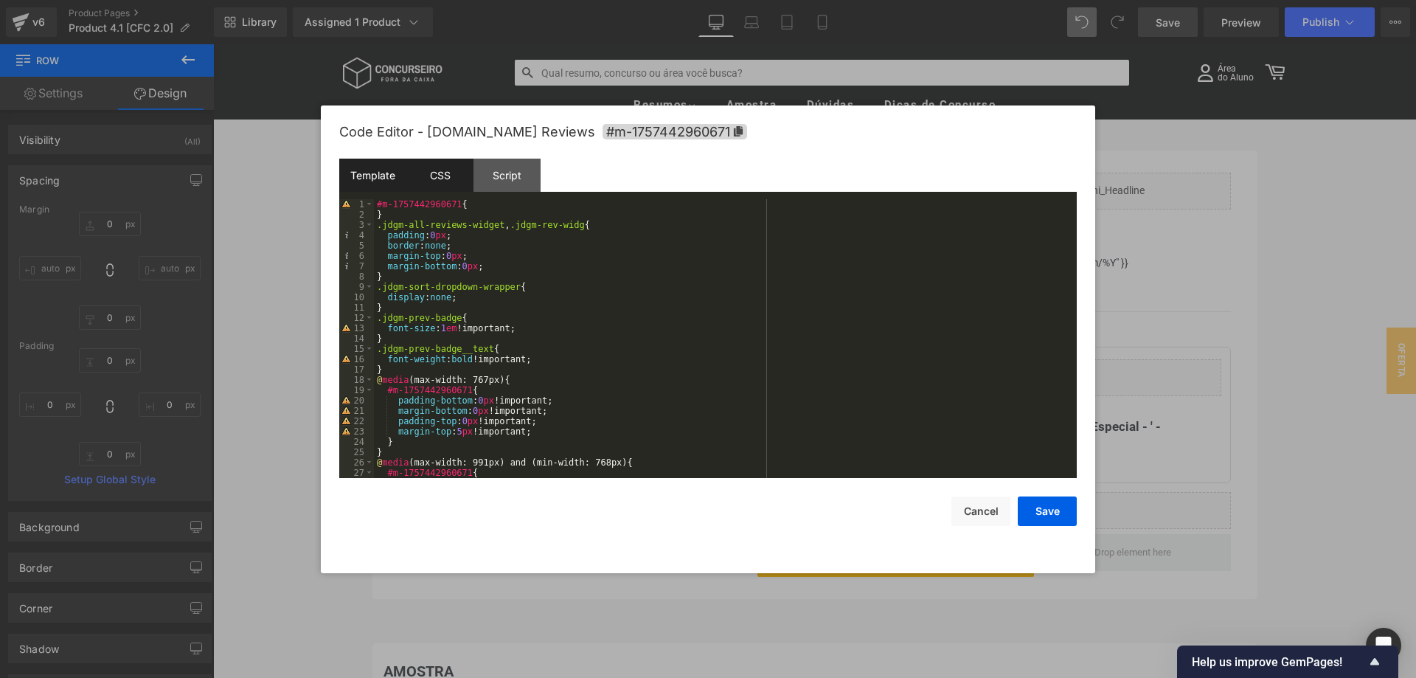
click at [370, 173] on div "Template" at bounding box center [372, 175] width 67 height 33
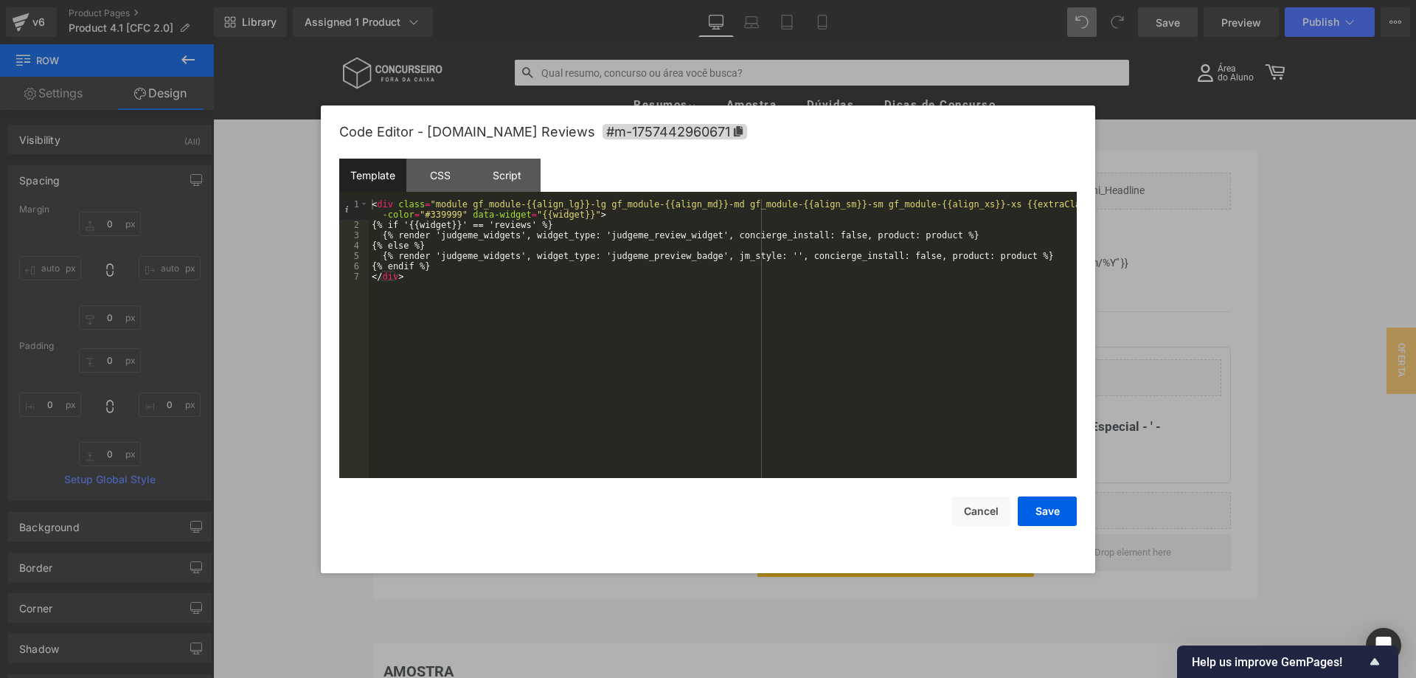
click at [432, 304] on div "< div class = "module gf_module-{{align_lg}}-lg gf_module-{{align_md}}-md gf_mo…" at bounding box center [723, 354] width 708 height 310
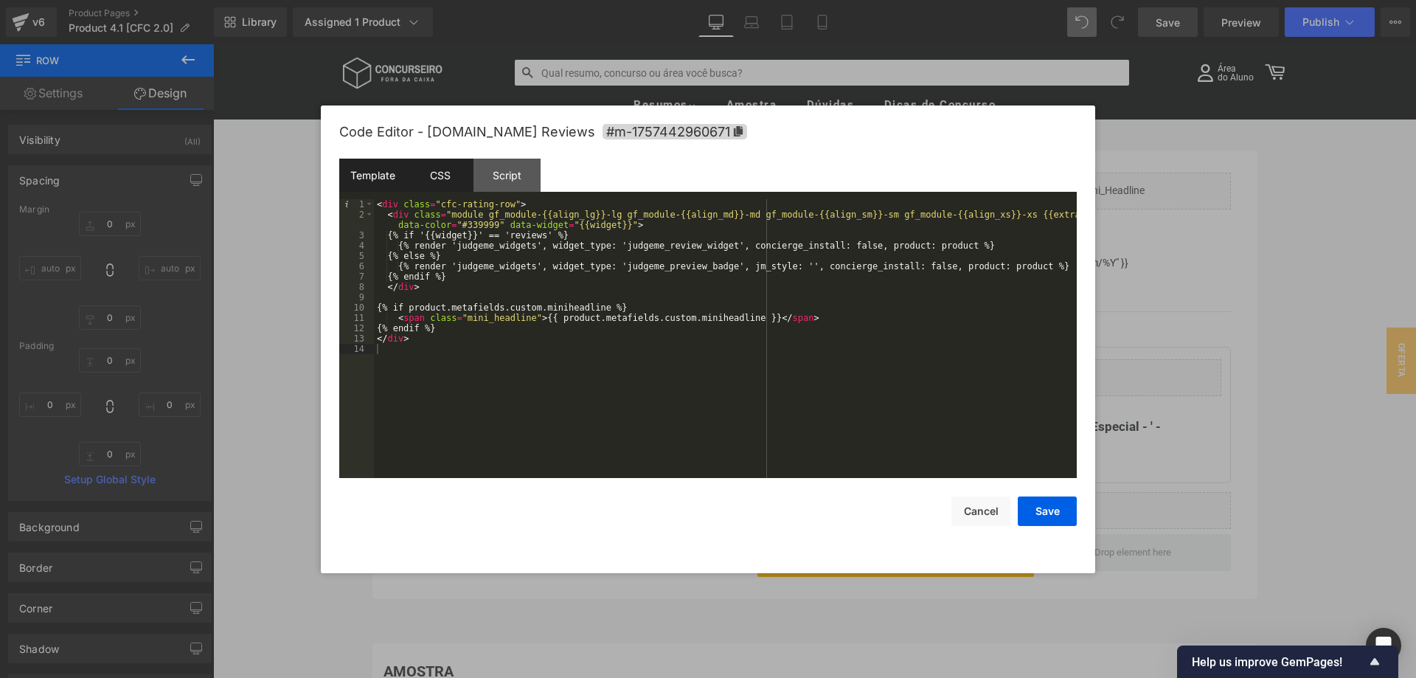
click at [447, 176] on div "CSS" at bounding box center [440, 175] width 67 height 33
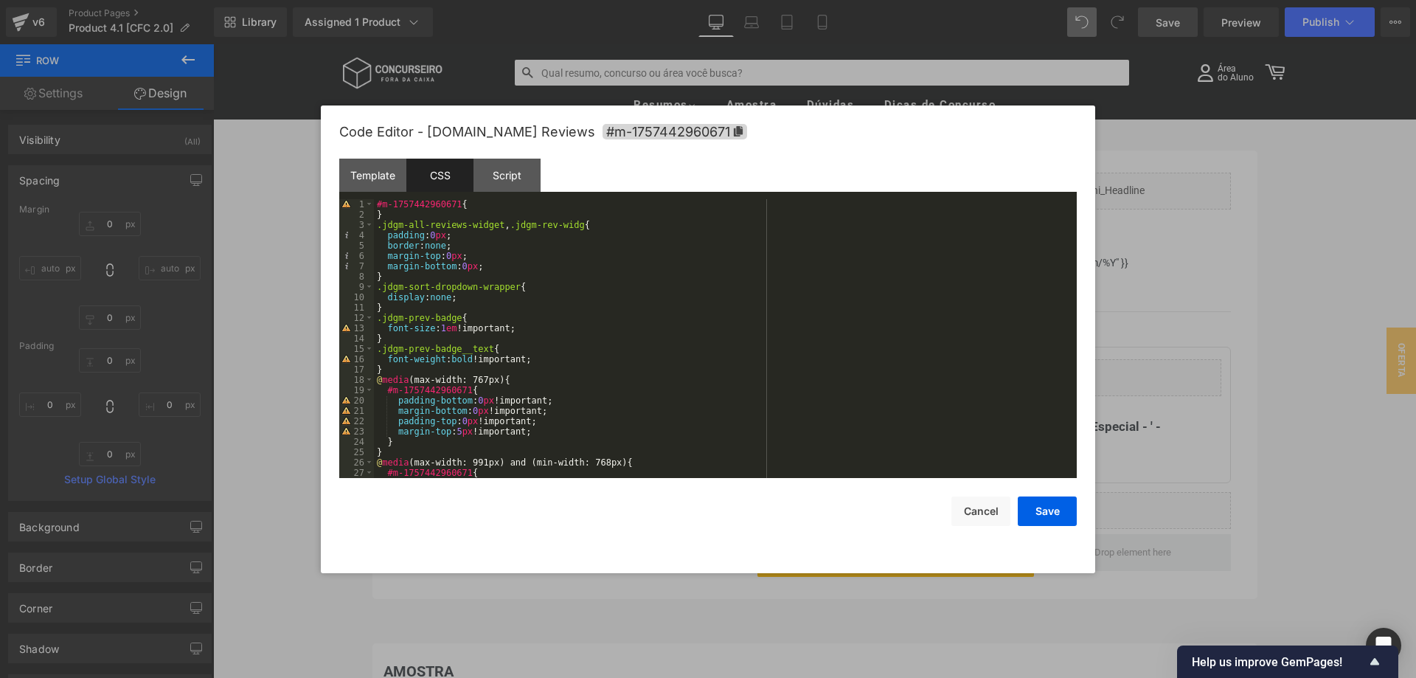
scroll to position [362, 0]
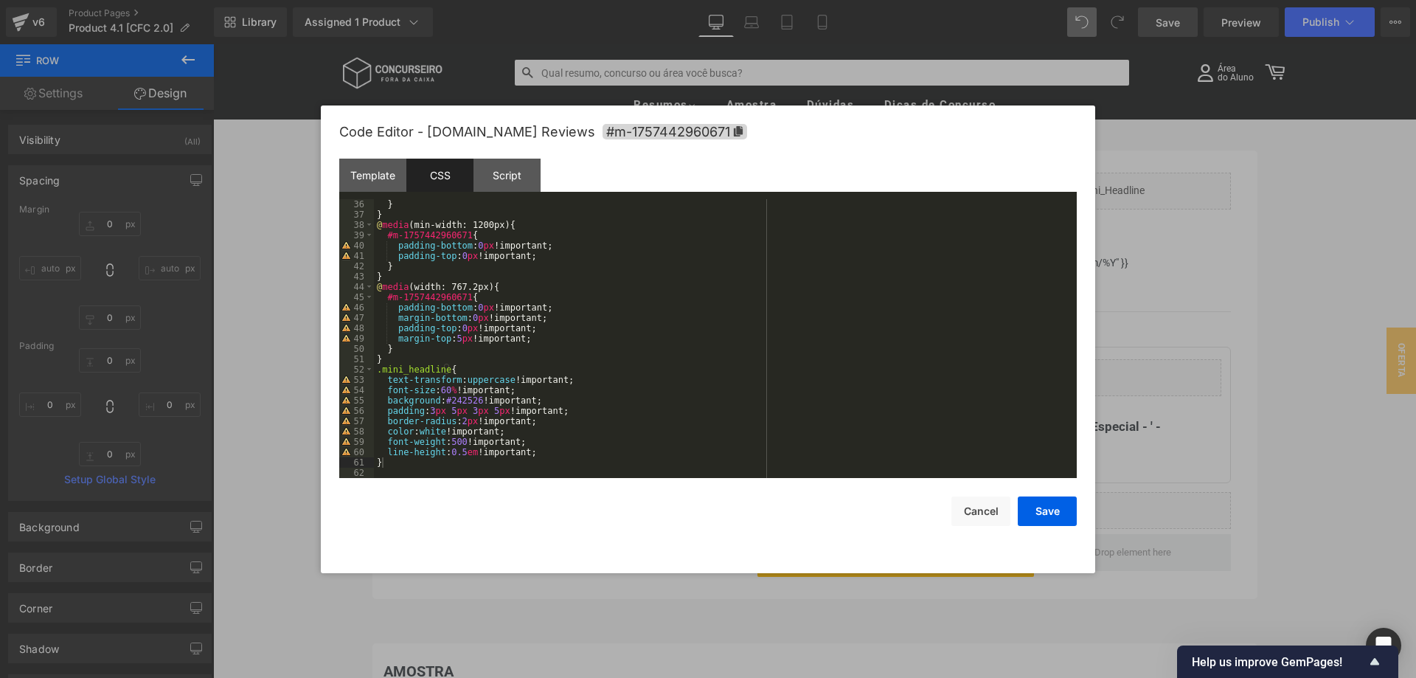
click at [415, 463] on div "} } @ media (min-width: 1200px) { #m-1757442960671 { padding-bottom : 0 px !imp…" at bounding box center [725, 349] width 703 height 300
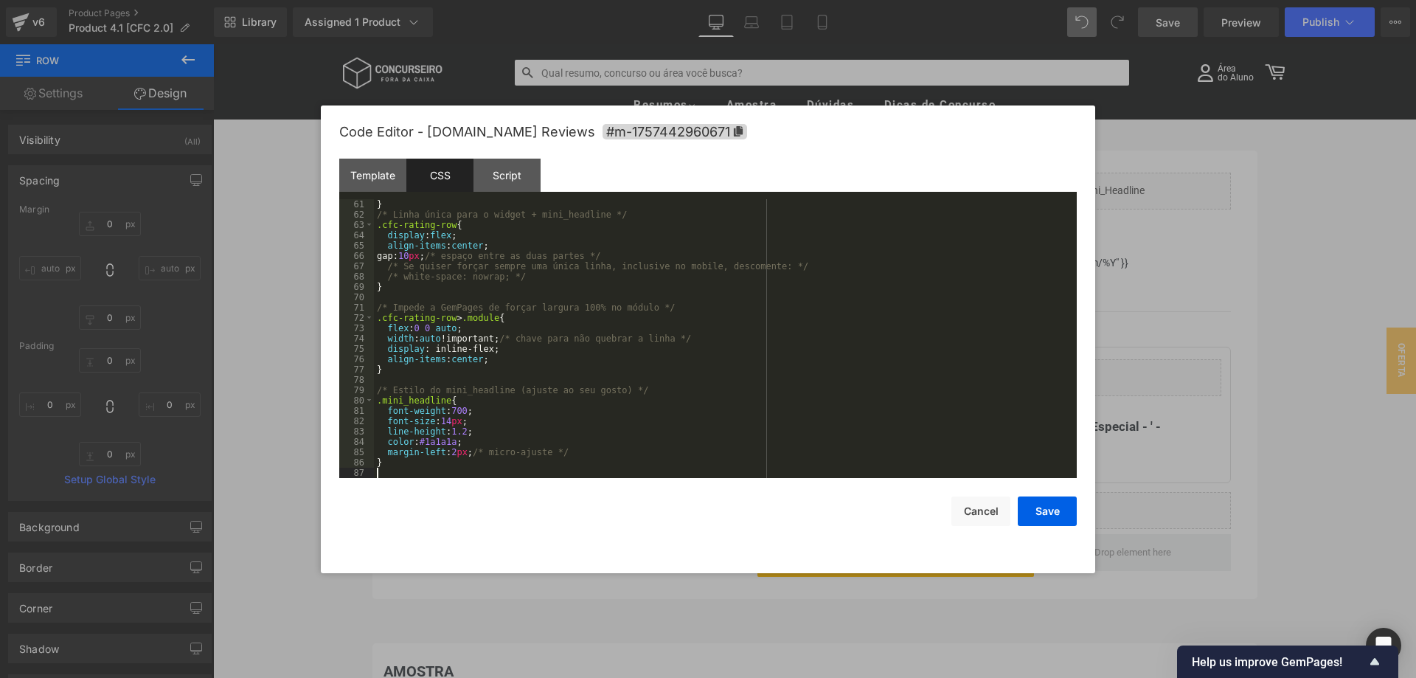
scroll to position [620, 0]
click at [1051, 514] on button "Save" at bounding box center [1047, 512] width 59 height 30
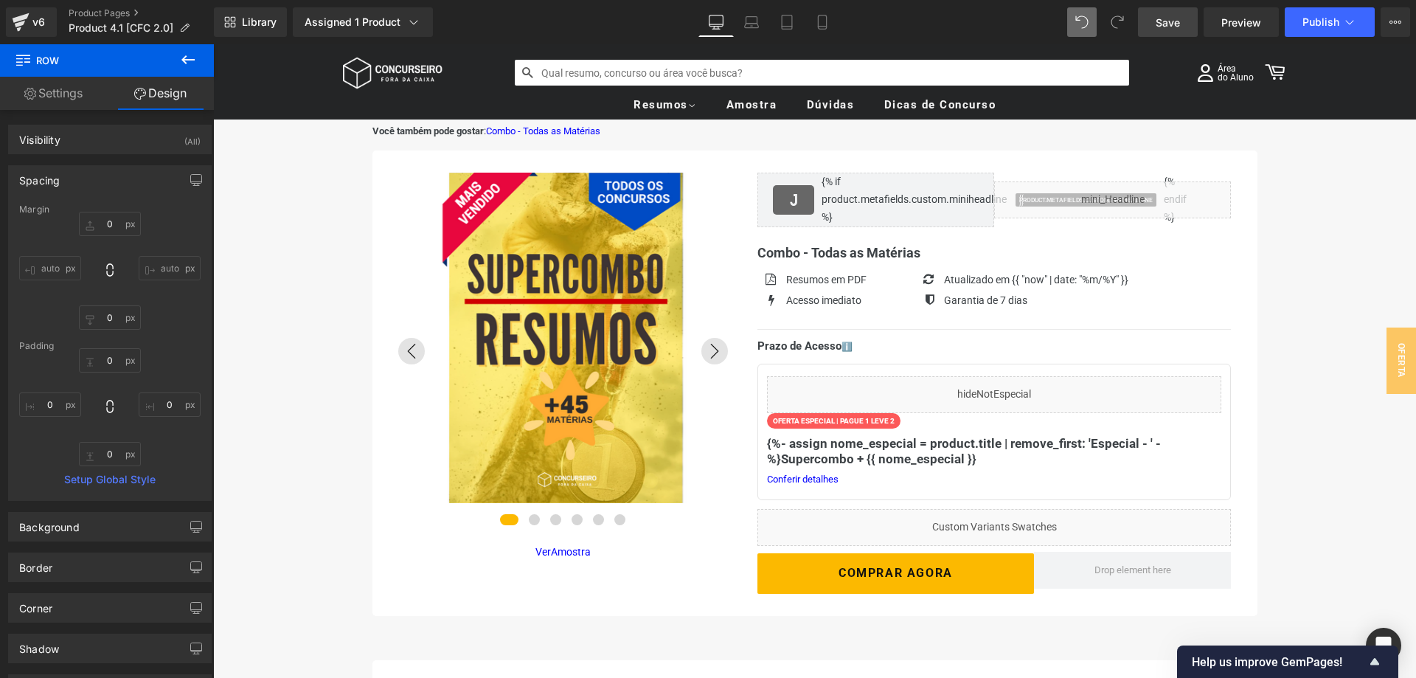
click at [1172, 24] on span "Save" at bounding box center [1168, 22] width 24 height 15
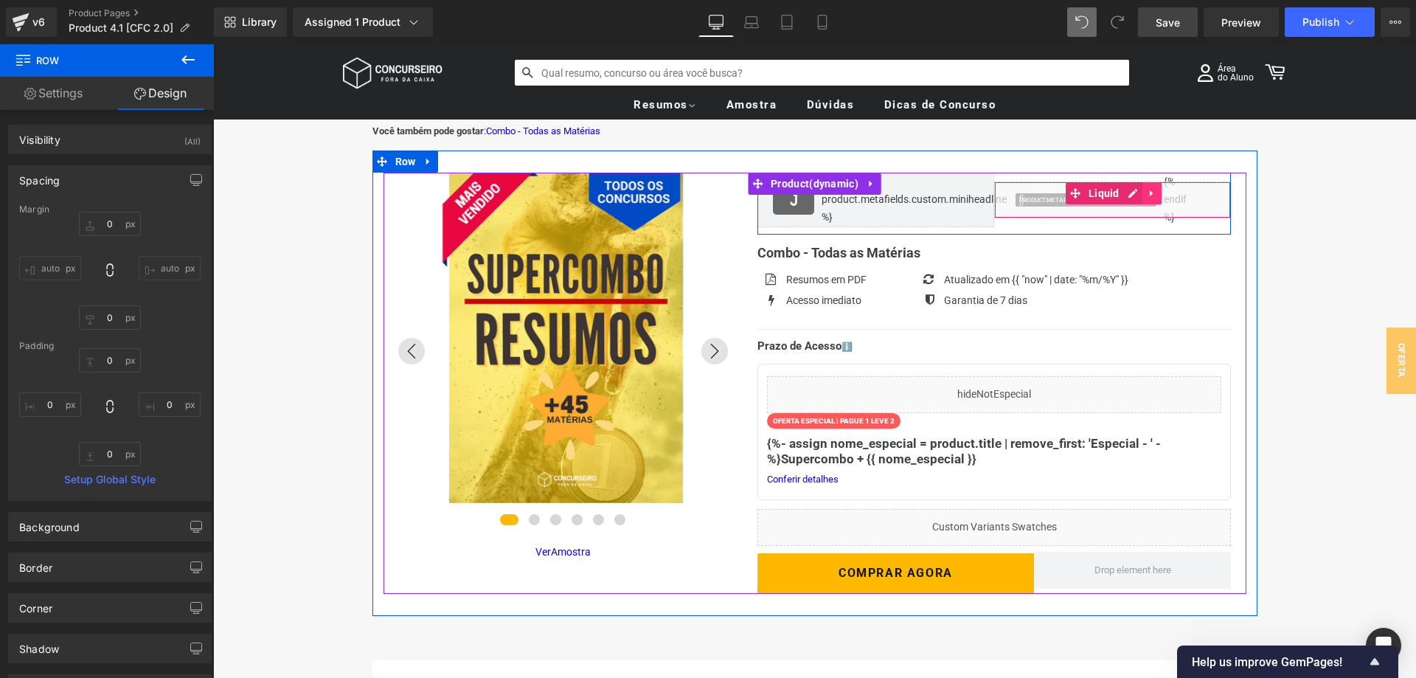
click at [1148, 197] on icon at bounding box center [1152, 192] width 10 height 11
click at [1160, 196] on icon at bounding box center [1162, 193] width 10 height 10
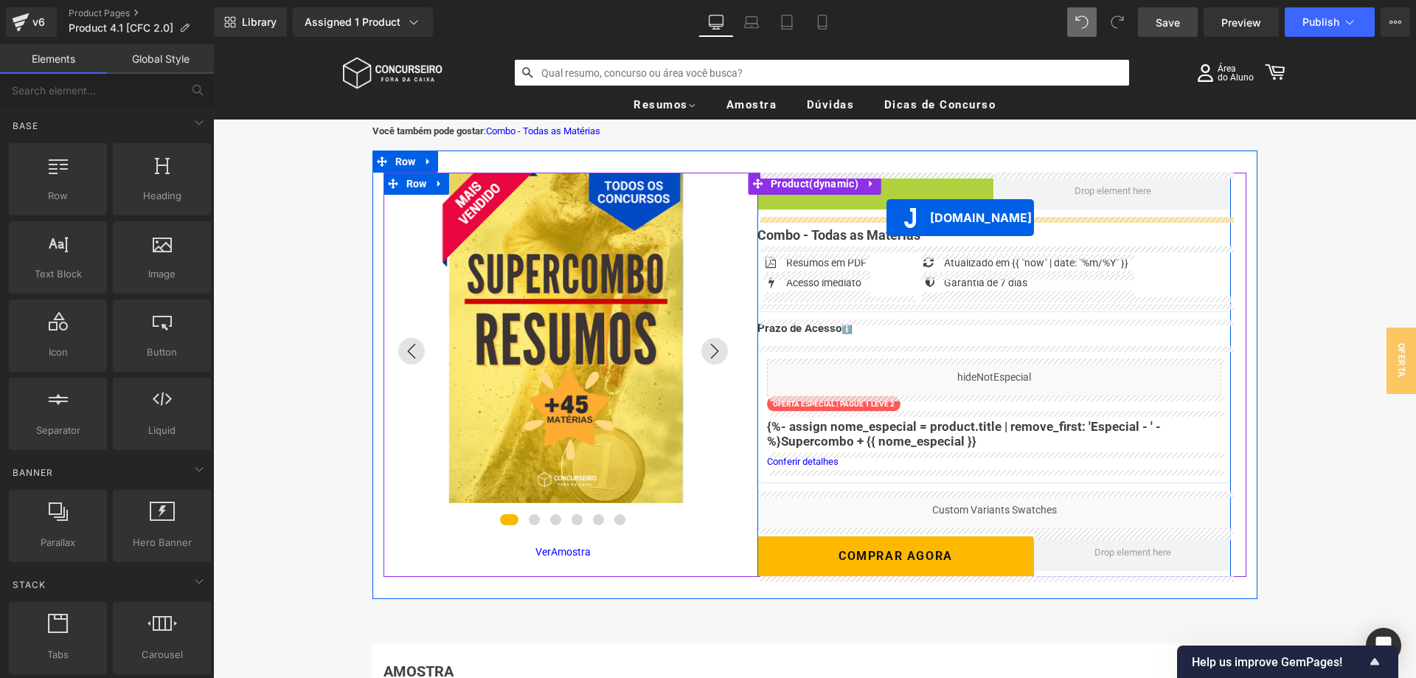
drag, startPoint x: 901, startPoint y: 180, endPoint x: 887, endPoint y: 218, distance: 40.2
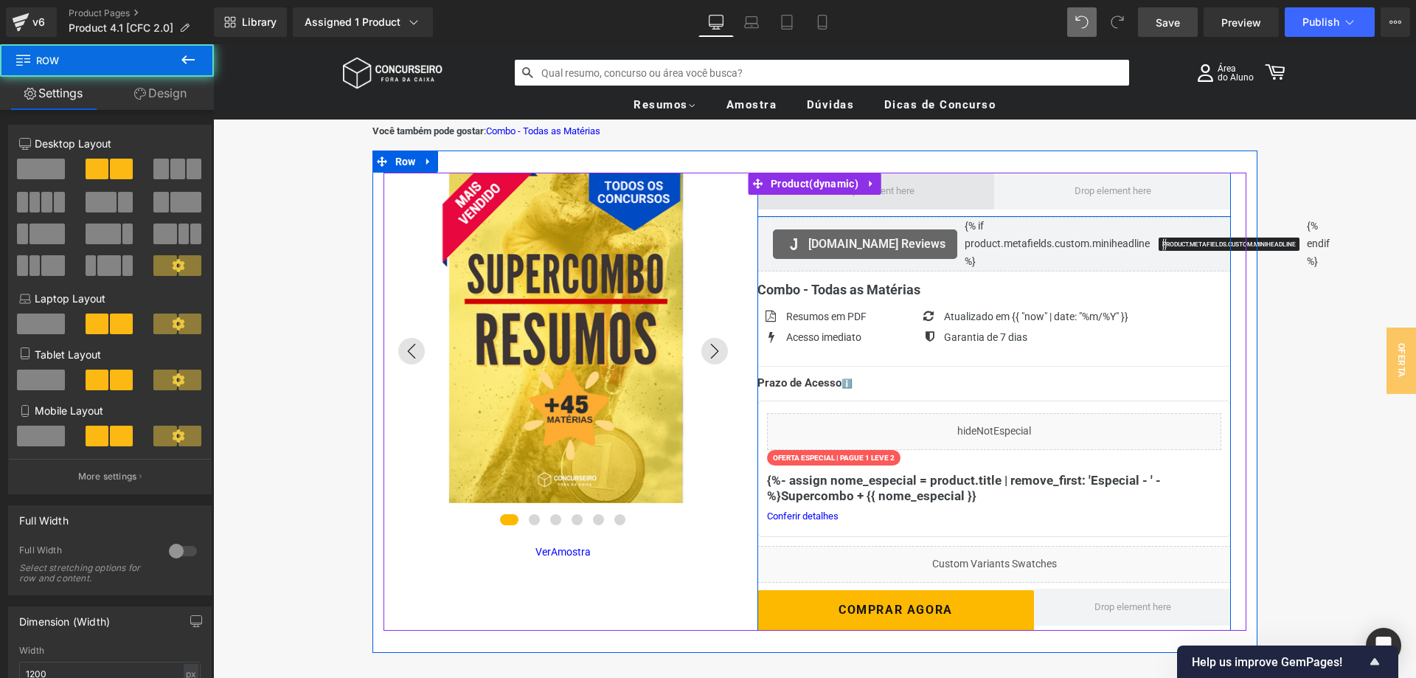
click at [942, 204] on span at bounding box center [876, 191] width 237 height 37
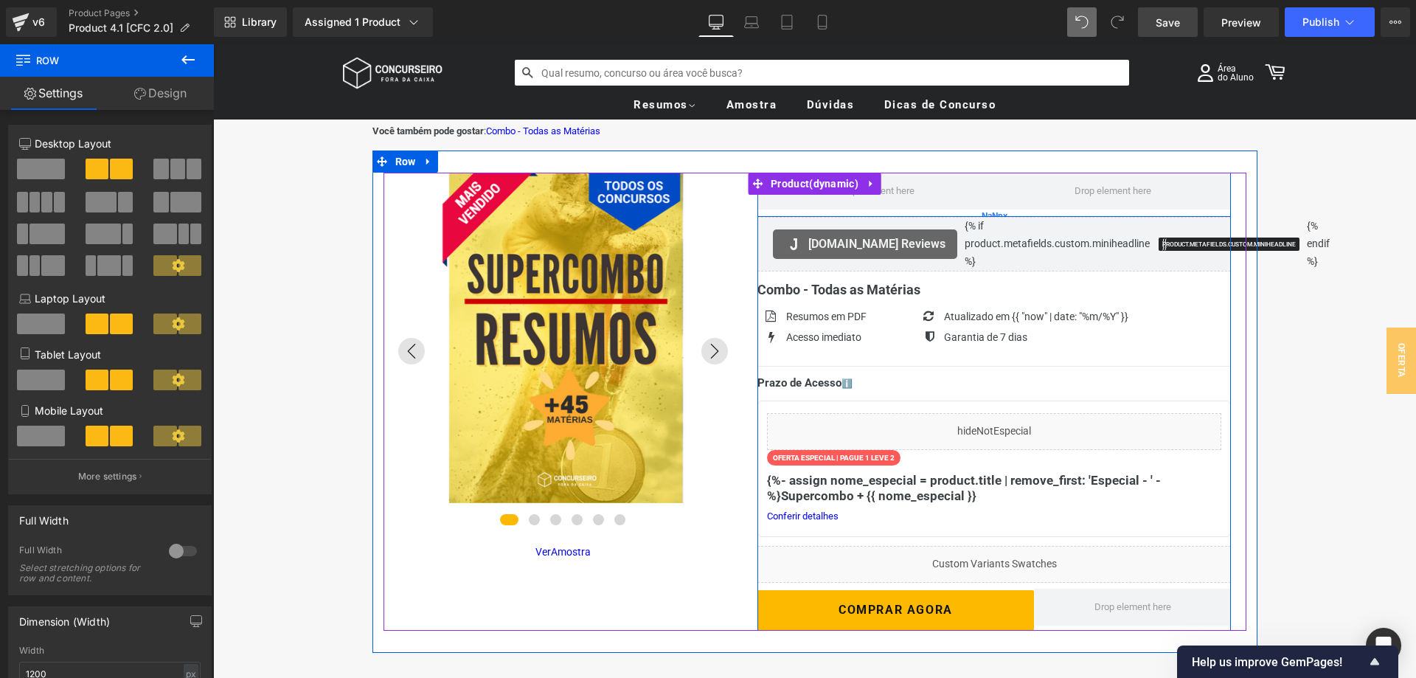
click at [940, 217] on div "NaNpx" at bounding box center [995, 216] width 474 height 1
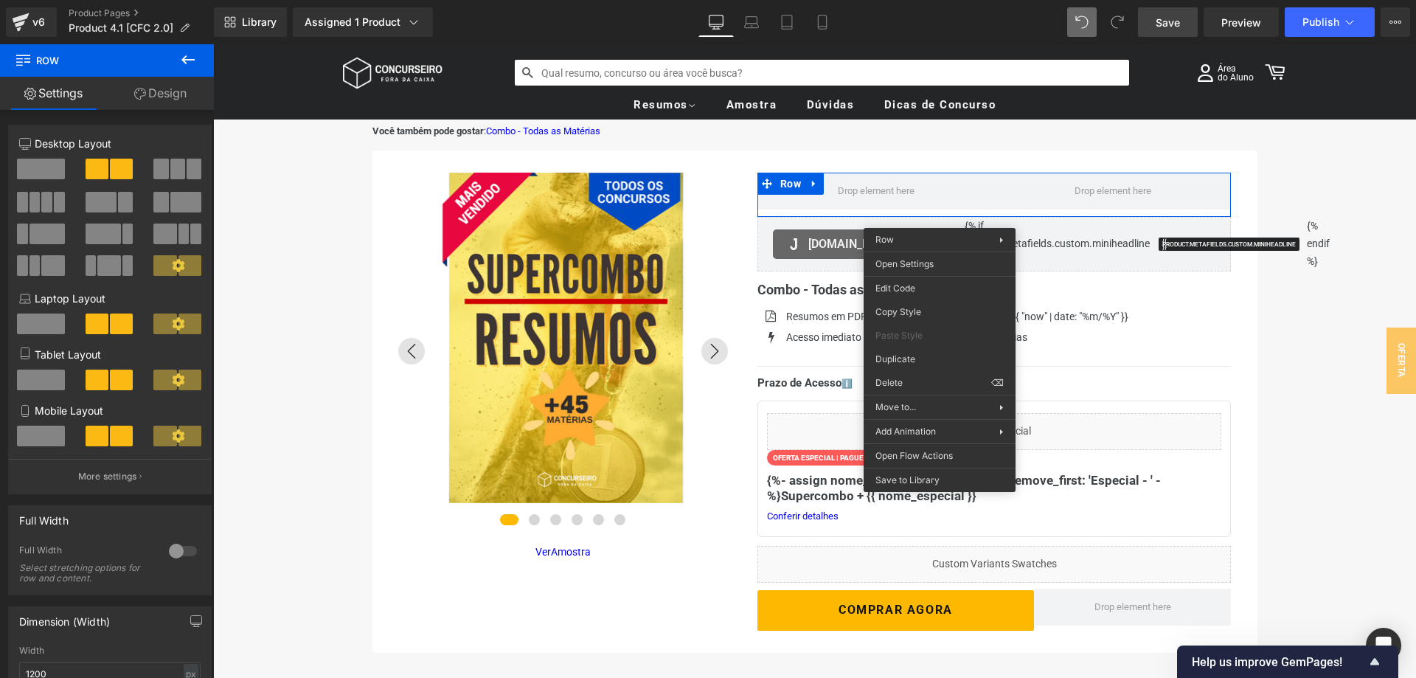
drag, startPoint x: 1140, startPoint y: 421, endPoint x: 927, endPoint y: 377, distance: 217.0
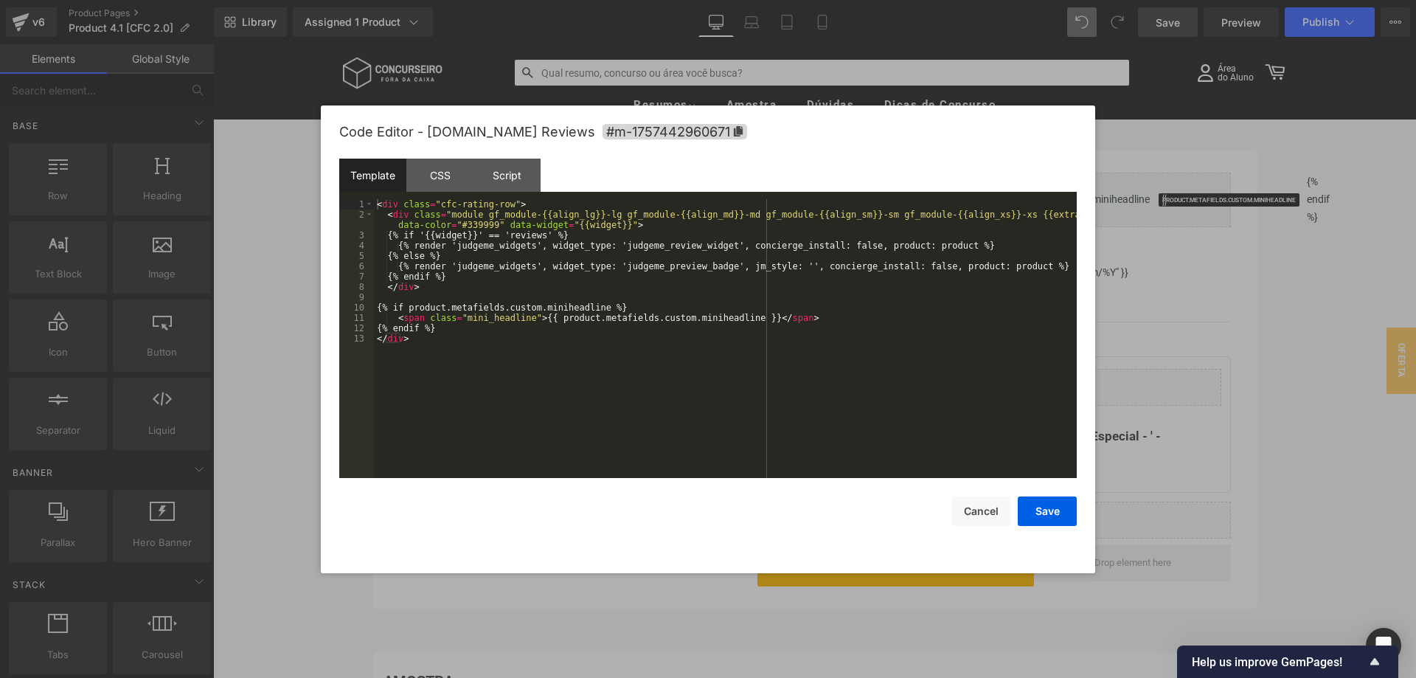
click at [978, 0] on div "[DOMAIN_NAME] Reviews You are previewing how the will restyle your page. You ca…" at bounding box center [708, 0] width 1416 height 0
click at [438, 173] on div "CSS" at bounding box center [440, 175] width 67 height 33
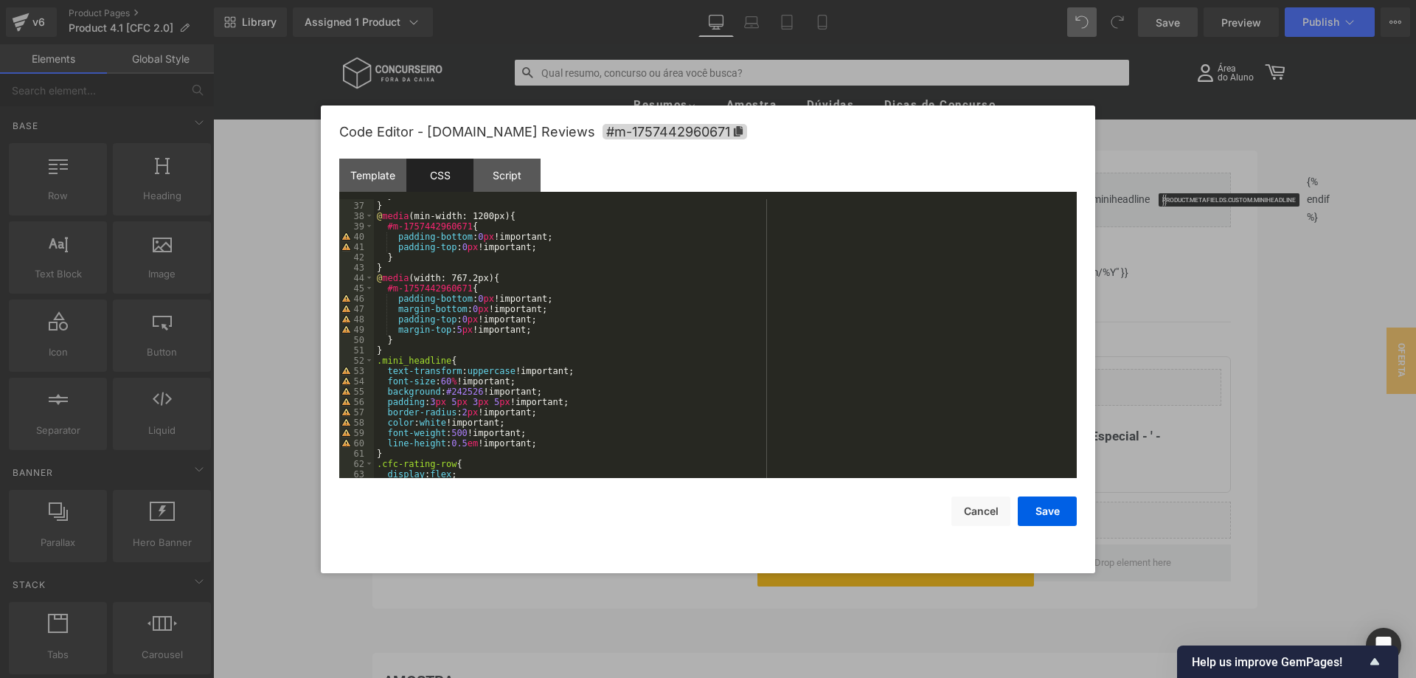
scroll to position [459, 0]
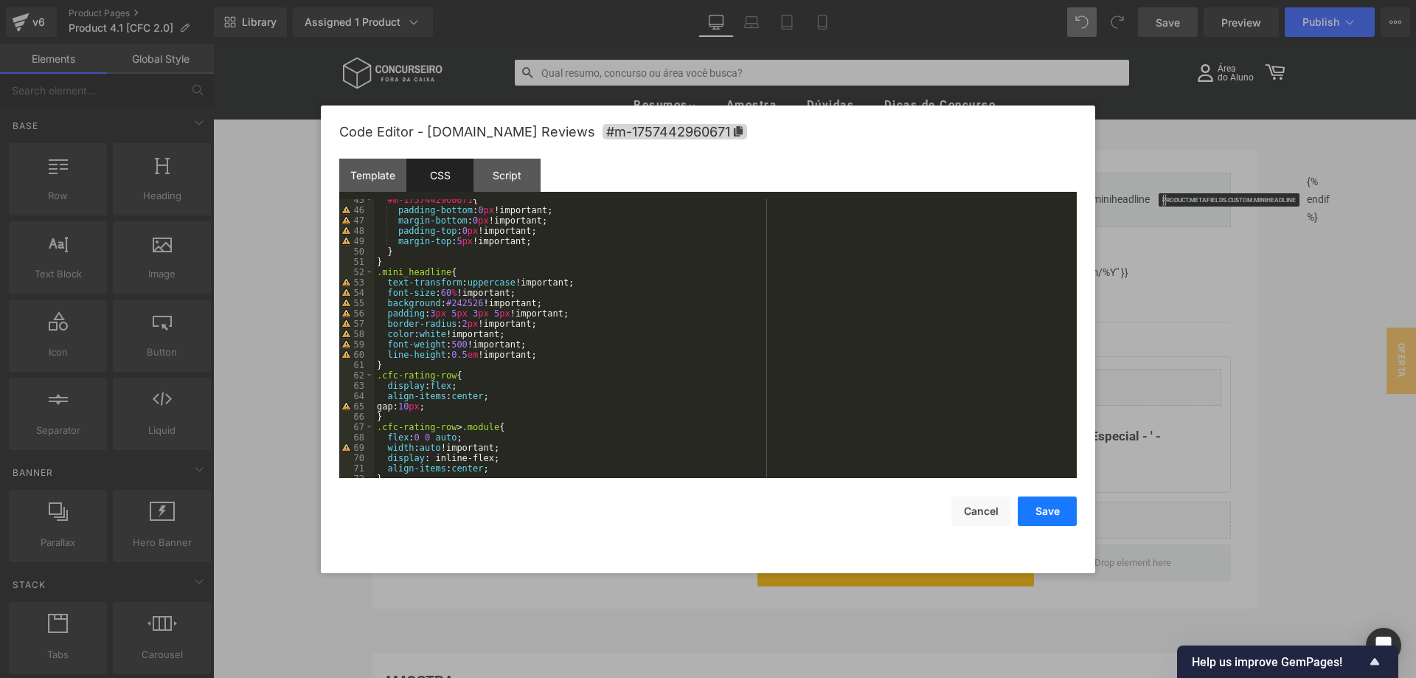
click at [1057, 514] on button "Save" at bounding box center [1047, 512] width 59 height 30
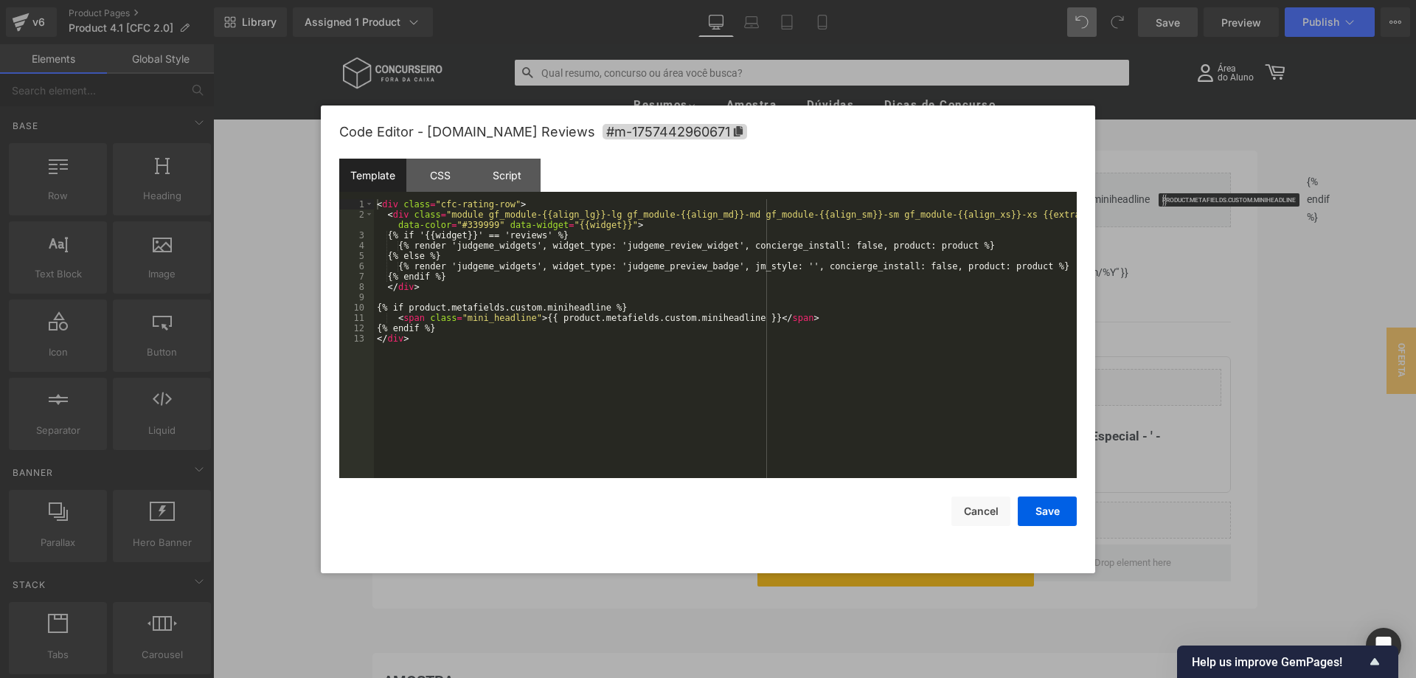
click at [951, 0] on div "[DOMAIN_NAME] Reviews You are previewing how the will restyle your page. You ca…" at bounding box center [708, 0] width 1416 height 0
click at [491, 173] on div "Script" at bounding box center [507, 175] width 67 height 33
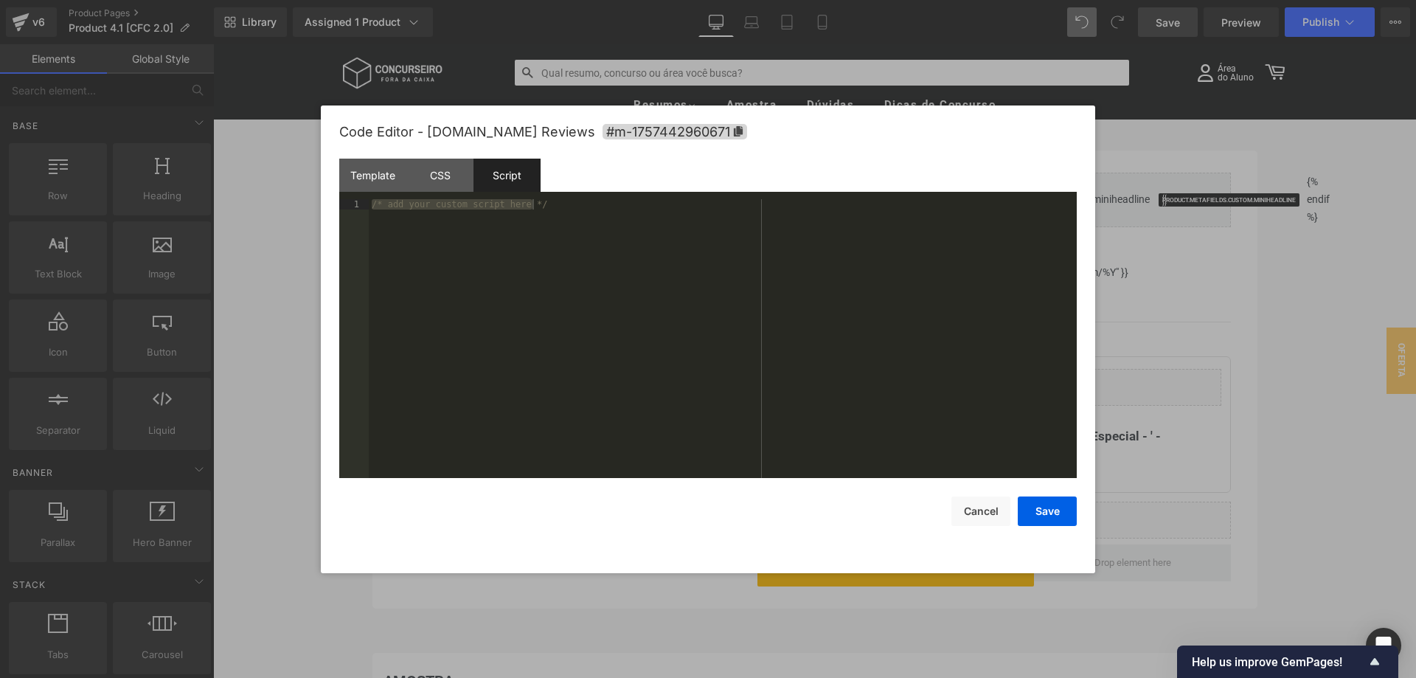
click at [471, 218] on div "/* add your custom script here */" at bounding box center [723, 338] width 708 height 279
click at [432, 176] on div "CSS" at bounding box center [440, 175] width 67 height 33
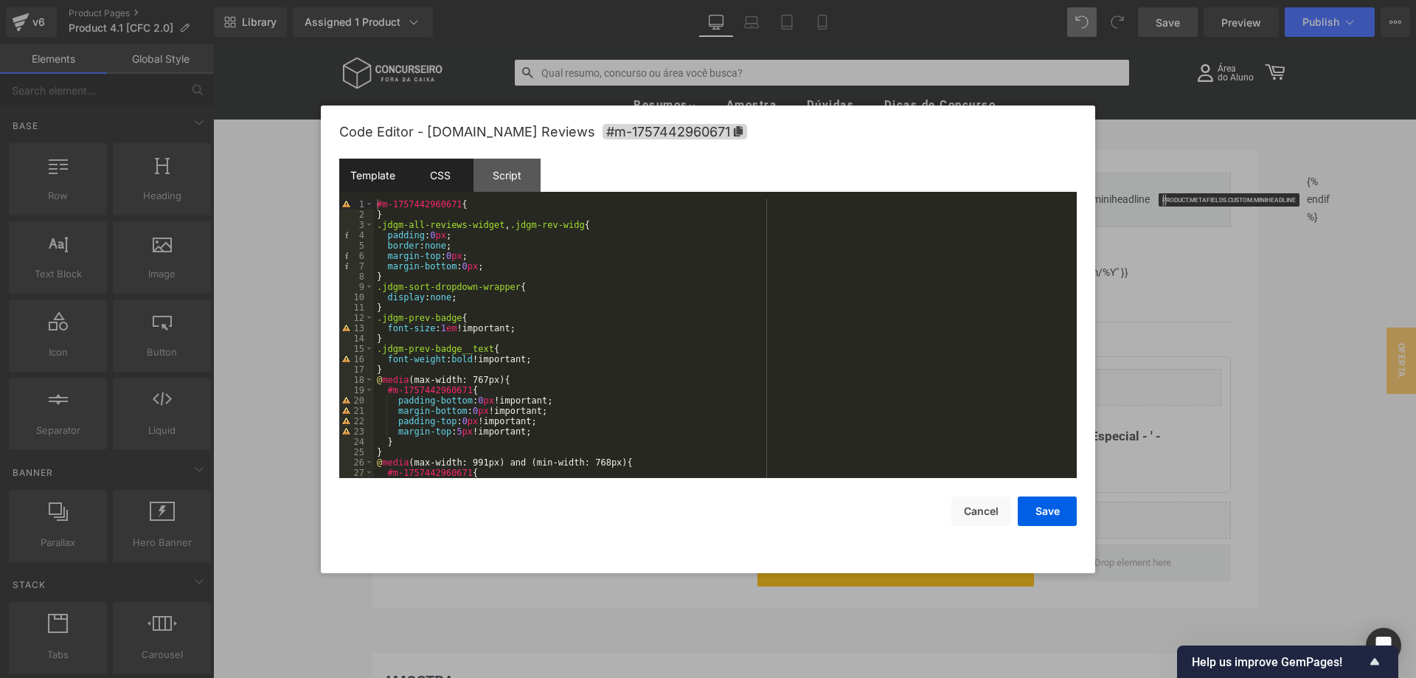
click at [367, 181] on div "Template" at bounding box center [372, 175] width 67 height 33
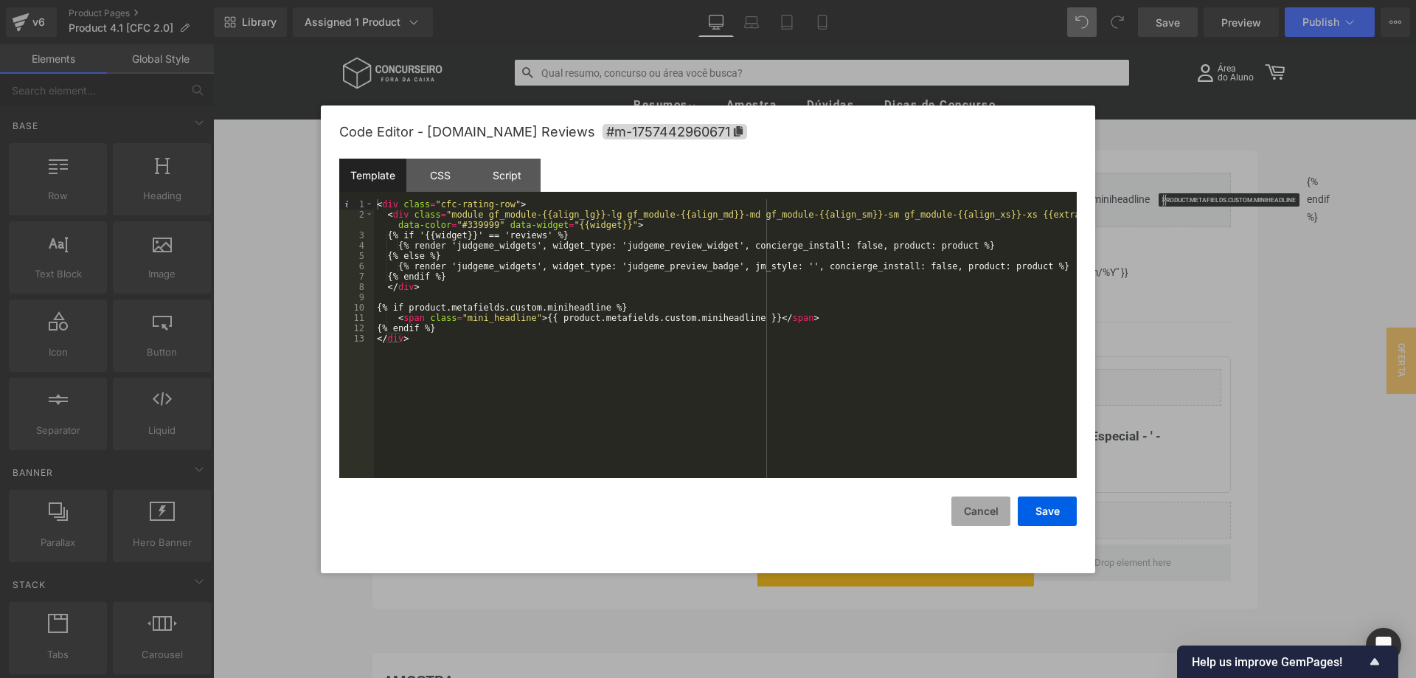
click at [981, 511] on button "Cancel" at bounding box center [981, 512] width 59 height 30
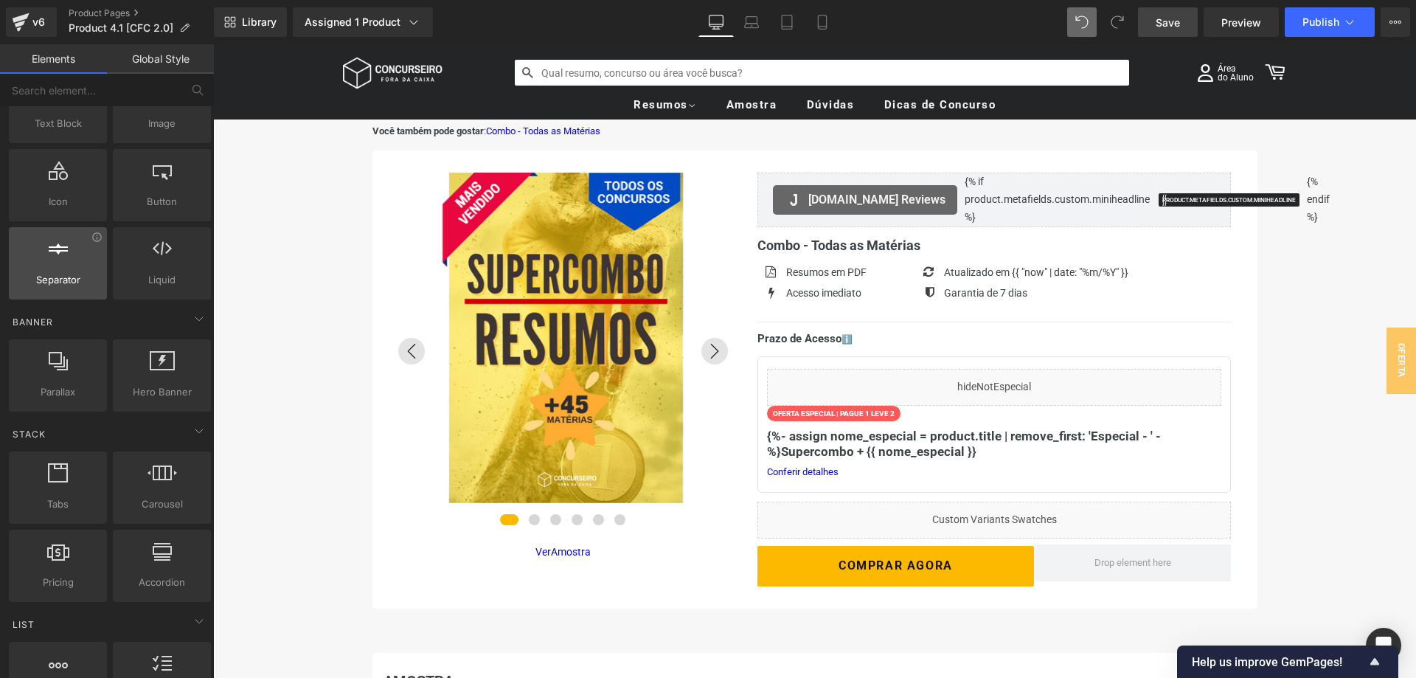
scroll to position [0, 0]
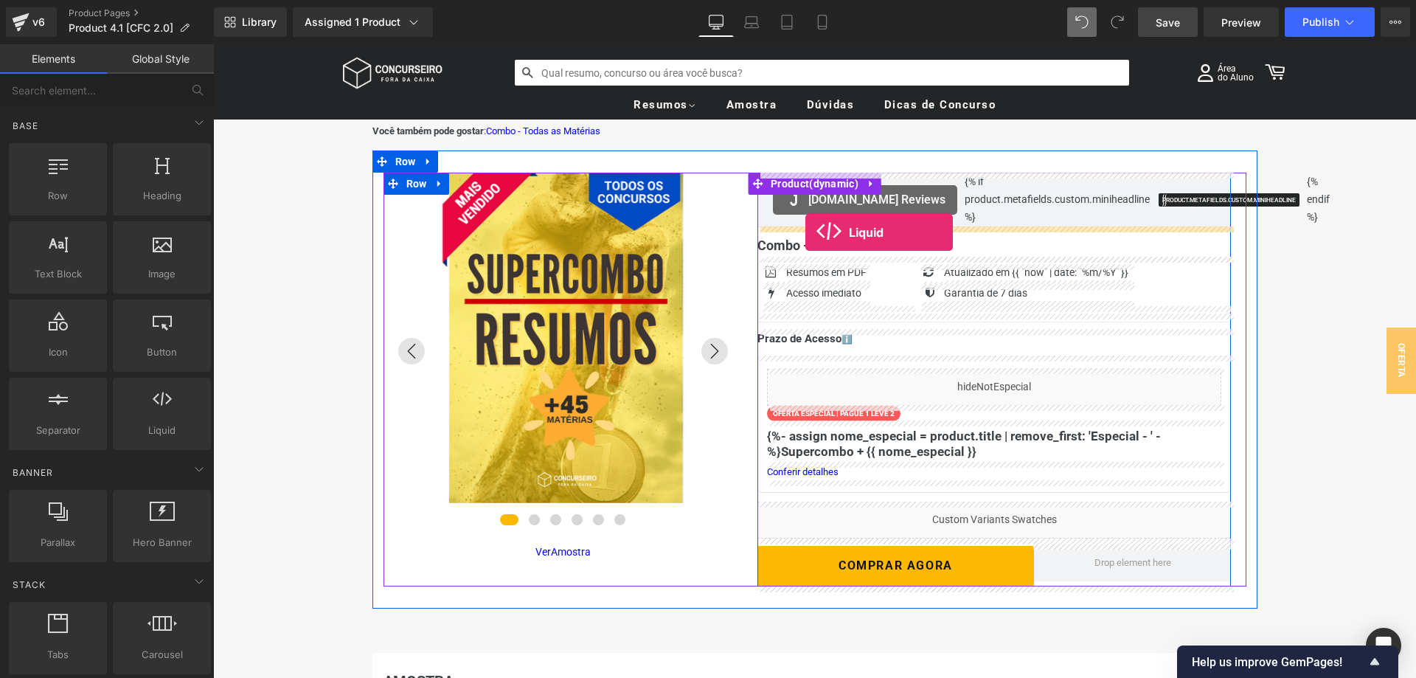
drag, startPoint x: 390, startPoint y: 465, endPoint x: 806, endPoint y: 232, distance: 476.0
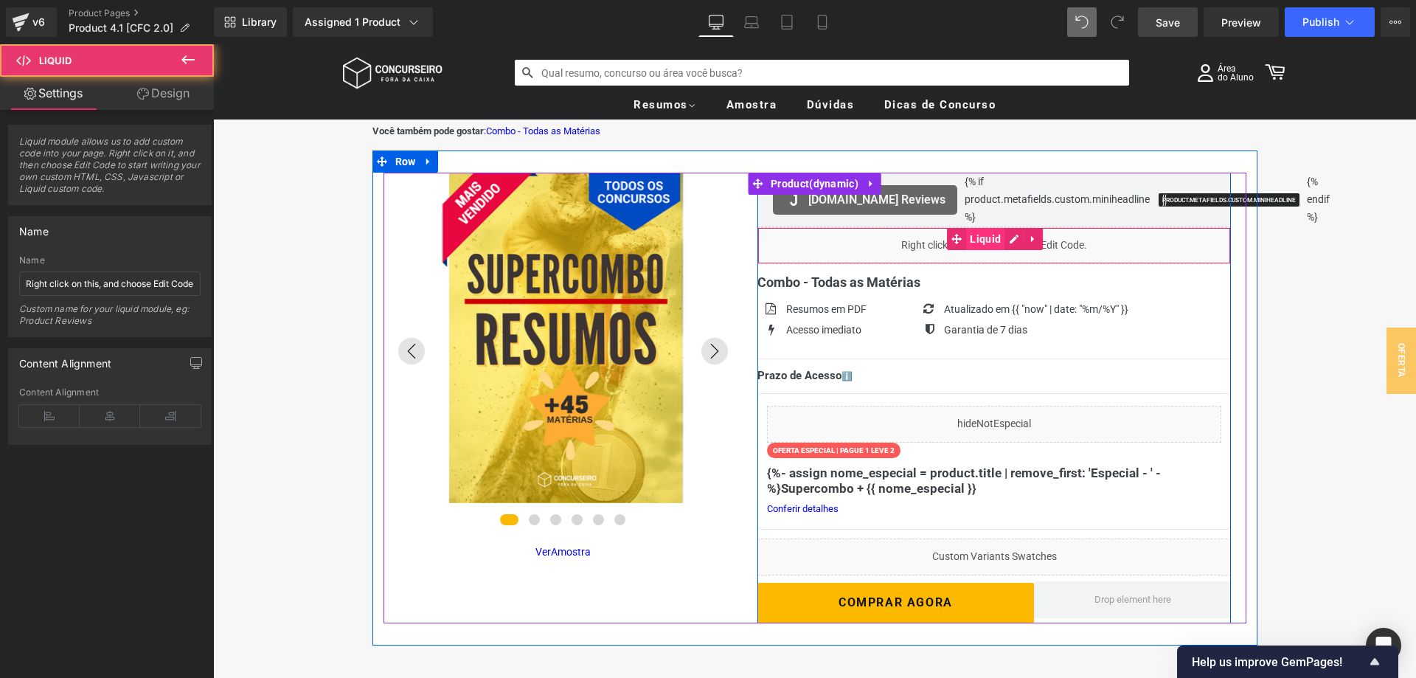
click at [986, 241] on span "Liquid" at bounding box center [985, 239] width 38 height 22
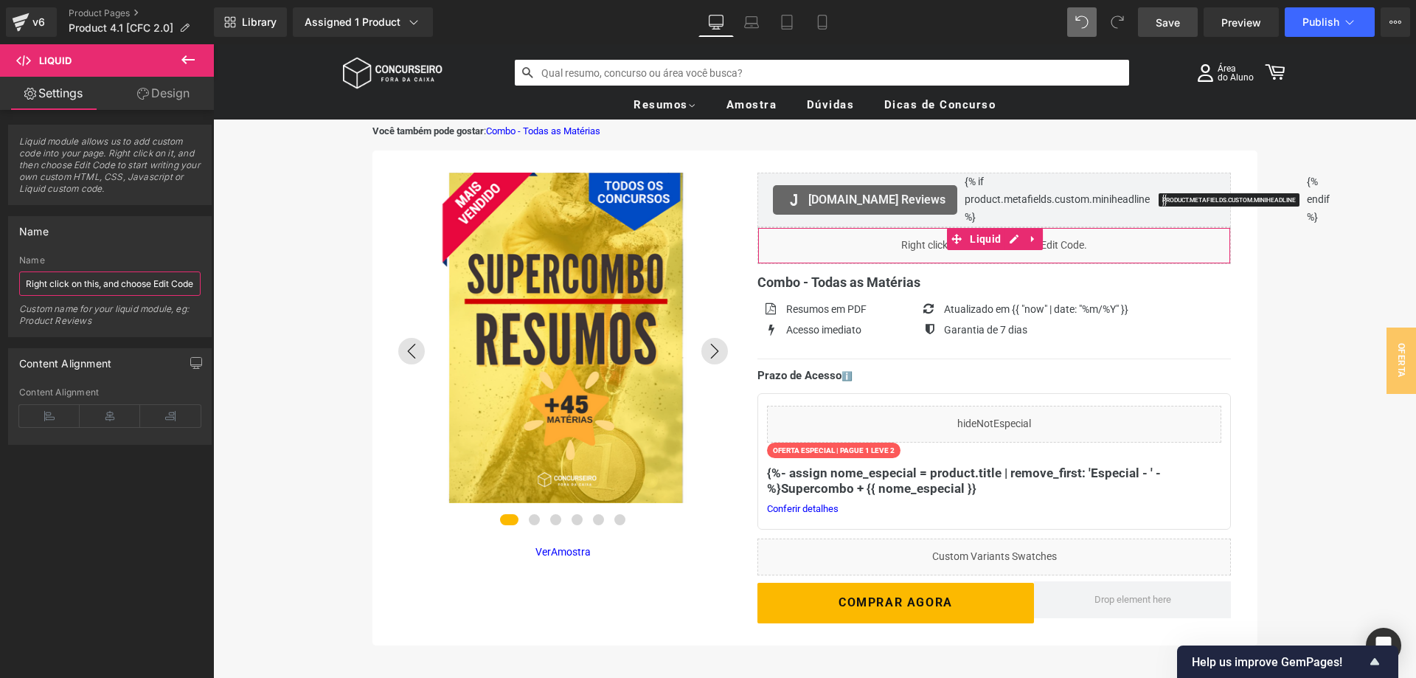
click at [139, 280] on input "Right click on this, and choose Edit Code." at bounding box center [109, 283] width 181 height 24
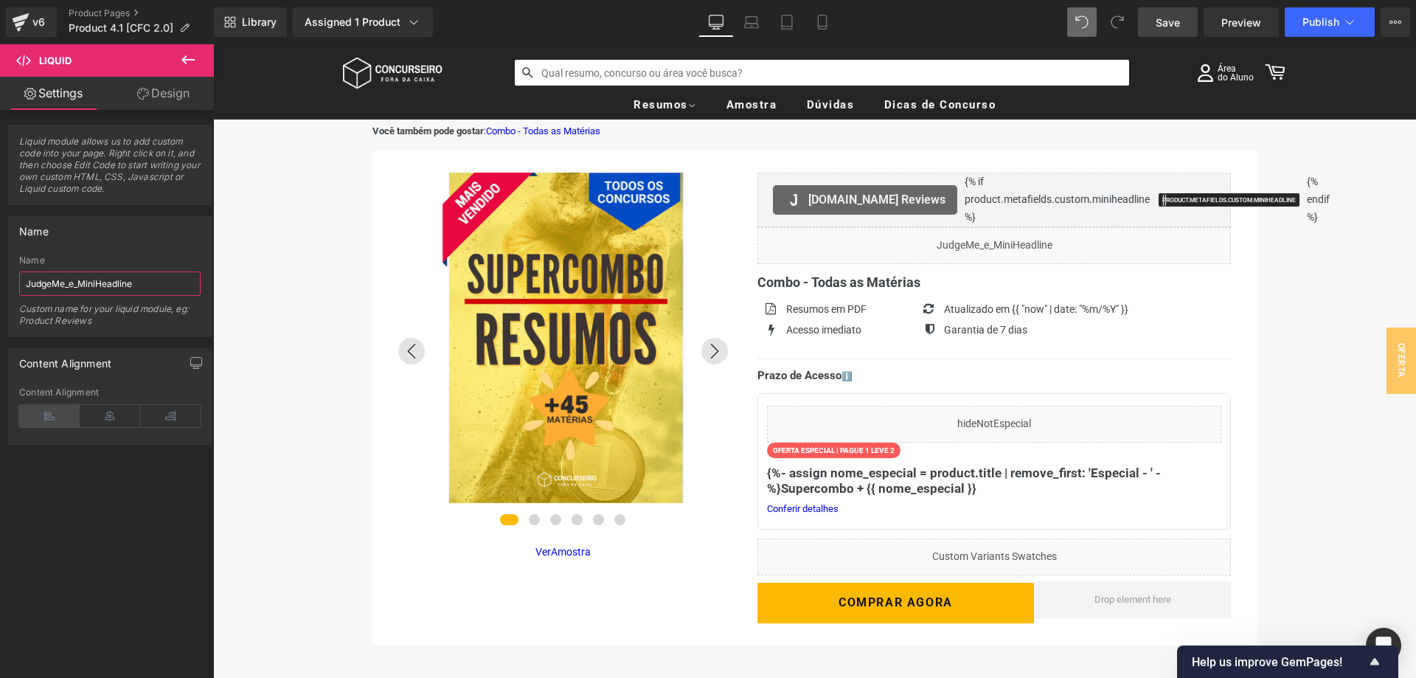
type input "JudgeMe_e_MiniHeadline"
click at [70, 419] on icon at bounding box center [49, 416] width 60 height 22
click at [136, 249] on div "Name JudgeMe_e_MiniHeadline Name JudgeMe_e_MiniHeadline Custom name for your li…" at bounding box center [110, 276] width 204 height 121
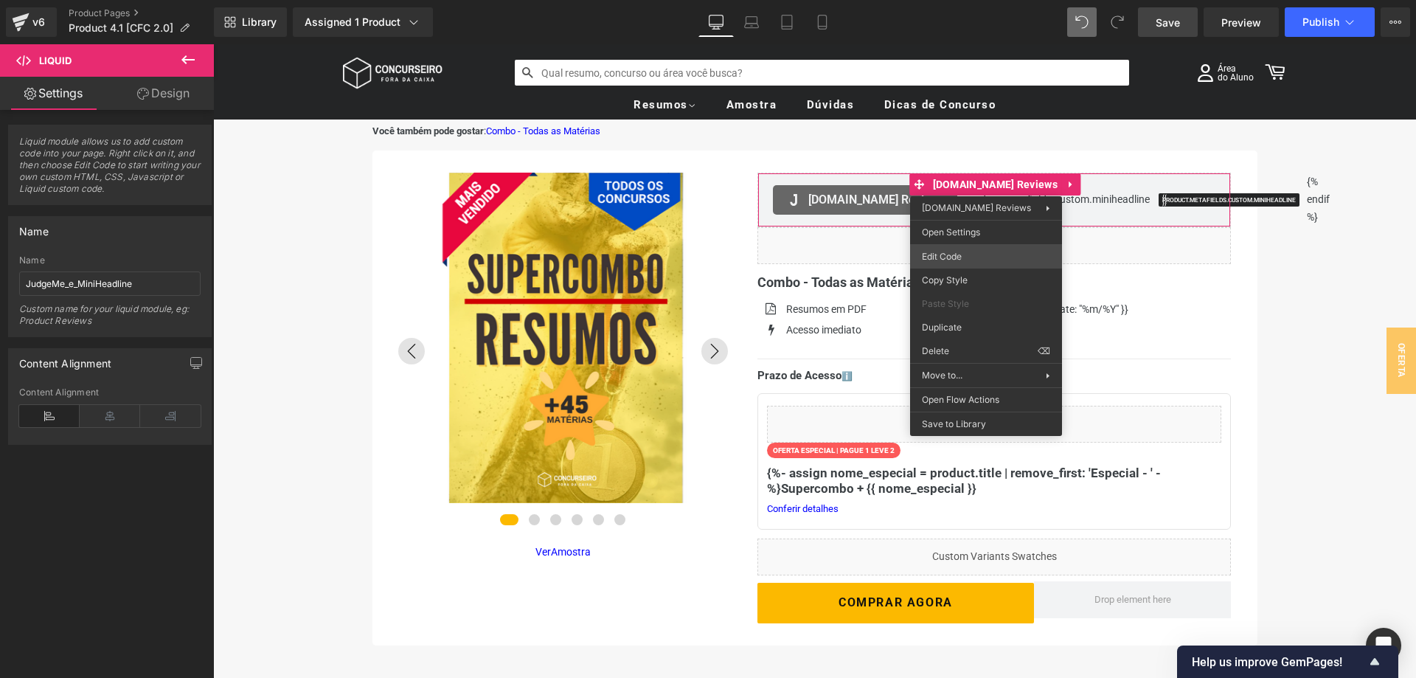
click at [965, 0] on div "Liquid You are previewing how the will restyle your page. You can not edit Elem…" at bounding box center [708, 0] width 1416 height 0
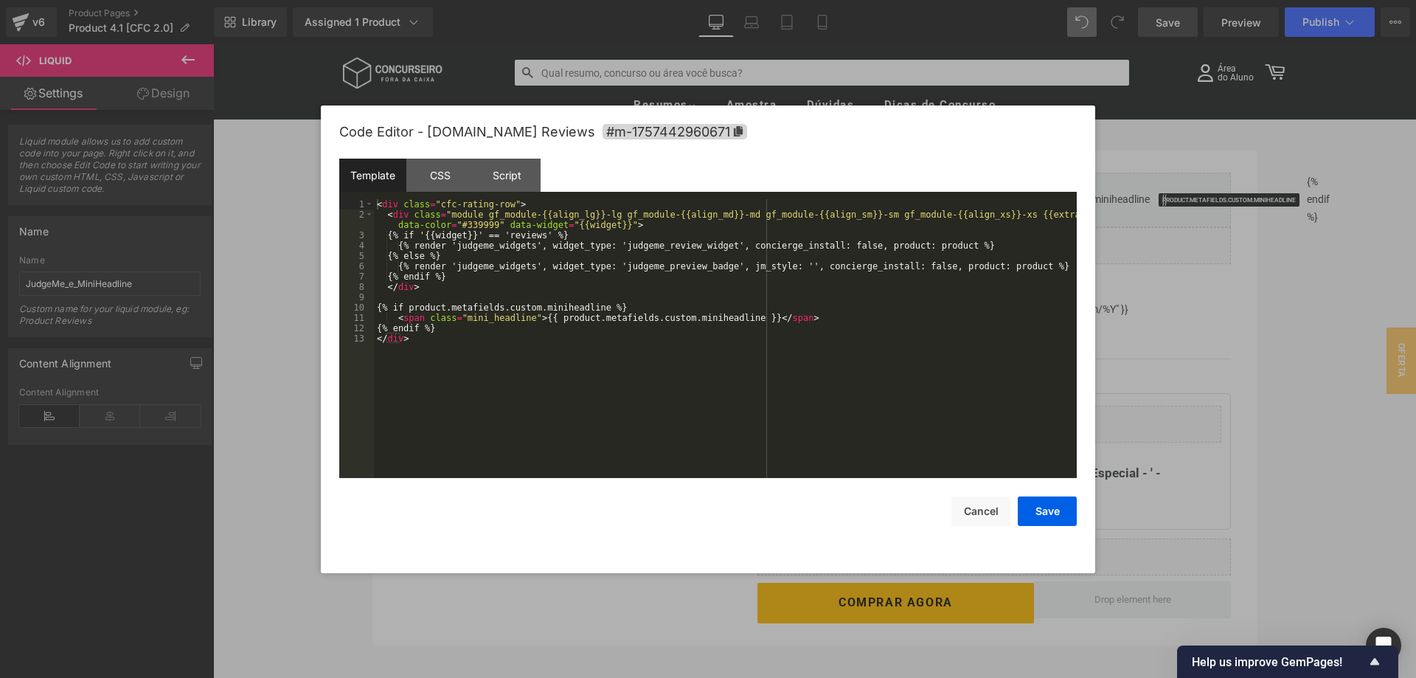
click at [476, 322] on div "< div class = "cfc-rating-row" > < div class = "module gf_module-{{align_lg}}-l…" at bounding box center [725, 349] width 703 height 300
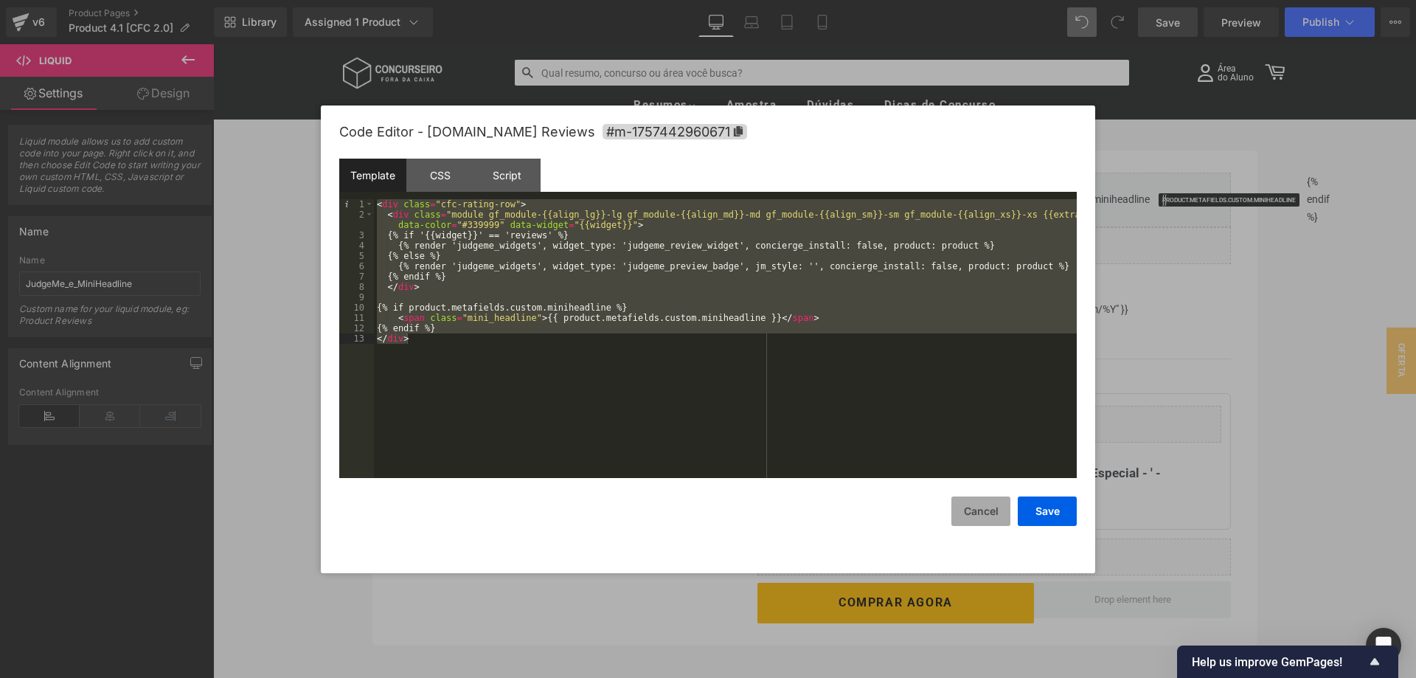
click at [973, 500] on button "Cancel" at bounding box center [981, 512] width 59 height 30
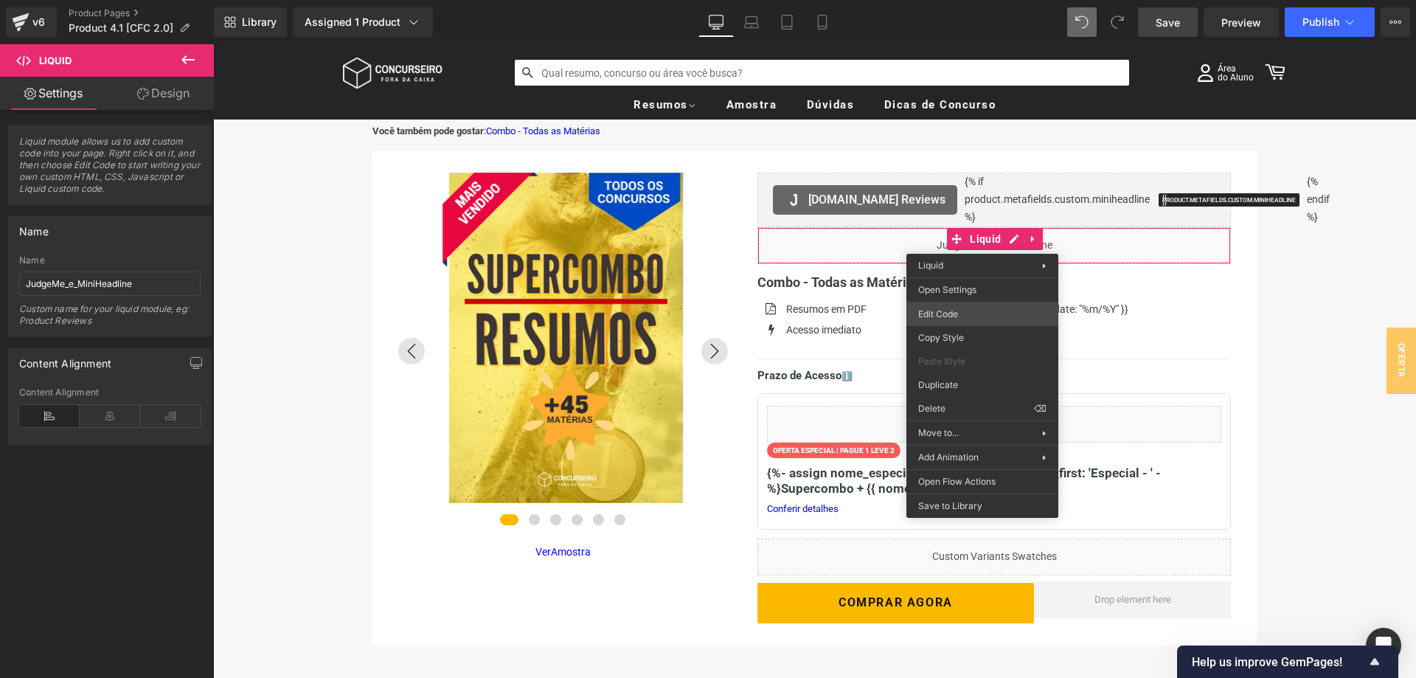
click at [966, 0] on div "Liquid You are previewing how the will restyle your page. You can not edit Elem…" at bounding box center [708, 0] width 1416 height 0
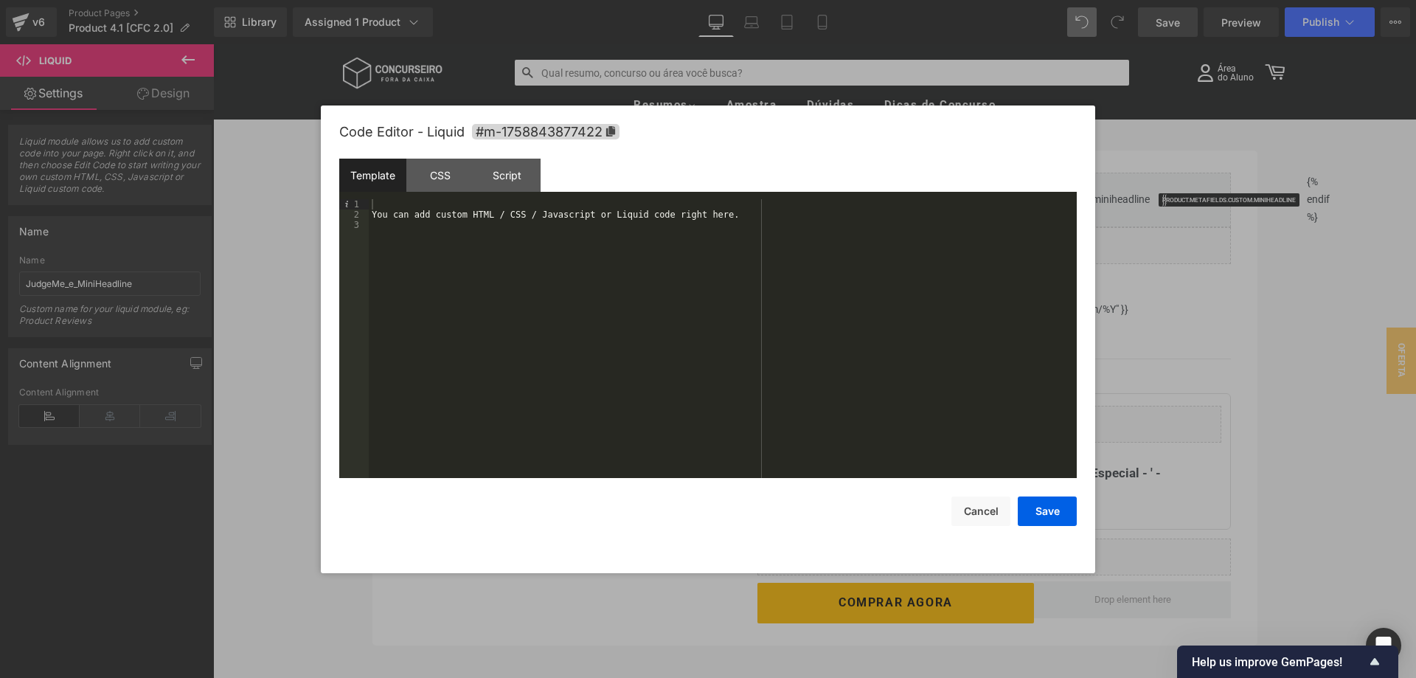
click at [420, 257] on div "You can add custom HTML / CSS / Javascript or Liquid code right here." at bounding box center [723, 349] width 708 height 300
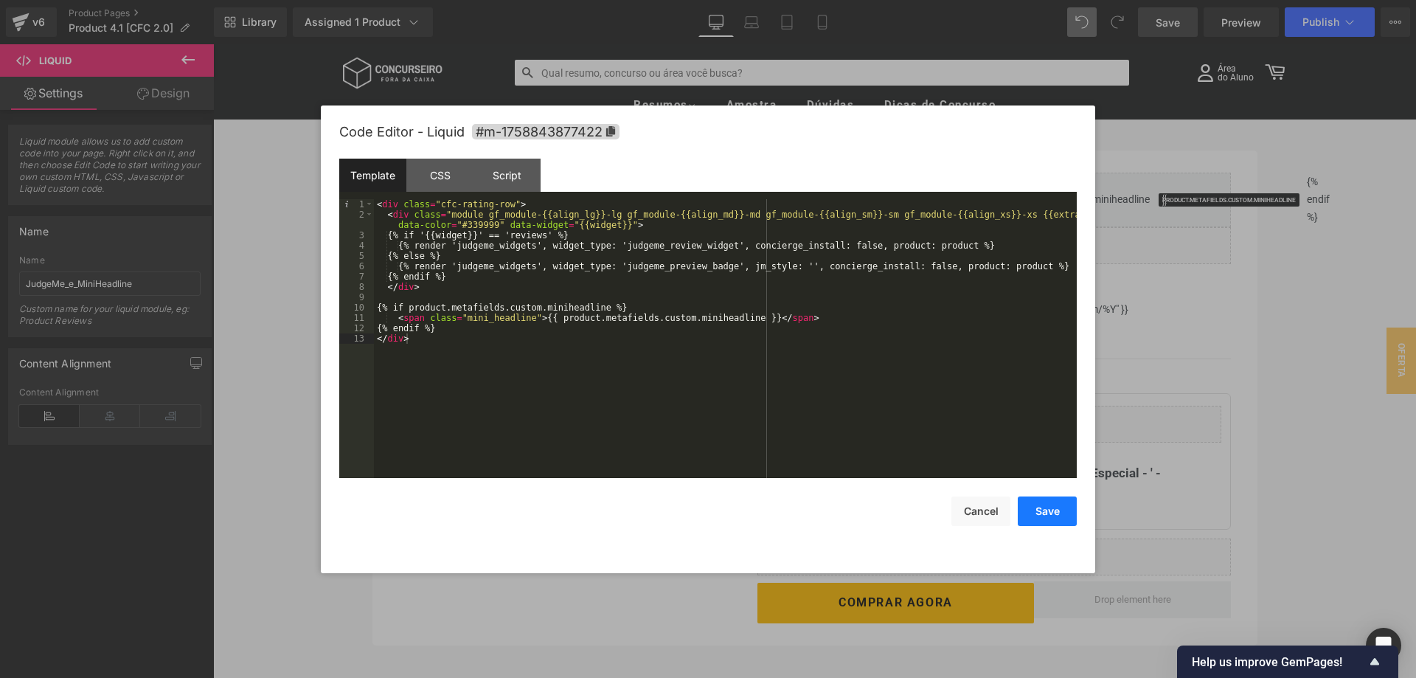
click at [1048, 510] on button "Save" at bounding box center [1047, 512] width 59 height 30
click at [967, 0] on div "Liquid You are previewing how the will restyle your page. You can not edit Elem…" at bounding box center [708, 0] width 1416 height 0
click at [432, 177] on div "CSS" at bounding box center [440, 175] width 67 height 33
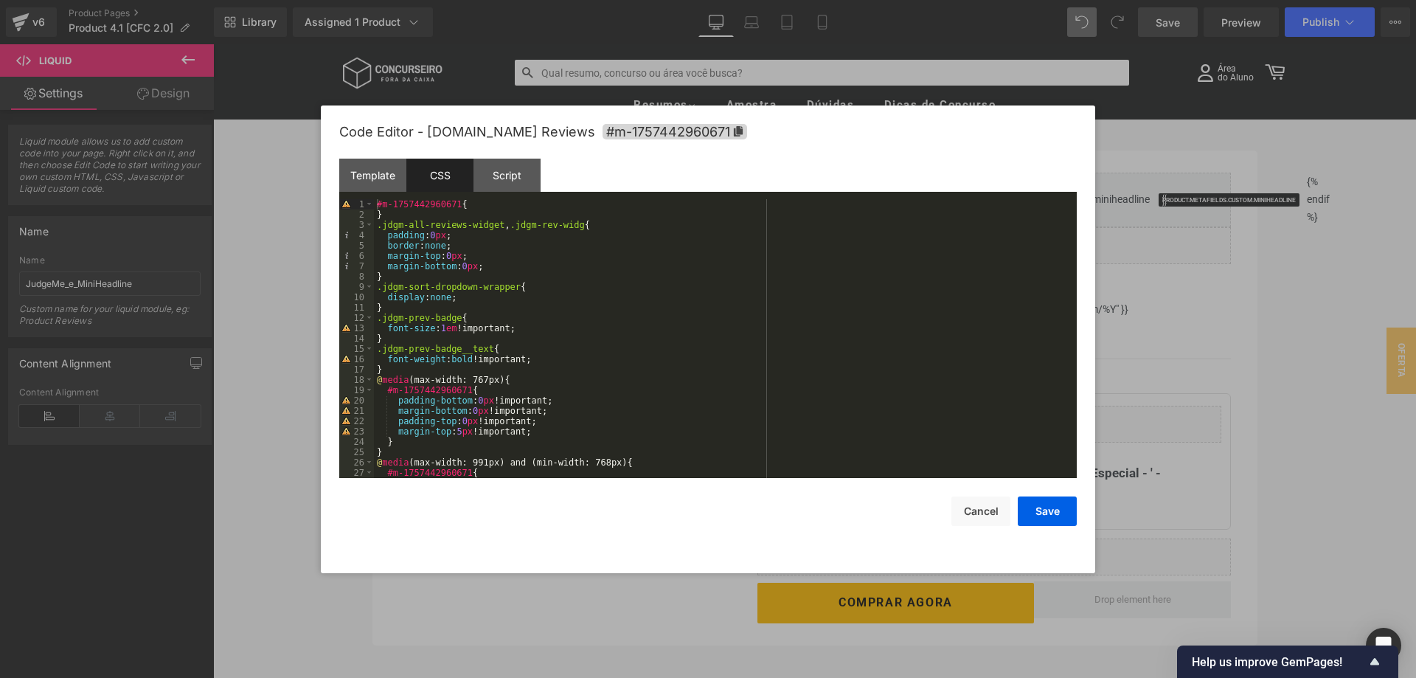
click at [376, 226] on div "#m-1757442960671 { } .jdgm-all-reviews-widget , .jdgm-rev-widg { padding : 0 px…" at bounding box center [725, 349] width 703 height 300
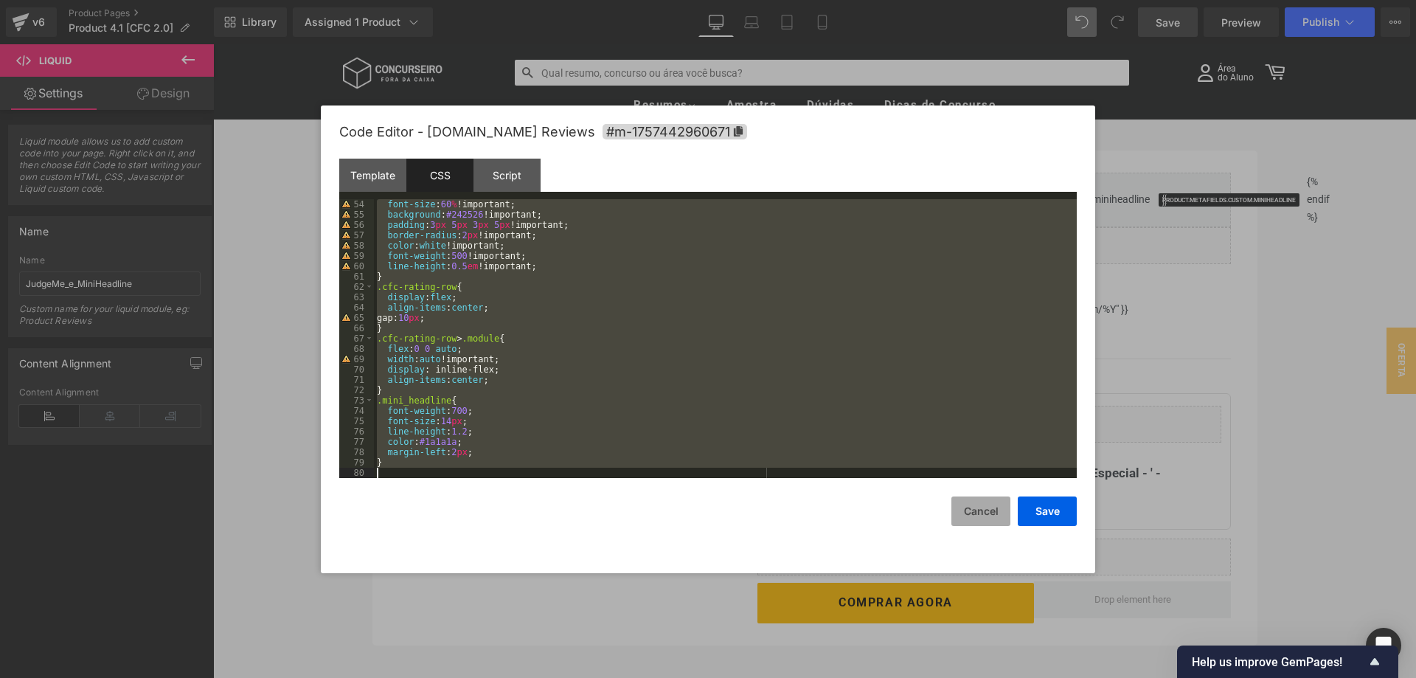
drag, startPoint x: 985, startPoint y: 513, endPoint x: 775, endPoint y: 388, distance: 243.8
click at [985, 513] on button "Cancel" at bounding box center [981, 512] width 59 height 30
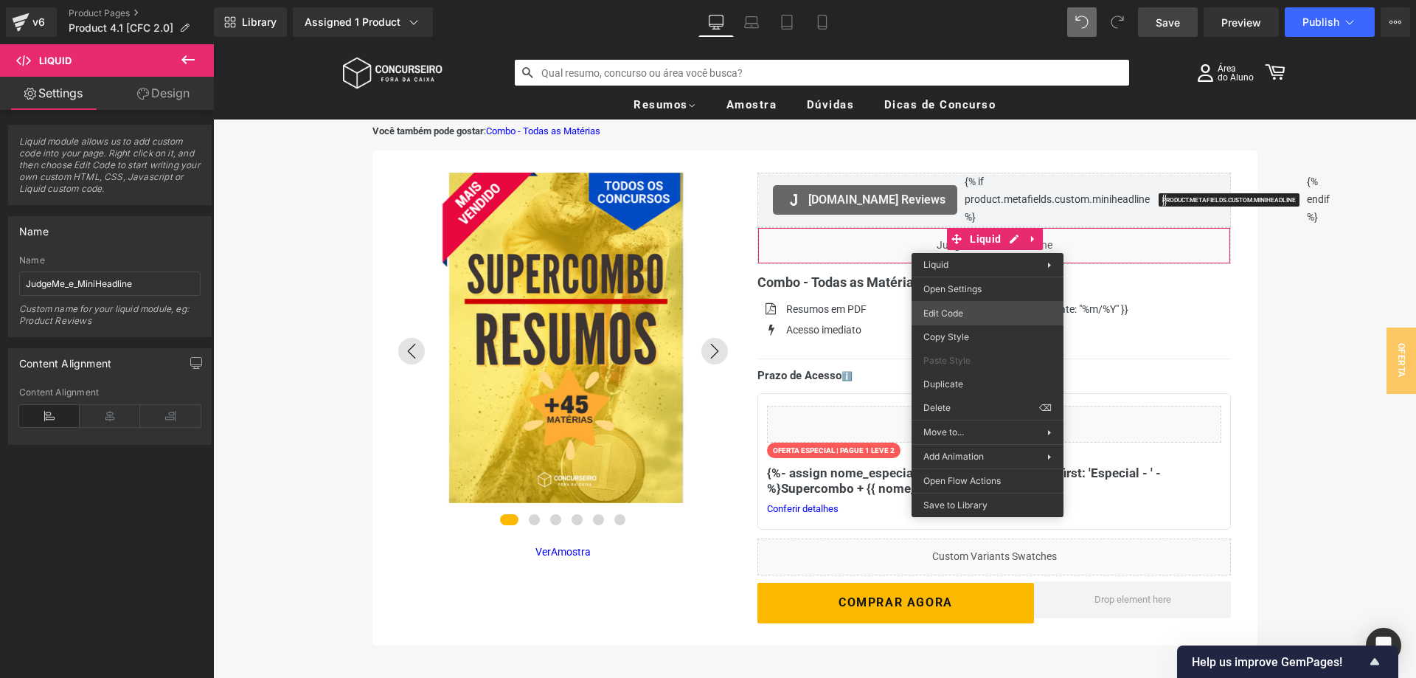
click at [965, 0] on div "Liquid You are previewing how the will restyle your page. You can not edit Elem…" at bounding box center [708, 0] width 1416 height 0
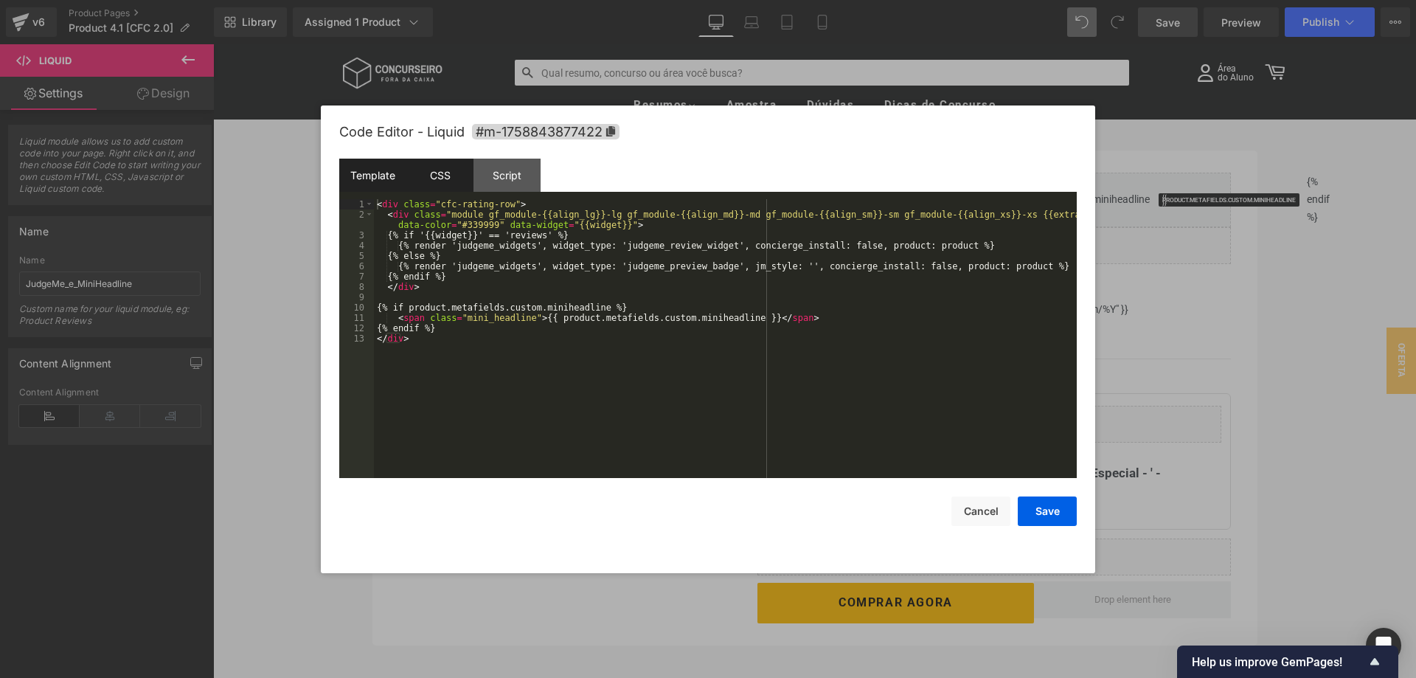
click at [450, 177] on div "CSS" at bounding box center [440, 175] width 67 height 33
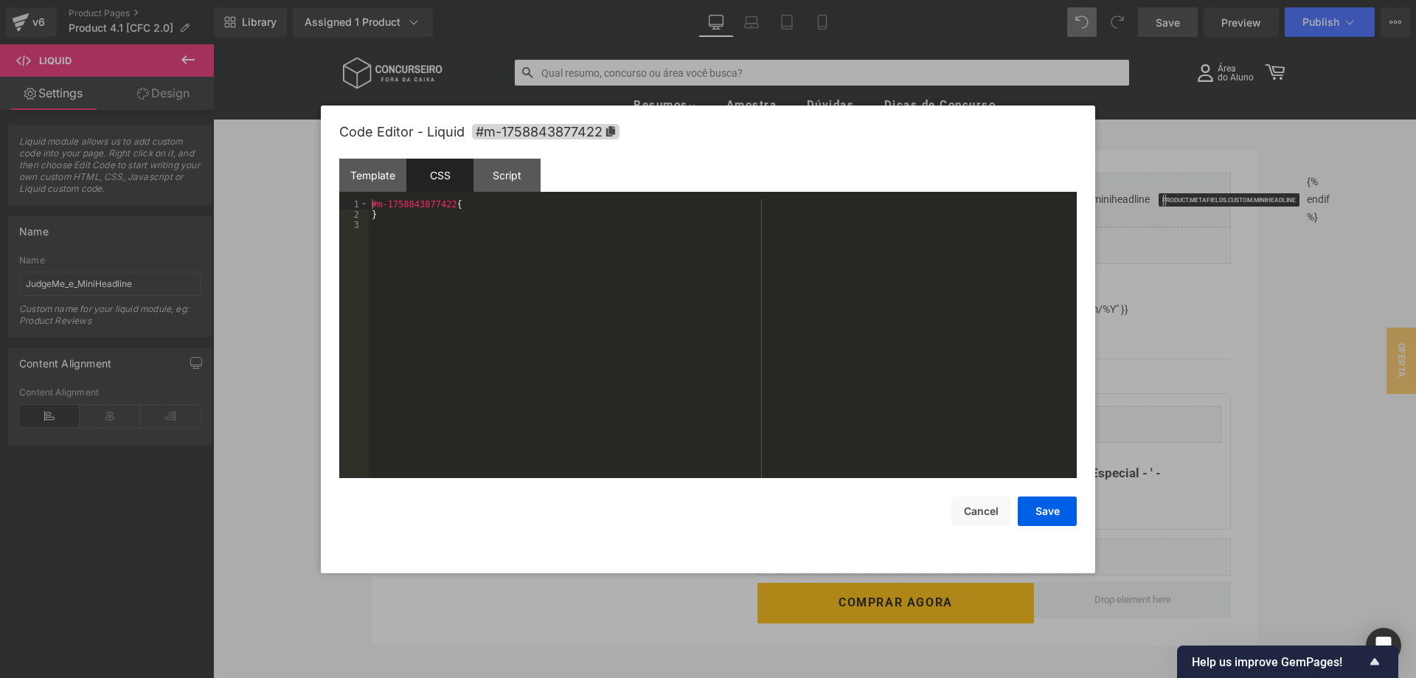
click at [474, 282] on div "#m-1758843877422 { }" at bounding box center [723, 349] width 708 height 300
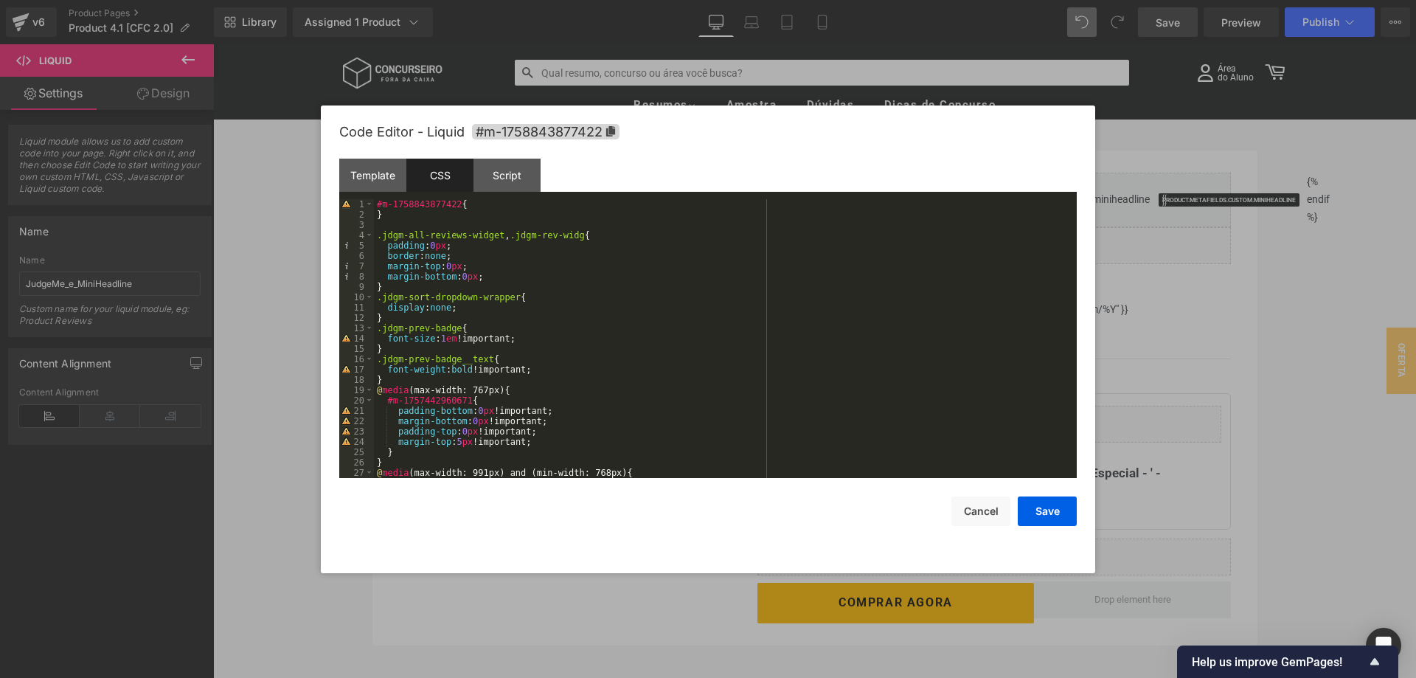
scroll to position [0, 0]
drag, startPoint x: 376, startPoint y: 204, endPoint x: 454, endPoint y: 205, distance: 77.5
click at [454, 205] on div "#m-1758843877422 { } .jdgm-all-reviews-widget , .jdgm-rev-widg { padding : 0 px…" at bounding box center [725, 349] width 703 height 300
drag, startPoint x: 387, startPoint y: 399, endPoint x: 463, endPoint y: 398, distance: 76.0
click at [463, 398] on div "#m-1758843877422 { } .jdgm-all-reviews-widget , .jdgm-rev-widg { padding : 0 px…" at bounding box center [725, 349] width 703 height 300
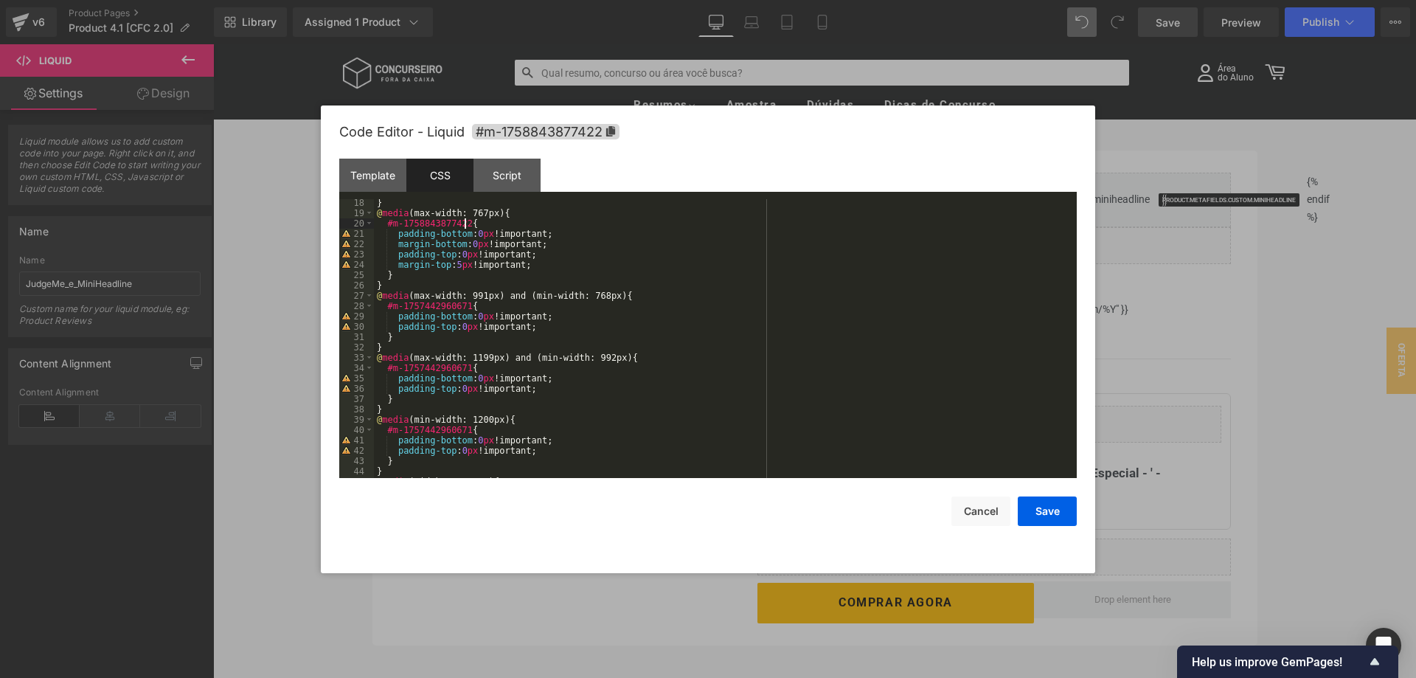
scroll to position [177, 0]
drag, startPoint x: 388, startPoint y: 304, endPoint x: 465, endPoint y: 304, distance: 76.7
click at [465, 304] on div "} @ media (max-width: 767px) { #m-1758843877422 { padding-bottom : 0 px !import…" at bounding box center [725, 348] width 703 height 300
drag, startPoint x: 385, startPoint y: 370, endPoint x: 465, endPoint y: 368, distance: 79.7
click at [465, 368] on div "} @ media (max-width: 767px) { #m-1758843877422 { padding-bottom : 0 px !import…" at bounding box center [725, 348] width 703 height 300
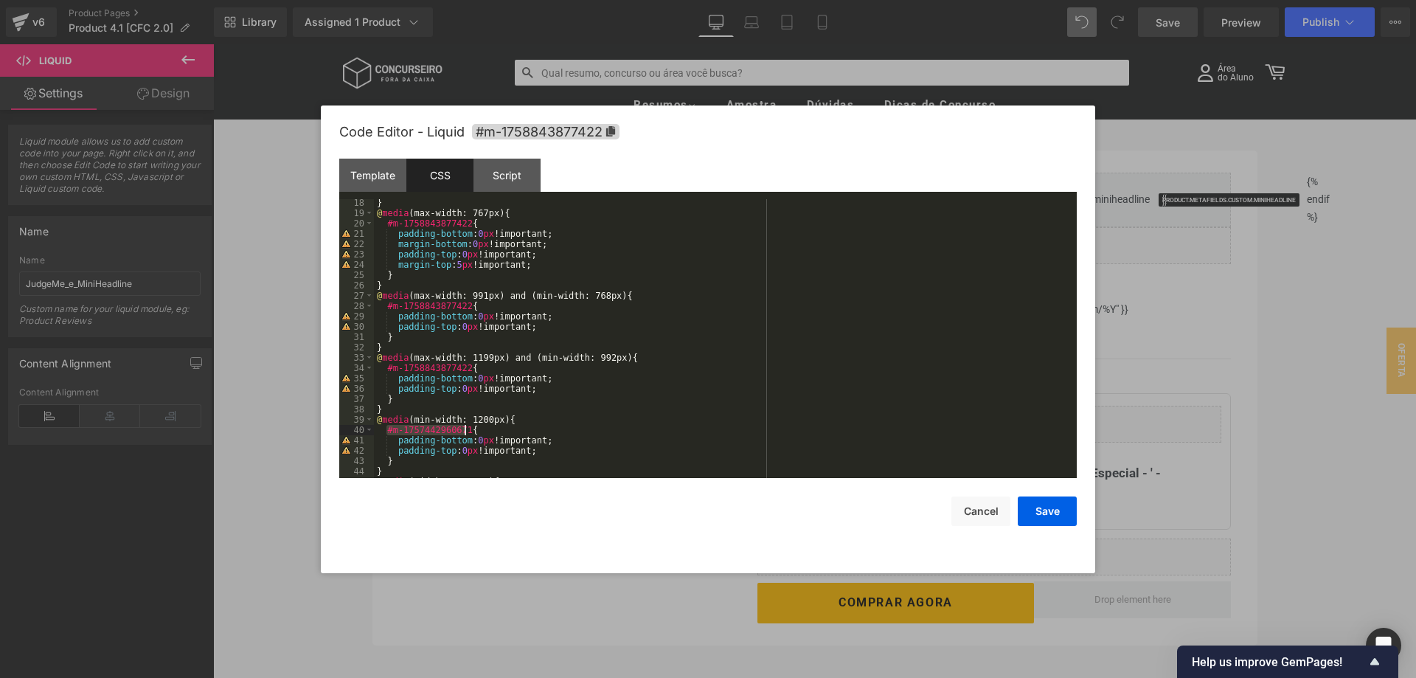
drag, startPoint x: 387, startPoint y: 429, endPoint x: 466, endPoint y: 430, distance: 78.2
click at [466, 430] on div "} @ media (max-width: 767px) { #m-1758843877422 { padding-bottom : 0 px !import…" at bounding box center [725, 348] width 703 height 300
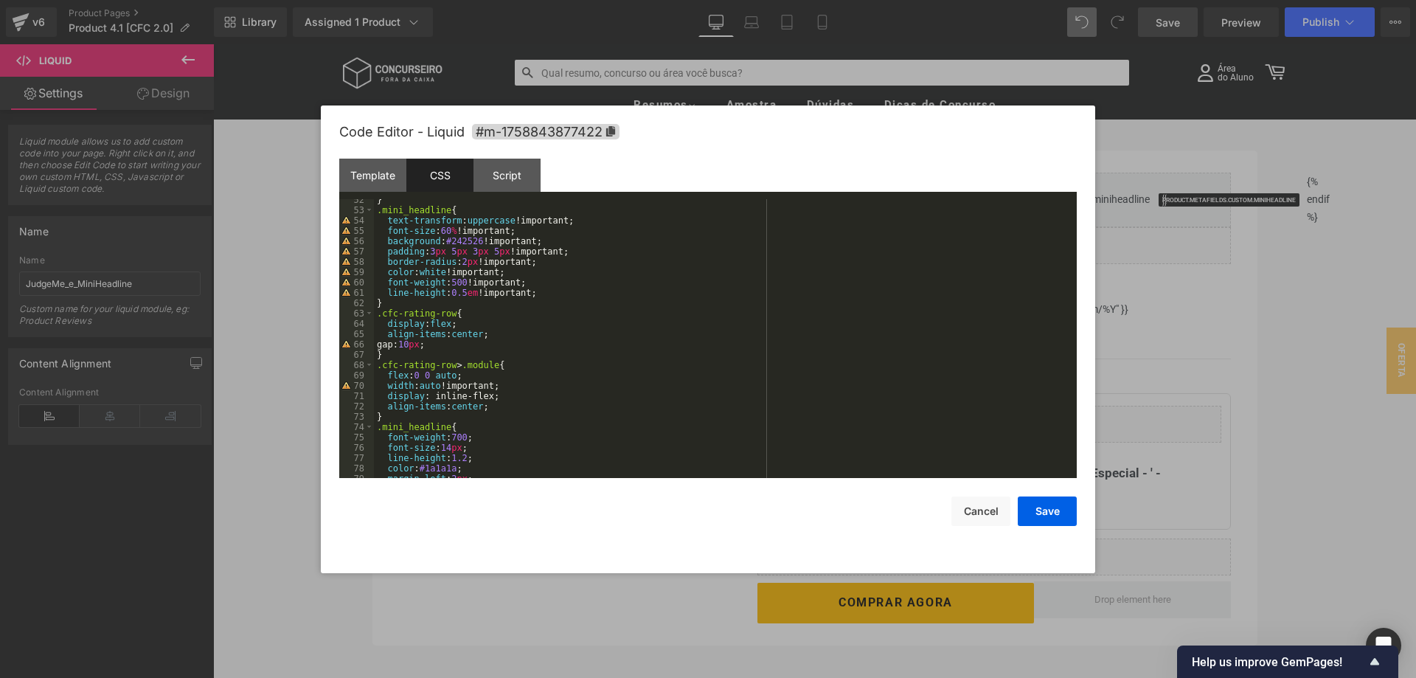
scroll to position [558, 0]
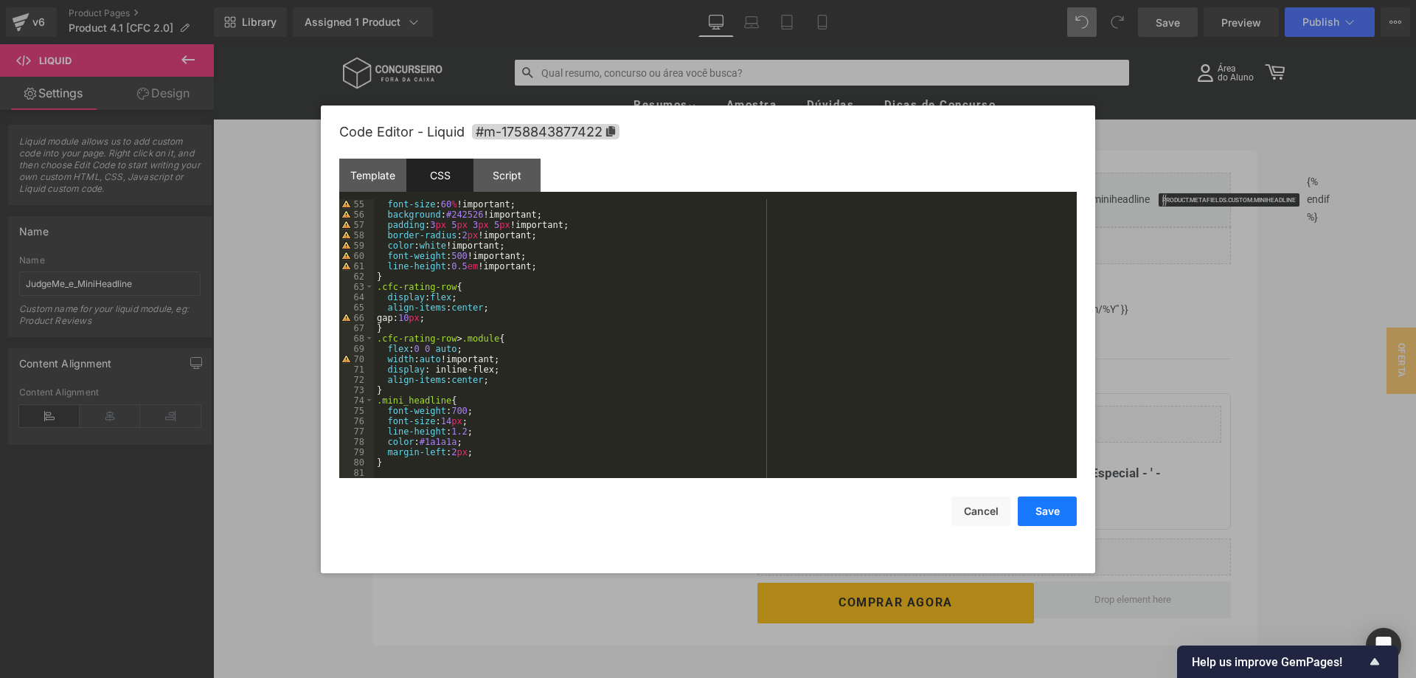
click at [1034, 505] on button "Save" at bounding box center [1047, 512] width 59 height 30
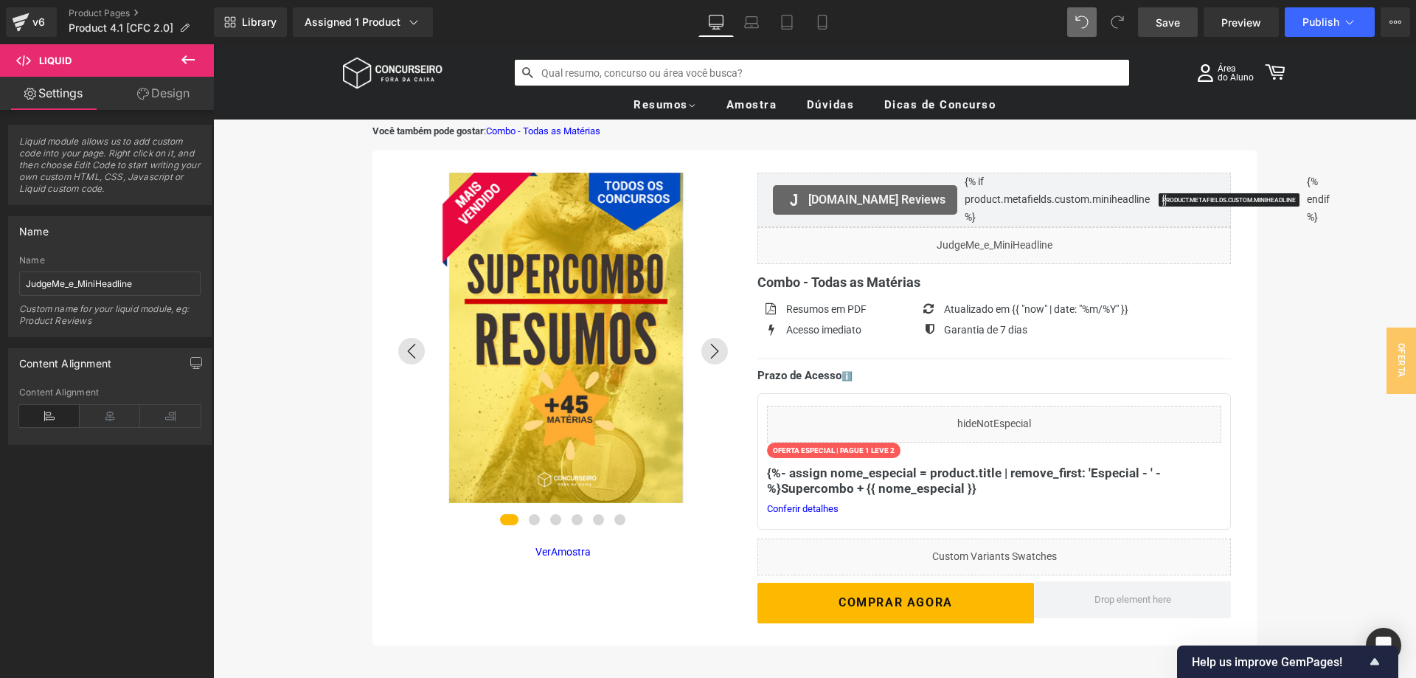
click at [1184, 26] on link "Save" at bounding box center [1168, 22] width 60 height 30
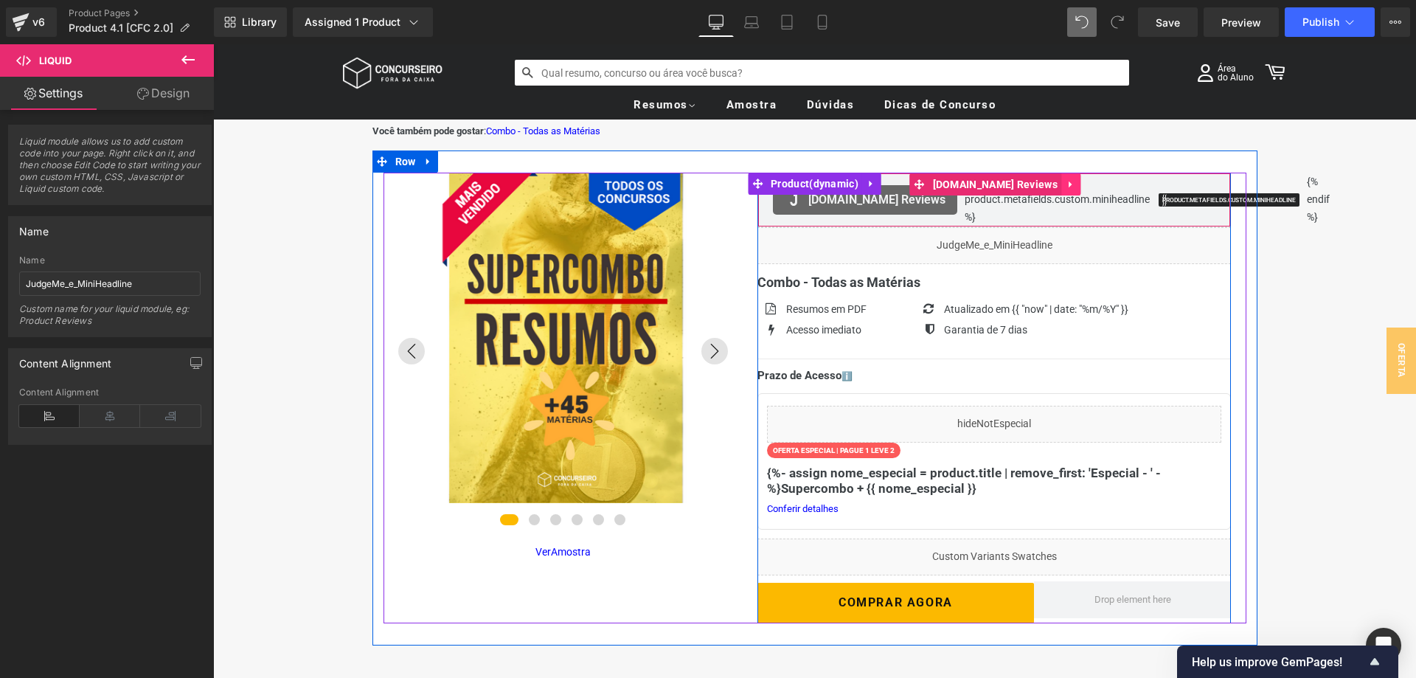
click at [1062, 186] on link at bounding box center [1071, 184] width 19 height 22
click at [1076, 187] on icon at bounding box center [1081, 184] width 10 height 10
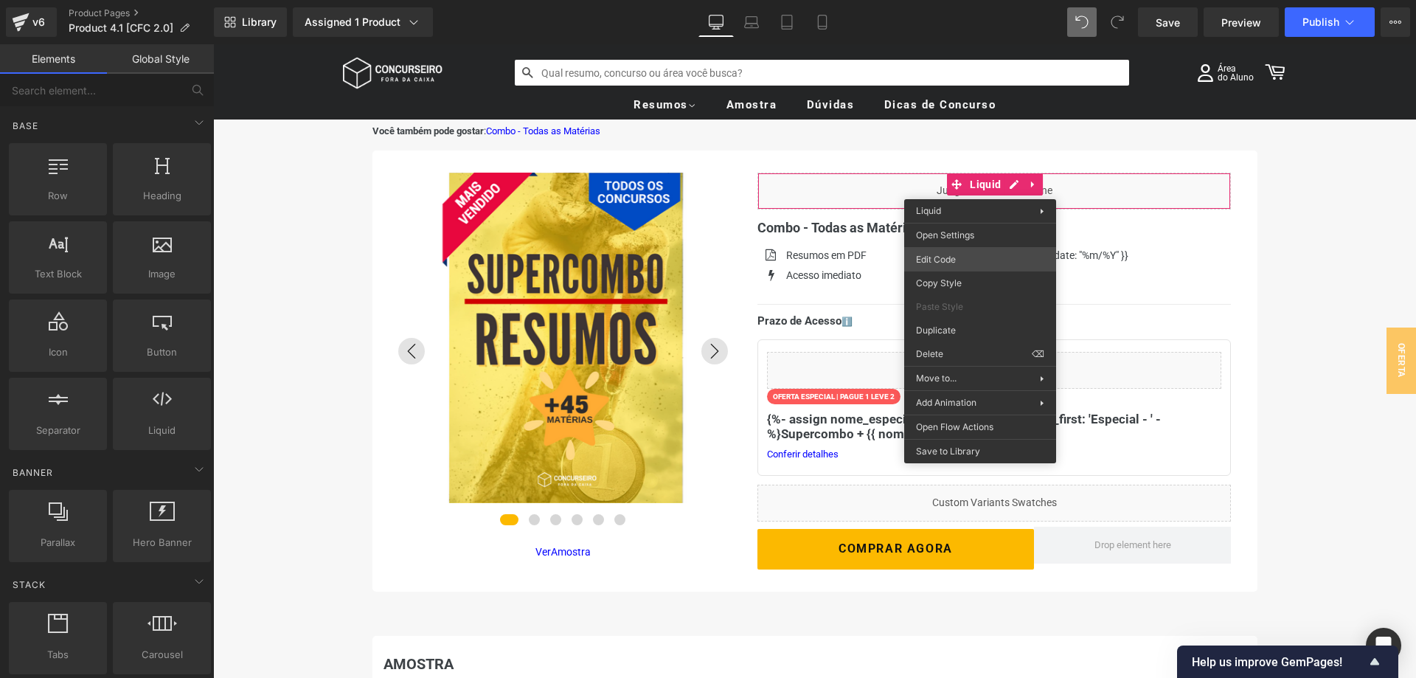
click at [962, 0] on div "Liquid You are previewing how the will restyle your page. You can not edit Elem…" at bounding box center [708, 0] width 1416 height 0
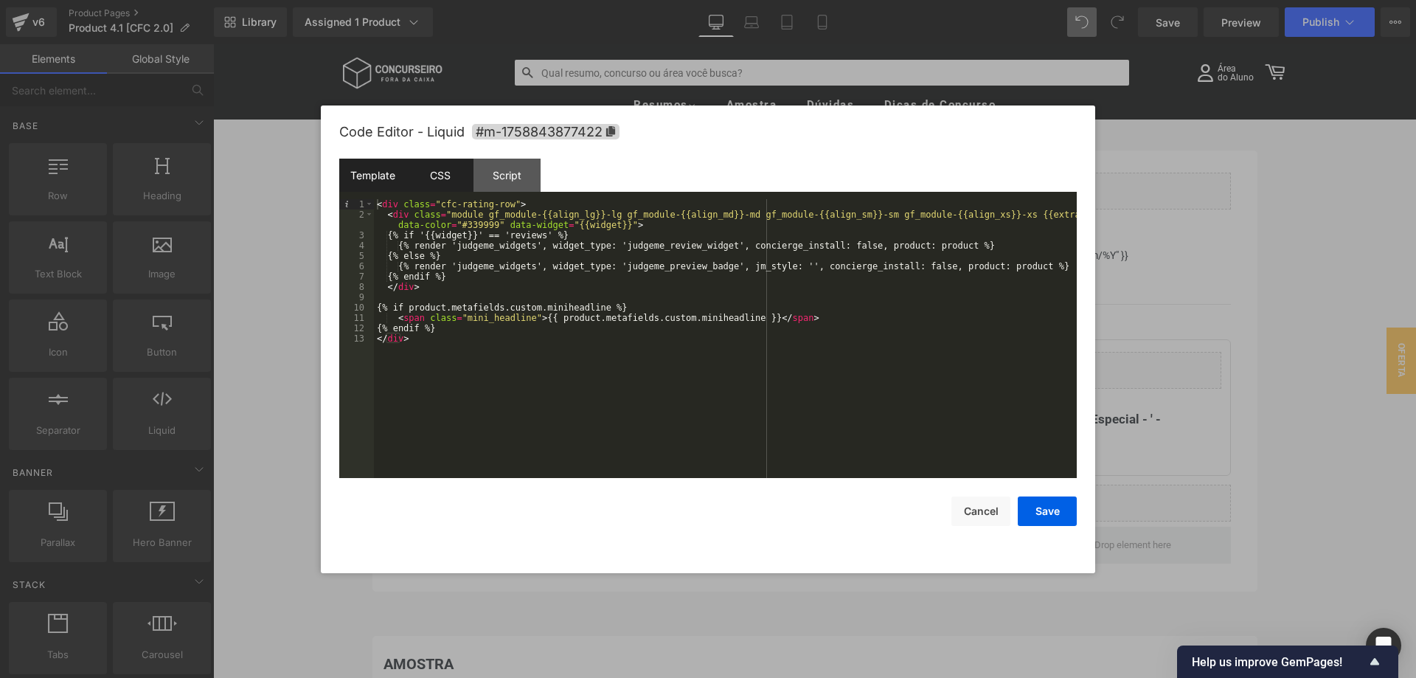
click at [432, 178] on div "CSS" at bounding box center [440, 175] width 67 height 33
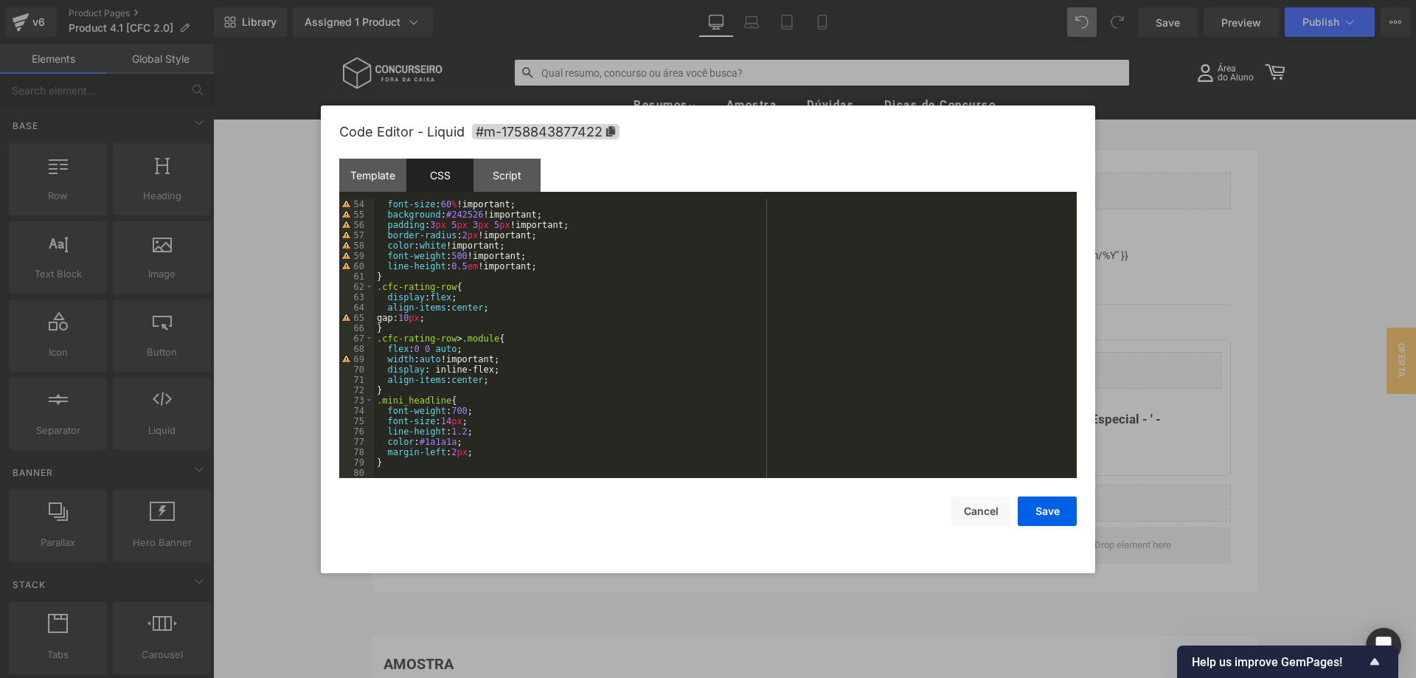
scroll to position [547, 0]
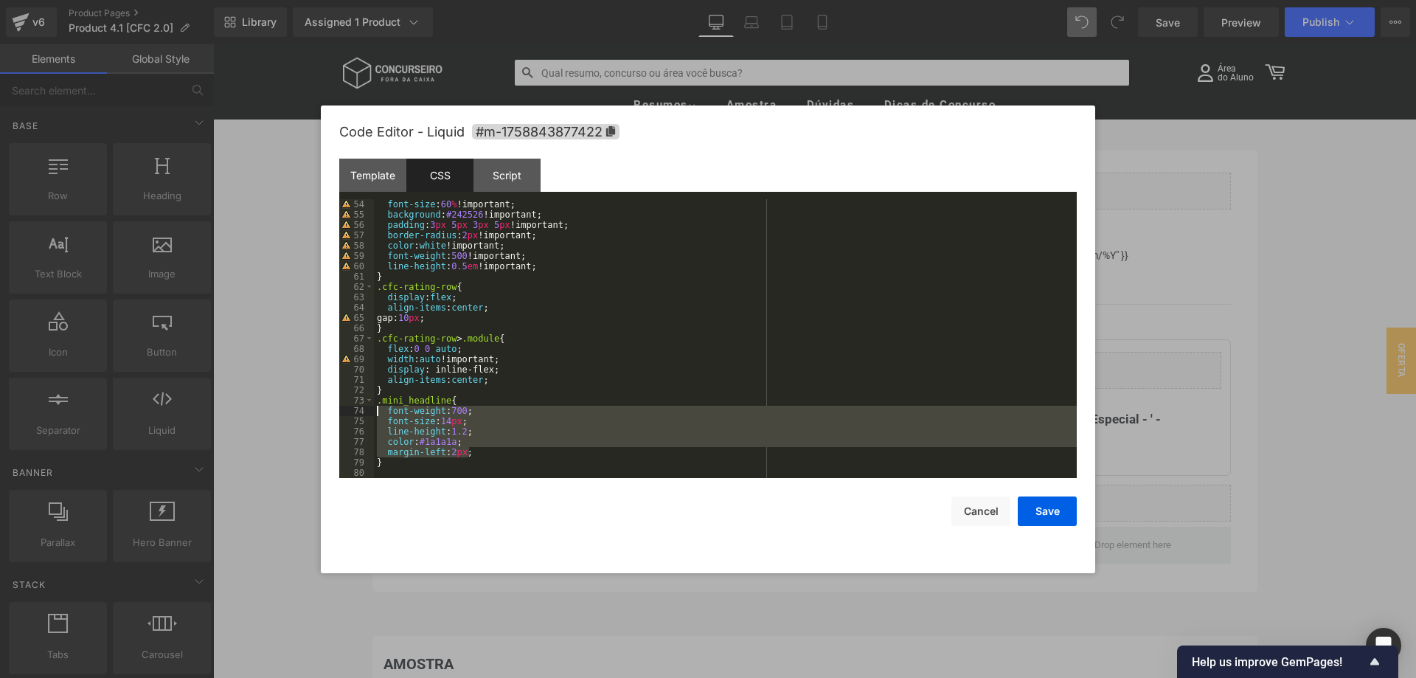
drag, startPoint x: 446, startPoint y: 450, endPoint x: 381, endPoint y: 414, distance: 75.0
click at [381, 414] on div "font-size : 60 % !important; background : #242526 !important; padding : 3 px 5 …" at bounding box center [725, 349] width 703 height 300
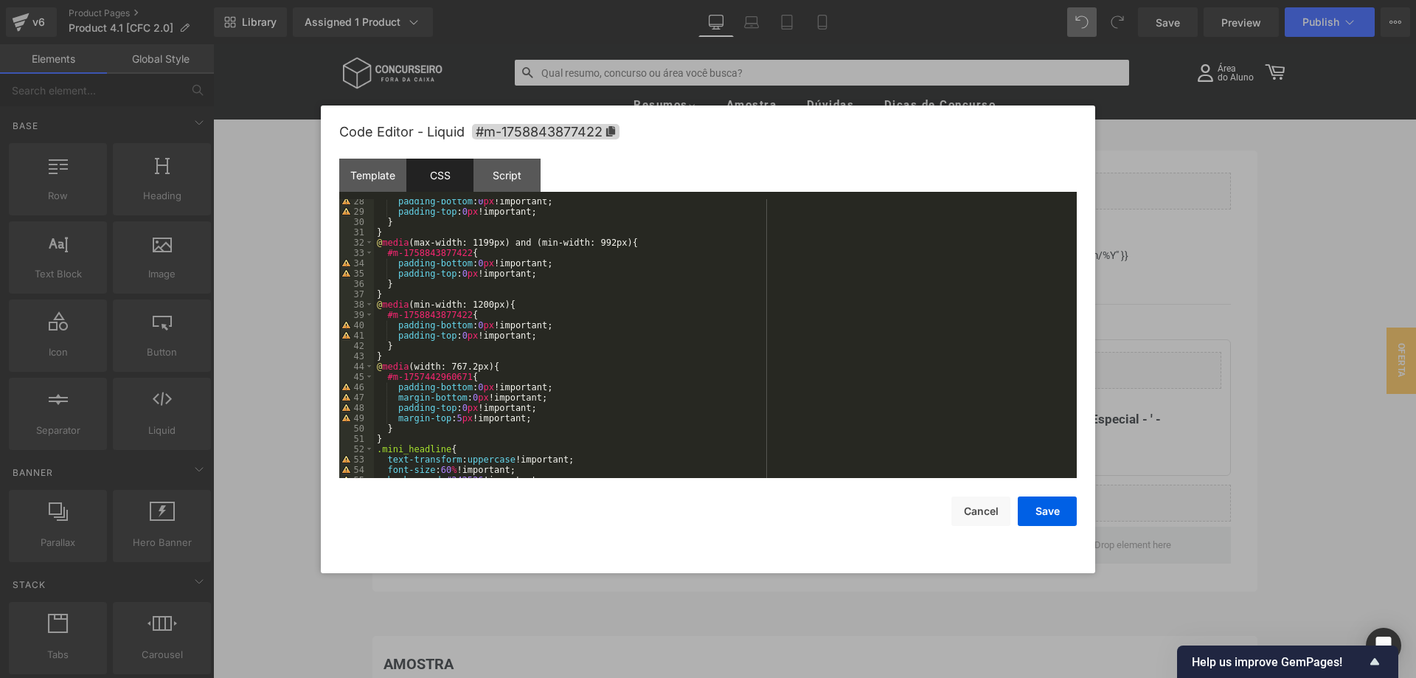
scroll to position [370, 0]
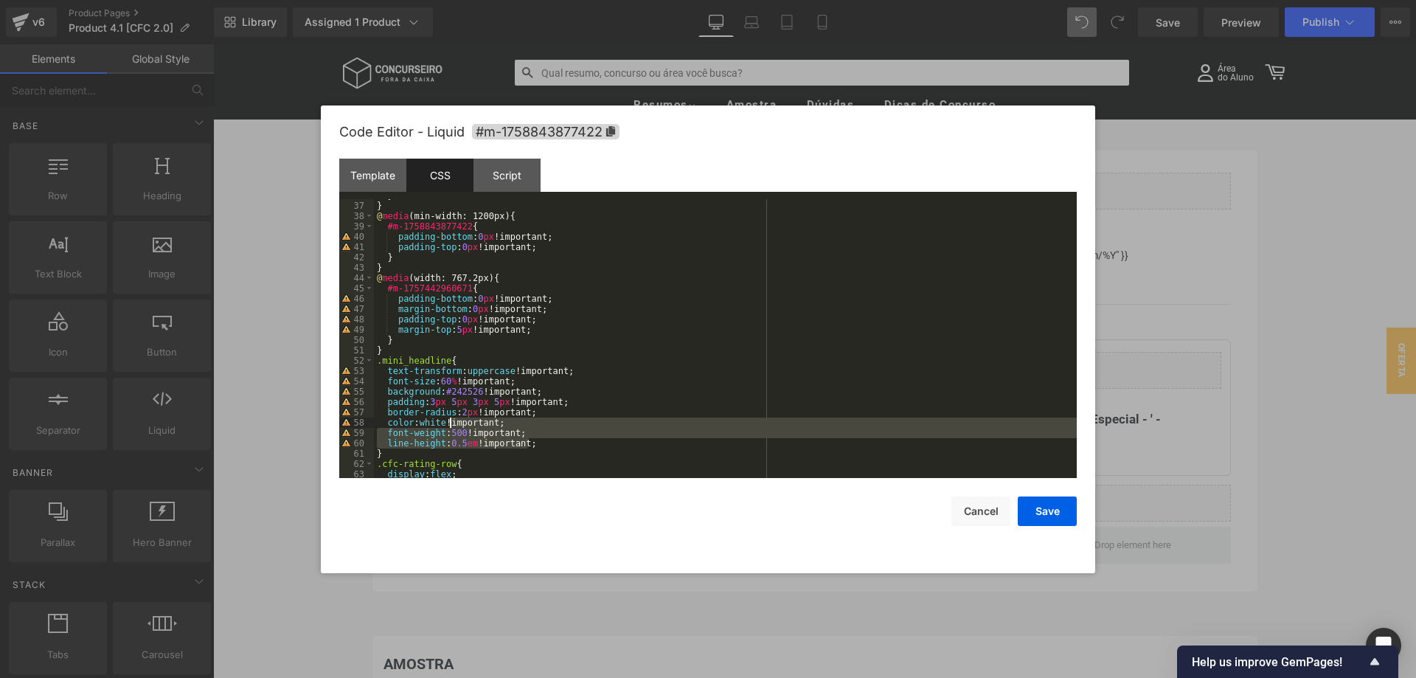
drag, startPoint x: 532, startPoint y: 441, endPoint x: 449, endPoint y: 426, distance: 84.8
click at [449, 426] on div "} } @ media (min-width: 1200px) { #m-1758843877422 { padding-bottom : 0 px !imp…" at bounding box center [725, 340] width 703 height 300
click at [536, 437] on div "} } @ media (min-width: 1200px) { #m-1758843877422 { padding-bottom : 0 px !imp…" at bounding box center [725, 338] width 703 height 279
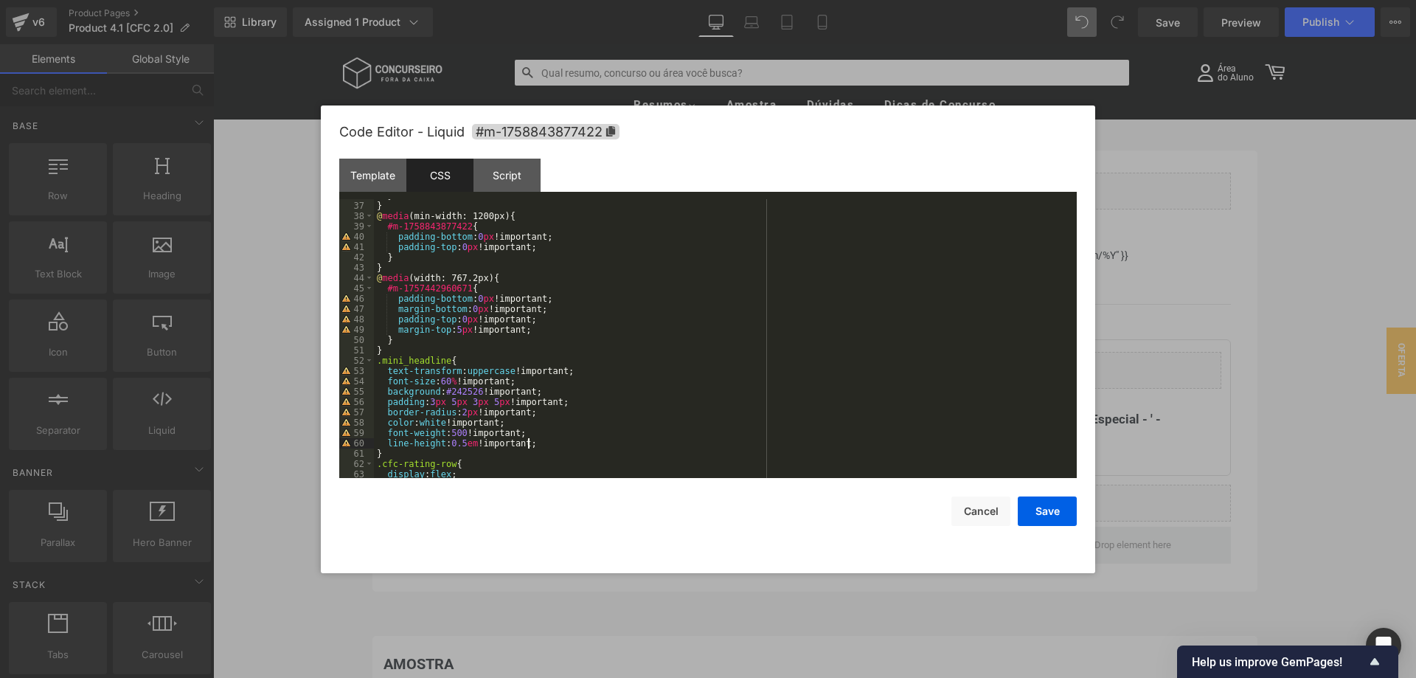
click at [530, 443] on div "} } @ media (min-width: 1200px) { #m-1758843877422 { padding-bottom : 0 px !imp…" at bounding box center [725, 340] width 703 height 300
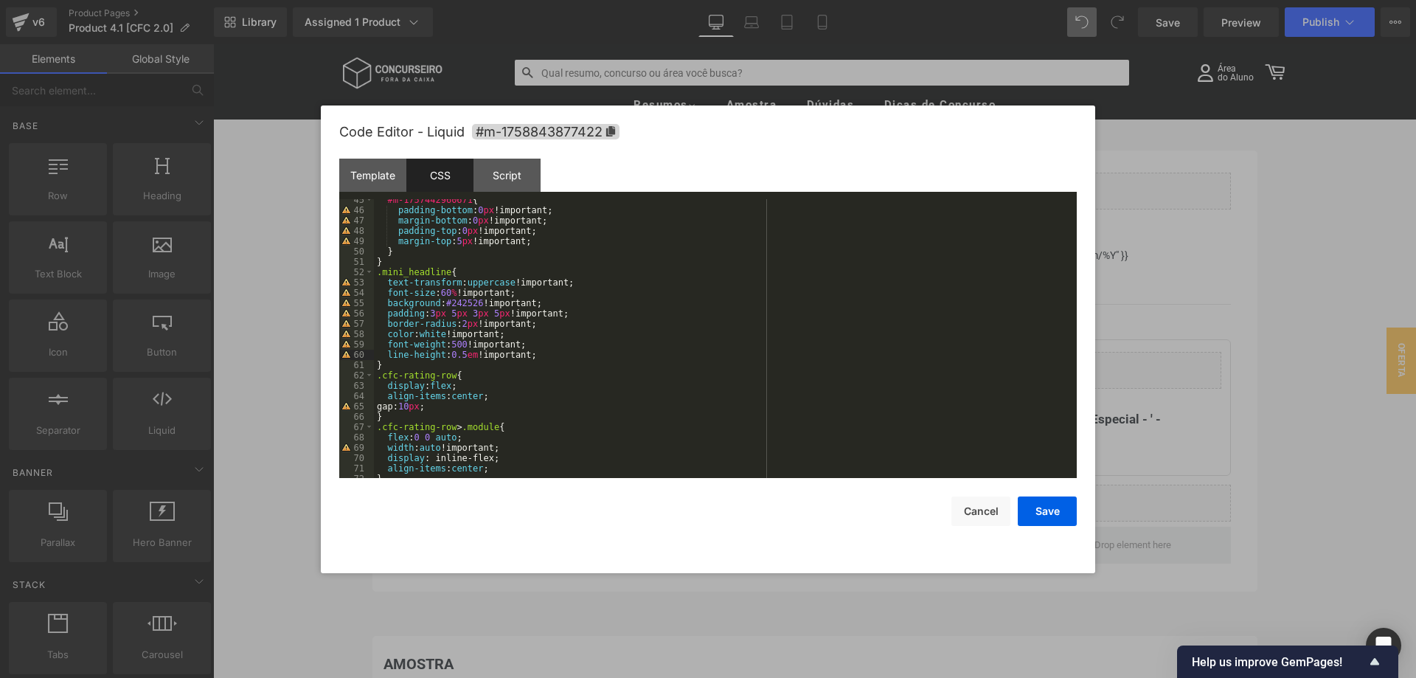
scroll to position [547, 0]
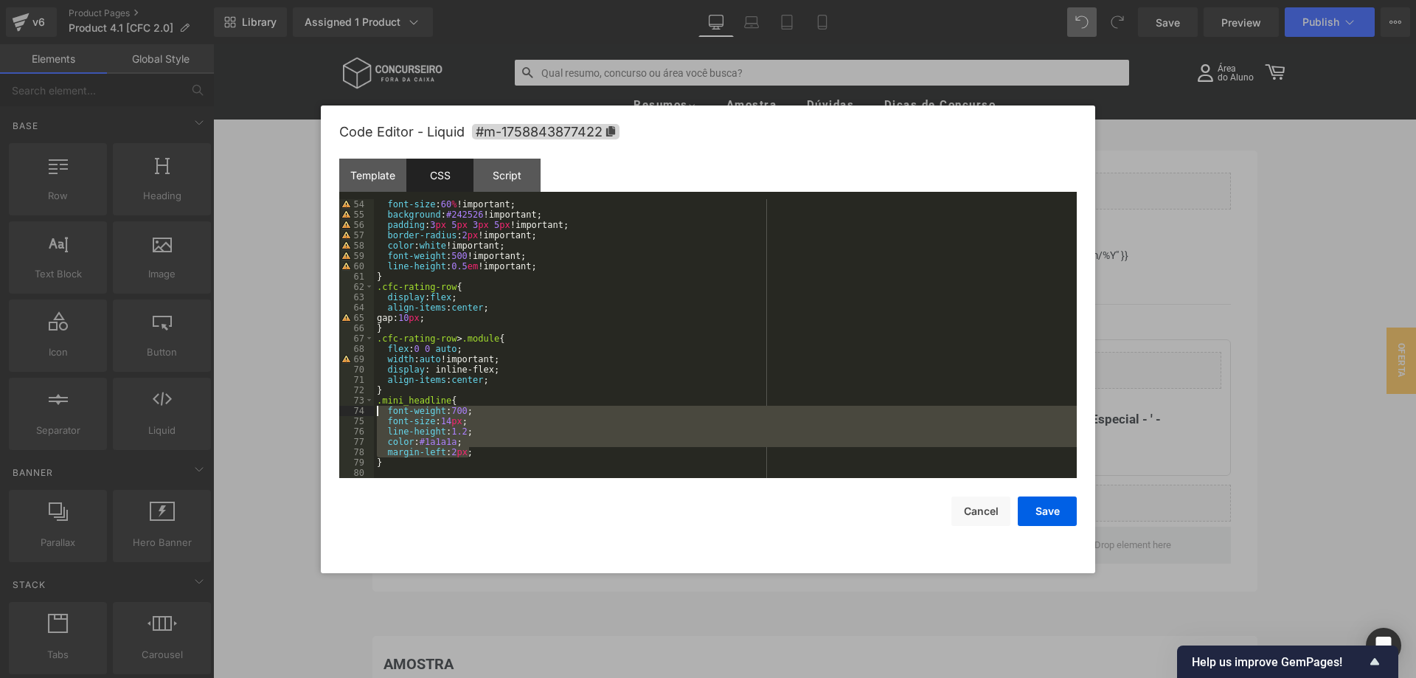
drag, startPoint x: 474, startPoint y: 454, endPoint x: 373, endPoint y: 407, distance: 111.9
click at [374, 407] on div "font-size : 60 % !important; background : #242526 !important; padding : 3 px 5 …" at bounding box center [725, 338] width 703 height 279
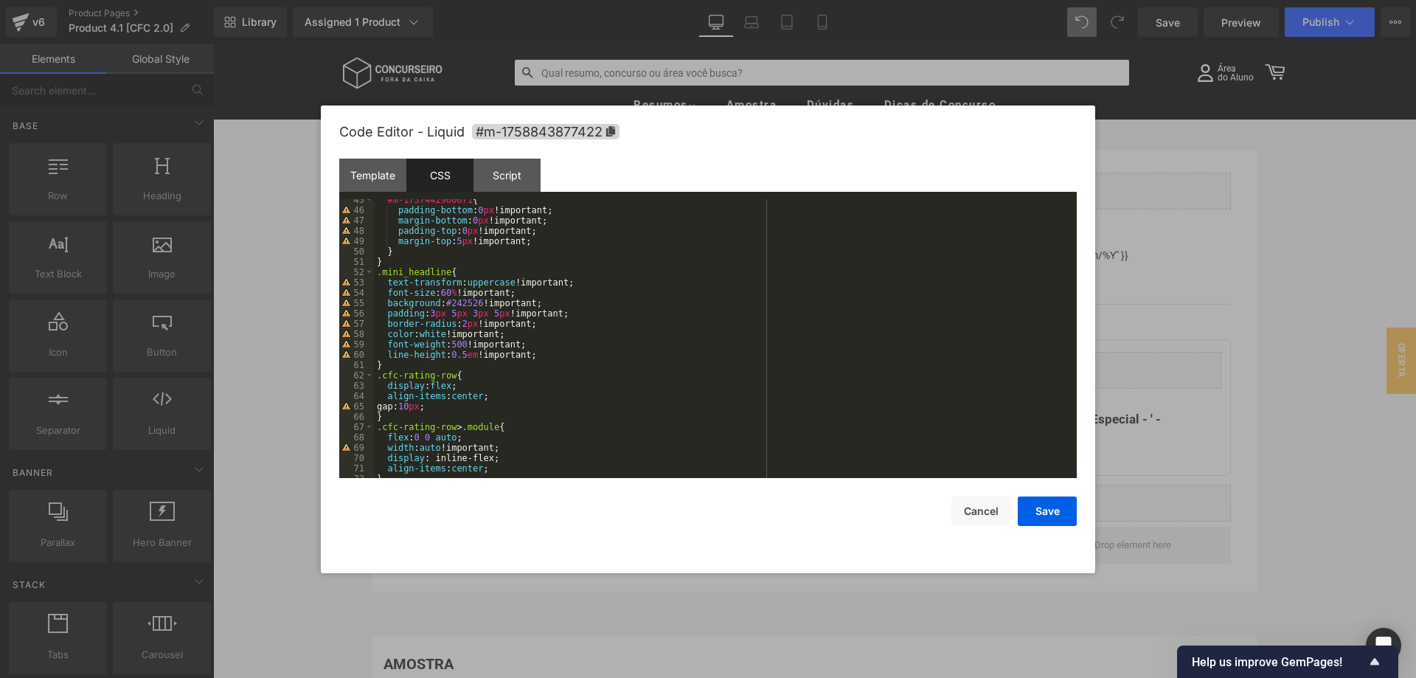
scroll to position [459, 0]
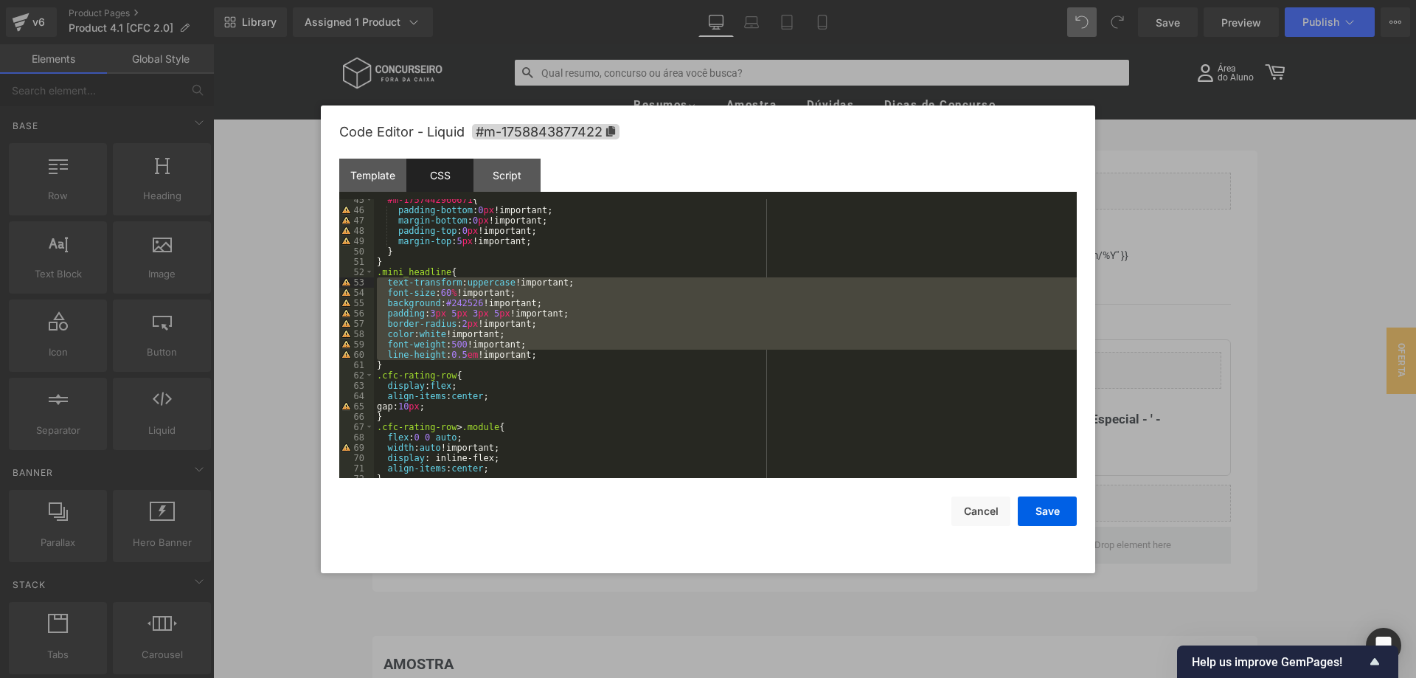
drag, startPoint x: 542, startPoint y: 357, endPoint x: 374, endPoint y: 280, distance: 185.2
click at [374, 280] on div "#m-1757442960671 { padding-bottom : 0 px !important; margin-bottom : 0 px !impo…" at bounding box center [725, 345] width 703 height 300
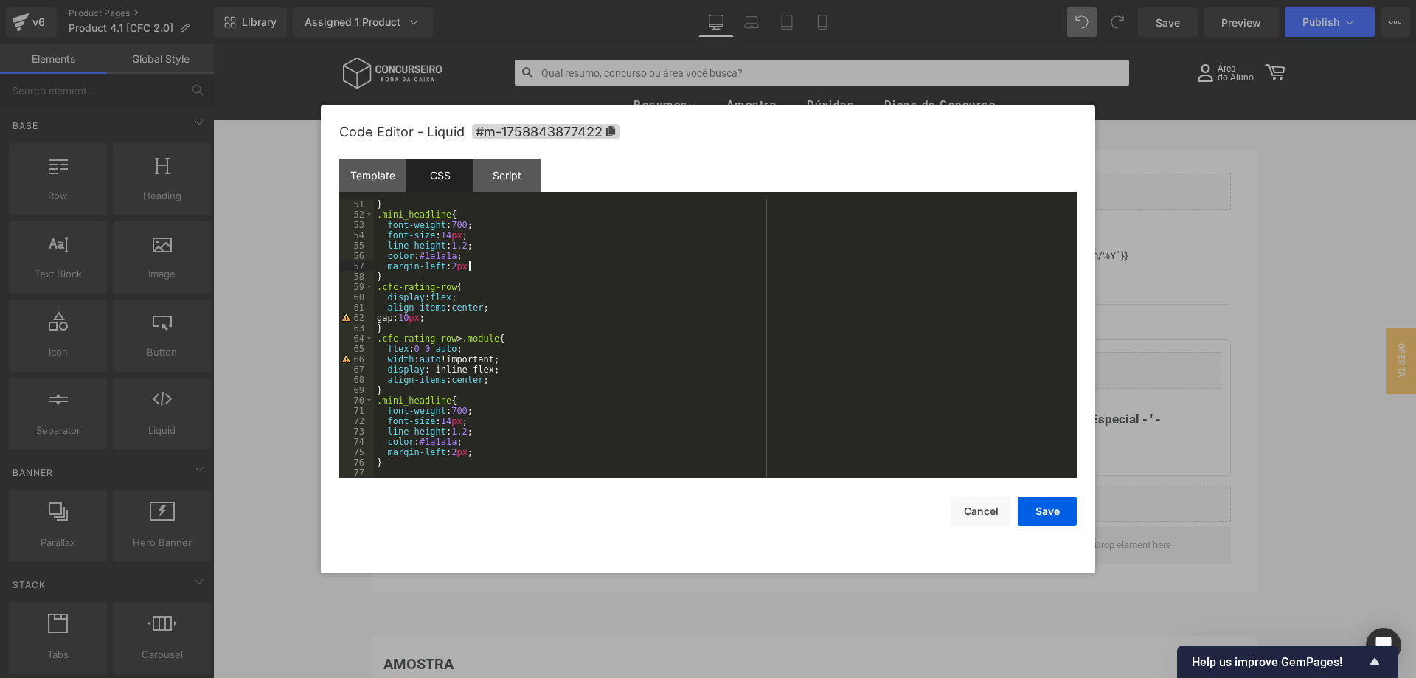
scroll to position [516, 0]
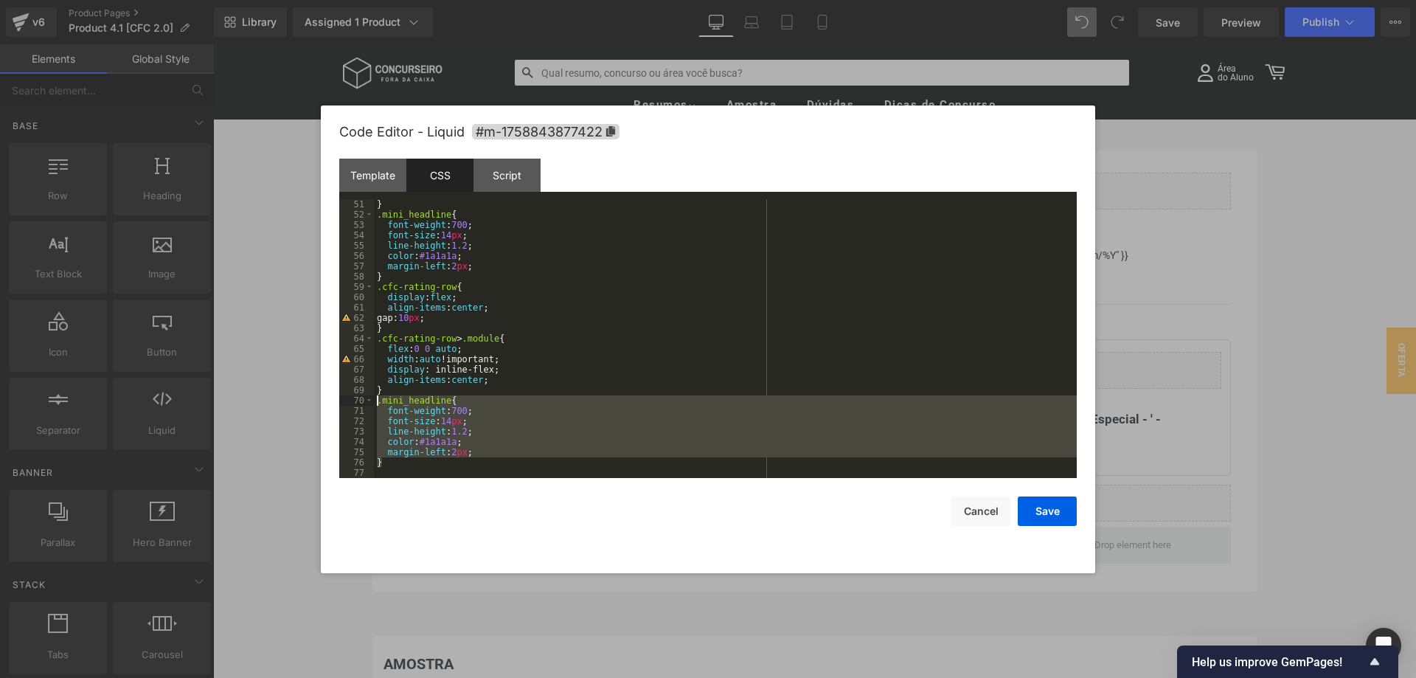
drag, startPoint x: 373, startPoint y: 443, endPoint x: 356, endPoint y: 400, distance: 46.7
click at [374, 400] on div "} .mini_headline { font-weight : 700 ; font-size : 14 px ; line-height : 1.2 ; …" at bounding box center [725, 338] width 703 height 279
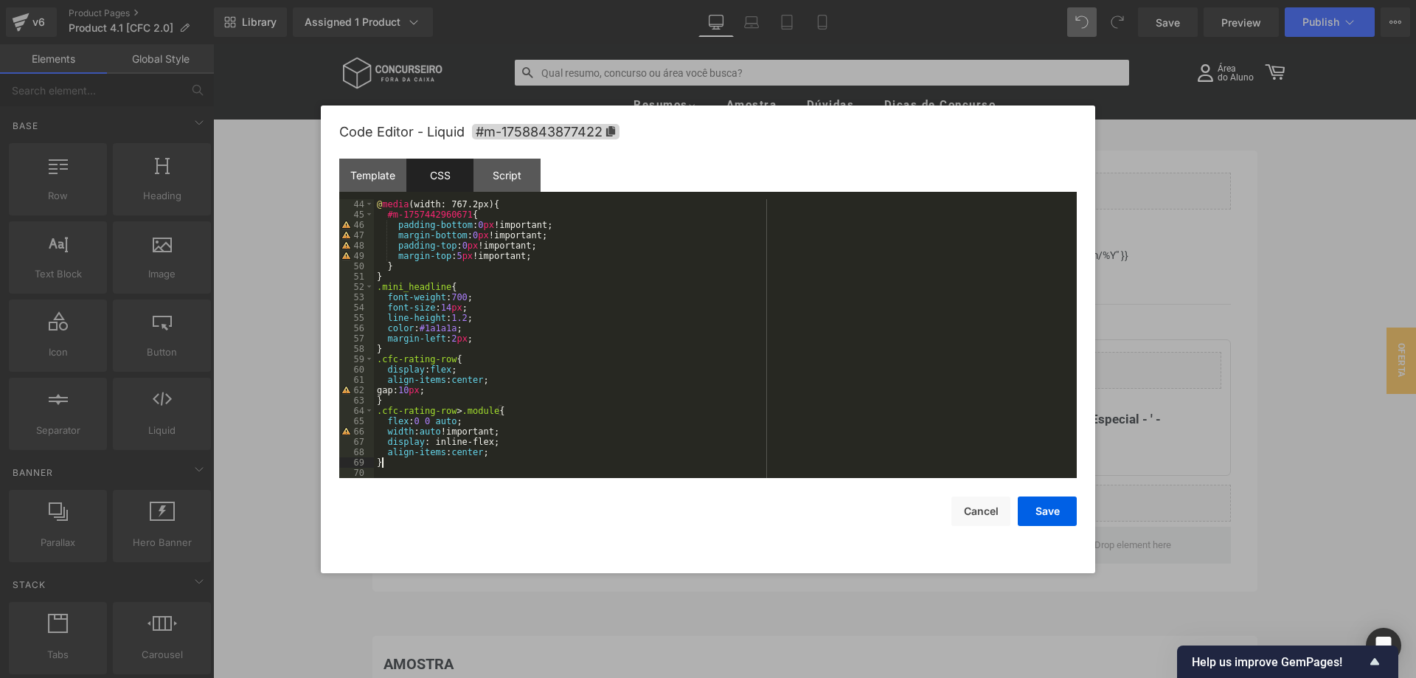
scroll to position [444, 0]
click at [1041, 507] on button "Save" at bounding box center [1047, 512] width 59 height 30
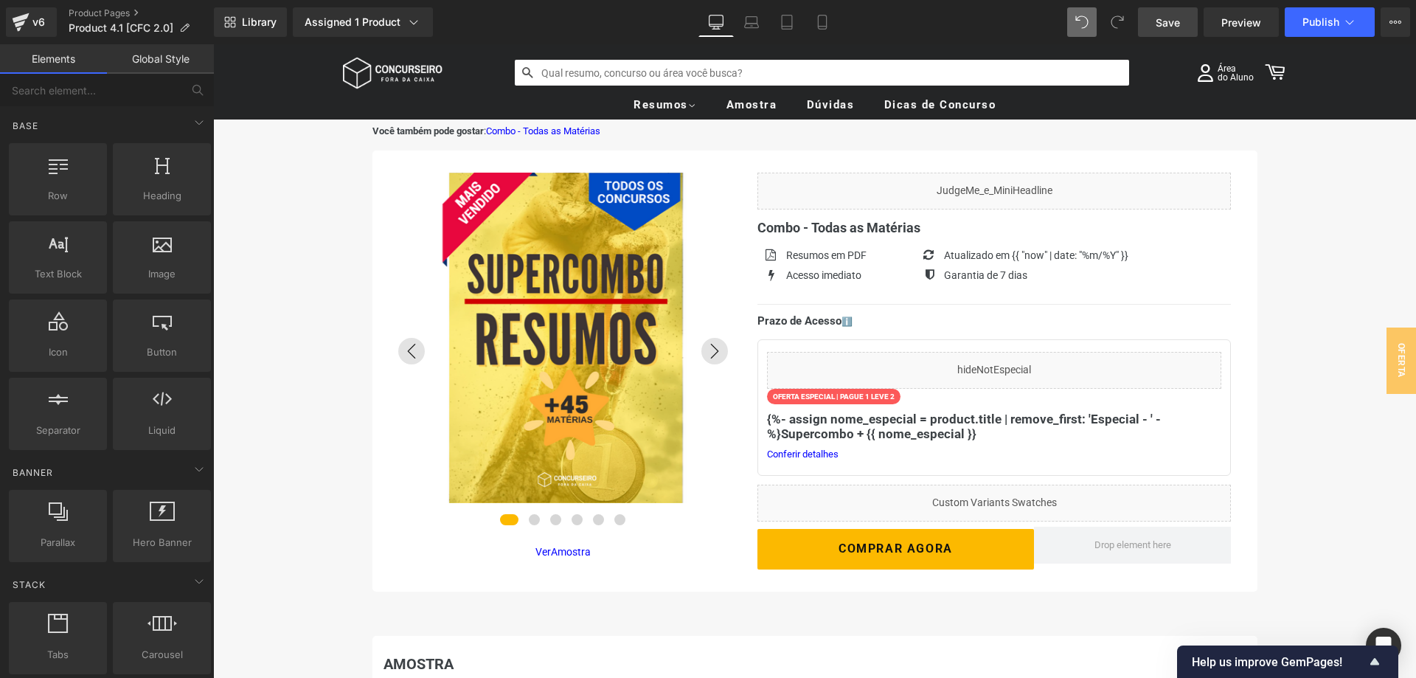
click at [1179, 27] on span "Save" at bounding box center [1168, 22] width 24 height 15
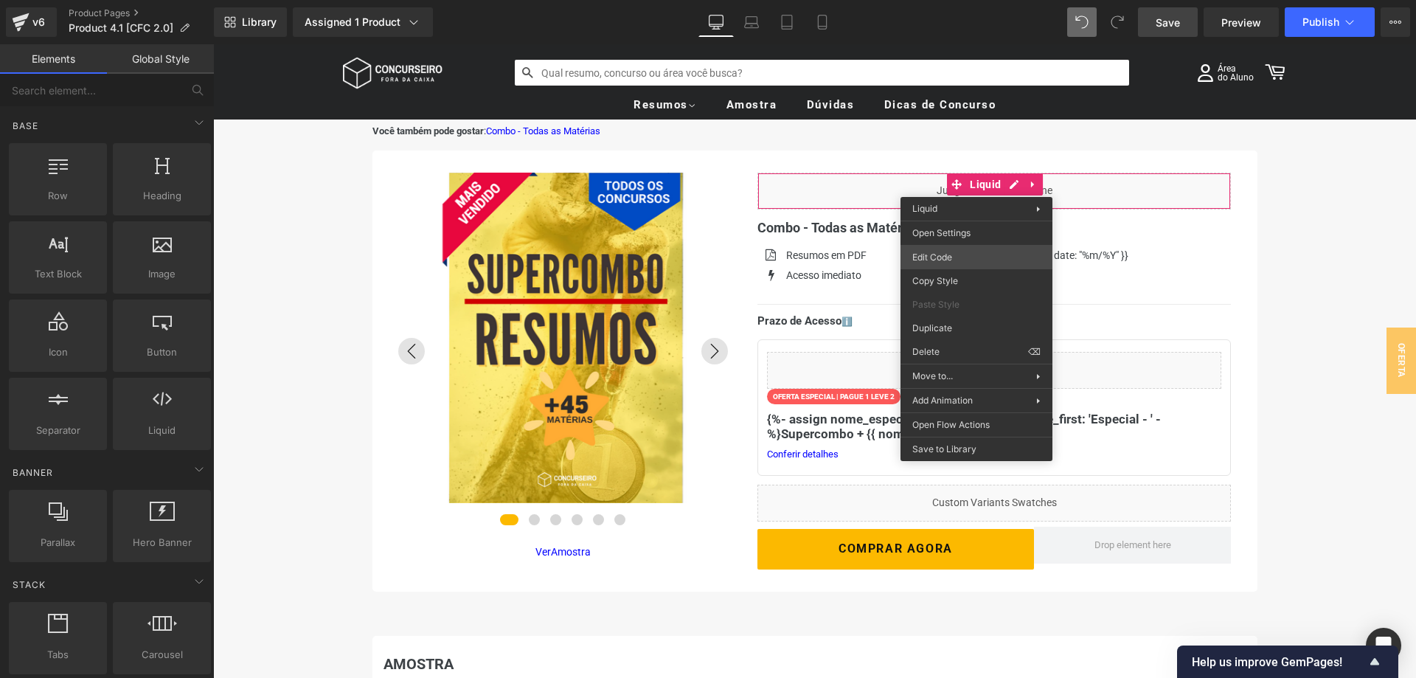
click at [961, 0] on div "Liquid You are previewing how the will restyle your page. You can not edit Elem…" at bounding box center [708, 0] width 1416 height 0
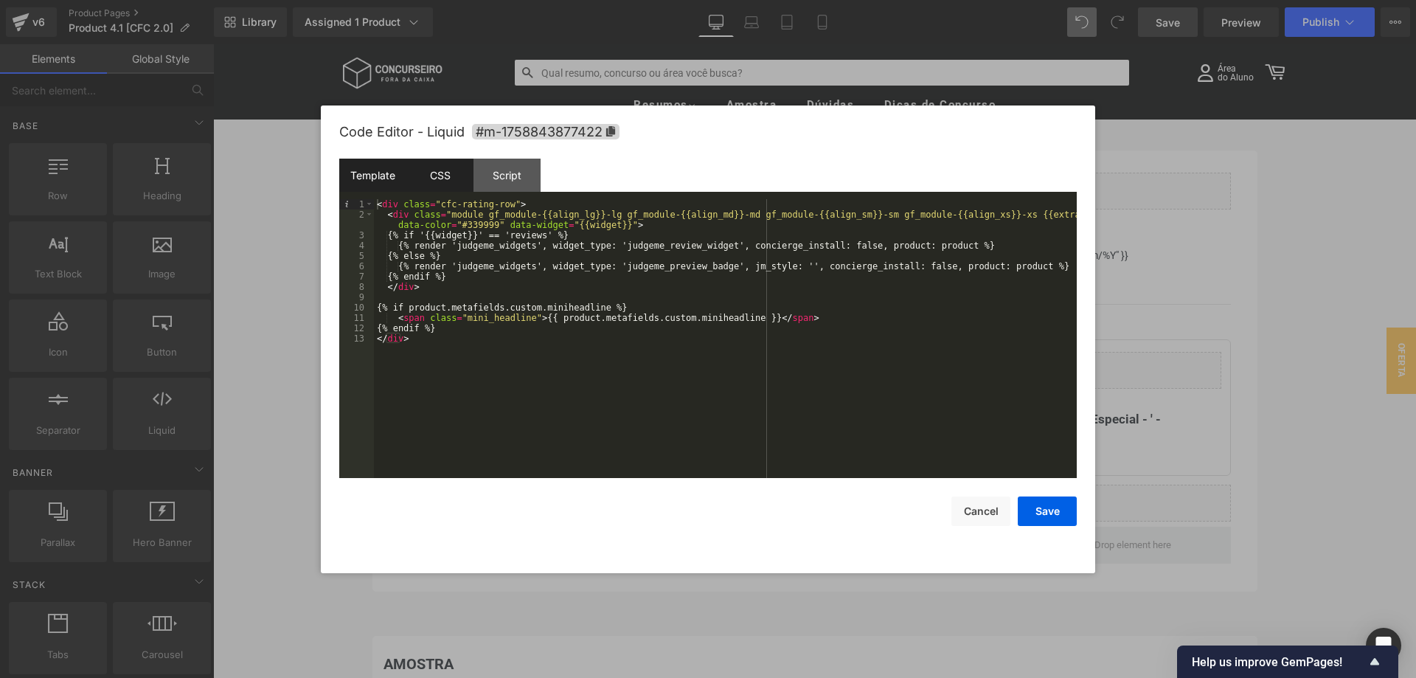
click at [442, 180] on div "CSS" at bounding box center [440, 175] width 67 height 33
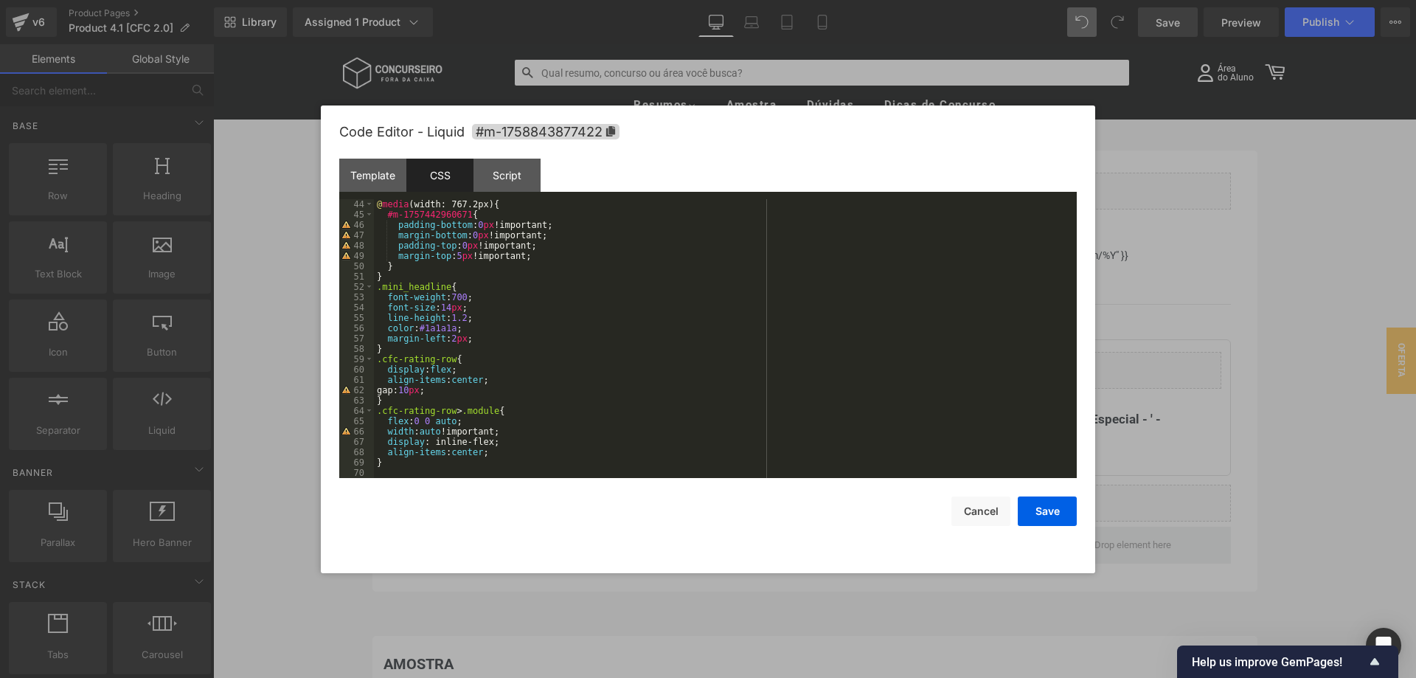
click at [457, 399] on div "@ media (width: 767.2px) { #m-1757442960671 { padding-bottom : 0 px !important;…" at bounding box center [725, 349] width 703 height 300
click at [480, 450] on div "@ media (width: 767.2px) { #m-1757442960671 { padding-bottom : 0 px !important;…" at bounding box center [725, 349] width 703 height 300
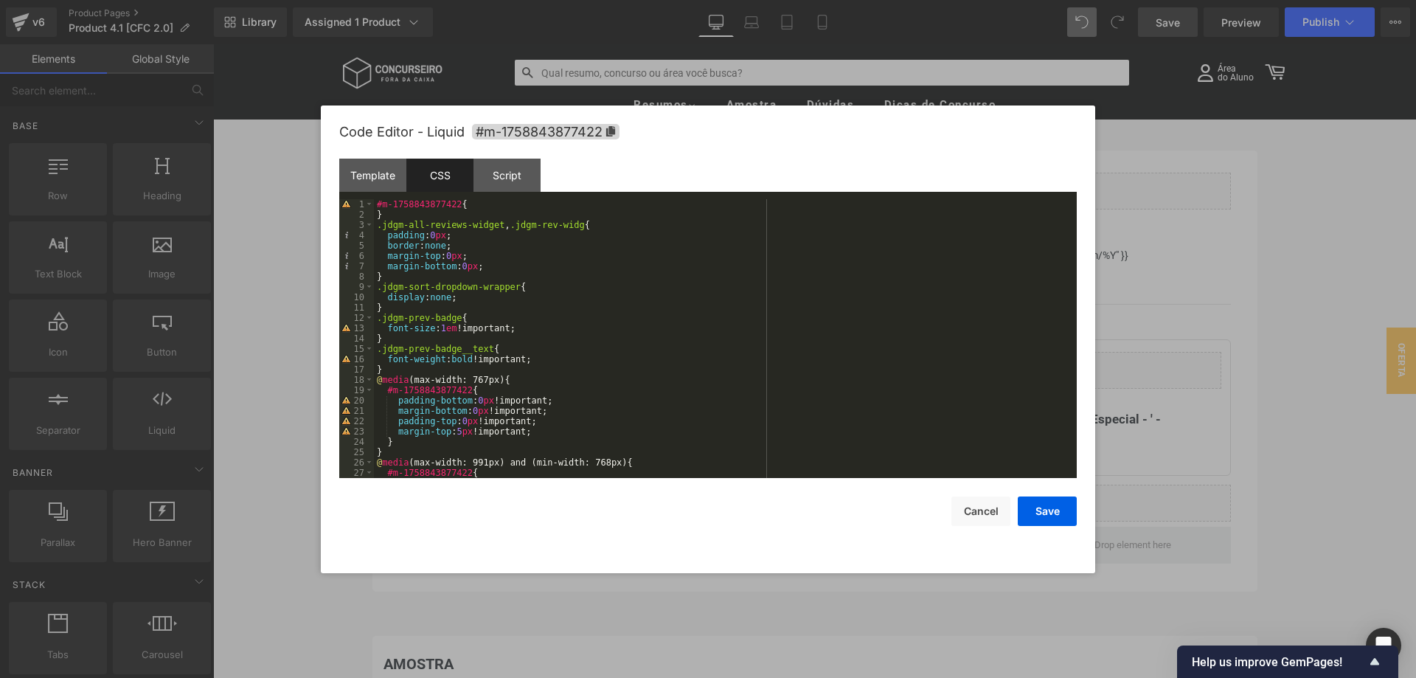
scroll to position [0, 0]
drag, startPoint x: 453, startPoint y: 207, endPoint x: 367, endPoint y: 207, distance: 85.6
click at [374, 207] on div "#m-1758843877422 { } .jdgm-all-reviews-widget , .jdgm-rev-widg { padding : 0 px…" at bounding box center [725, 338] width 703 height 279
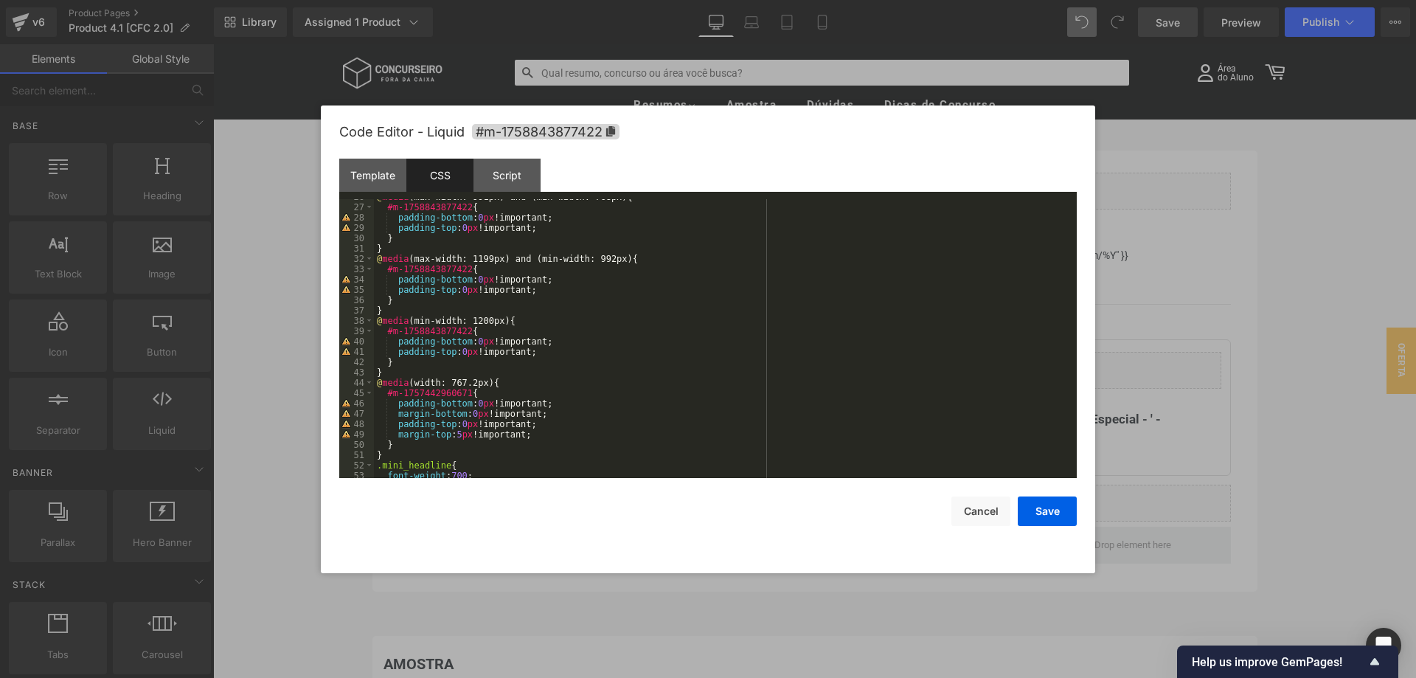
scroll to position [266, 0]
drag, startPoint x: 463, startPoint y: 392, endPoint x: 387, endPoint y: 394, distance: 76.7
click at [387, 394] on div "@ media (max-width: 991px) and (min-width: 768px) { #m-1758843877422 { padding-…" at bounding box center [725, 342] width 703 height 300
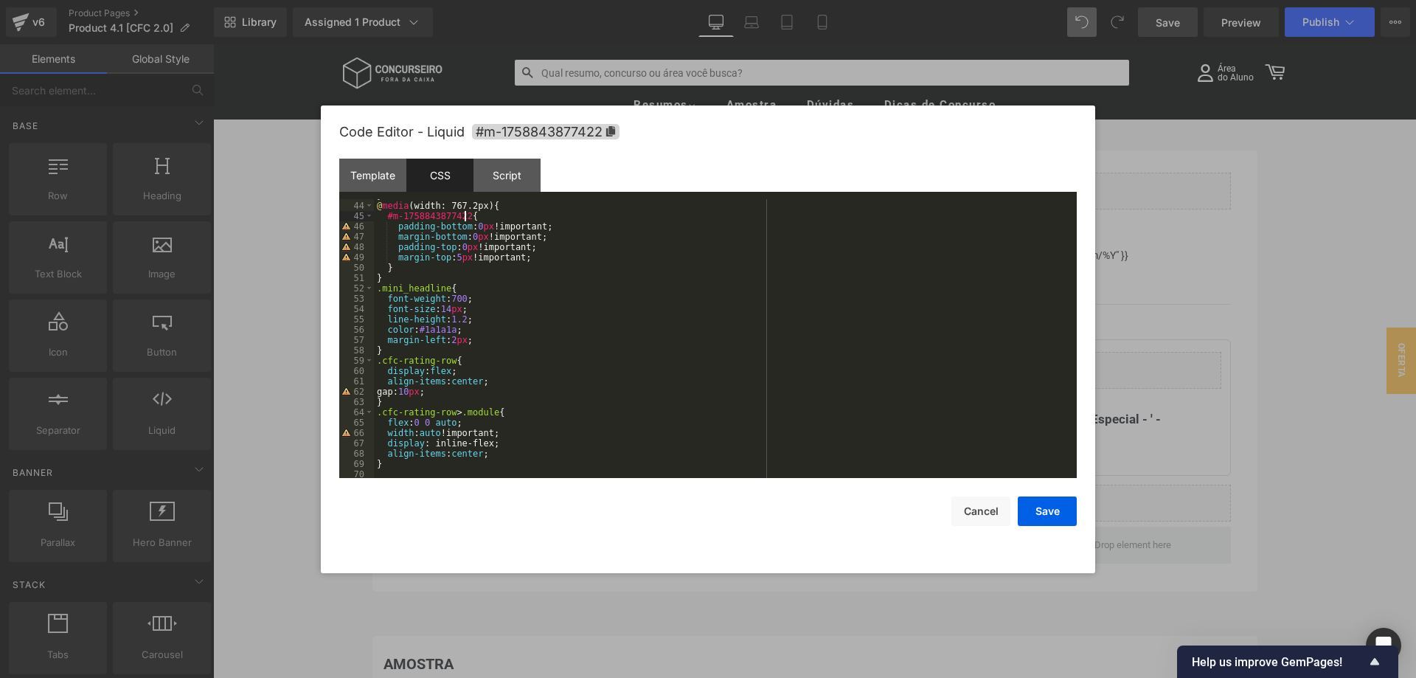
scroll to position [443, 0]
click at [1056, 516] on button "Save" at bounding box center [1047, 512] width 59 height 30
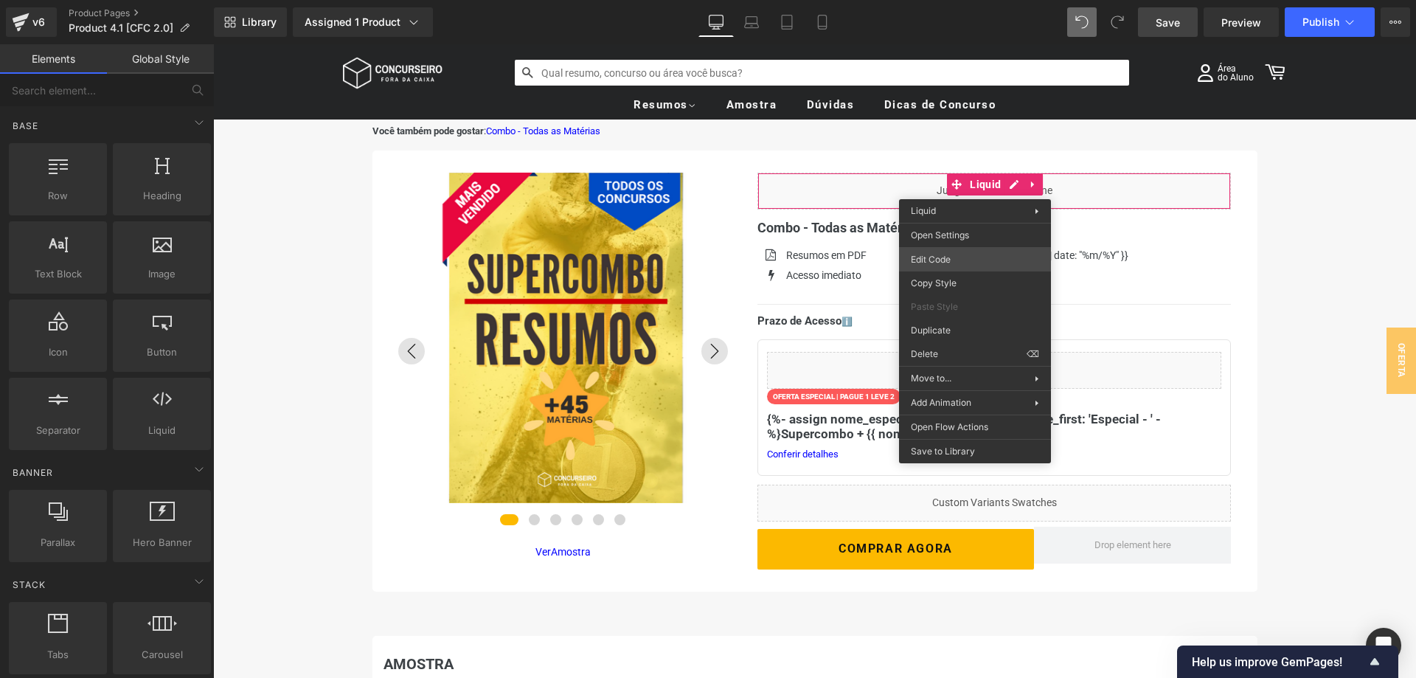
click at [969, 0] on div "Liquid You are previewing how the will restyle your page. You can not edit Elem…" at bounding box center [708, 0] width 1416 height 0
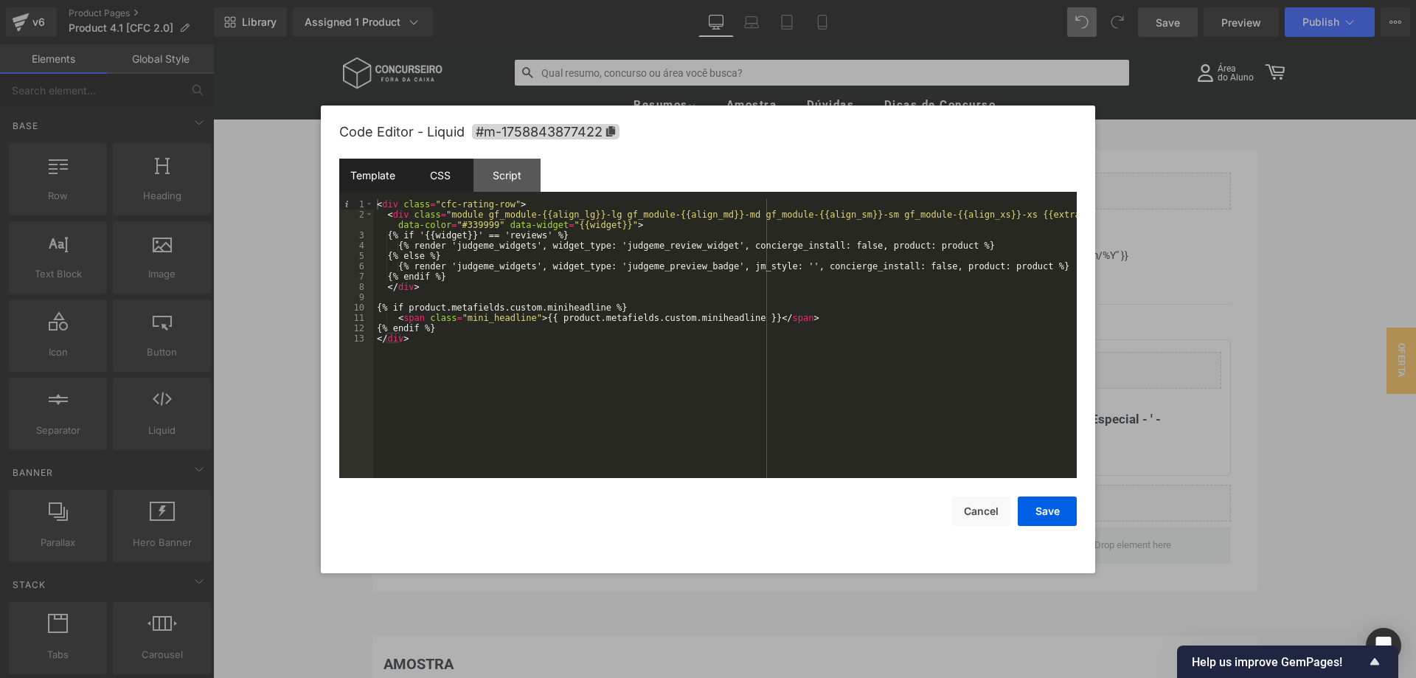
click at [443, 176] on div "CSS" at bounding box center [440, 175] width 67 height 33
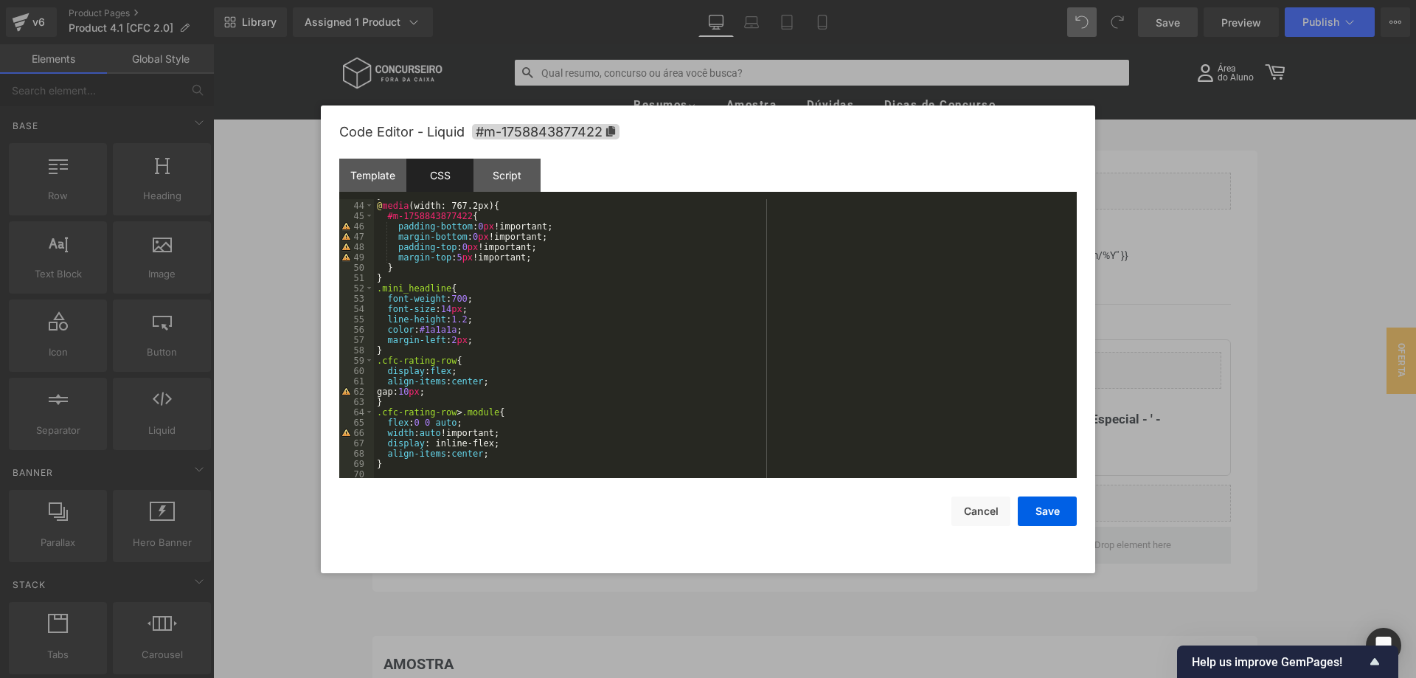
scroll to position [444, 0]
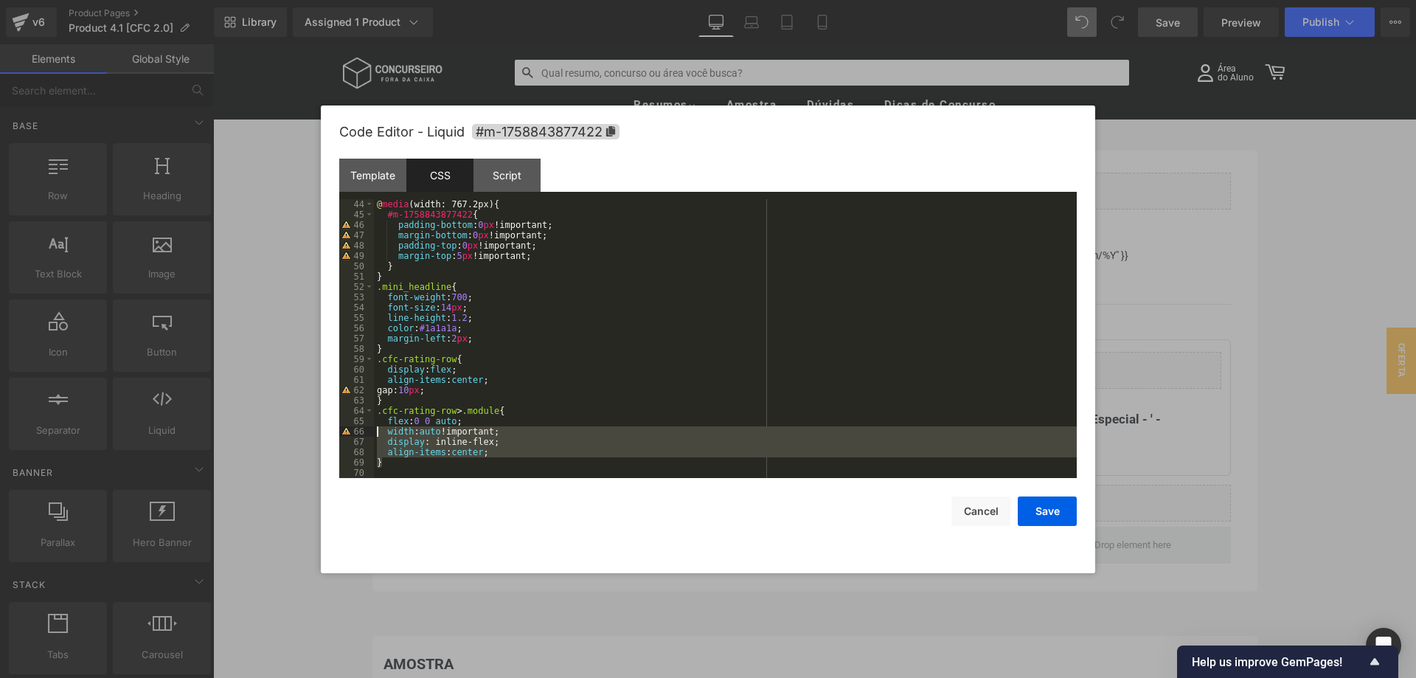
drag, startPoint x: 392, startPoint y: 460, endPoint x: 384, endPoint y: 428, distance: 33.6
click at [384, 428] on div "@ media (width: 767.2px) { #m-1758843877422 { padding-bottom : 0 px !important;…" at bounding box center [725, 349] width 703 height 300
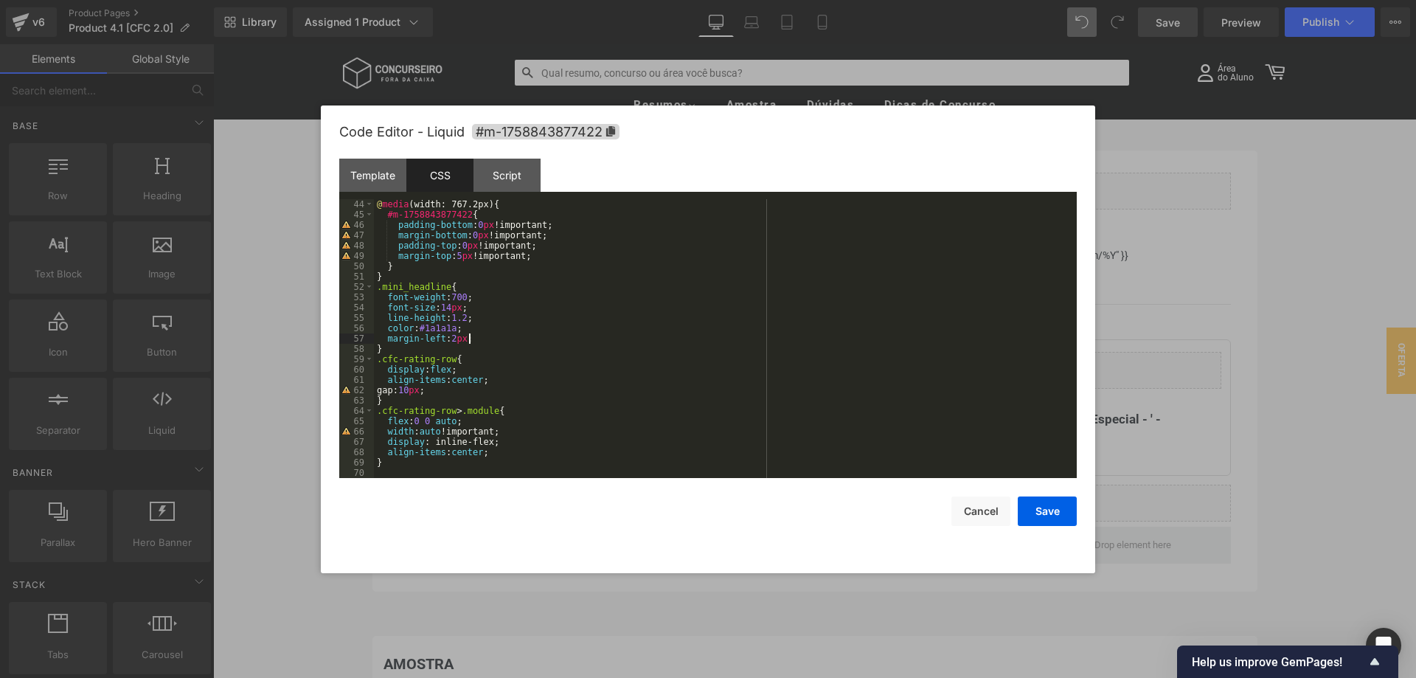
click at [508, 337] on div "@ media (width: 767.2px) { #m-1758843877422 { padding-bottom : 0 px !important;…" at bounding box center [725, 349] width 703 height 300
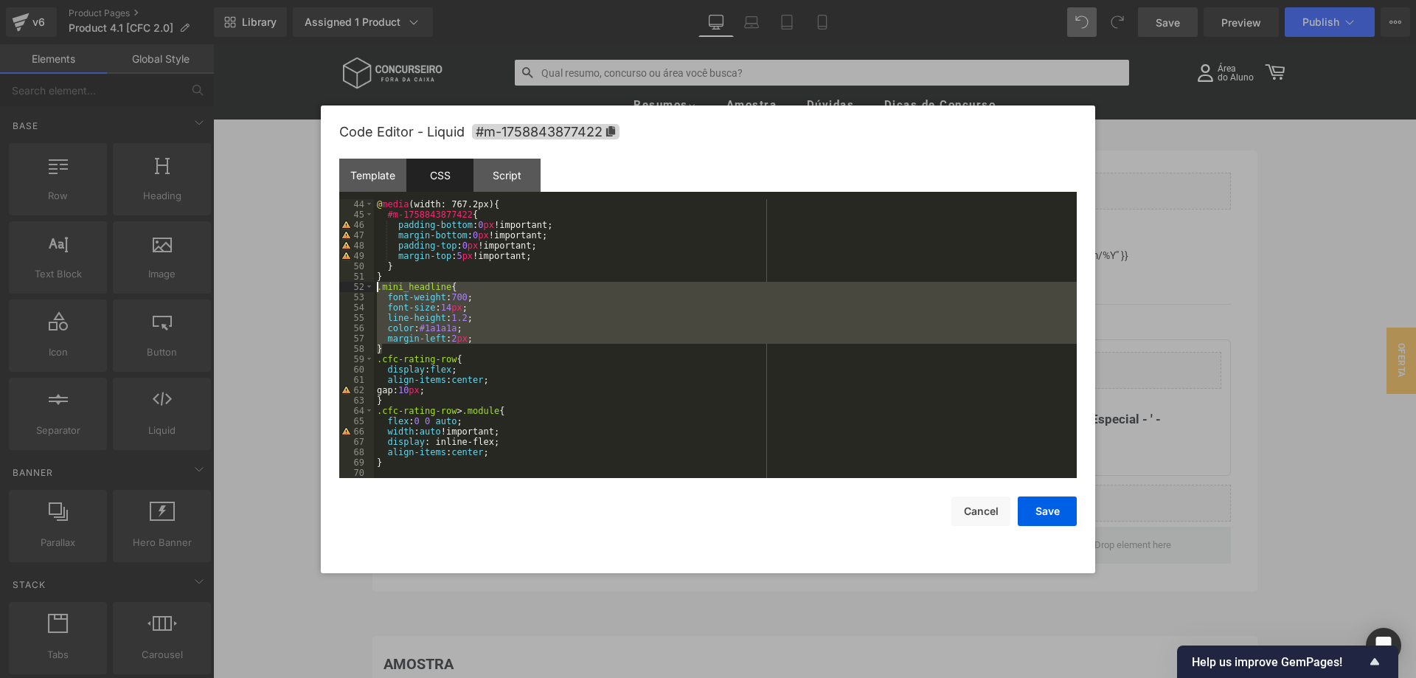
drag, startPoint x: 390, startPoint y: 348, endPoint x: 377, endPoint y: 288, distance: 61.8
click at [377, 288] on div "@ media (width: 767.2px) { #m-1758843877422 { padding-bottom : 0 px !important;…" at bounding box center [725, 349] width 703 height 300
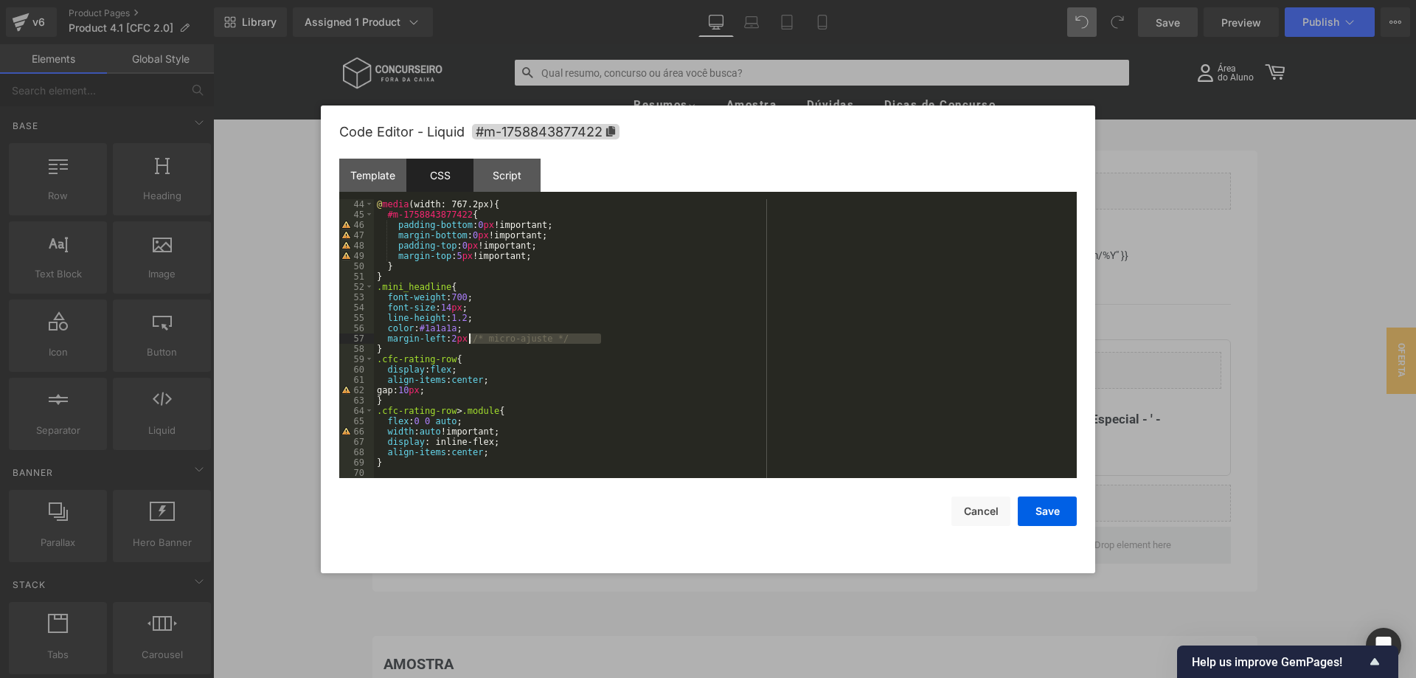
drag, startPoint x: 615, startPoint y: 339, endPoint x: 471, endPoint y: 339, distance: 143.9
click at [471, 339] on div "@ media (width: 767.2px) { #m-1758843877422 { padding-bottom : 0 px !important;…" at bounding box center [725, 349] width 703 height 300
click at [1042, 508] on button "Save" at bounding box center [1047, 512] width 59 height 30
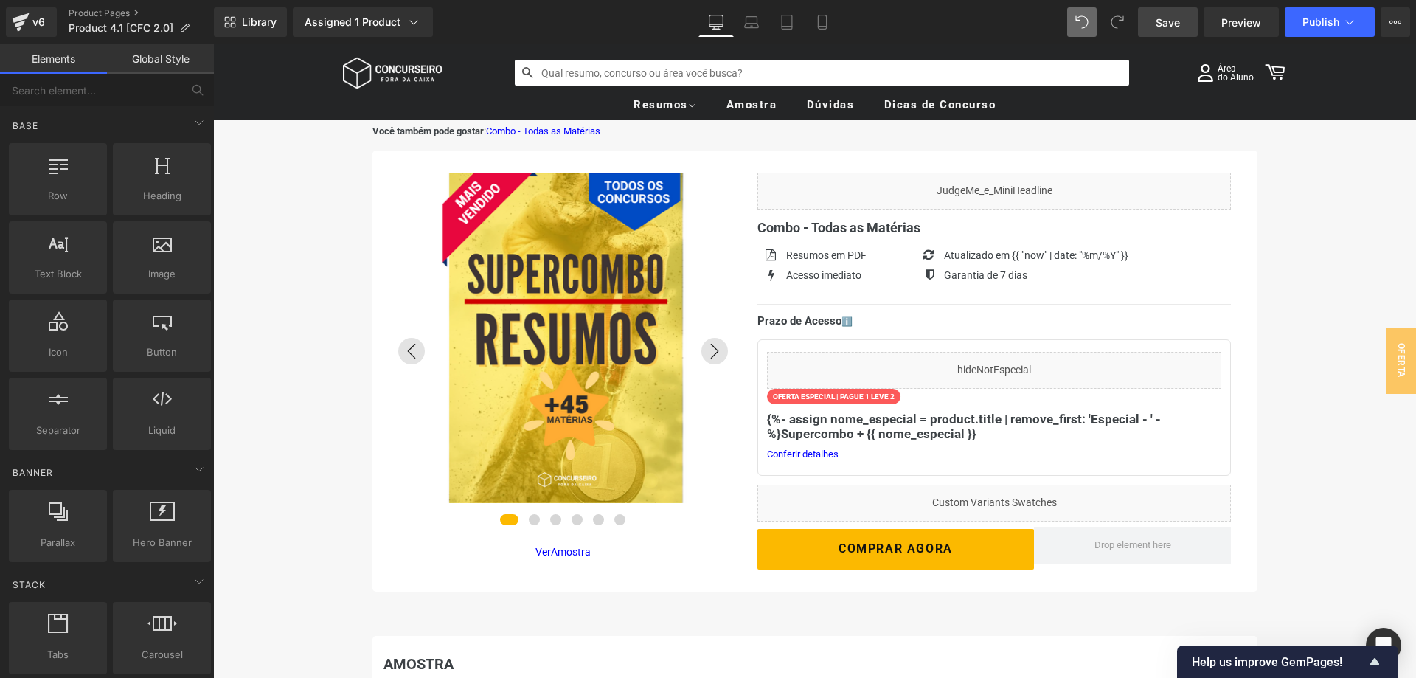
click at [1171, 28] on span "Save" at bounding box center [1168, 22] width 24 height 15
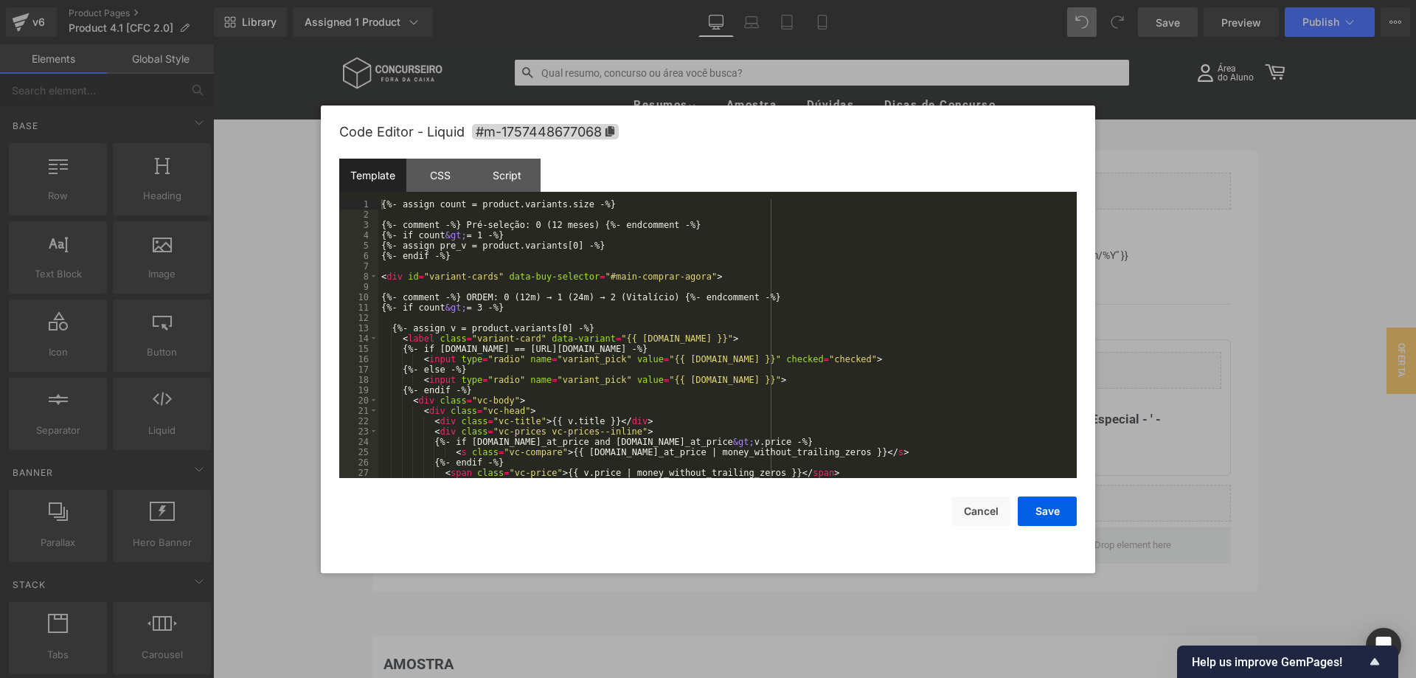
click at [963, 0] on div "Liquid You are previewing how the will restyle your page. You can not edit Elem…" at bounding box center [708, 0] width 1416 height 0
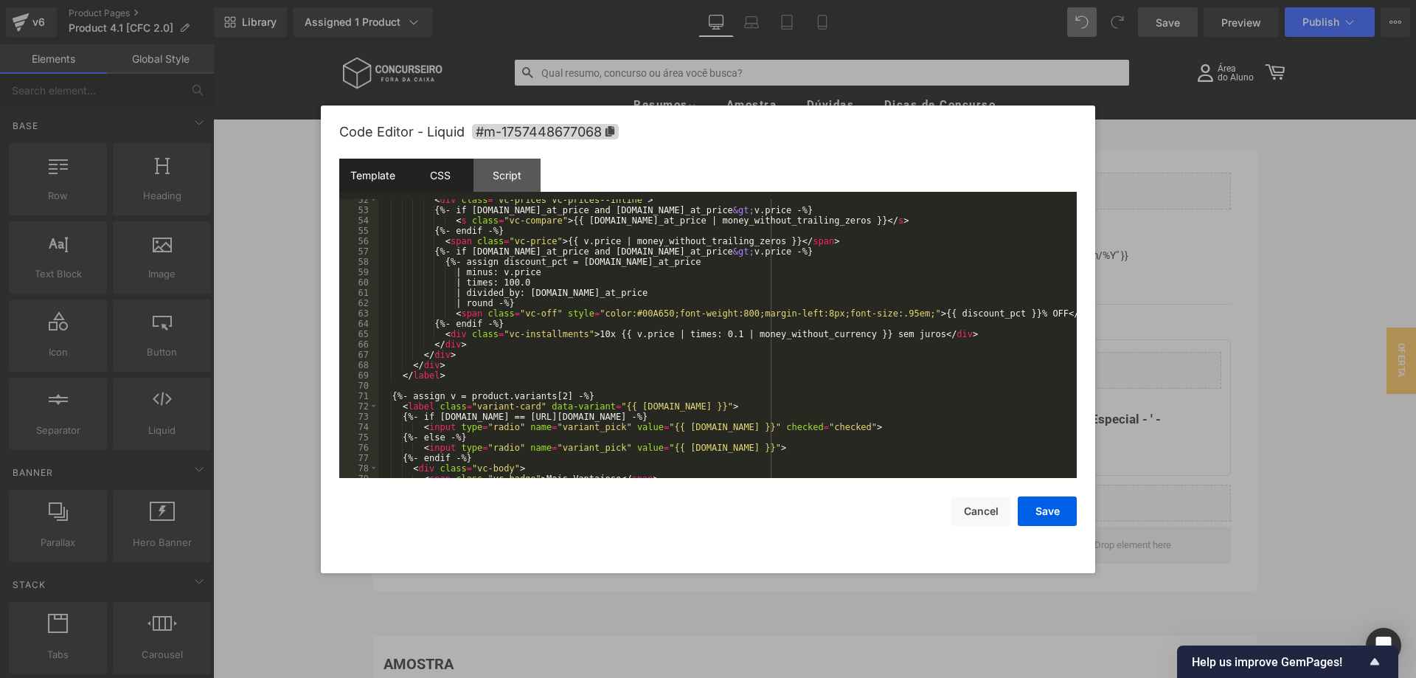
click at [443, 176] on div "CSS" at bounding box center [440, 175] width 67 height 33
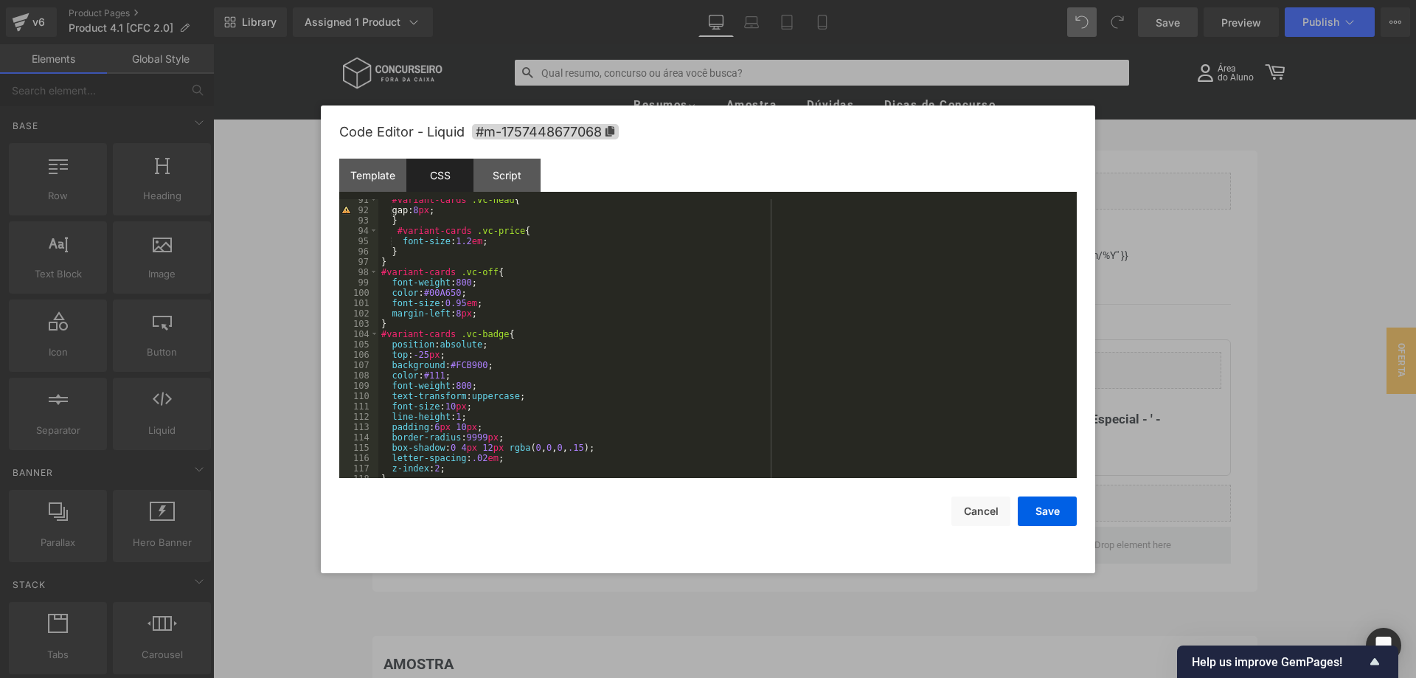
scroll to position [934, 0]
click at [958, 512] on button "Cancel" at bounding box center [981, 512] width 59 height 30
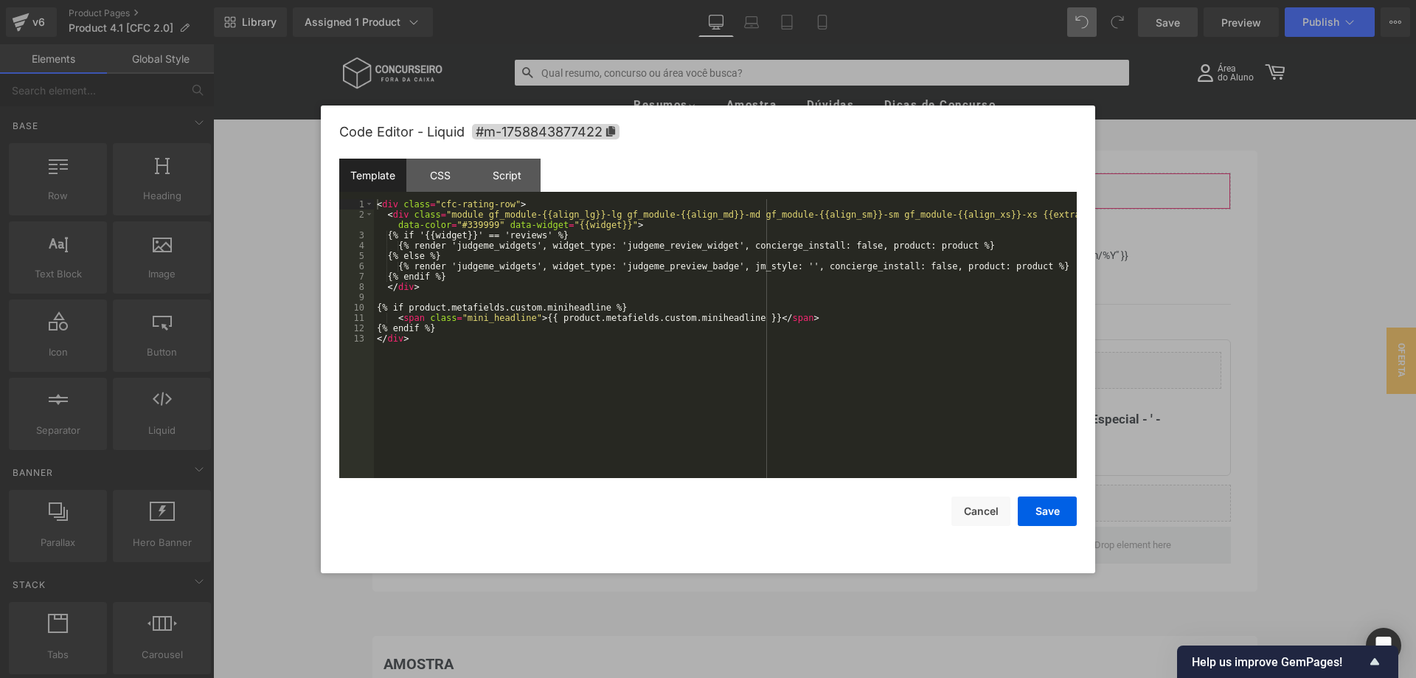
click at [959, 0] on div "Liquid You are previewing how the will restyle your page. You can not edit Elem…" at bounding box center [708, 0] width 1416 height 0
click at [440, 183] on div "CSS" at bounding box center [440, 175] width 67 height 33
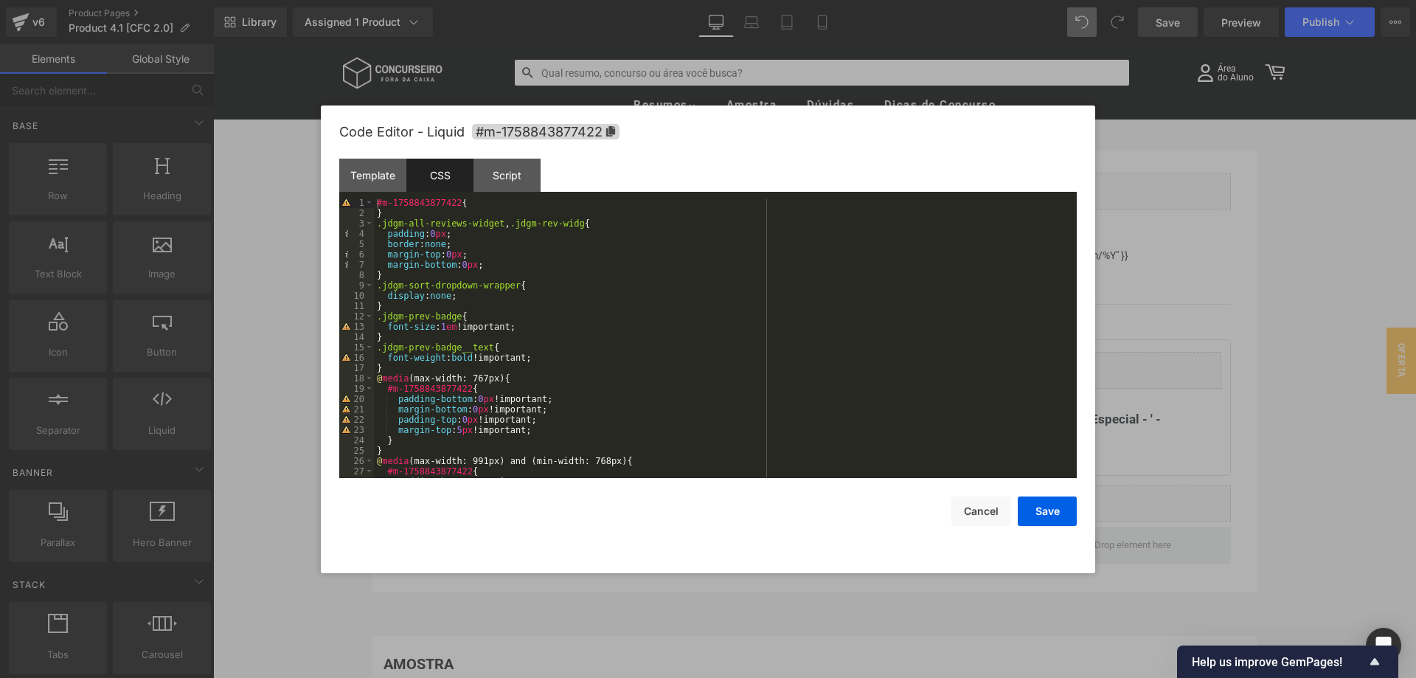
scroll to position [444, 0]
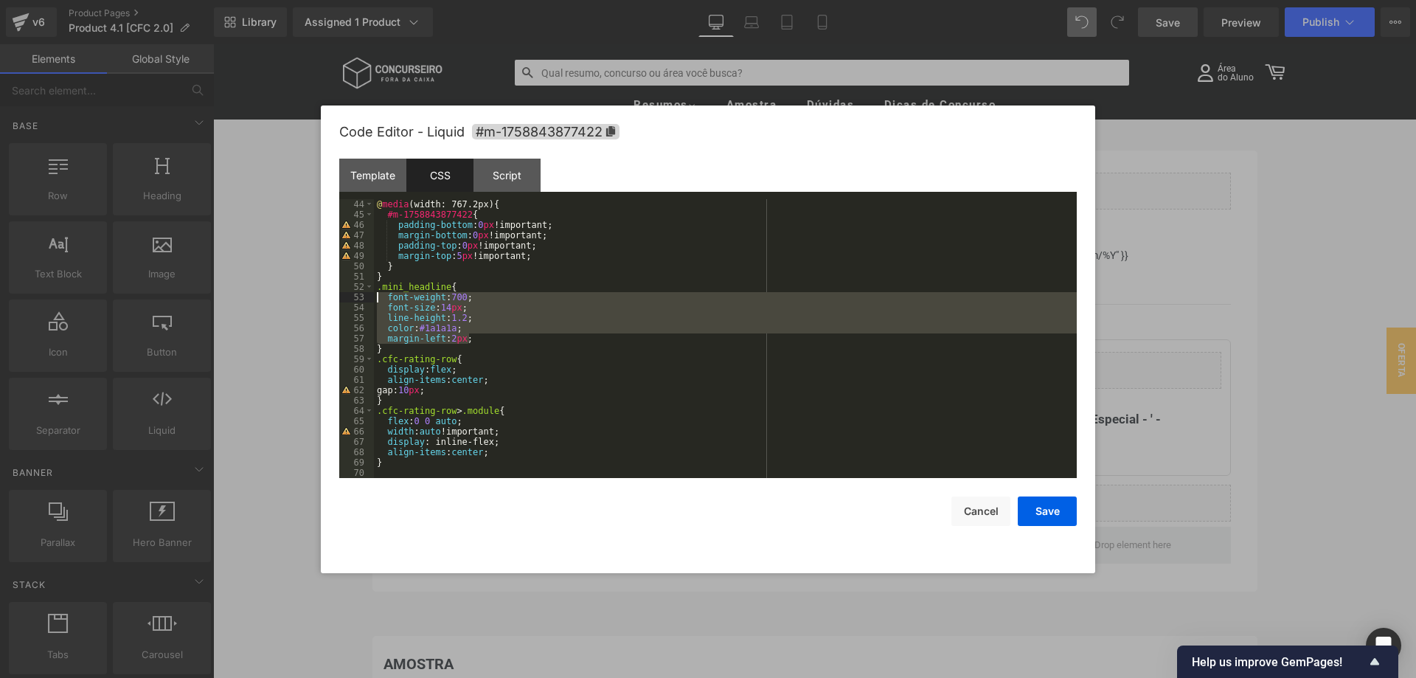
drag, startPoint x: 472, startPoint y: 336, endPoint x: 377, endPoint y: 297, distance: 102.9
click at [377, 297] on div "@ media (width: 767.2px) { #m-1758843877422 { padding-bottom : 0 px !important;…" at bounding box center [725, 349] width 703 height 300
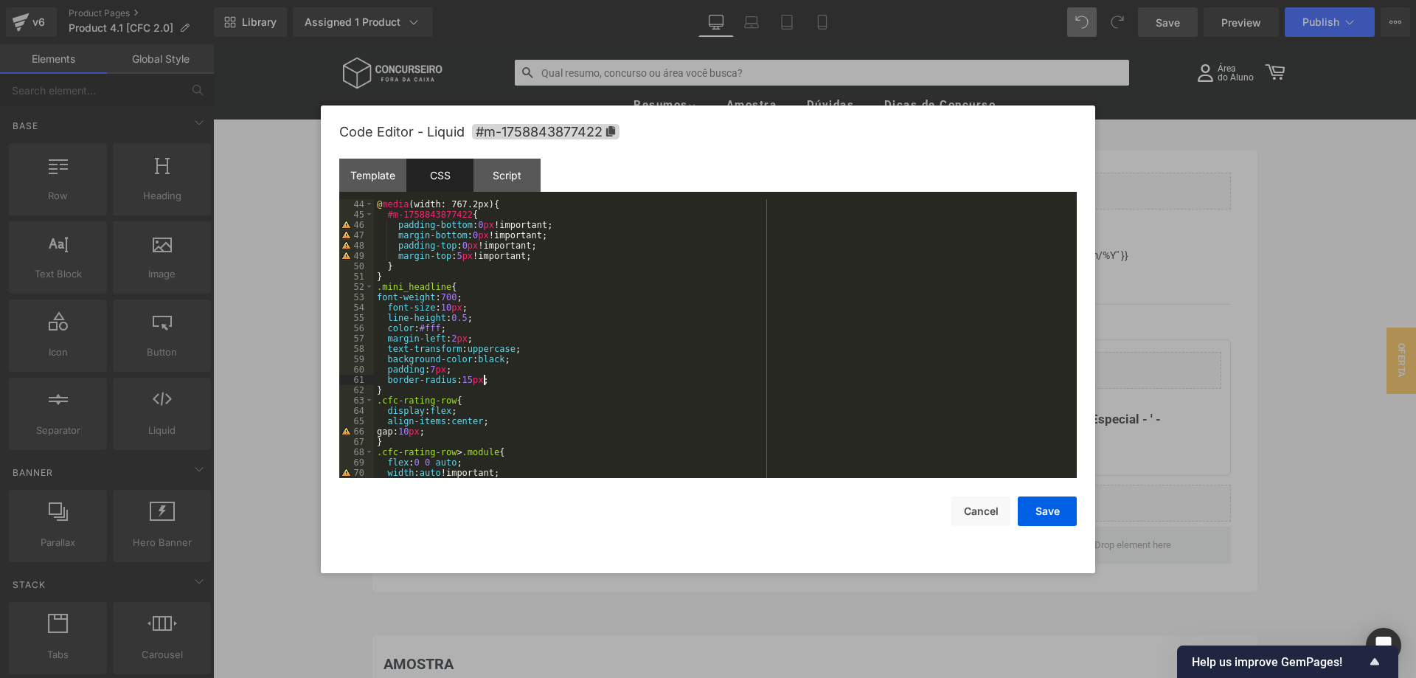
click at [380, 299] on div "@ media (width: 767.2px) { #m-1758843877422 { padding-bottom : 0 px !important;…" at bounding box center [725, 349] width 703 height 300
click at [377, 297] on div "@ media (width: 767.2px) { #m-1758843877422 { padding-bottom : 0 px !important;…" at bounding box center [725, 349] width 703 height 300
click at [1051, 511] on button "Save" at bounding box center [1047, 512] width 59 height 30
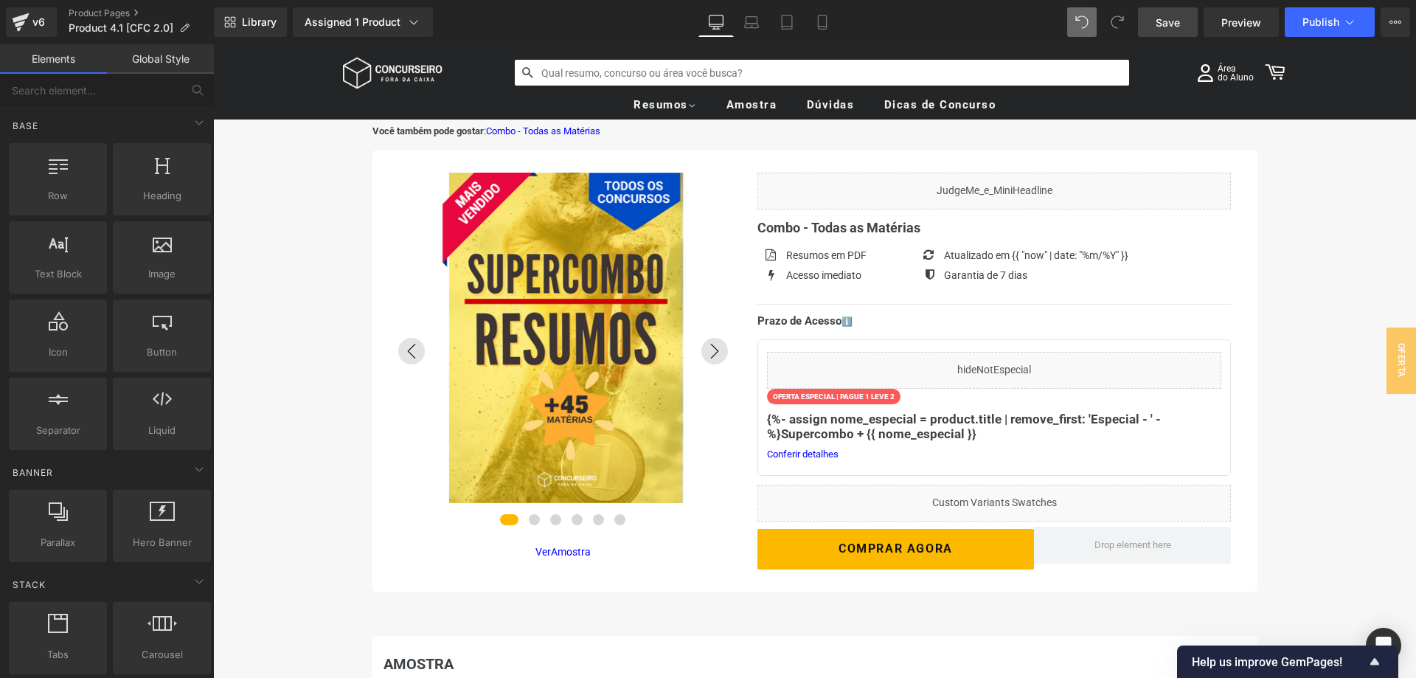
click at [1166, 32] on link "Save" at bounding box center [1168, 22] width 60 height 30
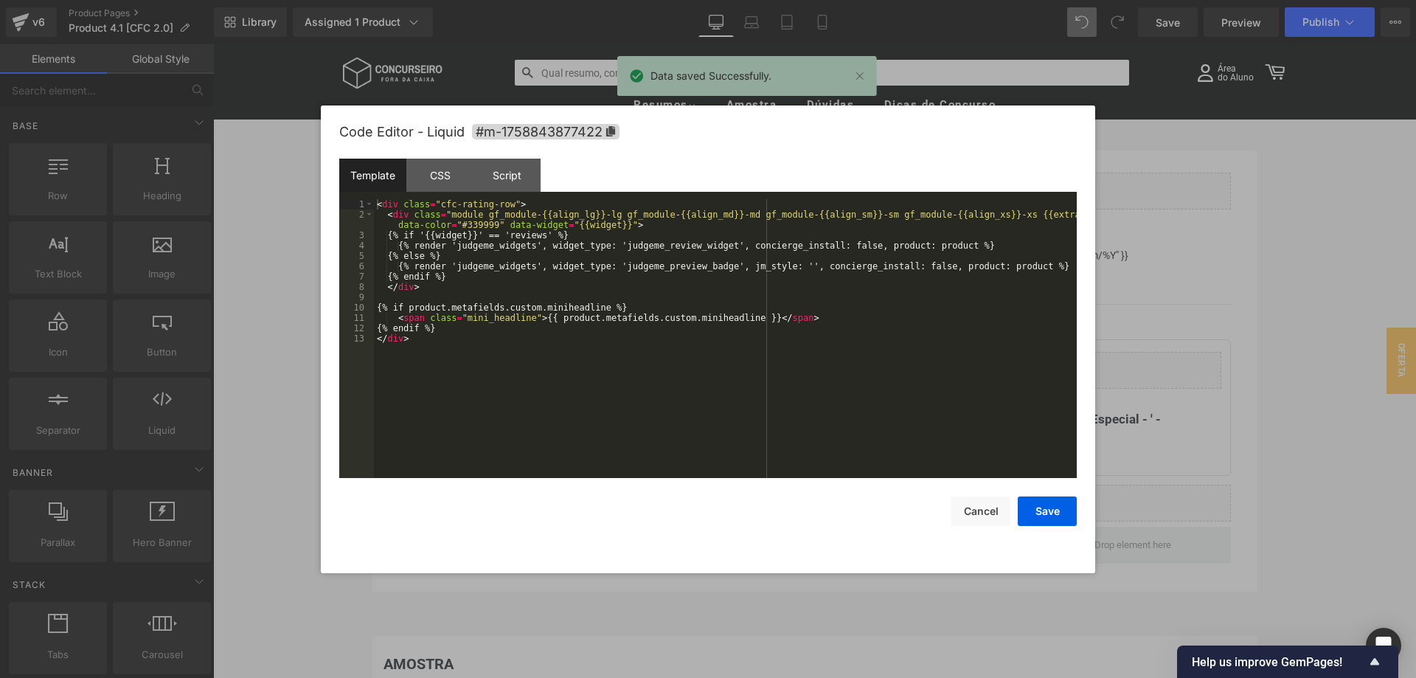
click at [964, 0] on div "Liquid You are previewing how the will restyle your page. You can not edit Elem…" at bounding box center [708, 0] width 1416 height 0
click at [437, 181] on div "CSS" at bounding box center [440, 175] width 67 height 33
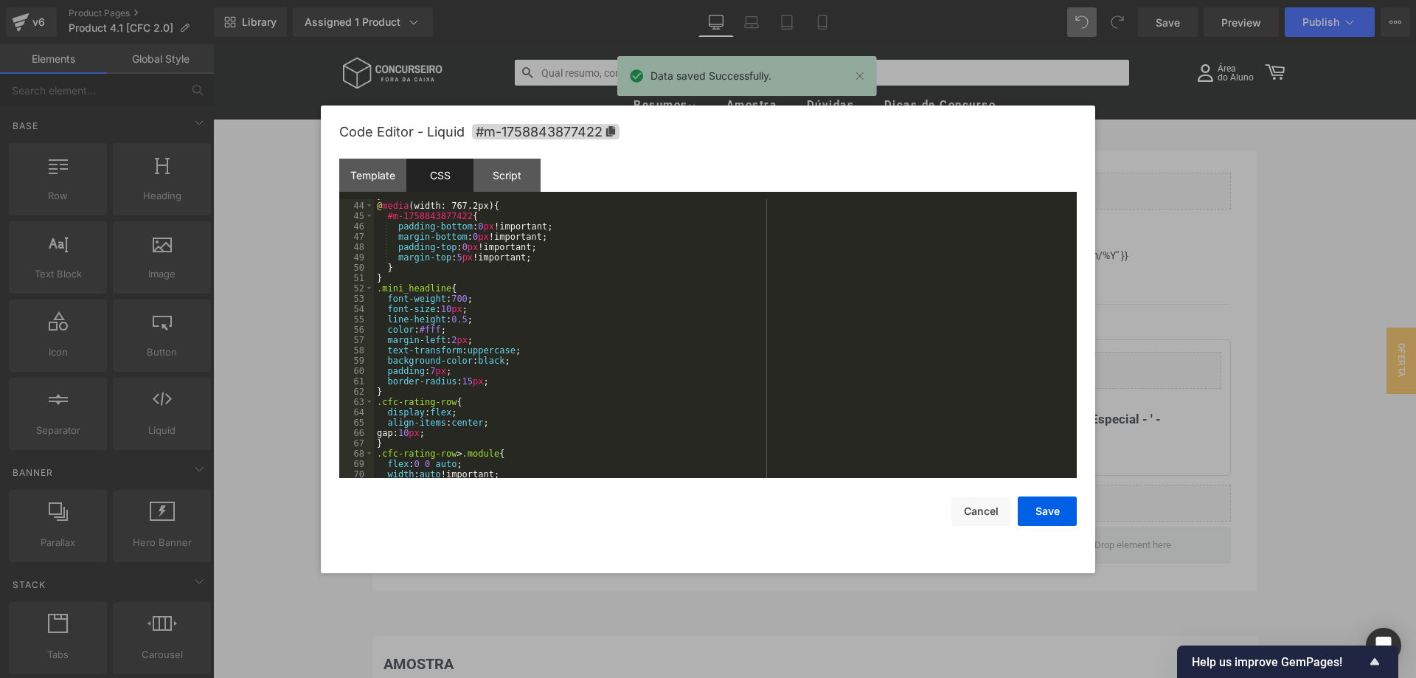
scroll to position [485, 0]
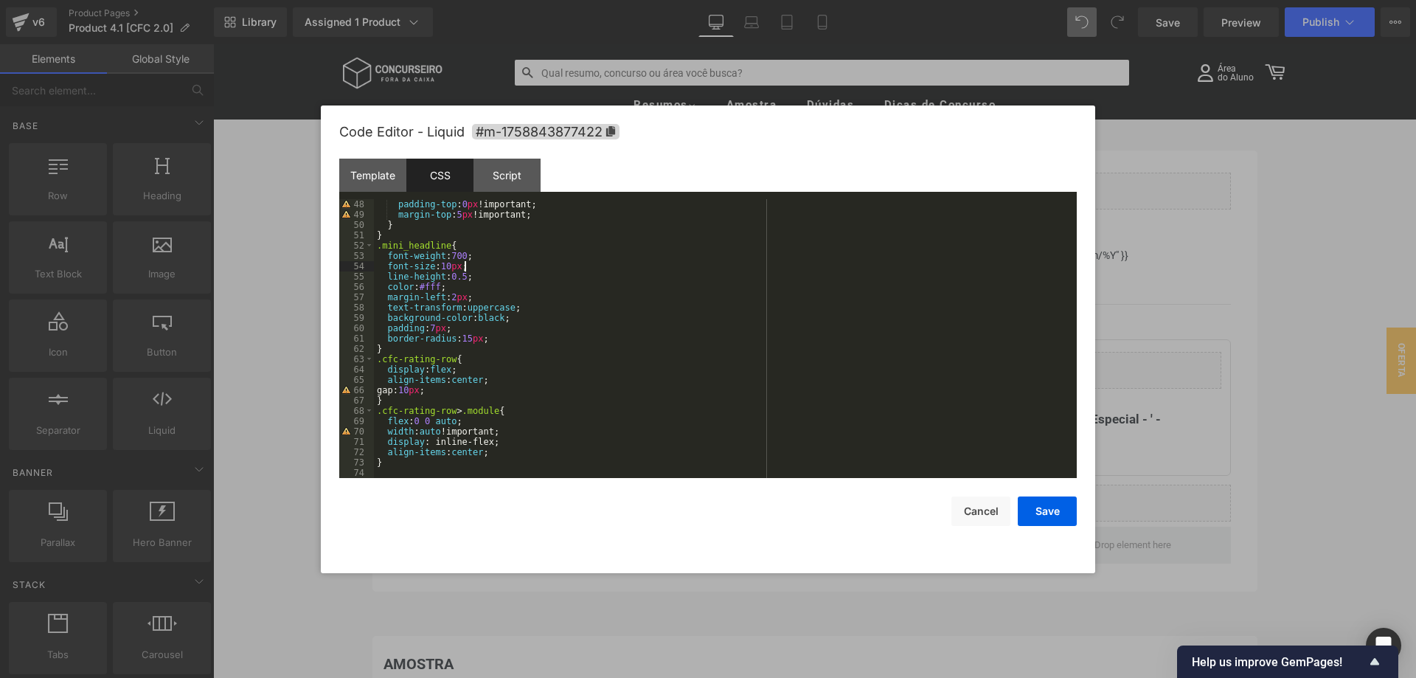
click at [463, 265] on div "padding-top : 0 px !important; margin-top : 5 px !important; } } .mini_headline…" at bounding box center [725, 349] width 703 height 300
drag, startPoint x: 460, startPoint y: 266, endPoint x: 441, endPoint y: 266, distance: 18.4
click at [441, 266] on div "padding-top : 0 px !important; margin-top : 5 px !important; } } .mini_headline…" at bounding box center [725, 349] width 703 height 300
click at [1042, 506] on button "Save" at bounding box center [1047, 512] width 59 height 30
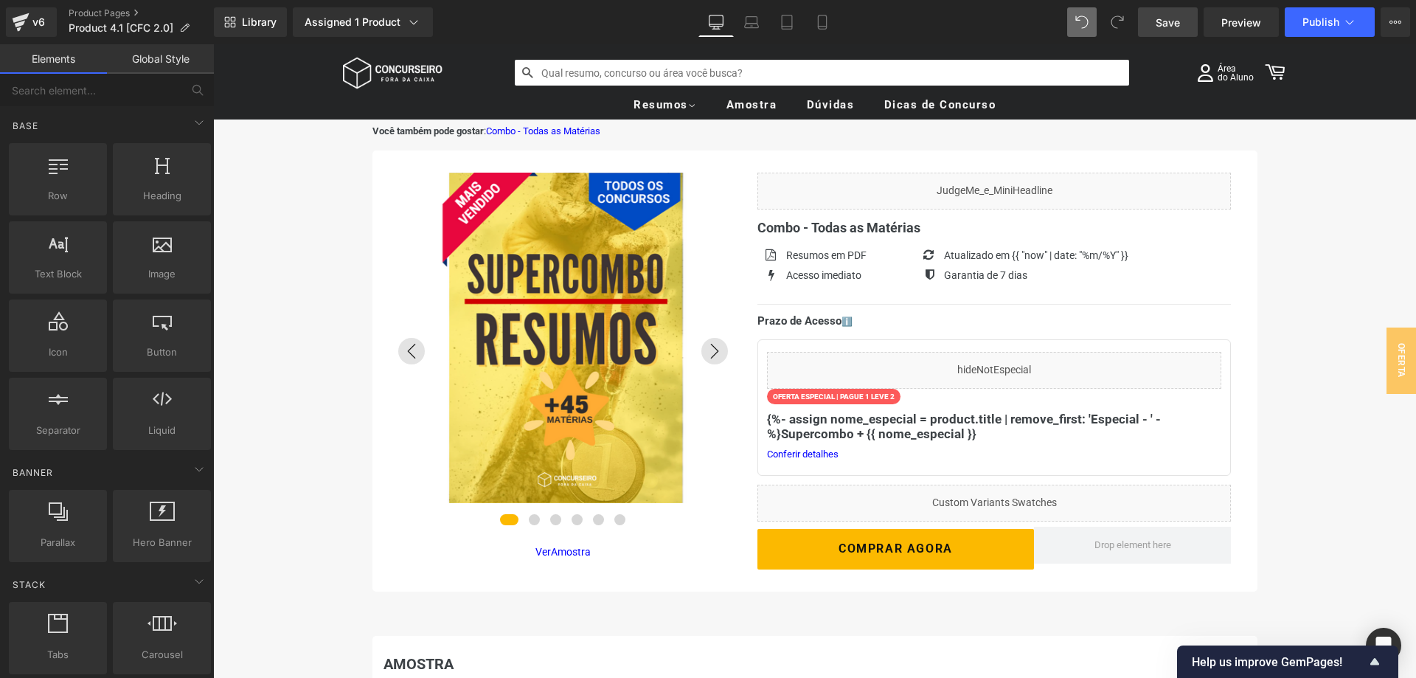
click at [1173, 22] on span "Save" at bounding box center [1168, 22] width 24 height 15
click at [826, 20] on icon at bounding box center [822, 22] width 15 height 15
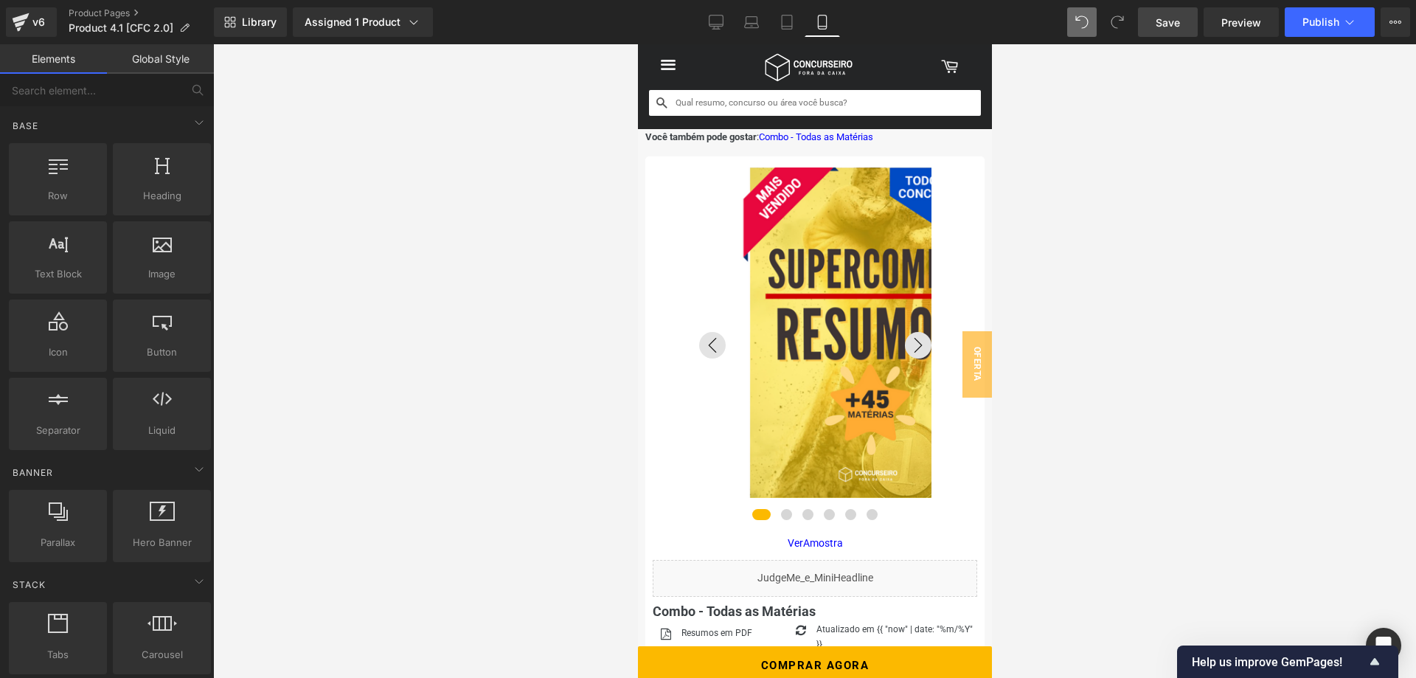
scroll to position [85, 0]
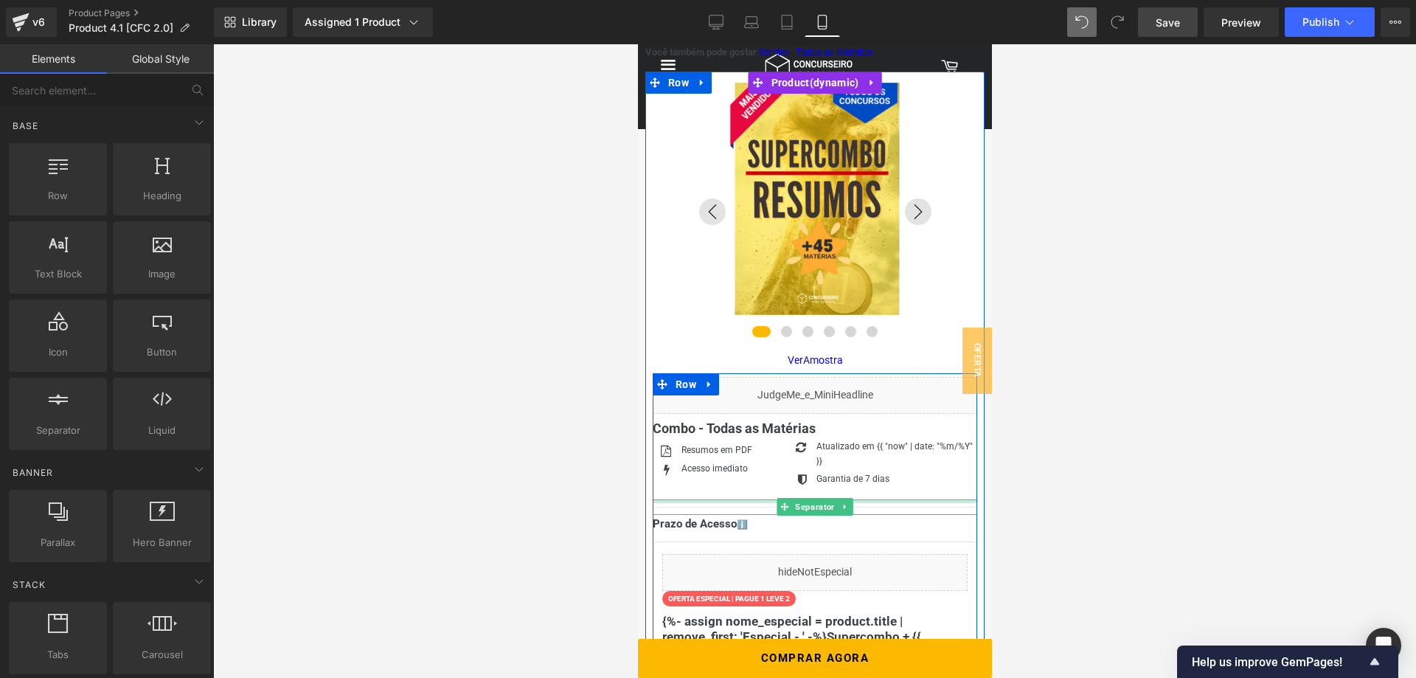
click at [753, 502] on div at bounding box center [814, 501] width 325 height 4
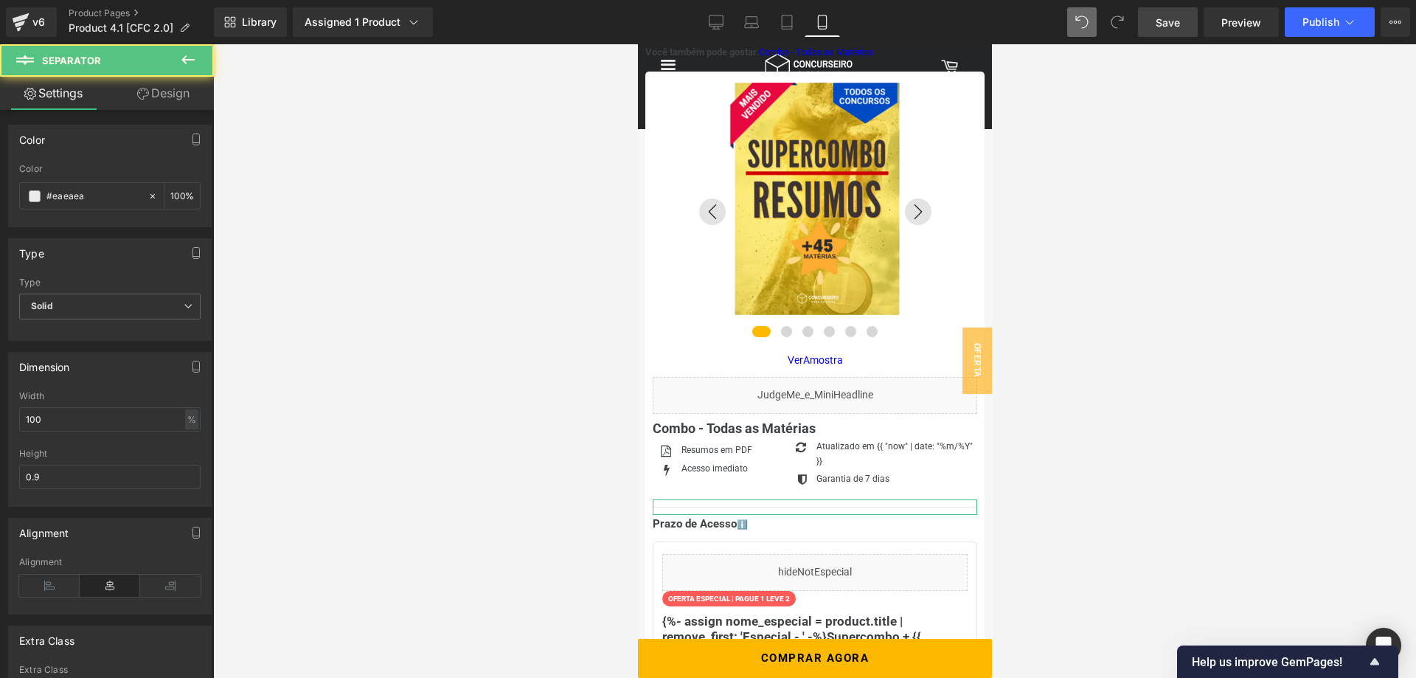
click at [182, 86] on link "Design" at bounding box center [163, 93] width 107 height 33
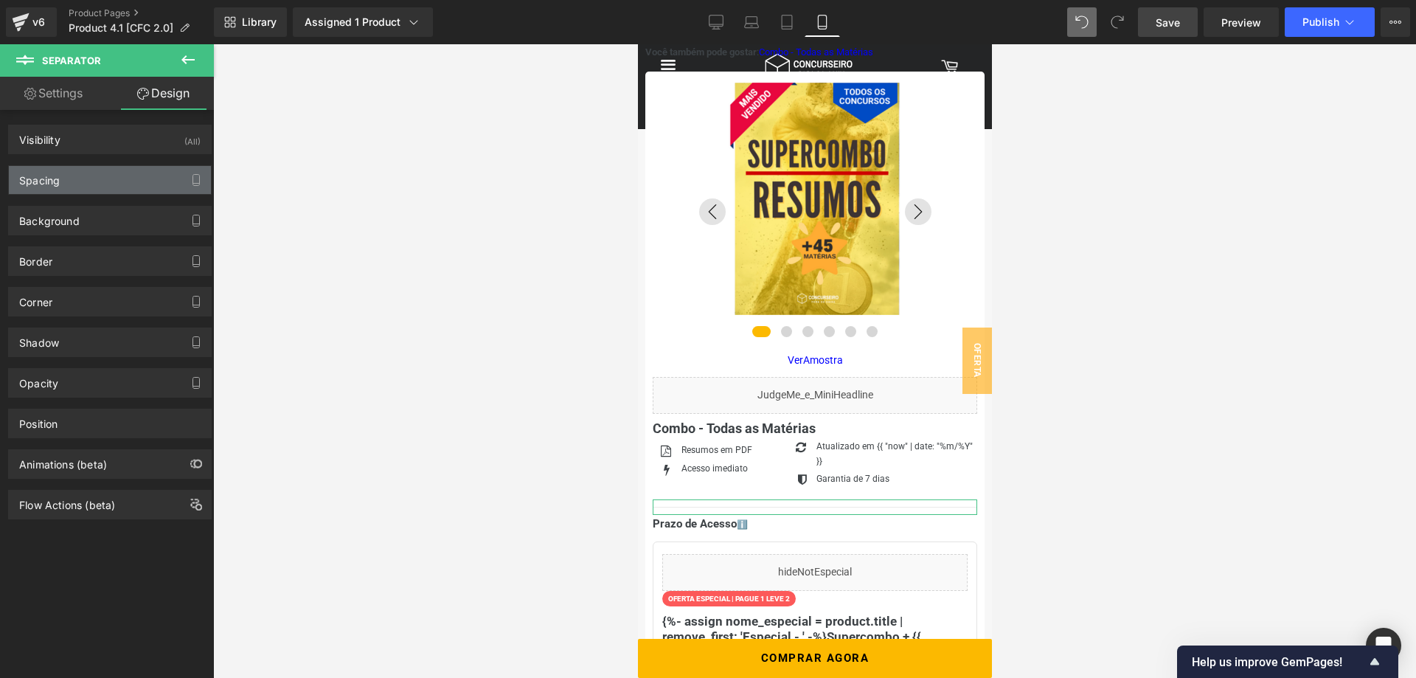
click at [128, 166] on div "Spacing" at bounding box center [110, 180] width 202 height 28
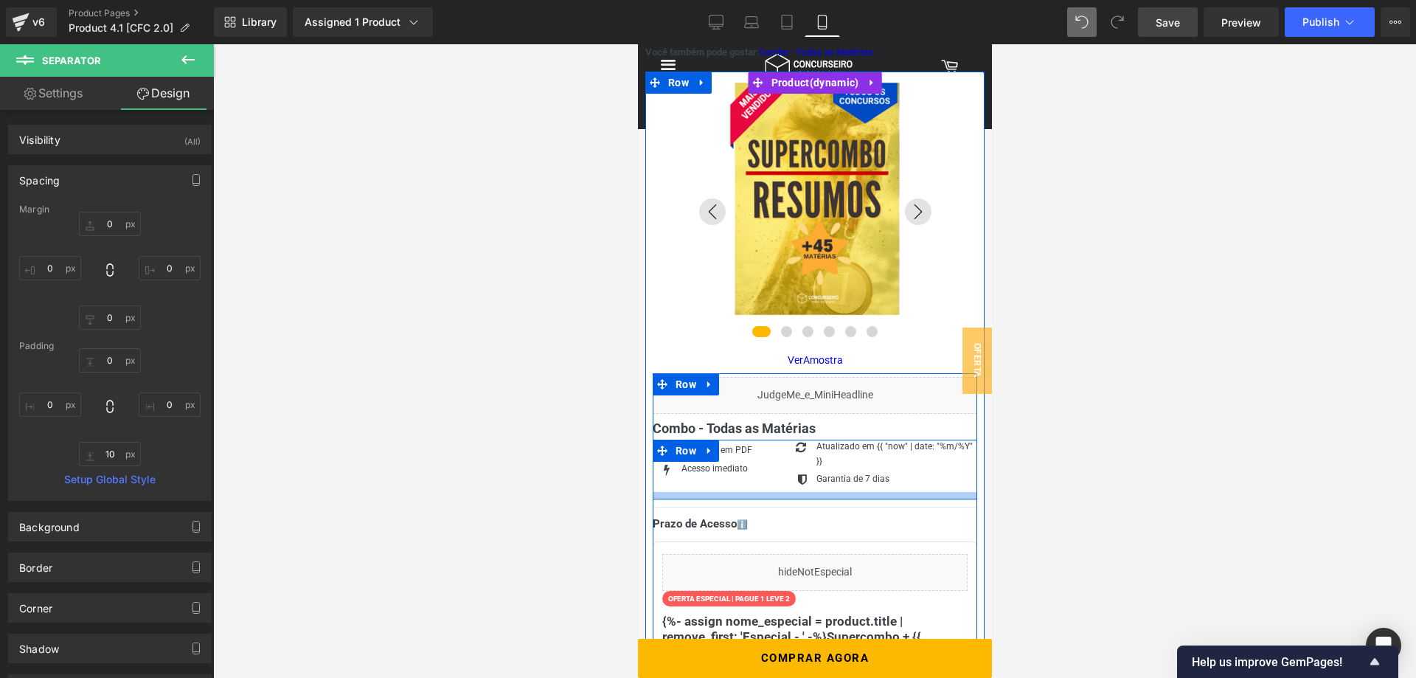
click at [715, 494] on div at bounding box center [814, 495] width 325 height 7
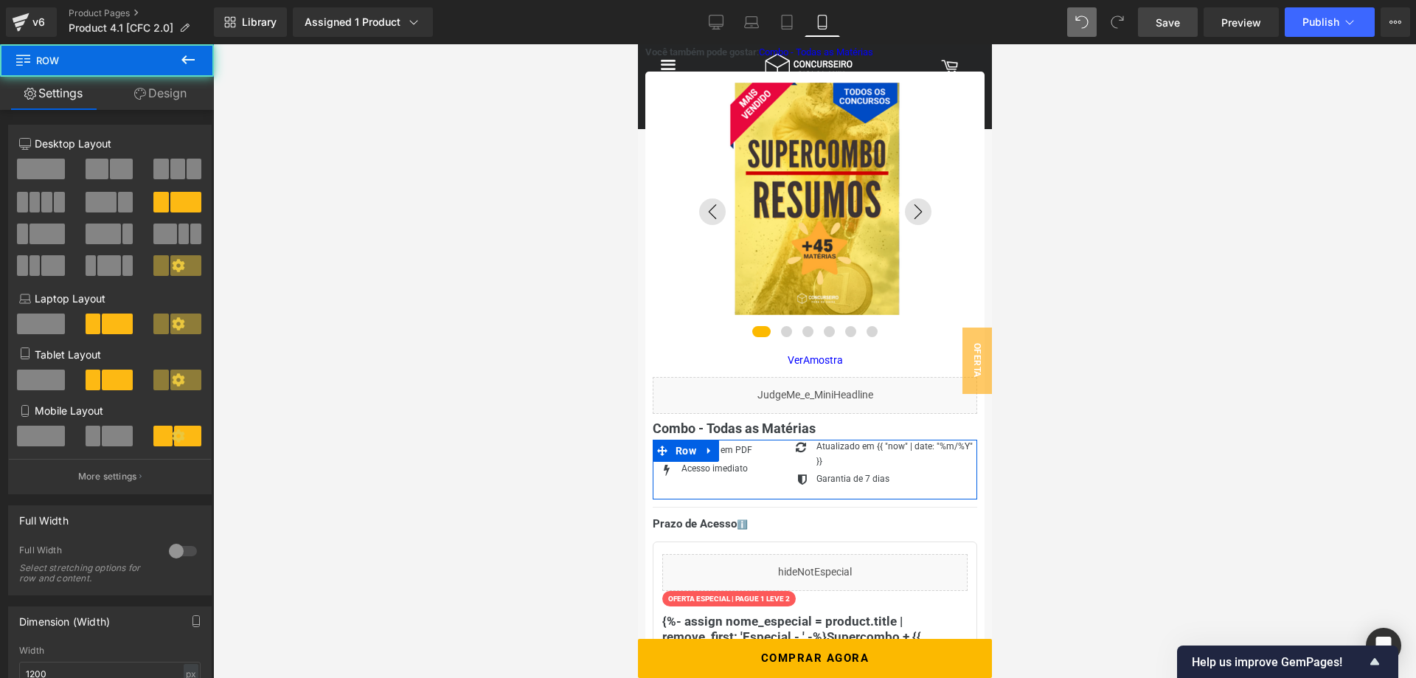
click at [182, 98] on link "Design" at bounding box center [160, 93] width 107 height 33
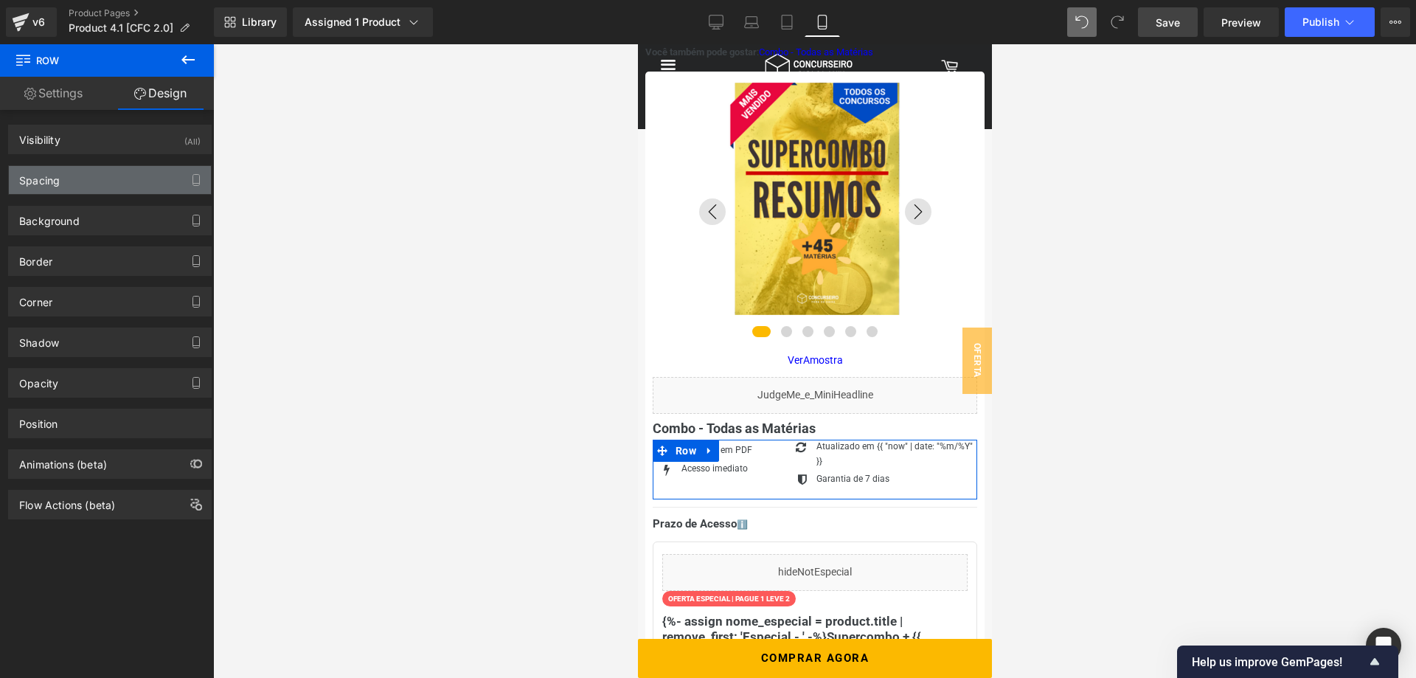
click at [103, 189] on div "Spacing" at bounding box center [110, 180] width 202 height 28
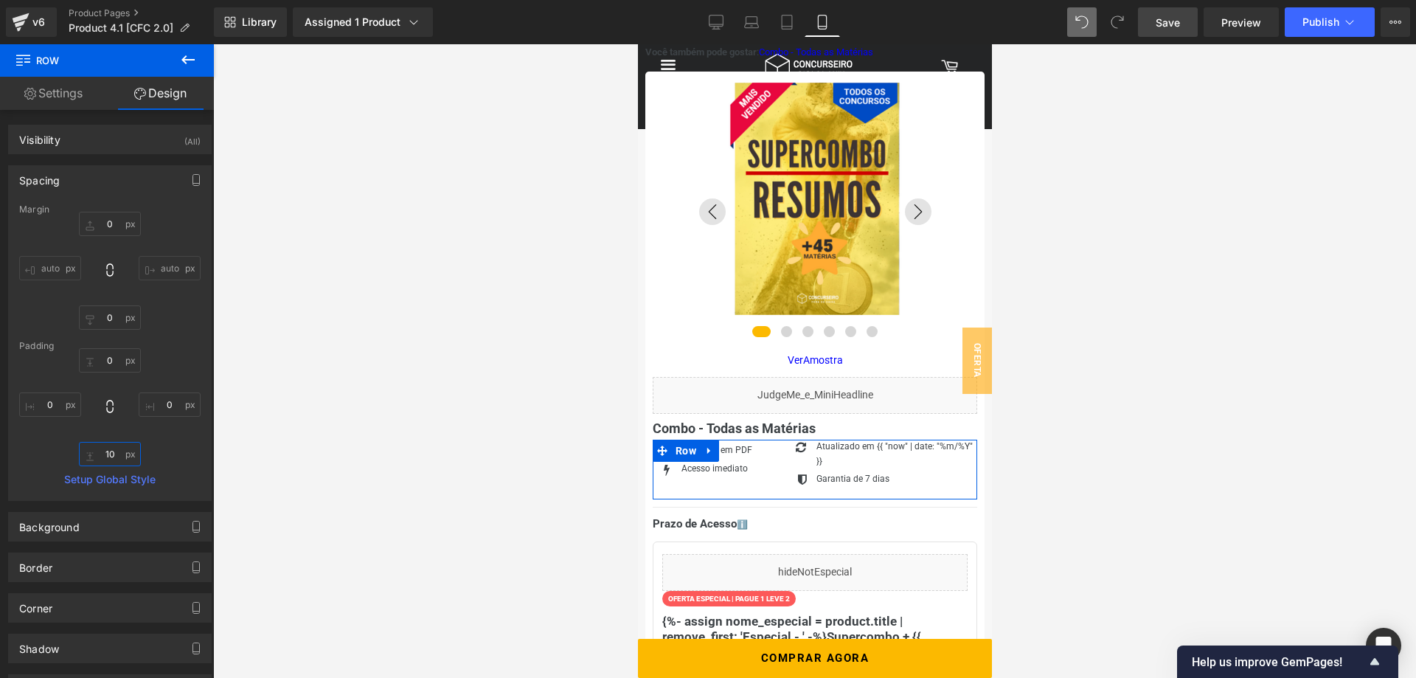
click at [107, 450] on input "10" at bounding box center [110, 454] width 62 height 24
click at [113, 452] on input "10" at bounding box center [110, 454] width 62 height 24
type input "0"
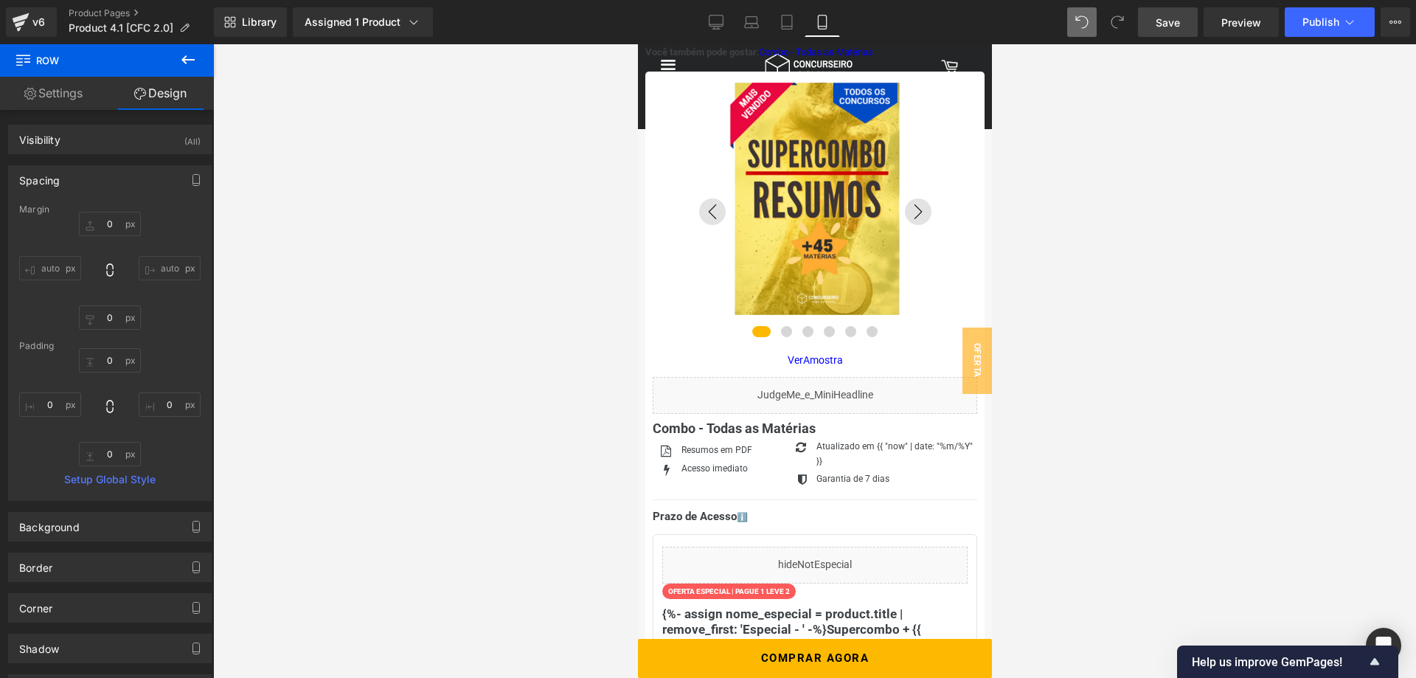
click at [1164, 32] on link "Save" at bounding box center [1168, 22] width 60 height 30
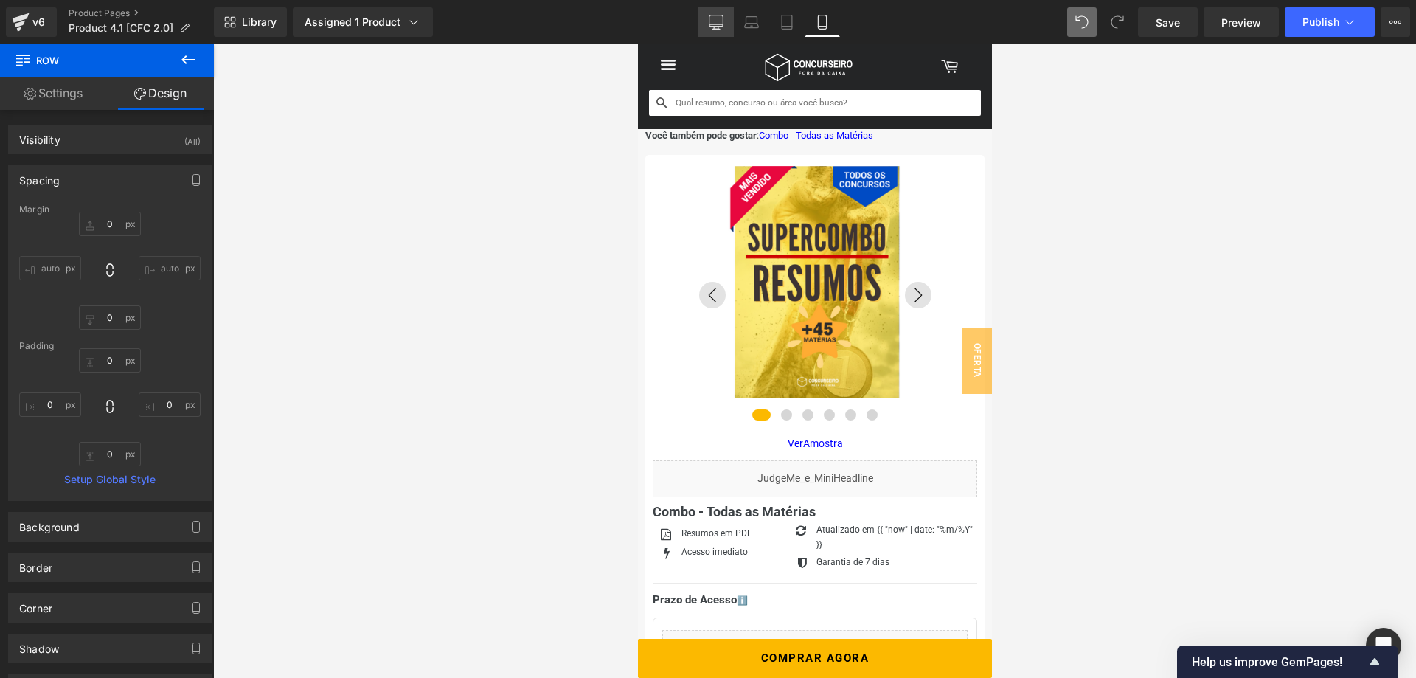
scroll to position [0, 0]
click at [716, 23] on icon at bounding box center [716, 22] width 15 height 15
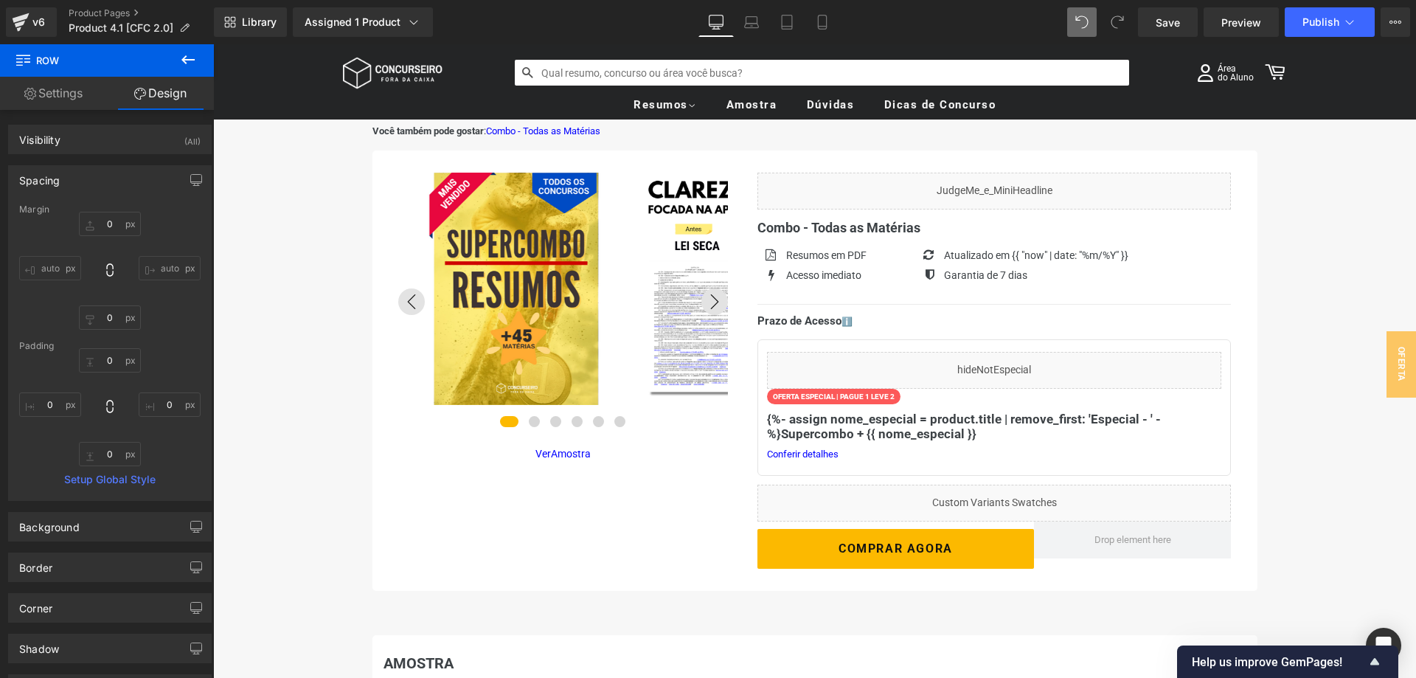
type input "0"
type input "10"
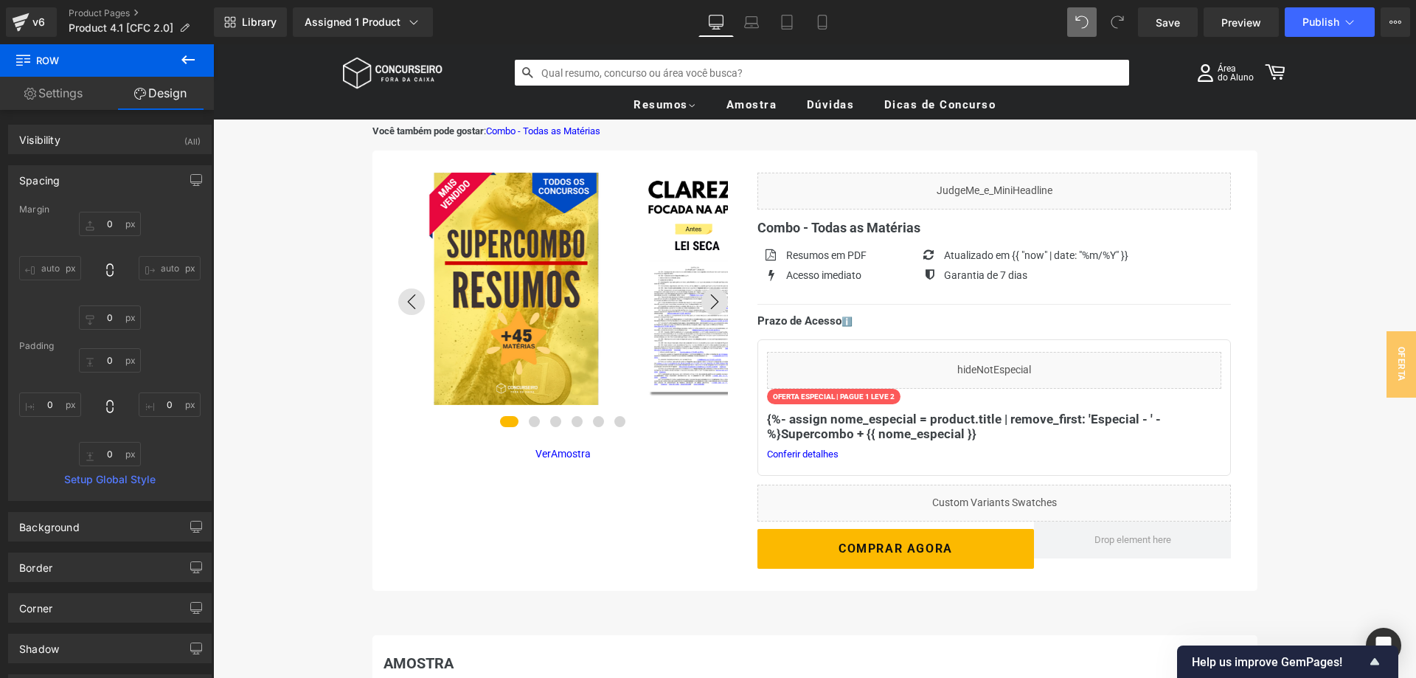
type input "0"
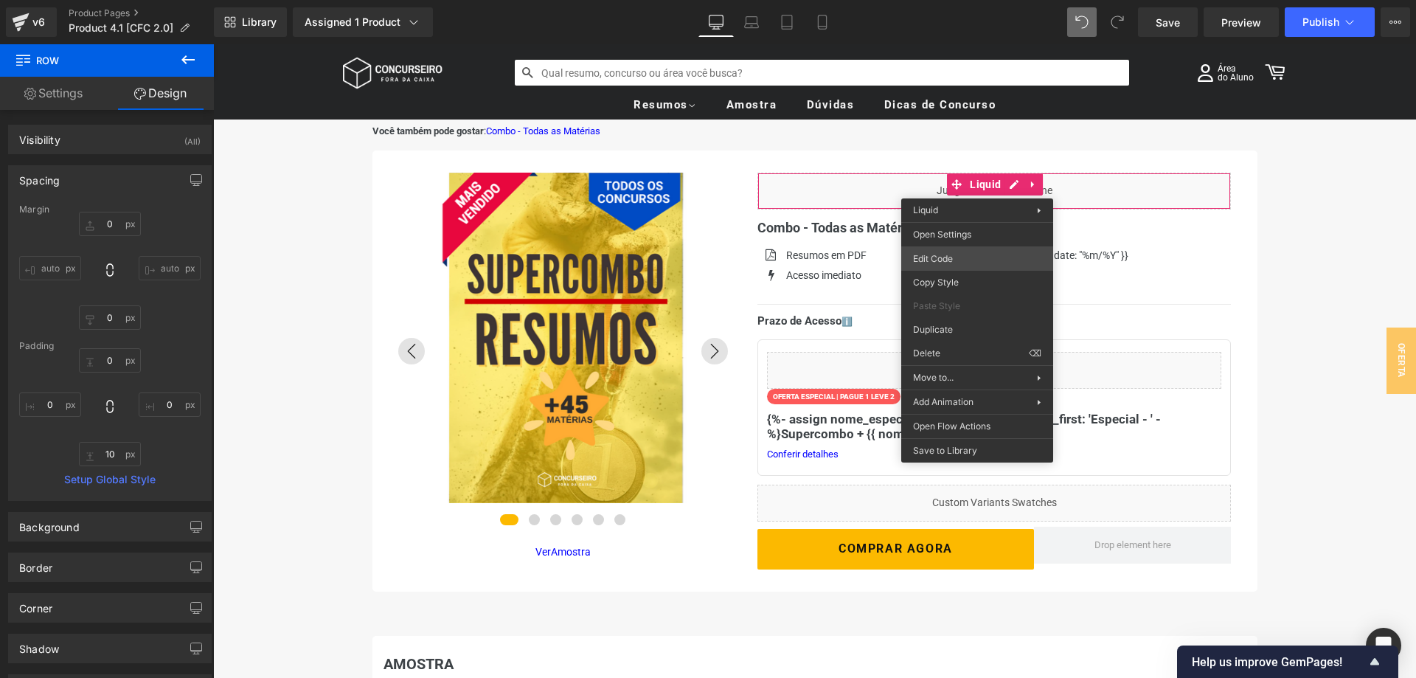
click at [968, 0] on div "Liquid You are previewing how the will restyle your page. You can not edit Elem…" at bounding box center [708, 0] width 1416 height 0
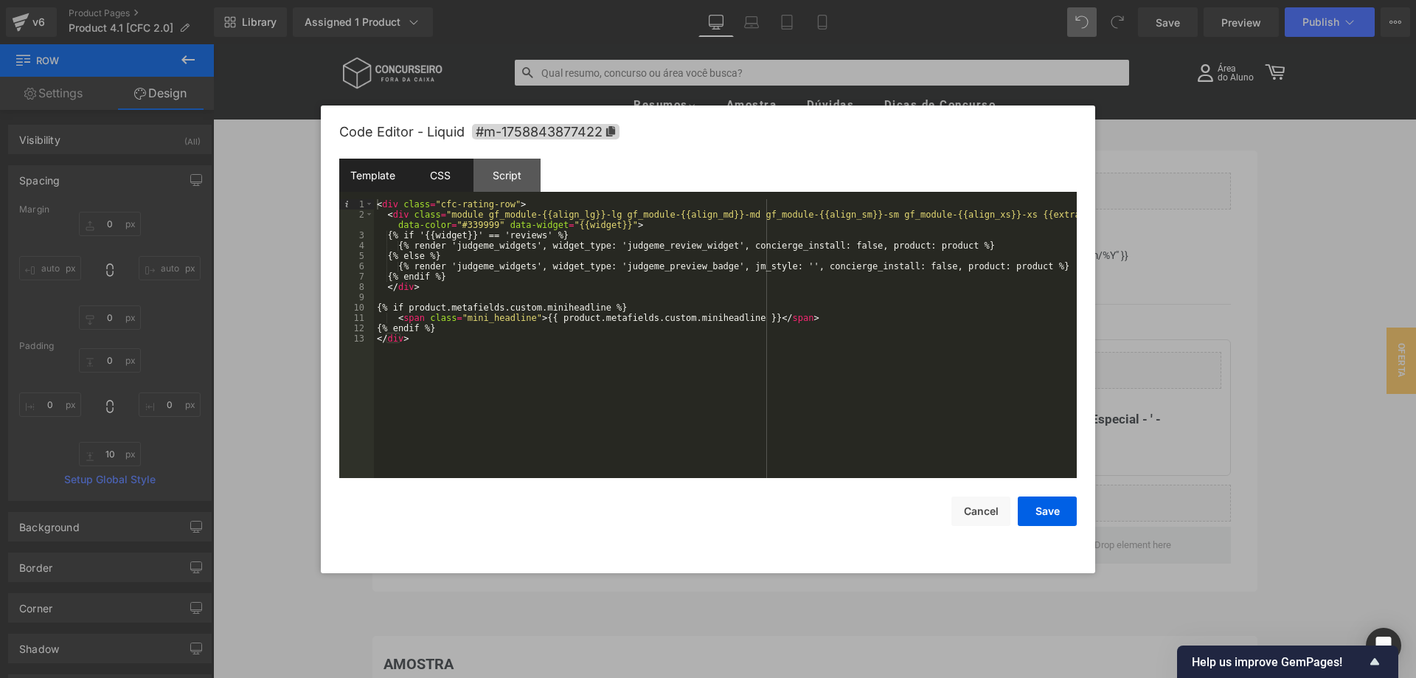
click at [451, 175] on div "CSS" at bounding box center [440, 175] width 67 height 33
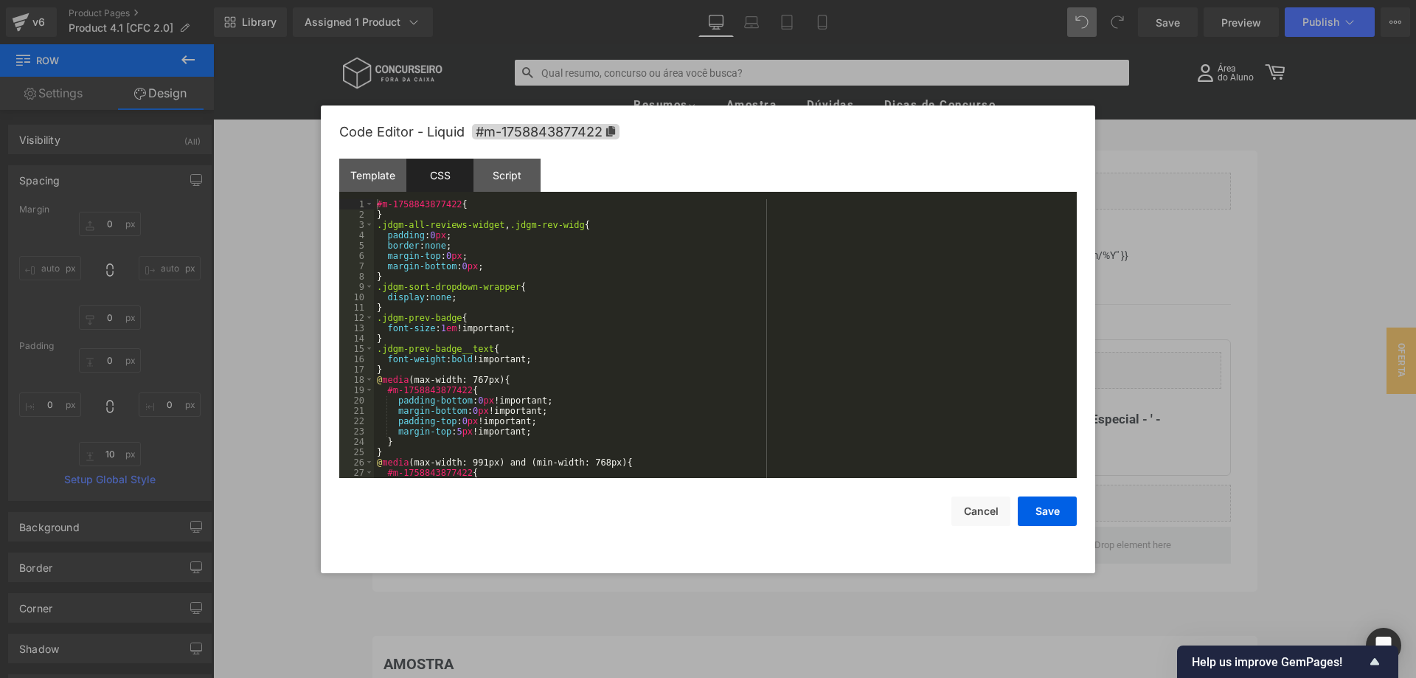
click at [477, 267] on div "#m-1758843877422 { } .jdgm-all-reviews-widget , .jdgm-rev-widg { padding : 0 px…" at bounding box center [725, 349] width 703 height 300
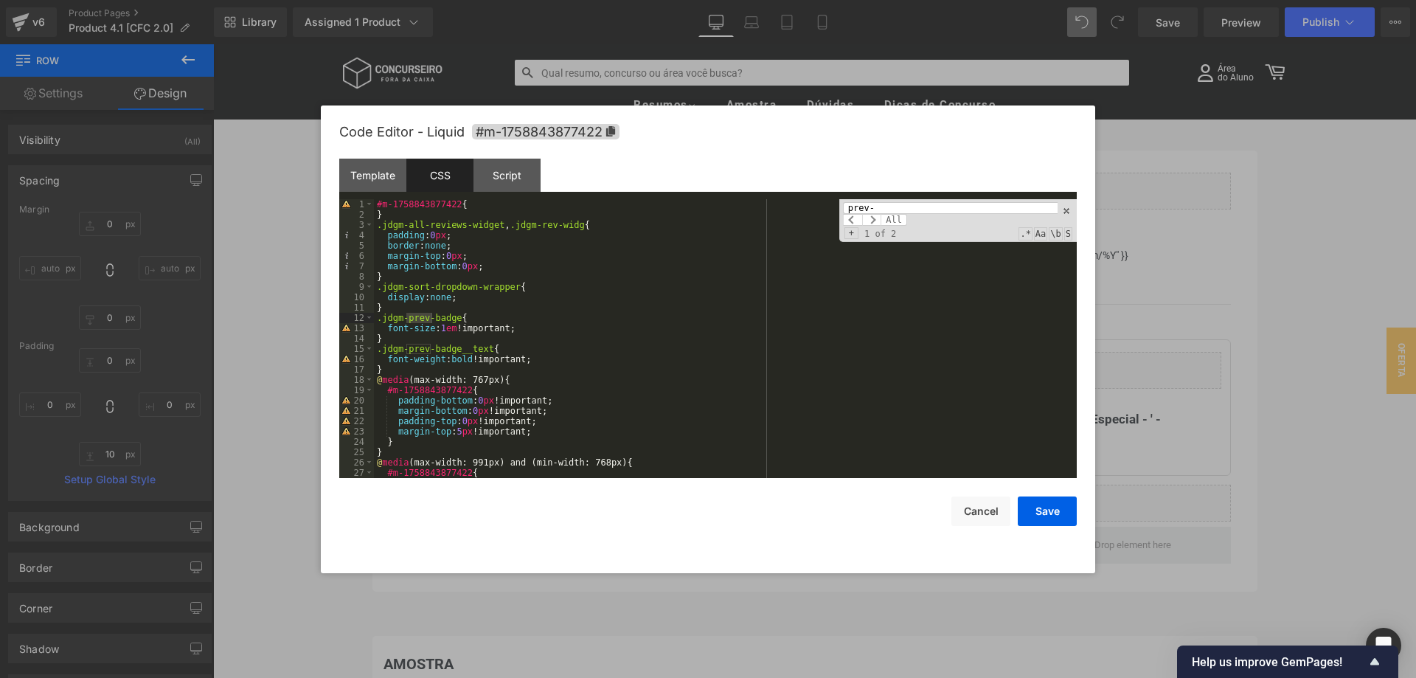
type input "prev-"
click at [446, 328] on div "#m-1758843877422 { } .jdgm-all-reviews-widget , .jdgm-rev-widg { padding : 0 px…" at bounding box center [725, 349] width 703 height 300
click at [1059, 506] on button "Save" at bounding box center [1047, 512] width 59 height 30
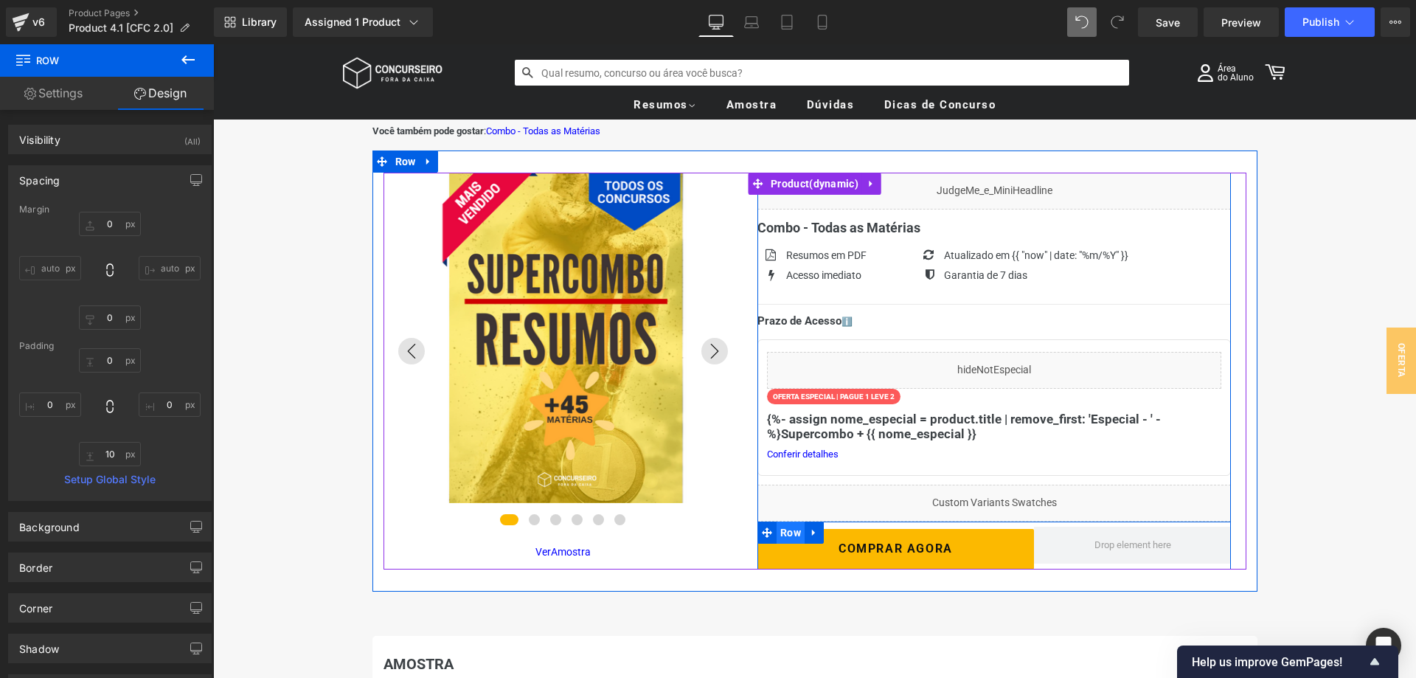
click at [798, 533] on span "Row" at bounding box center [791, 533] width 28 height 22
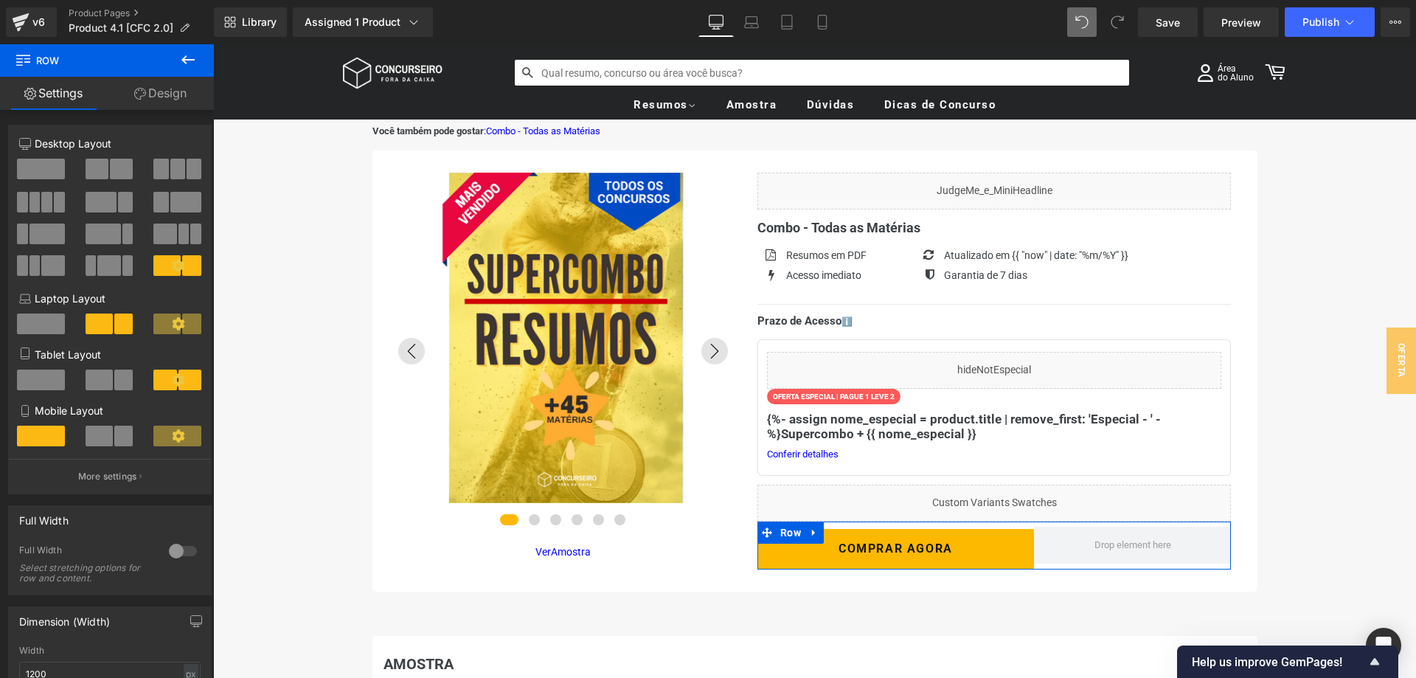
click at [153, 98] on link "Design" at bounding box center [160, 93] width 107 height 33
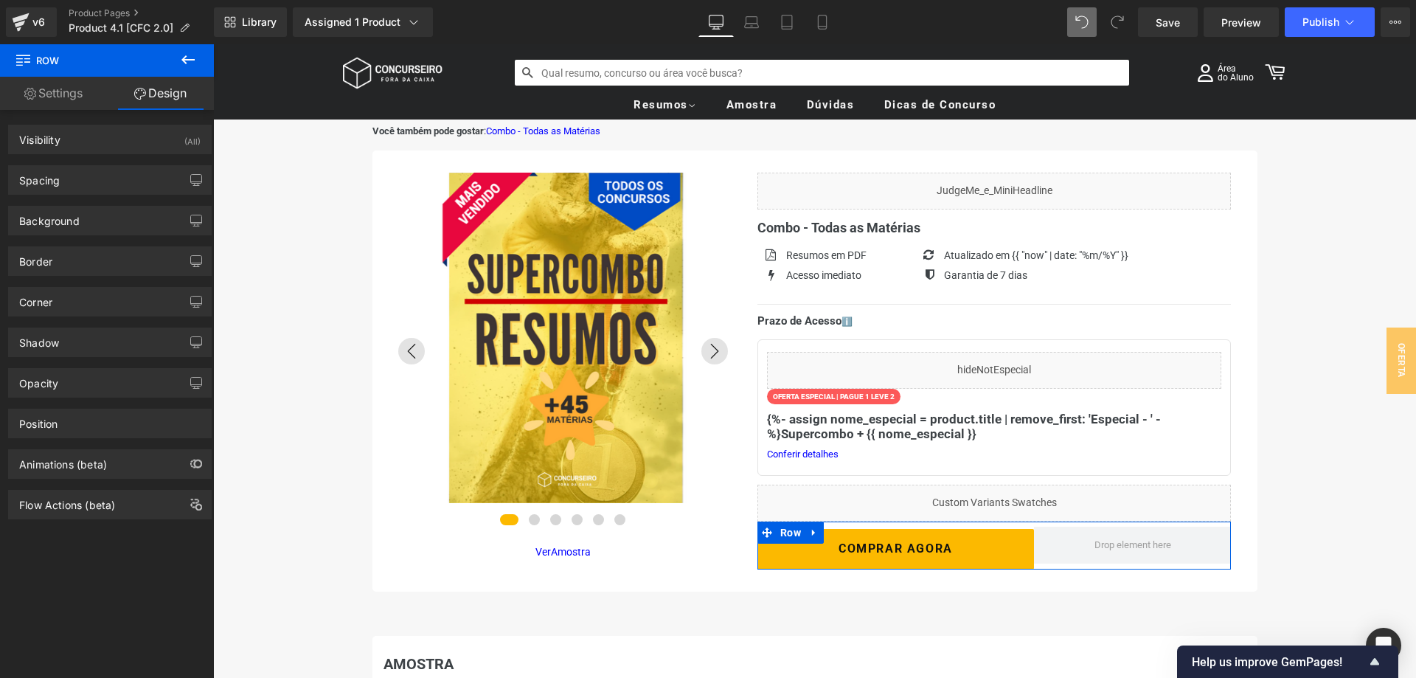
type input "0"
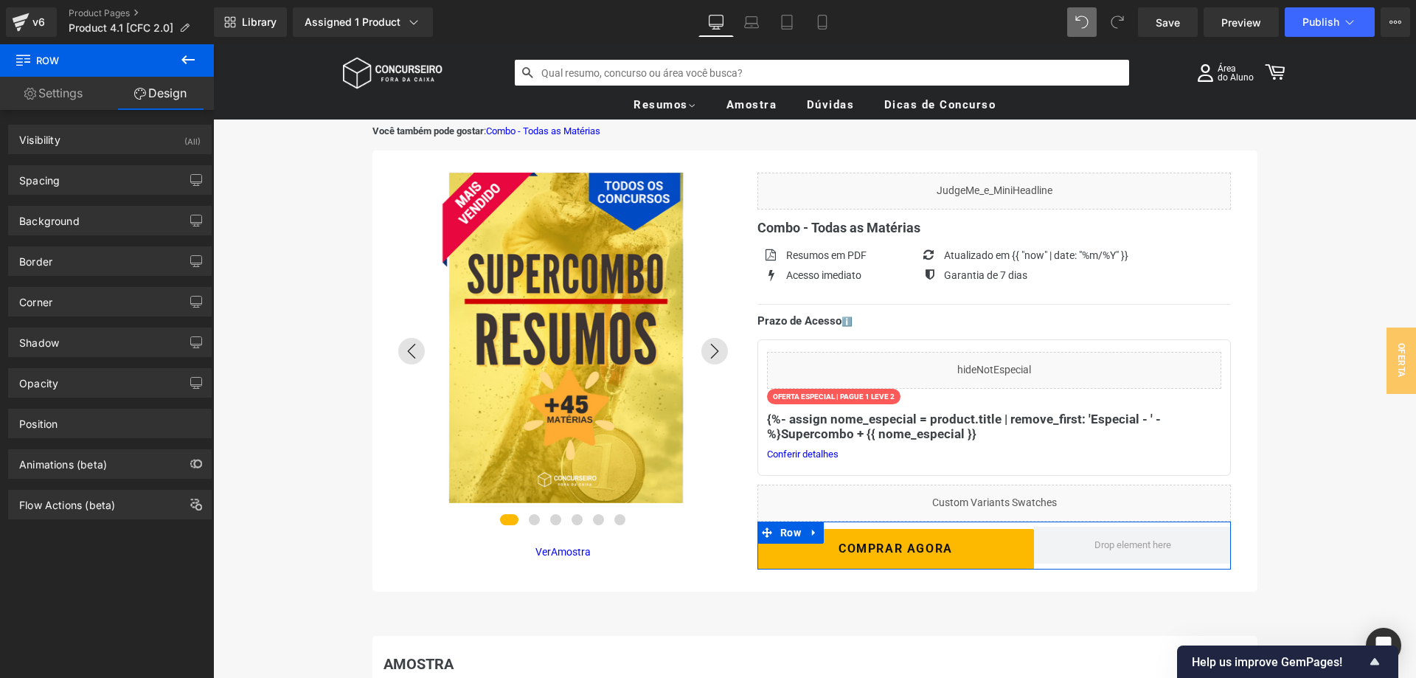
type input "0"
click at [100, 184] on div "Spacing" at bounding box center [110, 180] width 202 height 28
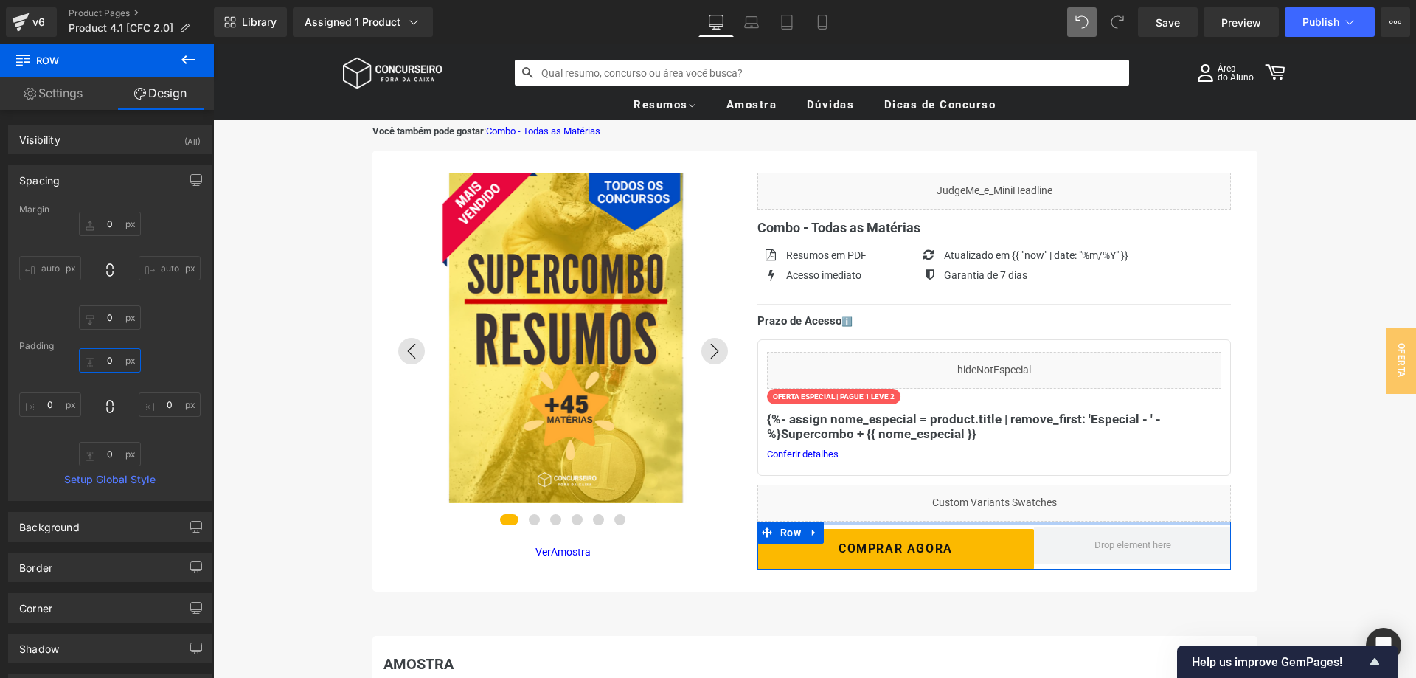
click at [105, 356] on input "0" at bounding box center [110, 360] width 62 height 24
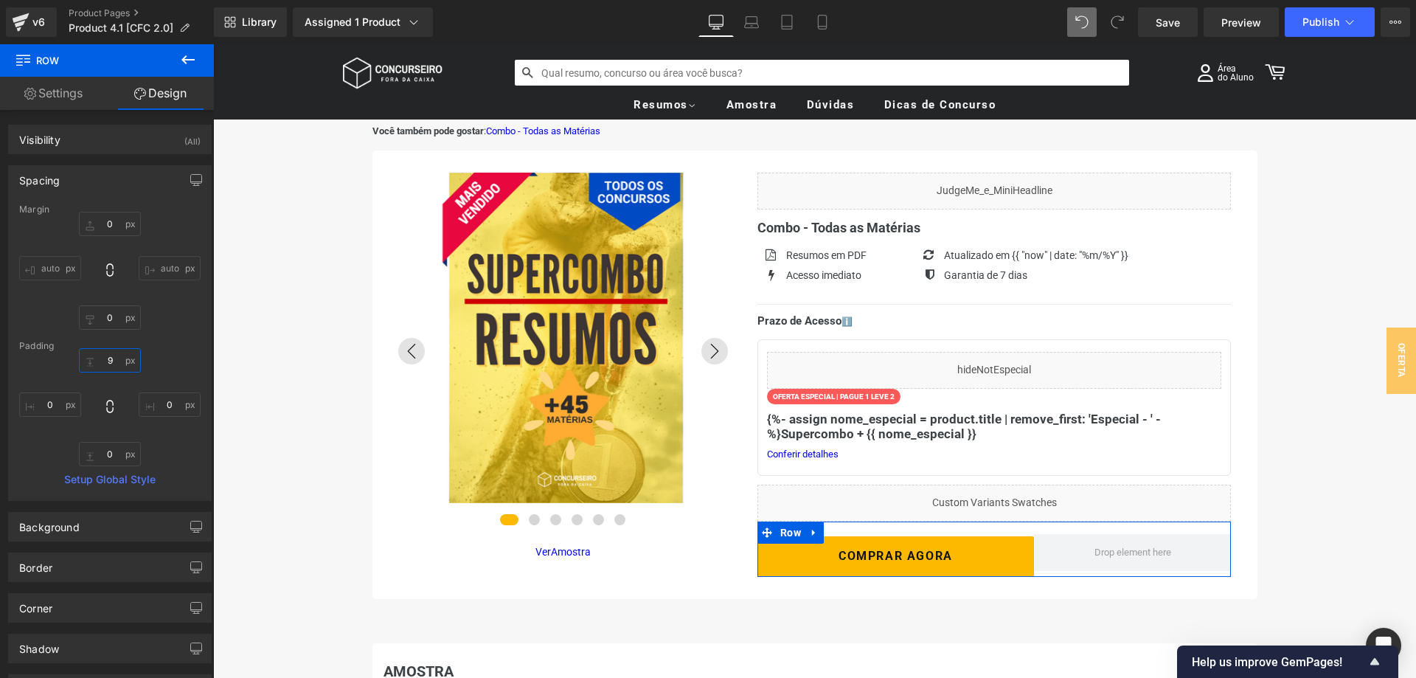
type input "10"
click at [190, 181] on button "button" at bounding box center [196, 180] width 24 height 28
click at [84, 212] on button "Laptop" at bounding box center [83, 211] width 46 height 25
type input "0"
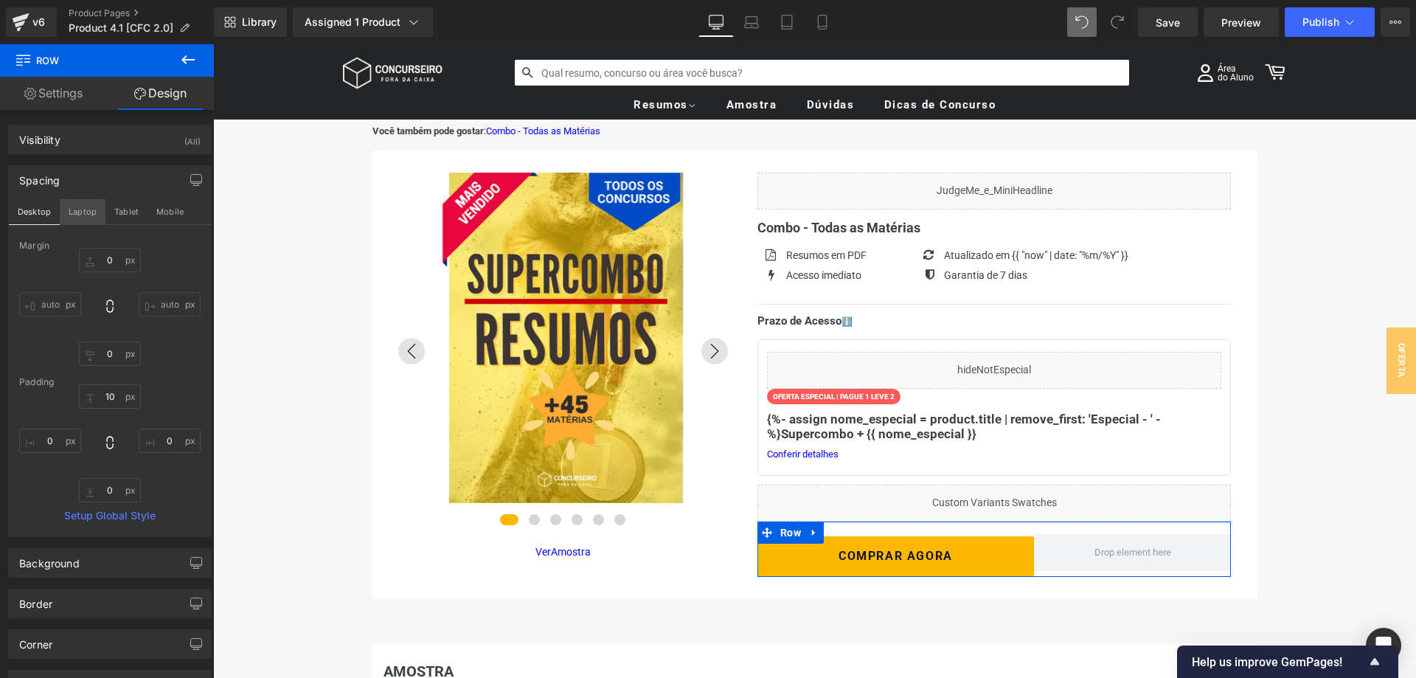
type input "10"
type input "0"
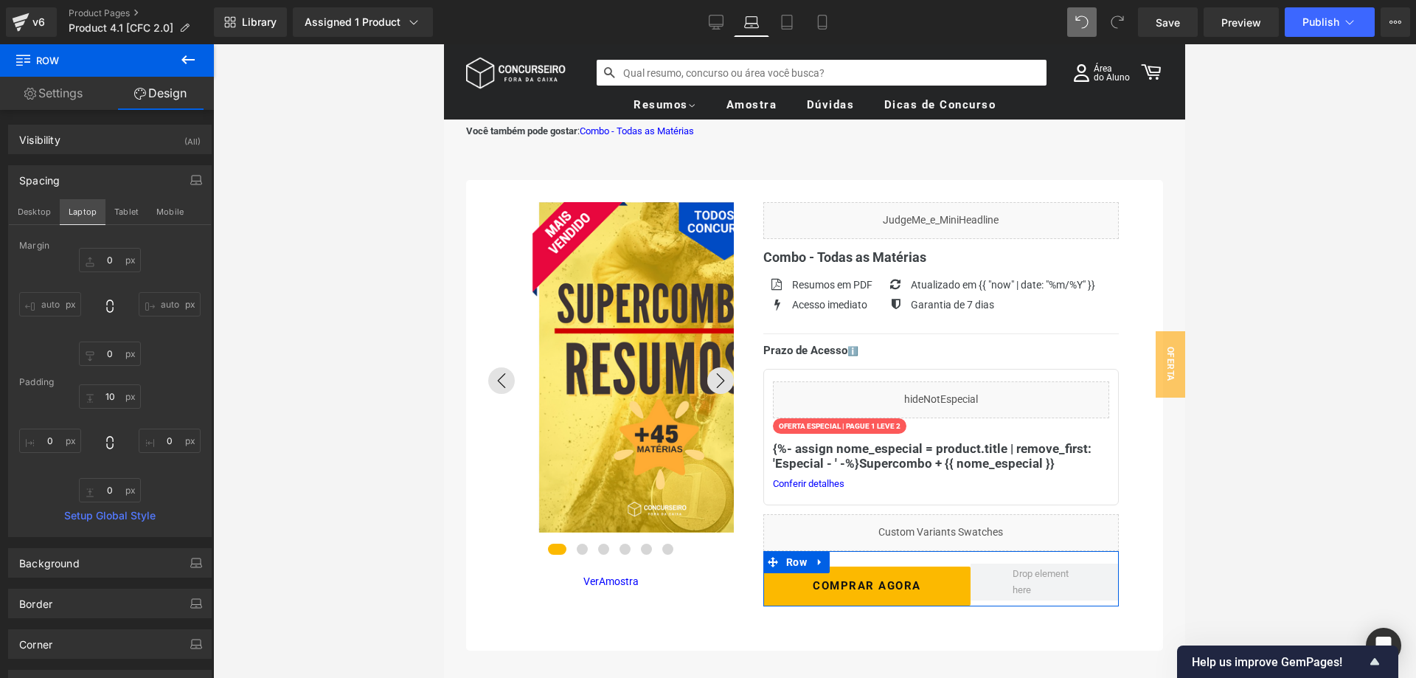
scroll to position [30, 0]
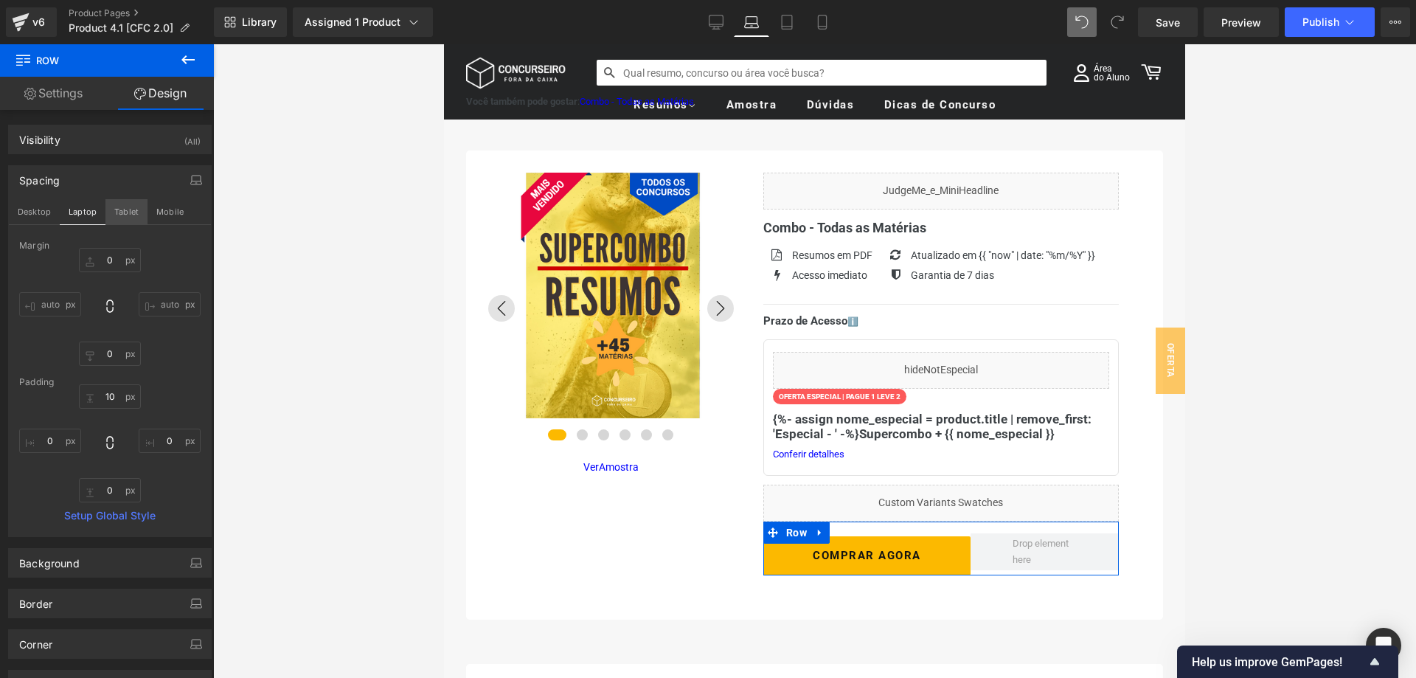
click at [126, 208] on button "Tablet" at bounding box center [126, 211] width 42 height 25
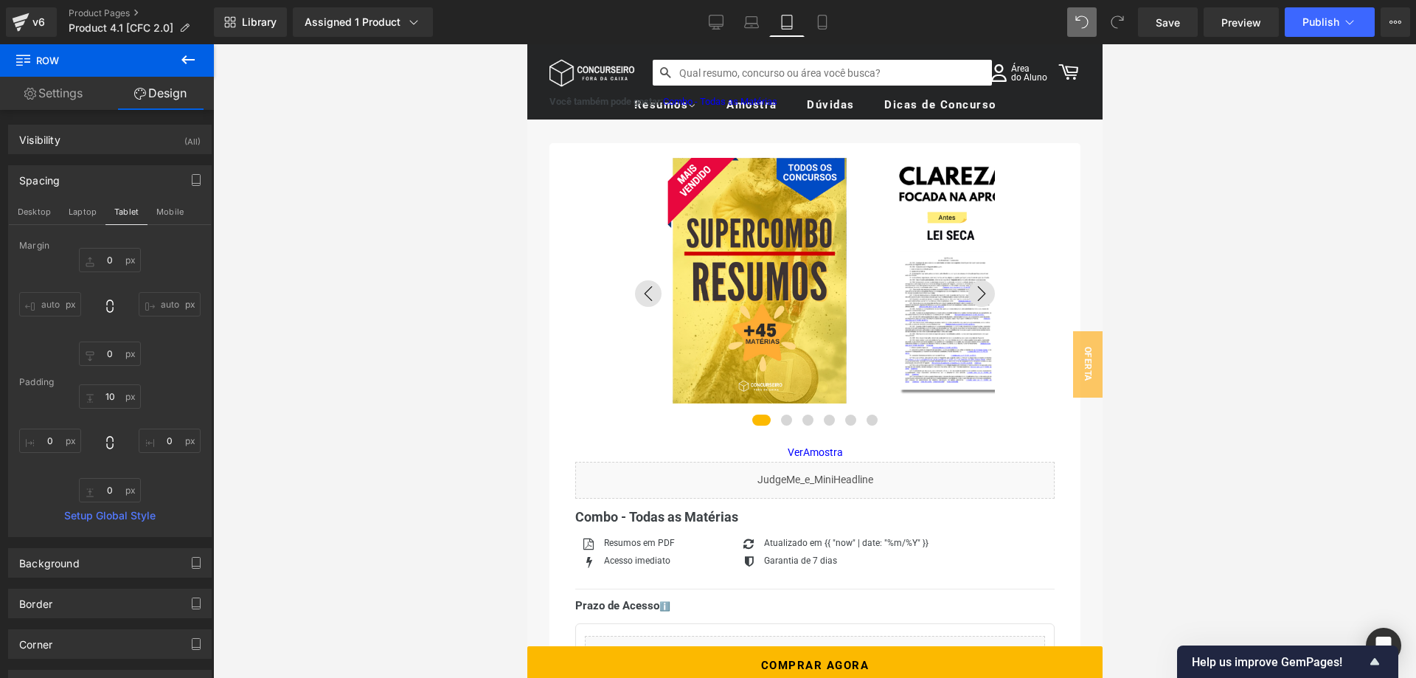
type input "0"
type input "10"
type input "0"
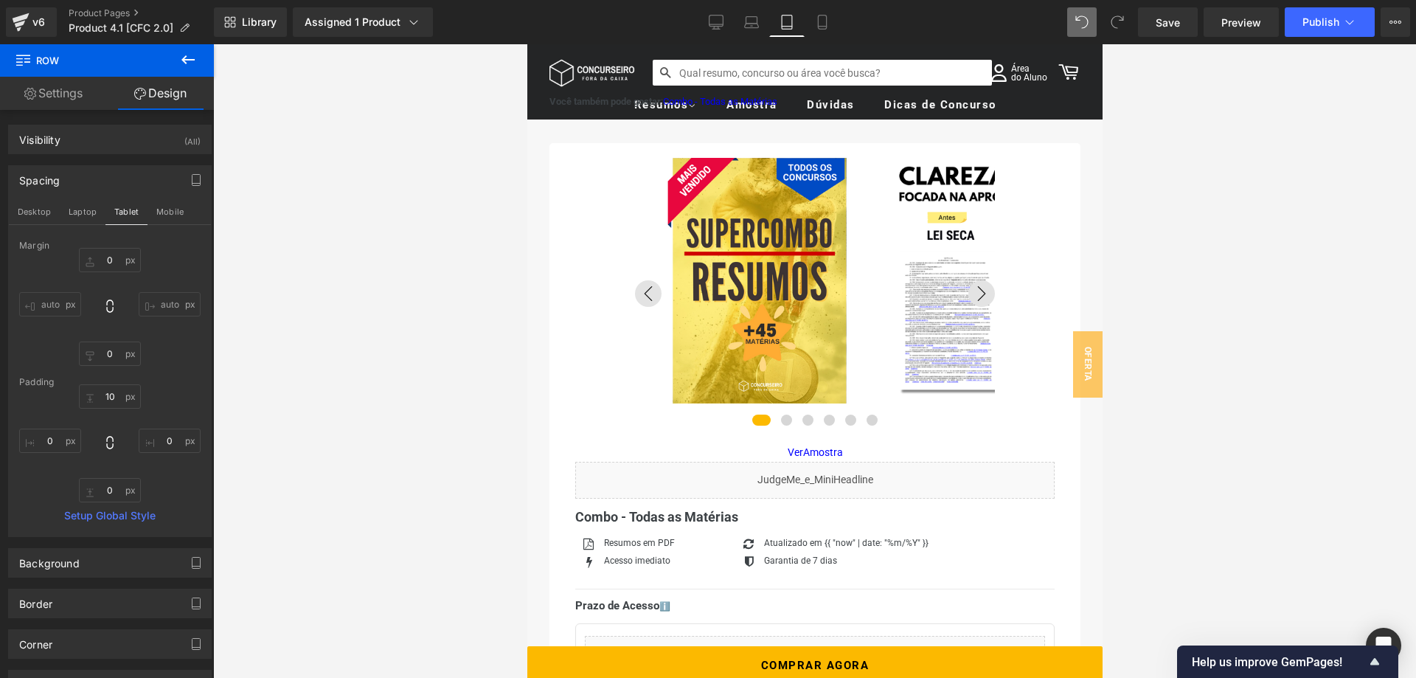
type input "0"
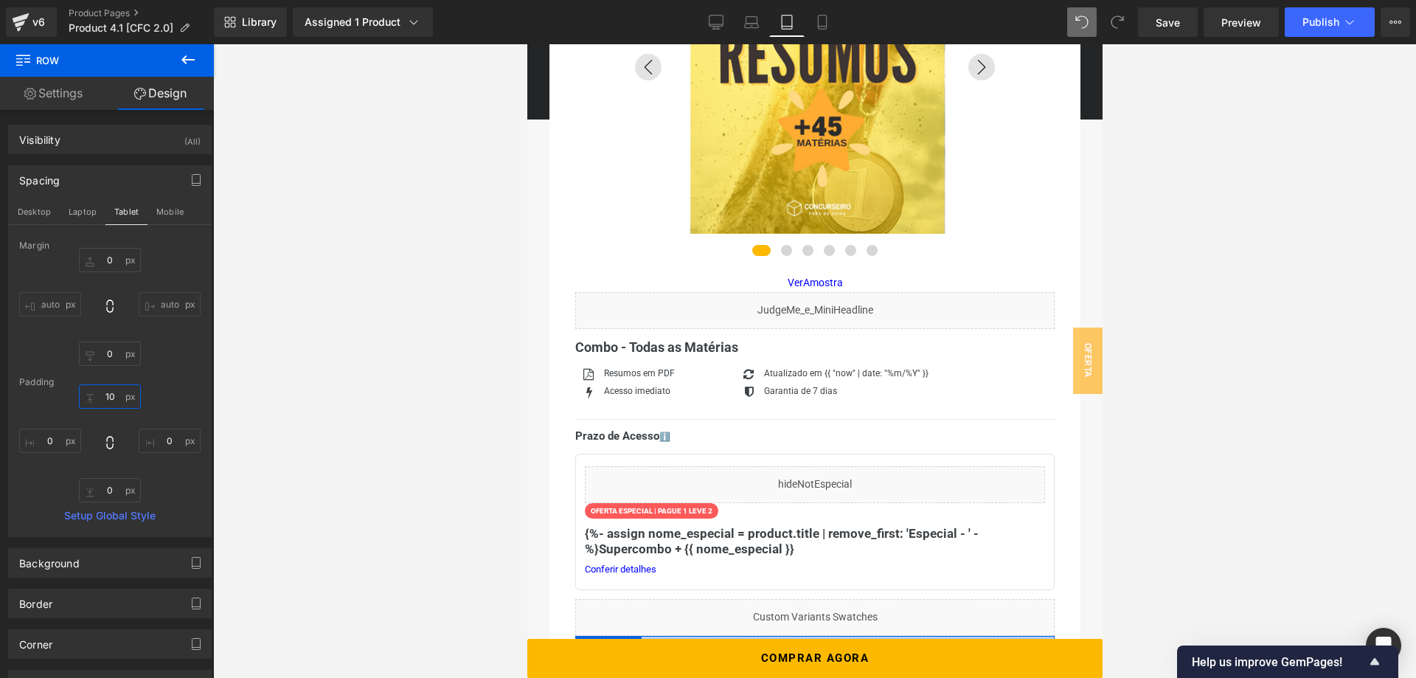
click at [114, 396] on input "10" at bounding box center [110, 396] width 62 height 24
type input "0"
click at [165, 205] on button "Mobile" at bounding box center [170, 211] width 45 height 25
type input "0"
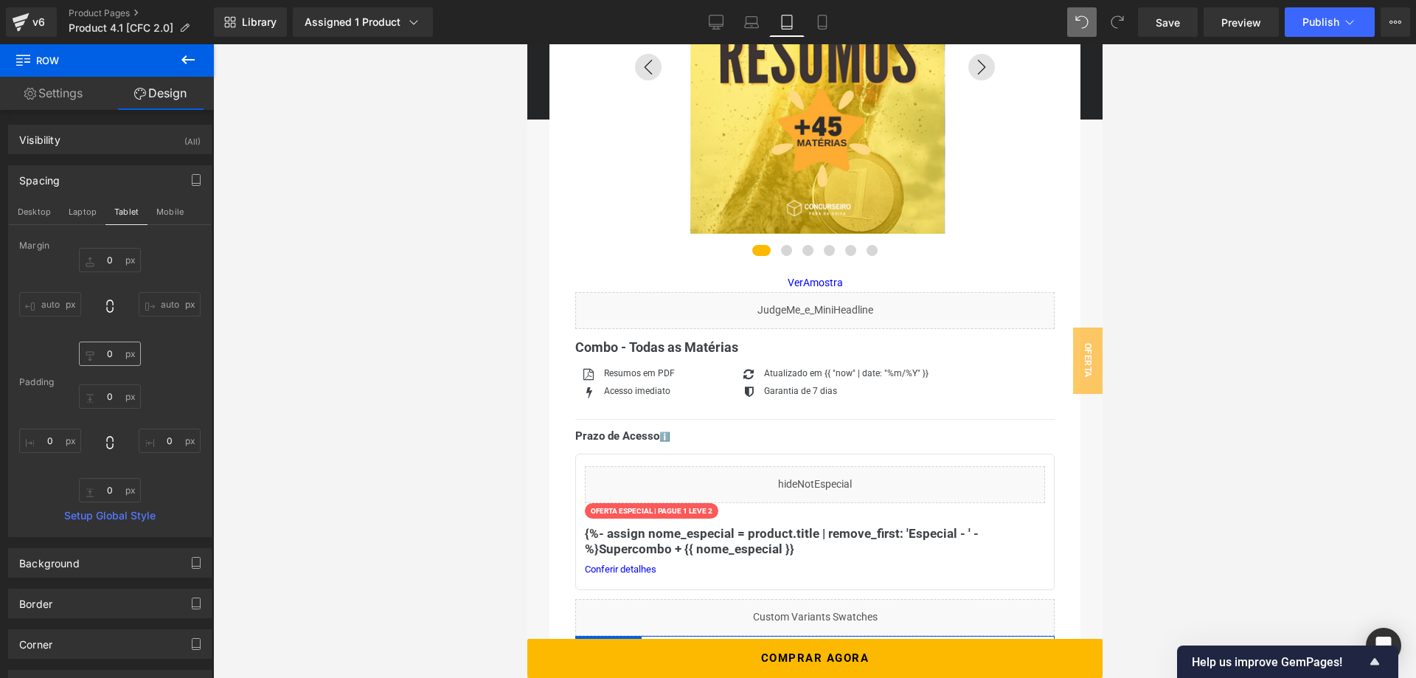
type input "10"
type input "0"
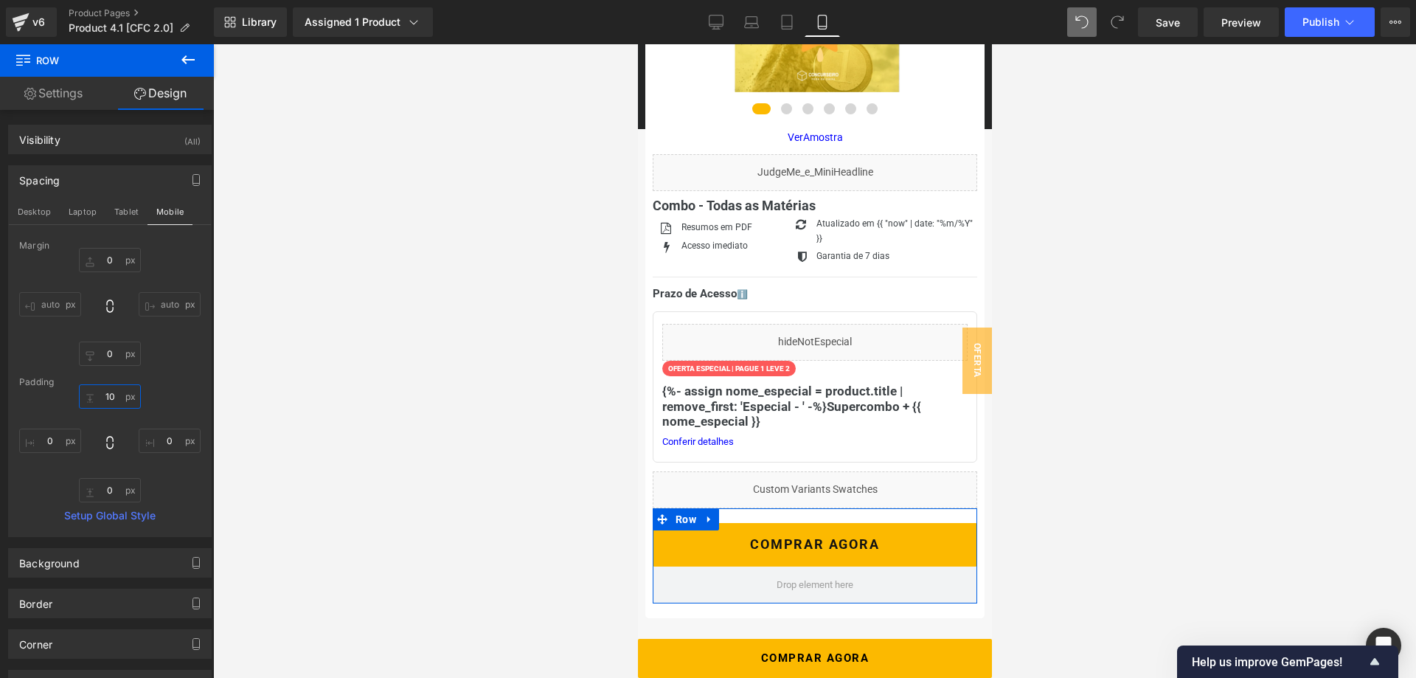
click at [106, 397] on input "10" at bounding box center [110, 396] width 62 height 24
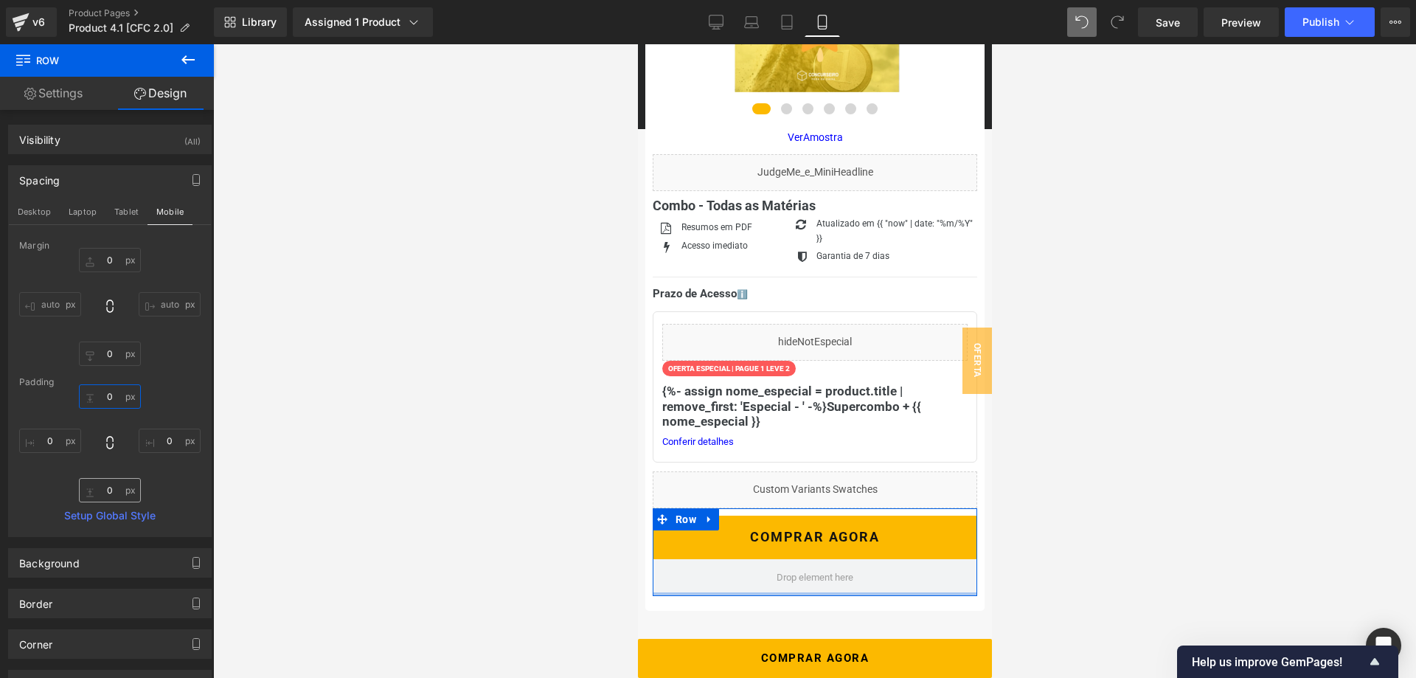
type input "0"
click at [112, 492] on input "0" at bounding box center [110, 490] width 62 height 24
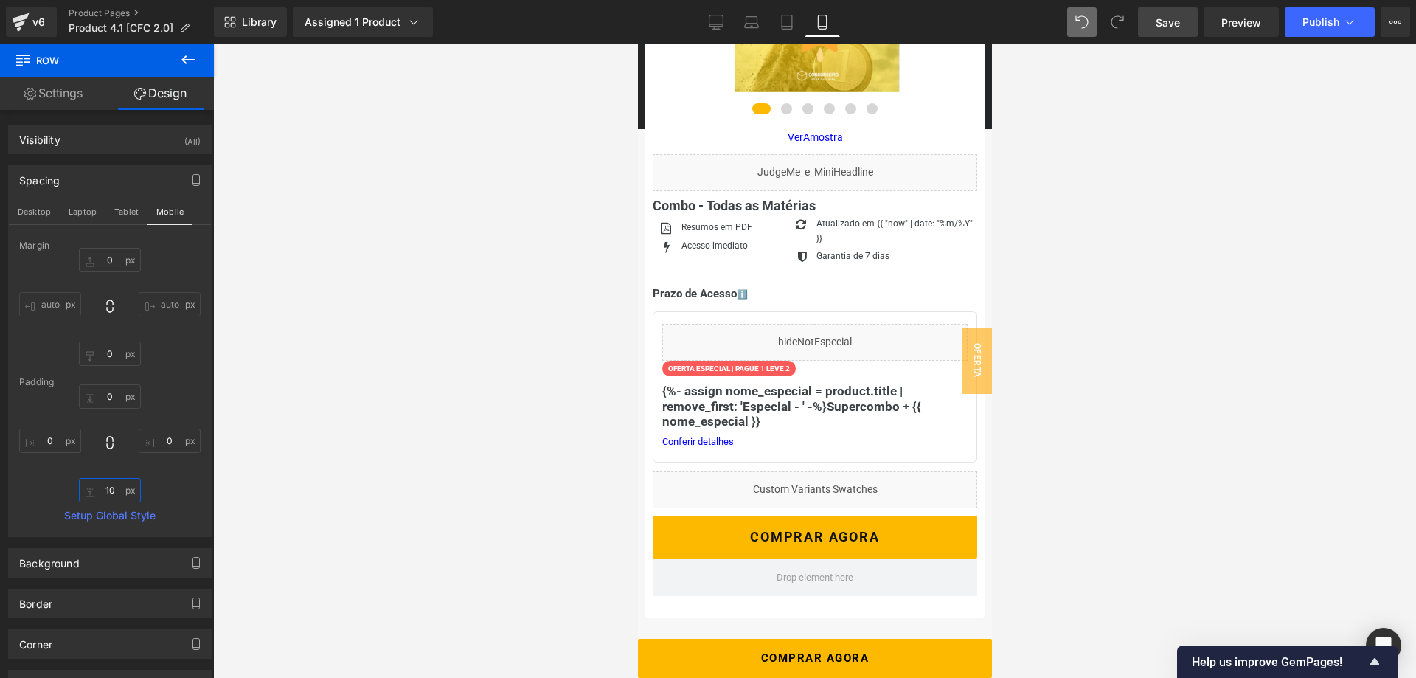
type input "10"
click at [1171, 31] on link "Save" at bounding box center [1168, 22] width 60 height 30
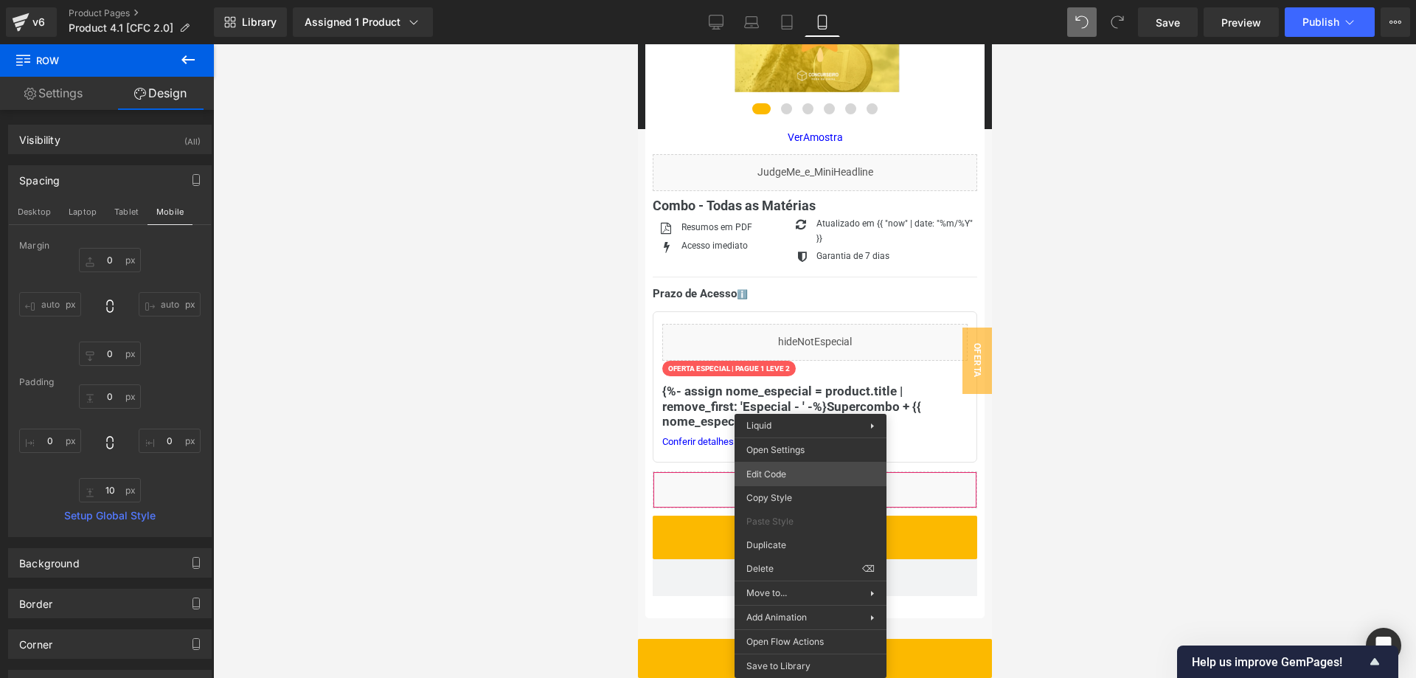
click at [807, 0] on div "Row You are previewing how the will restyle your page. You can not edit Element…" at bounding box center [708, 0] width 1416 height 0
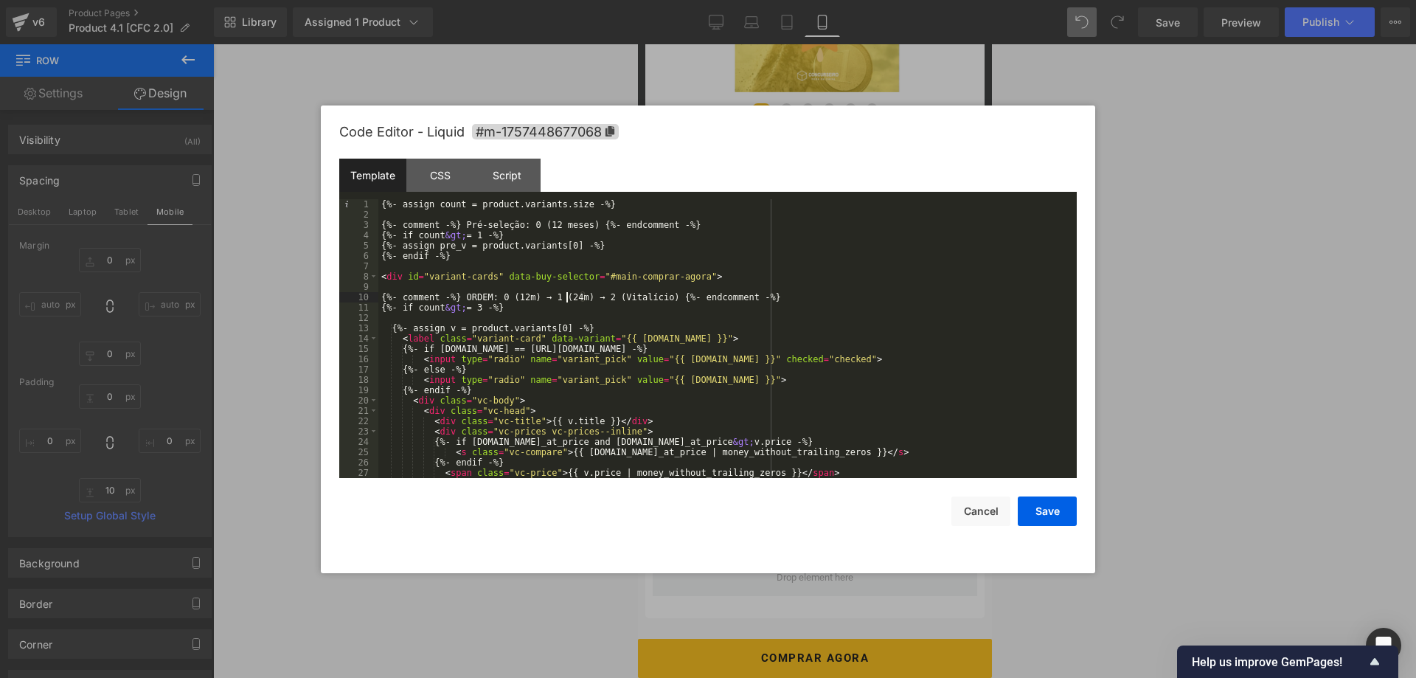
click at [568, 300] on div "{%- assign count = product.variants.size -%} {%- comment -%} Pré-seleção: 0 (12…" at bounding box center [727, 349] width 699 height 300
click at [446, 180] on div "CSS" at bounding box center [440, 175] width 67 height 33
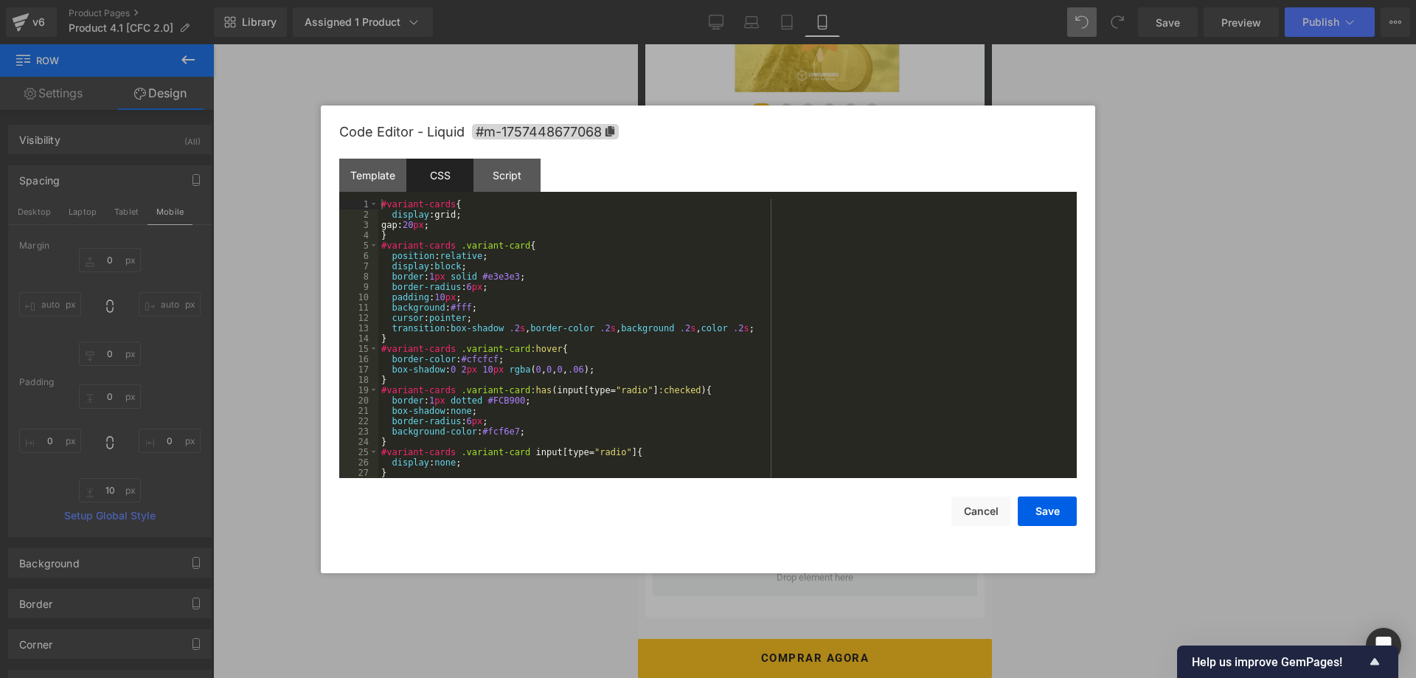
click at [475, 261] on div "#variant-cards { display :grid; gap: 20 px ; } #variant-cards .variant-card { p…" at bounding box center [727, 349] width 699 height 300
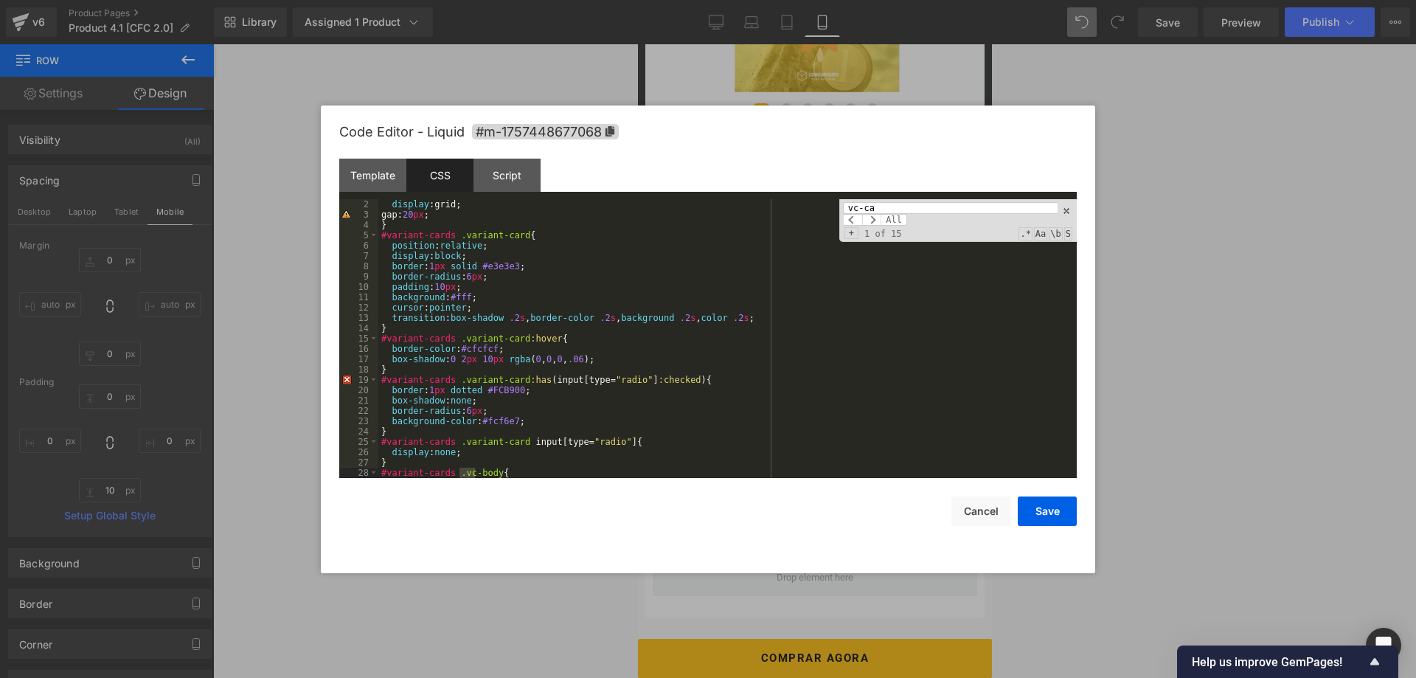
scroll to position [615, 0]
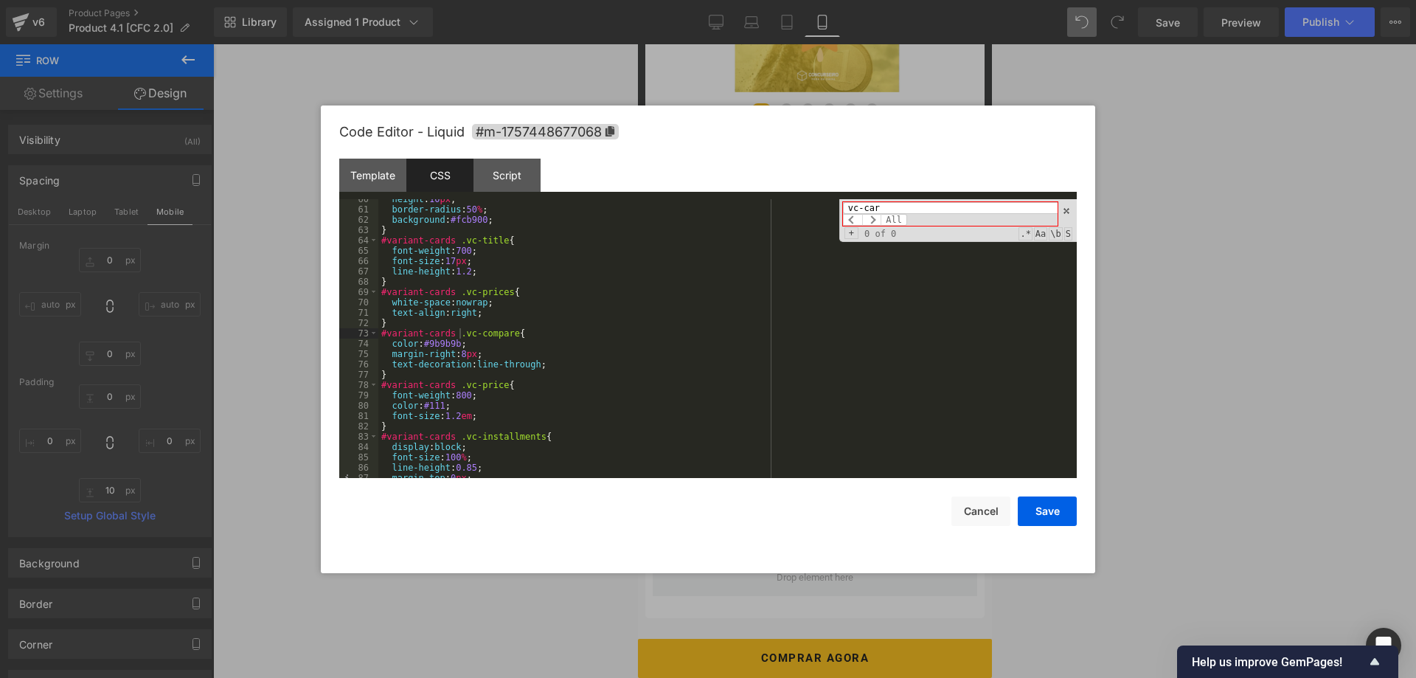
click at [886, 211] on input "vc-car" at bounding box center [950, 208] width 215 height 12
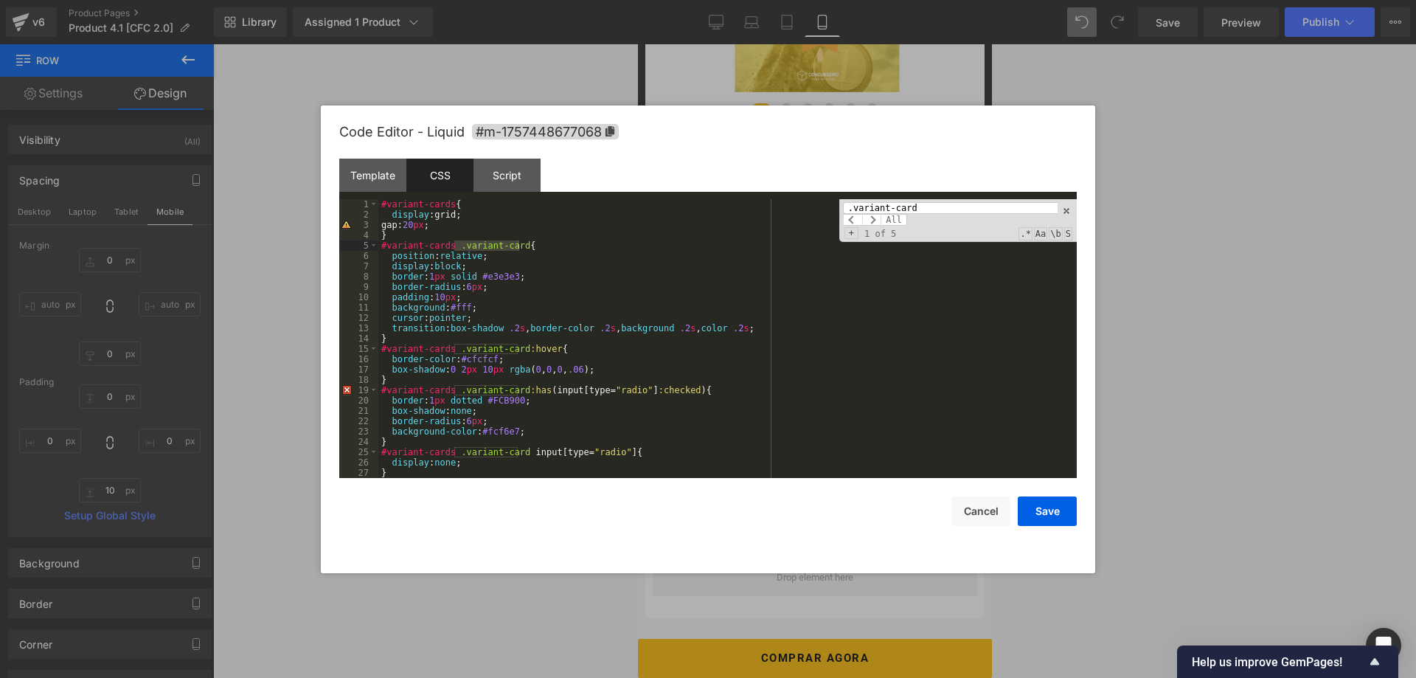
scroll to position [0, 0]
type input ".variant-card"
click at [438, 297] on div "#variant-cards { display :grid; gap: 20 px ; } #variant-cards .variant-card { p…" at bounding box center [727, 349] width 699 height 300
click at [1042, 517] on button "Save" at bounding box center [1047, 512] width 59 height 30
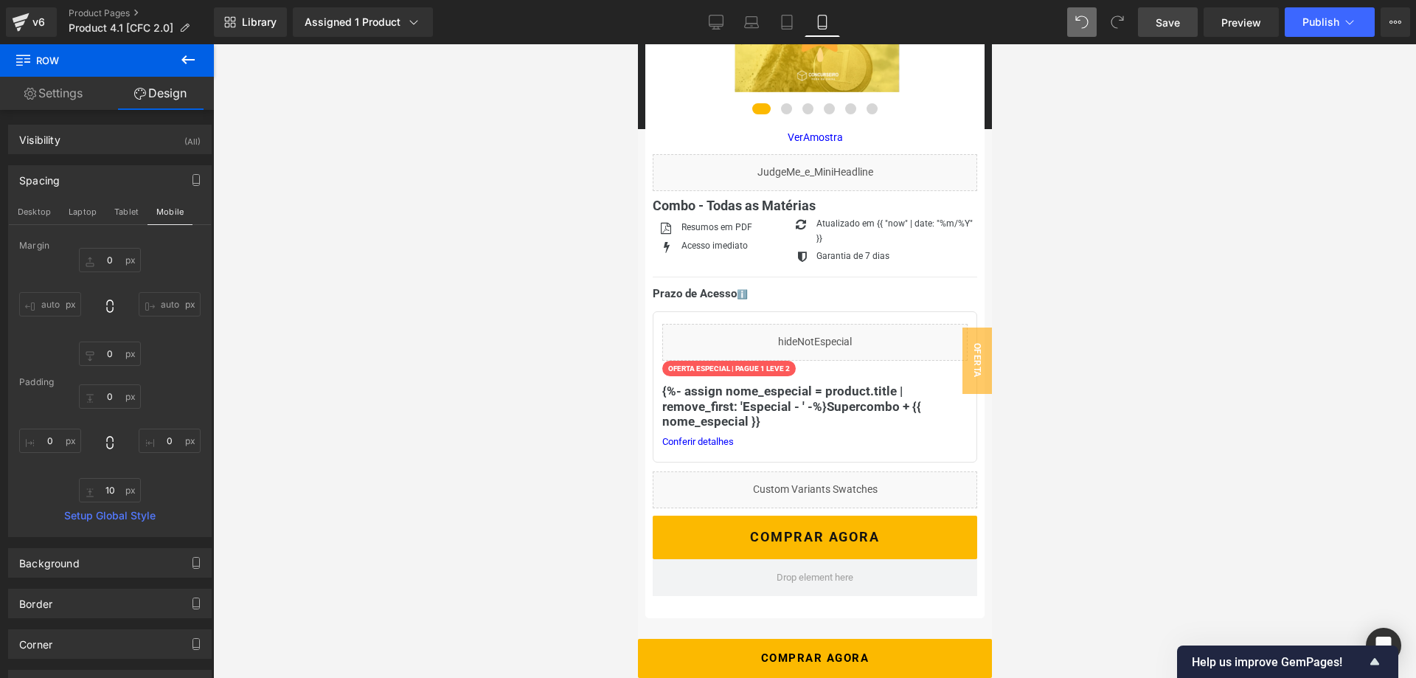
click at [1173, 23] on span "Save" at bounding box center [1168, 22] width 24 height 15
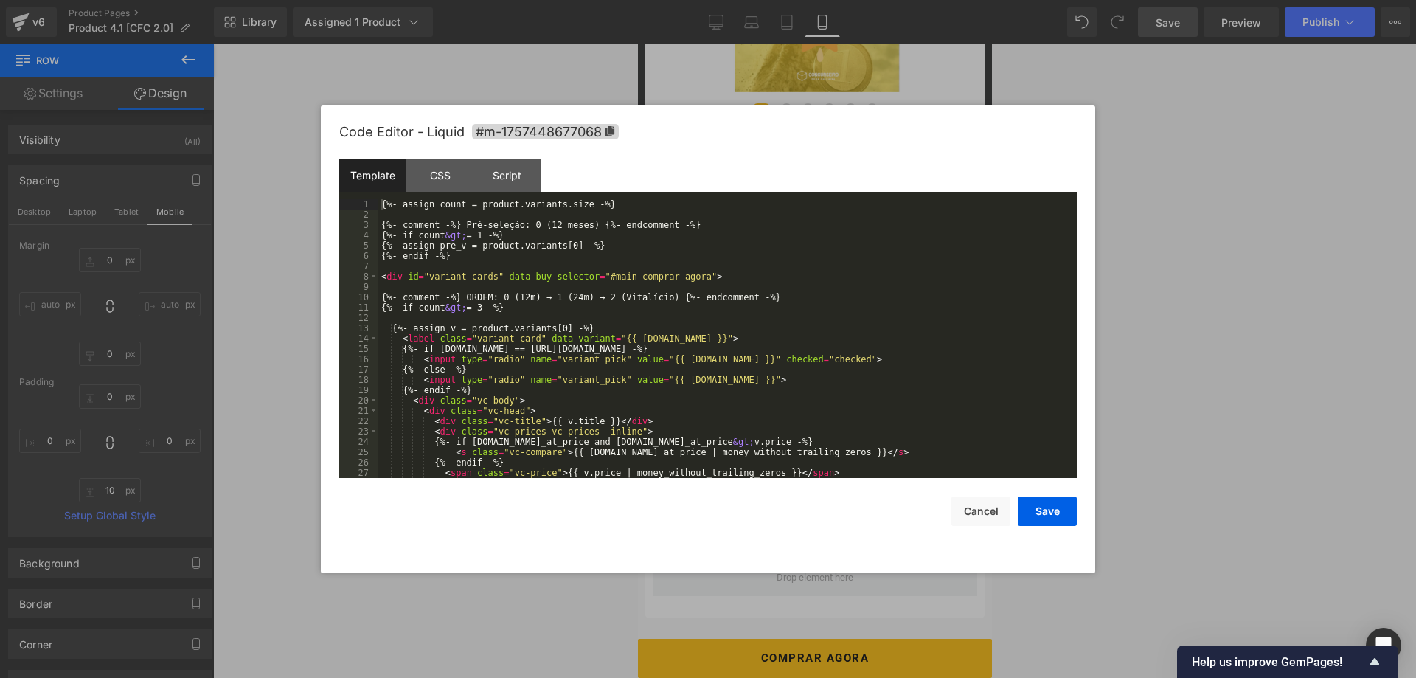
click at [797, 0] on div "Row You are previewing how the will restyle your page. You can not edit Element…" at bounding box center [708, 0] width 1416 height 0
click at [444, 178] on div "CSS" at bounding box center [440, 175] width 67 height 33
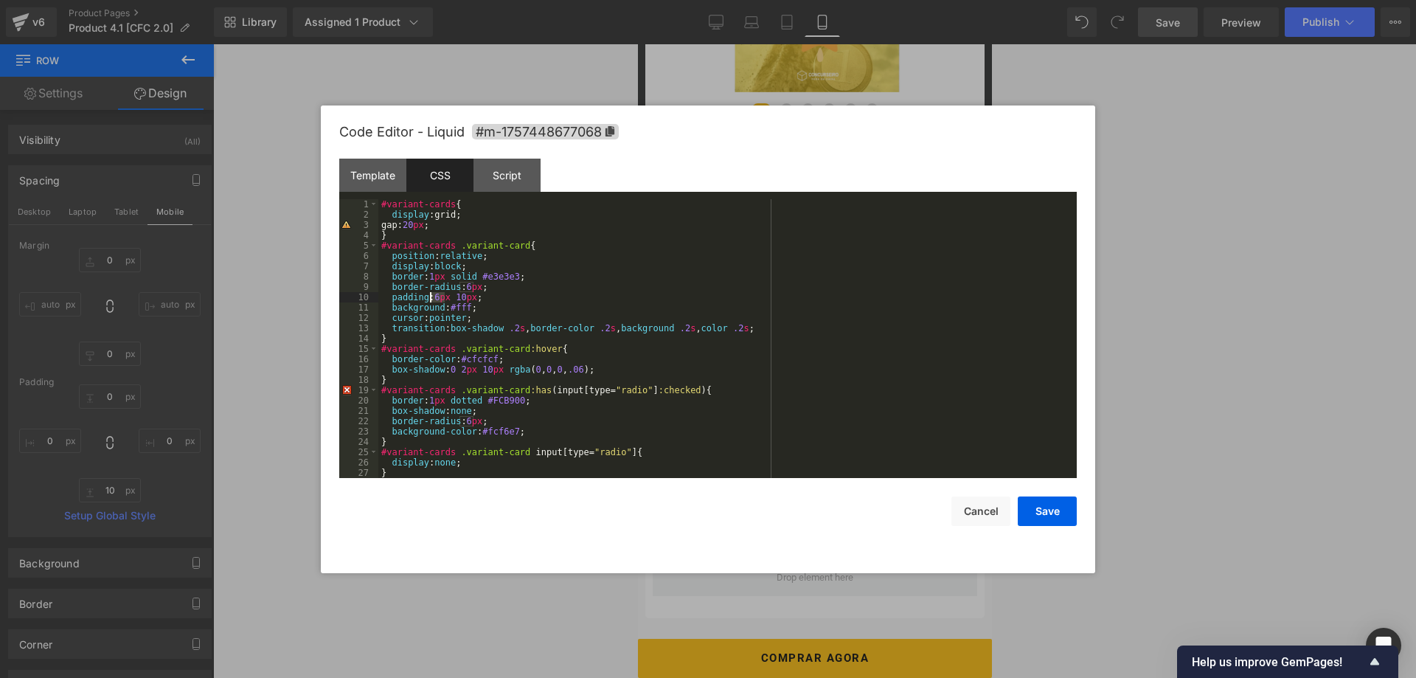
drag, startPoint x: 446, startPoint y: 297, endPoint x: 432, endPoint y: 297, distance: 14.8
click at [432, 297] on div "#variant-cards { display :grid; gap: 20 px ; } #variant-cards .variant-card { p…" at bounding box center [727, 349] width 699 height 300
click at [1054, 521] on button "Save" at bounding box center [1047, 512] width 59 height 30
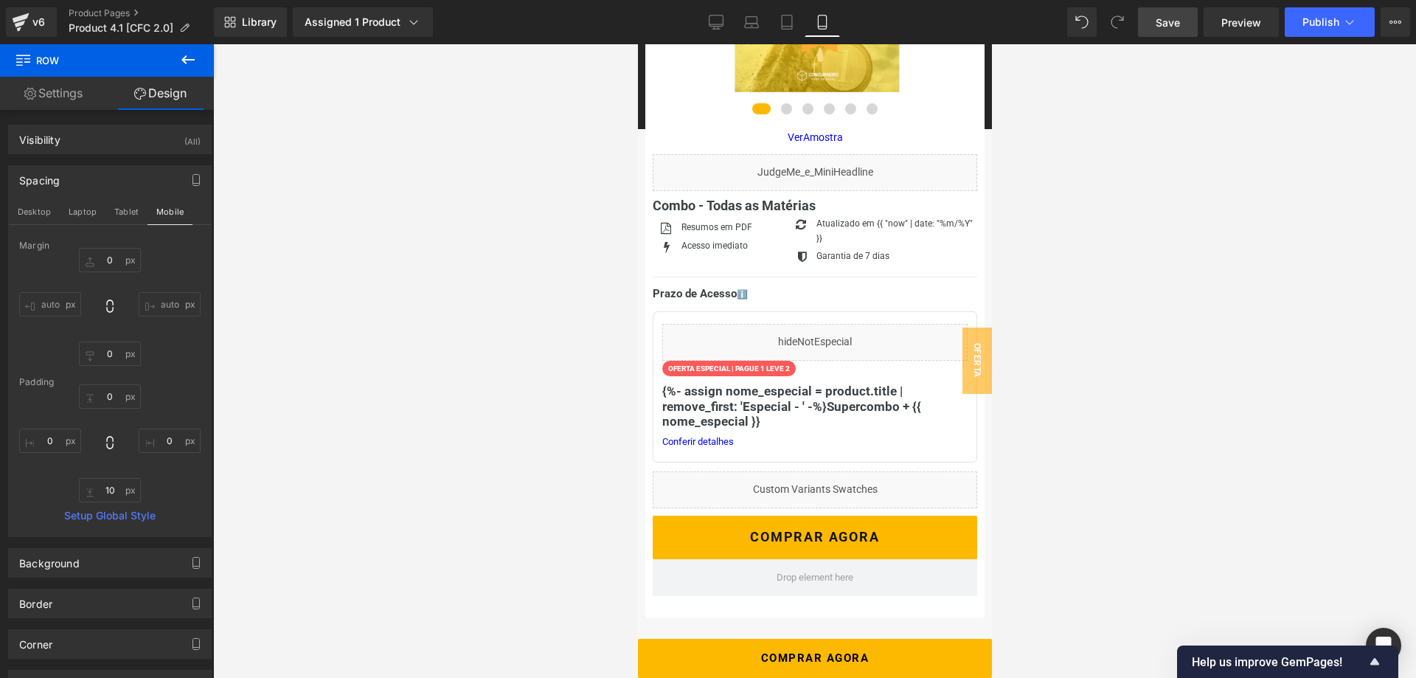
click at [1174, 28] on span "Save" at bounding box center [1168, 22] width 24 height 15
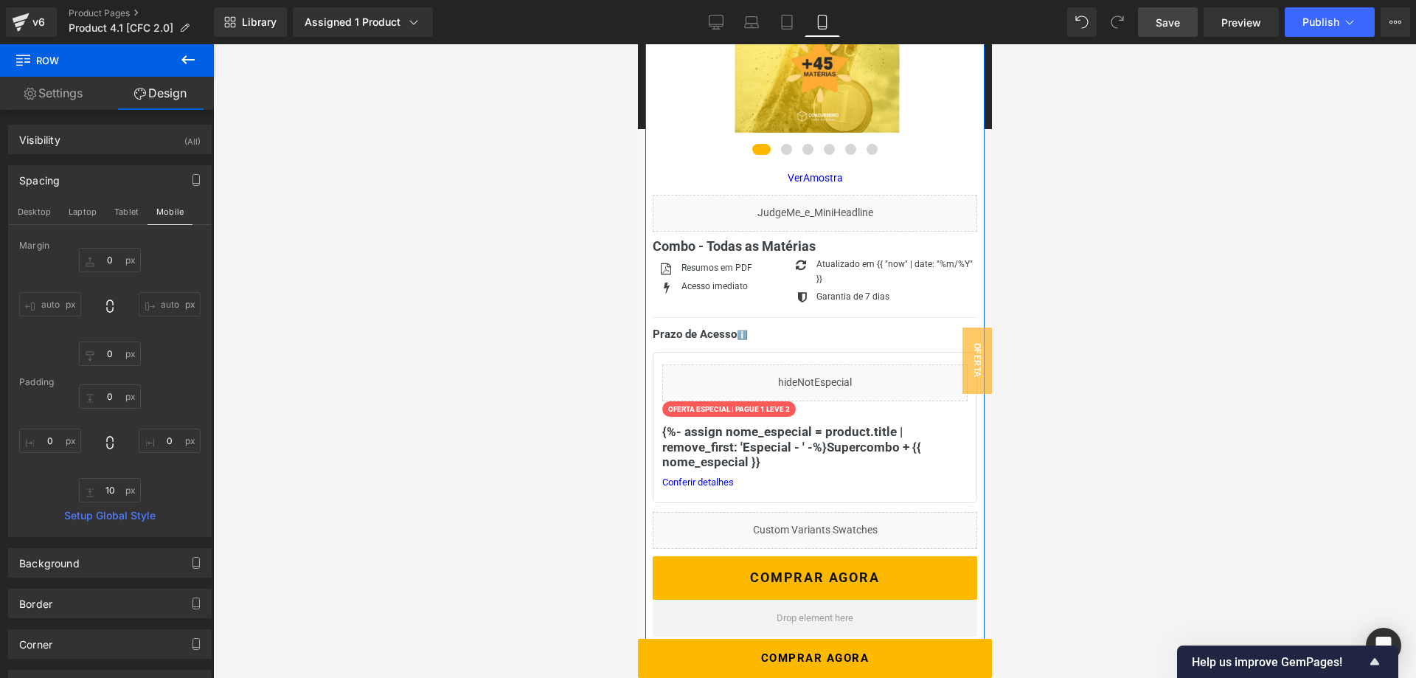
scroll to position [301, 0]
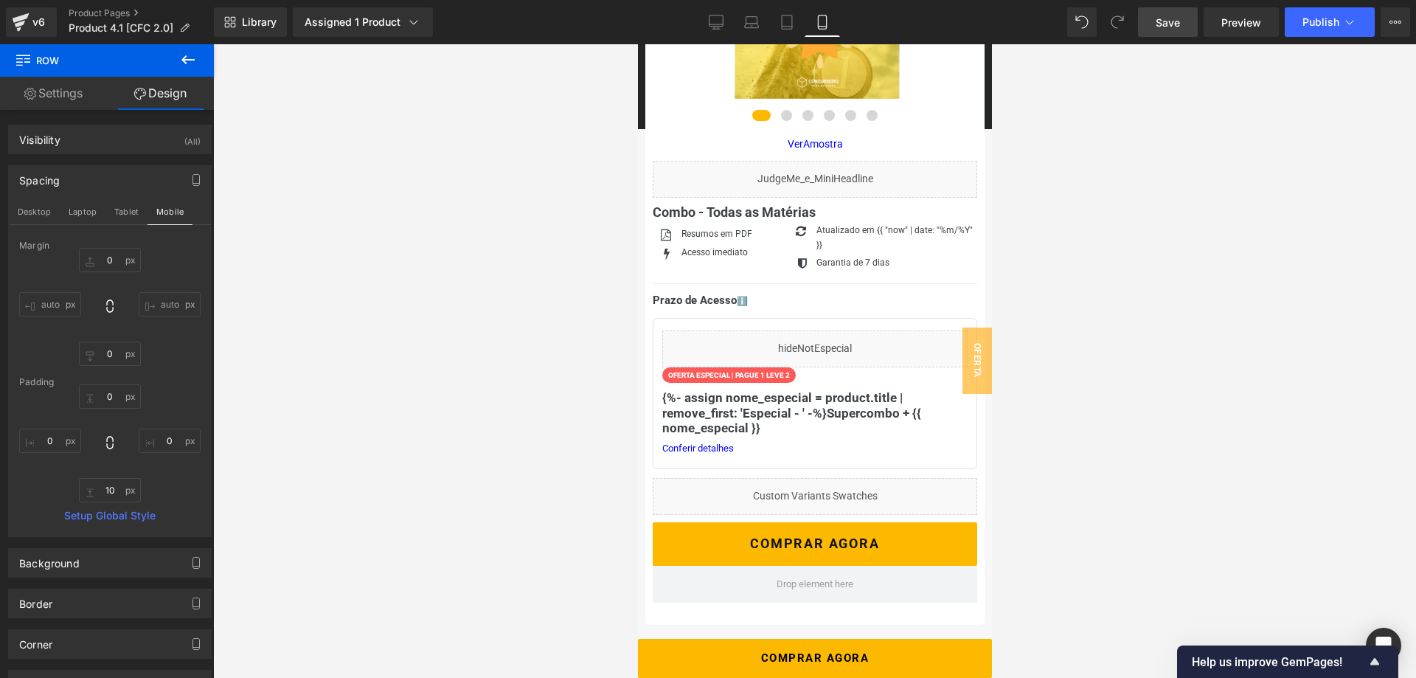
click at [1082, 294] on div at bounding box center [814, 361] width 1203 height 634
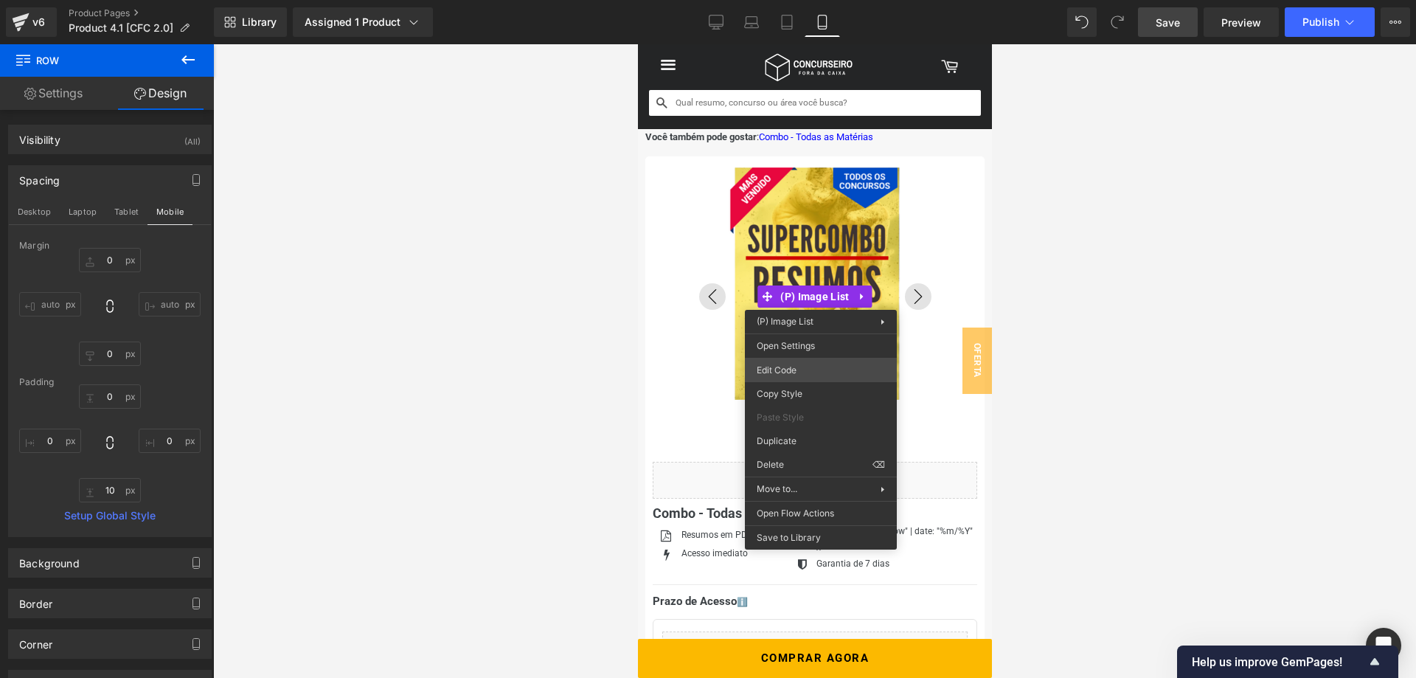
click at [822, 0] on div "Row You are previewing how the will restyle your page. You can not edit Element…" at bounding box center [708, 0] width 1416 height 0
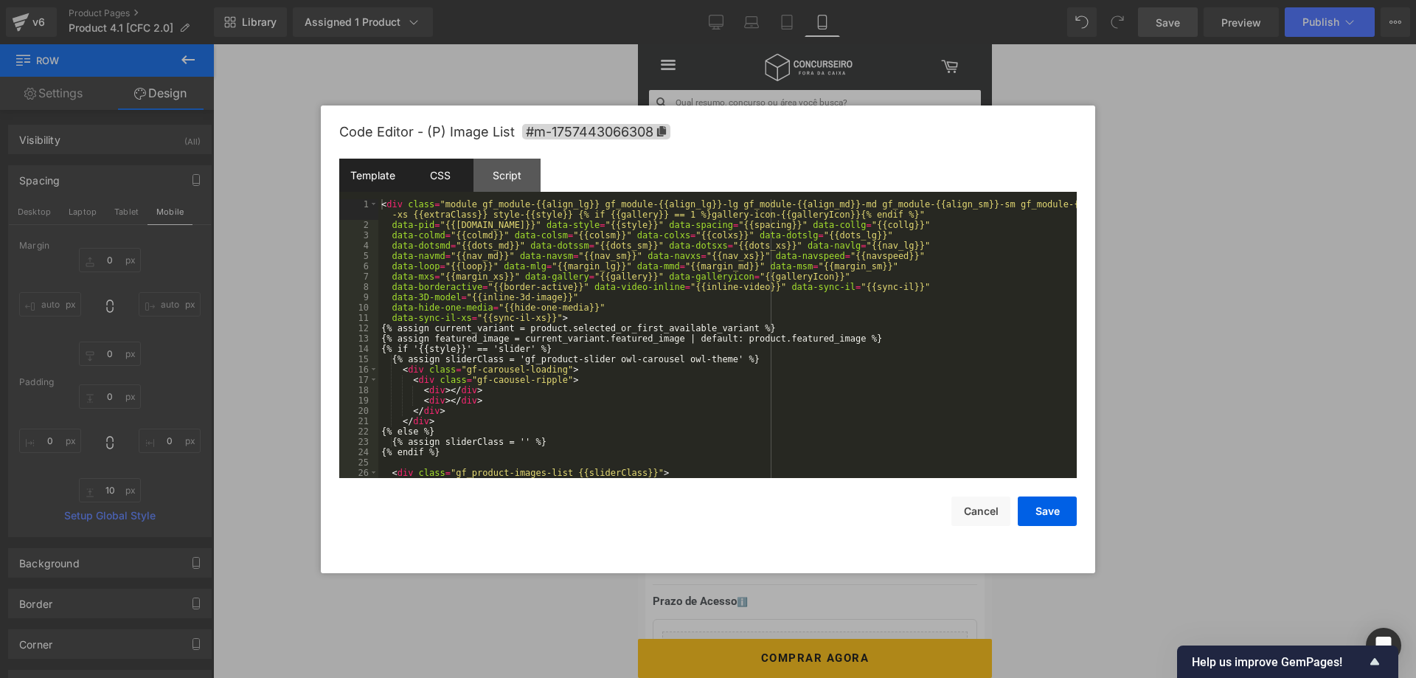
click at [449, 175] on div "CSS" at bounding box center [440, 175] width 67 height 33
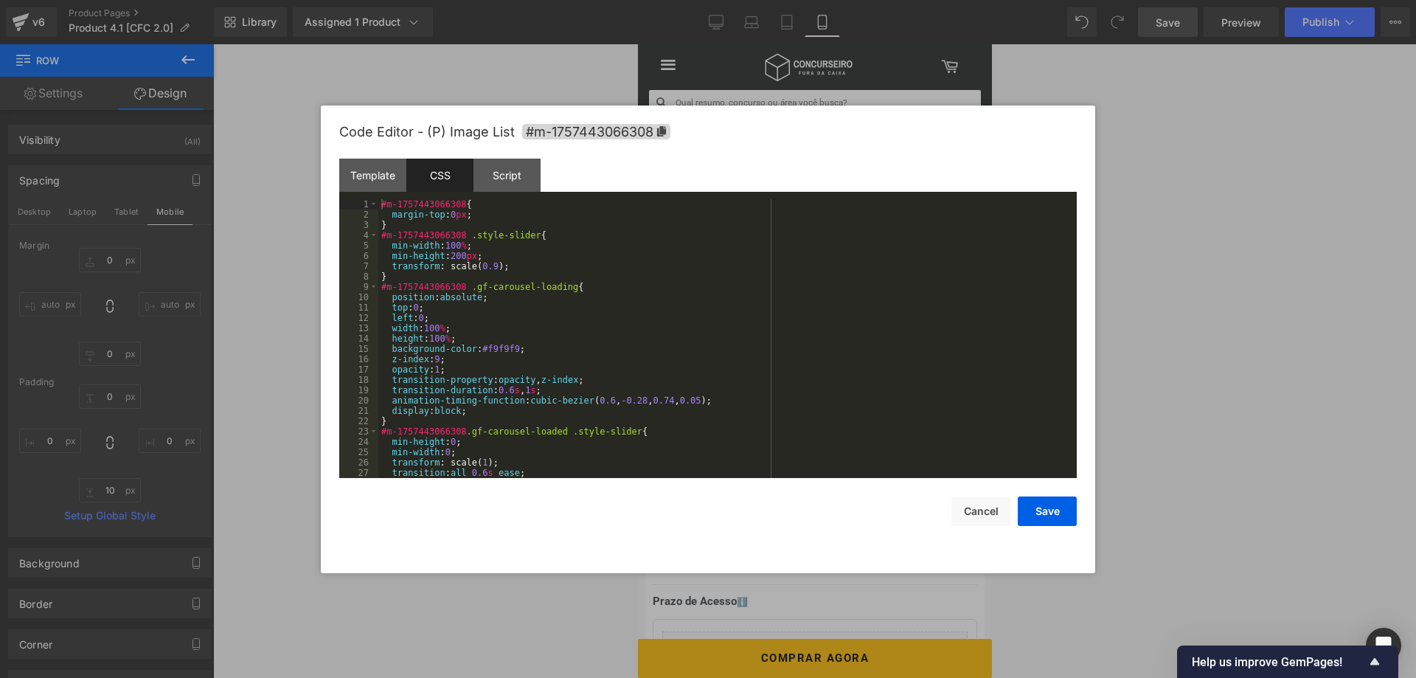
click at [480, 262] on div "#m-1757443066308 { margin-top : 0 px ; } #m-1757443066308 .style-slider { min-w…" at bounding box center [727, 349] width 699 height 300
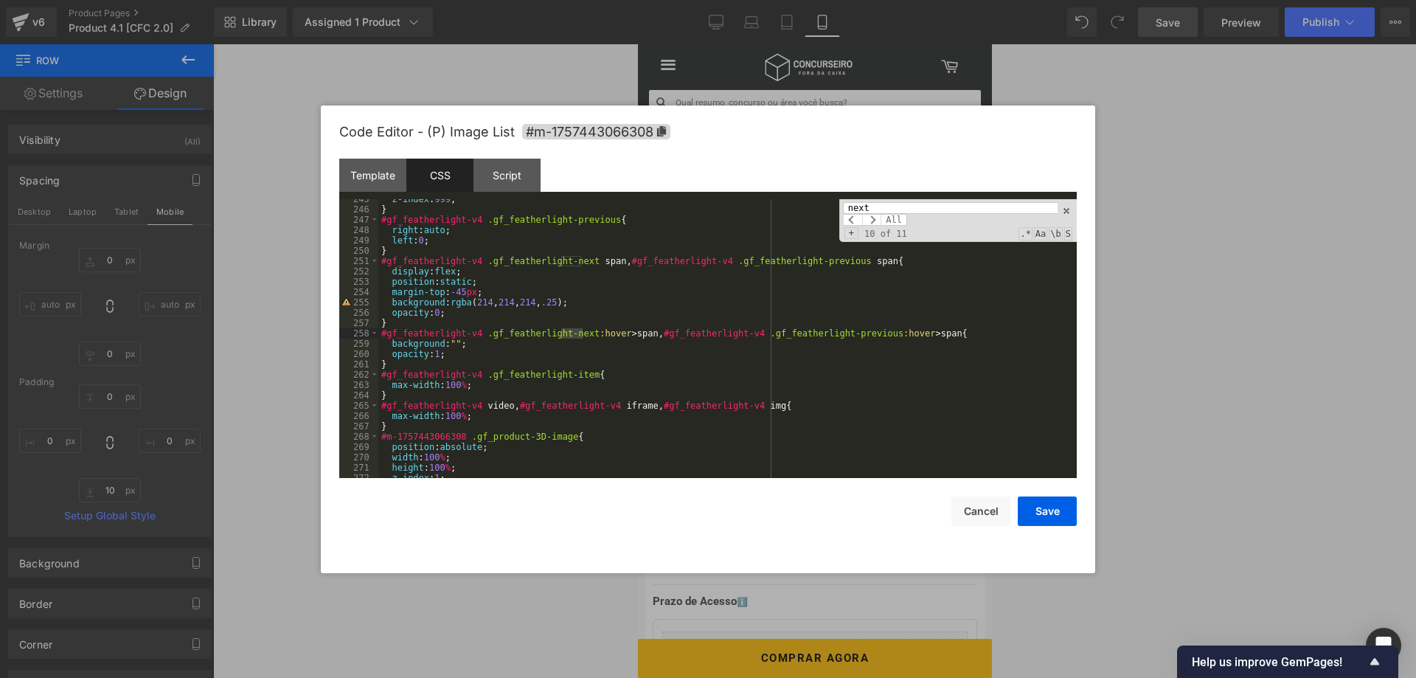
scroll to position [2835, 0]
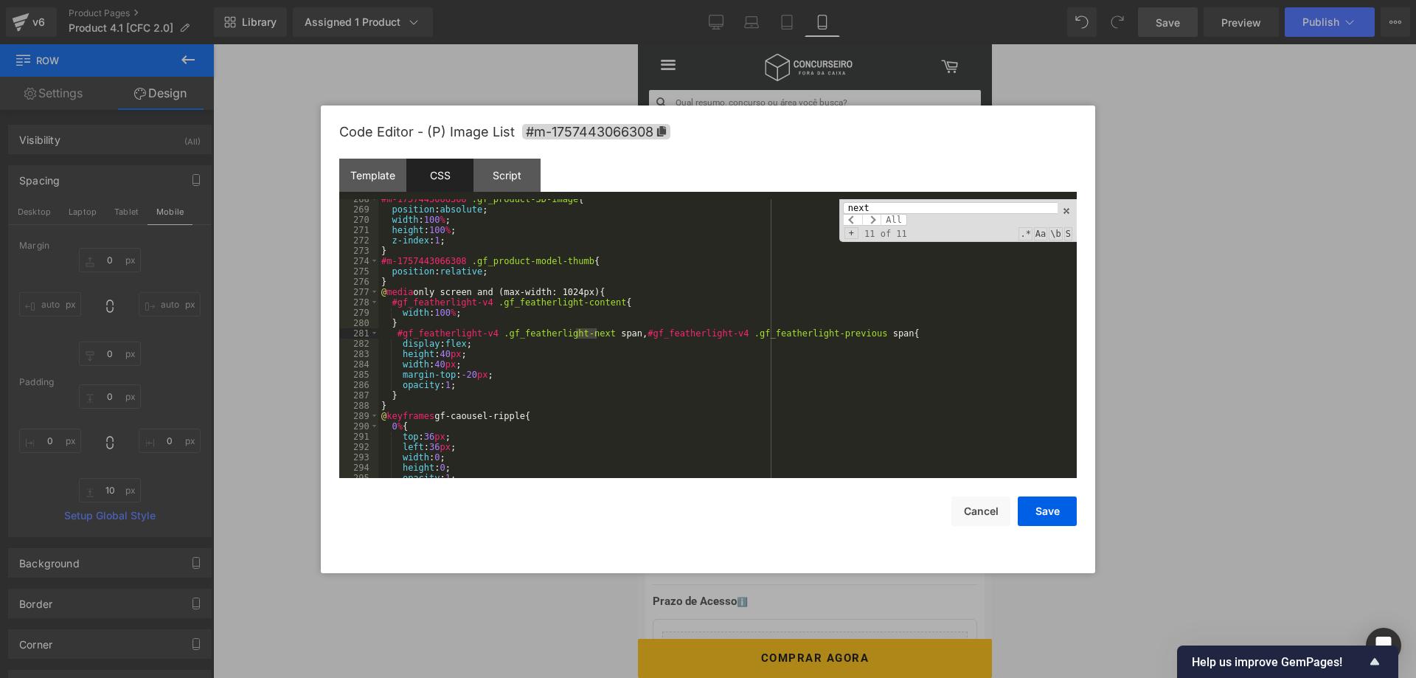
click at [898, 207] on input "next" at bounding box center [950, 208] width 215 height 12
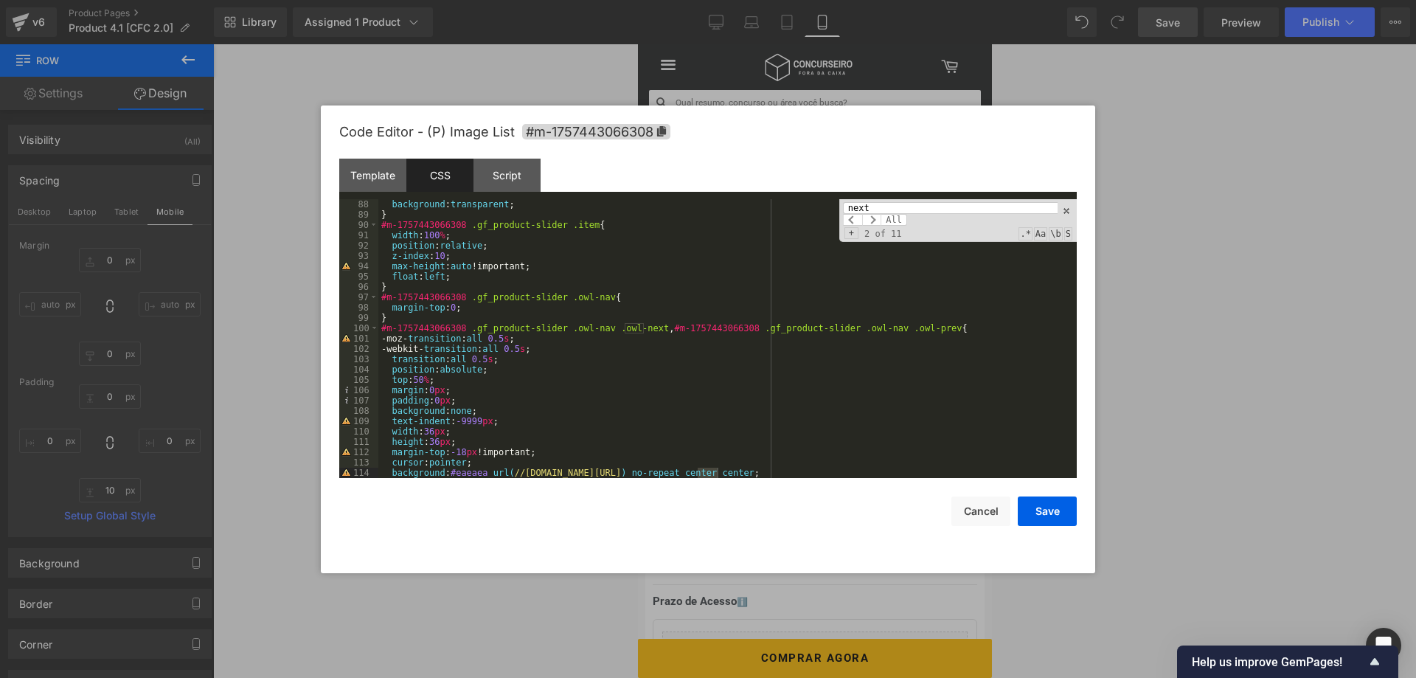
scroll to position [987, 0]
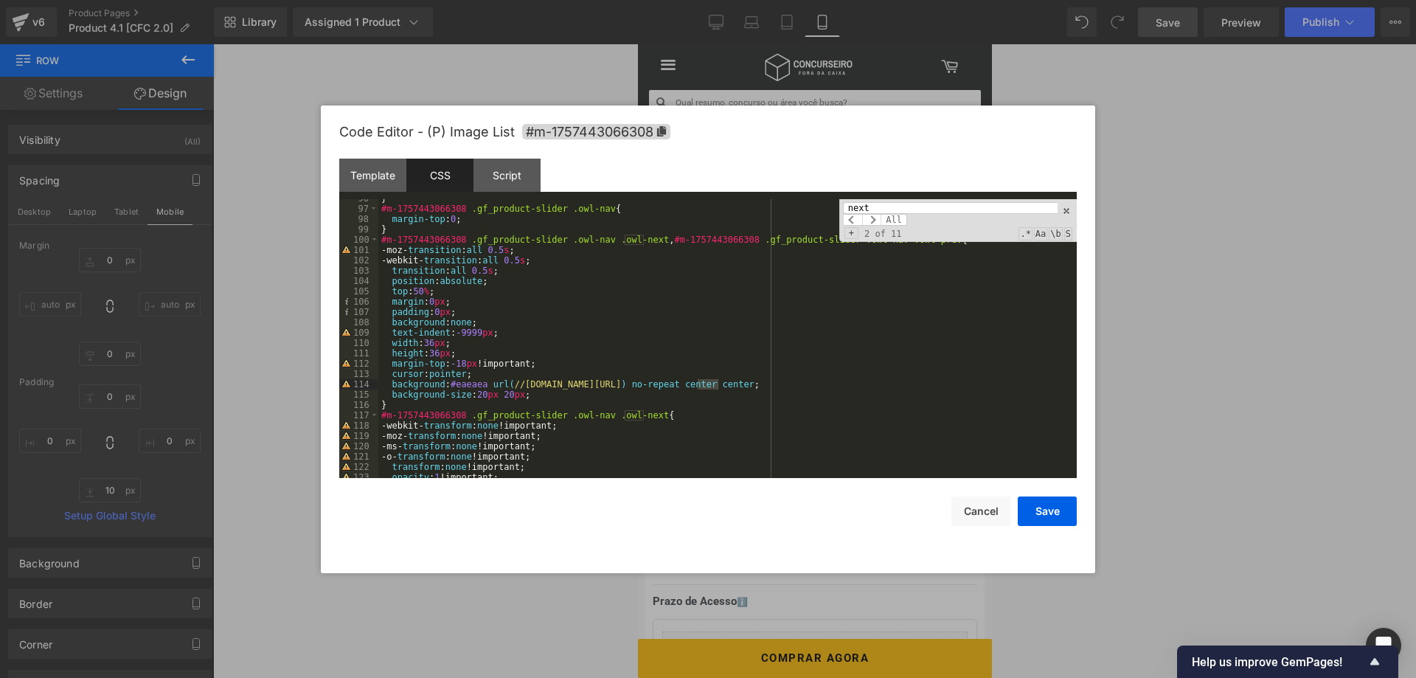
click at [871, 209] on input "next" at bounding box center [950, 208] width 215 height 12
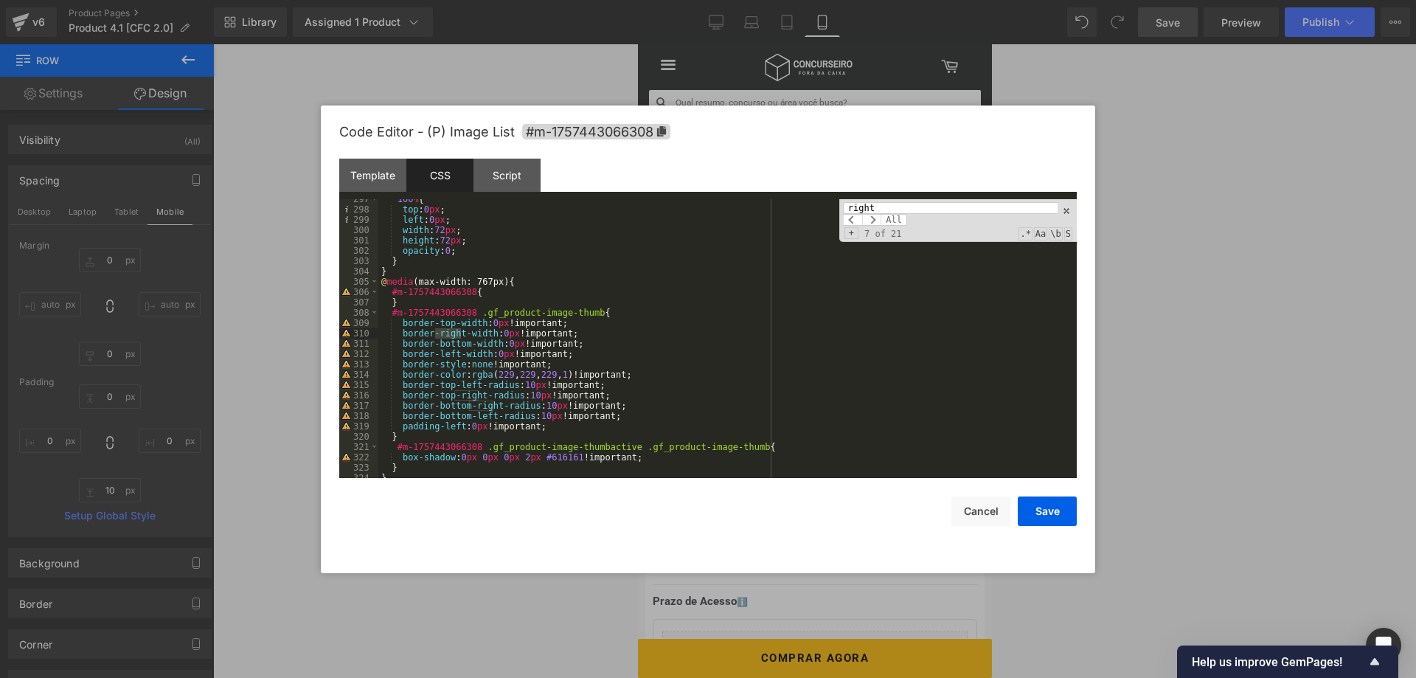
scroll to position [3135, 0]
click at [904, 206] on input "right" at bounding box center [950, 208] width 215 height 12
paste input ".gf_product-slider .owl-nav .owl-nex"
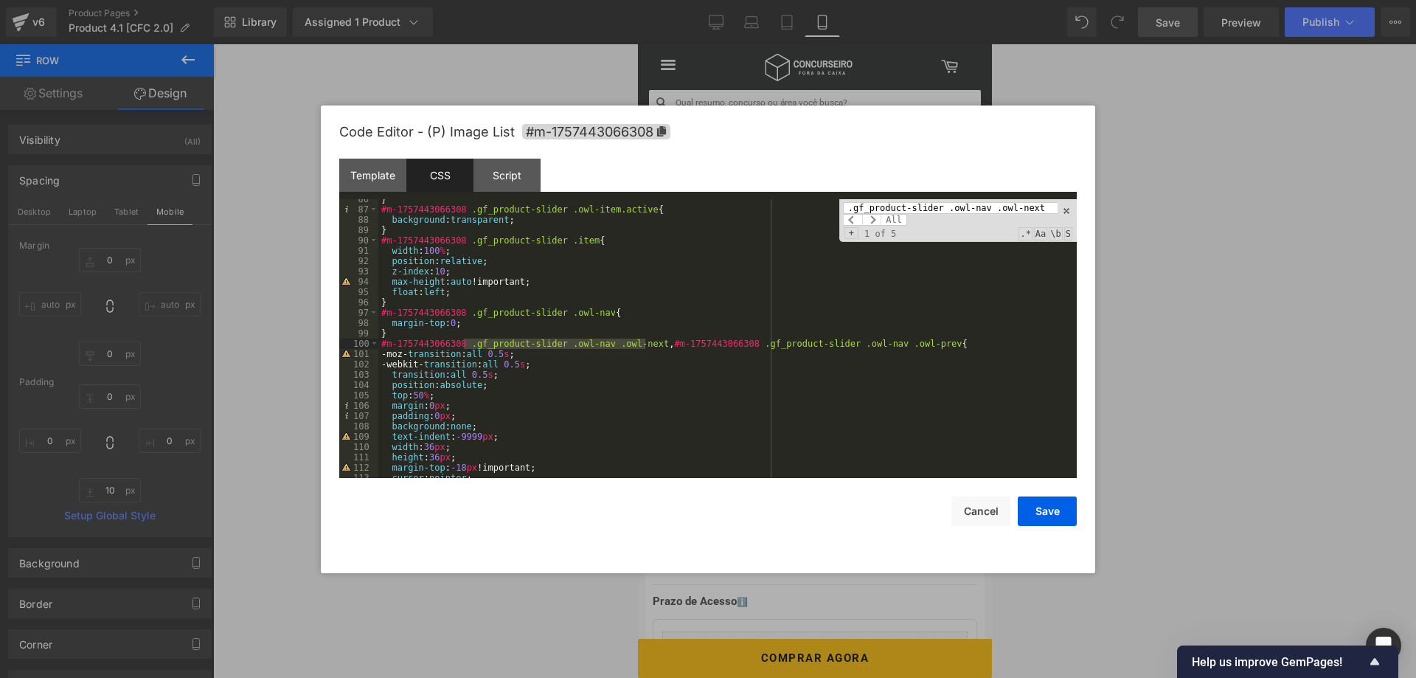
scroll to position [972, 0]
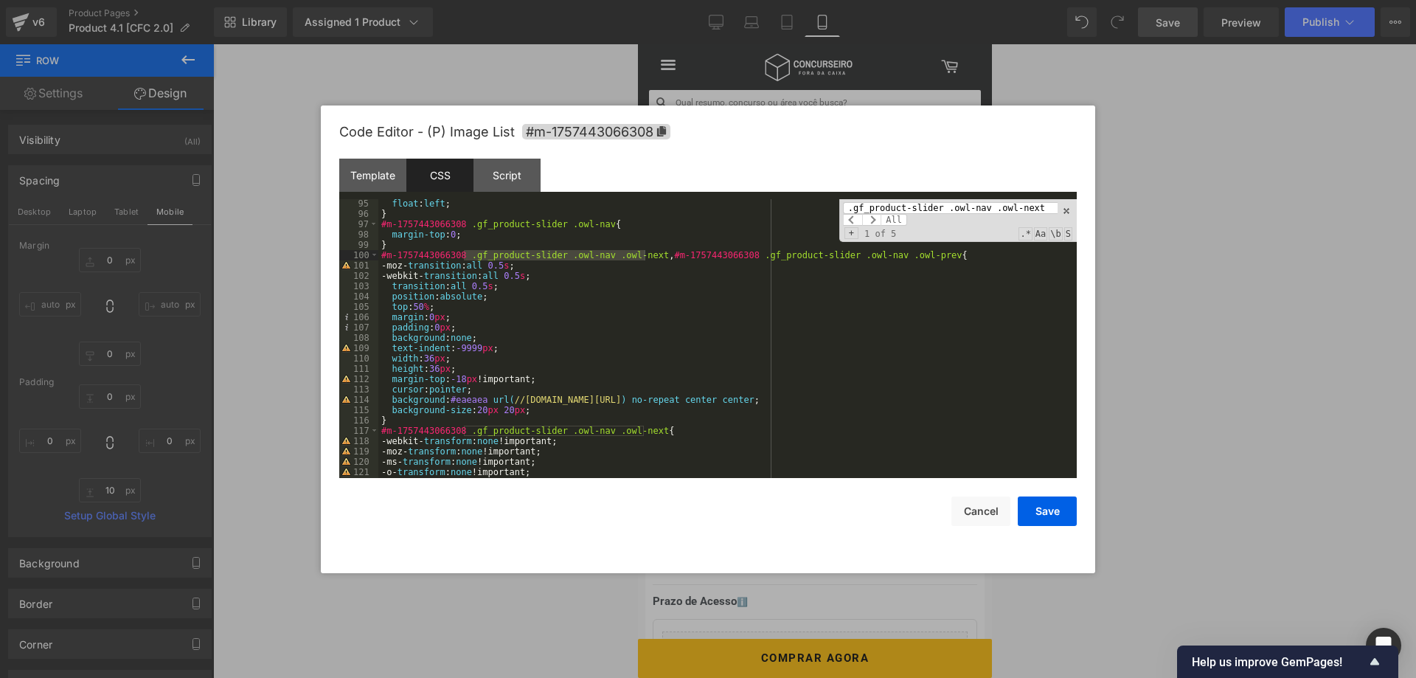
click at [916, 204] on input ".gf_product-slider .owl-nav .owl-next" at bounding box center [950, 208] width 215 height 12
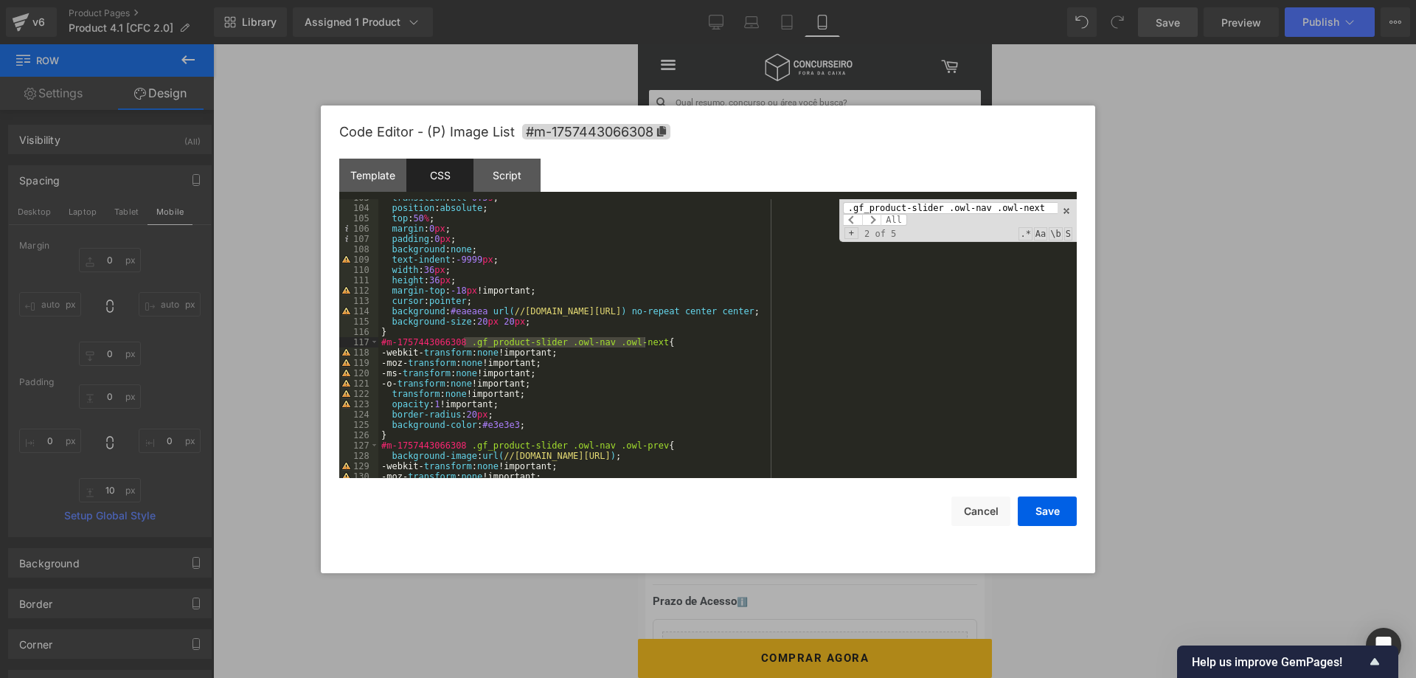
scroll to position [1060, 0]
click at [939, 204] on input ".gf_product-slider .owl-nav .owl-next" at bounding box center [950, 208] width 215 height 12
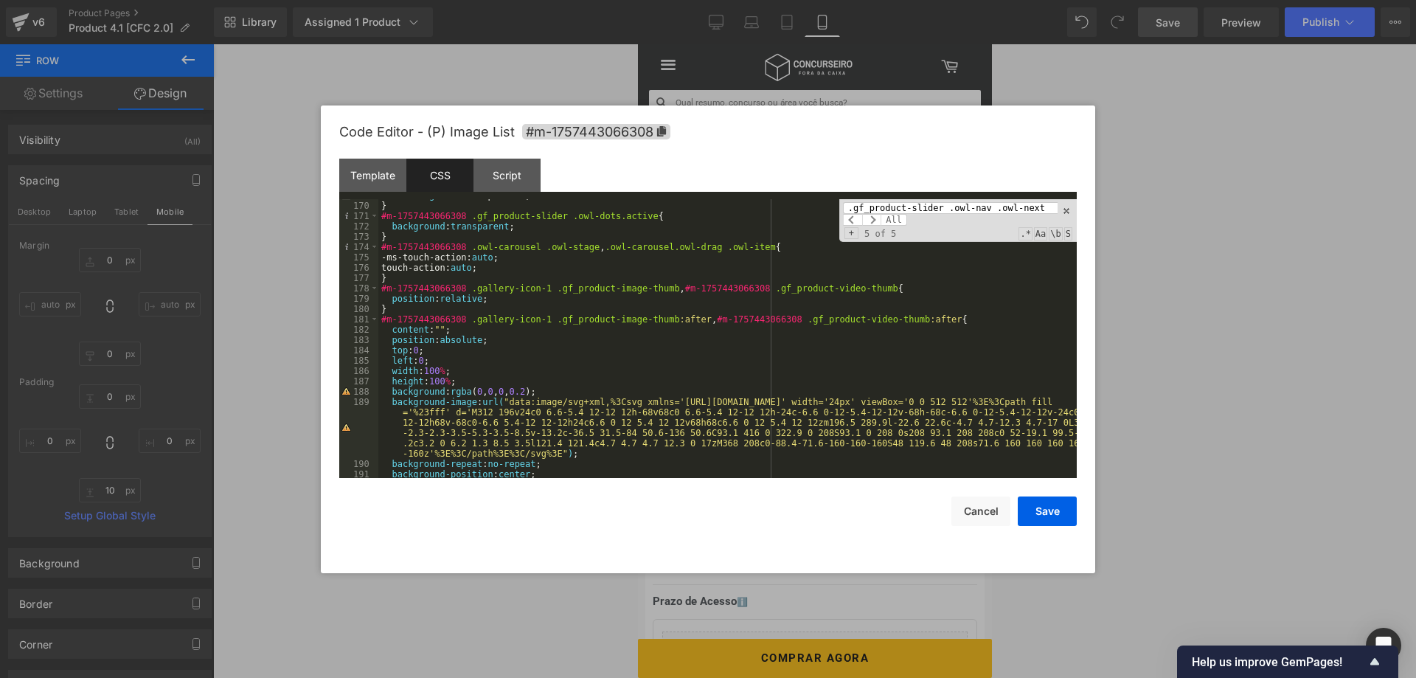
scroll to position [1478, 0]
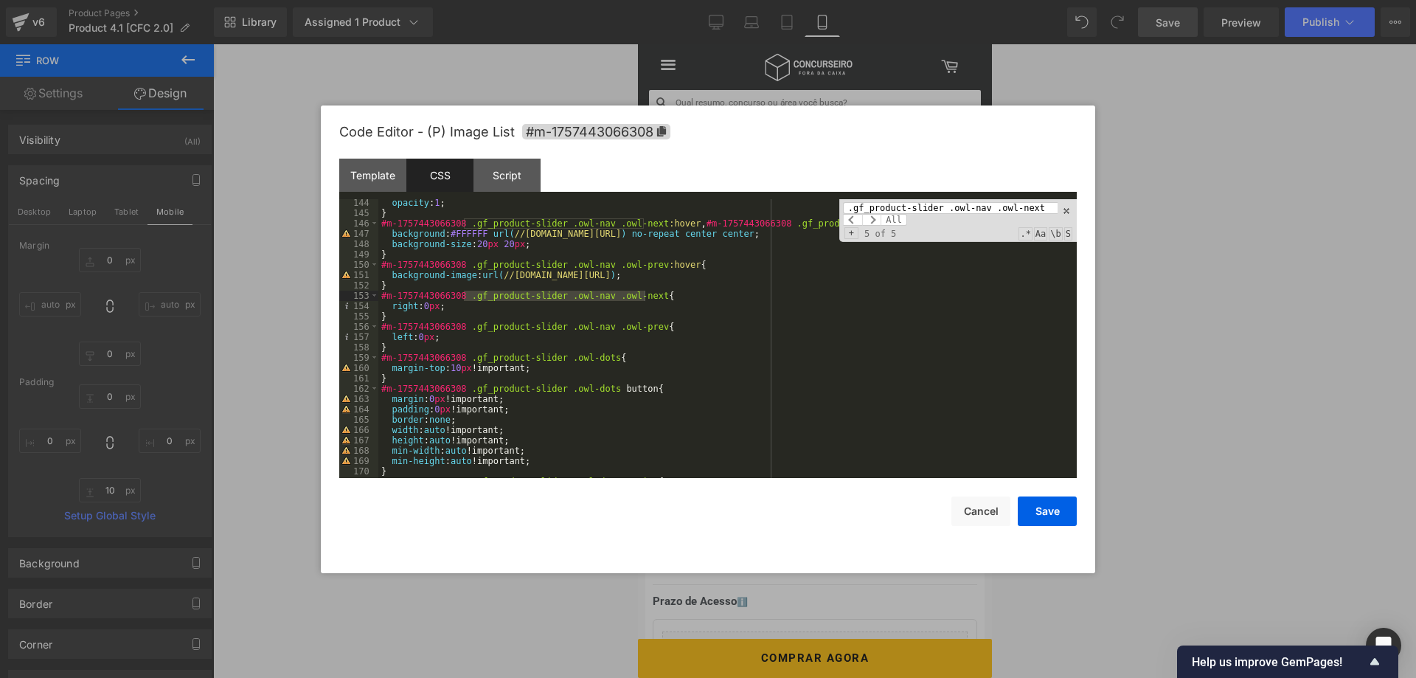
type input ".gf_product-slider .owl-nav .owl-next"
click at [426, 305] on div "opacity : 1 ; } #m-1757443066308 .gf_product-slider .owl-nav .owl-next :hover ,…" at bounding box center [727, 348] width 699 height 300
click at [1040, 504] on button "Save" at bounding box center [1047, 512] width 59 height 30
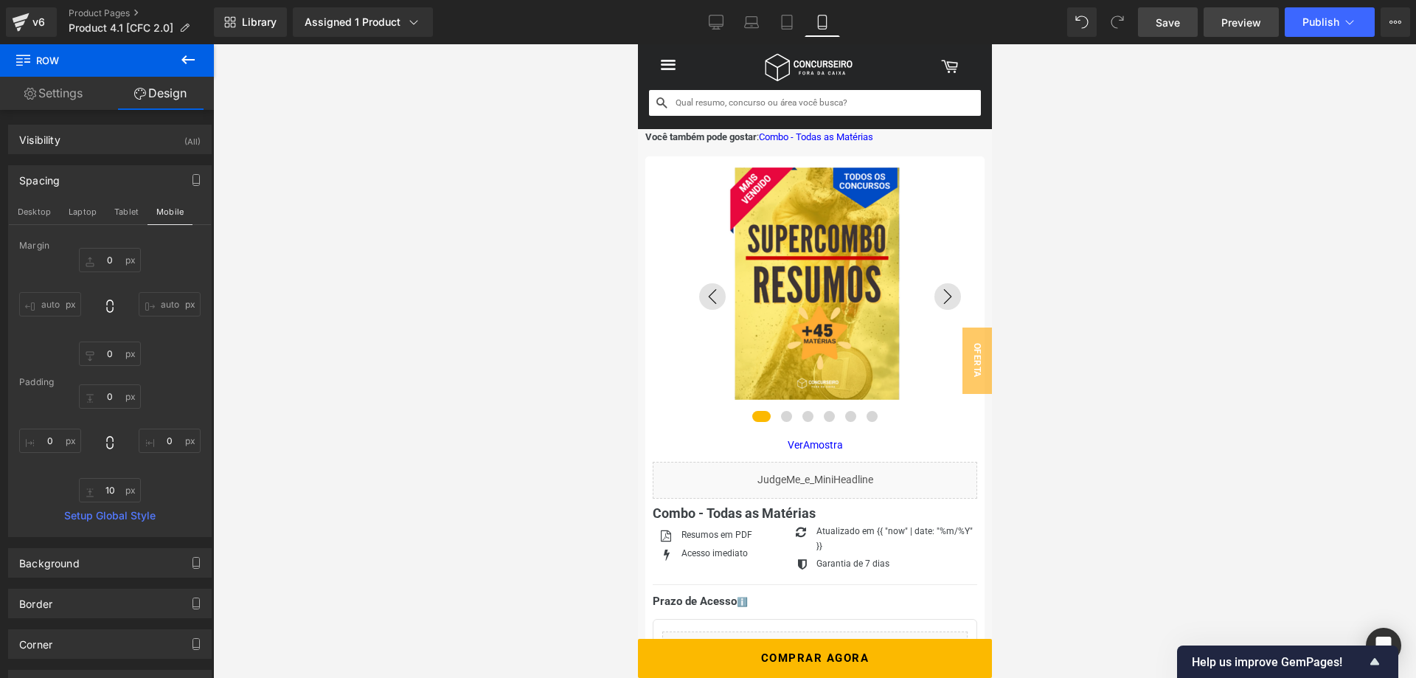
click at [1237, 24] on span "Preview" at bounding box center [1242, 22] width 40 height 15
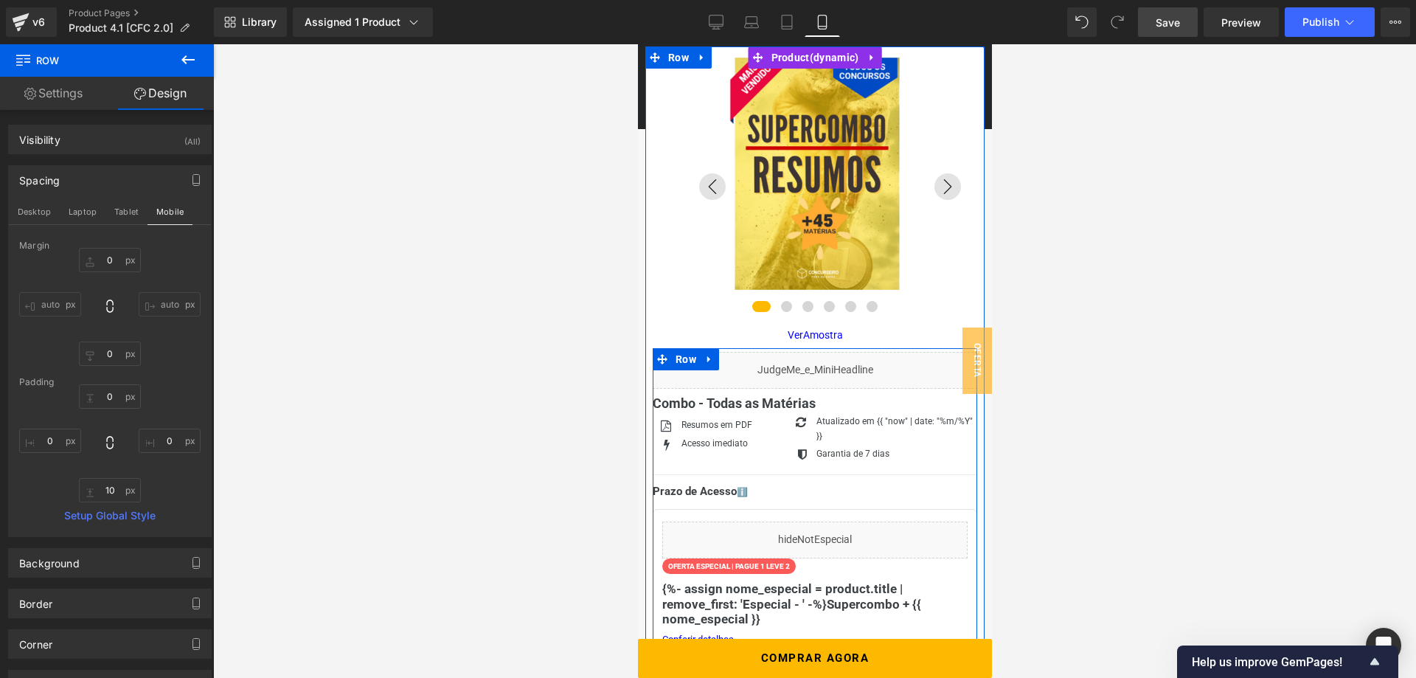
scroll to position [0, 0]
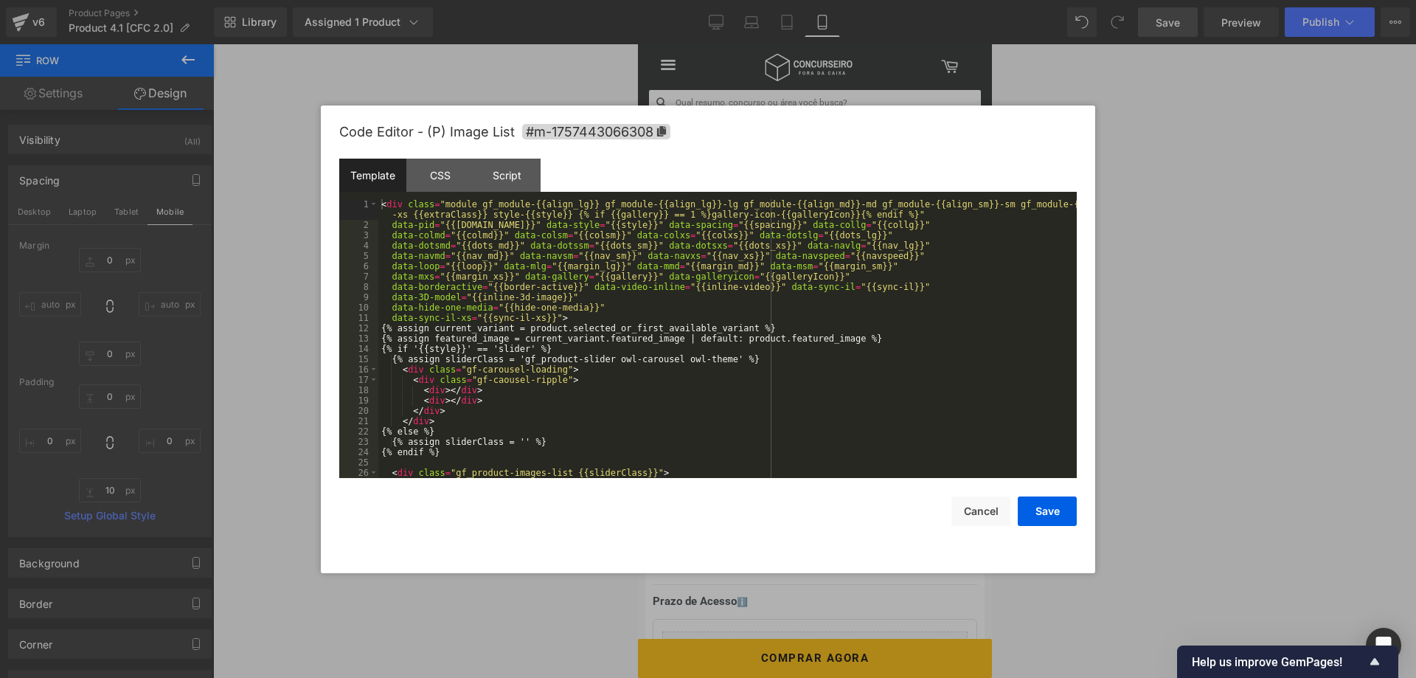
click at [820, 0] on div "Row You are previewing how the will restyle your page. You can not edit Element…" at bounding box center [708, 0] width 1416 height 0
click at [451, 171] on div "CSS" at bounding box center [440, 175] width 67 height 33
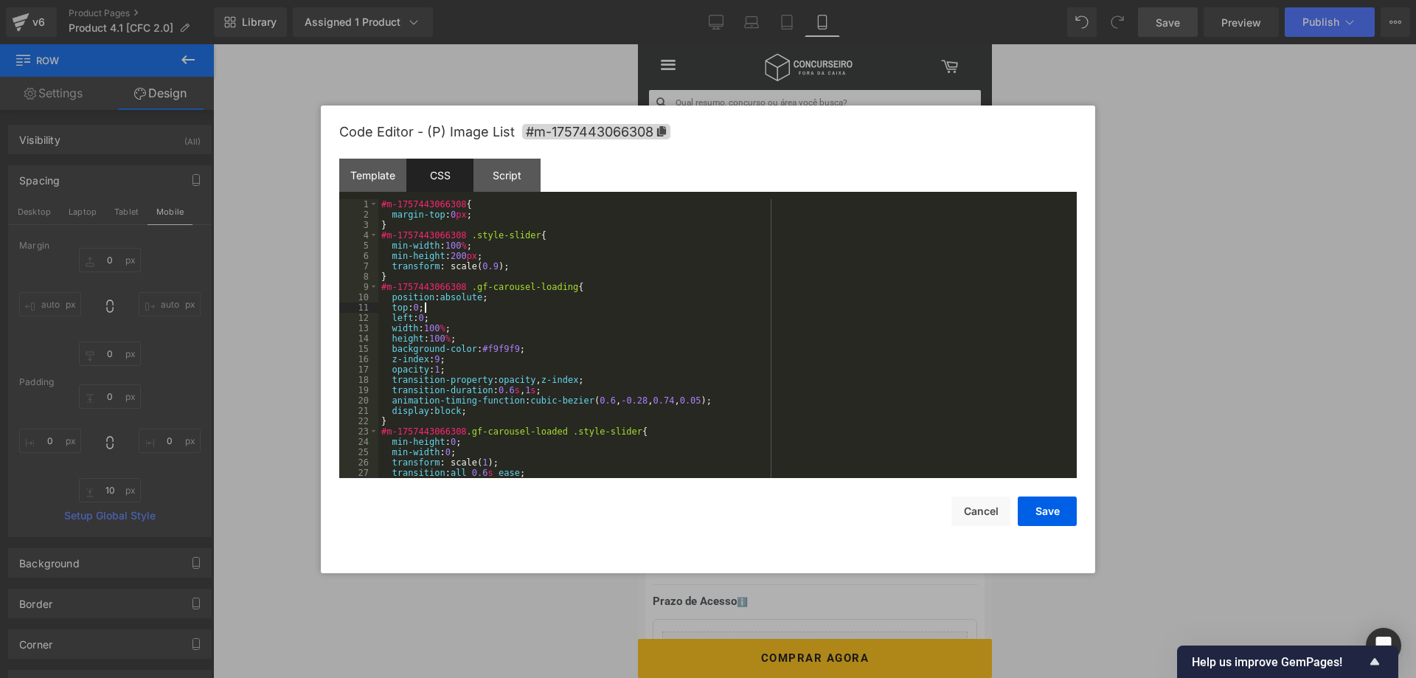
click at [906, 302] on div "#m-1757443066308 { margin-top : 0 px ; } #m-1757443066308 .style-slider { min-w…" at bounding box center [727, 349] width 699 height 300
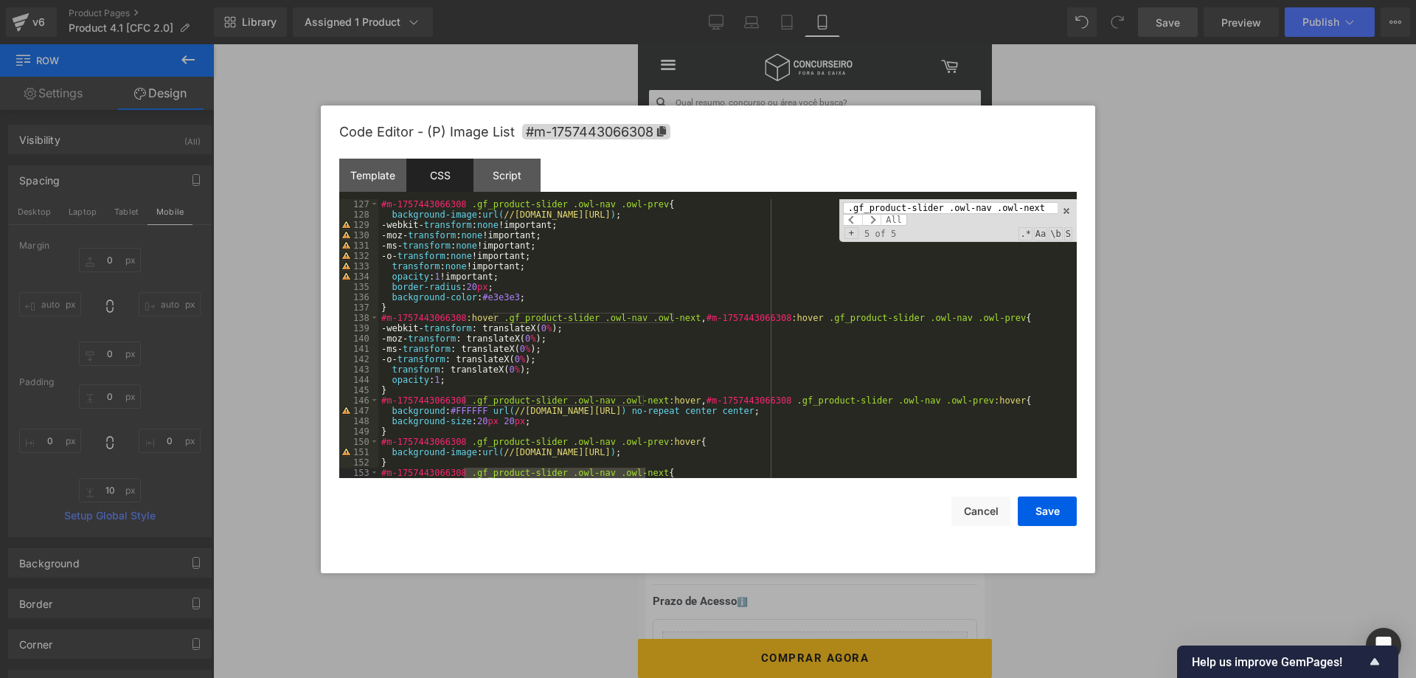
scroll to position [1390, 0]
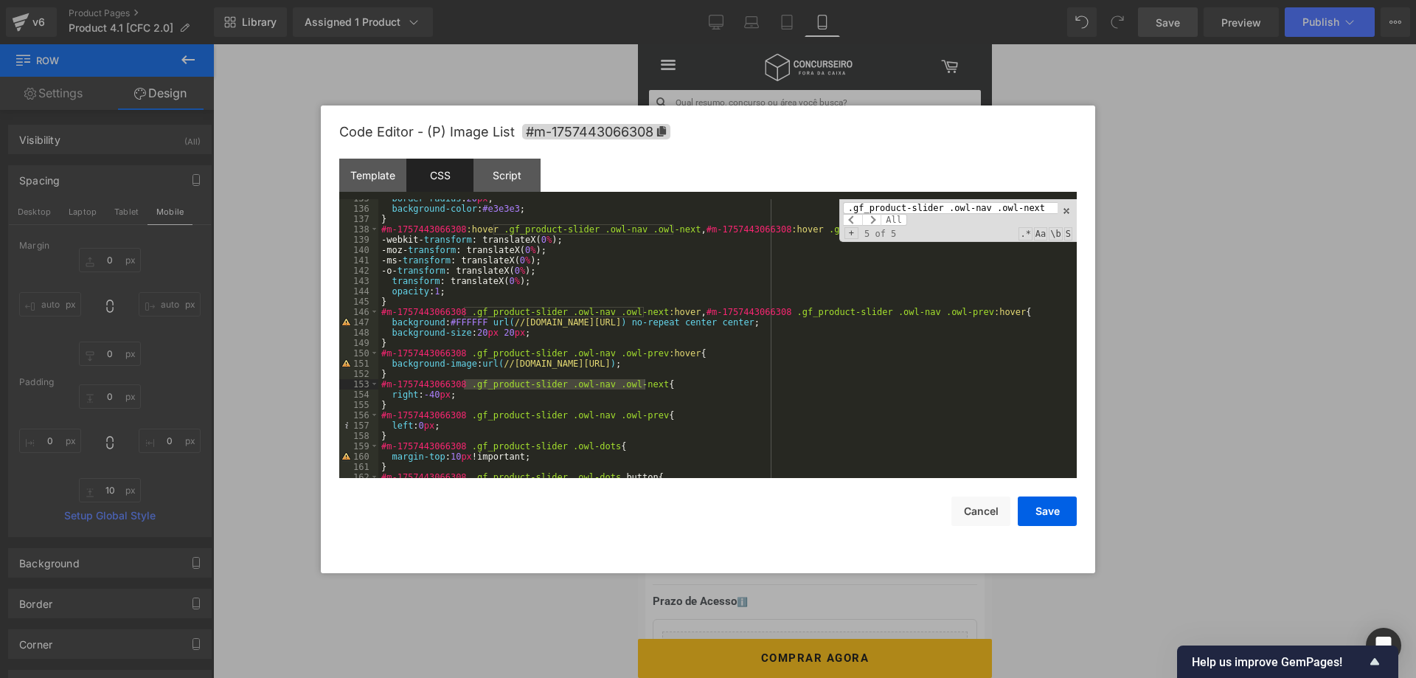
type input ".gf_product-slider .owl-nav .owl-next"
click at [449, 395] on div "border-radius : 20 px ; background-color : #e3e3e3 ; } #m-1757443066308 :hover …" at bounding box center [727, 343] width 699 height 300
click at [1048, 511] on button "Save" at bounding box center [1047, 512] width 59 height 30
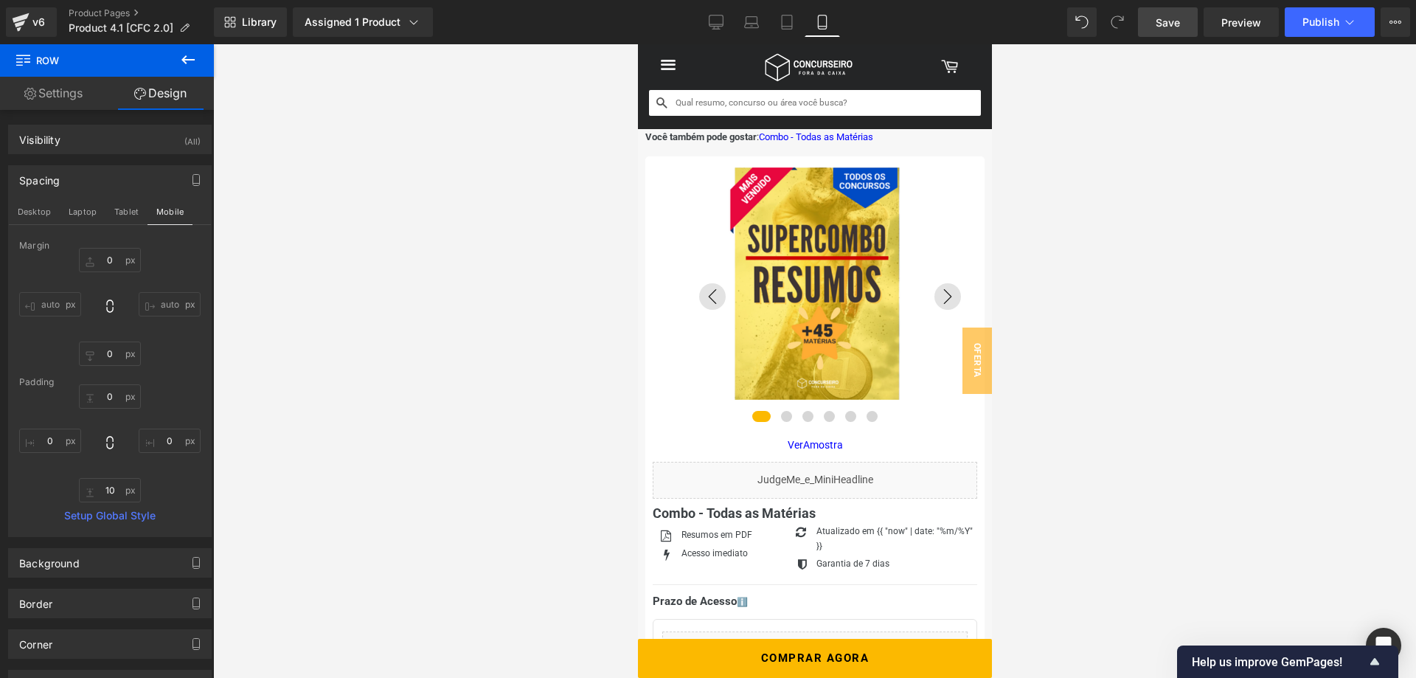
drag, startPoint x: 1182, startPoint y: 20, endPoint x: 181, endPoint y: 32, distance: 1001.2
click at [1182, 20] on link "Save" at bounding box center [1168, 22] width 60 height 30
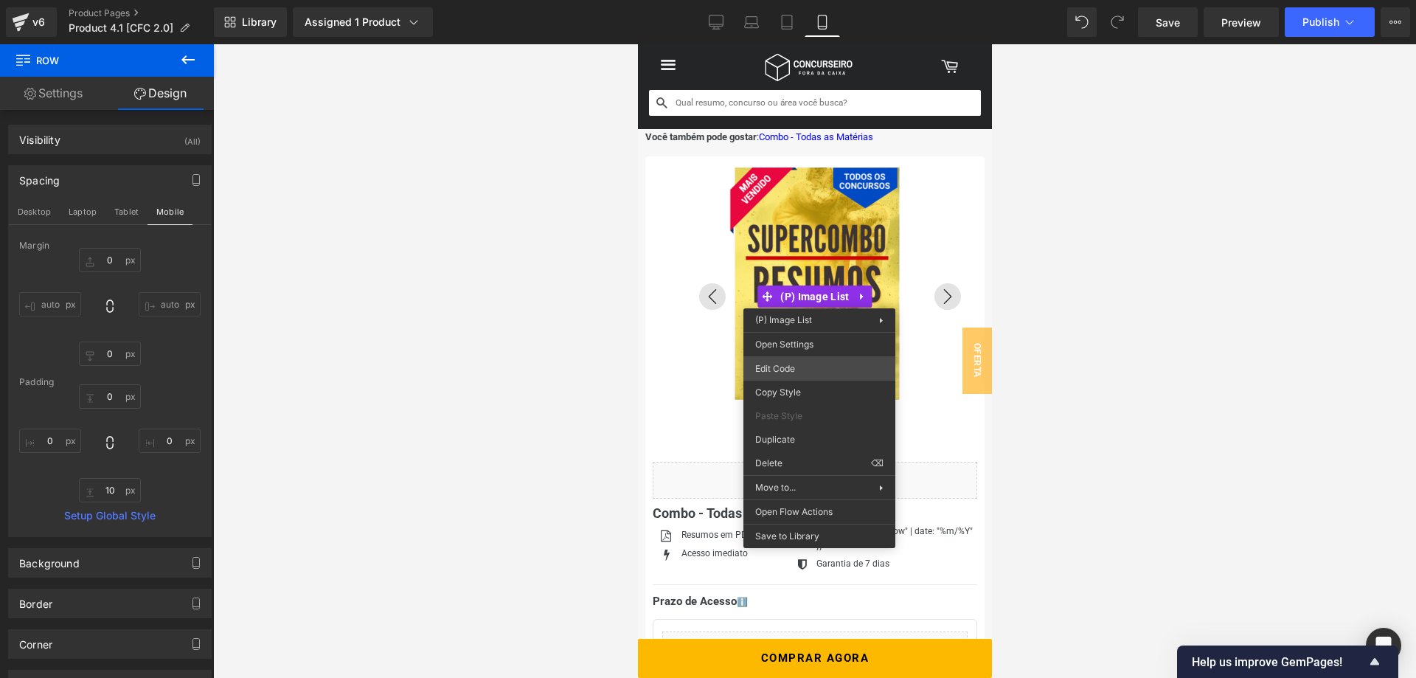
click at [797, 0] on div "Row You are previewing how the will restyle your page. You can not edit Element…" at bounding box center [708, 0] width 1416 height 0
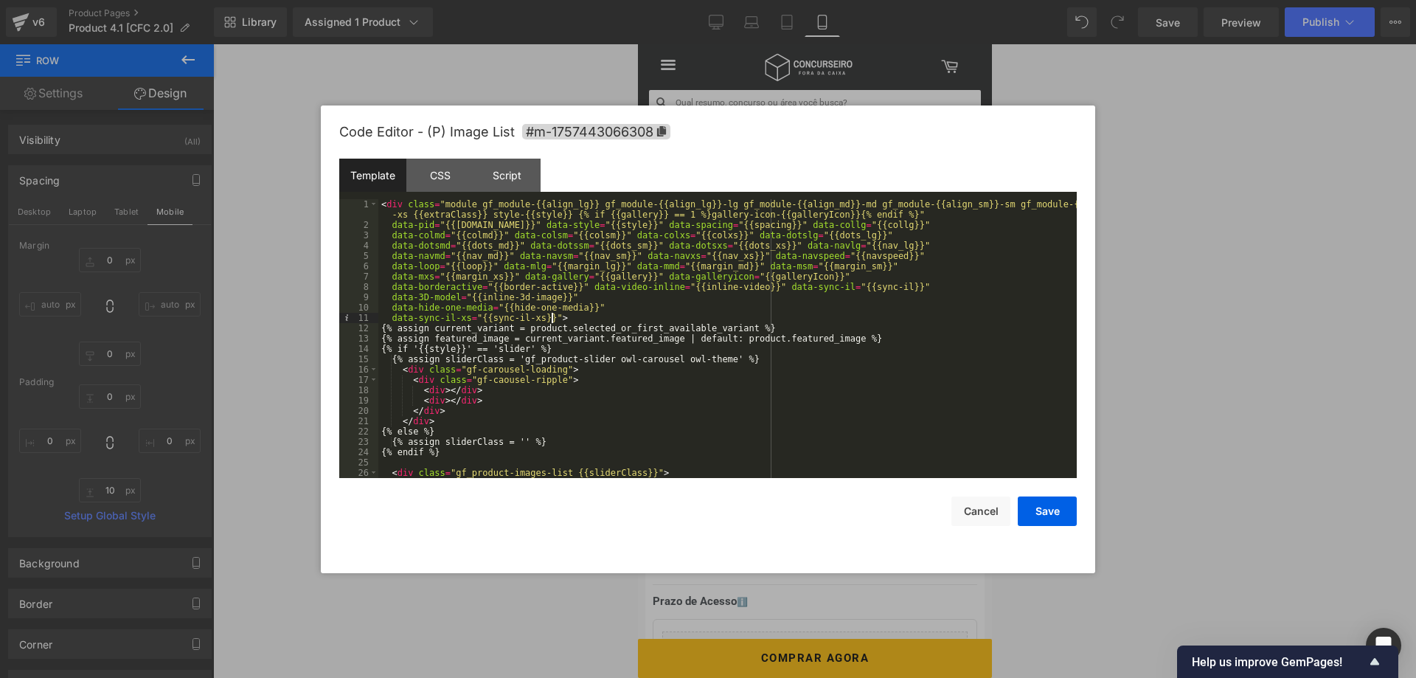
click at [623, 318] on div "< div class = "module gf_module-{{align_lg}} gf_module-{{align_lg}}-lg gf_modul…" at bounding box center [727, 354] width 699 height 310
drag, startPoint x: 427, startPoint y: 175, endPoint x: 433, endPoint y: 186, distance: 12.5
click at [427, 176] on div "CSS" at bounding box center [440, 175] width 67 height 33
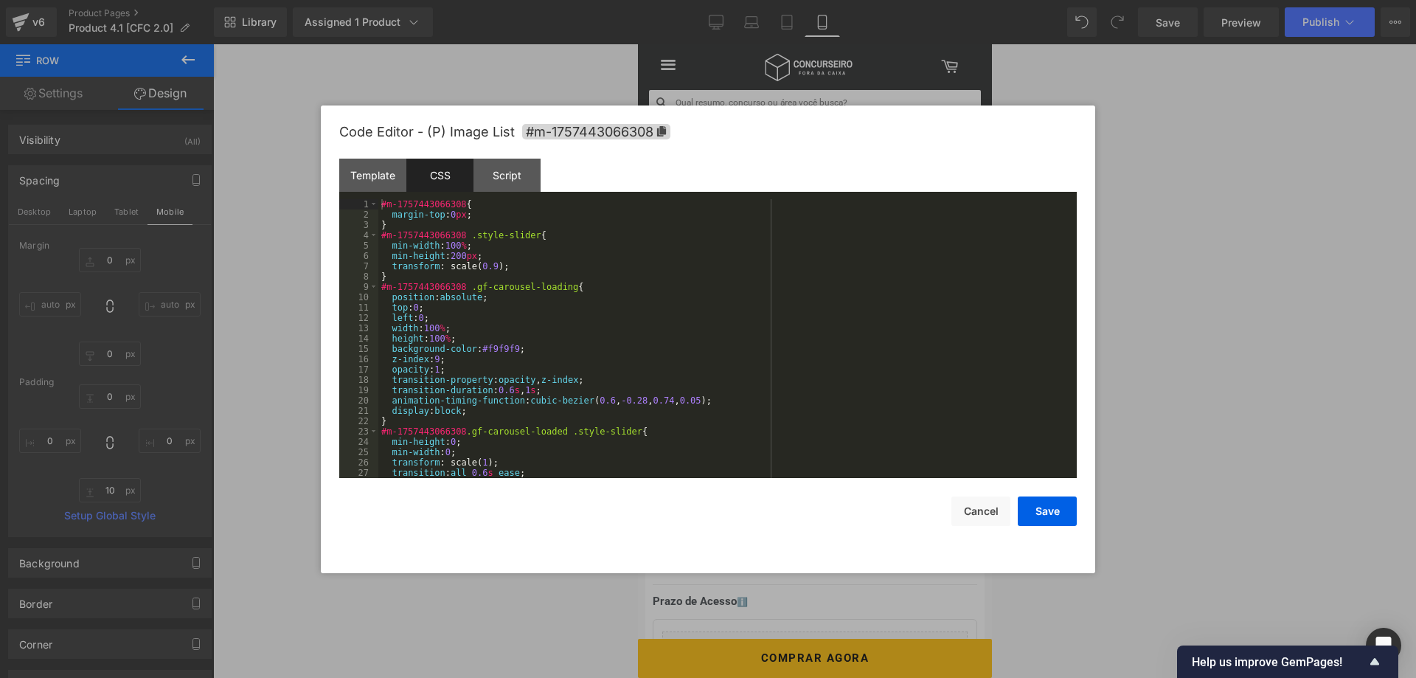
click at [493, 289] on div "#m-1757443066308 { margin-top : 0 px ; } #m-1757443066308 .style-slider { min-w…" at bounding box center [727, 349] width 699 height 300
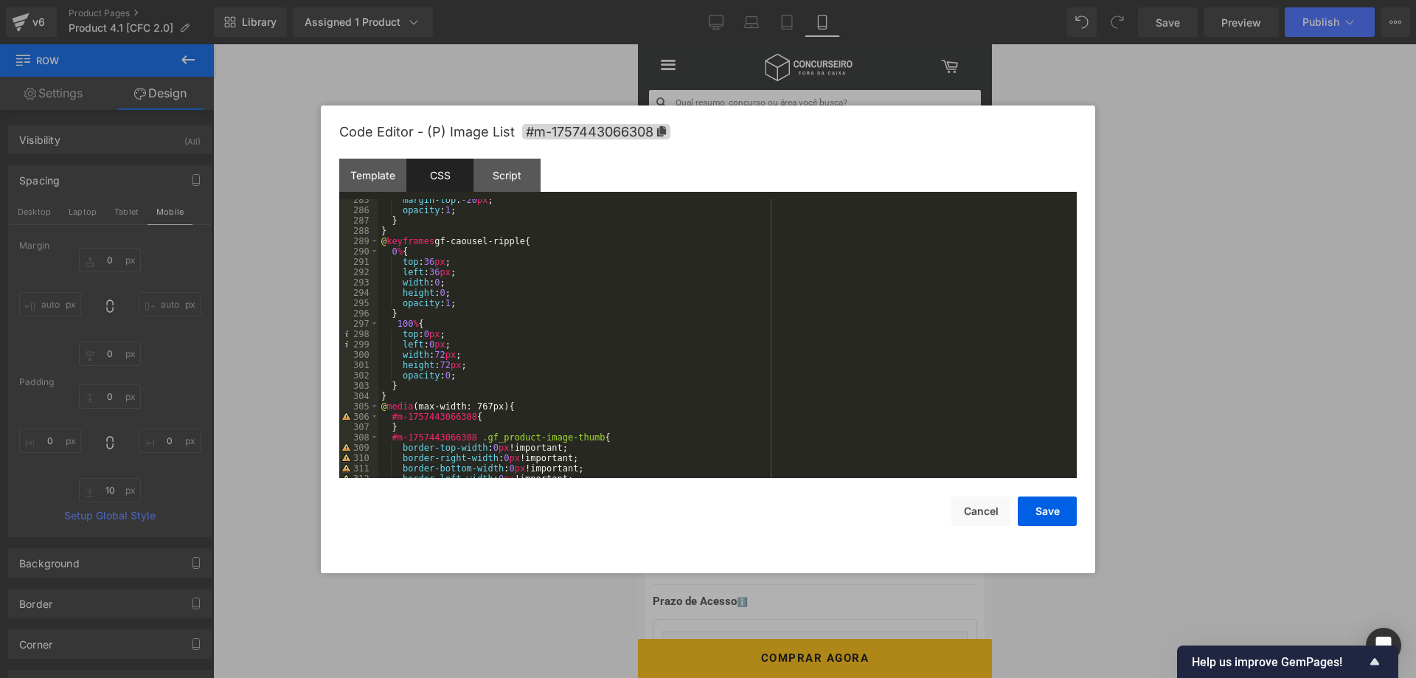
scroll to position [3010, 0]
drag, startPoint x: 381, startPoint y: 406, endPoint x: 527, endPoint y: 404, distance: 146.8
click at [527, 404] on div "margin-top : -20 px ; opacity : 1 ; } } @ keyframes gf-caousel-ripple { 0 % { t…" at bounding box center [727, 345] width 699 height 300
click at [508, 421] on div "margin-top : -20 px ; opacity : 1 ; } } @ keyframes gf-caousel-ripple { 0 % { t…" at bounding box center [727, 345] width 699 height 300
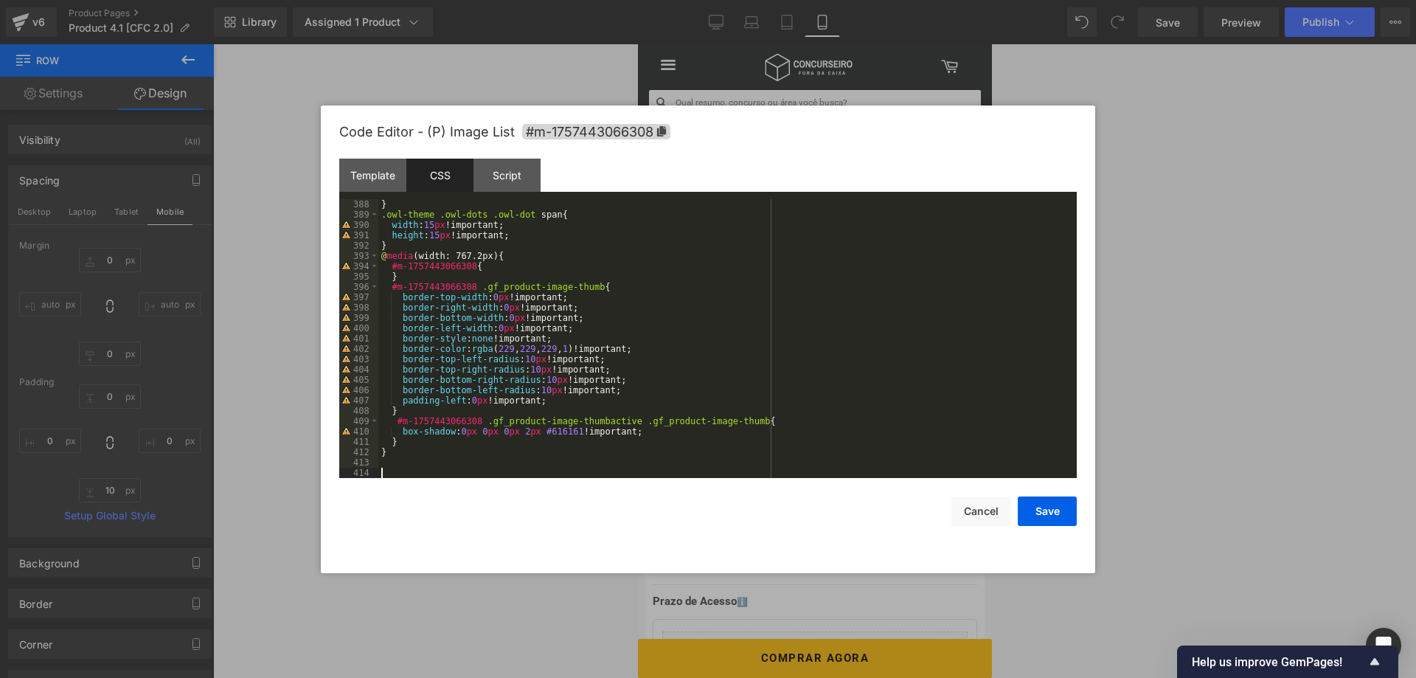
scroll to position [4080, 0]
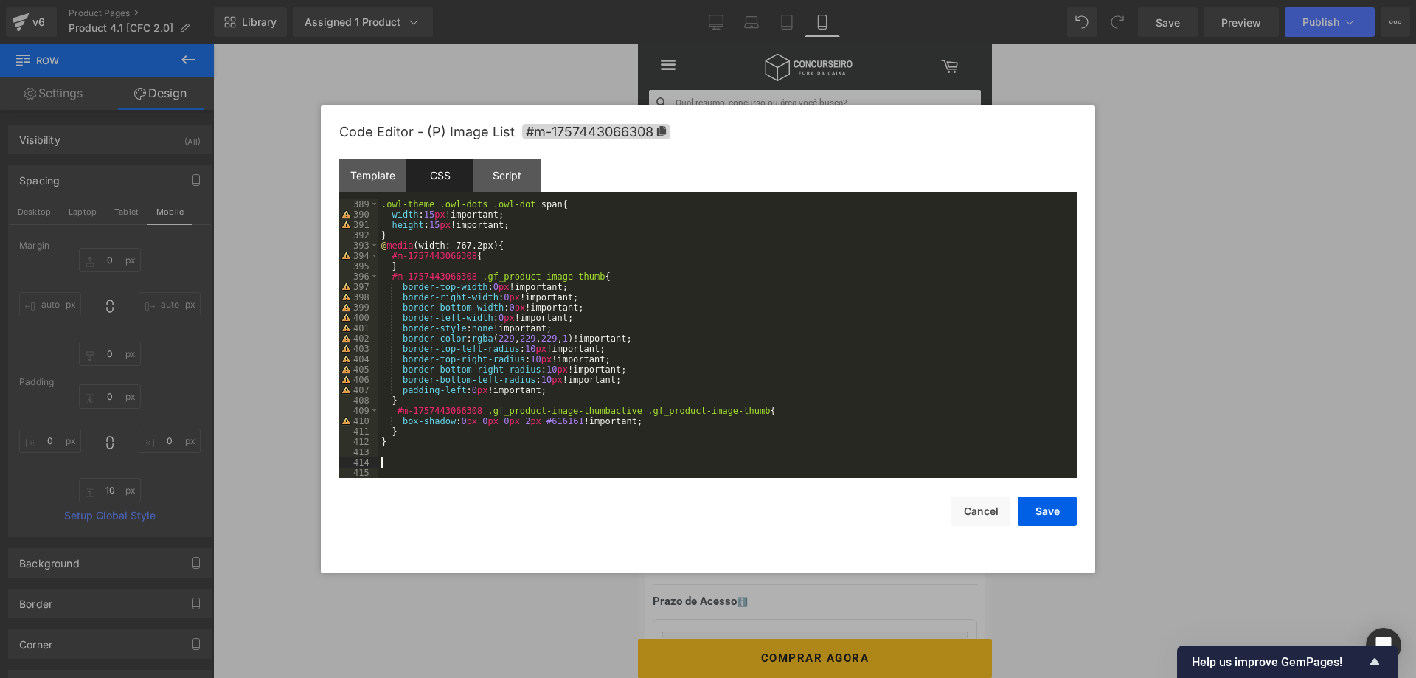
paste textarea
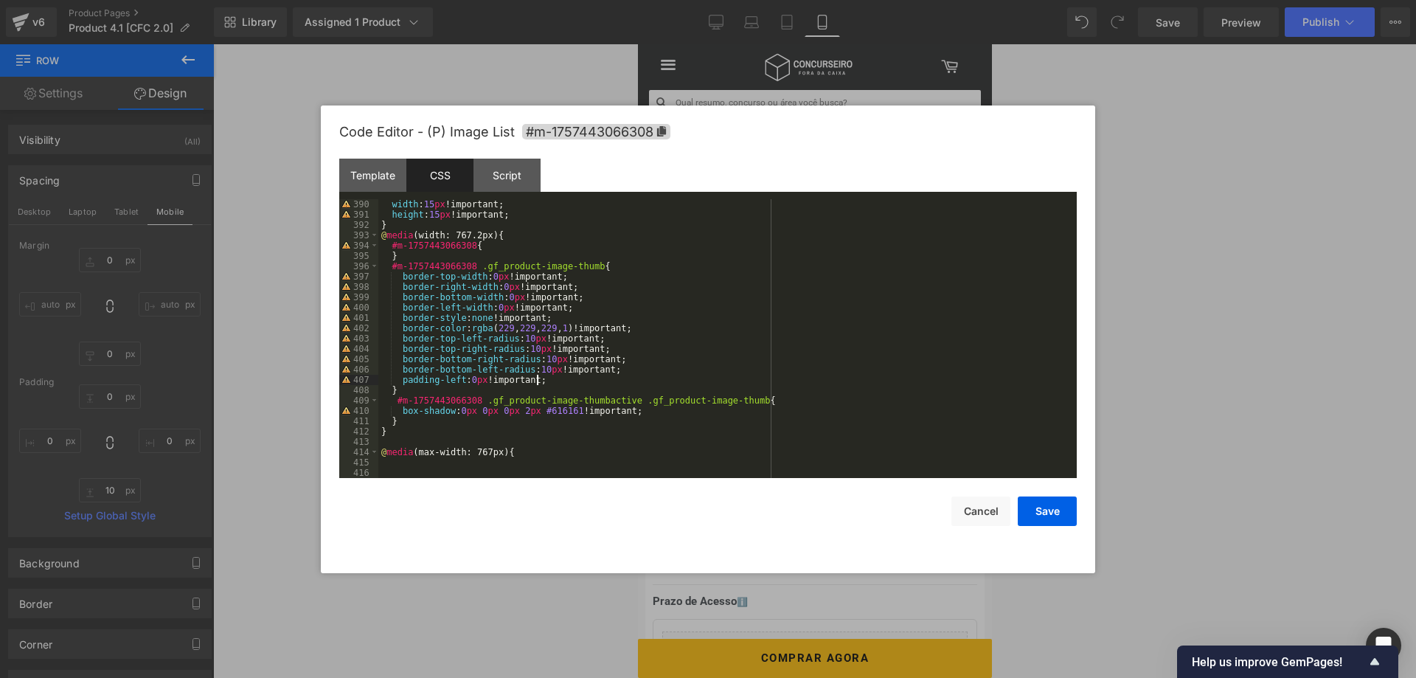
click at [564, 376] on div "width : 15 px !important; height : 15 px !important; } @ media (width: 767.2px)…" at bounding box center [727, 349] width 699 height 300
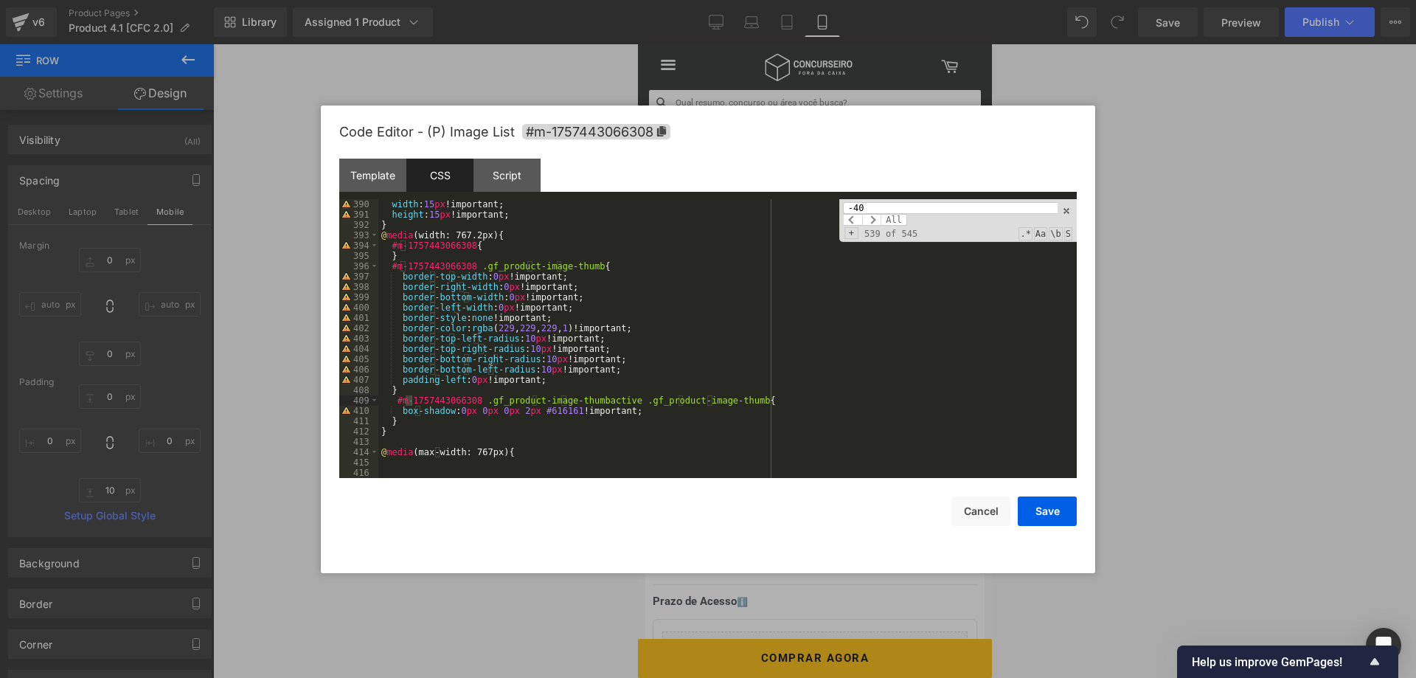
scroll to position [1441, 0]
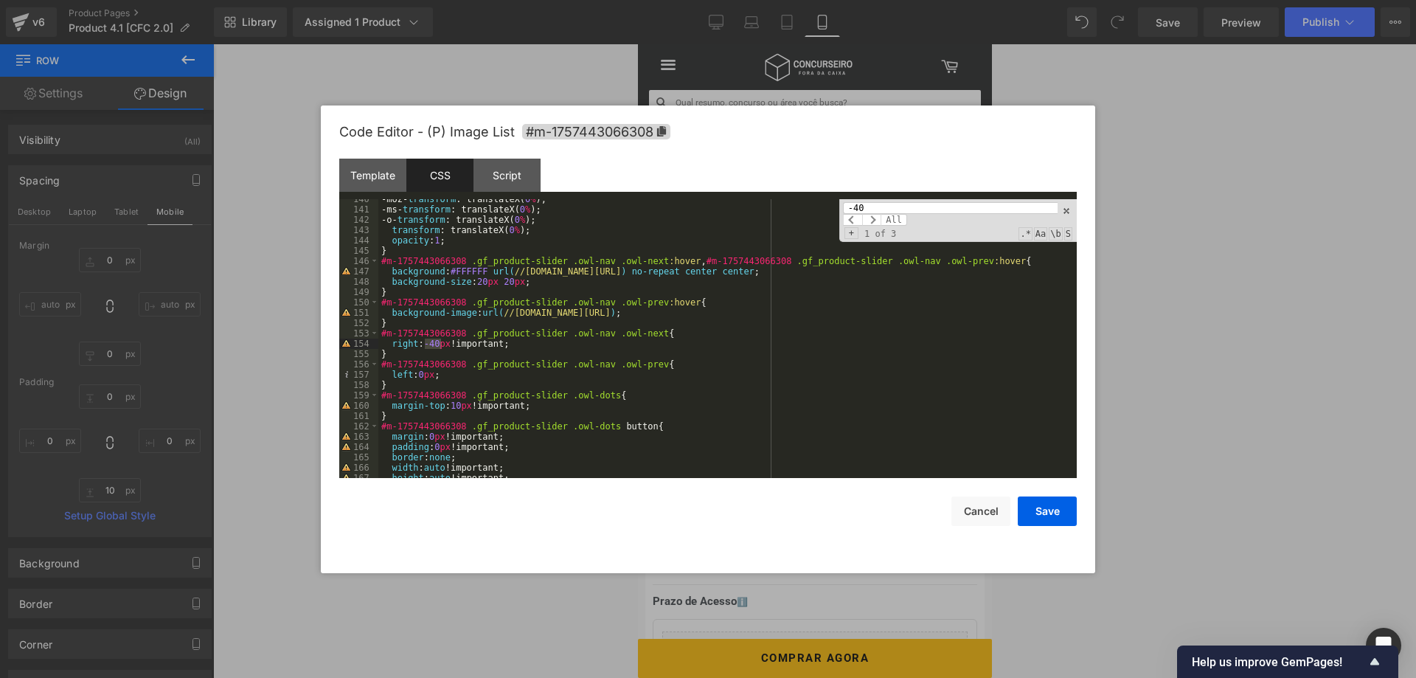
type input "-40"
click at [434, 342] on div "-moz- transform : translateX( 0 % ); -ms- transform : translateX( 0 % ); -o- tr…" at bounding box center [727, 338] width 699 height 279
drag, startPoint x: 489, startPoint y: 343, endPoint x: 440, endPoint y: 343, distance: 48.7
click at [440, 343] on div "-moz- transform : translateX( 0 % ); -ms- transform : translateX( 0 % ); -o- tr…" at bounding box center [727, 344] width 699 height 300
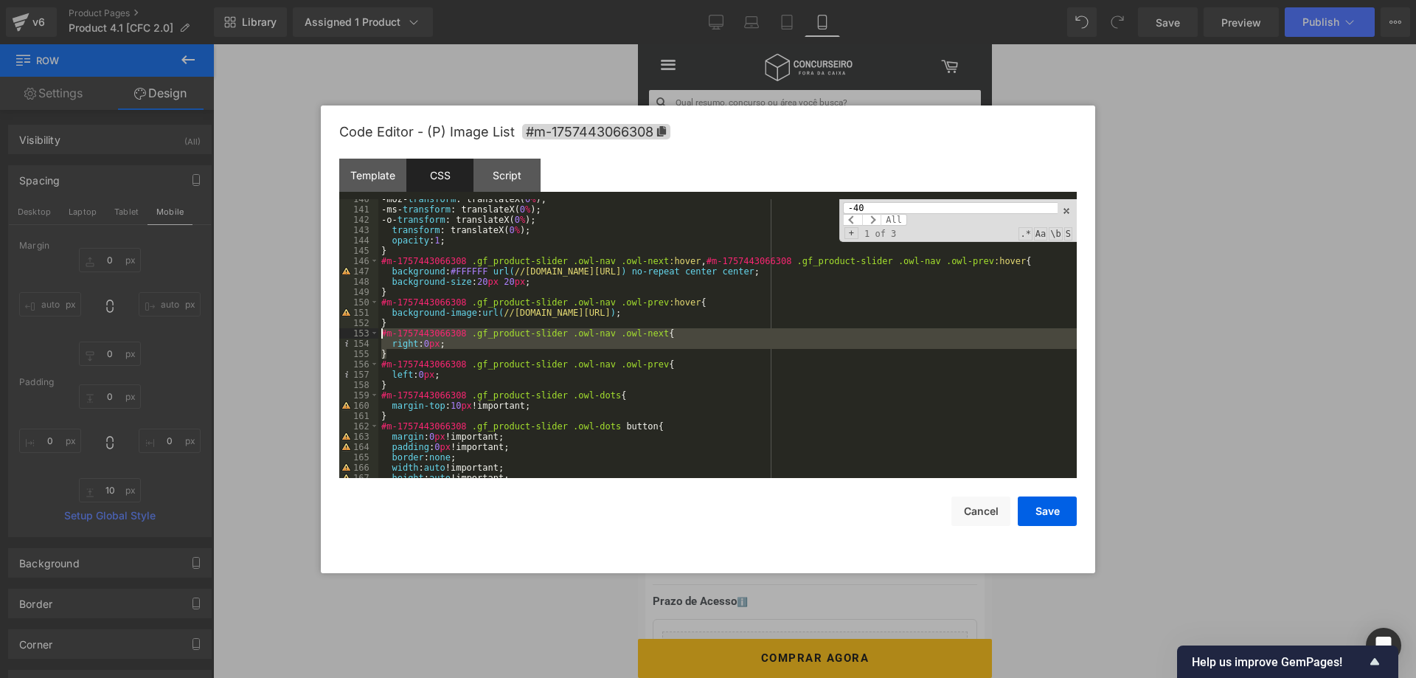
drag, startPoint x: 386, startPoint y: 353, endPoint x: 380, endPoint y: 334, distance: 19.4
click at [380, 334] on div "-moz- transform : translateX( 0 % ); -ms- transform : translateX( 0 % ); -o- tr…" at bounding box center [727, 344] width 699 height 300
click at [407, 362] on div "-moz- transform : translateX( 0 % ); -ms- transform : translateX( 0 % ); -o- tr…" at bounding box center [727, 344] width 699 height 300
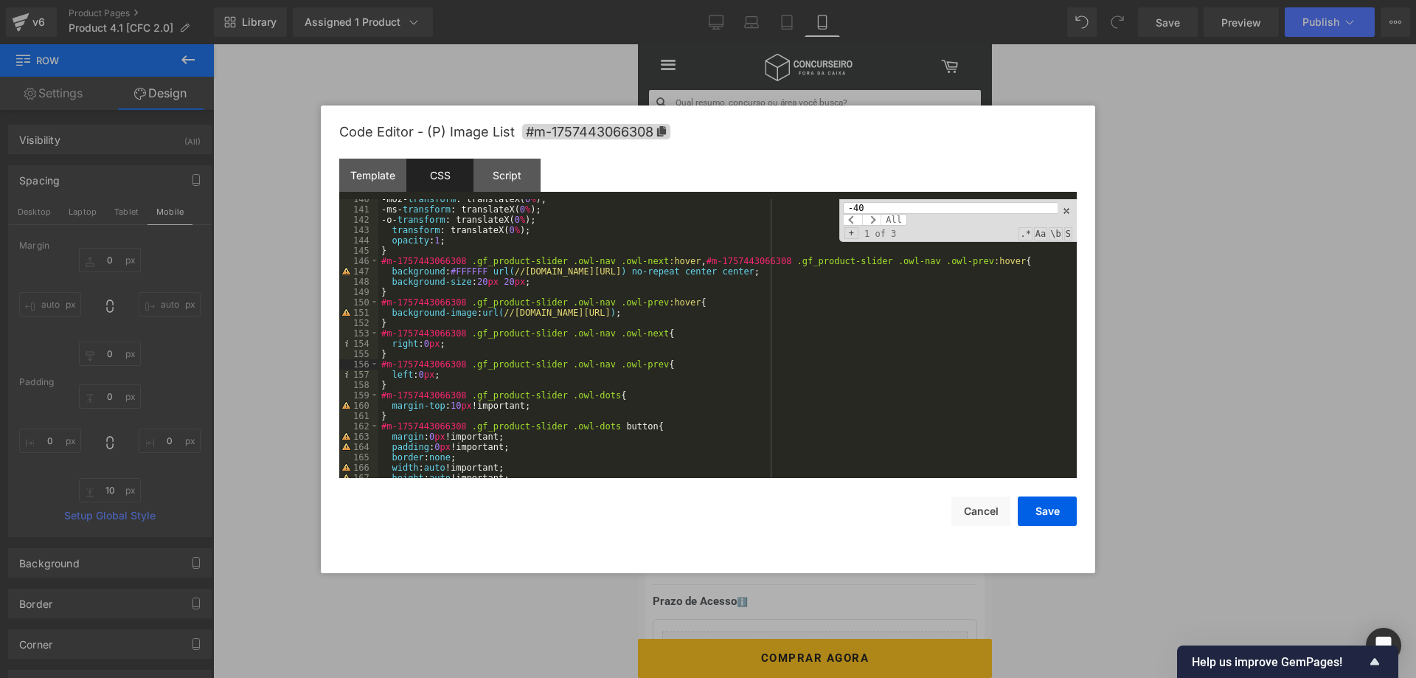
scroll to position [4111, 0]
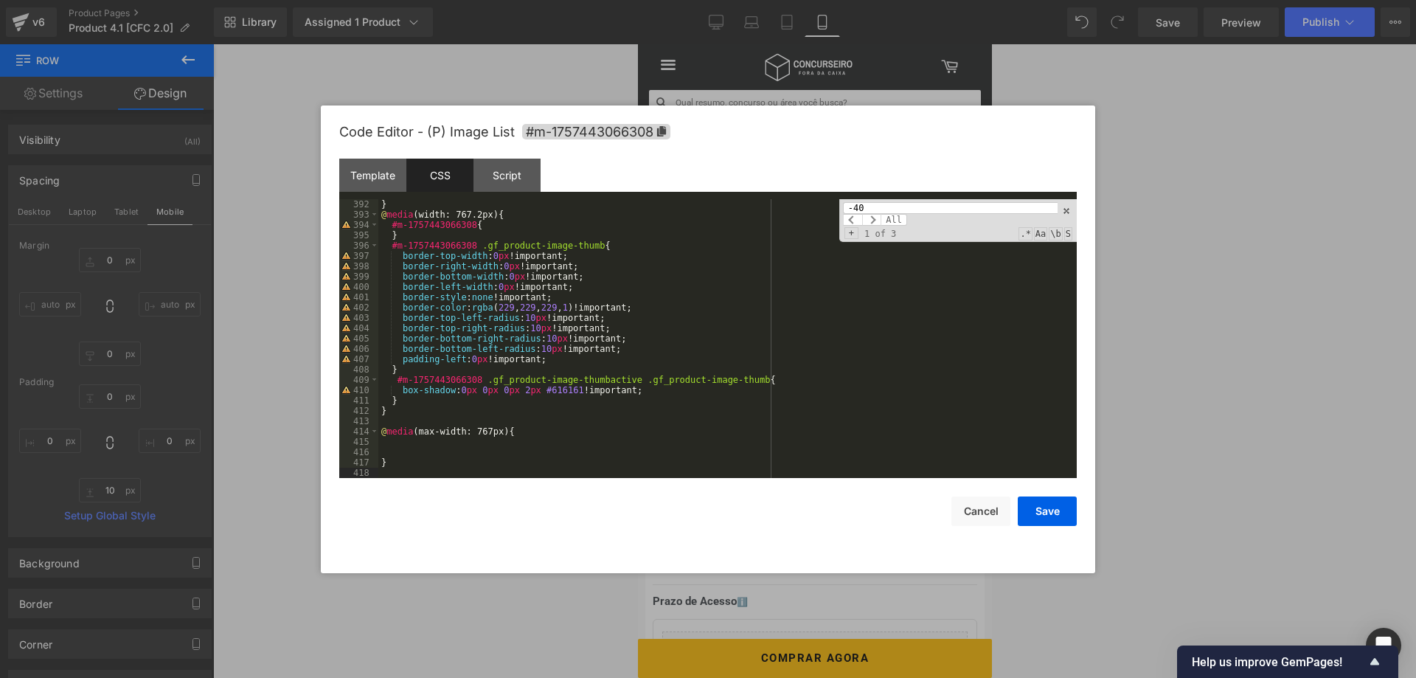
click at [396, 449] on div "} @ media (width: 767.2px) { #m-1757443066308 { } #m-1757443066308 .gf_product-…" at bounding box center [727, 349] width 699 height 300
click at [392, 444] on div "} @ media (width: 767.2px) { #m-1757443066308 { } #m-1757443066308 .gf_product-…" at bounding box center [727, 349] width 699 height 300
click at [394, 445] on div "} @ media (width: 767.2px) { #m-1757443066308 { } #m-1757443066308 .gf_product-…" at bounding box center [727, 349] width 699 height 300
click at [396, 447] on div "} @ media (width: 767.2px) { #m-1757443066308 { } #m-1757443066308 .gf_product-…" at bounding box center [727, 349] width 699 height 300
click at [397, 442] on div "} @ media (width: 767.2px) { #m-1757443066308 { } #m-1757443066308 .gf_product-…" at bounding box center [727, 349] width 699 height 300
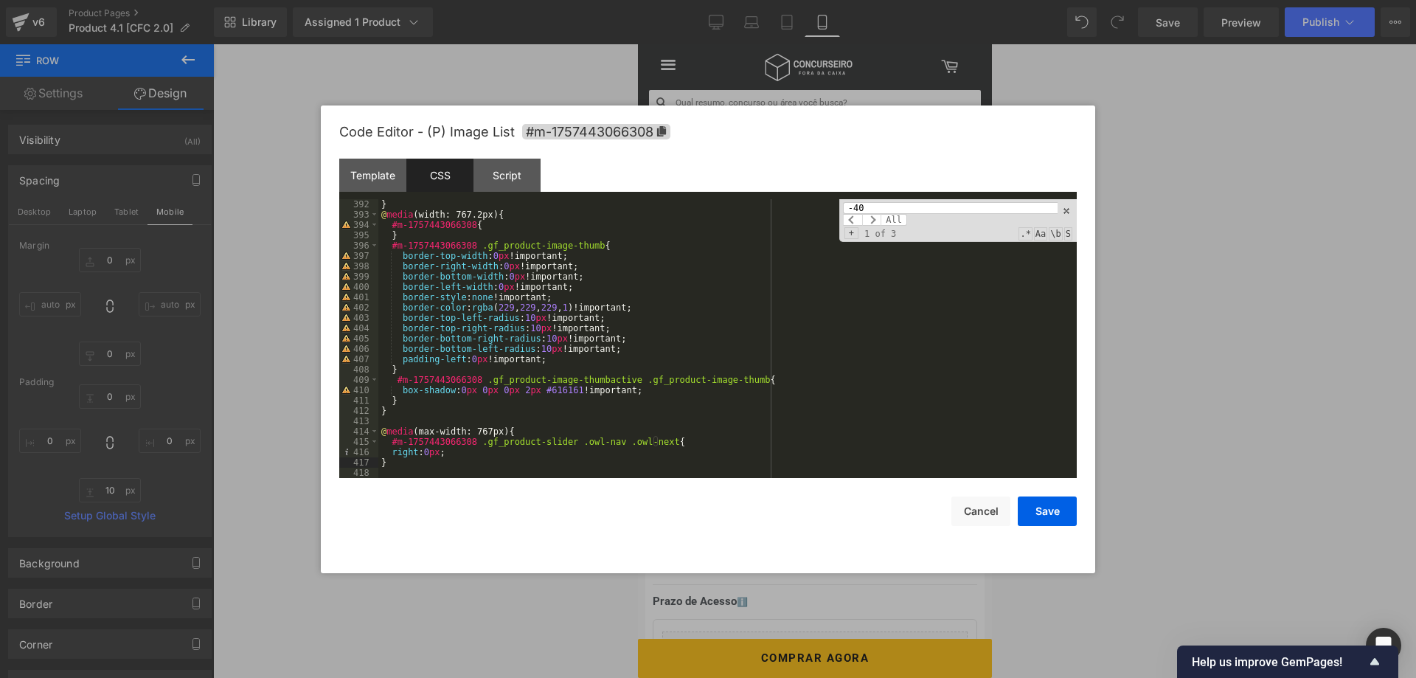
click at [390, 452] on div "} @ media (width: 767.2px) { #m-1757443066308 { } #m-1757443066308 .gf_product-…" at bounding box center [727, 349] width 699 height 300
click at [435, 452] on div "} @ media (width: 767.2px) { #m-1757443066308 { } #m-1757443066308 .gf_product-…" at bounding box center [727, 349] width 699 height 300
drag, startPoint x: 477, startPoint y: 443, endPoint x: 652, endPoint y: 441, distance: 175.6
click at [652, 441] on div "} @ media (width: 767.2px) { #m-1757443066308 { } #m-1757443066308 .gf_product-…" at bounding box center [727, 349] width 699 height 300
click at [887, 207] on input "-40" at bounding box center [950, 208] width 215 height 12
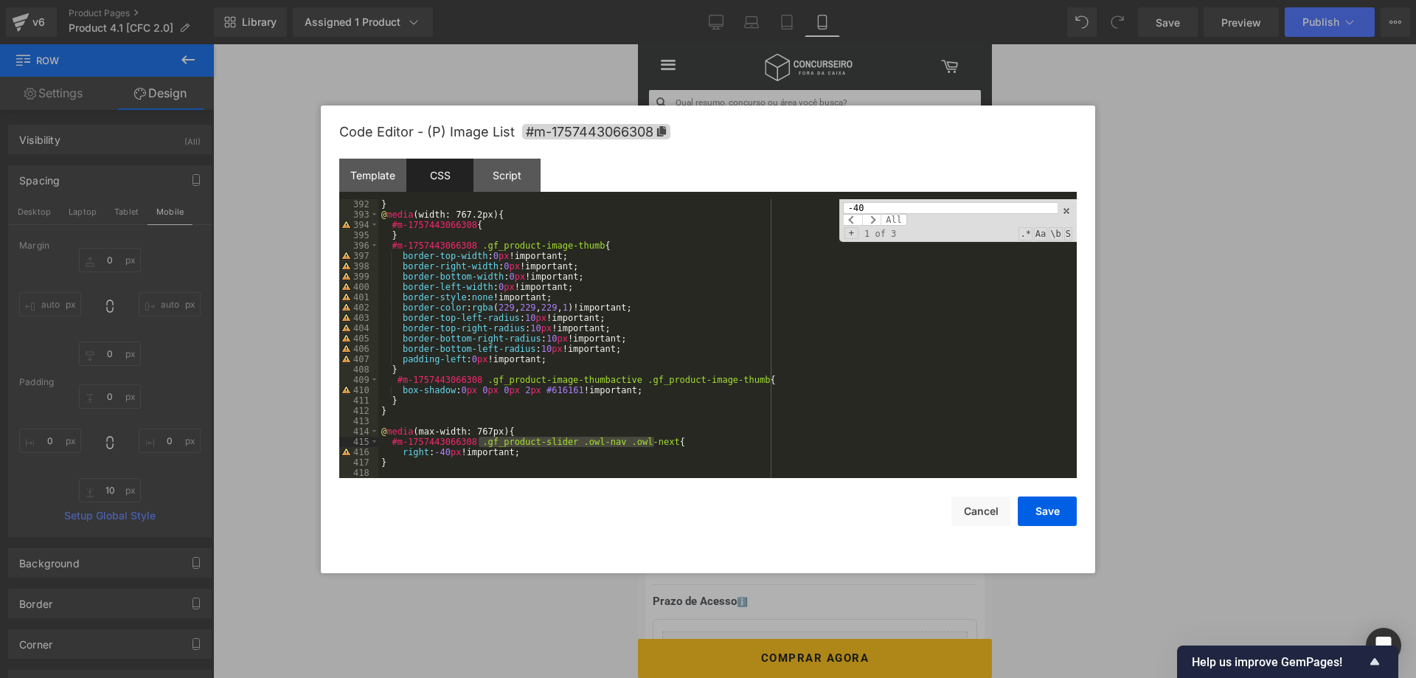
click at [887, 207] on input "-40" at bounding box center [950, 208] width 215 height 12
paste input "gf_product-slider .owl-nav .owl-next"
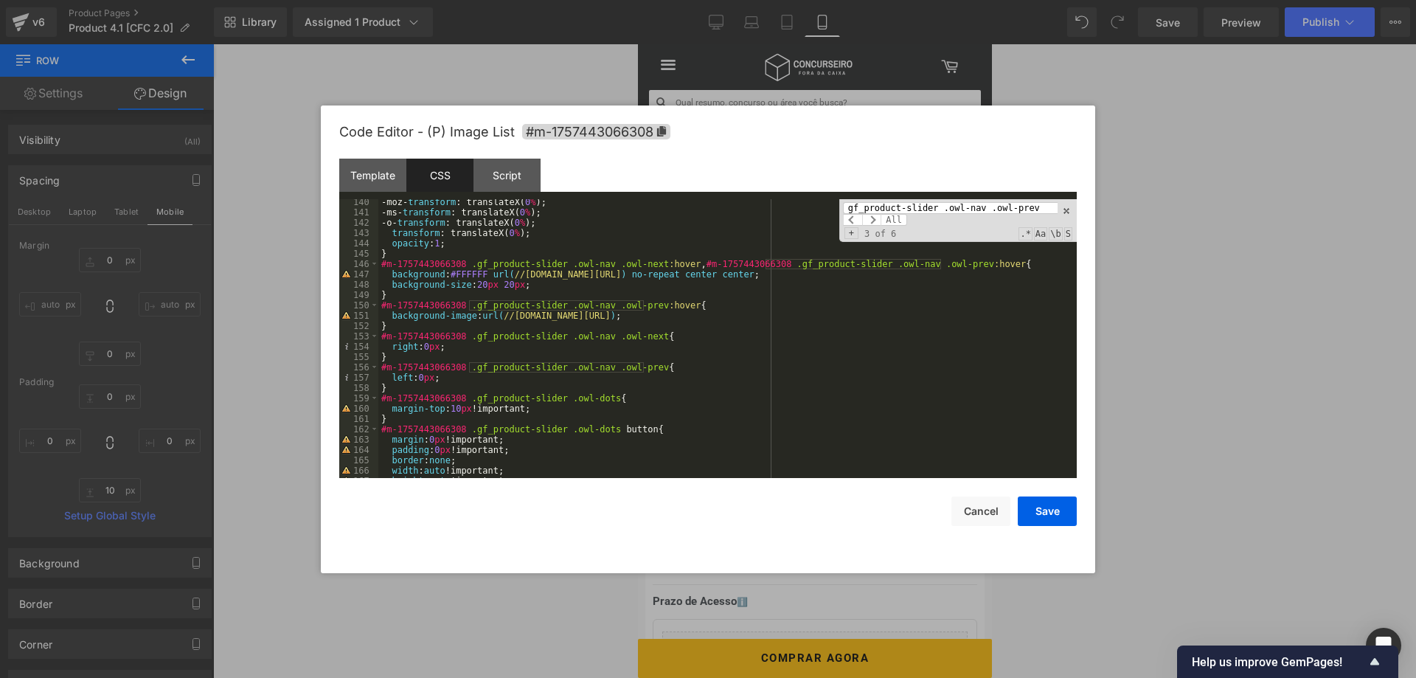
scroll to position [1438, 0]
type input "gf_product-slider .owl-nav .owl-prev"
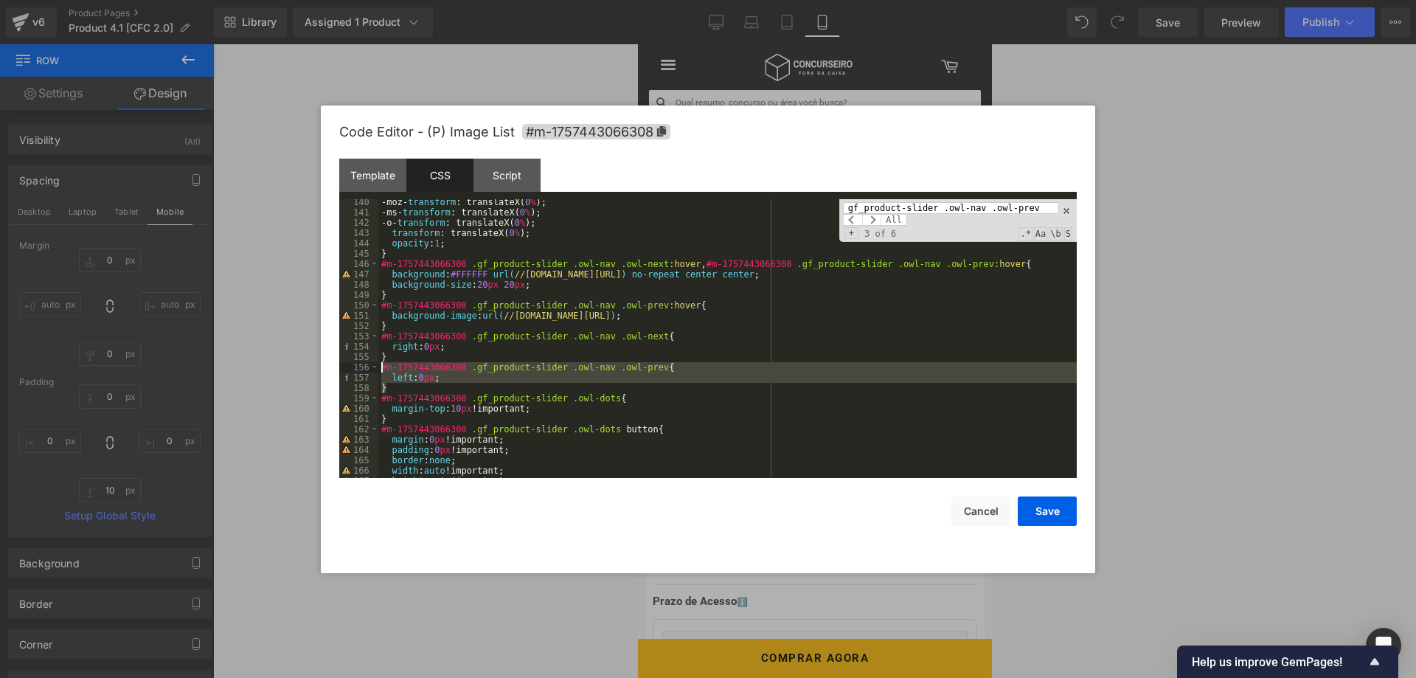
drag, startPoint x: 389, startPoint y: 387, endPoint x: 381, endPoint y: 370, distance: 19.5
click at [381, 370] on div "-moz- transform : translateX( 0 % ); -ms- transform : translateX( 0 % ); -o- tr…" at bounding box center [727, 347] width 699 height 300
click at [463, 401] on div "-moz- transform : translateX( 0 % ); -ms- transform : translateX( 0 % ); -o- tr…" at bounding box center [727, 347] width 699 height 300
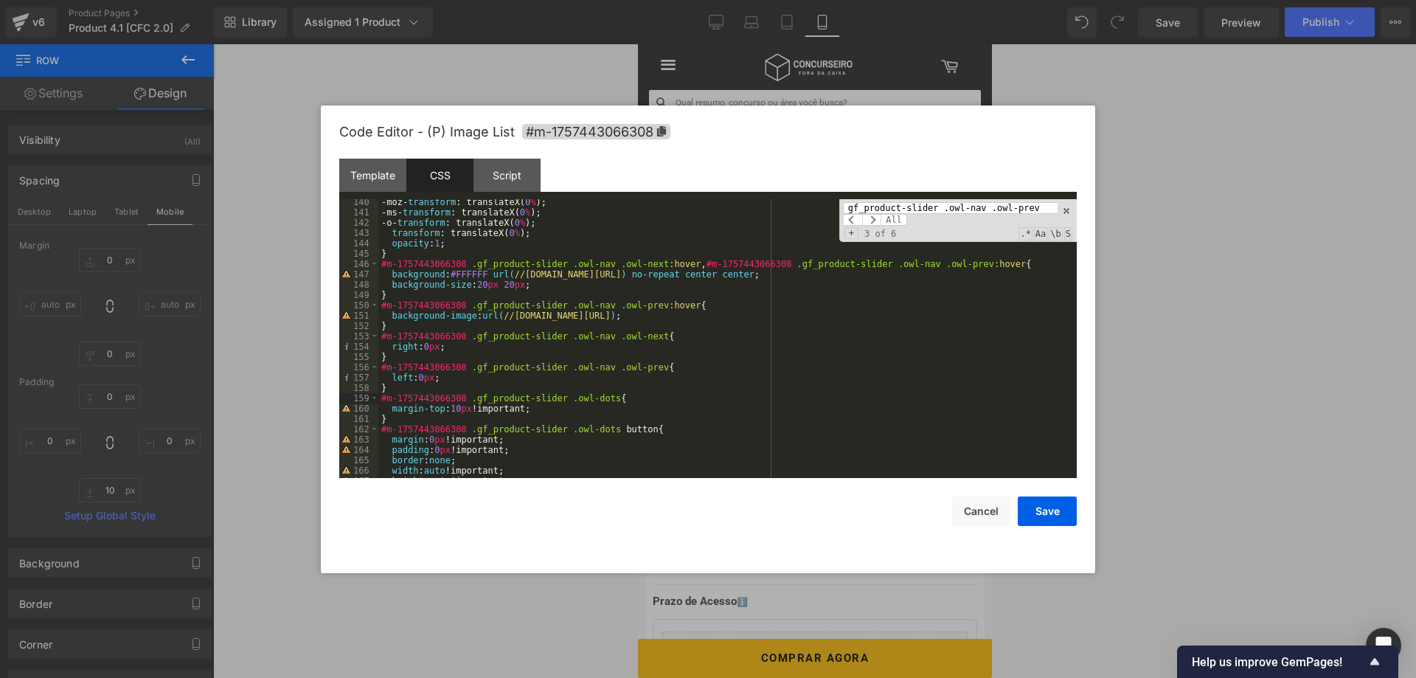
scroll to position [4131, 0]
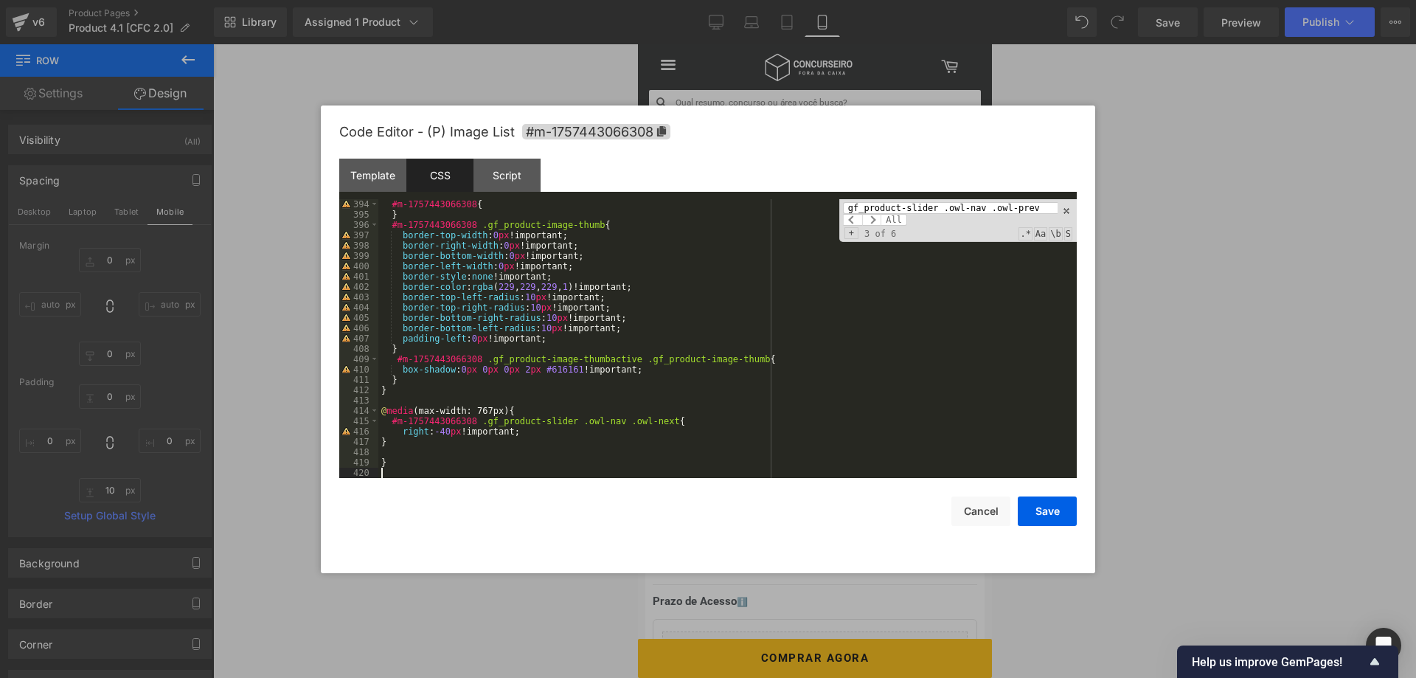
click at [468, 443] on div "#m-1757443066308 { } #m-1757443066308 .gf_product-image-thumb { border-top-widt…" at bounding box center [727, 349] width 699 height 300
click at [381, 443] on div "#m-1757443066308 { } #m-1757443066308 .gf_product-image-thumb { border-top-widt…" at bounding box center [727, 349] width 699 height 300
click at [405, 444] on div "#m-1757443066308 { } #m-1757443066308 .gf_product-image-thumb { border-top-widt…" at bounding box center [727, 349] width 699 height 300
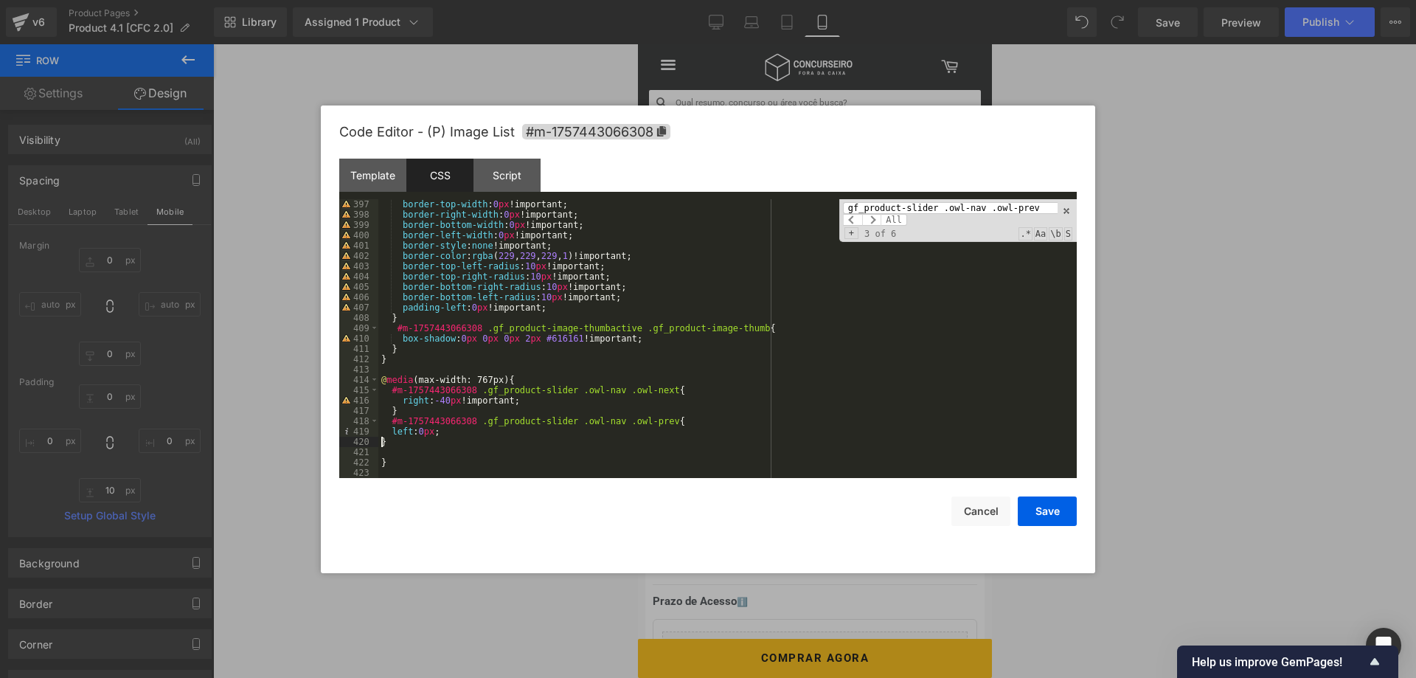
click at [383, 440] on div "border-top-width : 0 px !important; border-right-width : 0 px !important; borde…" at bounding box center [727, 349] width 699 height 300
click at [387, 454] on div "border-top-width : 0 px !important; border-right-width : 0 px !important; borde…" at bounding box center [727, 349] width 699 height 300
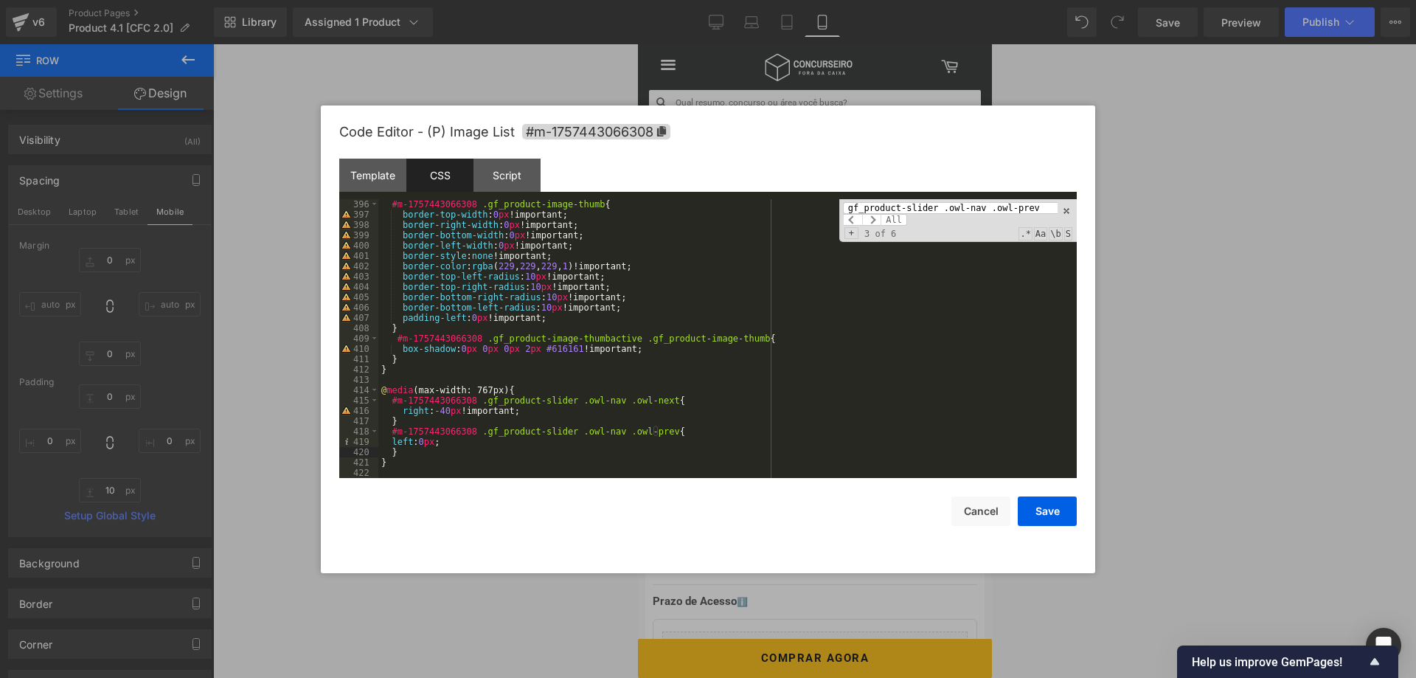
click at [422, 439] on div "#m-1757443066308 .gf_product-image-thumb { border-top-width : 0 px !important; …" at bounding box center [727, 349] width 699 height 300
click at [545, 437] on div "#m-1757443066308 .gf_product-image-thumb { border-top-width : 0 px !important; …" at bounding box center [727, 349] width 699 height 300
drag, startPoint x: 1033, startPoint y: 501, endPoint x: 480, endPoint y: 432, distance: 556.8
click at [527, 431] on div "Code Editor - (P) Image List #m-1757443066308 Template CSS Script Data 1 2 3 4 …" at bounding box center [708, 339] width 738 height 468
click at [392, 440] on div "#m-1757443066308 .gf_product-image-thumb { border-top-width : 0 px !important; …" at bounding box center [727, 349] width 699 height 300
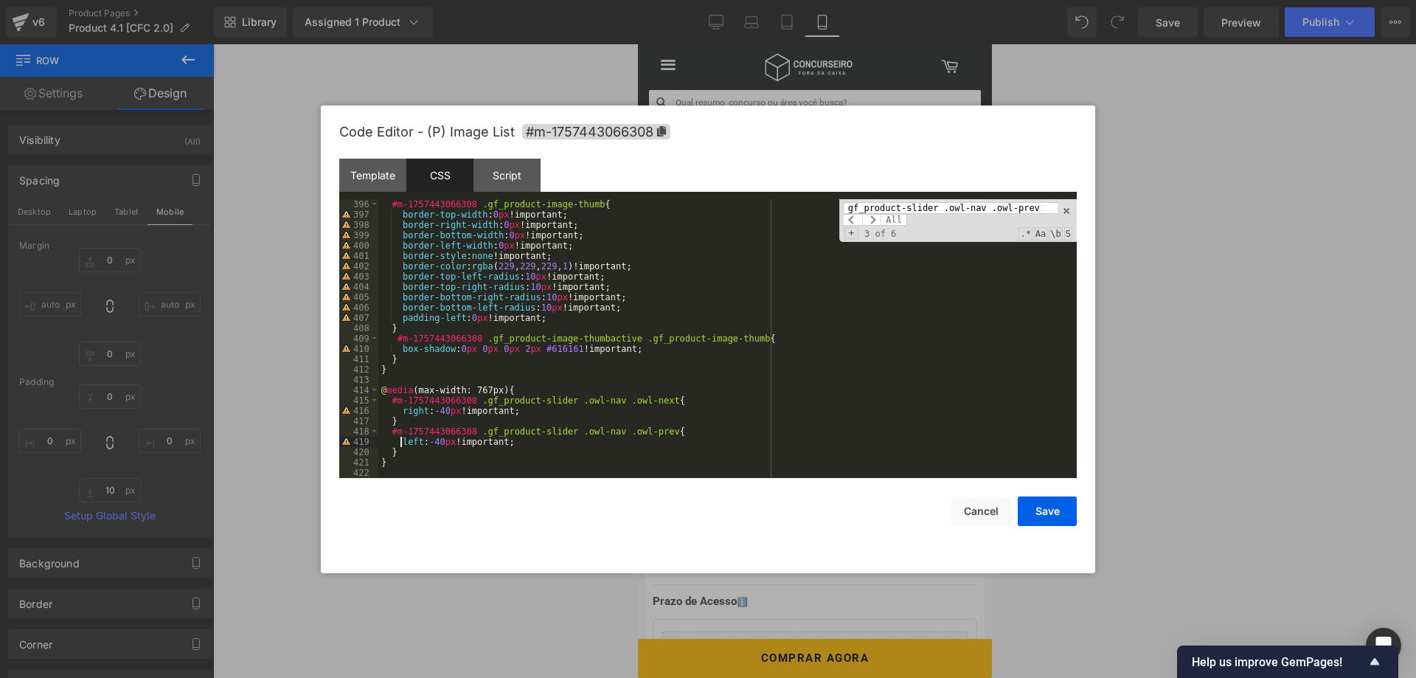
click at [668, 440] on div "#m-1757443066308 .gf_product-image-thumb { border-top-width : 0 px !important; …" at bounding box center [727, 349] width 699 height 300
click at [1051, 510] on button "Save" at bounding box center [1047, 512] width 59 height 30
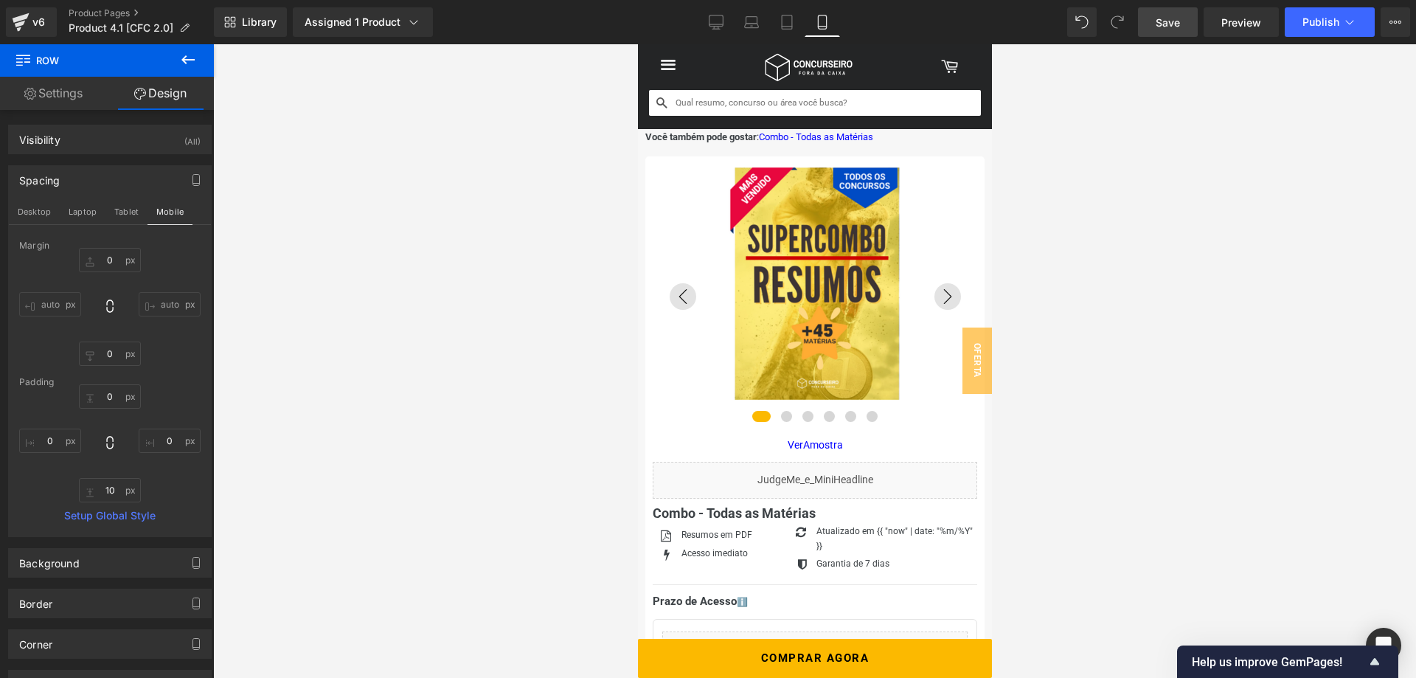
click at [1160, 27] on span "Save" at bounding box center [1168, 22] width 24 height 15
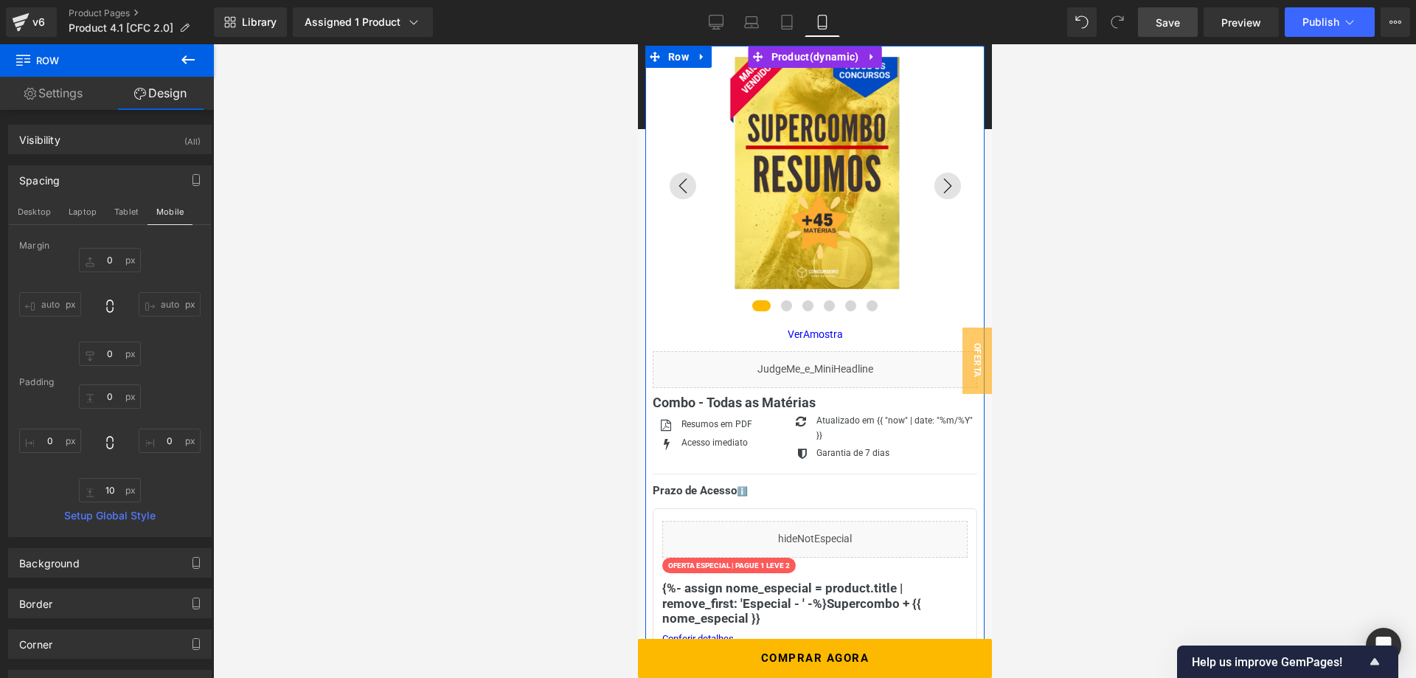
scroll to position [75, 0]
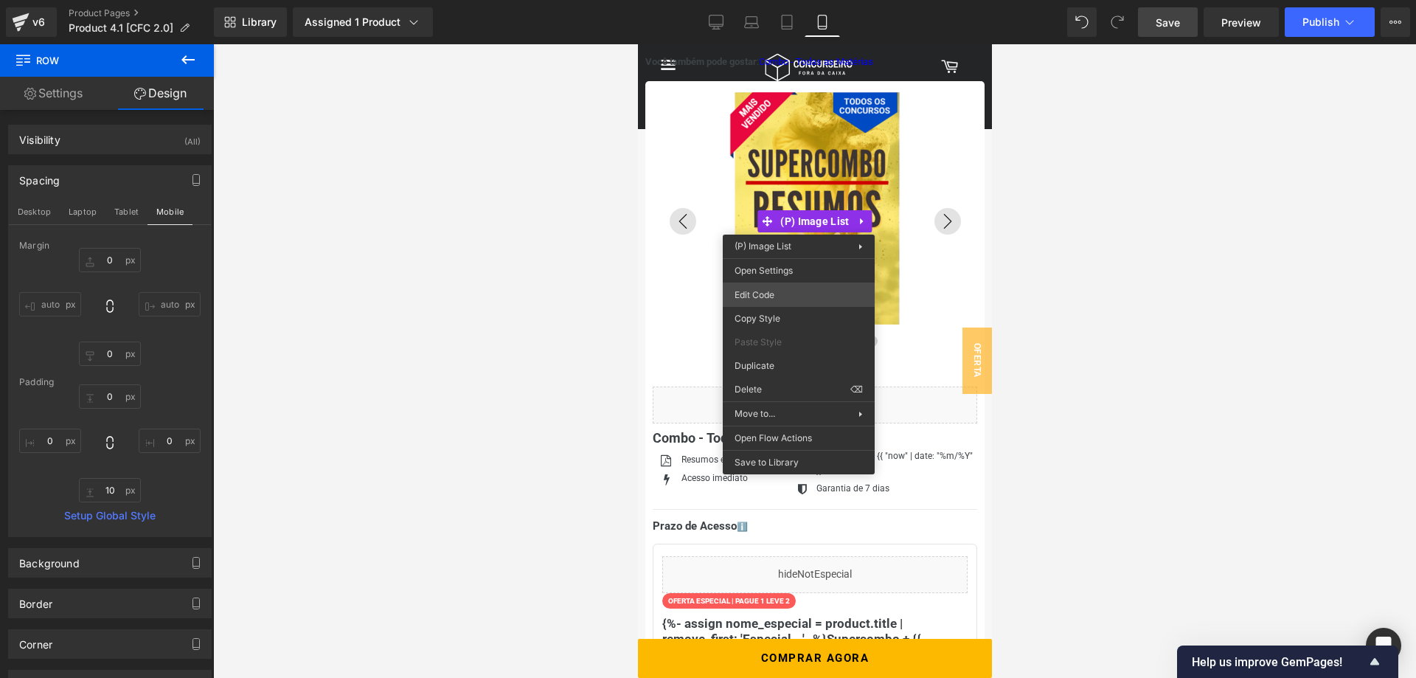
click at [795, 0] on div "Row You are previewing how the will restyle your page. You can not edit Element…" at bounding box center [708, 0] width 1416 height 0
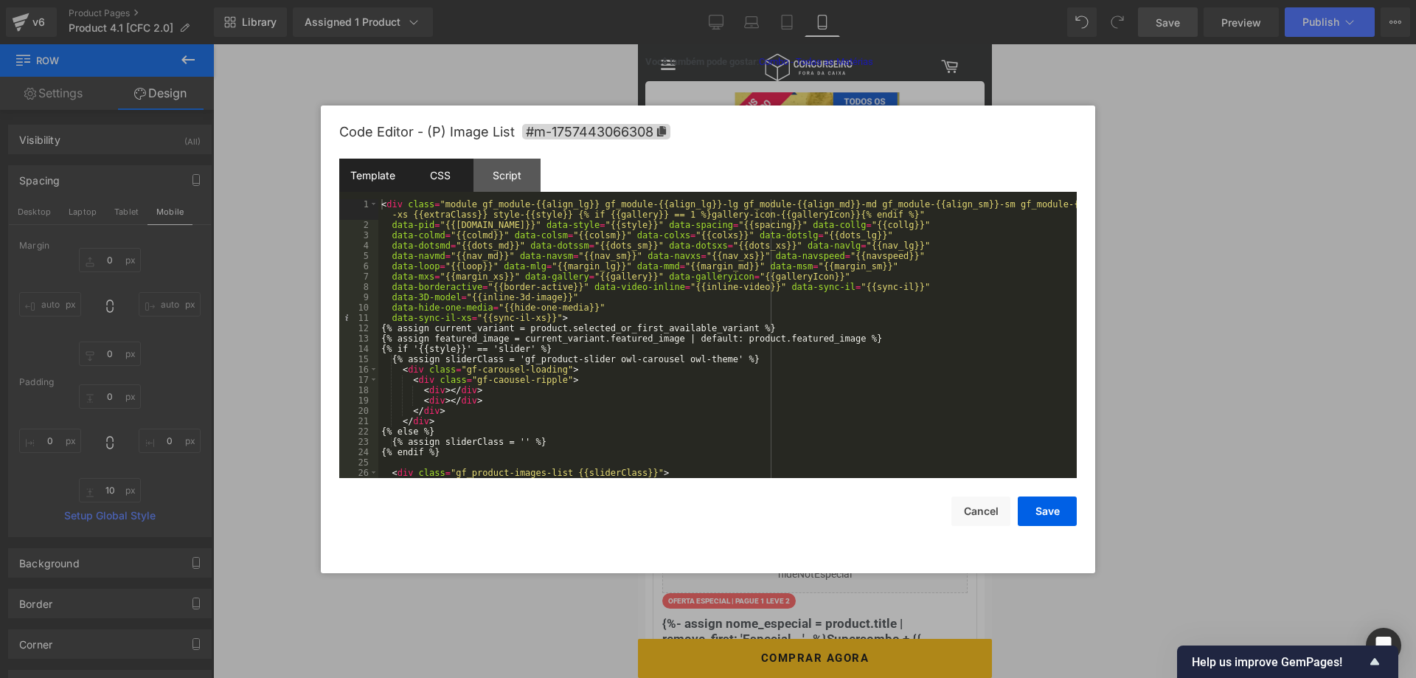
click at [458, 184] on div "CSS" at bounding box center [440, 175] width 67 height 33
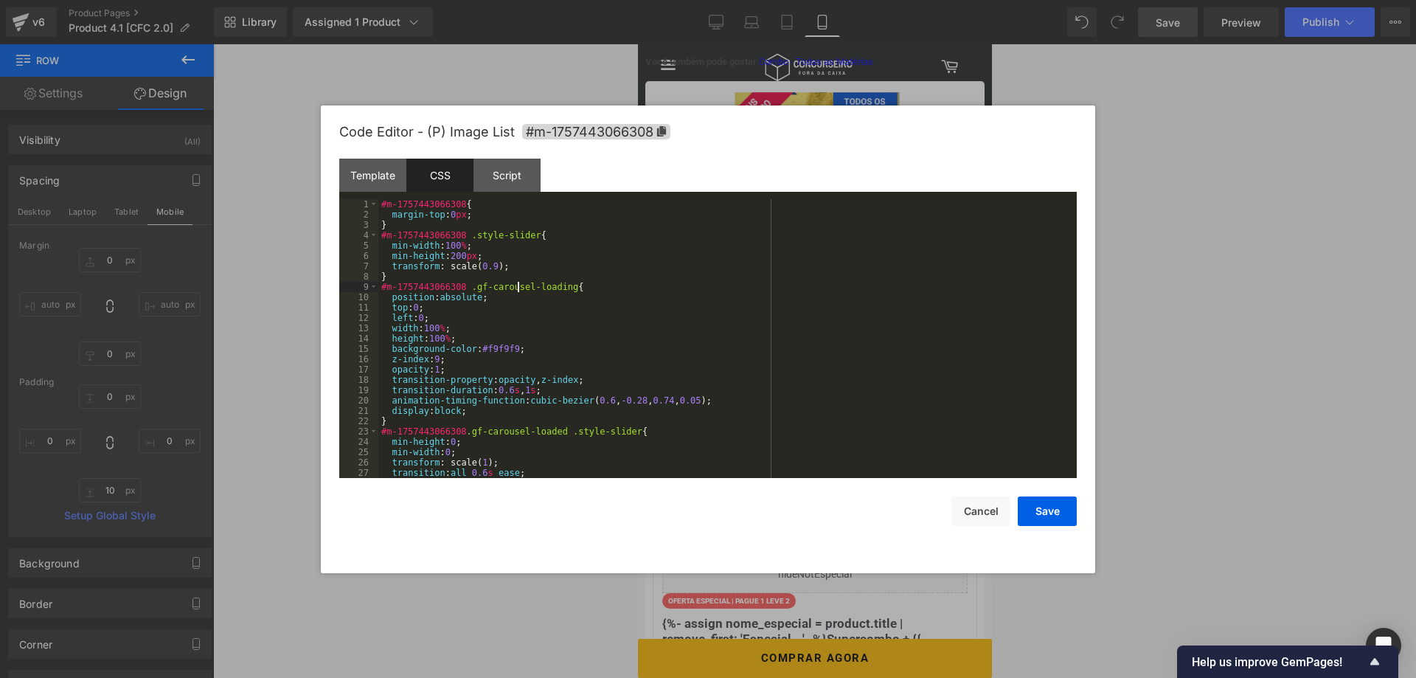
click at [517, 290] on div "#m-1757443066308 { margin-top : 0 px ; } #m-1757443066308 .style-slider { min-w…" at bounding box center [727, 349] width 699 height 300
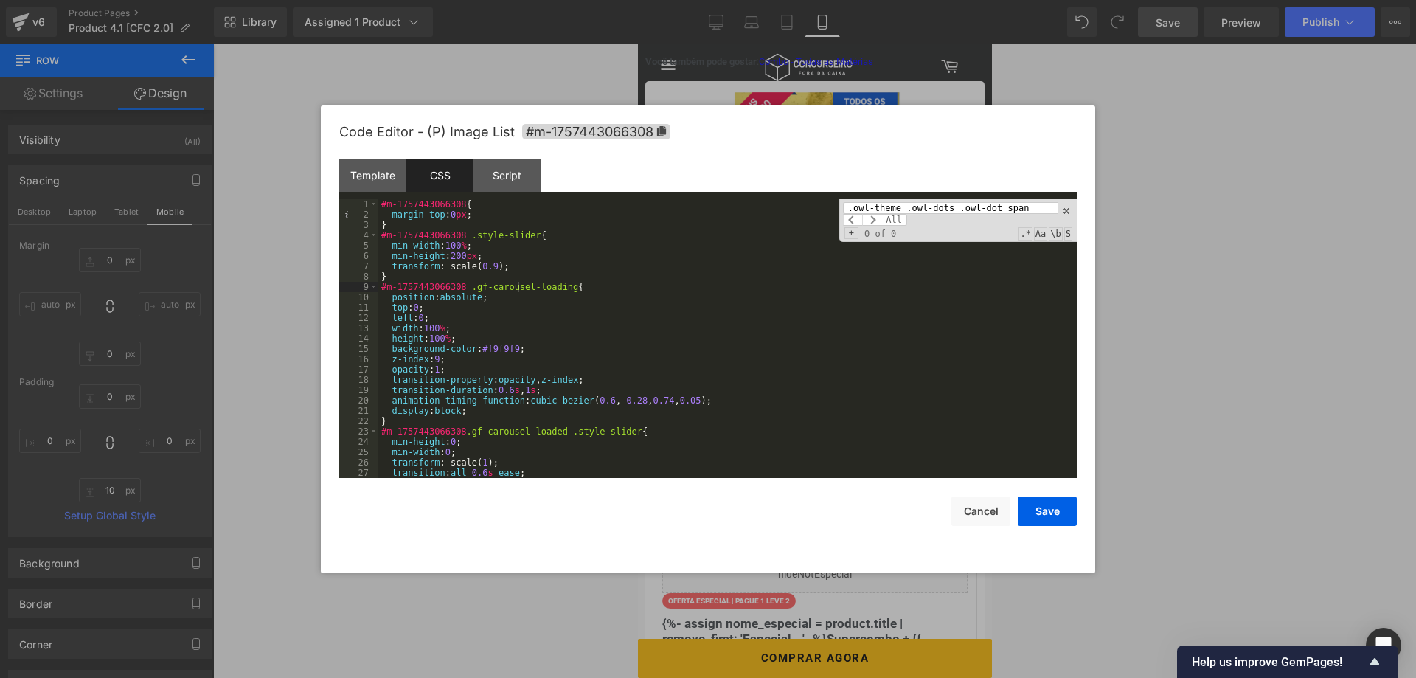
scroll to position [3951, 0]
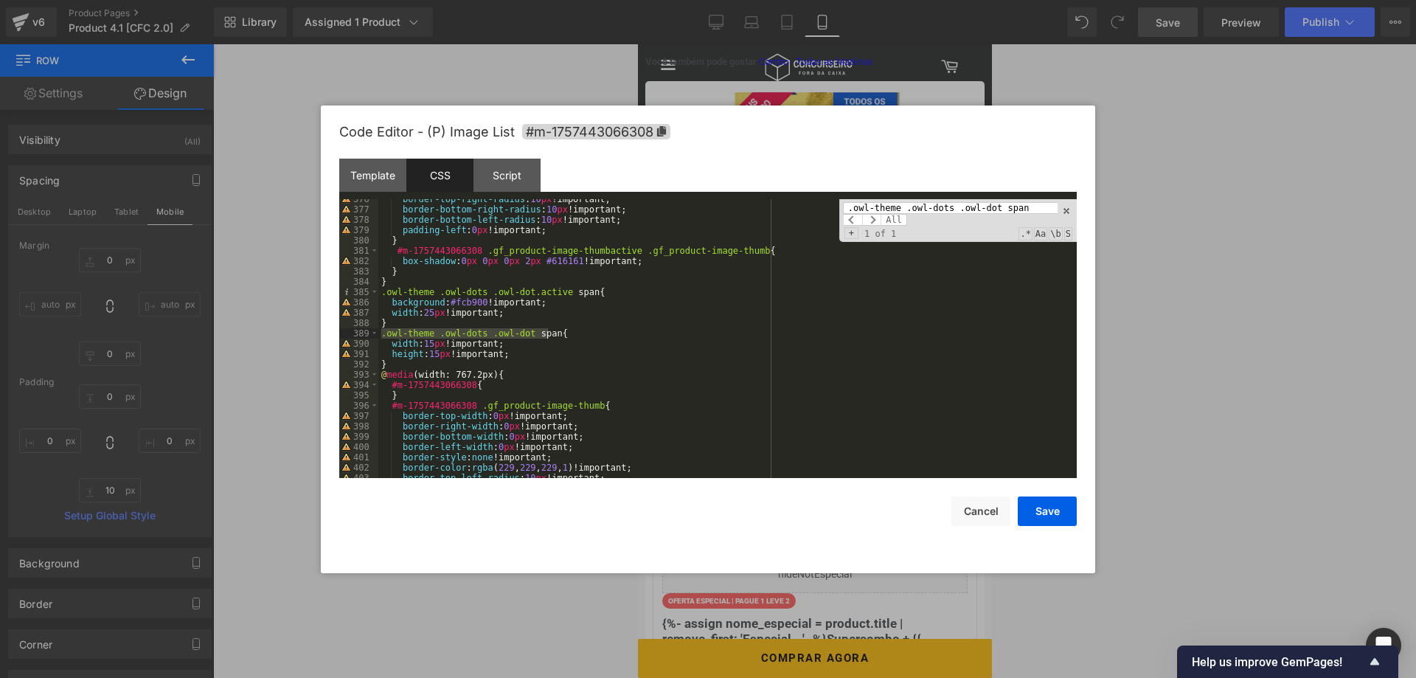
type input ".owl-theme .owl-dots .owl-dot span"
click at [428, 343] on div "border-top-right-radius : 10 px !important; border-bottom-right-radius : 10 px …" at bounding box center [727, 344] width 699 height 300
click at [741, 384] on div "border-top-right-radius : 10 px !important; border-bottom-right-radius : 10 px …" at bounding box center [727, 344] width 699 height 300
click at [1051, 513] on button "Save" at bounding box center [1047, 512] width 59 height 30
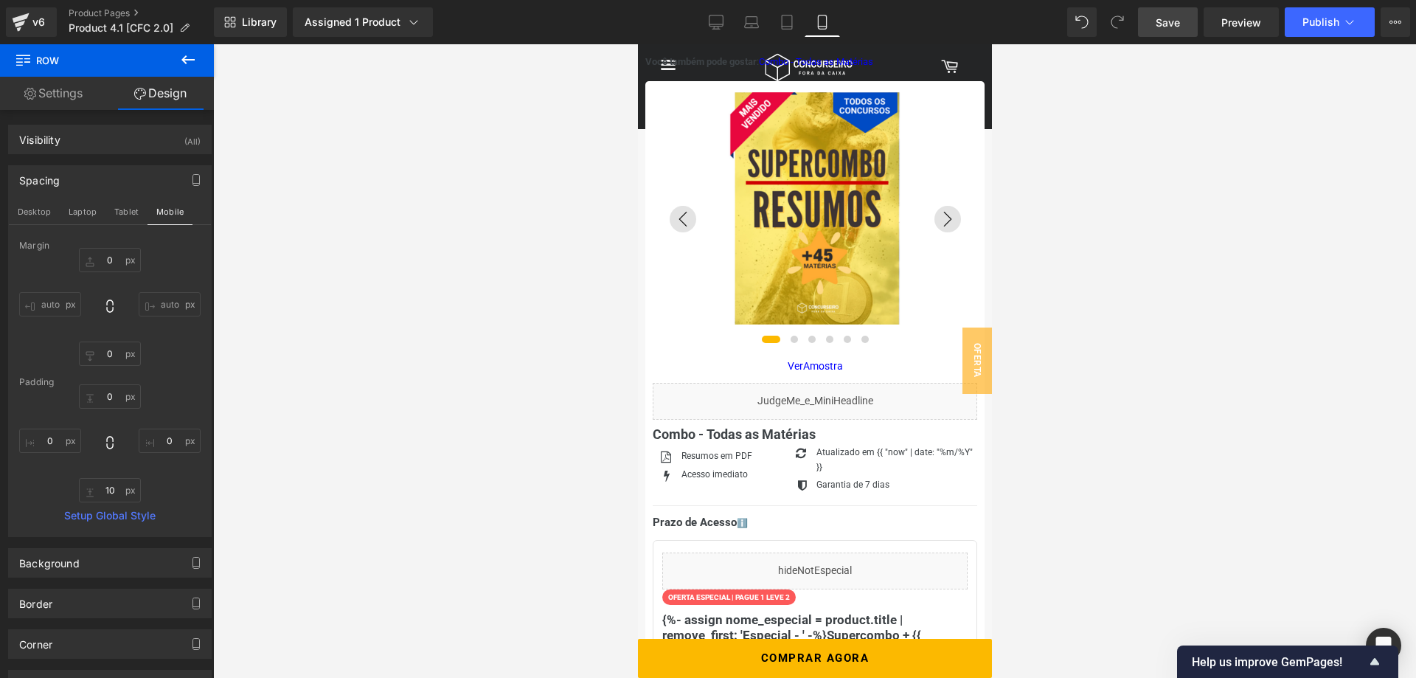
click at [1169, 24] on span "Save" at bounding box center [1168, 22] width 24 height 15
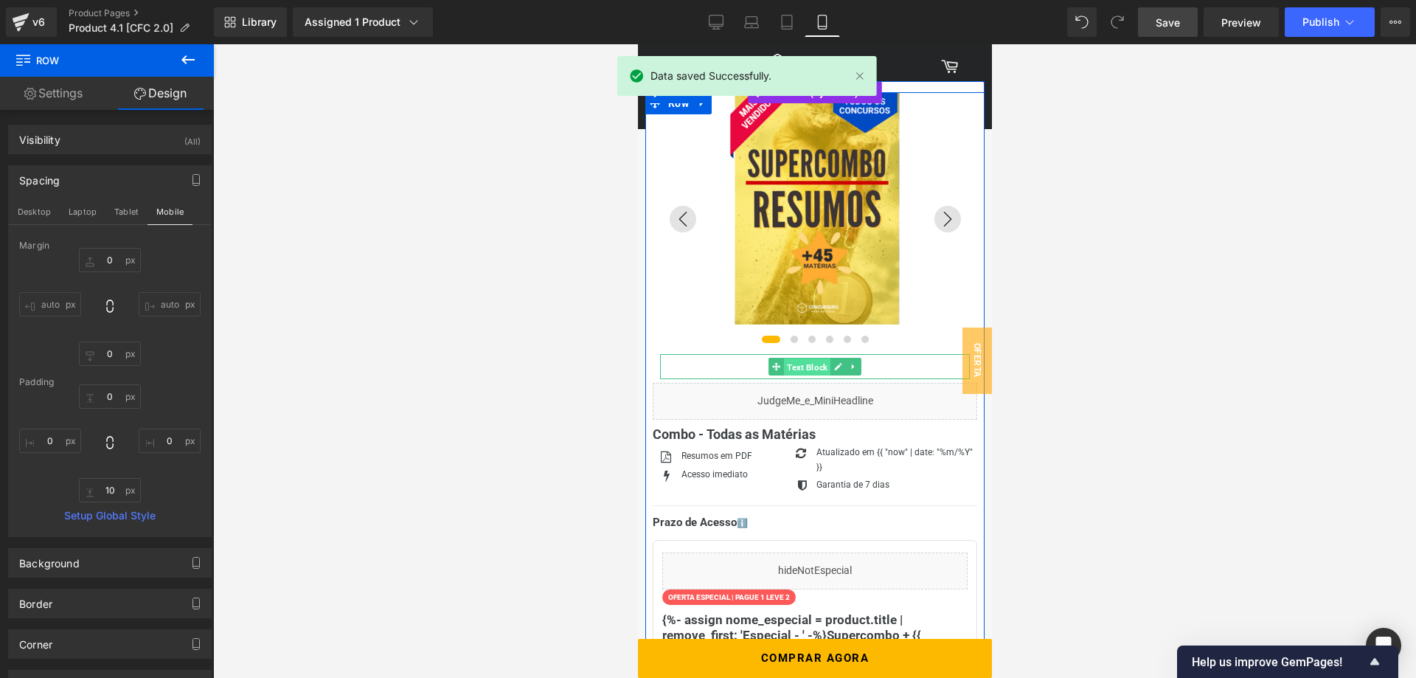
click at [814, 367] on span "Text Block" at bounding box center [806, 368] width 46 height 18
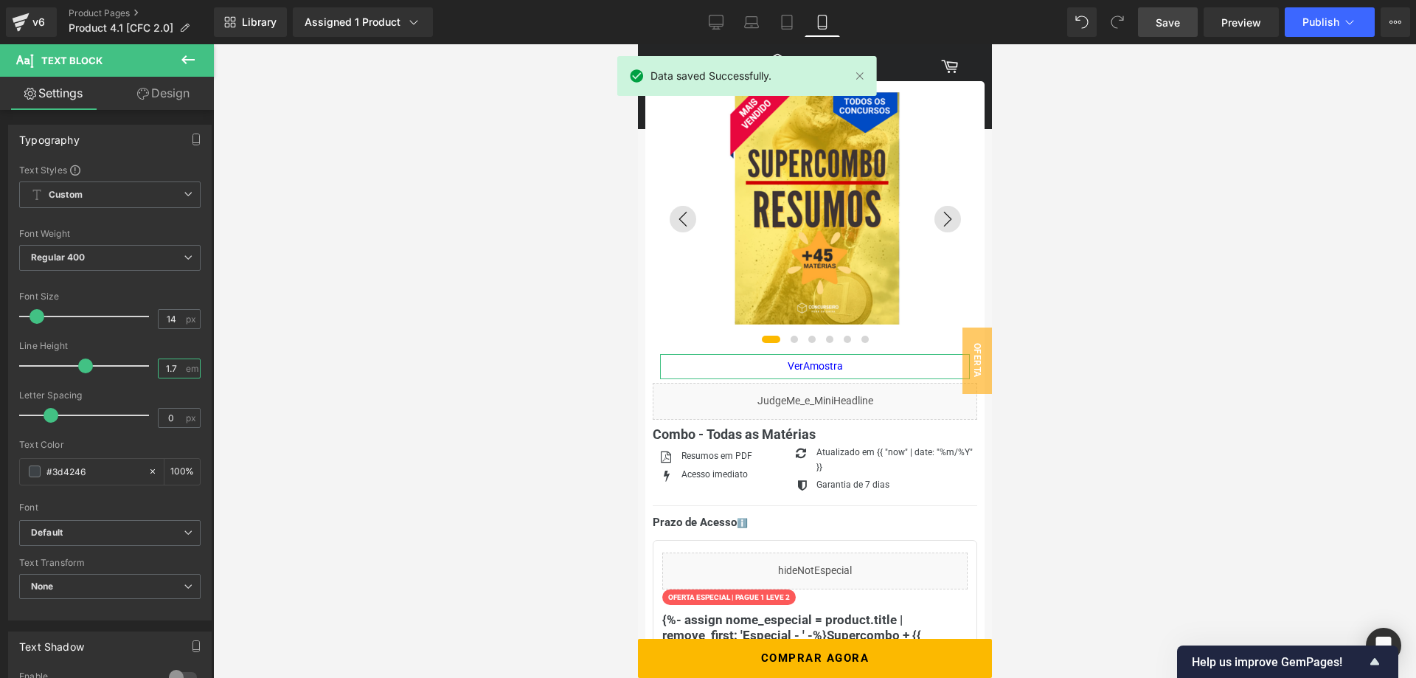
click at [180, 370] on input "1.7" at bounding box center [172, 368] width 26 height 18
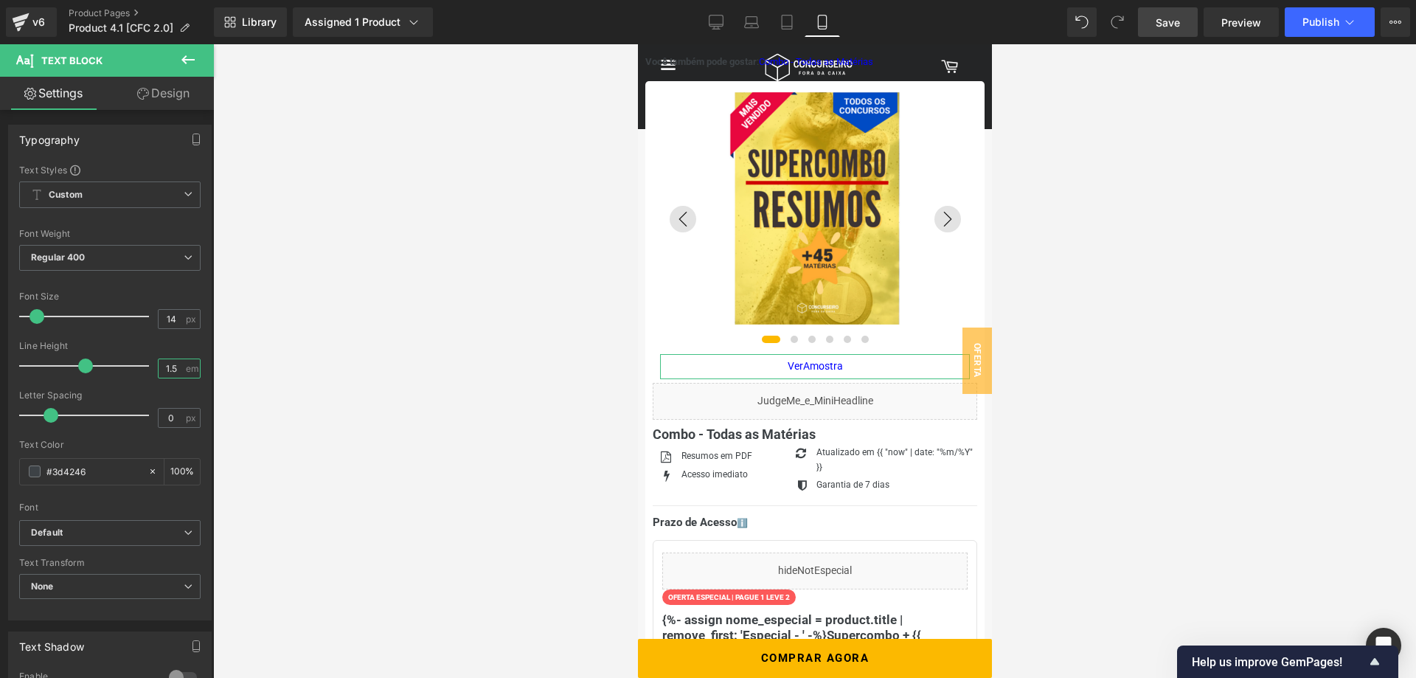
type input "1.4"
click at [176, 309] on div "14 px" at bounding box center [179, 319] width 43 height 20
click at [174, 315] on input "14" at bounding box center [172, 319] width 26 height 18
type input "15"
click at [1160, 27] on span "Save" at bounding box center [1168, 22] width 24 height 15
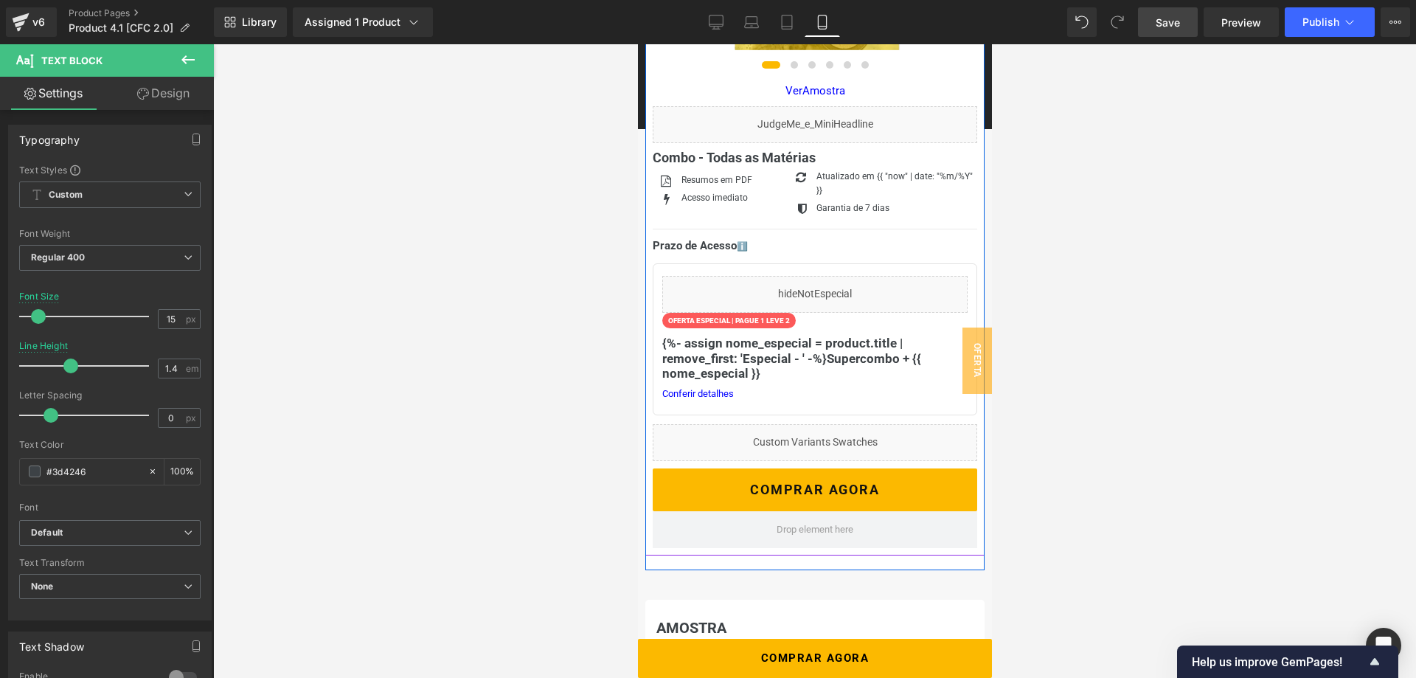
scroll to position [376, 0]
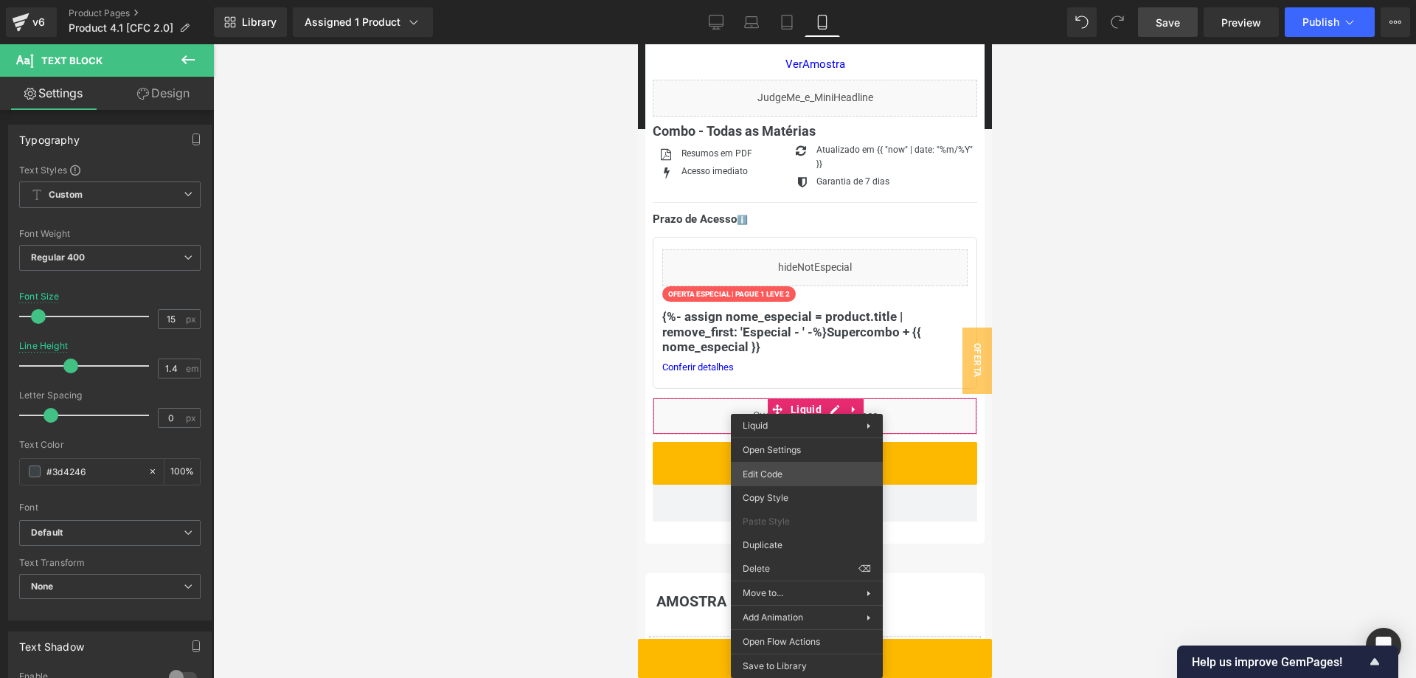
click at [808, 0] on div "Text Block You are previewing how the will restyle your page. You can not edit …" at bounding box center [708, 0] width 1416 height 0
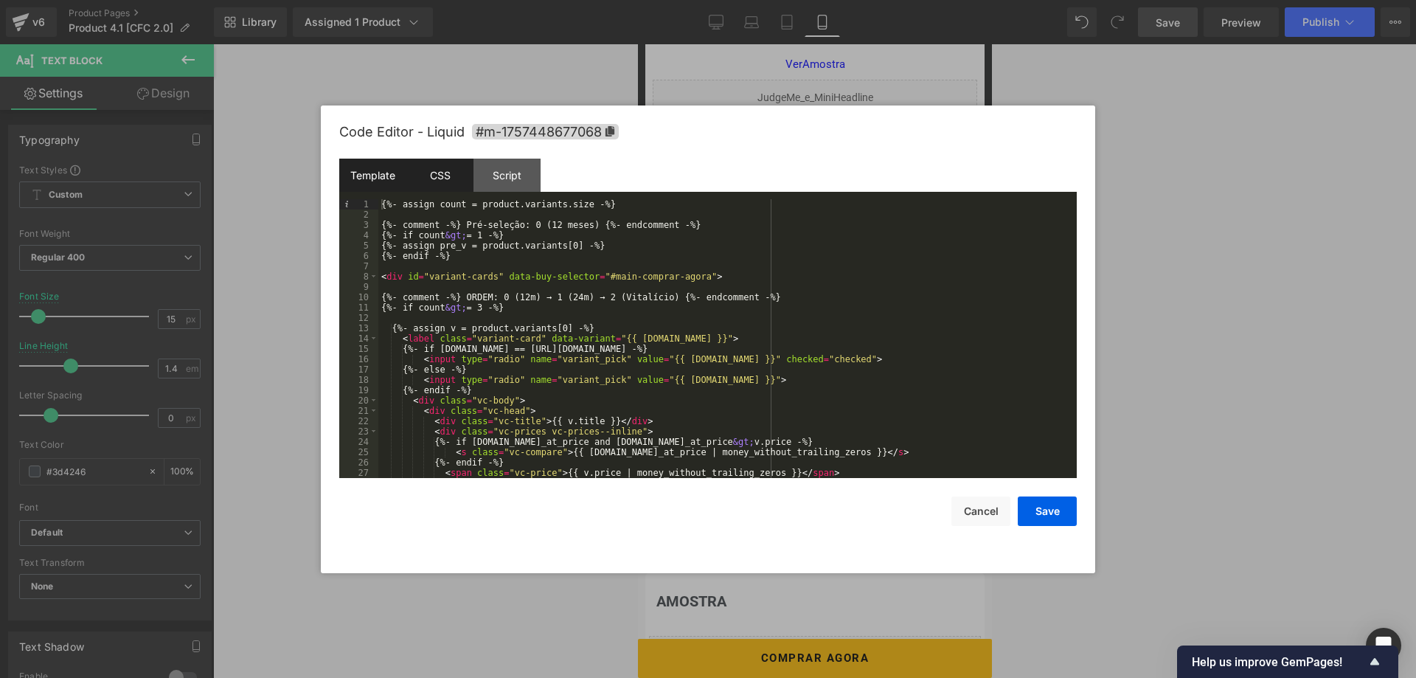
click at [438, 173] on div "CSS" at bounding box center [440, 175] width 67 height 33
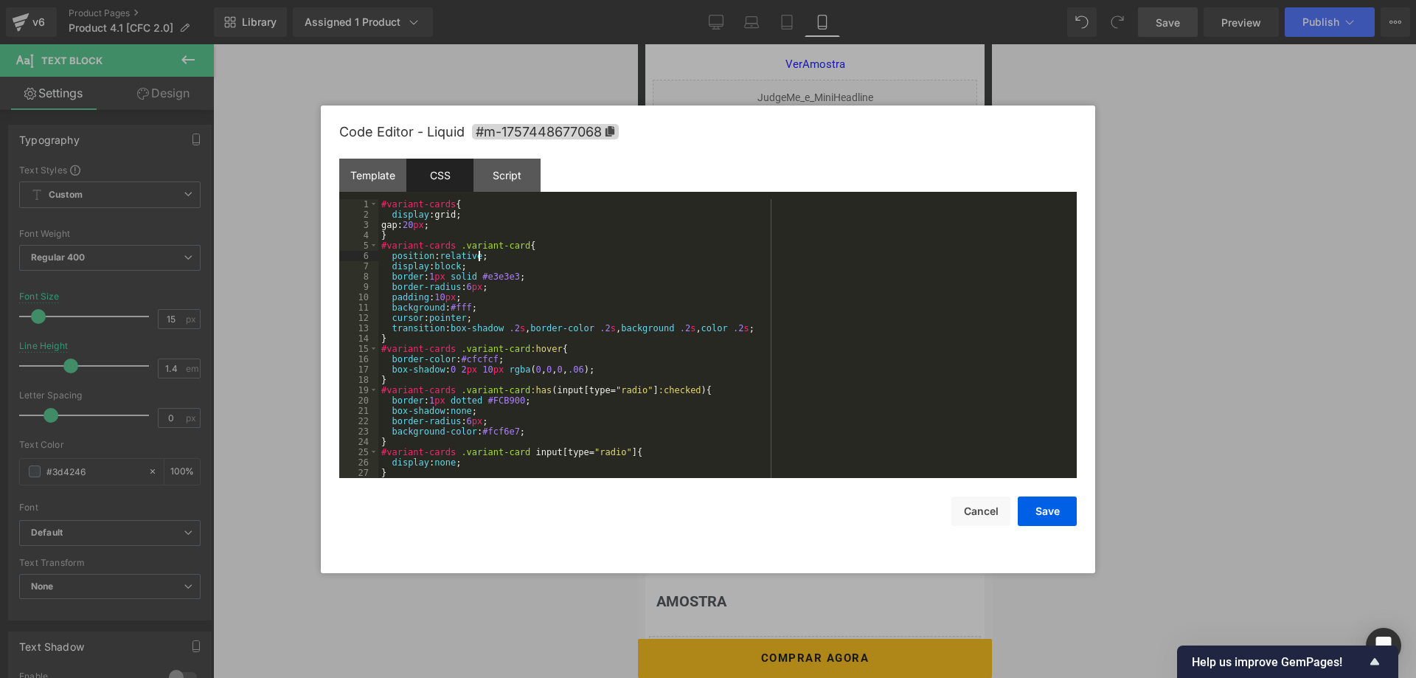
click at [502, 253] on div "#variant-cards { display :grid; gap: 20 px ; } #variant-cards .variant-card { p…" at bounding box center [727, 349] width 699 height 300
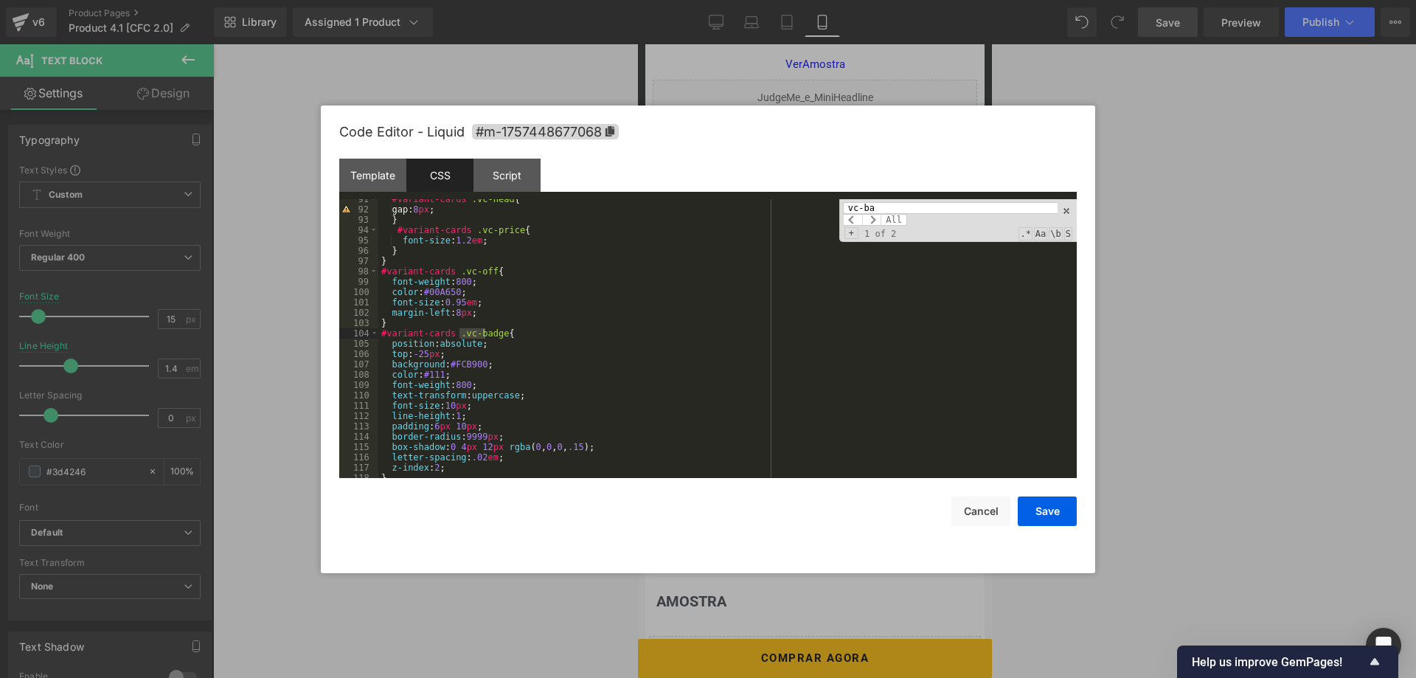
scroll to position [935, 0]
type input "vc-badge"
click at [468, 367] on div "#variant-cards .vc-head { gap: 8 px ; } #variant-cards .vc-price { font-size : …" at bounding box center [727, 344] width 699 height 300
click at [454, 364] on div "#variant-cards .vc-head { gap: 8 px ; } #variant-cards .vc-price { font-size : …" at bounding box center [727, 344] width 699 height 300
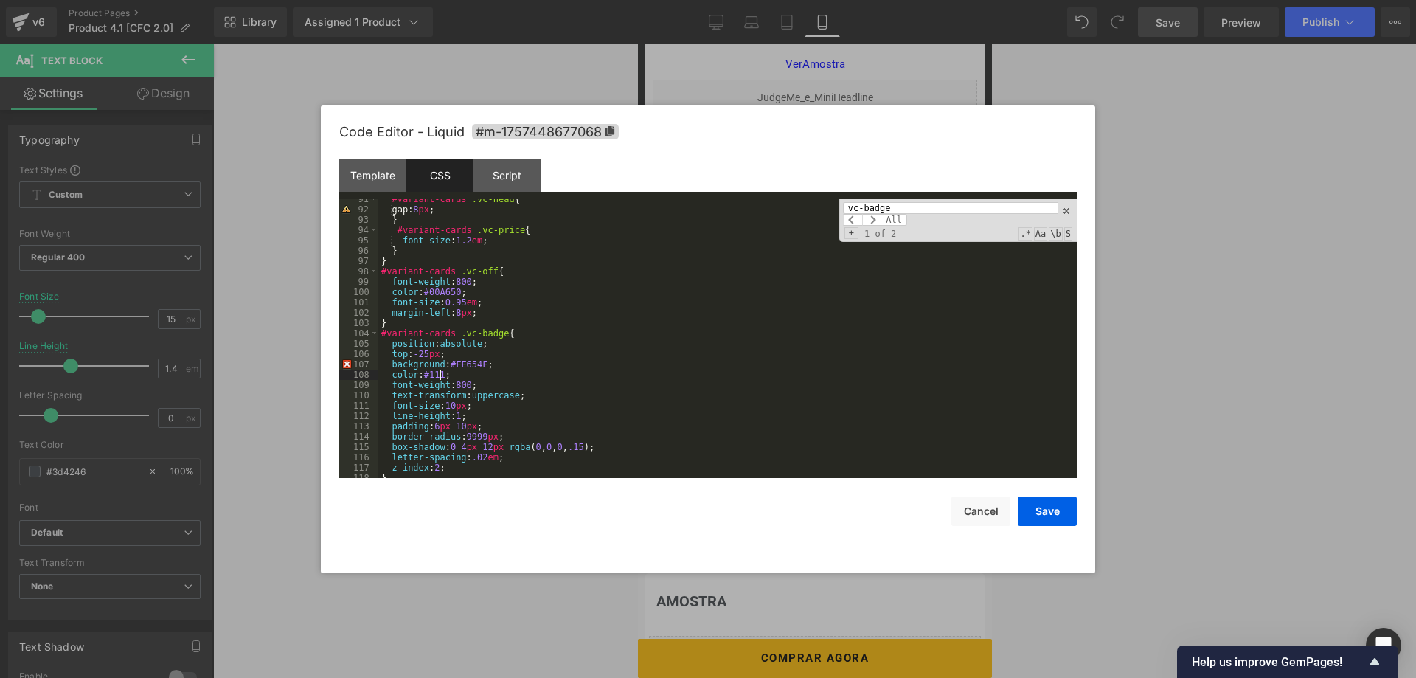
drag, startPoint x: 442, startPoint y: 376, endPoint x: 449, endPoint y: 369, distance: 10.4
click at [443, 376] on div "#variant-cards .vc-head { gap: 8 px ; } #variant-cards .vc-price { font-size : …" at bounding box center [727, 344] width 699 height 300
click at [1045, 513] on button "Save" at bounding box center [1047, 512] width 59 height 30
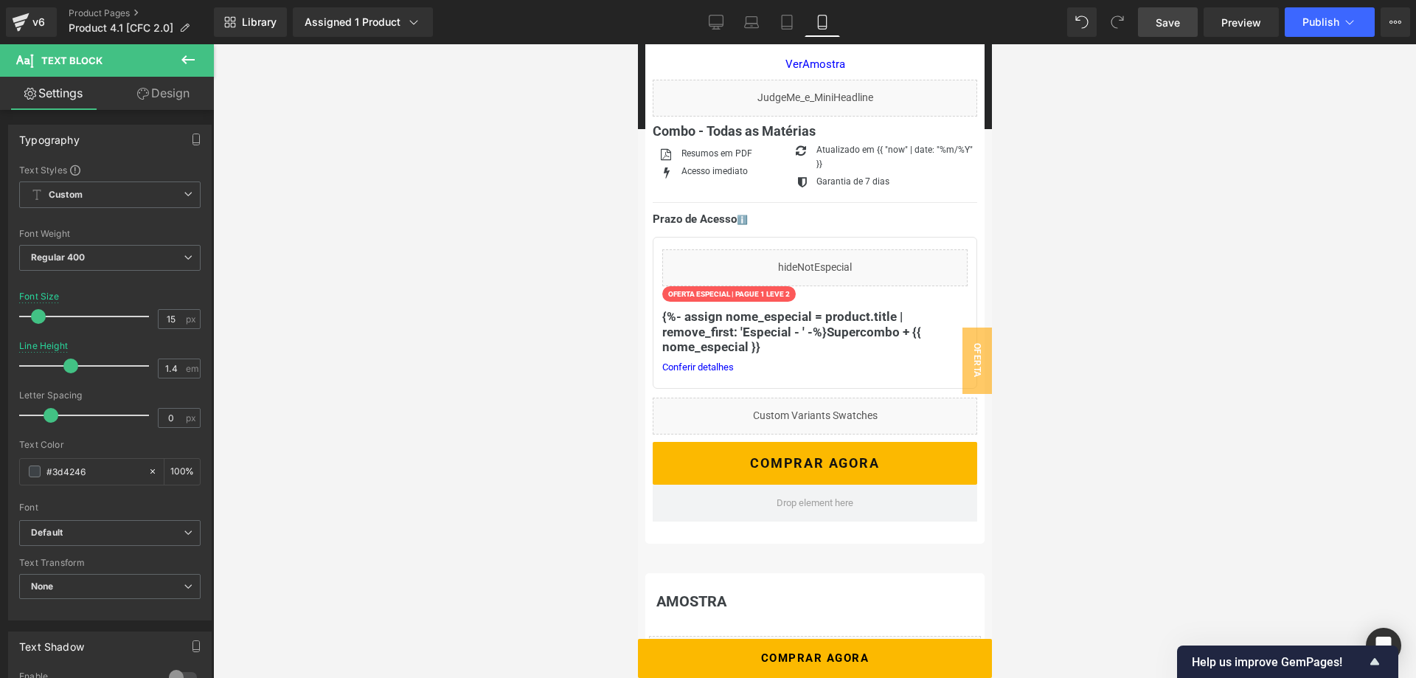
click at [1169, 26] on span "Save" at bounding box center [1168, 22] width 24 height 15
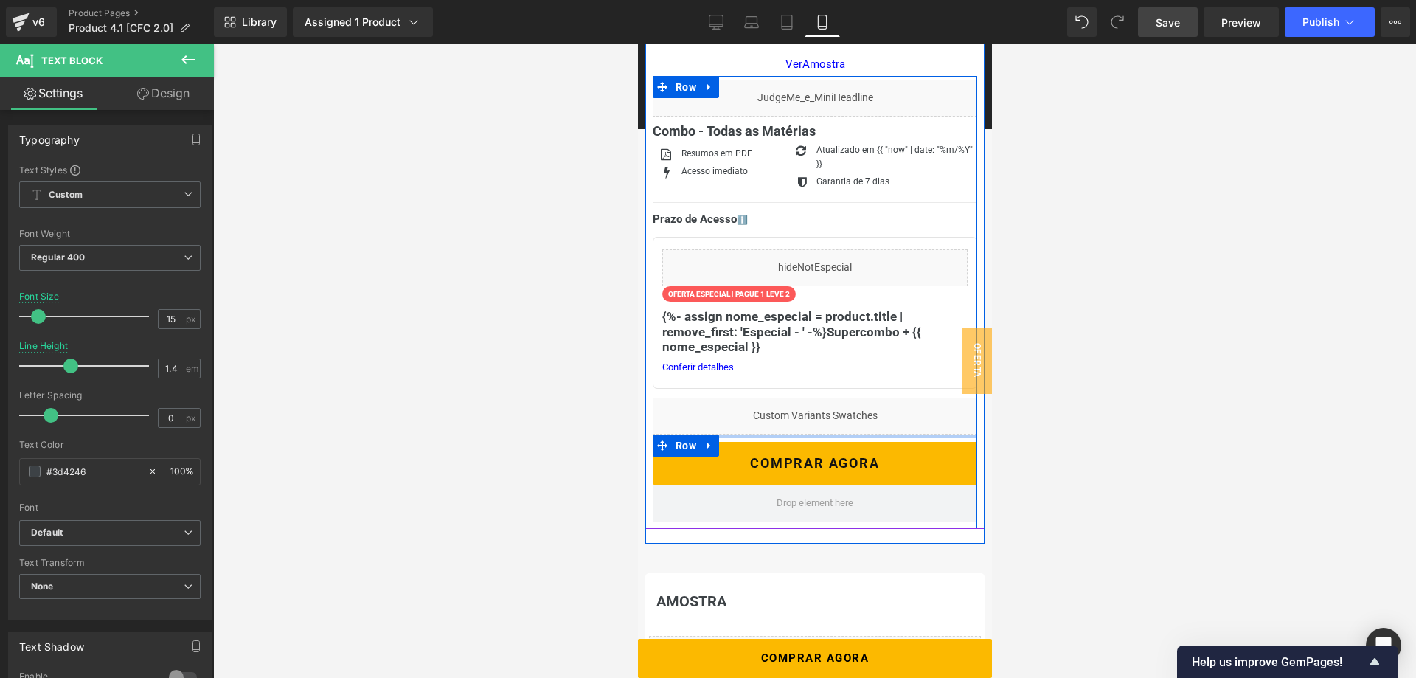
click at [808, 437] on div at bounding box center [814, 437] width 325 height 4
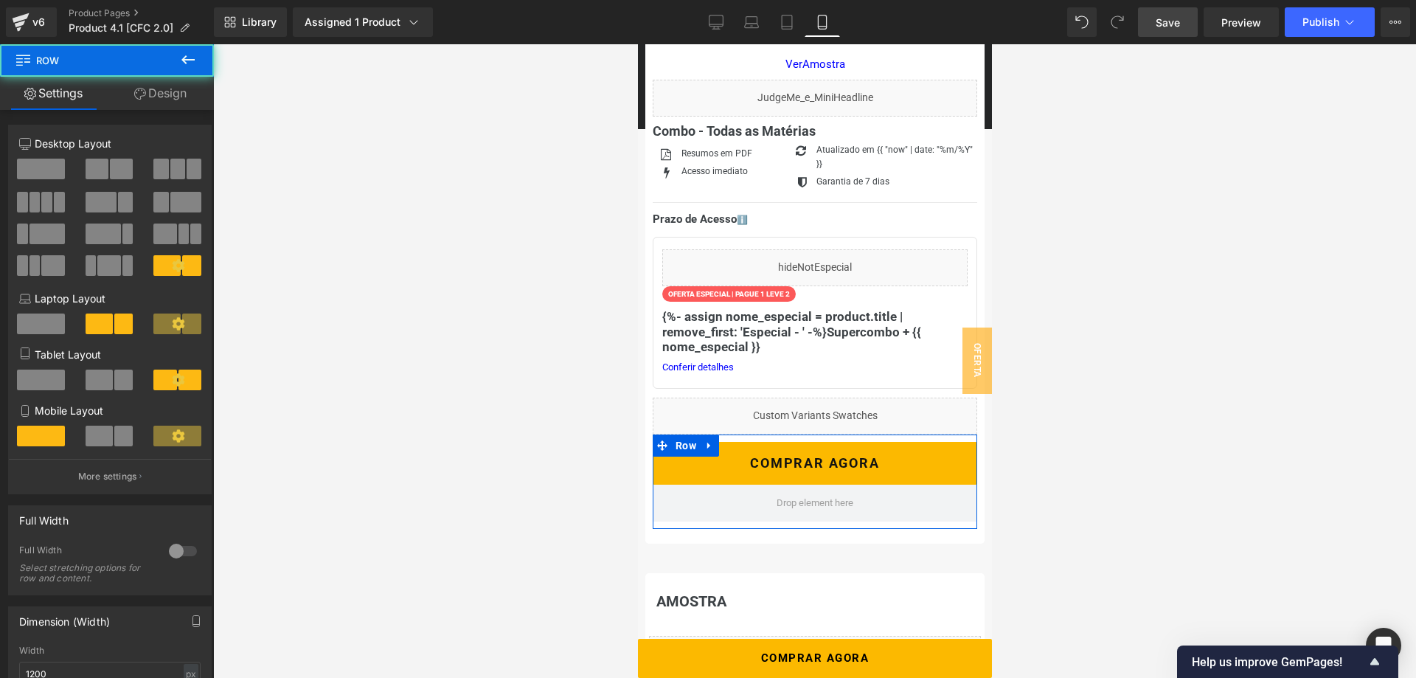
click at [146, 98] on link "Design" at bounding box center [160, 93] width 107 height 33
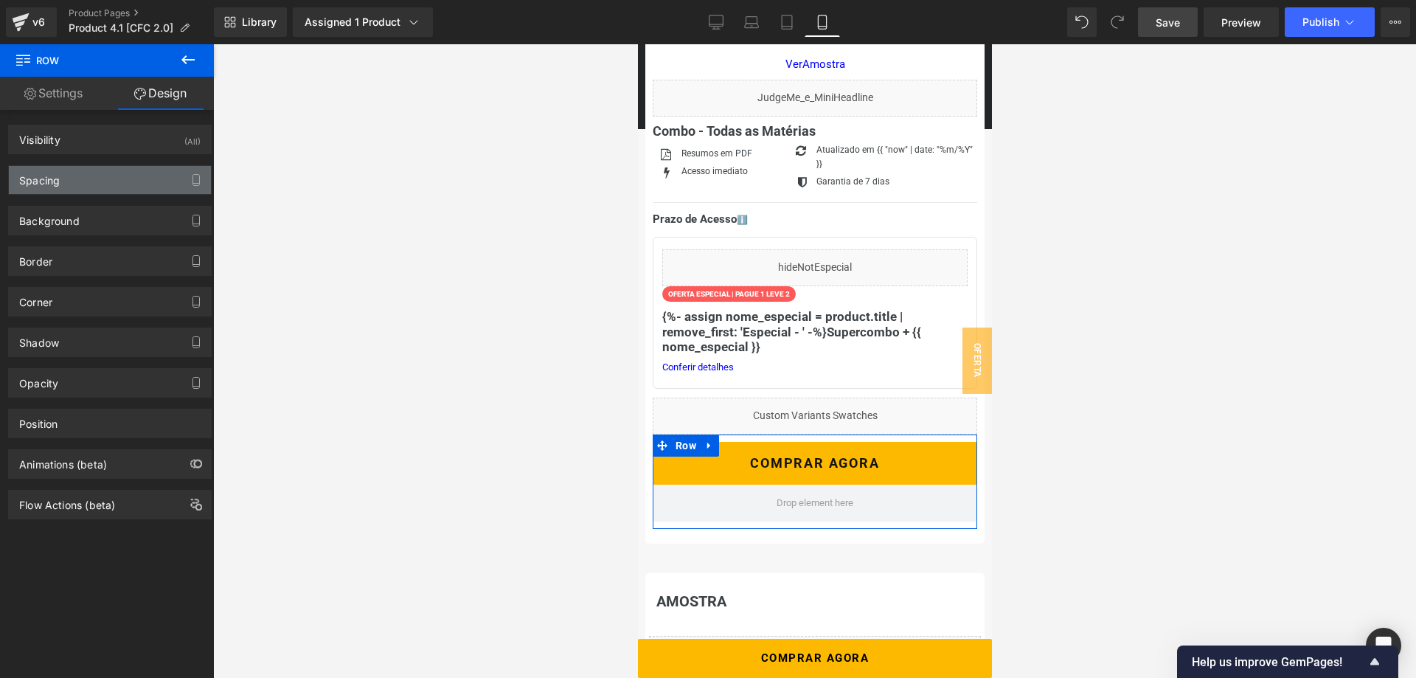
click at [110, 184] on div "Spacing" at bounding box center [110, 180] width 202 height 28
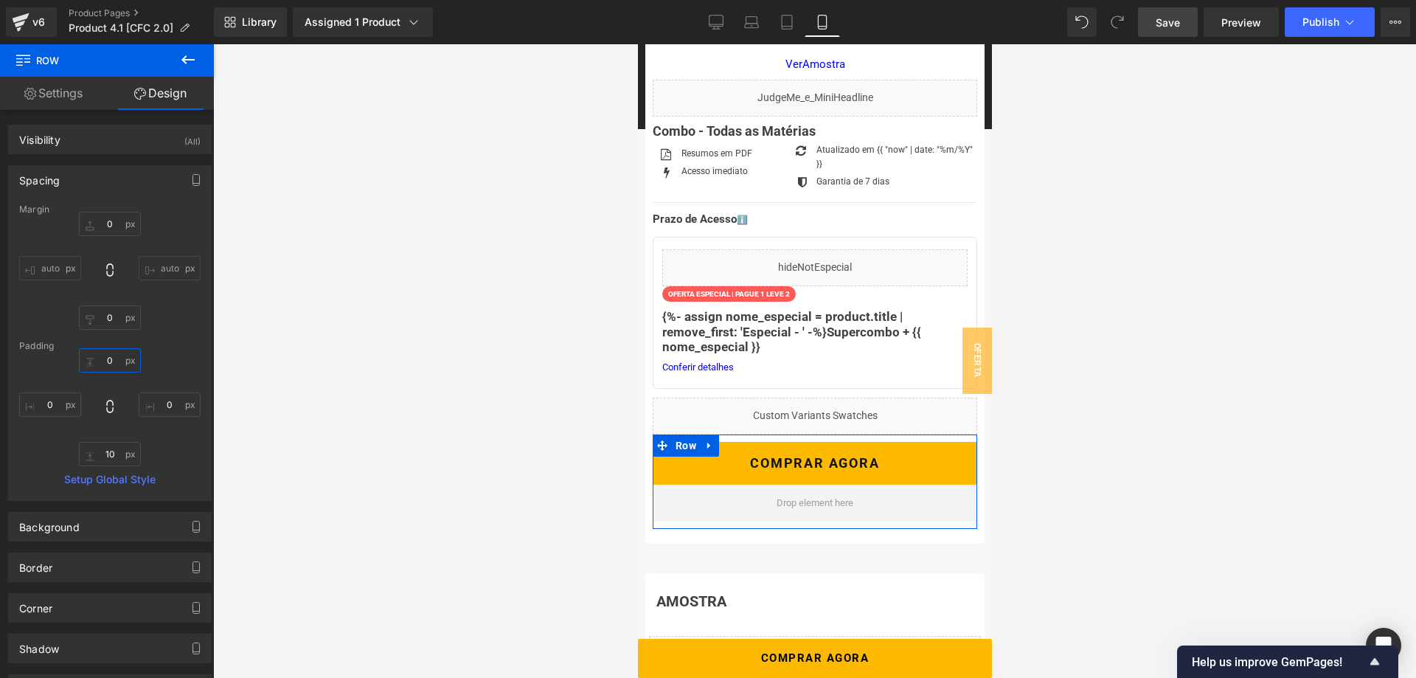
click at [108, 355] on input "0" at bounding box center [110, 360] width 62 height 24
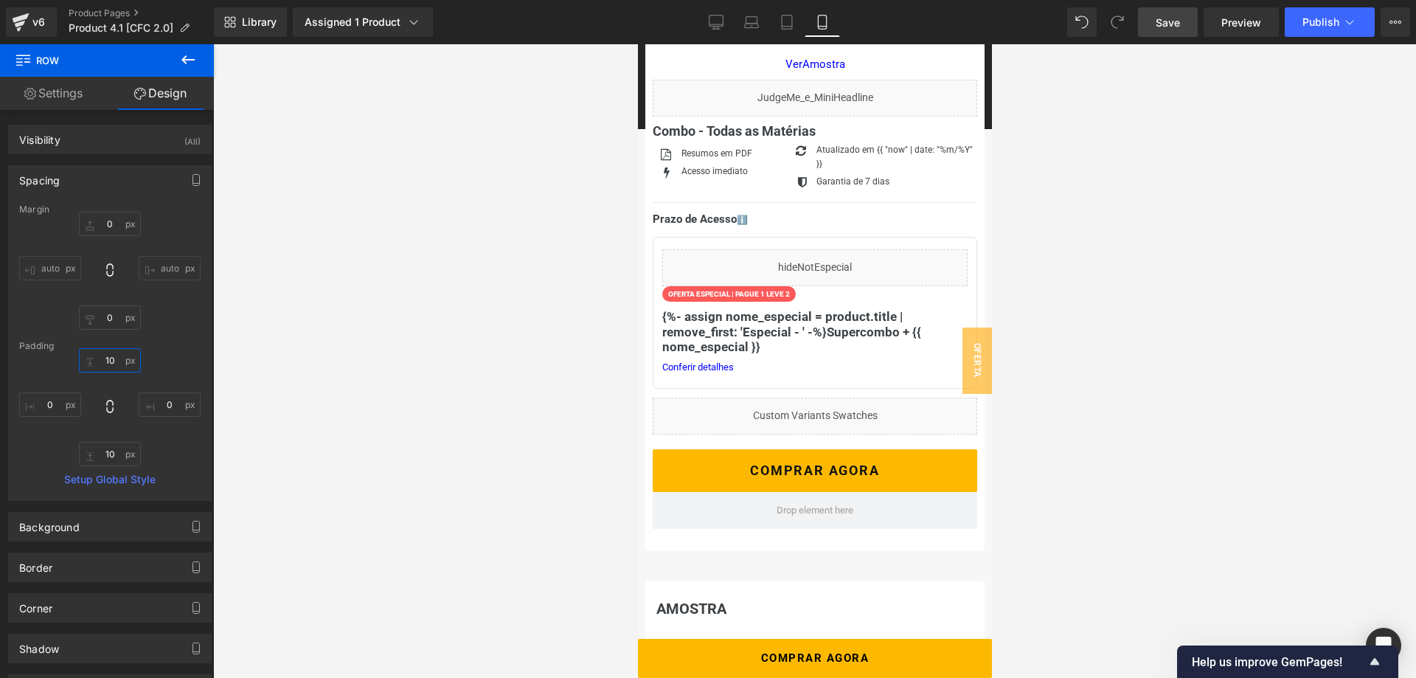
type input "10"
click at [1188, 28] on link "Save" at bounding box center [1168, 22] width 60 height 30
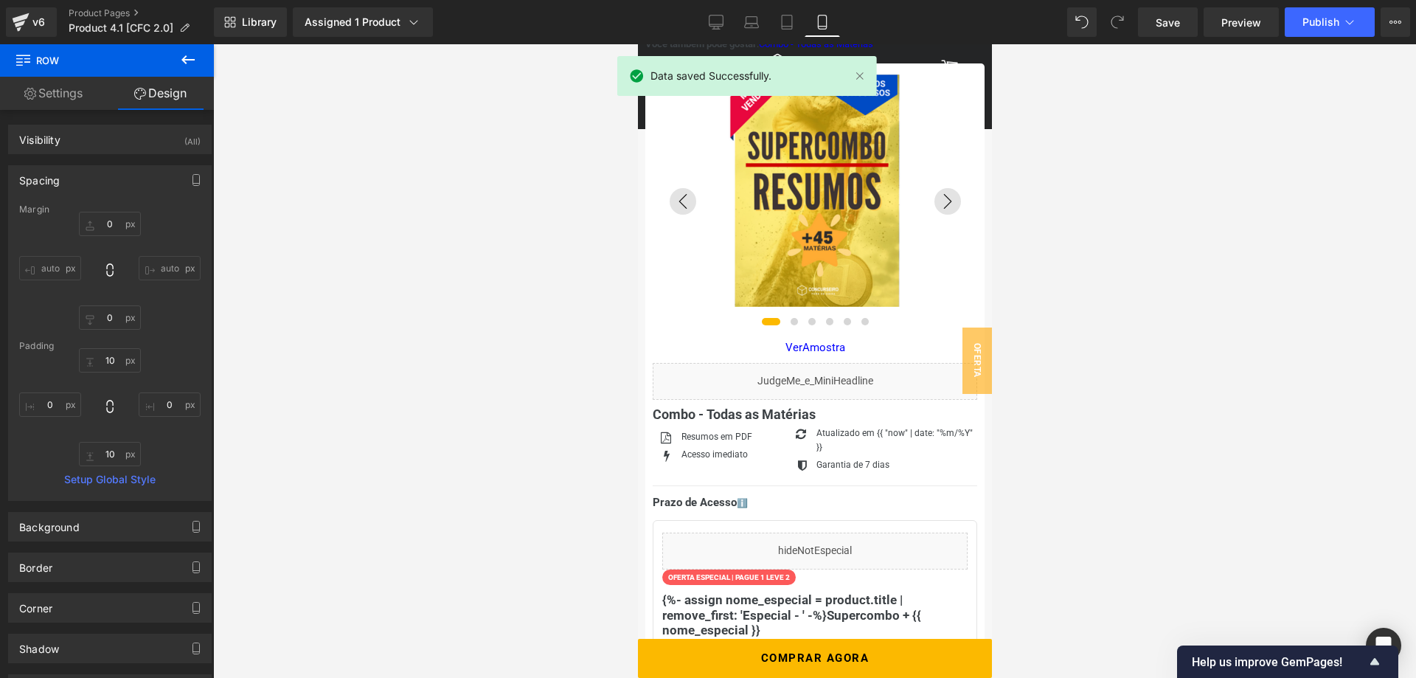
scroll to position [75, 0]
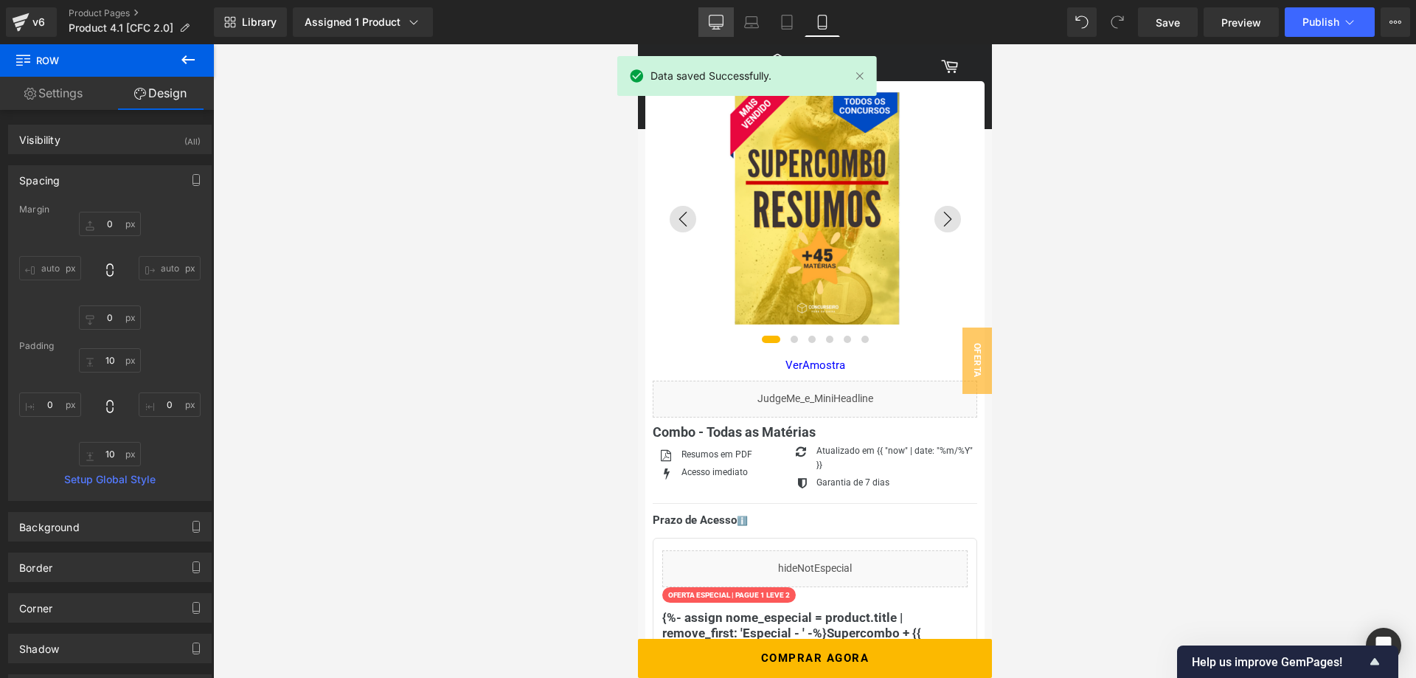
click at [718, 24] on icon at bounding box center [717, 24] width 14 height 0
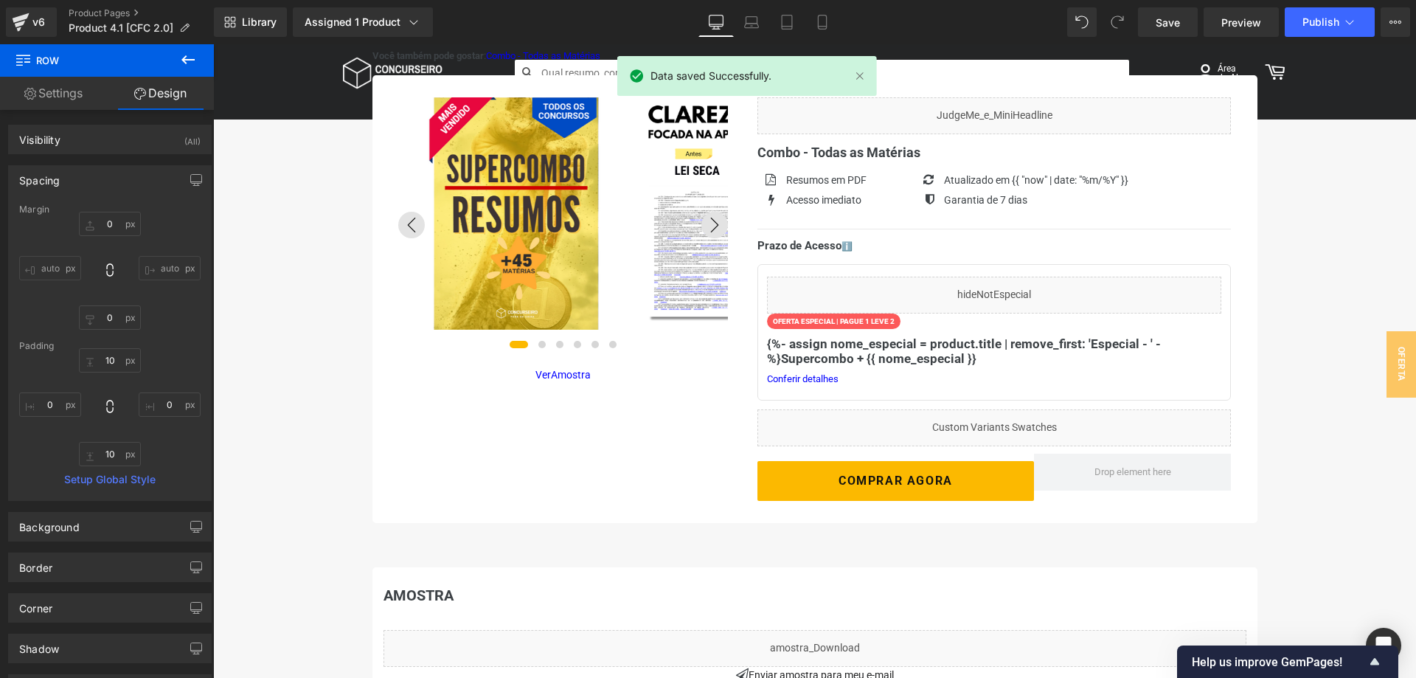
scroll to position [0, 0]
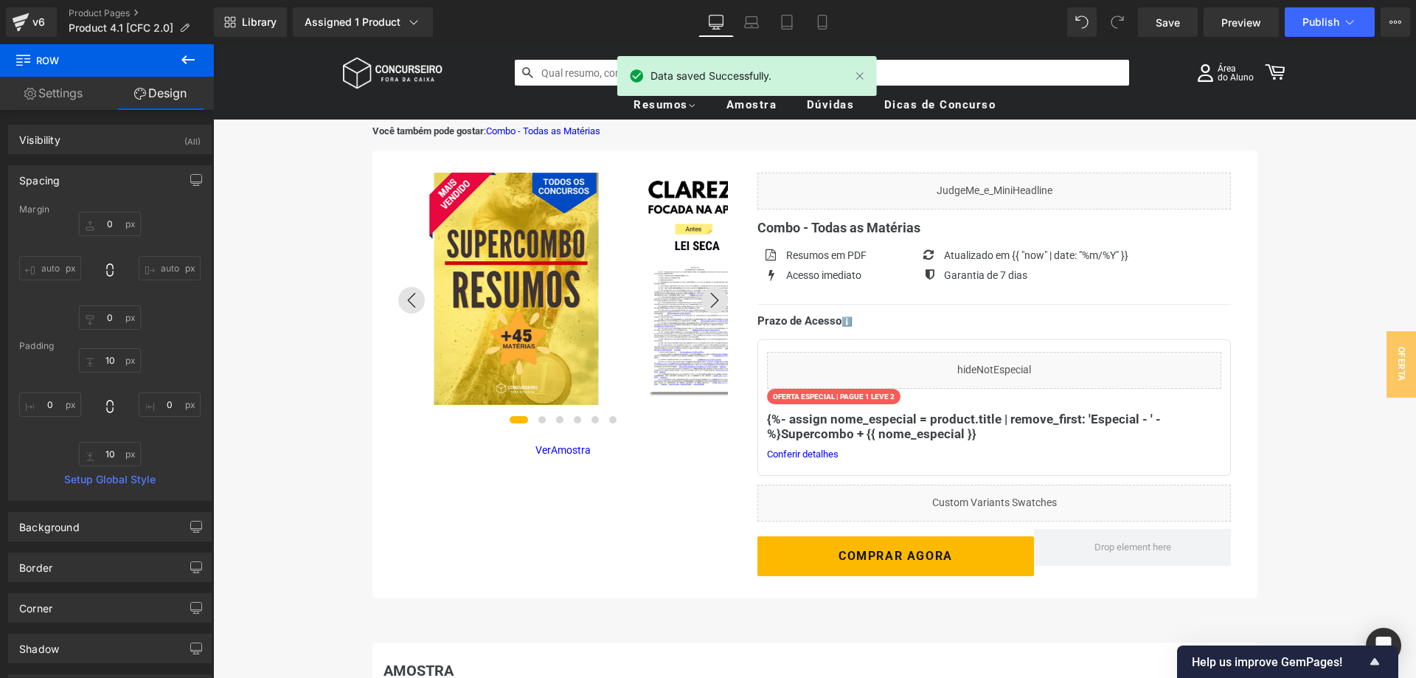
type input "0"
type input "10"
type input "0"
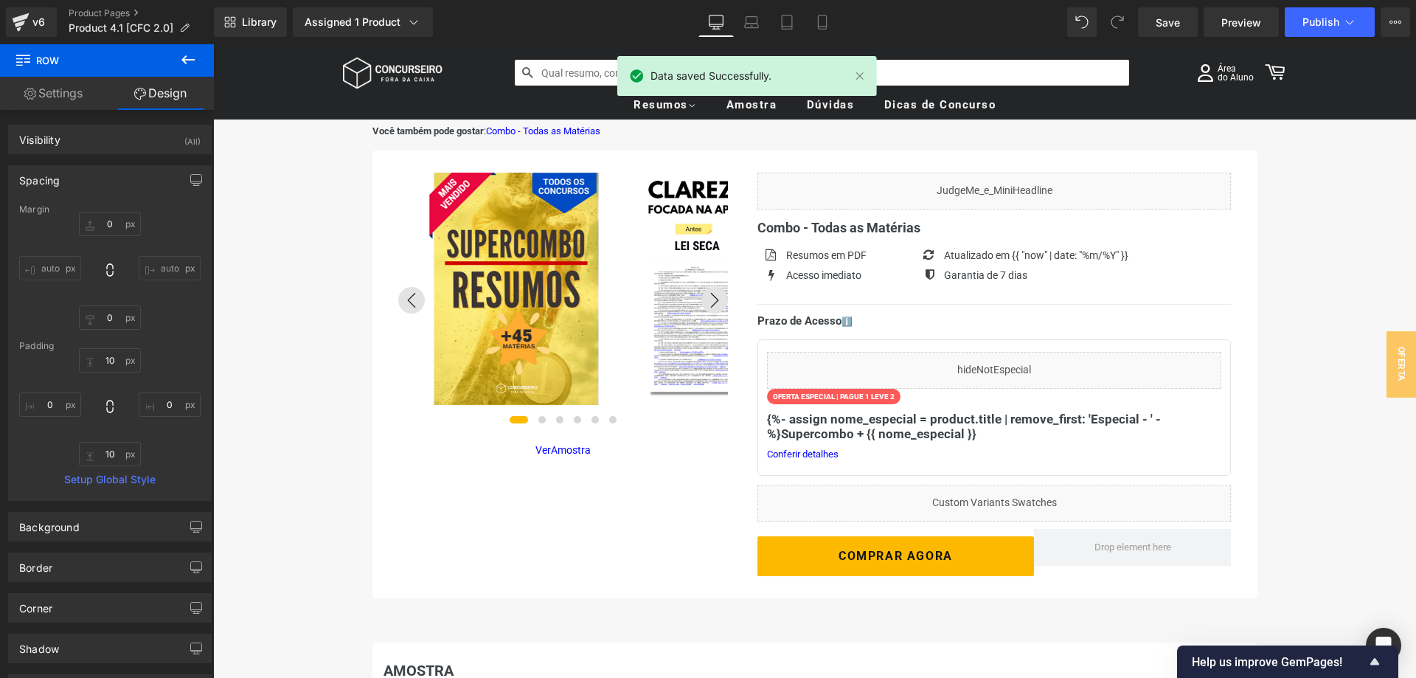
type input "0"
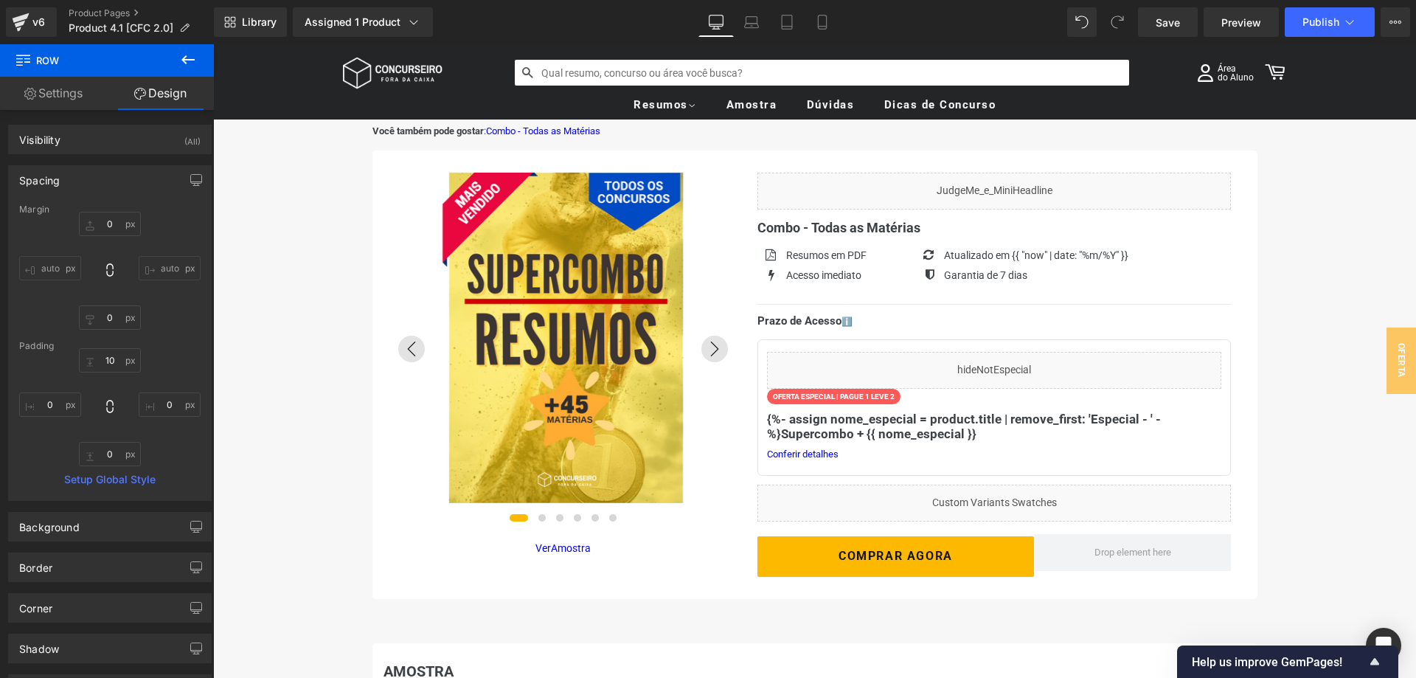
click at [191, 56] on icon at bounding box center [188, 60] width 18 height 18
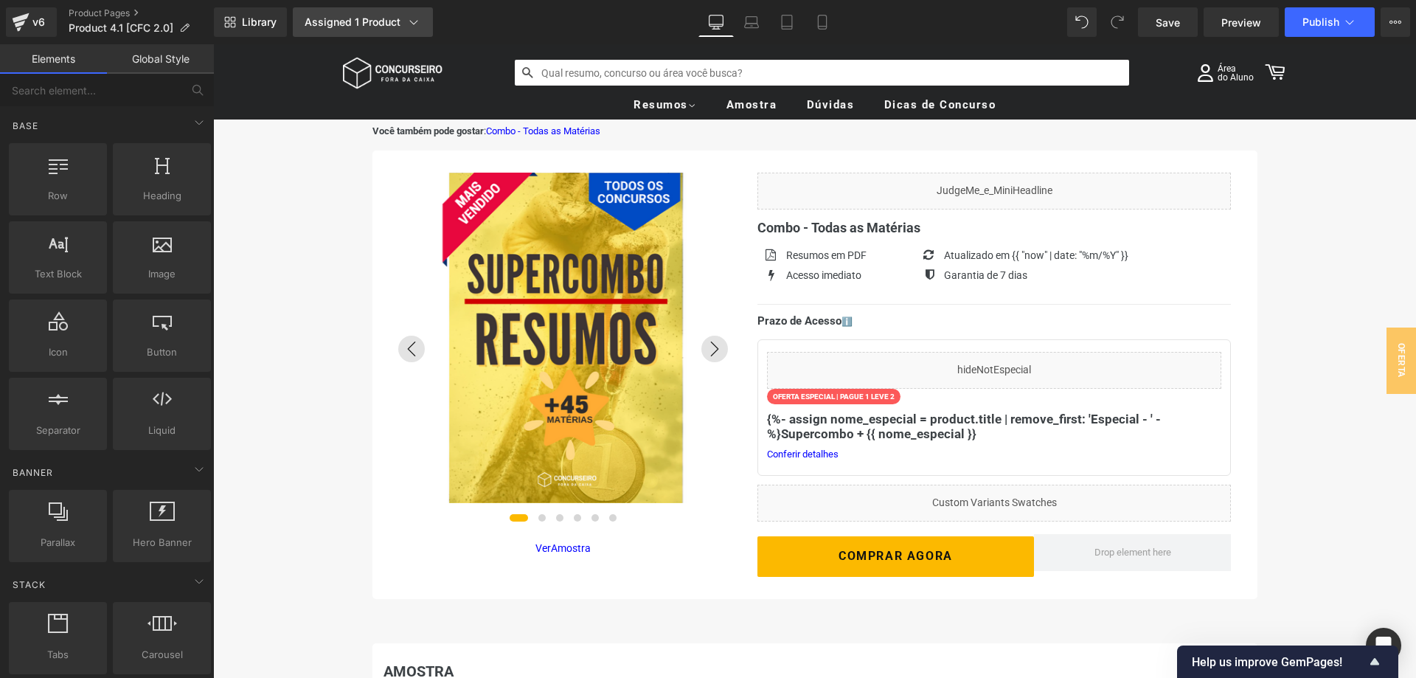
click at [362, 15] on div "Assigned 1 Product" at bounding box center [363, 22] width 117 height 15
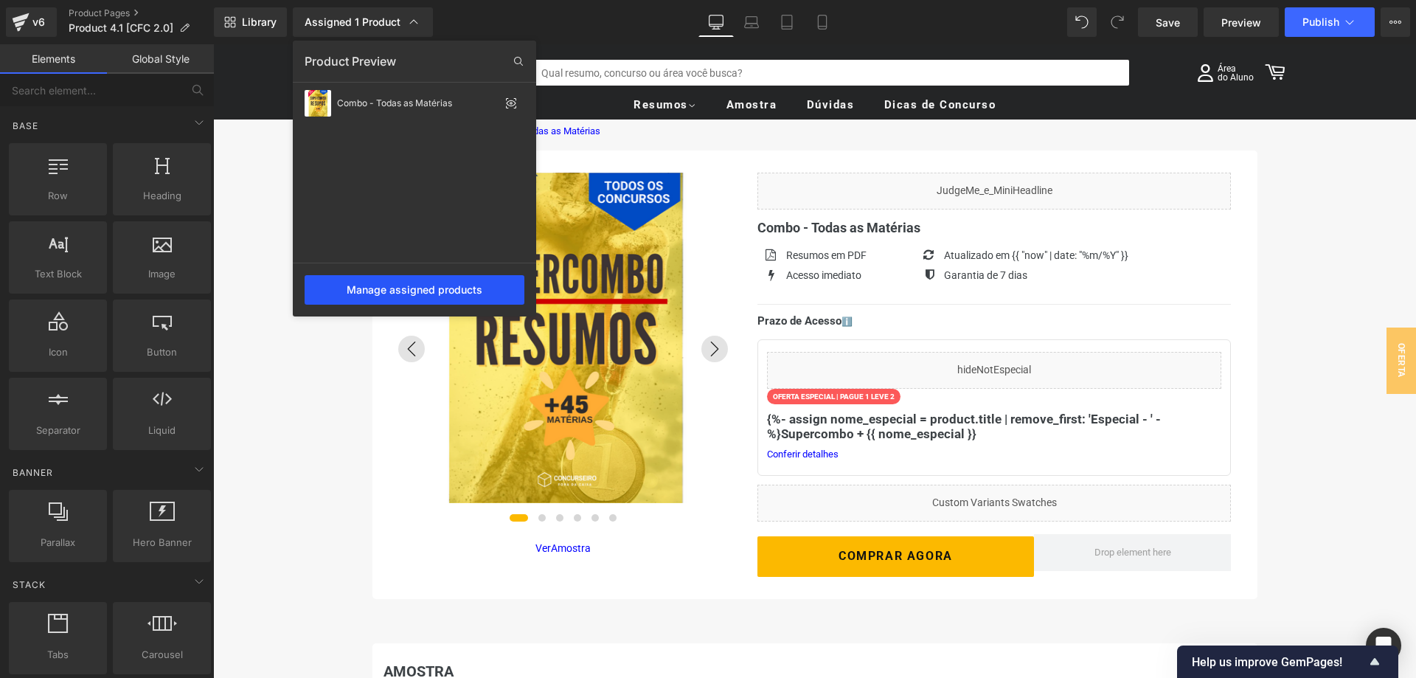
click at [423, 287] on div "Manage assigned products" at bounding box center [415, 290] width 220 height 30
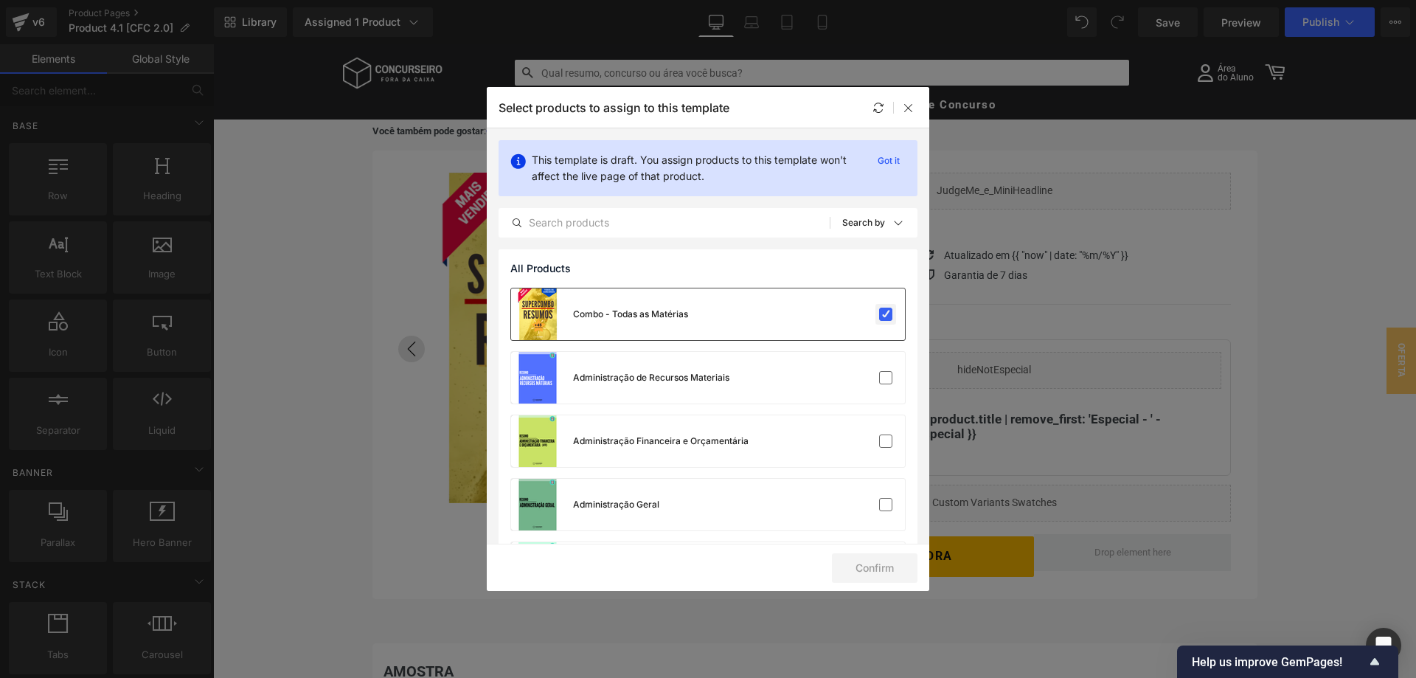
click at [880, 317] on label at bounding box center [885, 314] width 13 height 13
click at [886, 314] on input "checkbox" at bounding box center [886, 314] width 0 height 0
click at [882, 565] on button "Confirm" at bounding box center [875, 568] width 86 height 30
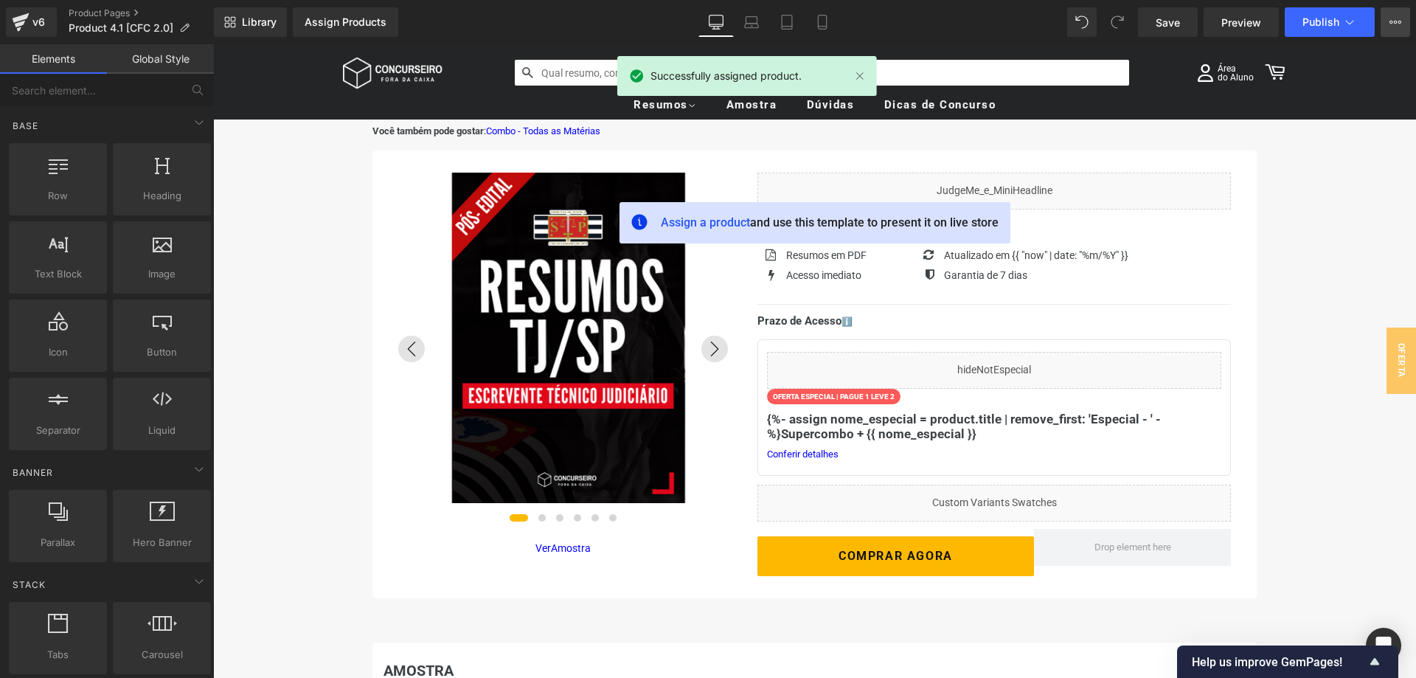
click at [1396, 27] on icon at bounding box center [1396, 22] width 12 height 12
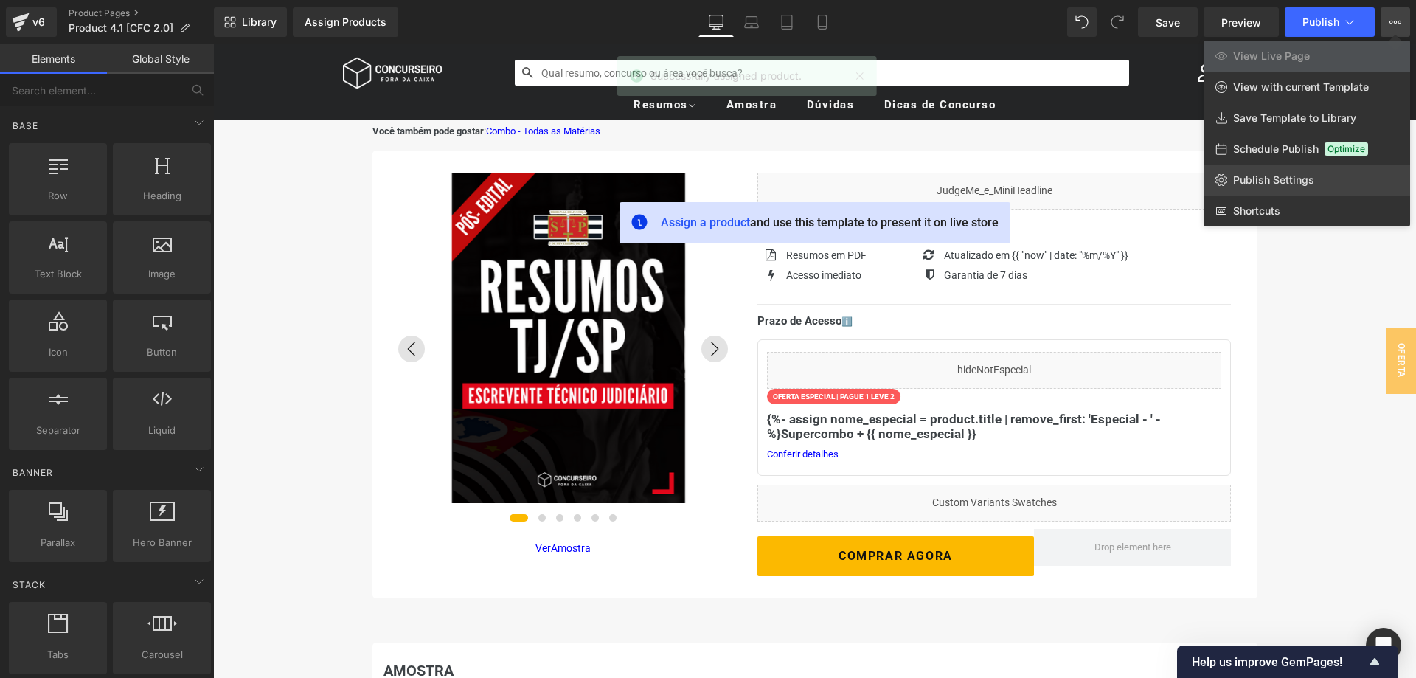
click at [1290, 181] on span "Publish Settings" at bounding box center [1274, 179] width 81 height 13
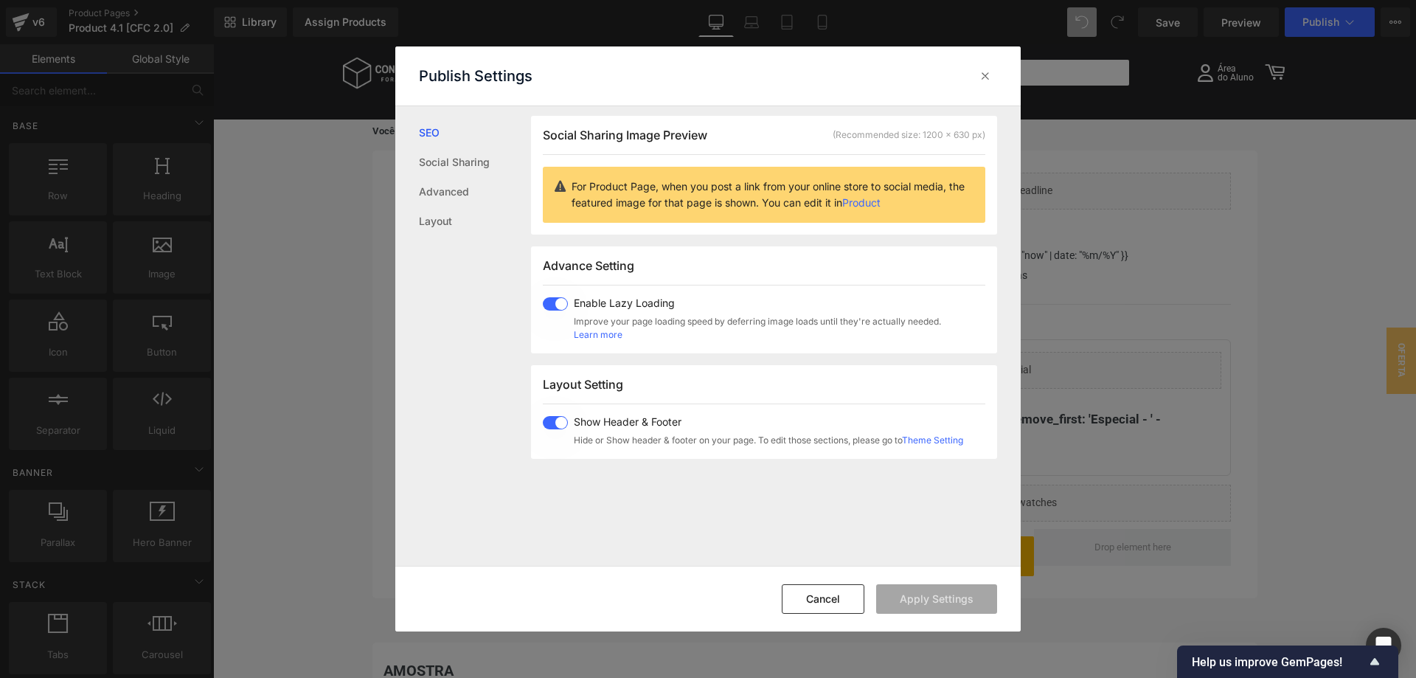
scroll to position [151, 0]
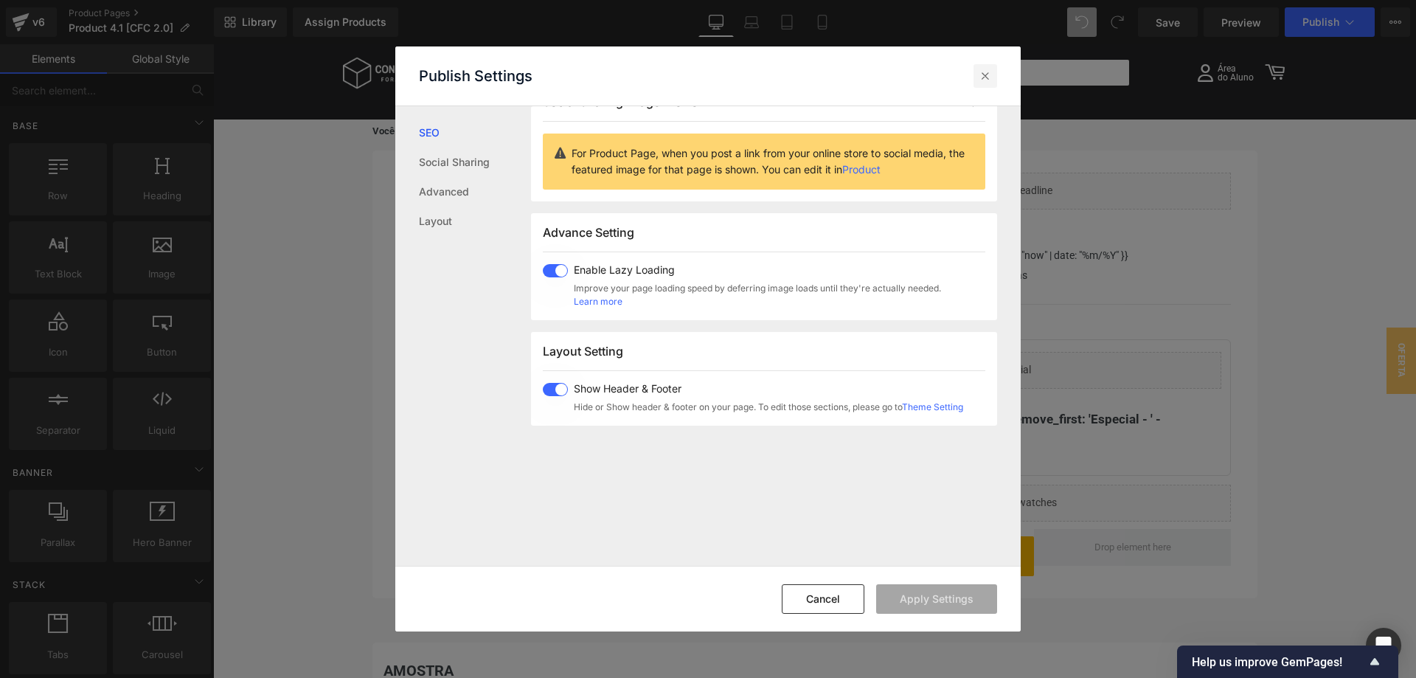
click at [986, 77] on icon at bounding box center [985, 76] width 15 height 15
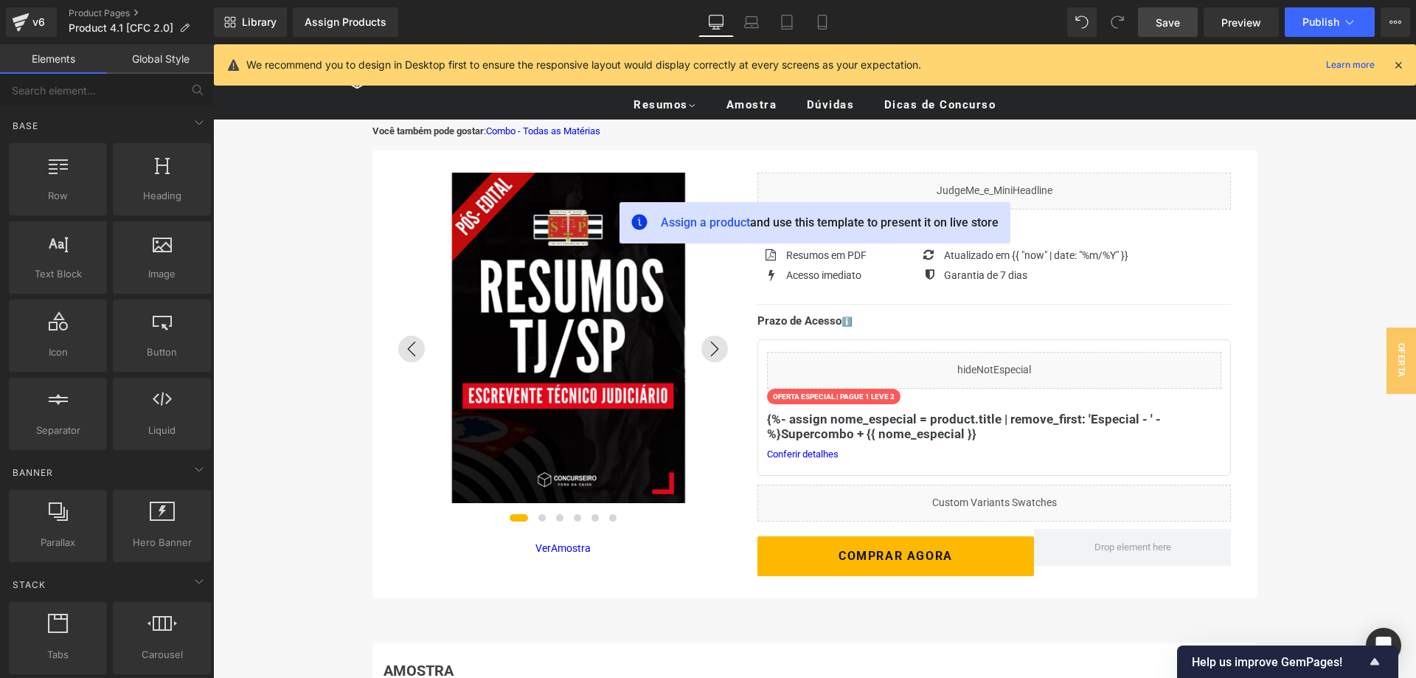
click at [1169, 22] on span "Save" at bounding box center [1168, 22] width 24 height 15
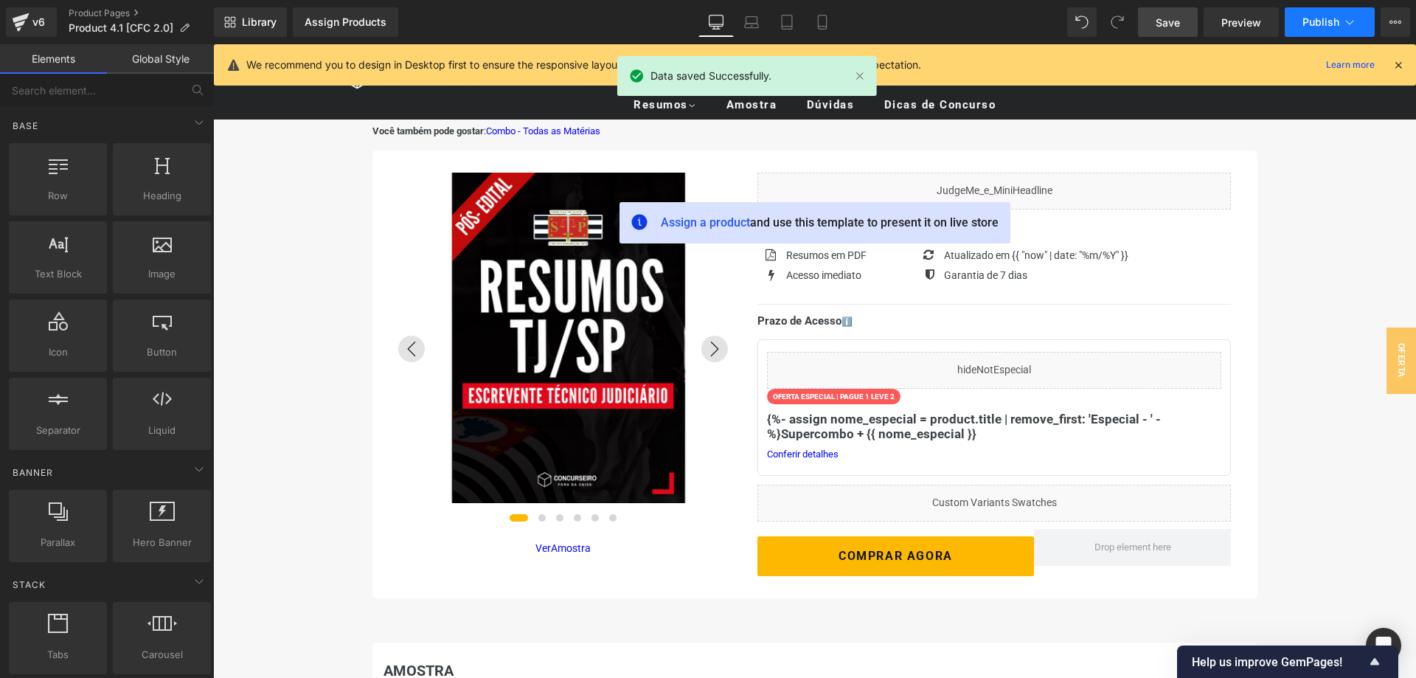
click at [1352, 24] on icon at bounding box center [1350, 22] width 15 height 15
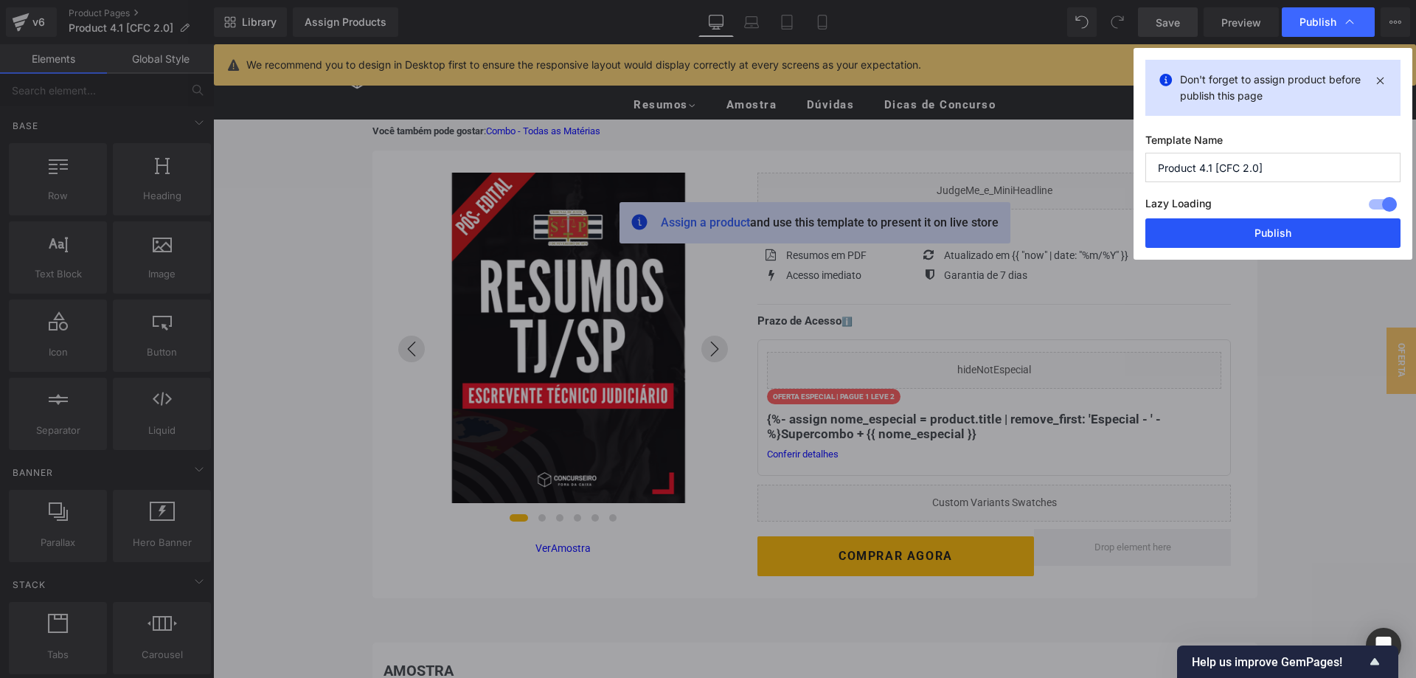
click at [1285, 235] on button "Publish" at bounding box center [1273, 233] width 255 height 30
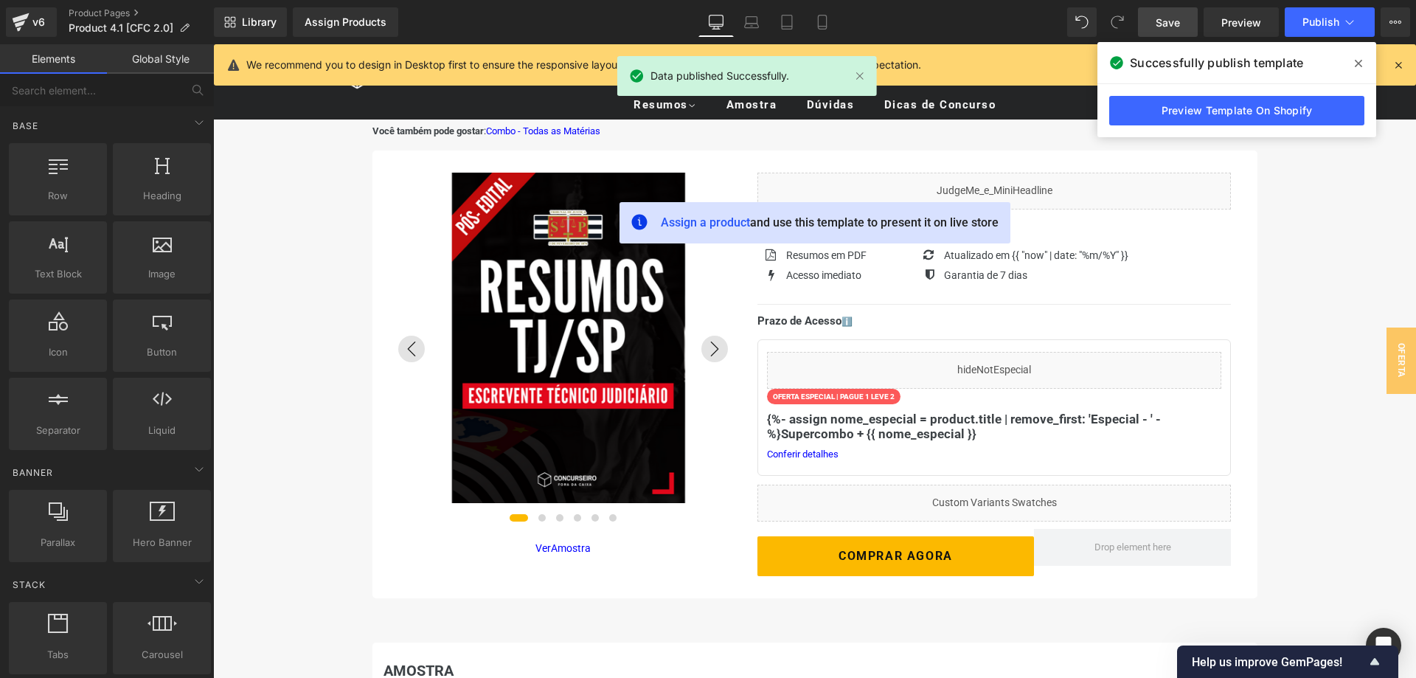
click at [1357, 66] on icon at bounding box center [1358, 63] width 7 height 7
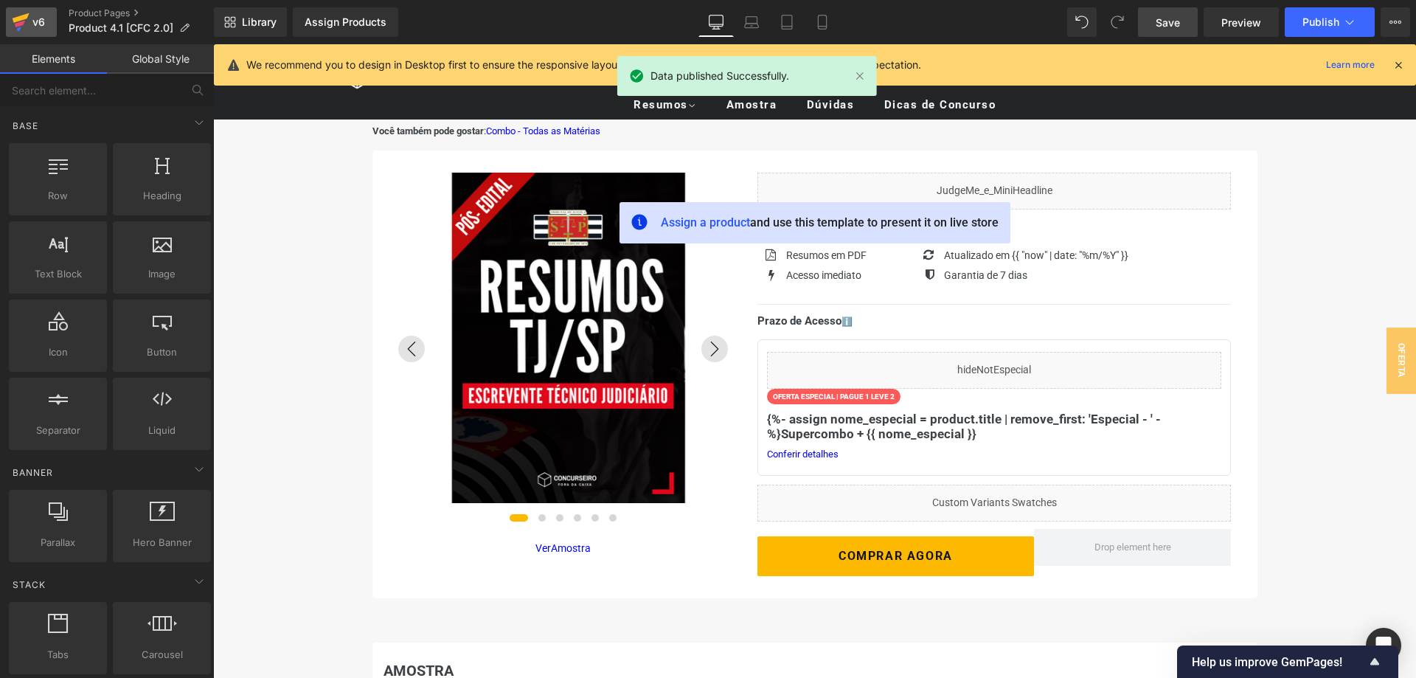
click at [41, 21] on div "v6" at bounding box center [39, 22] width 18 height 19
